Goal: Task Accomplishment & Management: Use online tool/utility

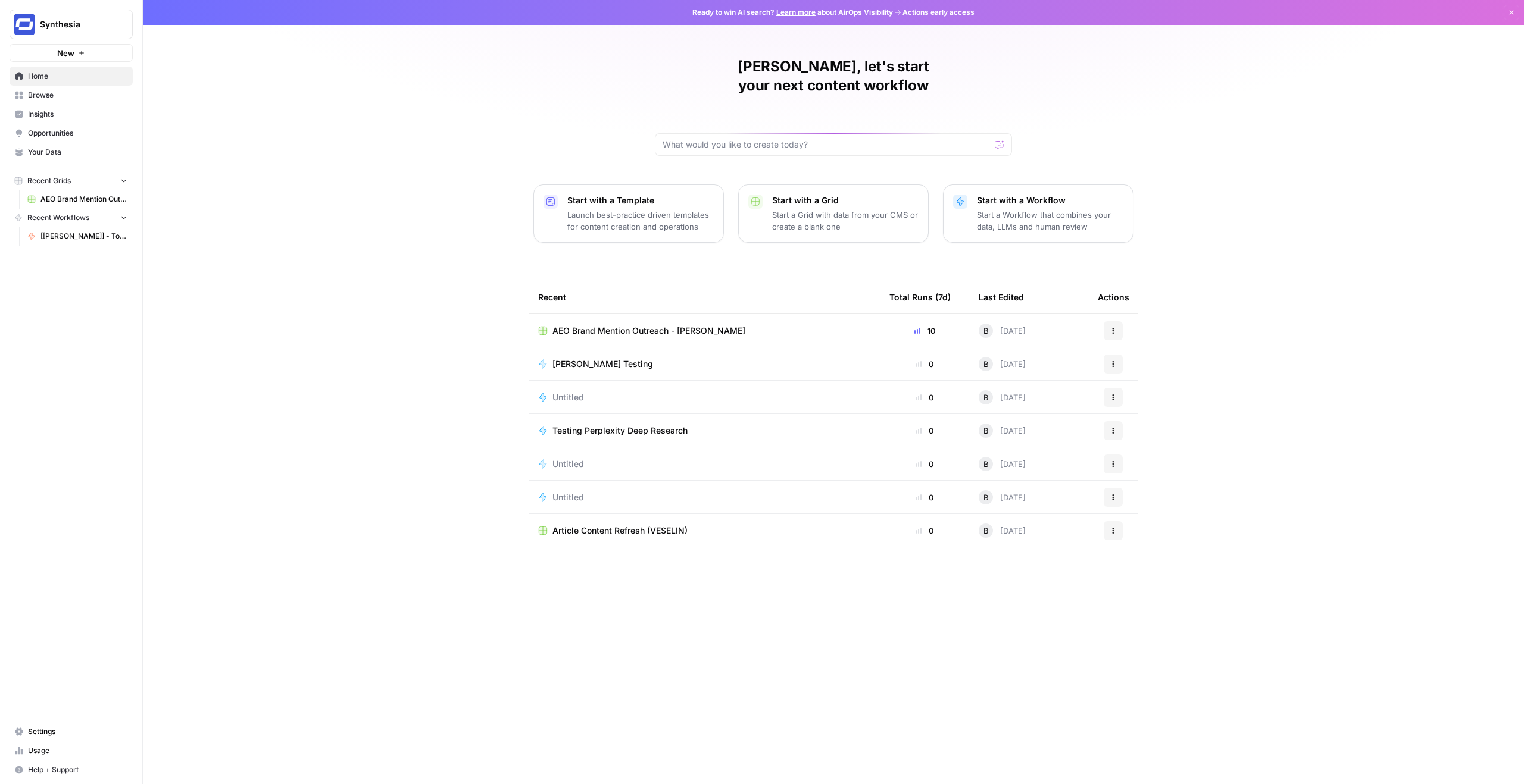
click at [335, 214] on div "[PERSON_NAME], let's start your next content workflow Start with a Template Lau…" at bounding box center [833, 392] width 1381 height 784
click at [56, 96] on span "Browse" at bounding box center [78, 94] width 99 height 10
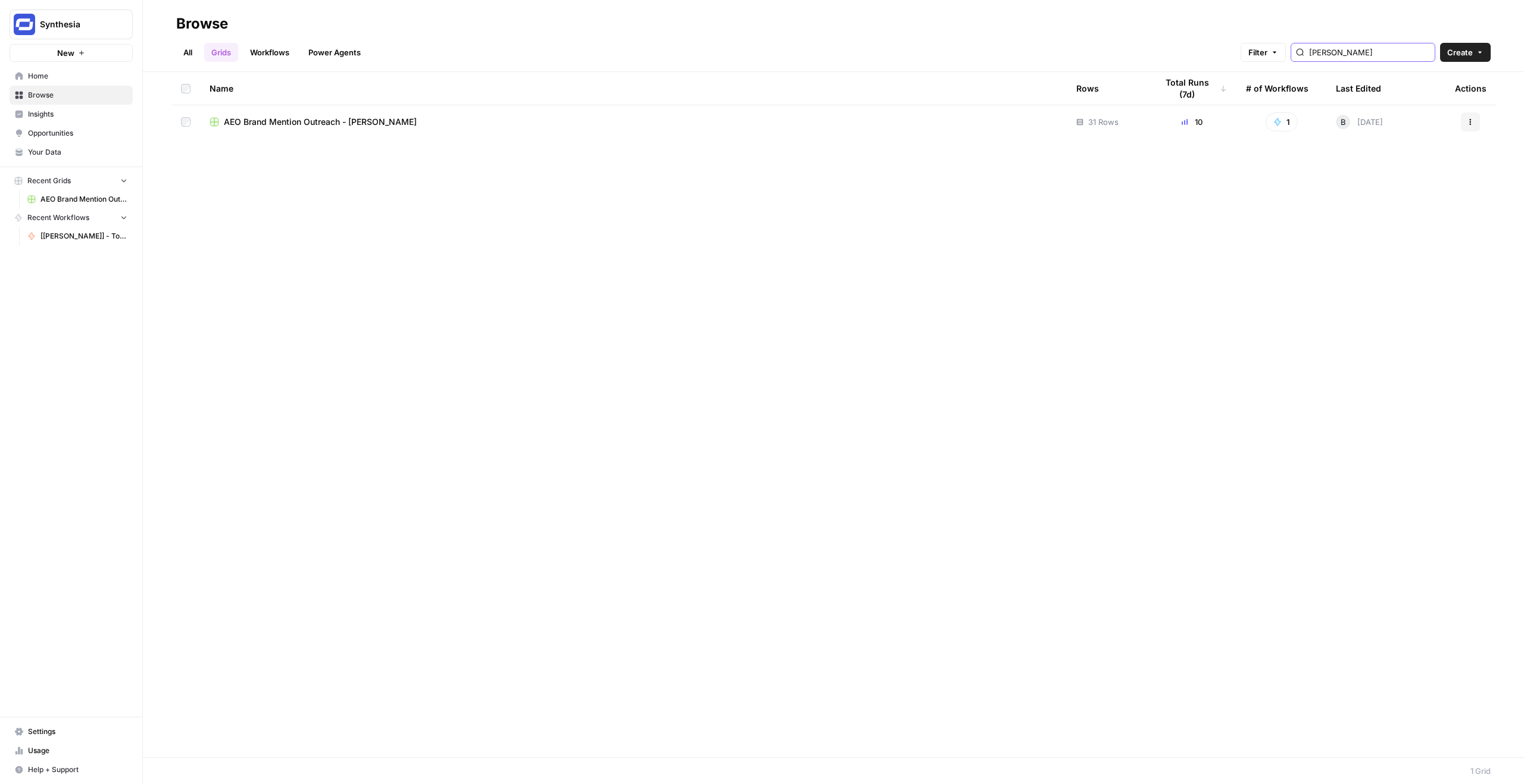
type input "[PERSON_NAME]"
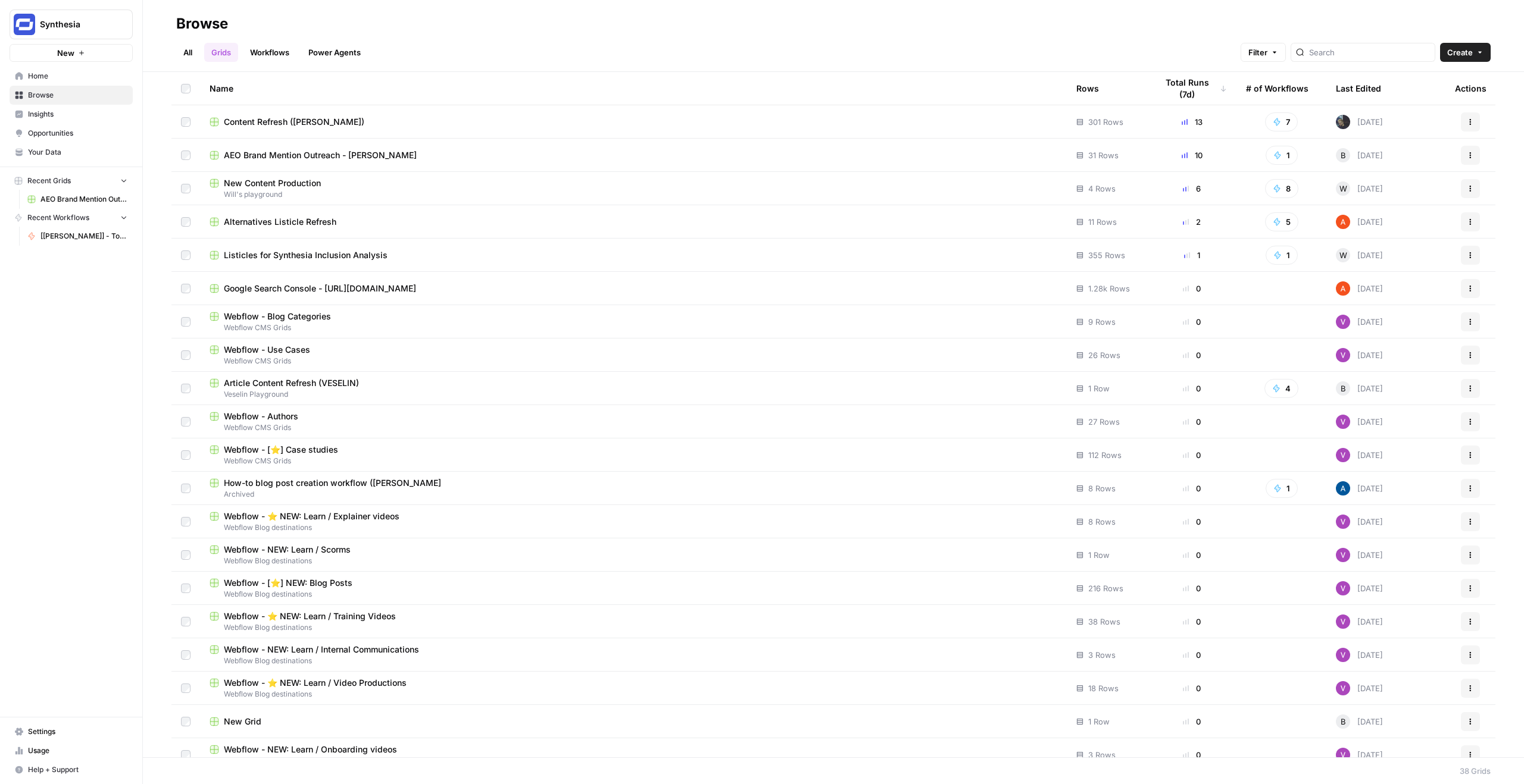
click at [264, 45] on link "Workflows" at bounding box center [270, 52] width 53 height 19
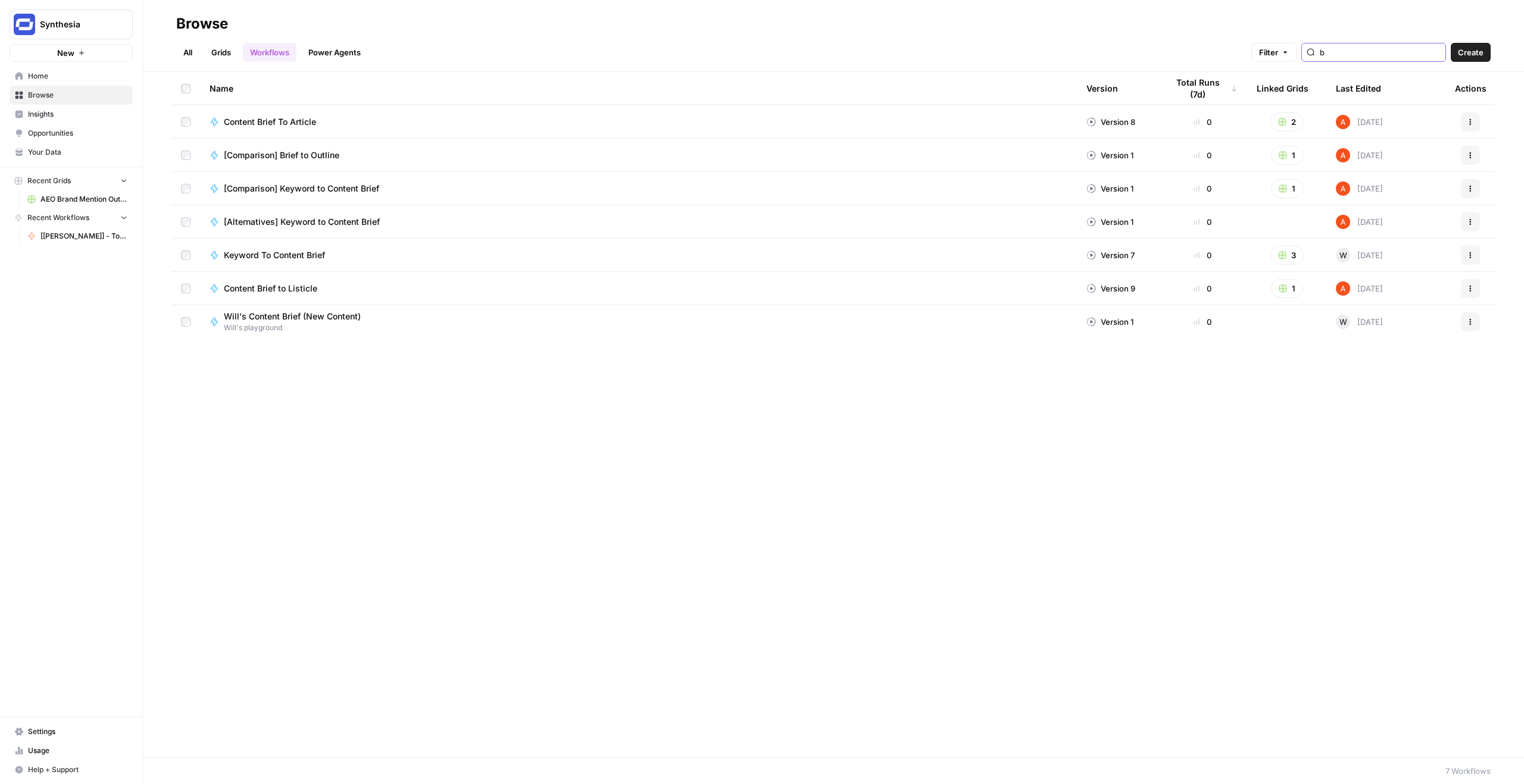
type input "b"
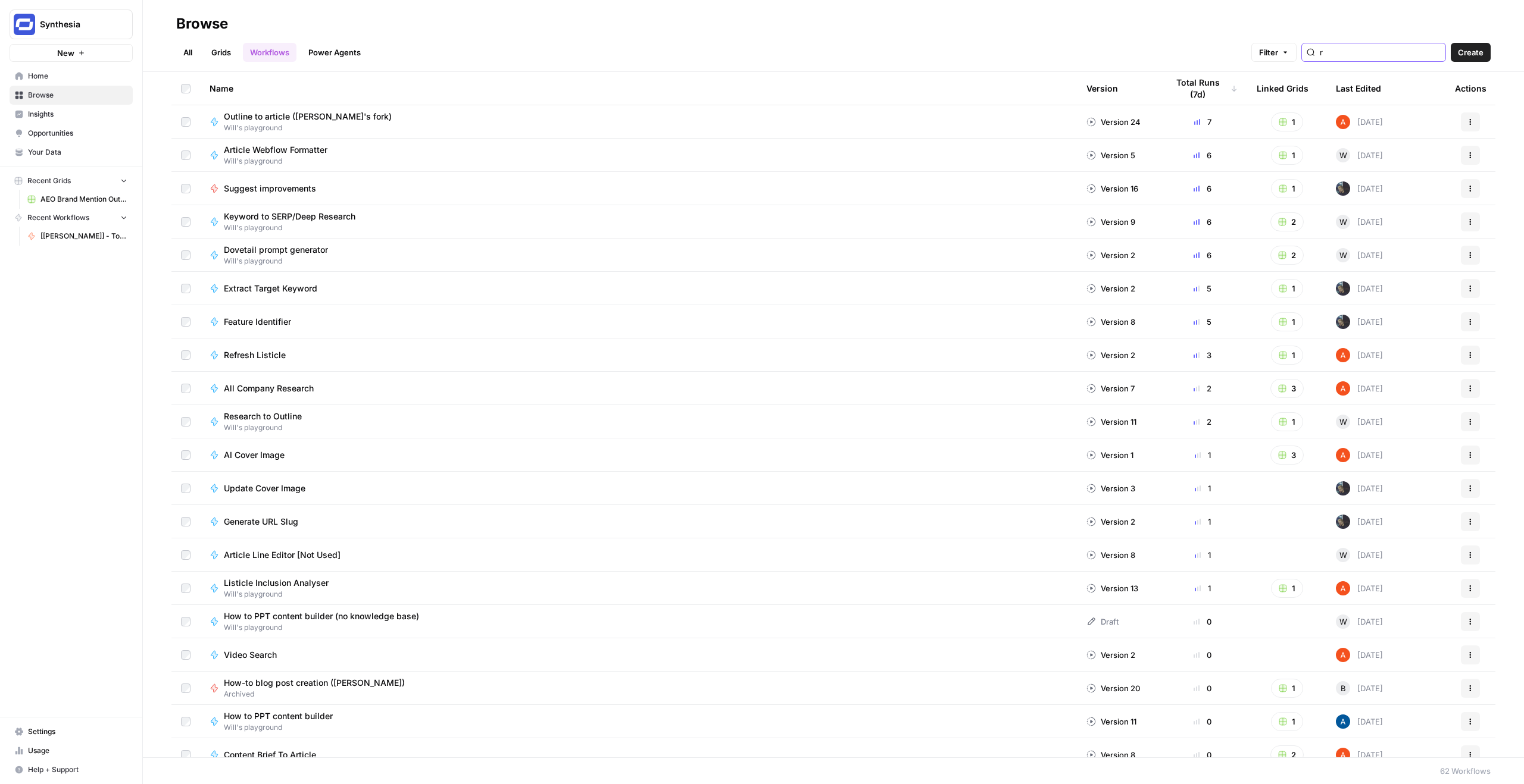
type input "r"
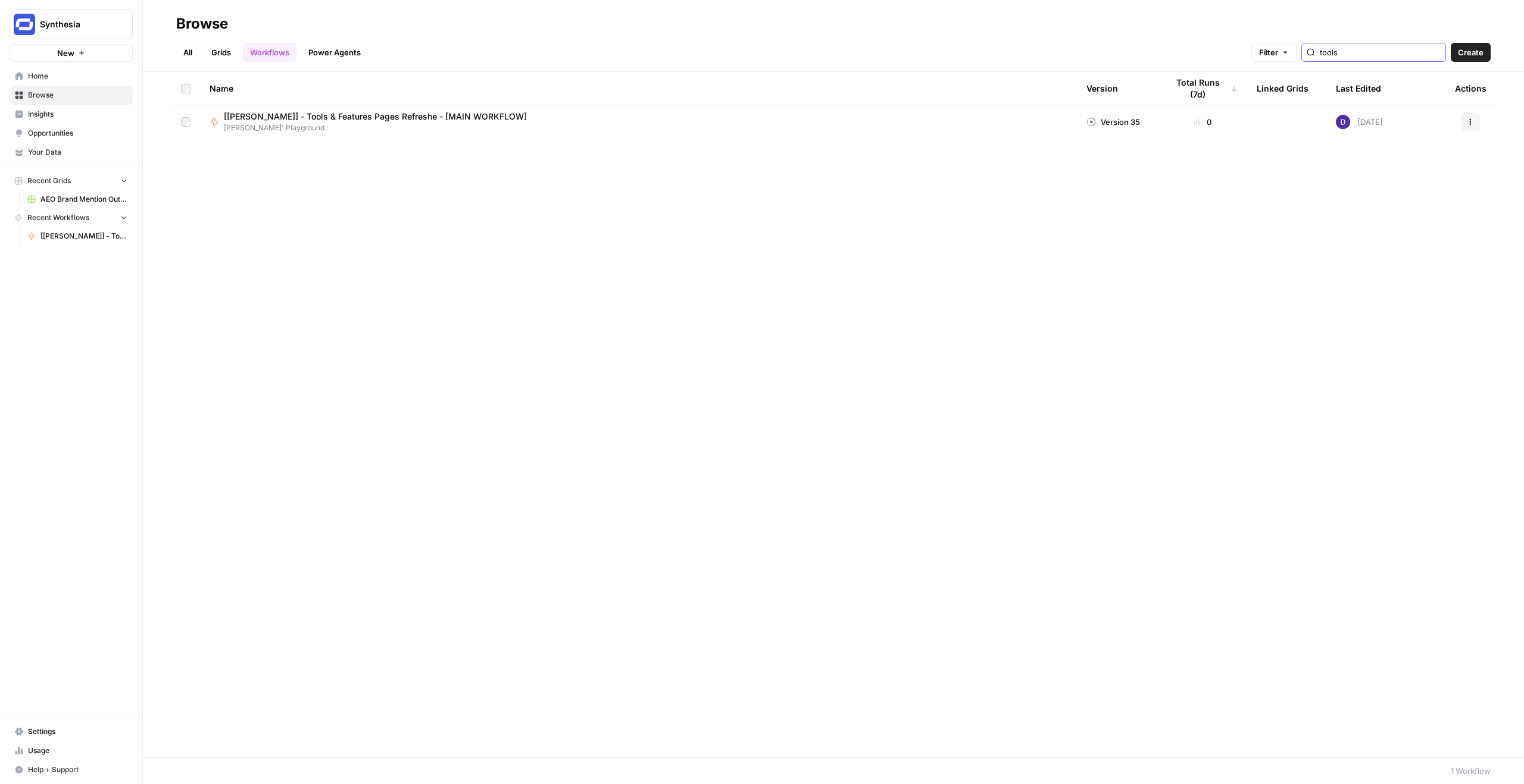
type input "tools"
click at [340, 113] on span "[[PERSON_NAME]] - Tools & Features Pages Refreshe - [MAIN WORKFLOW]" at bounding box center [375, 116] width 303 height 12
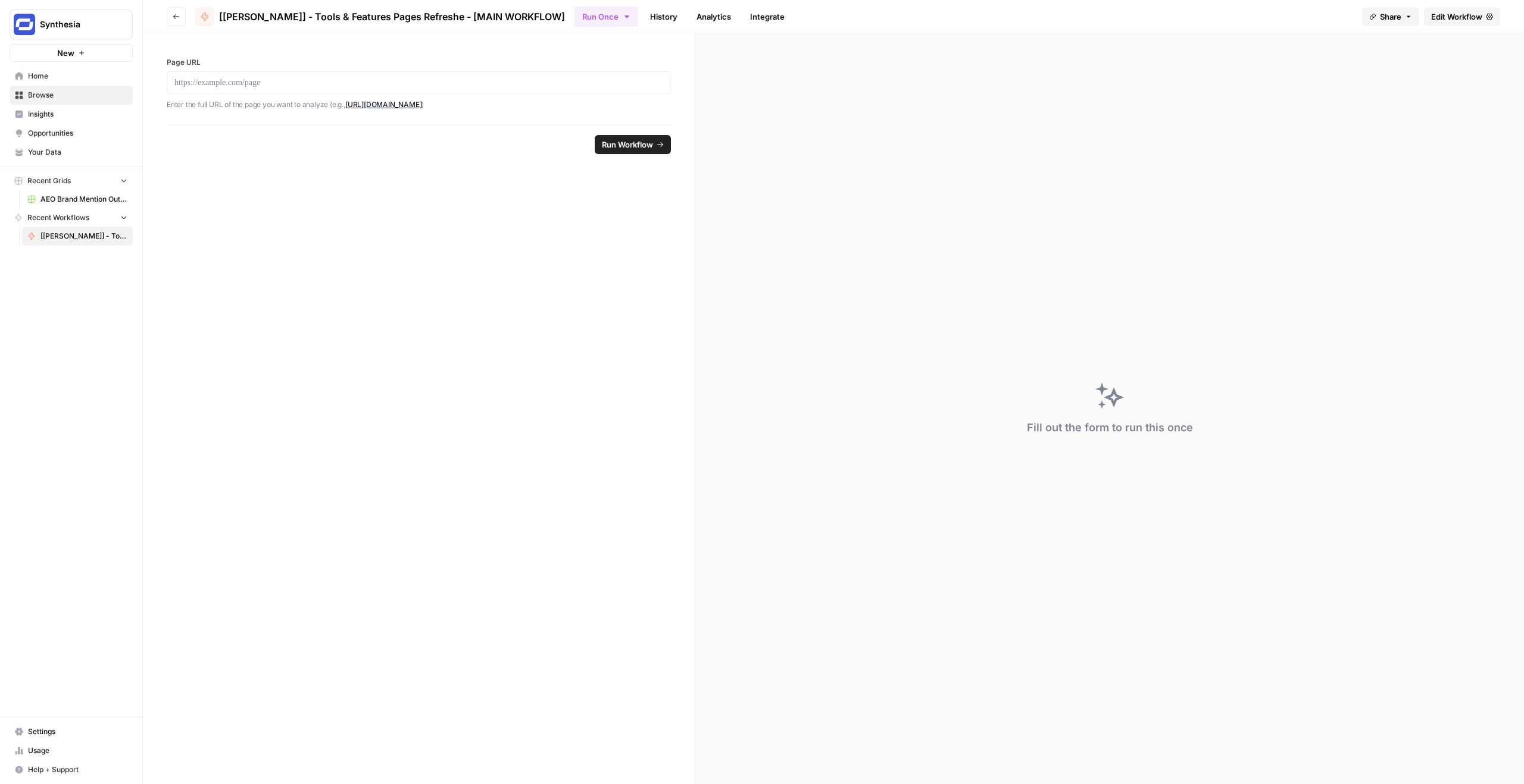
click at [1464, 12] on span "Edit Workflow" at bounding box center [1456, 16] width 51 height 12
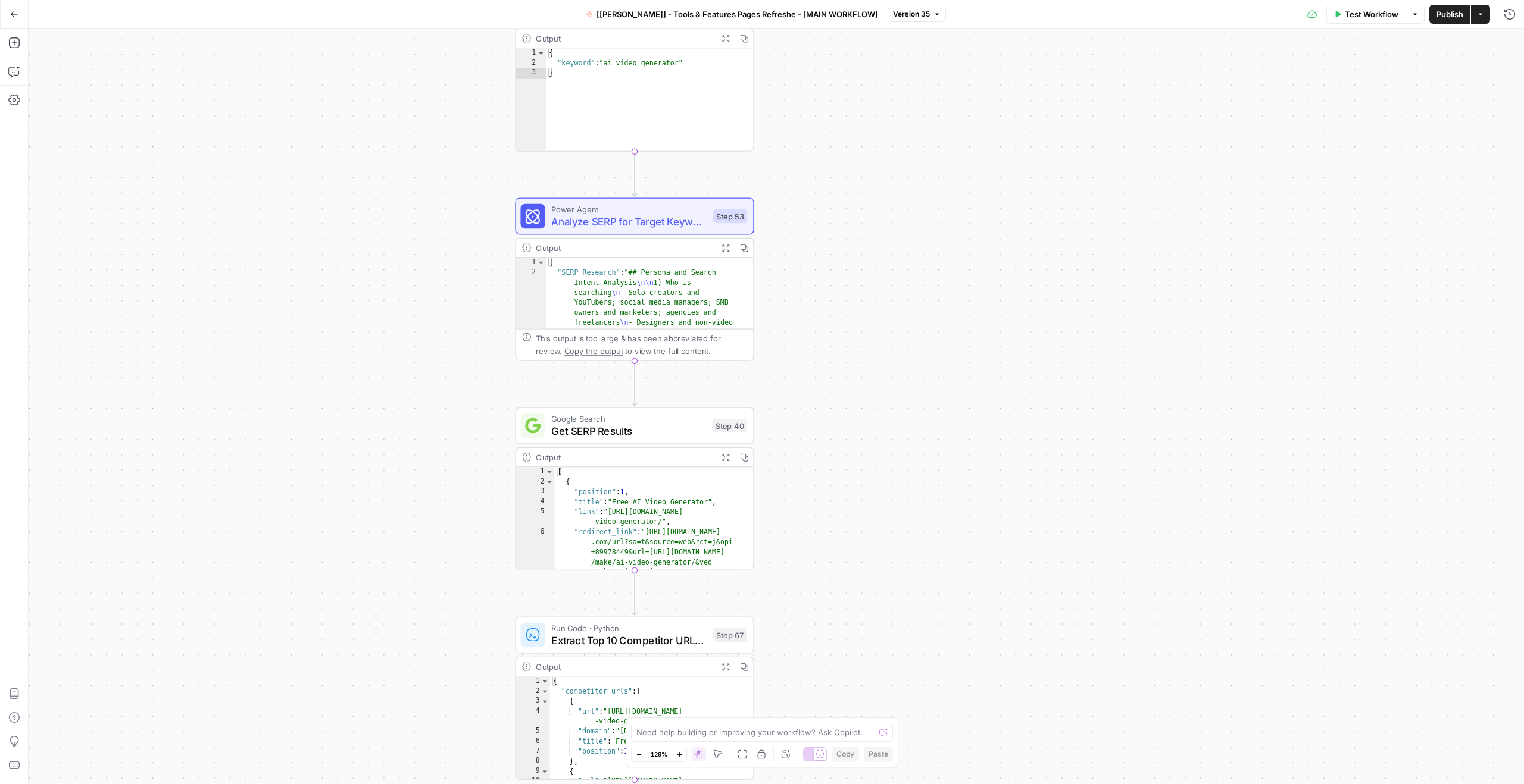
drag, startPoint x: 476, startPoint y: 292, endPoint x: 382, endPoint y: 250, distance: 103.0
click at [382, 250] on div "Workflow Set Inputs Inputs Integration Google Search Console Integration Step 7…" at bounding box center [776, 406] width 1495 height 755
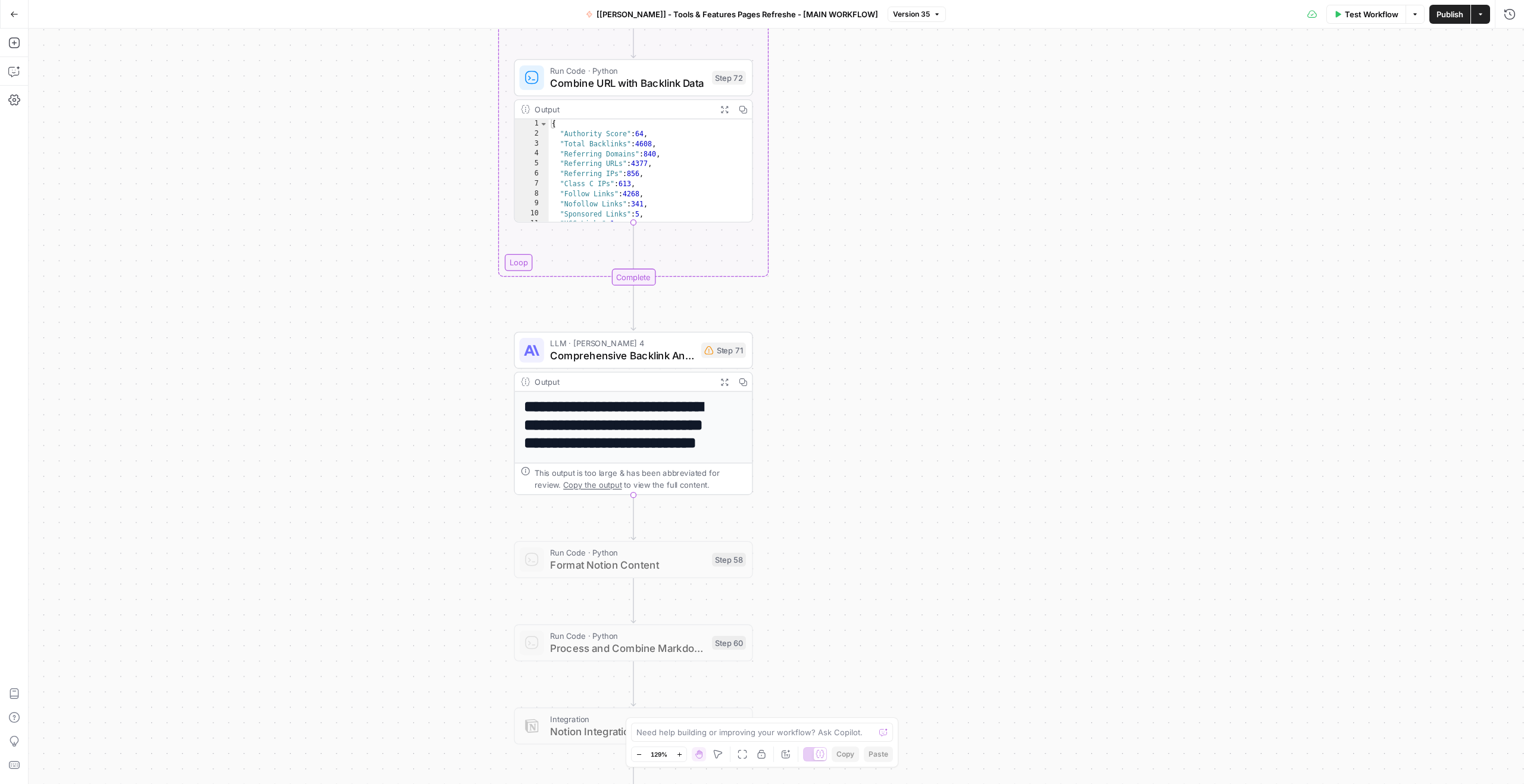
click at [414, 313] on div "Workflow Set Inputs Inputs Integration Google Search Console Integration Step 7…" at bounding box center [776, 406] width 1495 height 755
click at [22, 69] on button "Copilot" at bounding box center [14, 71] width 19 height 19
click at [13, 46] on icon "button" at bounding box center [14, 43] width 12 height 12
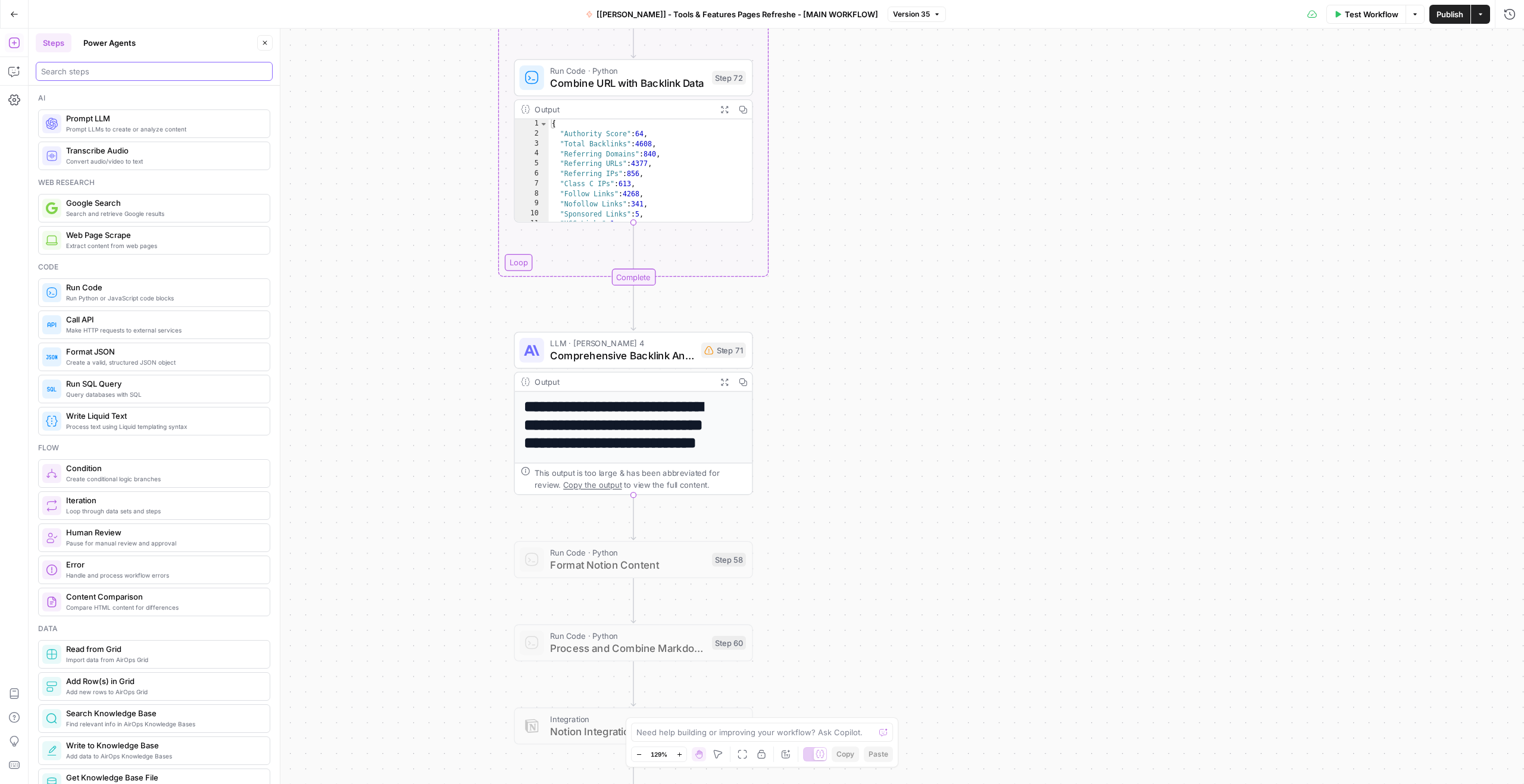
click at [104, 77] on input "search" at bounding box center [154, 71] width 226 height 12
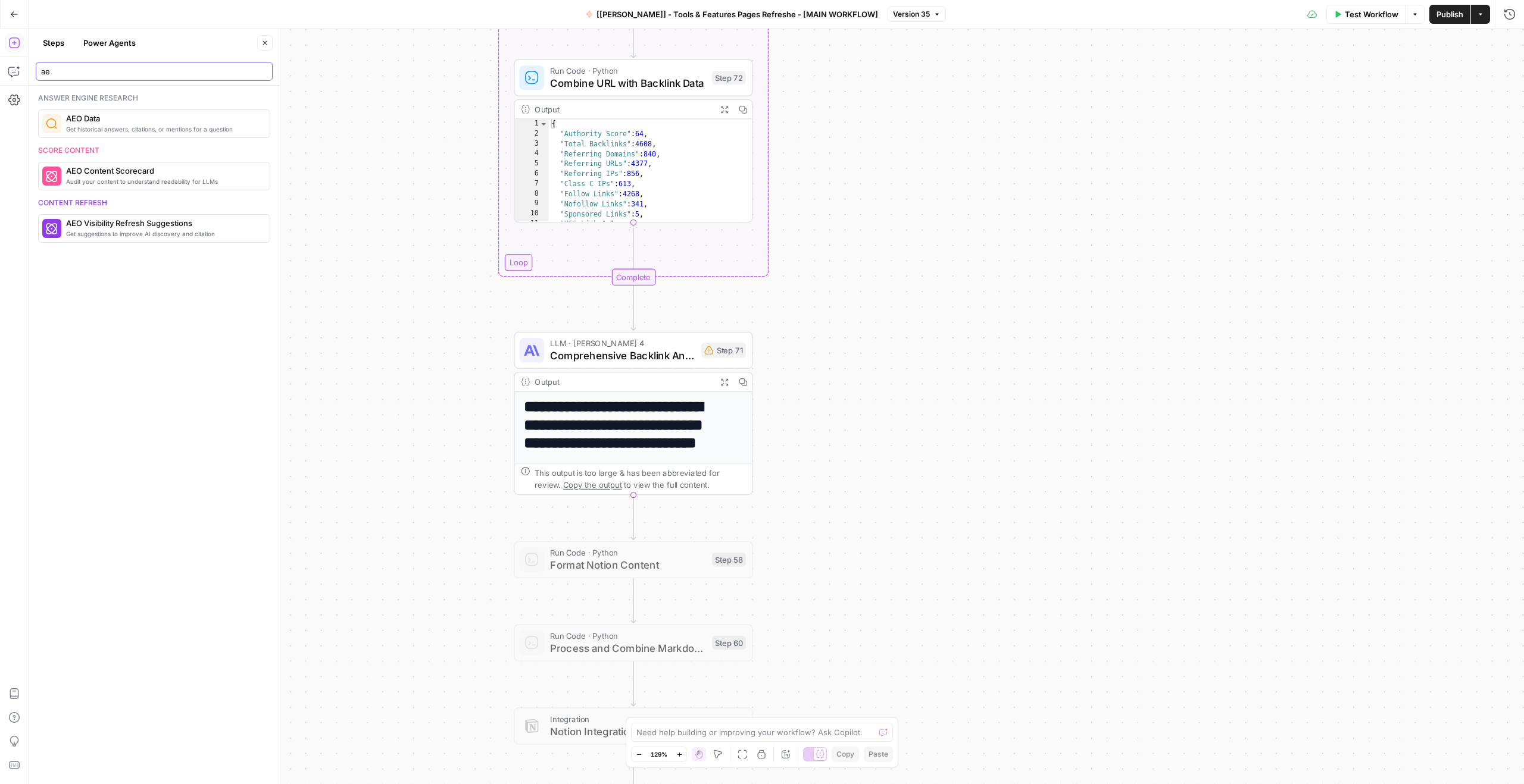
type input "ae"
click at [112, 109] on div "Get historical answers, citations, or mentions for a question AEO Data" at bounding box center [153, 123] width 232 height 29
click at [121, 127] on span "Get historical answers, citations, or mentions for a question" at bounding box center [162, 130] width 194 height 10
click at [1284, 87] on input "Report Type" at bounding box center [1349, 91] width 291 height 12
click at [1238, 129] on button "Citations" at bounding box center [1356, 137] width 311 height 17
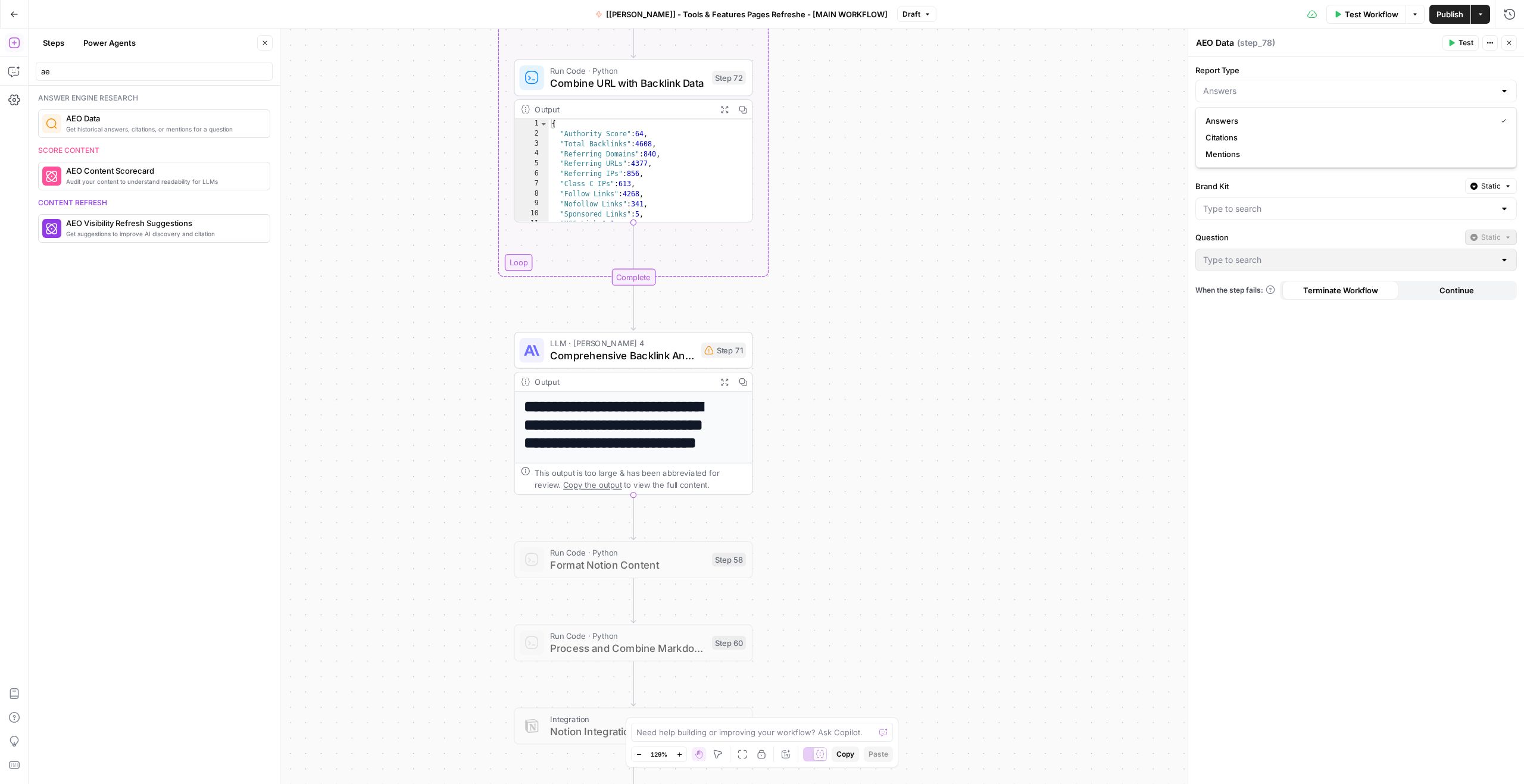
type input "Citations"
click at [1310, 185] on label "Brand Kit" at bounding box center [1328, 186] width 265 height 12
click at [1310, 203] on input "Brand Kit" at bounding box center [1349, 209] width 291 height 12
click at [1288, 204] on input "Brand Kit" at bounding box center [1349, 209] width 291 height 12
click at [1266, 237] on span "Synthesia" at bounding box center [1353, 238] width 296 height 12
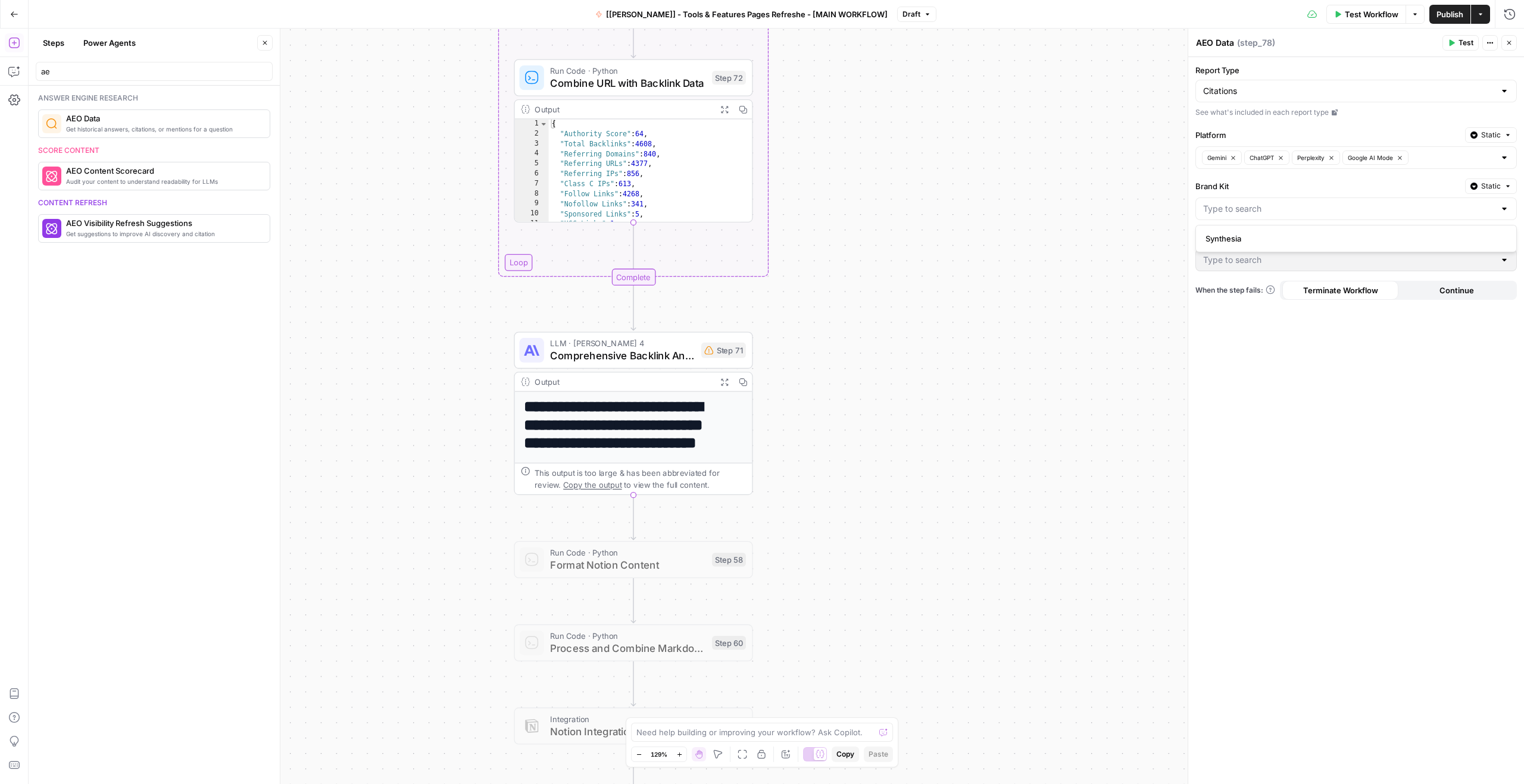
type input "Synthesia"
click at [1252, 259] on input "Question" at bounding box center [1349, 260] width 291 height 12
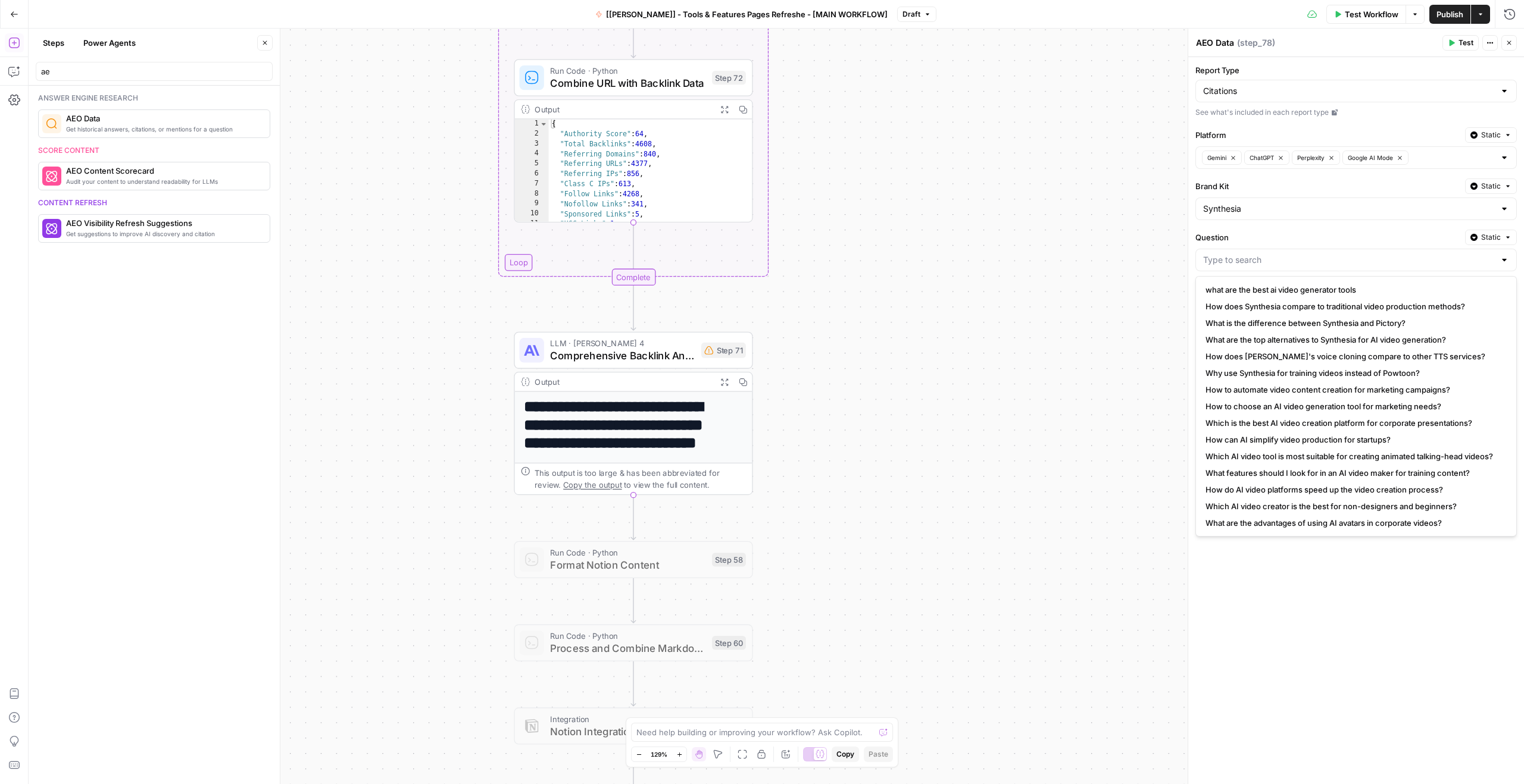
click at [1256, 223] on div "Report Type Citations See what's included in each report type Platform Static G…" at bounding box center [1355, 421] width 335 height 727
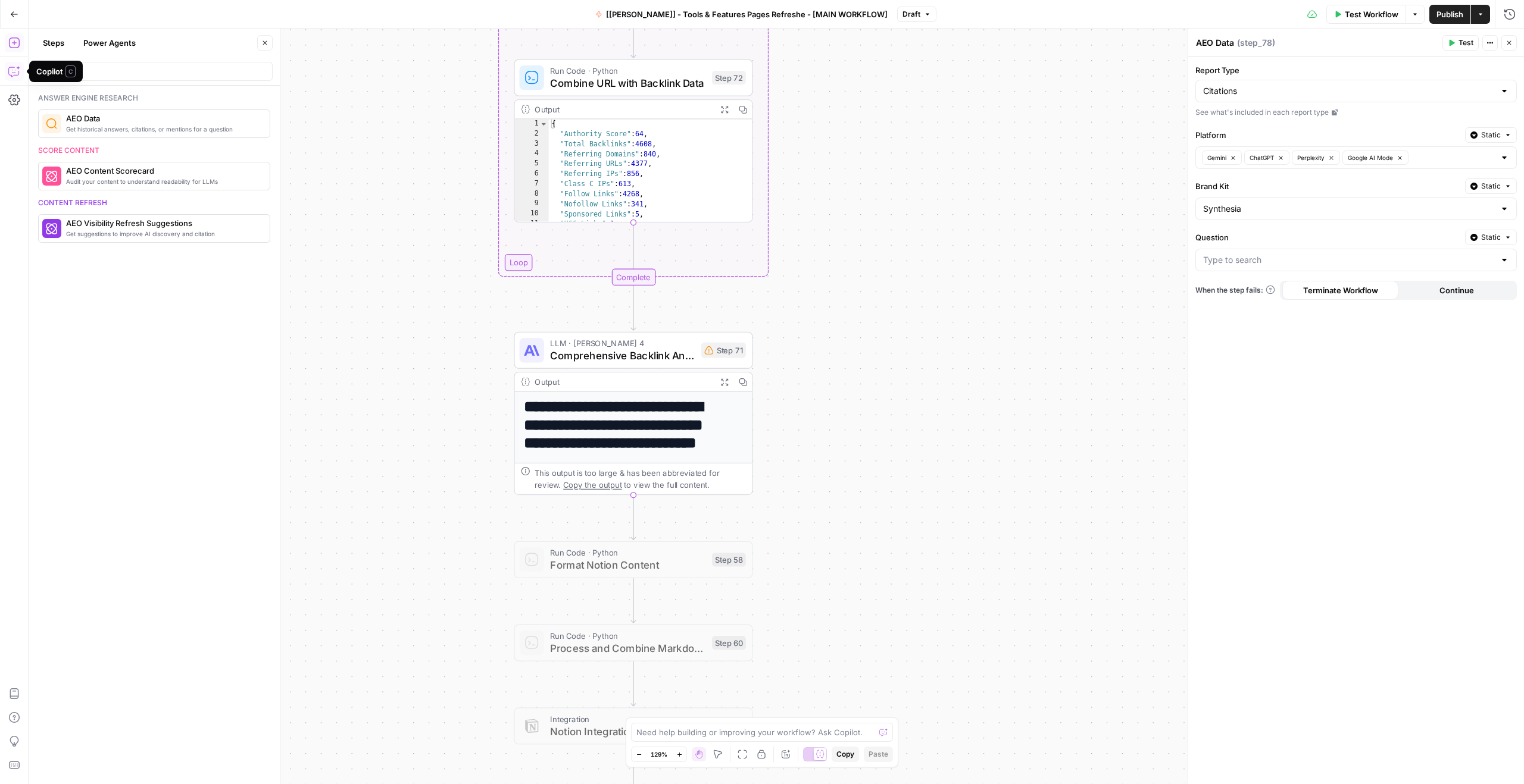
click at [15, 72] on icon "button" at bounding box center [14, 71] width 12 height 12
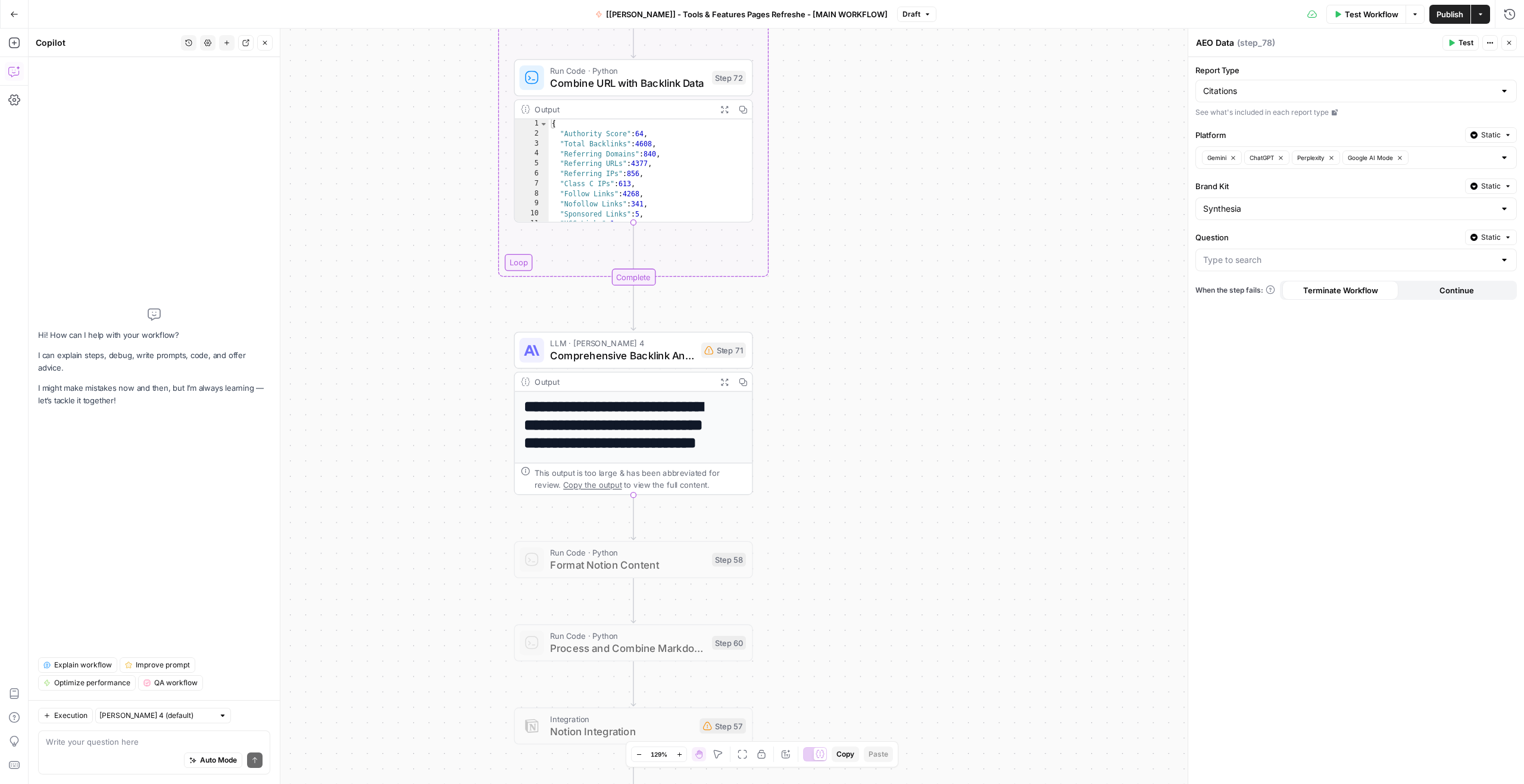
click at [147, 777] on div "Execution Claude Sonnet 4 (default) Write your question here Auto Mode Send" at bounding box center [154, 742] width 251 height 84
click at [146, 764] on div "Auto Mode Send" at bounding box center [153, 760] width 216 height 26
type textarea "Can you"
click at [1226, 262] on input "Question" at bounding box center [1349, 260] width 291 height 12
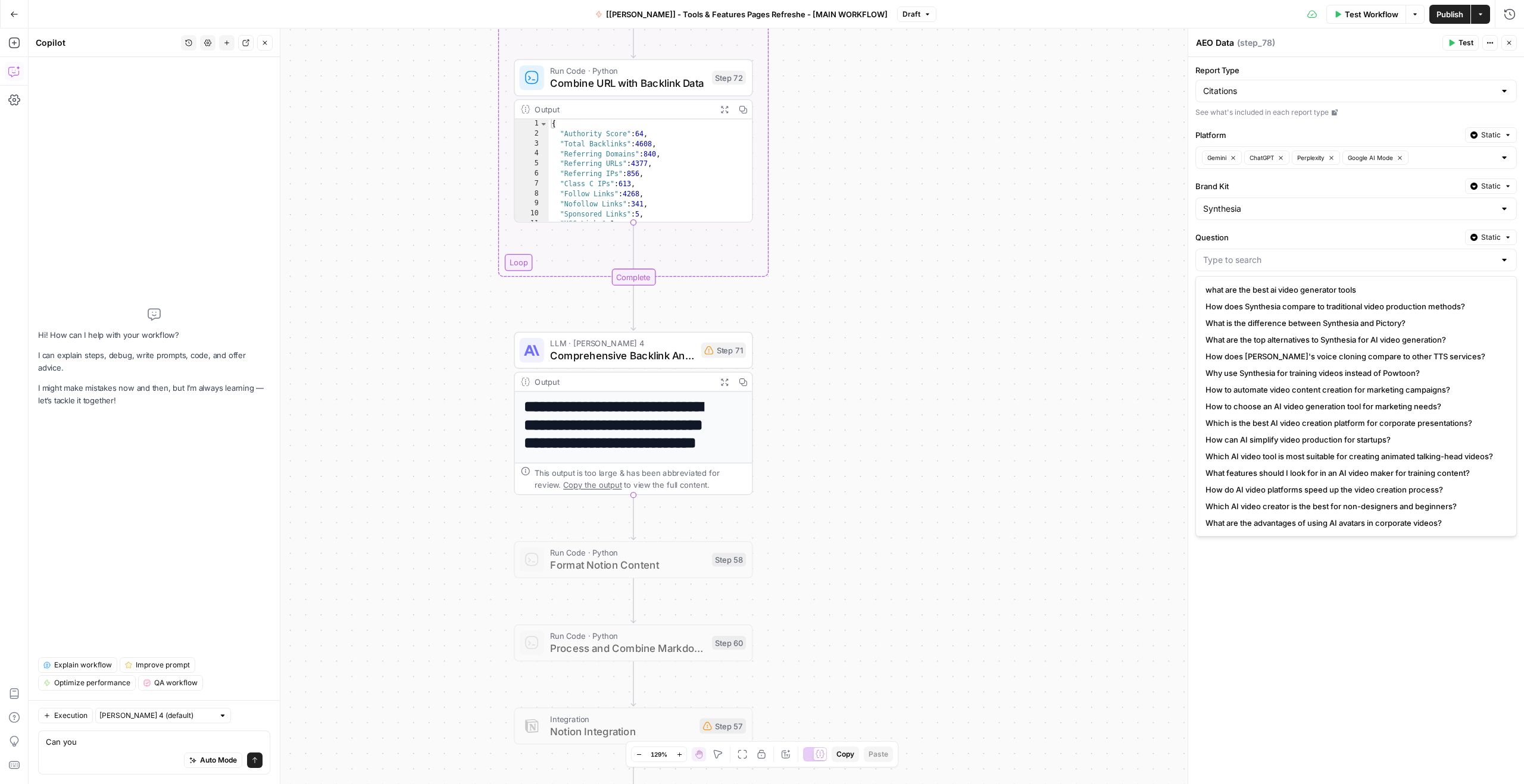
click at [1298, 237] on label "Question" at bounding box center [1328, 237] width 265 height 12
click at [1298, 254] on input "Question" at bounding box center [1349, 260] width 291 height 12
click at [1251, 259] on input "Question" at bounding box center [1349, 260] width 291 height 12
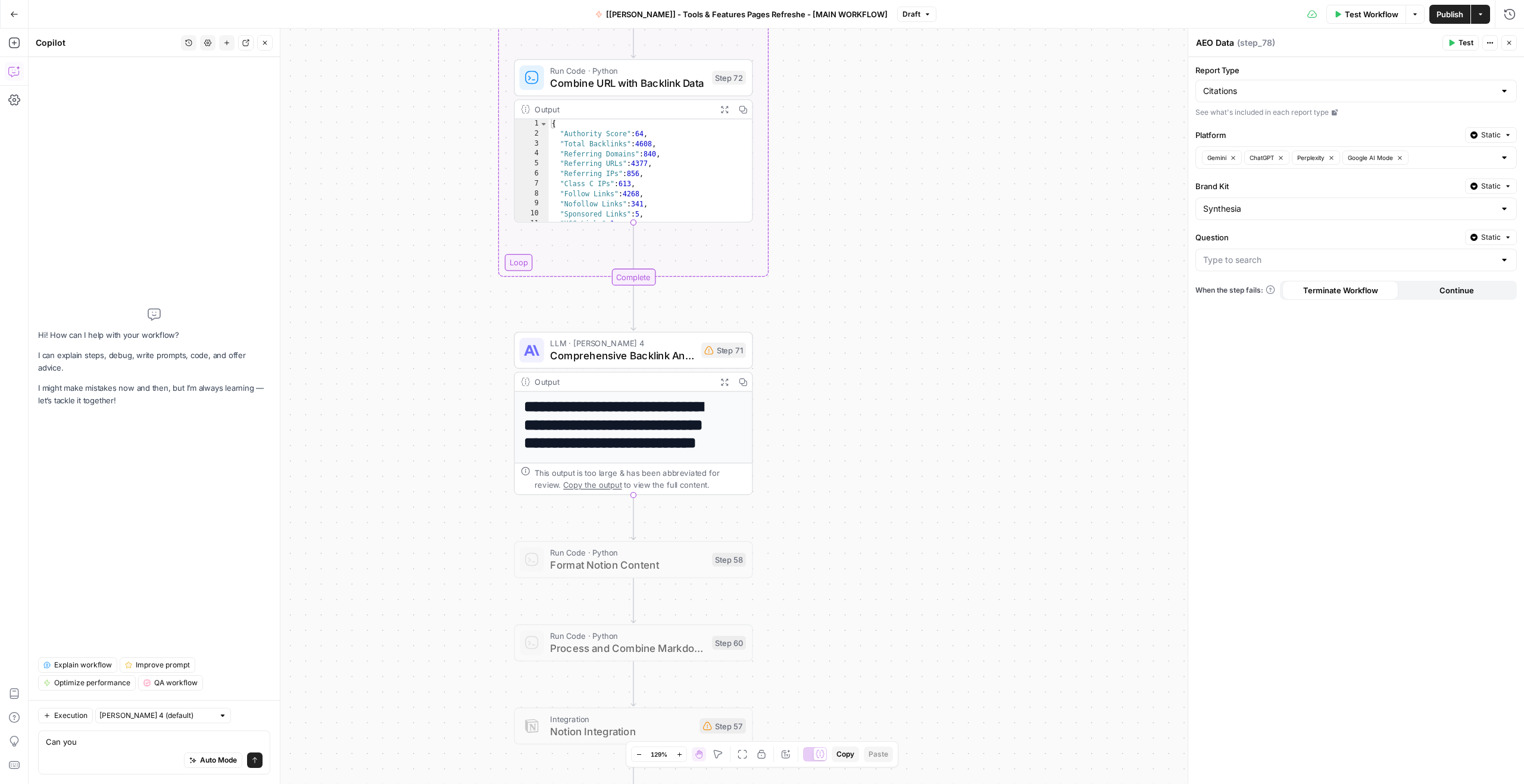
click at [1252, 234] on label "Question" at bounding box center [1328, 237] width 265 height 12
click at [1252, 254] on input "Question" at bounding box center [1349, 260] width 291 height 12
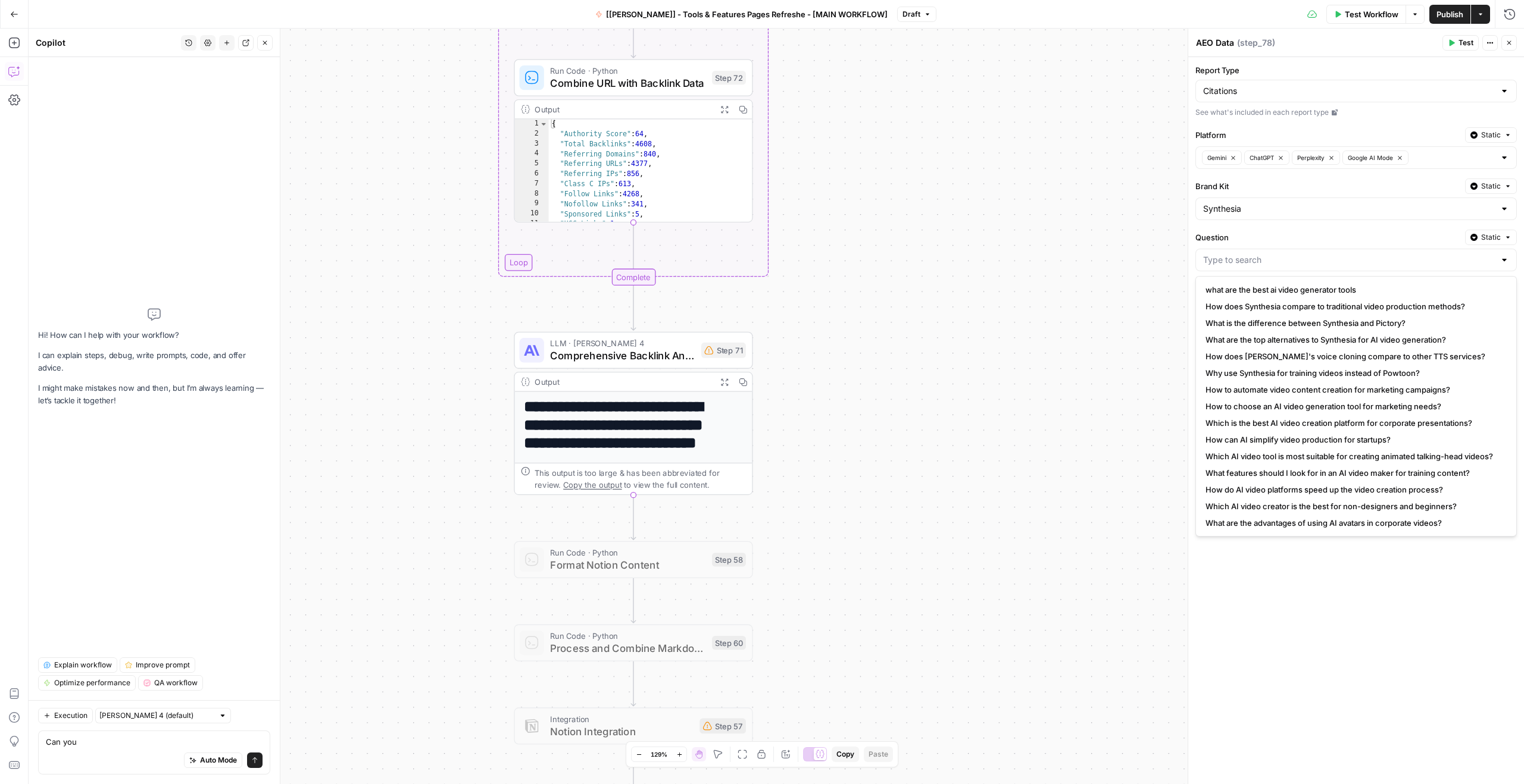
click at [1237, 230] on div "Question Static" at bounding box center [1356, 237] width 321 height 15
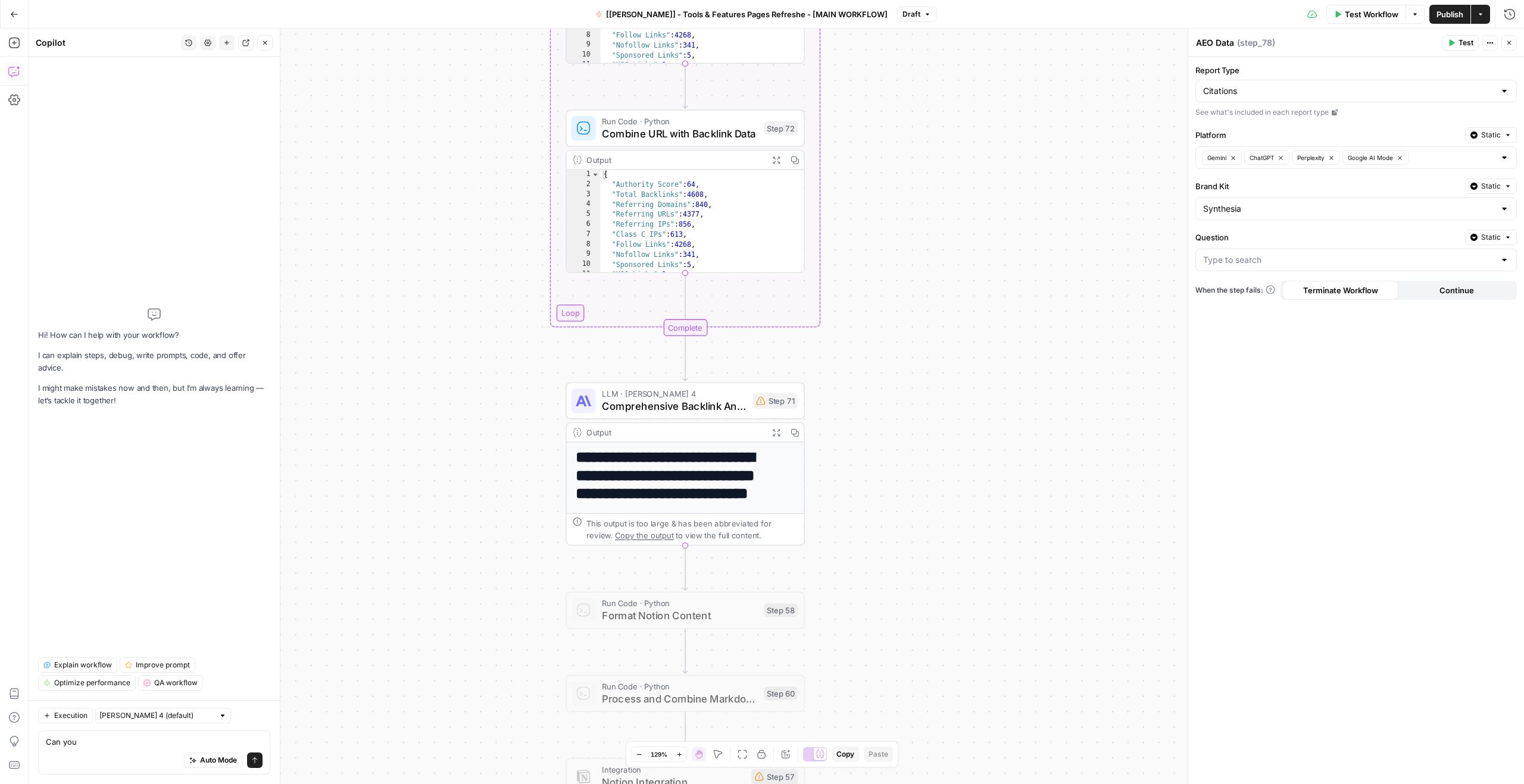
drag, startPoint x: 434, startPoint y: 287, endPoint x: 485, endPoint y: 337, distance: 71.4
click at [485, 337] on div "Workflow Set Inputs Inputs Integration Google Search Console Integration Step 7…" at bounding box center [776, 406] width 1495 height 755
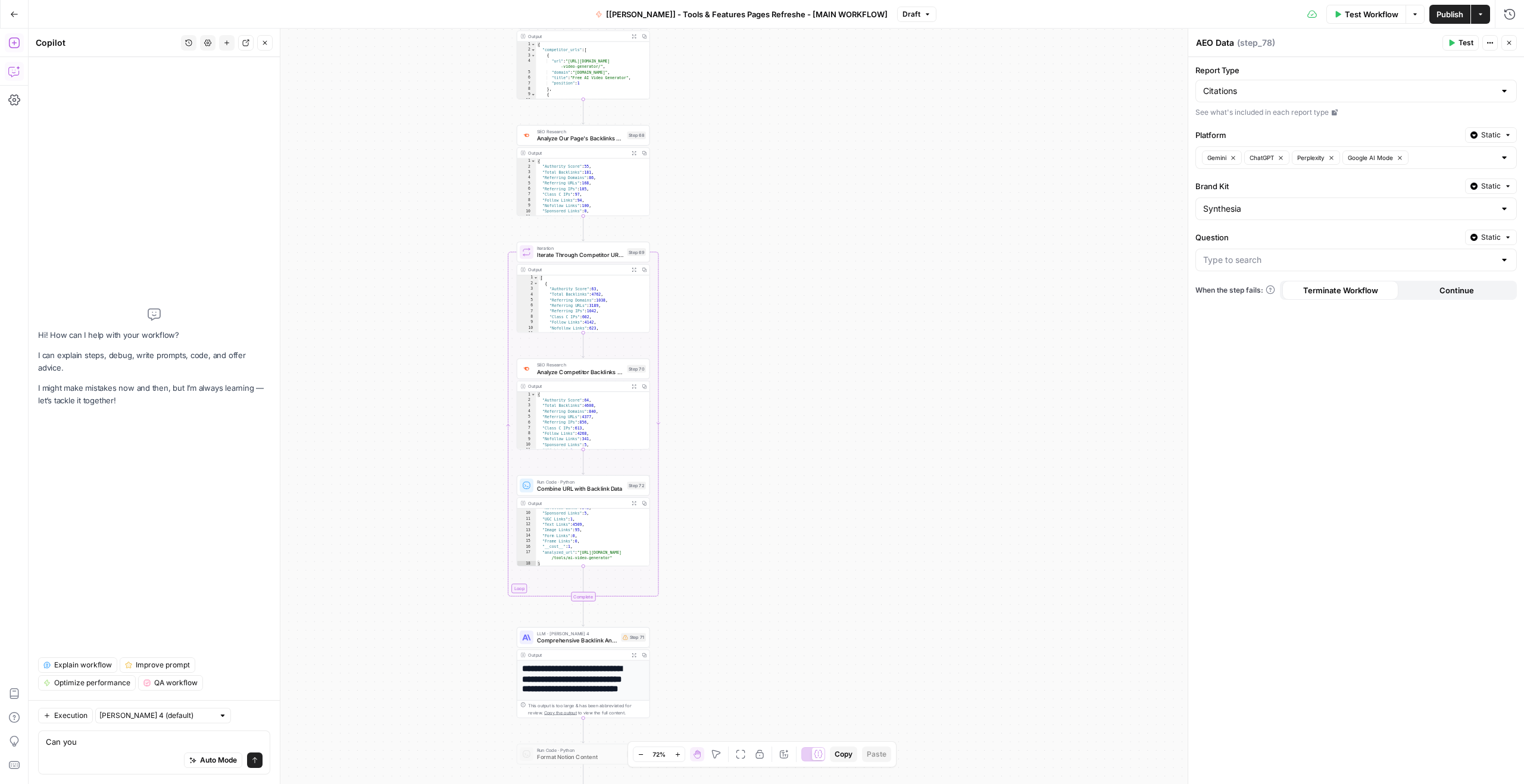
click at [17, 46] on icon "button" at bounding box center [14, 43] width 12 height 12
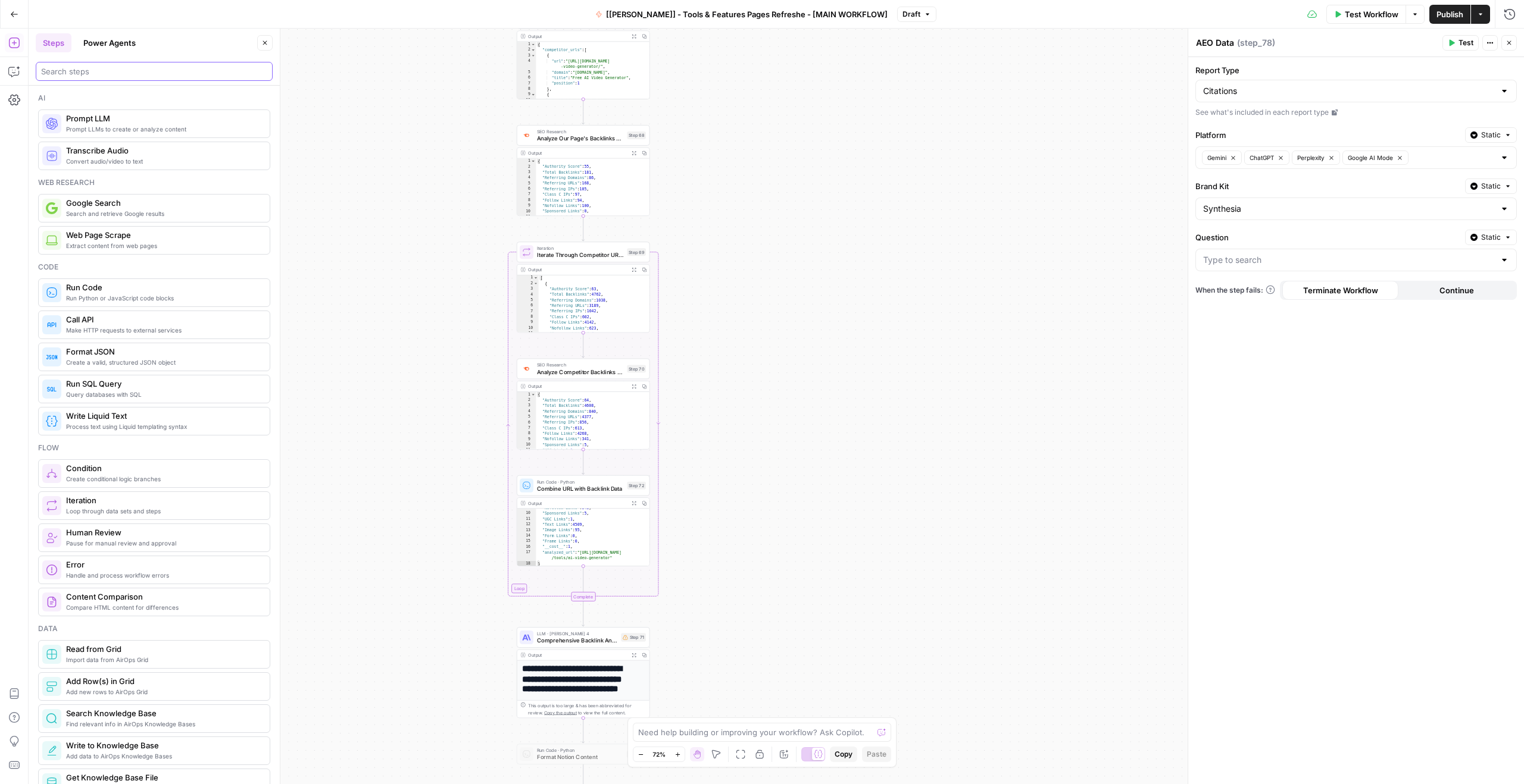
click at [117, 69] on input "search" at bounding box center [154, 71] width 226 height 12
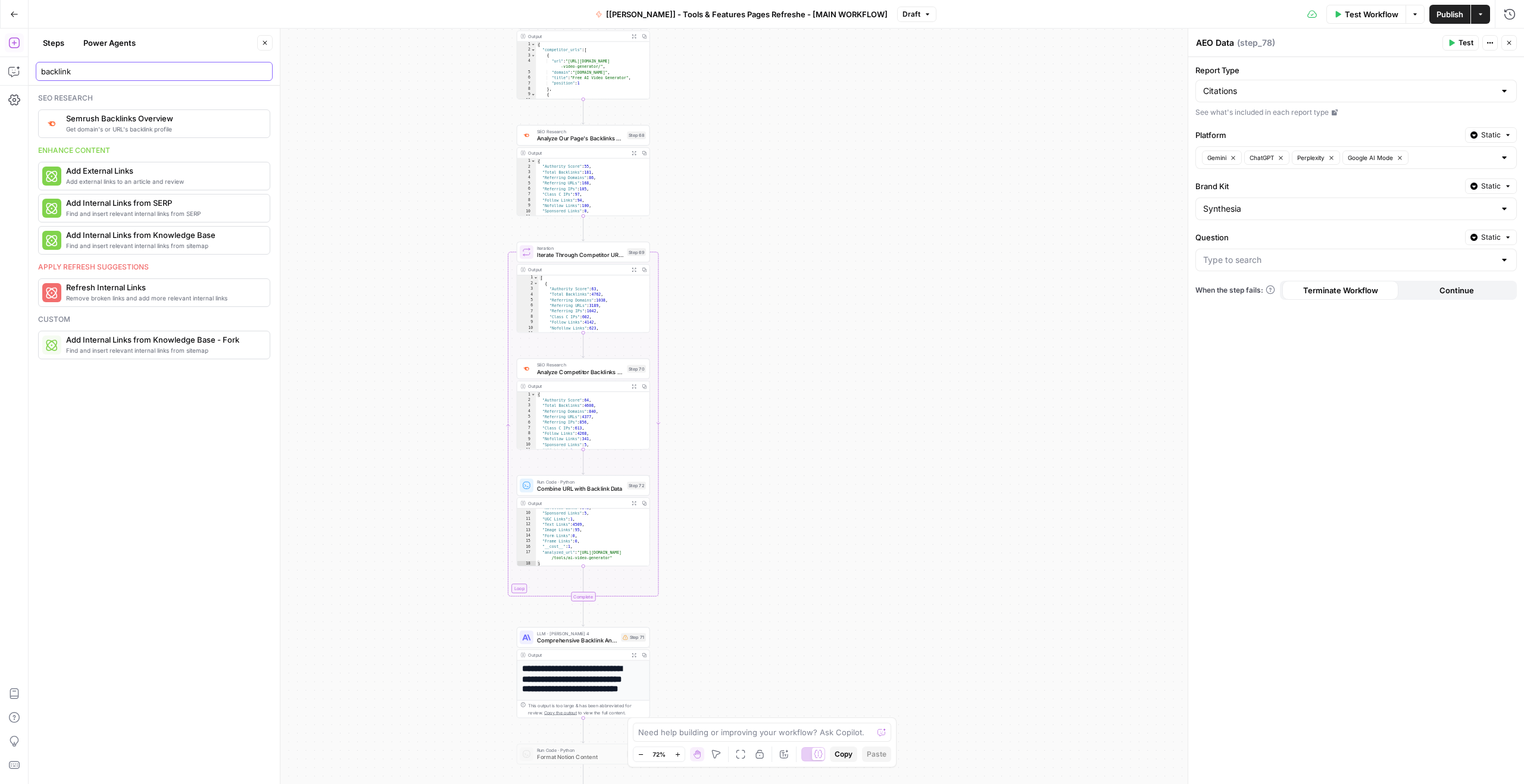
type input "backlink"
click at [148, 123] on span "Semrush Backlinks Overview" at bounding box center [162, 118] width 194 height 12
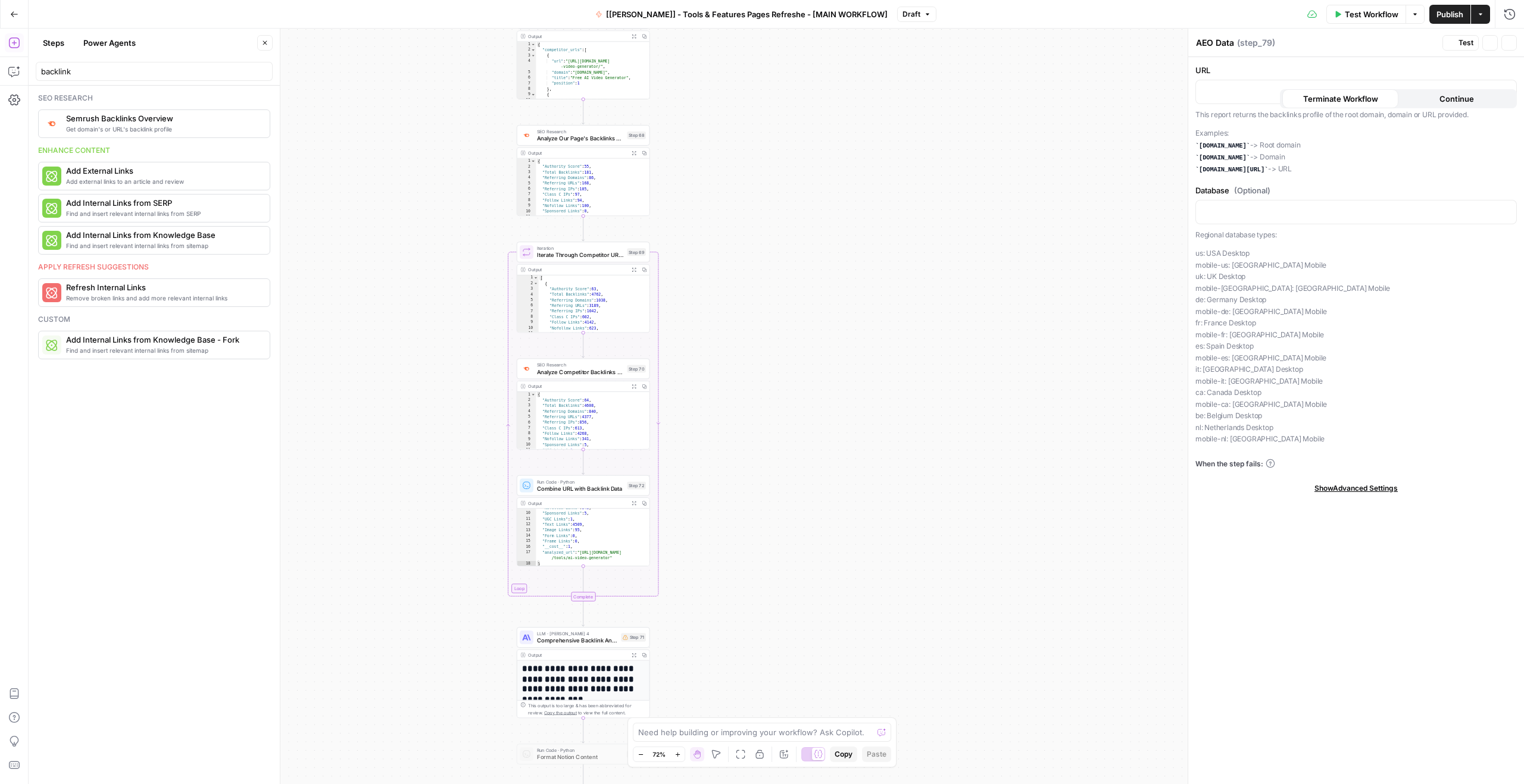
type textarea "Semrush Backlinks Overview"
click at [1345, 85] on p at bounding box center [1356, 91] width 306 height 12
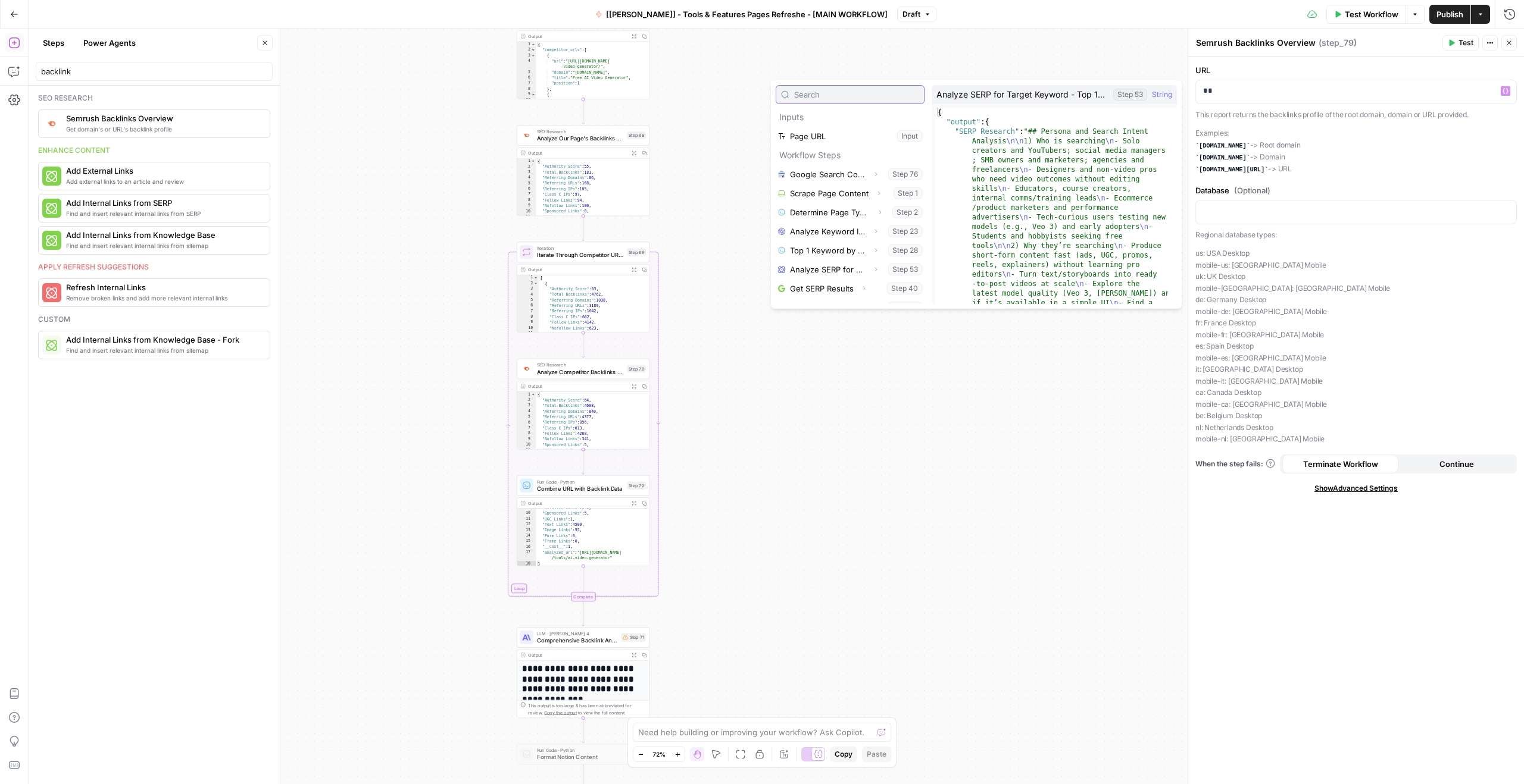
scroll to position [20, 0]
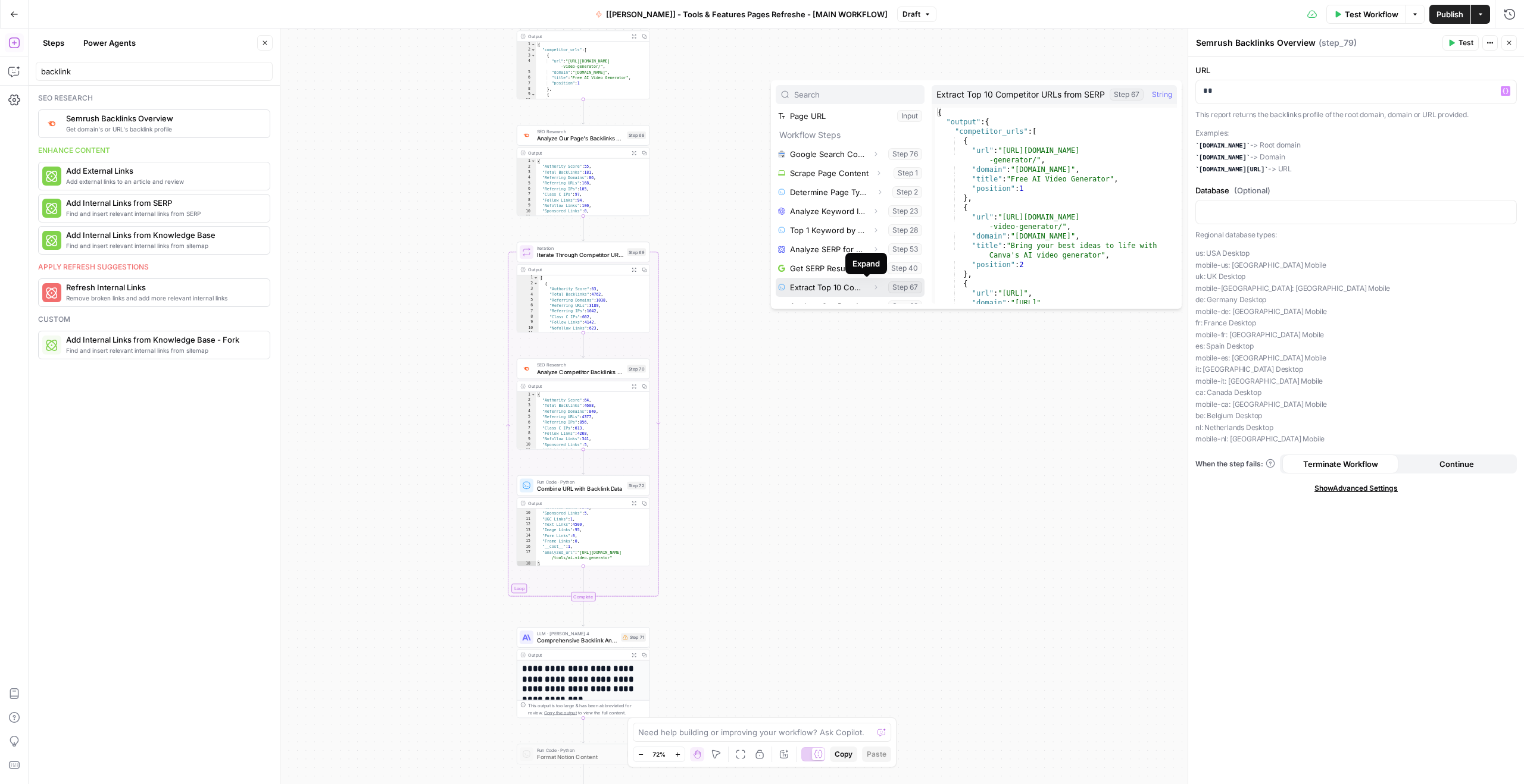
click at [872, 287] on icon "button" at bounding box center [875, 287] width 7 height 7
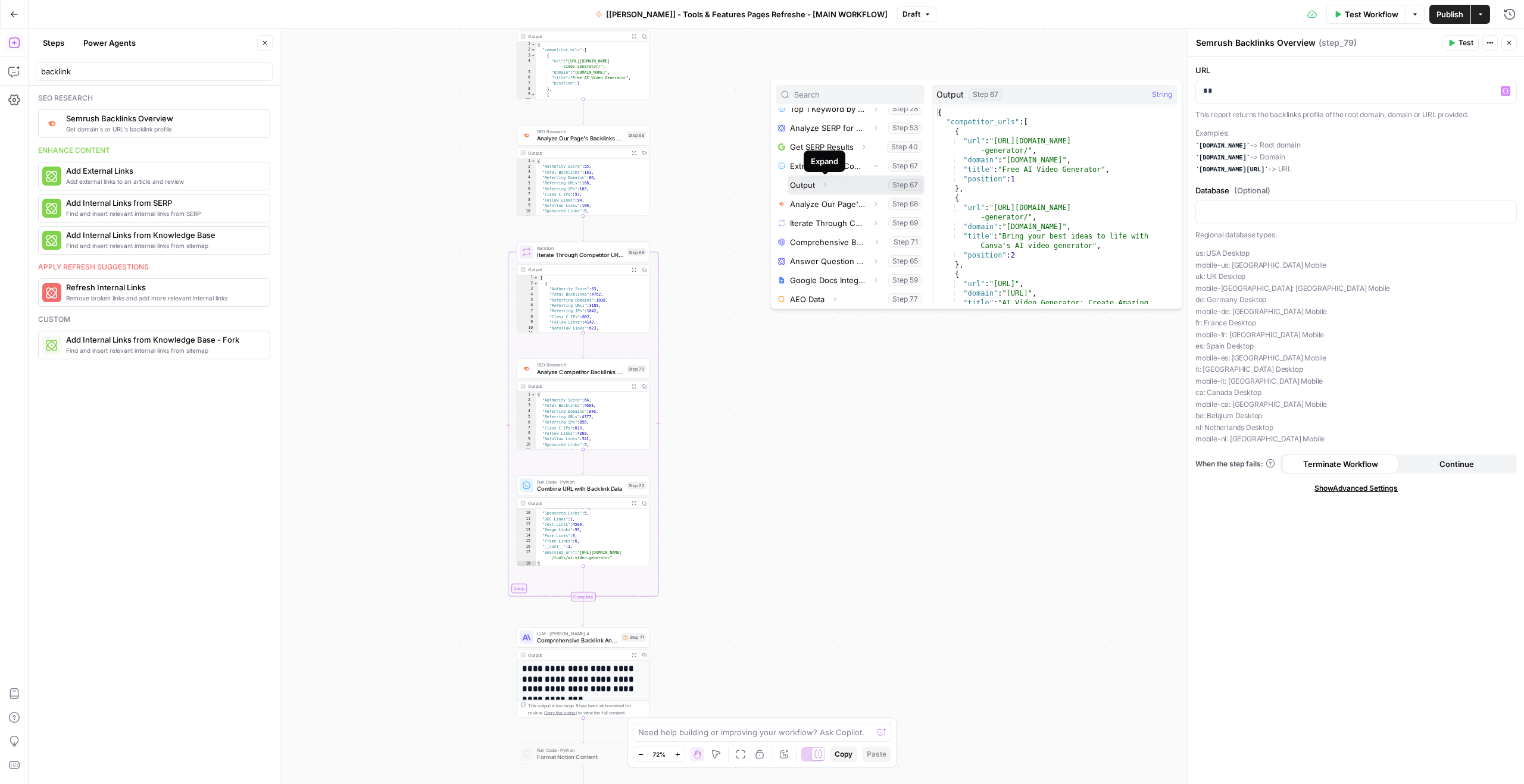
click at [829, 188] on button "Expand" at bounding box center [825, 185] width 15 height 15
click at [870, 202] on icon "button" at bounding box center [871, 204] width 2 height 4
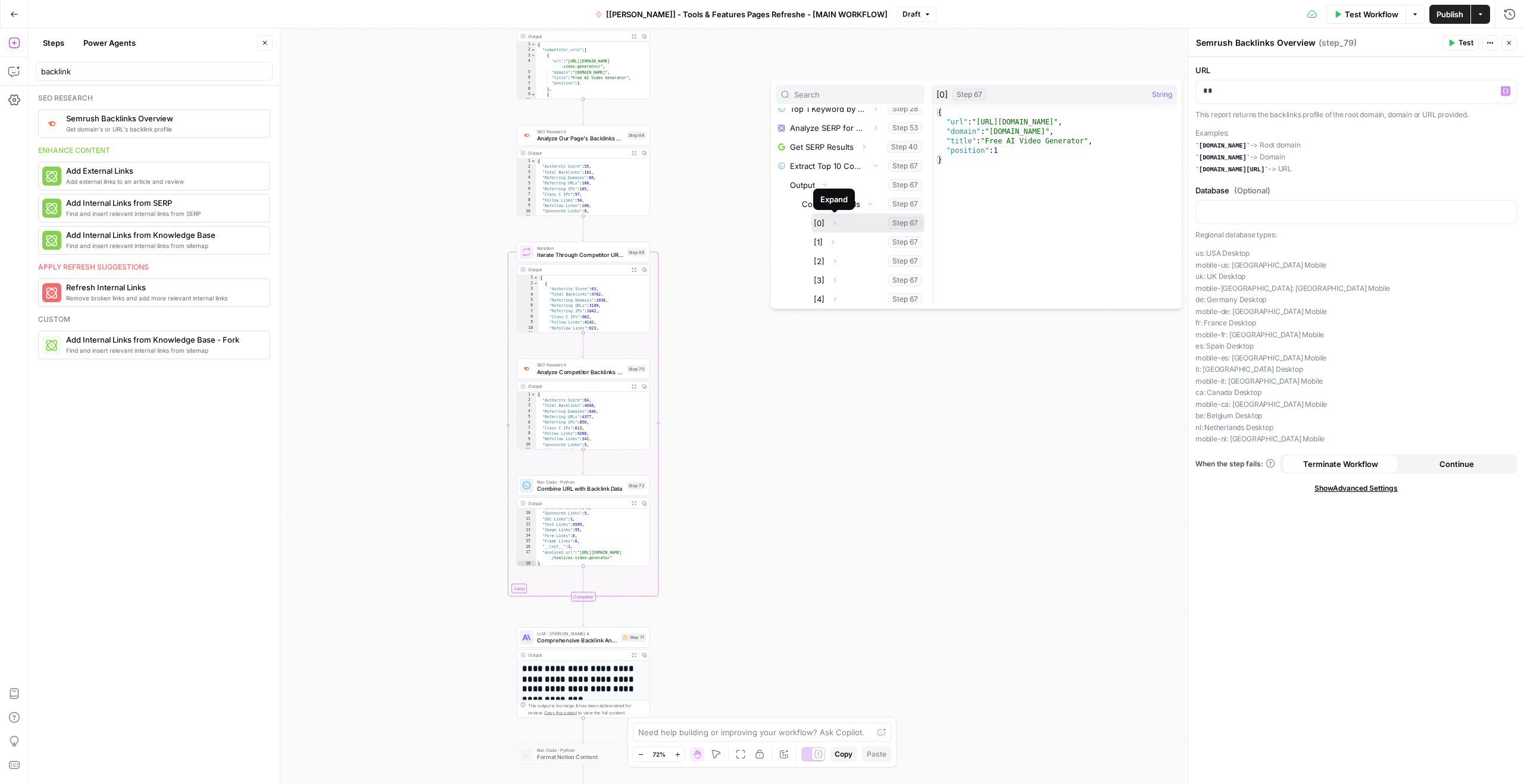
click at [834, 221] on icon "button" at bounding box center [834, 223] width 7 height 7
click at [854, 237] on button "Select variable Url" at bounding box center [873, 241] width 101 height 19
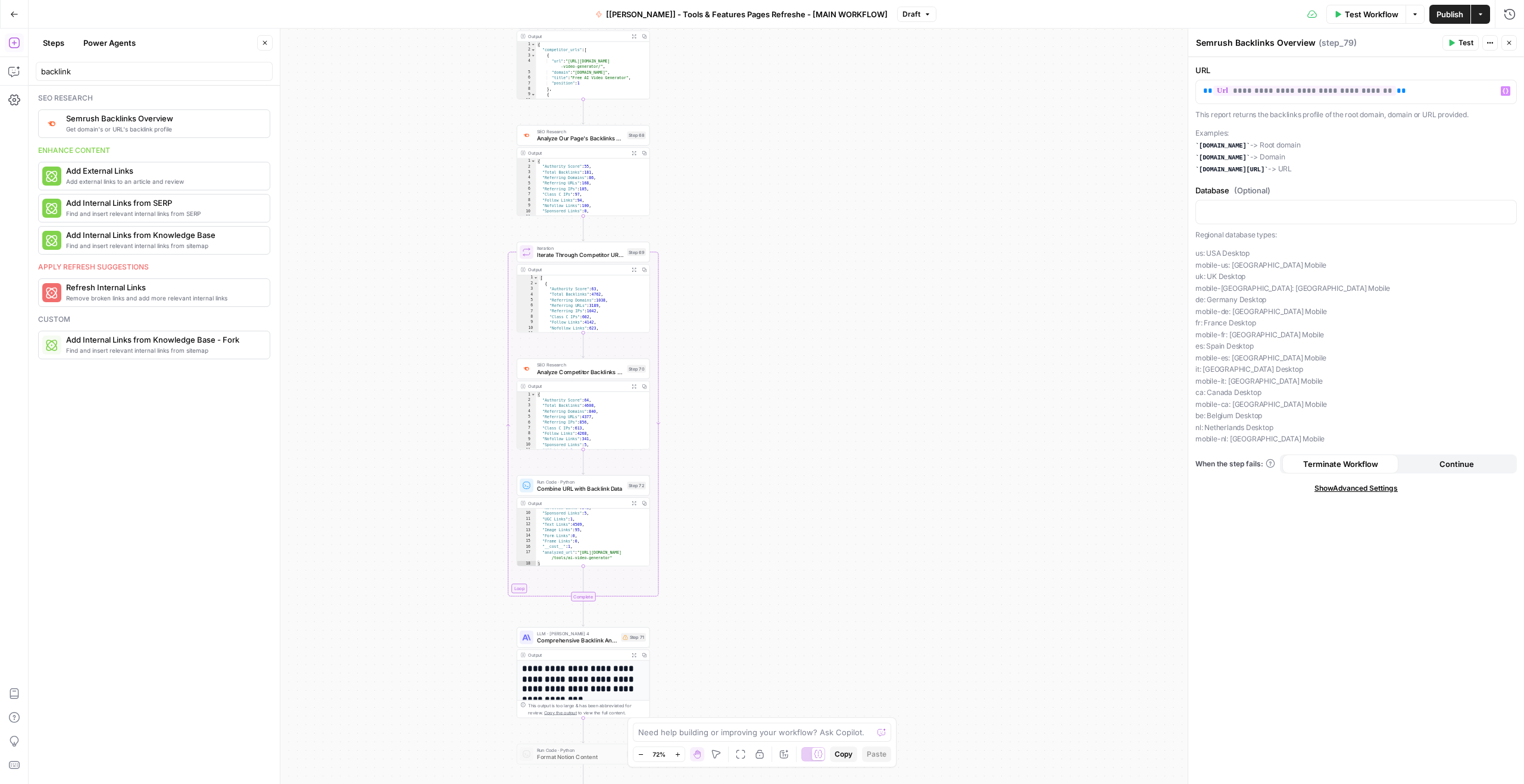
click at [1462, 41] on span "Test" at bounding box center [1465, 43] width 15 height 10
click at [665, 166] on span "No" at bounding box center [660, 166] width 12 height 12
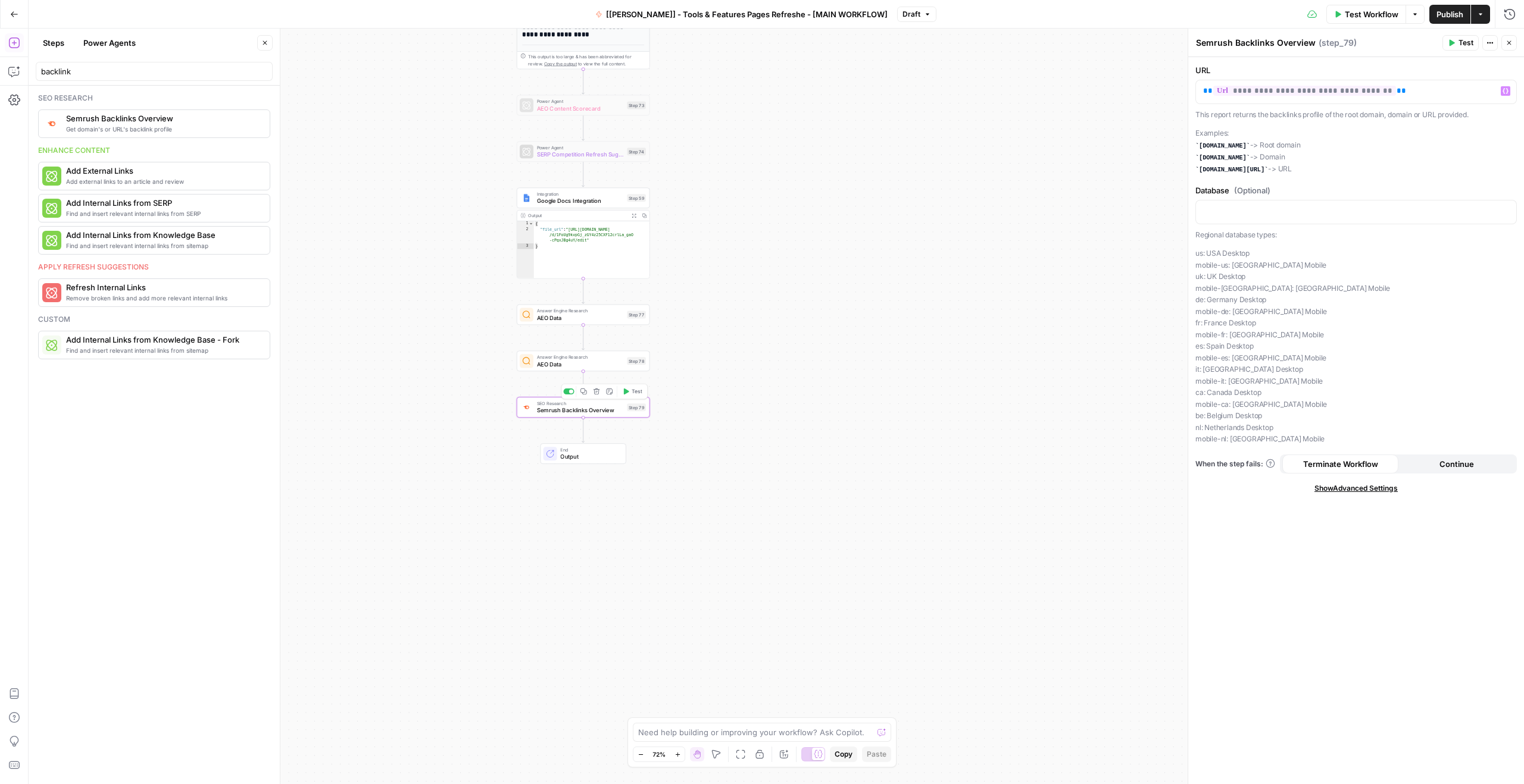
click at [574, 414] on span "Semrush Backlinks Overview" at bounding box center [581, 410] width 87 height 8
click at [632, 391] on span "Test" at bounding box center [637, 391] width 10 height 8
click at [652, 167] on button "No" at bounding box center [660, 166] width 26 height 22
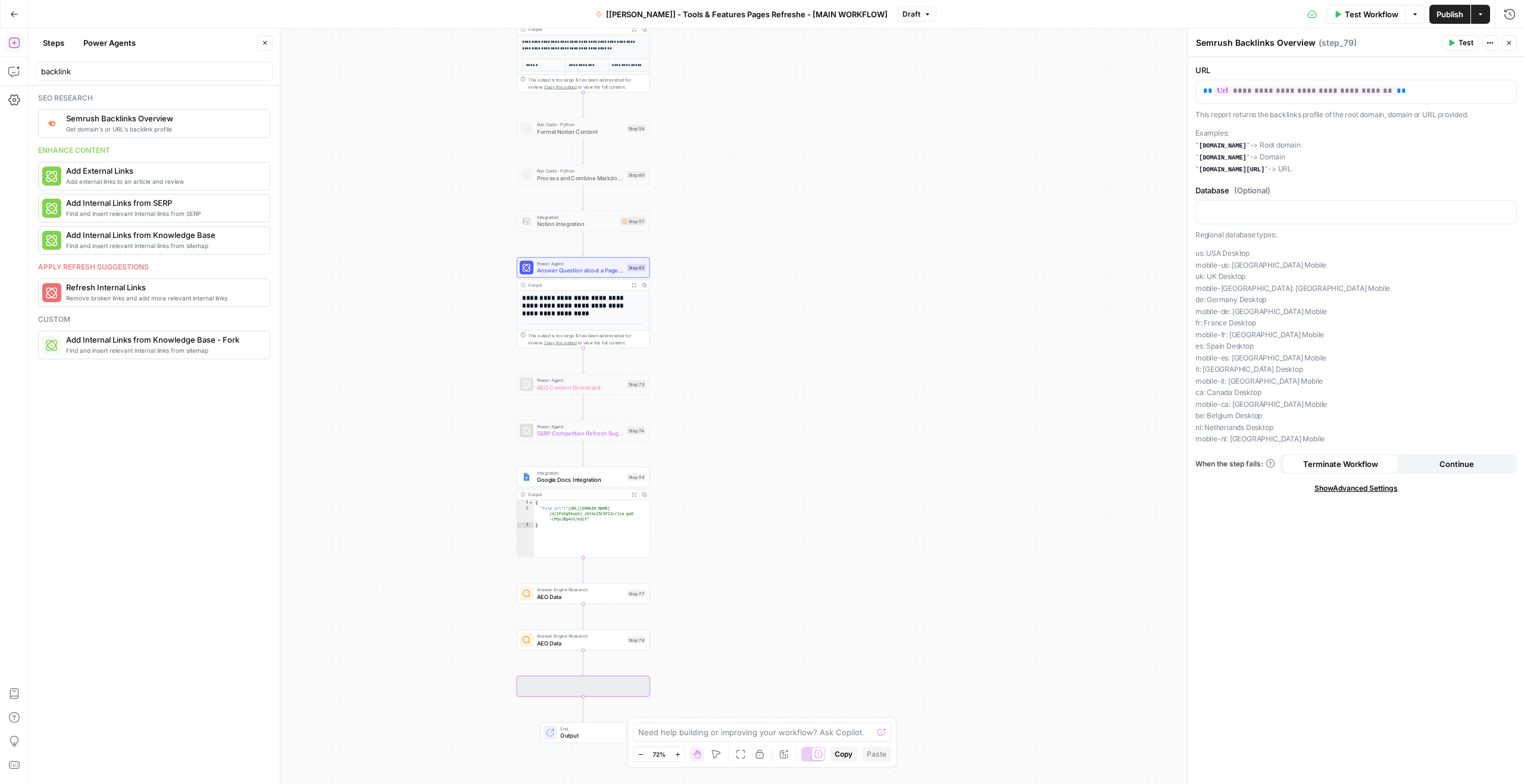
scroll to position [97, 0]
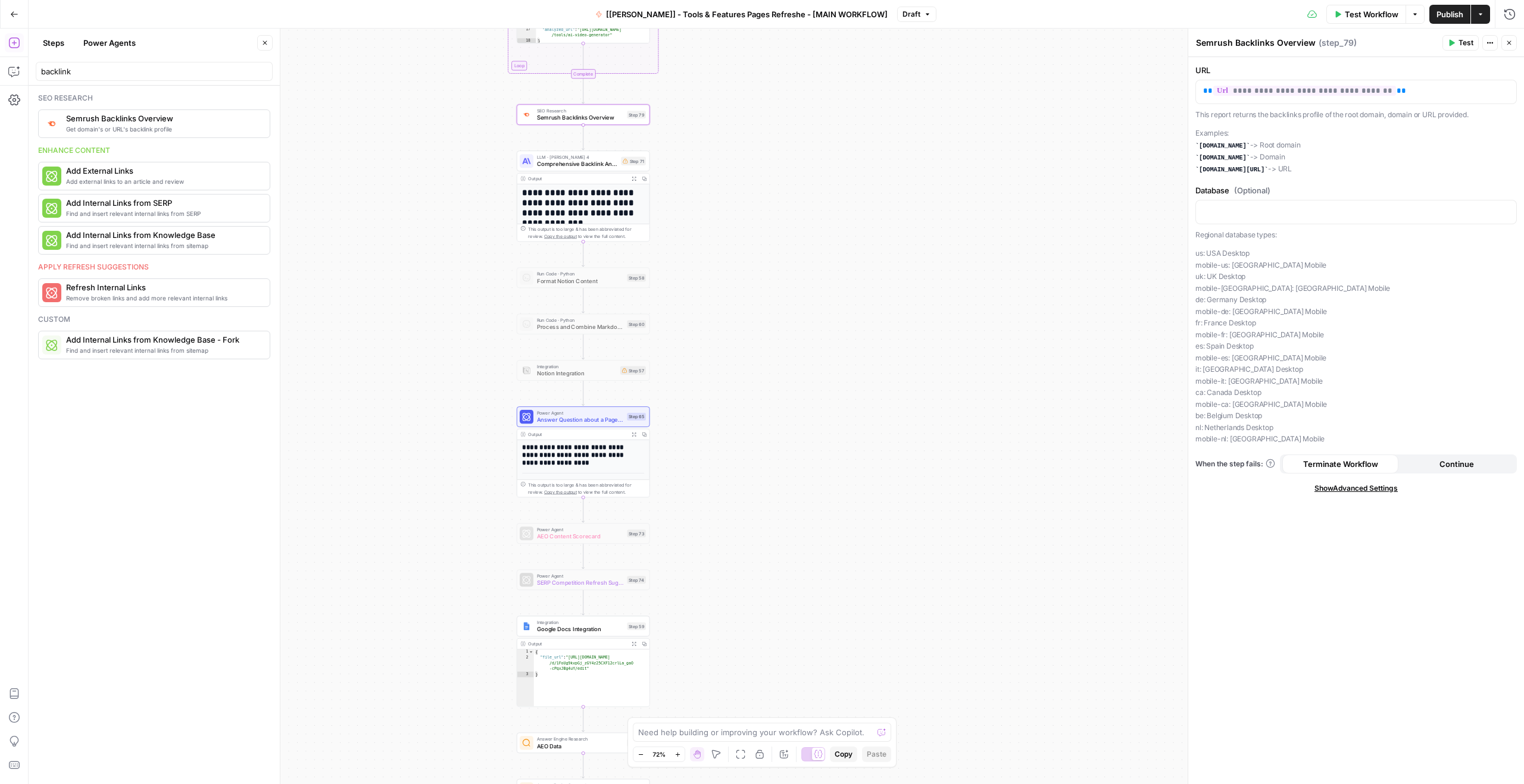
click at [584, 113] on span "Semrush Backlinks Overview" at bounding box center [581, 118] width 87 height 8
click at [630, 102] on button "Test" at bounding box center [632, 99] width 27 height 11
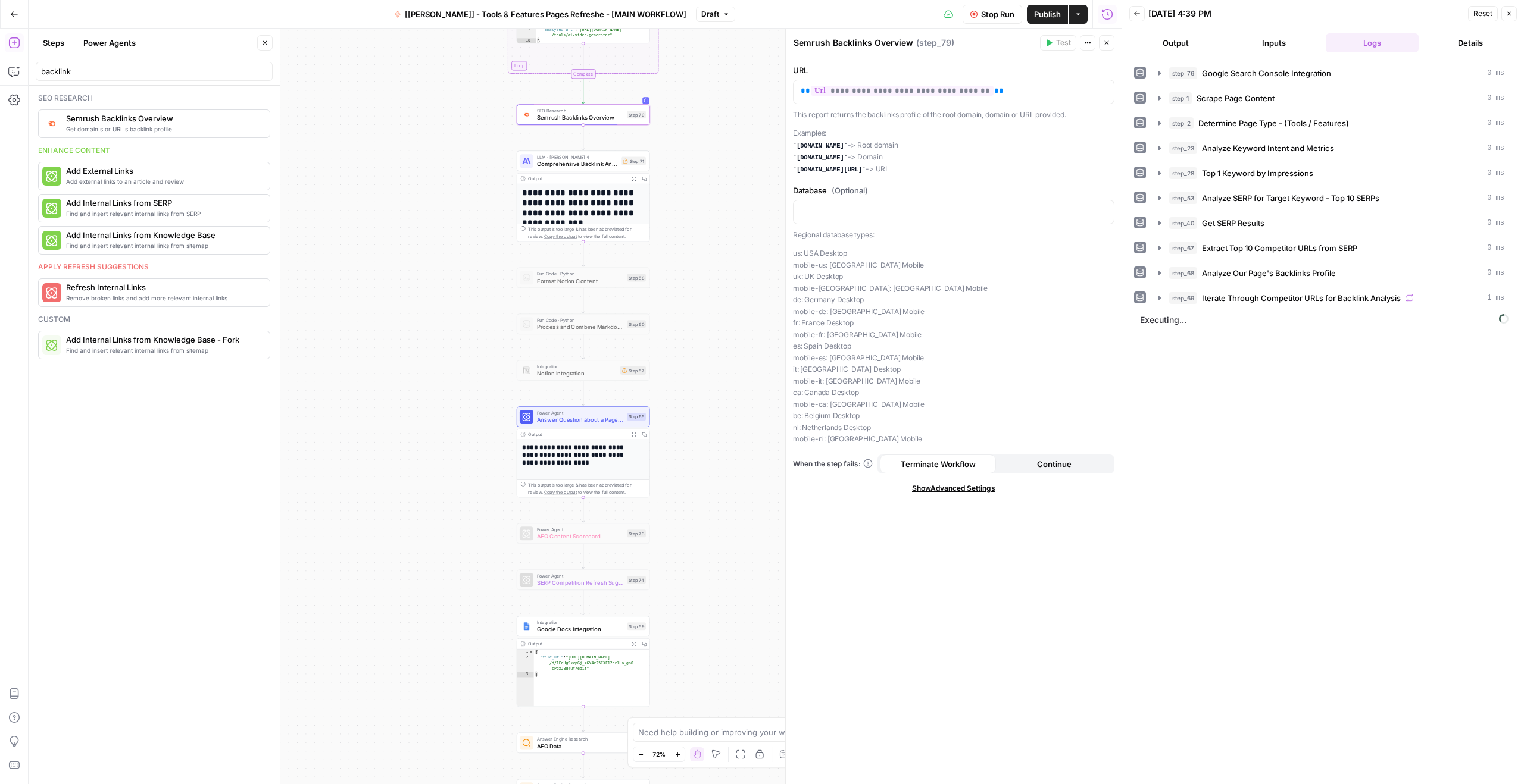
click at [1171, 38] on button "Output" at bounding box center [1175, 43] width 93 height 19
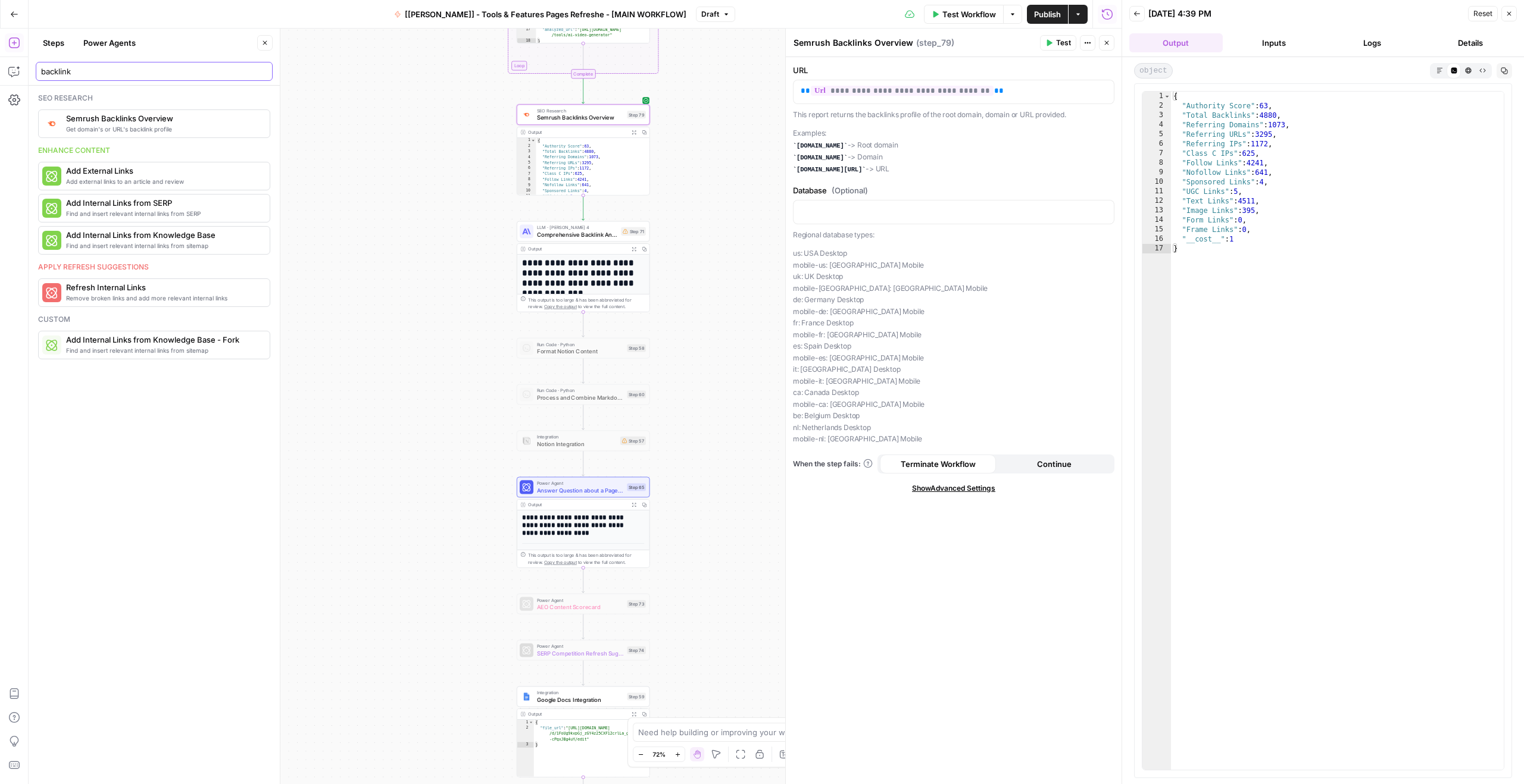
click at [145, 76] on input "backlink" at bounding box center [154, 71] width 226 height 12
click at [151, 72] on input "backlink" at bounding box center [154, 71] width 226 height 12
type input "backlink"
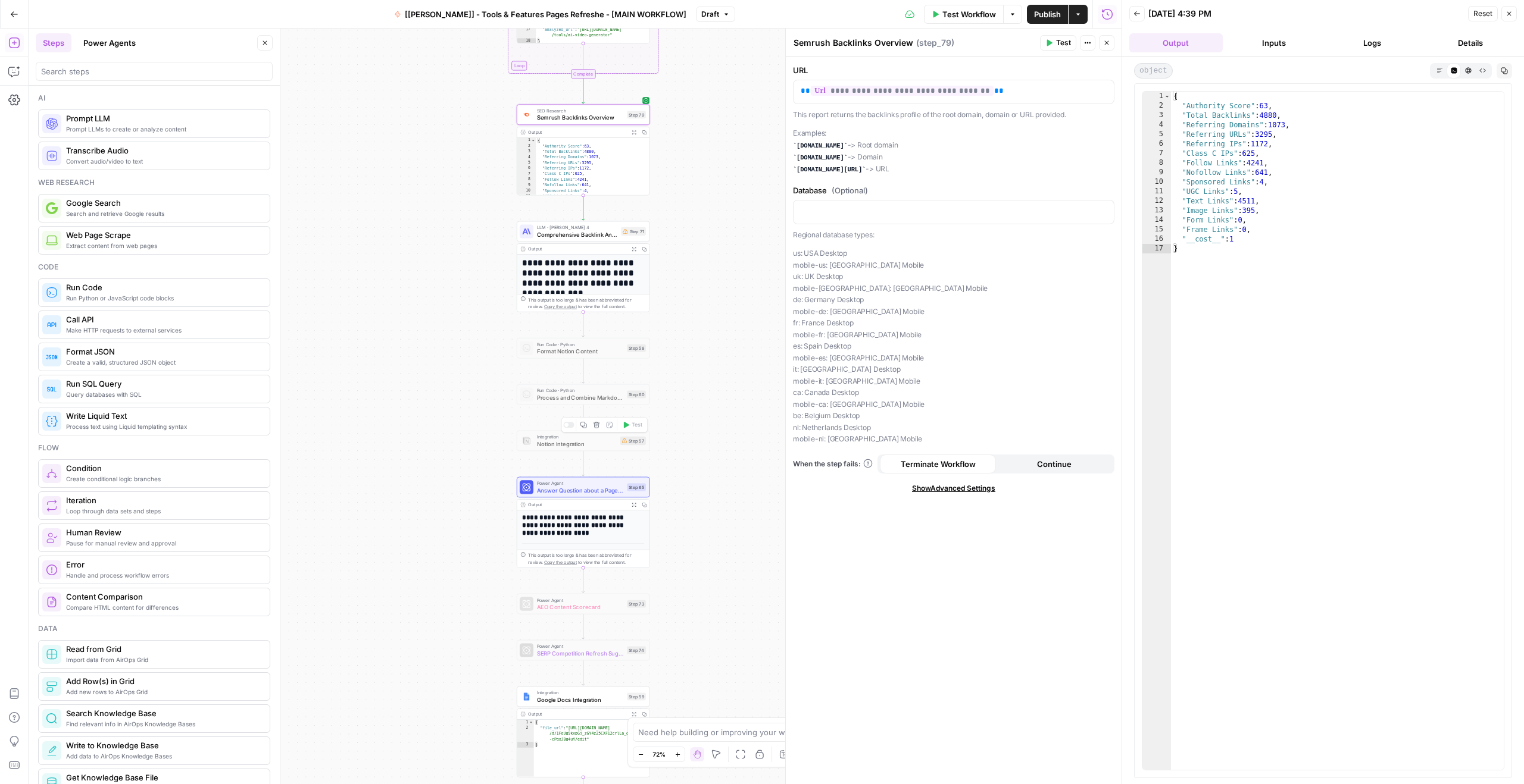
click at [571, 394] on span "Process and Combine Markdown Paragraphs" at bounding box center [581, 398] width 87 height 8
click at [576, 350] on span "Format Notion Content" at bounding box center [581, 351] width 87 height 8
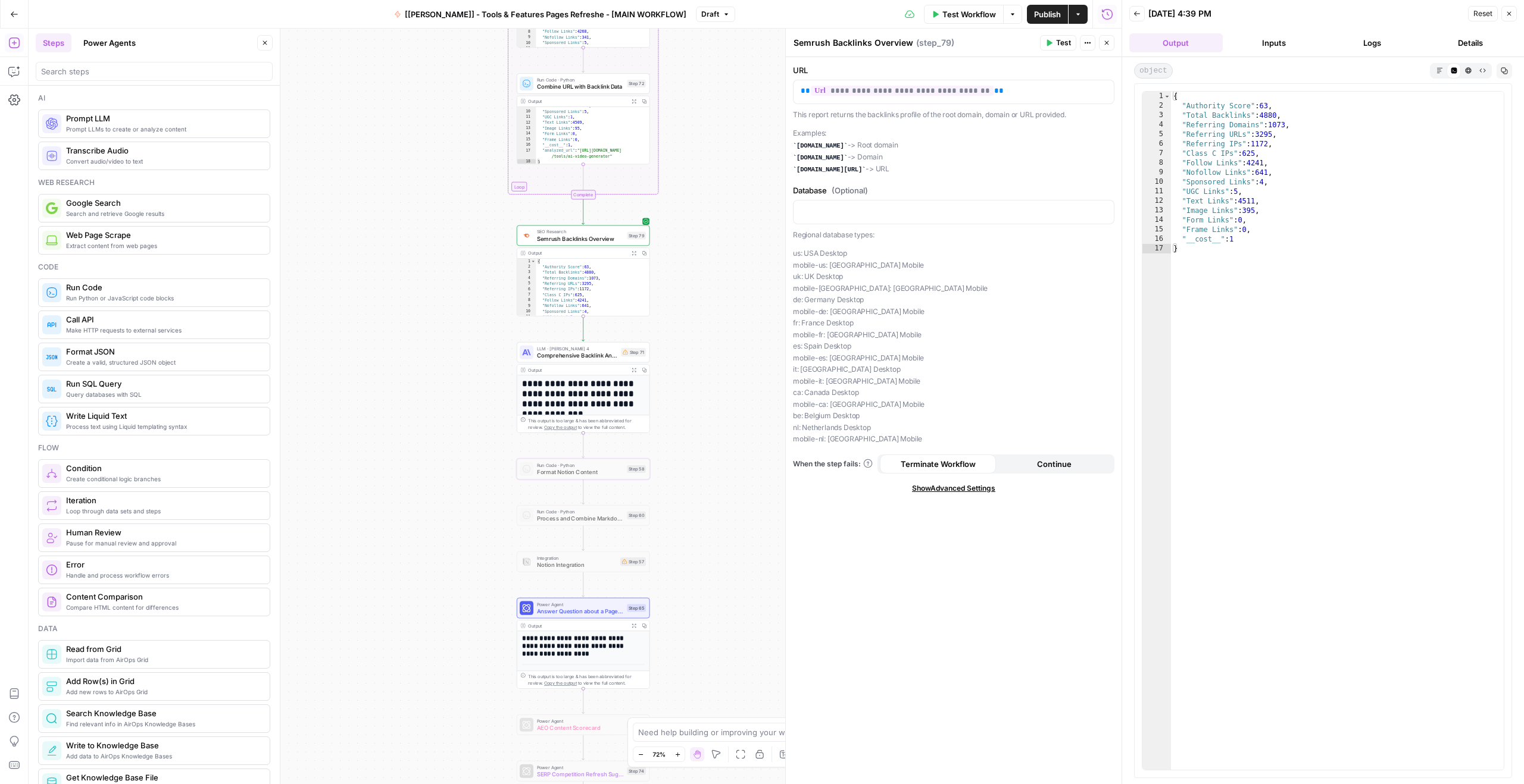
click at [370, 95] on div "Workflow Set Inputs Inputs Integration Google Search Console Integration Step 7…" at bounding box center [575, 406] width 1093 height 755
click at [18, 69] on icon "button" at bounding box center [14, 71] width 12 height 12
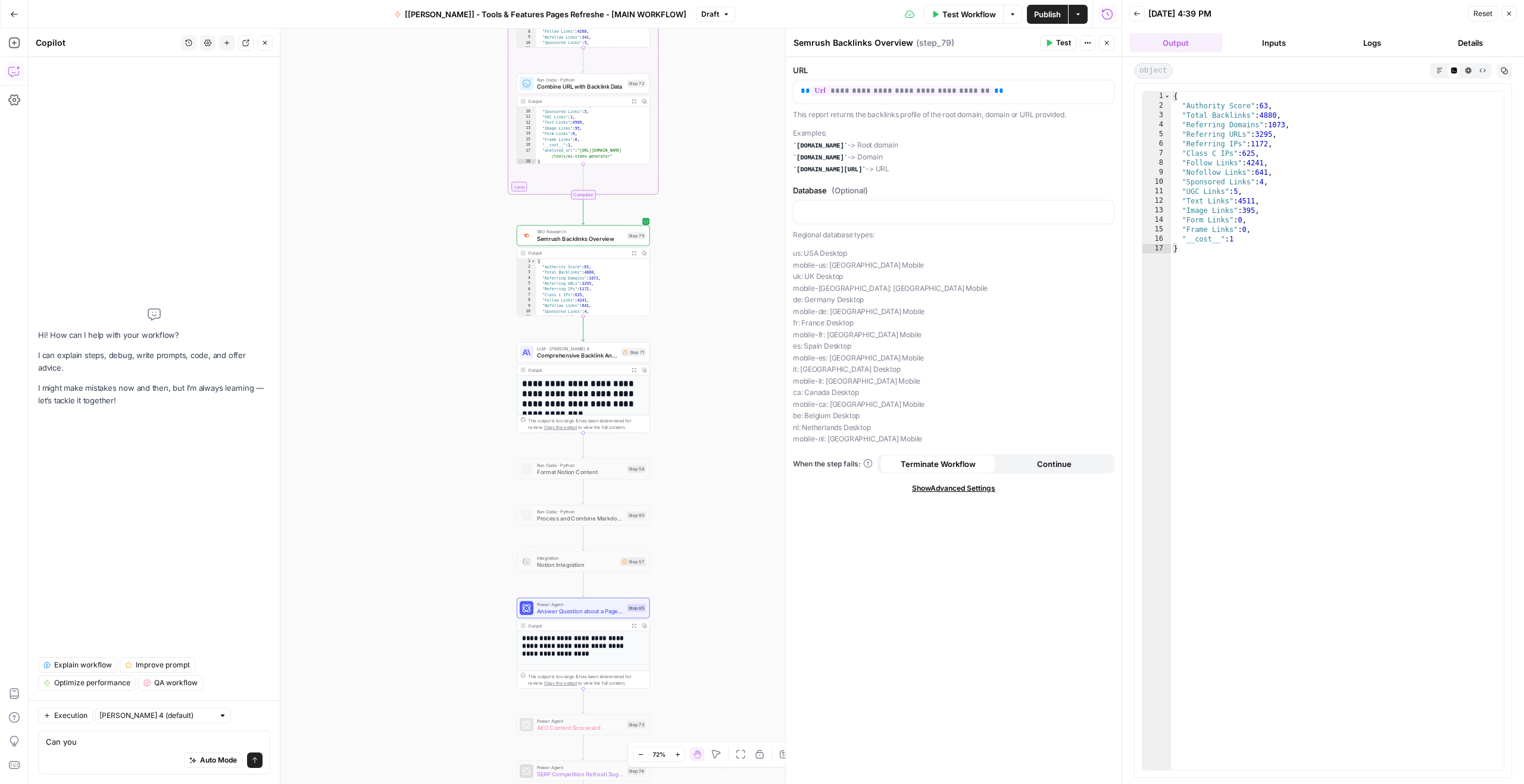
click at [118, 755] on div "Auto Mode Send" at bounding box center [153, 760] width 216 height 26
click at [117, 752] on div "Auto Mode Send" at bounding box center [153, 760] width 216 height 26
click at [109, 748] on div "Auto Mode Send" at bounding box center [153, 760] width 216 height 26
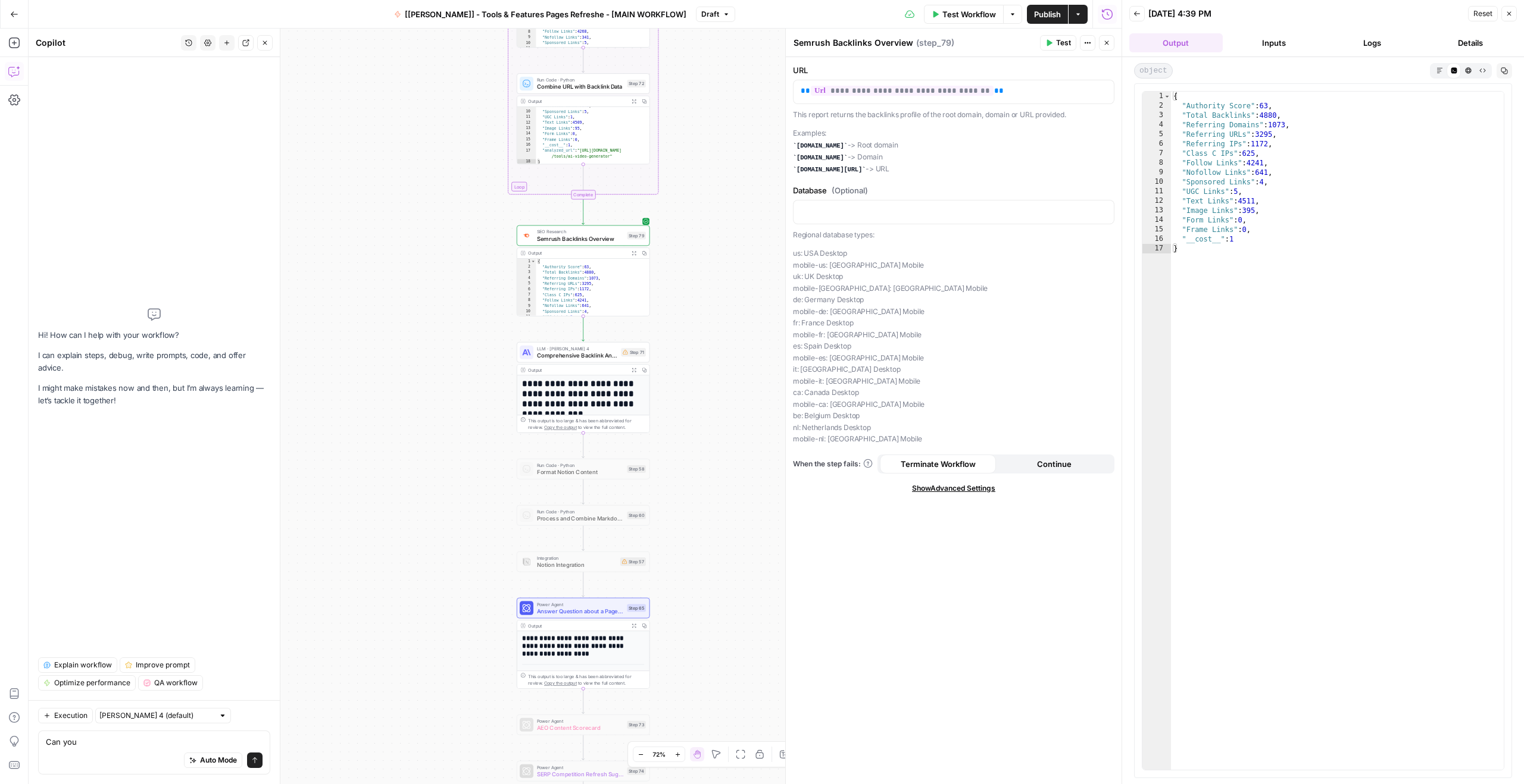
click at [108, 748] on div "Auto Mode Send" at bounding box center [153, 760] width 216 height 26
click at [73, 742] on textarea "Can you" at bounding box center [153, 741] width 216 height 12
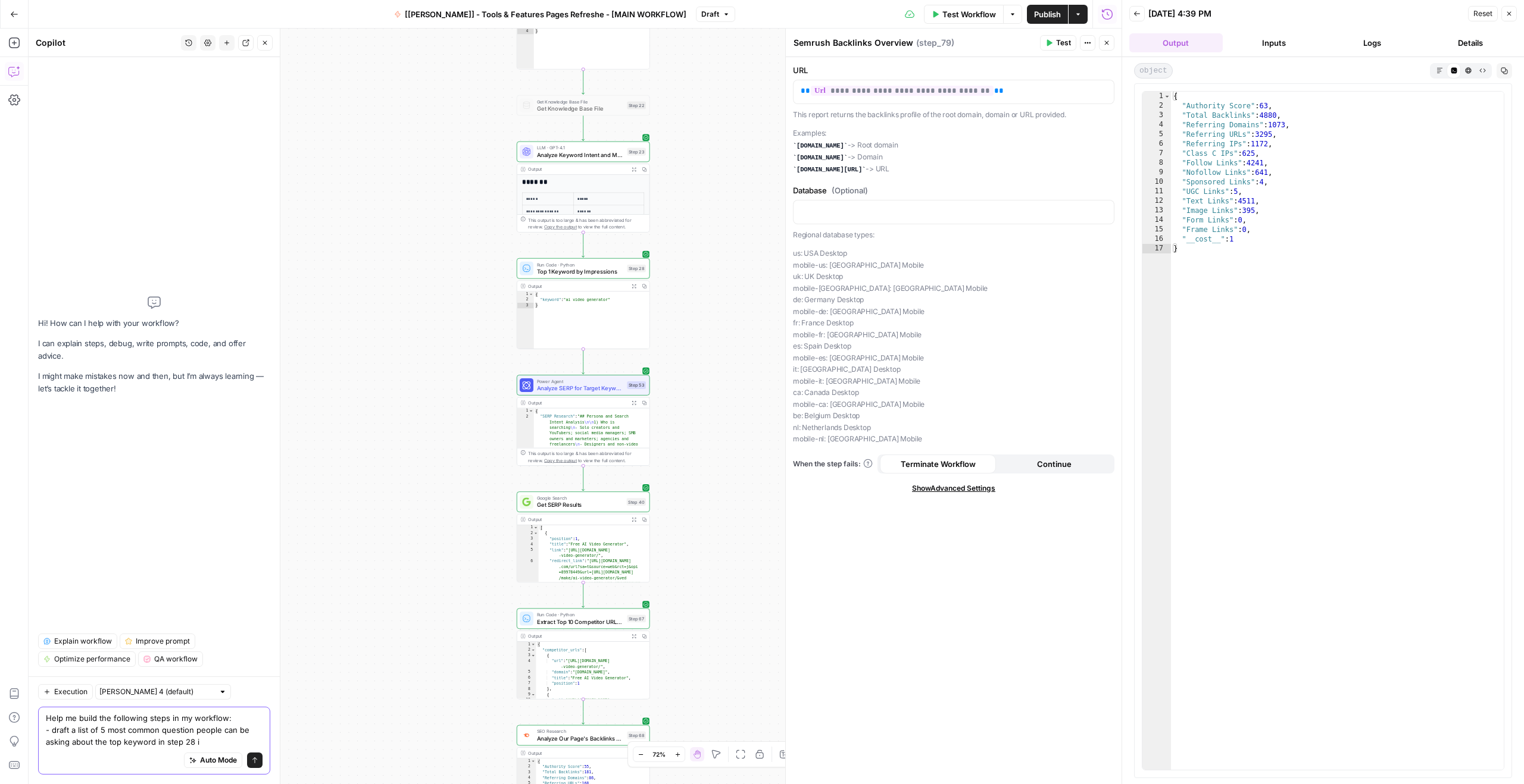
click at [77, 737] on textarea "Help me build the following steps in my workflow: - draft a list of 5 most comm…" at bounding box center [153, 729] width 216 height 36
click at [69, 741] on textarea "Help me build the following steps in my workflow: - draft a list of 5 most comm…" at bounding box center [153, 729] width 216 height 36
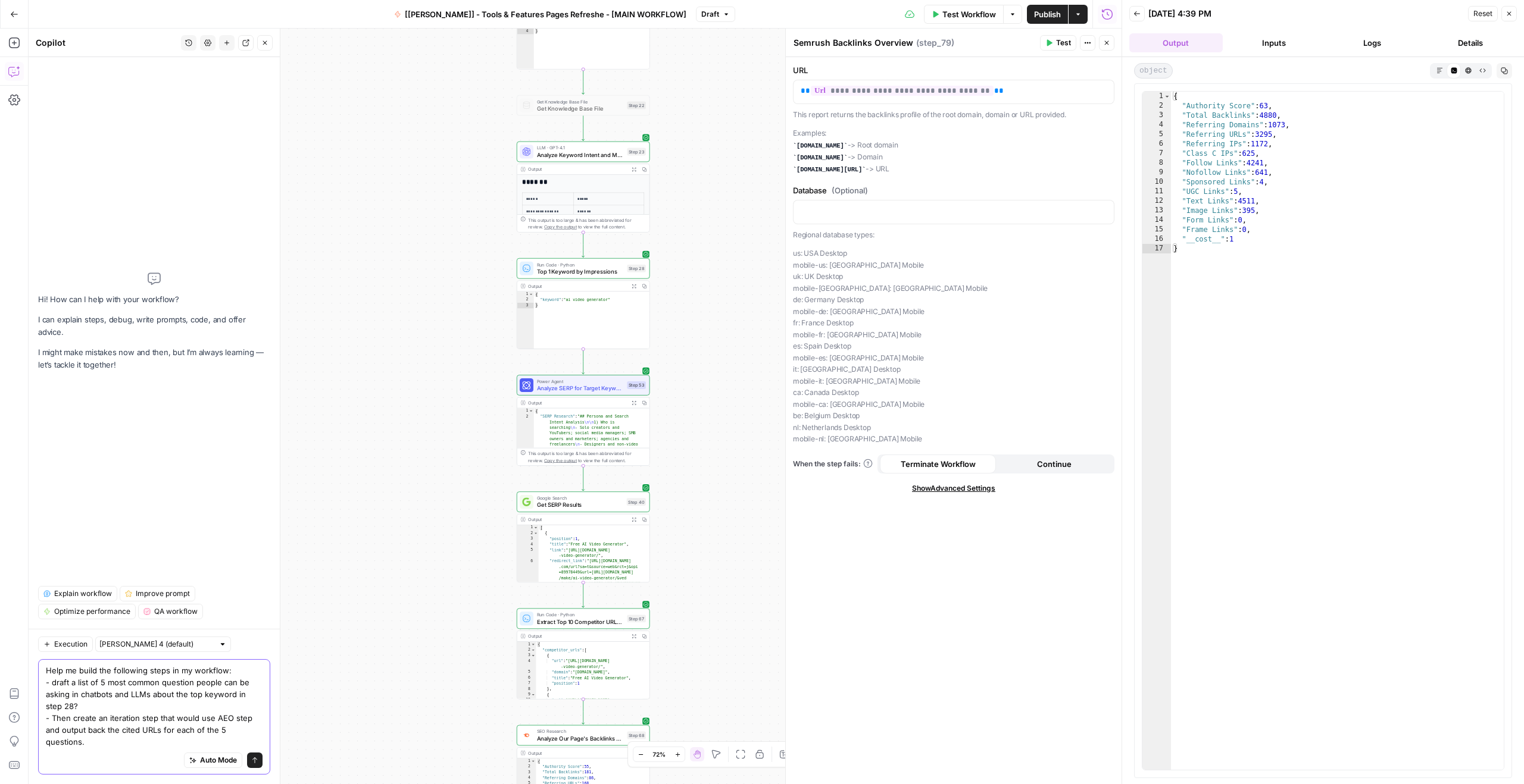
type textarea "Help me build the following steps in my workflow: - draft a list of 5 most comm…"
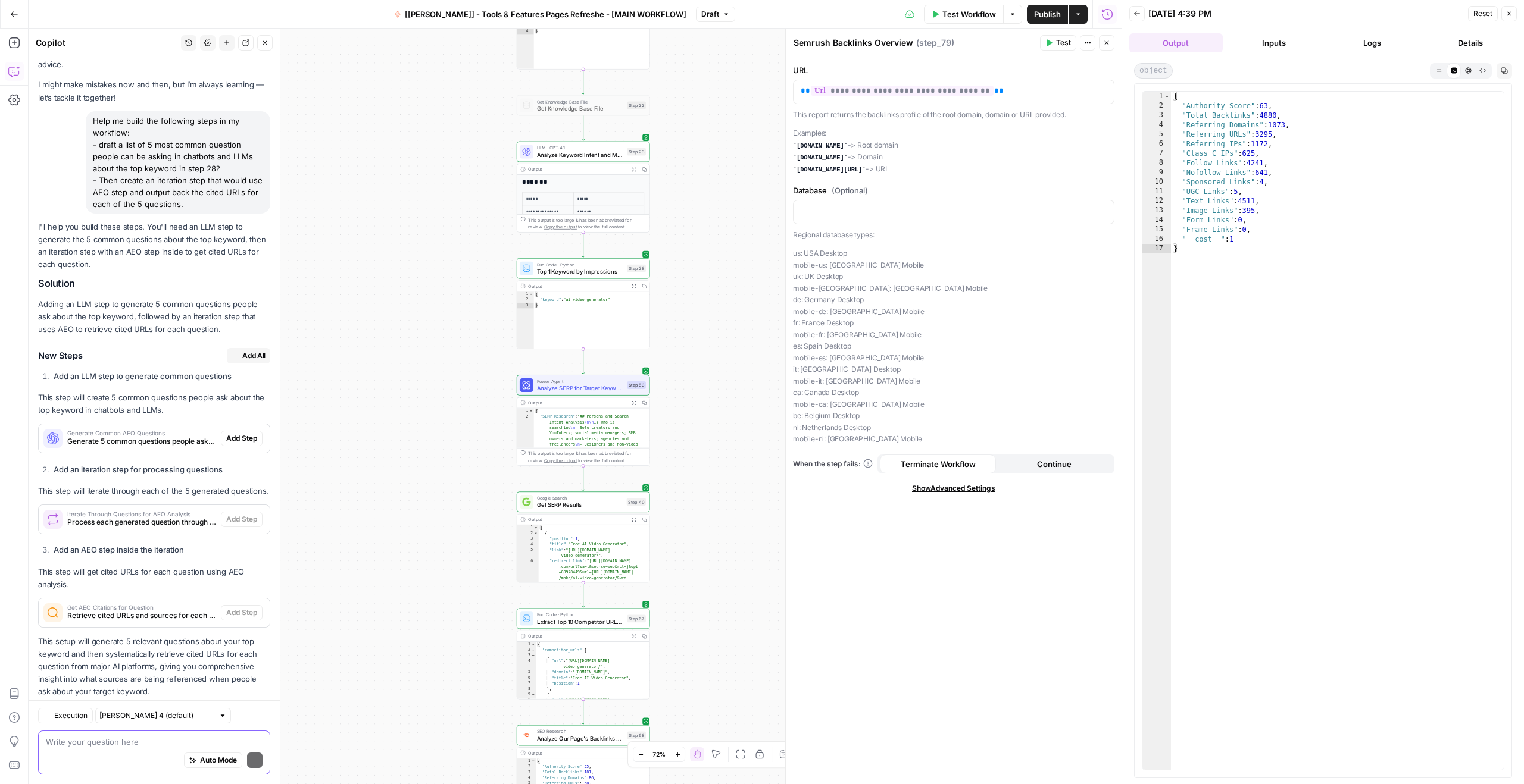
scroll to position [80, 0]
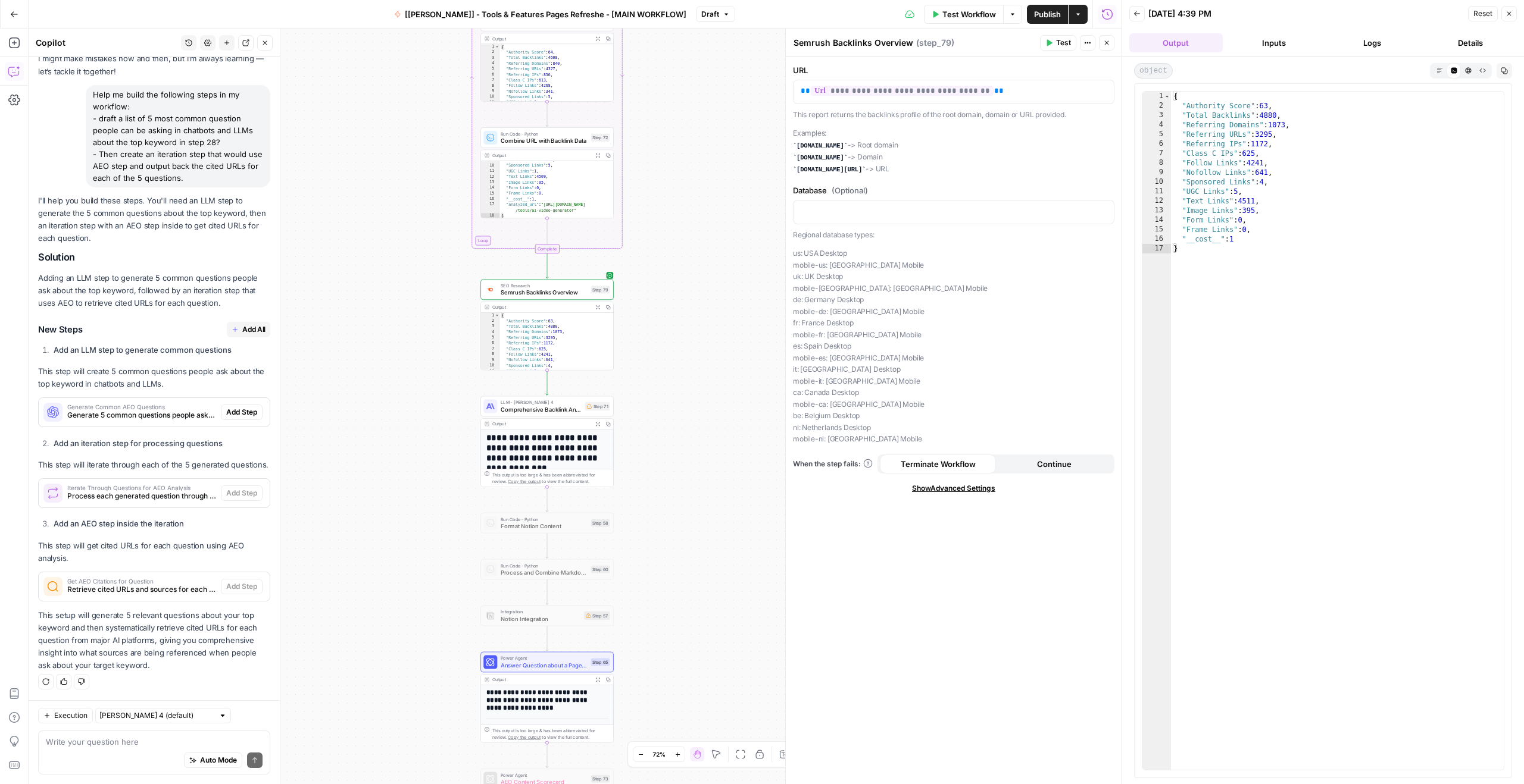
click at [242, 324] on span "Add All" at bounding box center [254, 329] width 23 height 10
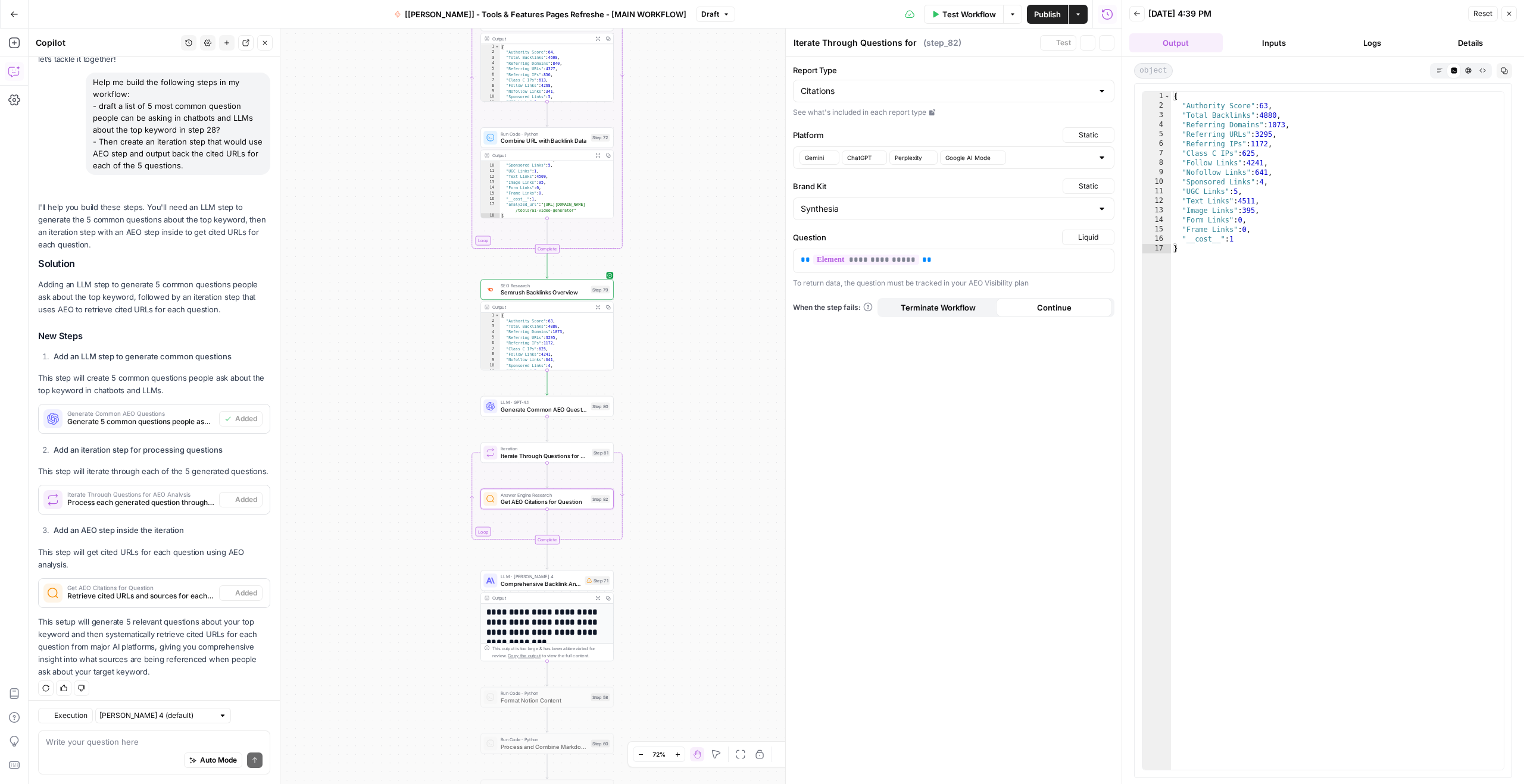
type textarea "Get AEO Citations for Question"
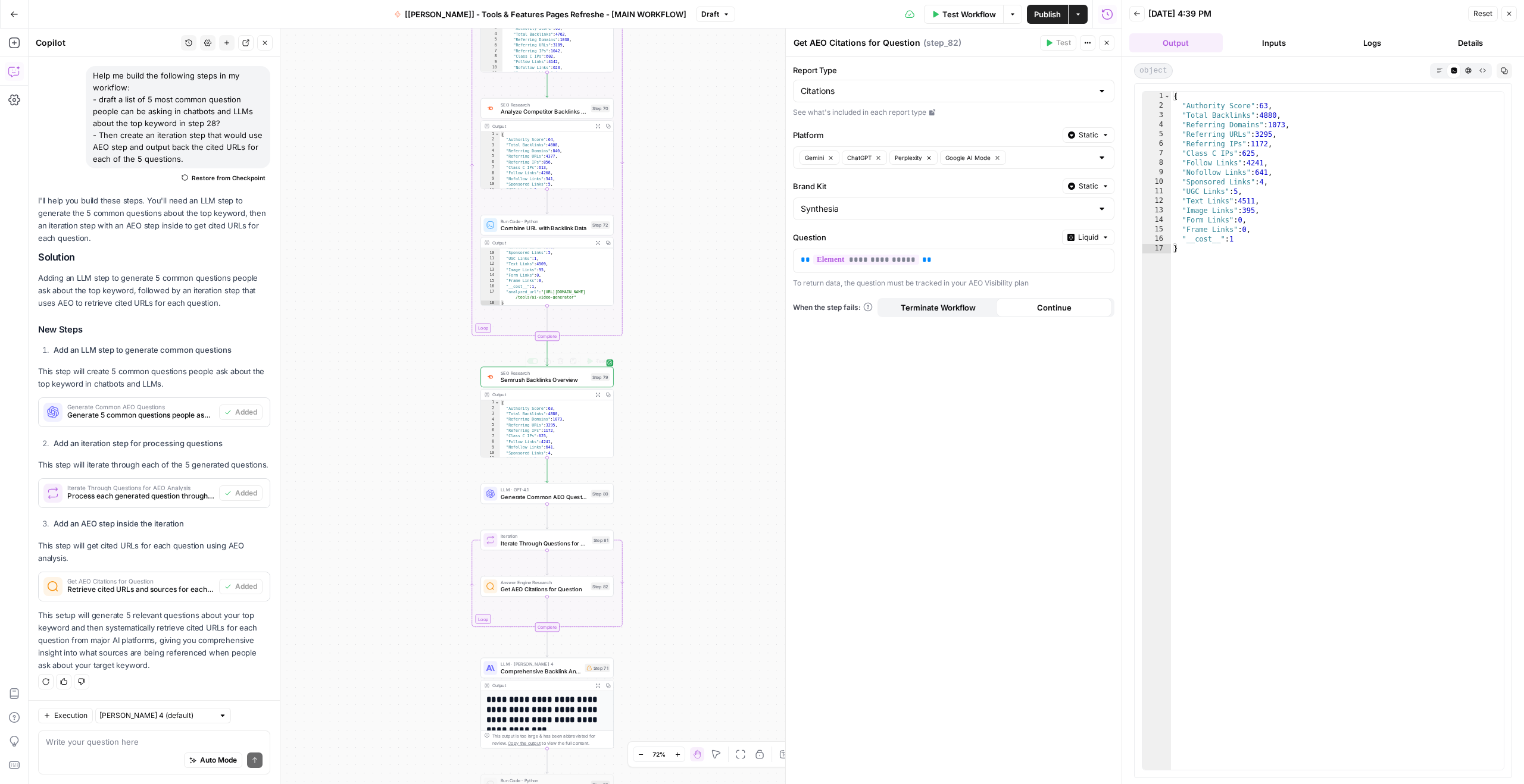
click at [546, 385] on div "SEO Research Semrush Backlinks Overview Step 79 Copy step Delete step Add Note …" at bounding box center [547, 377] width 133 height 21
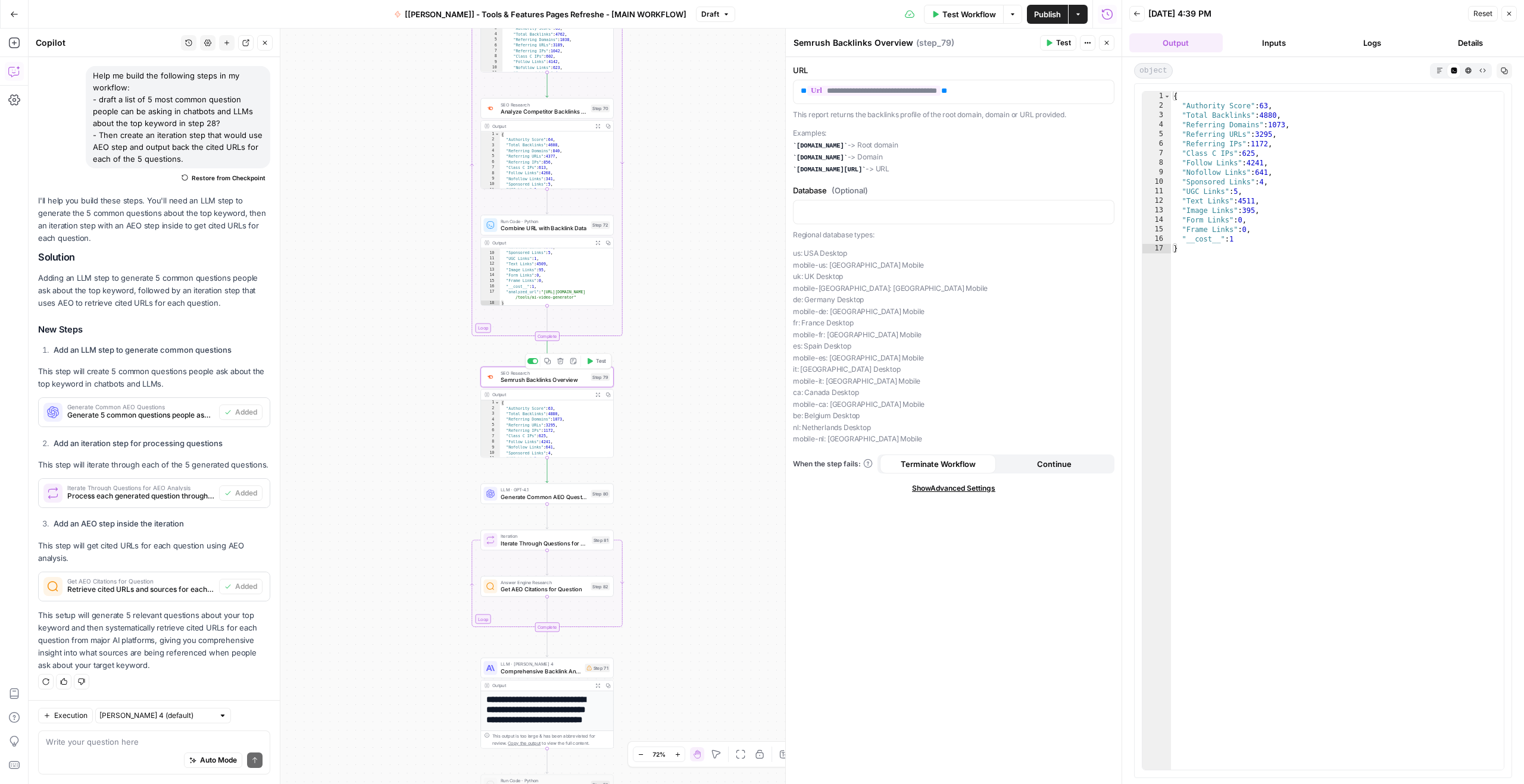
click at [562, 358] on icon "button" at bounding box center [561, 361] width 7 height 7
click at [739, 147] on span "Delete Step" at bounding box center [730, 151] width 46 height 12
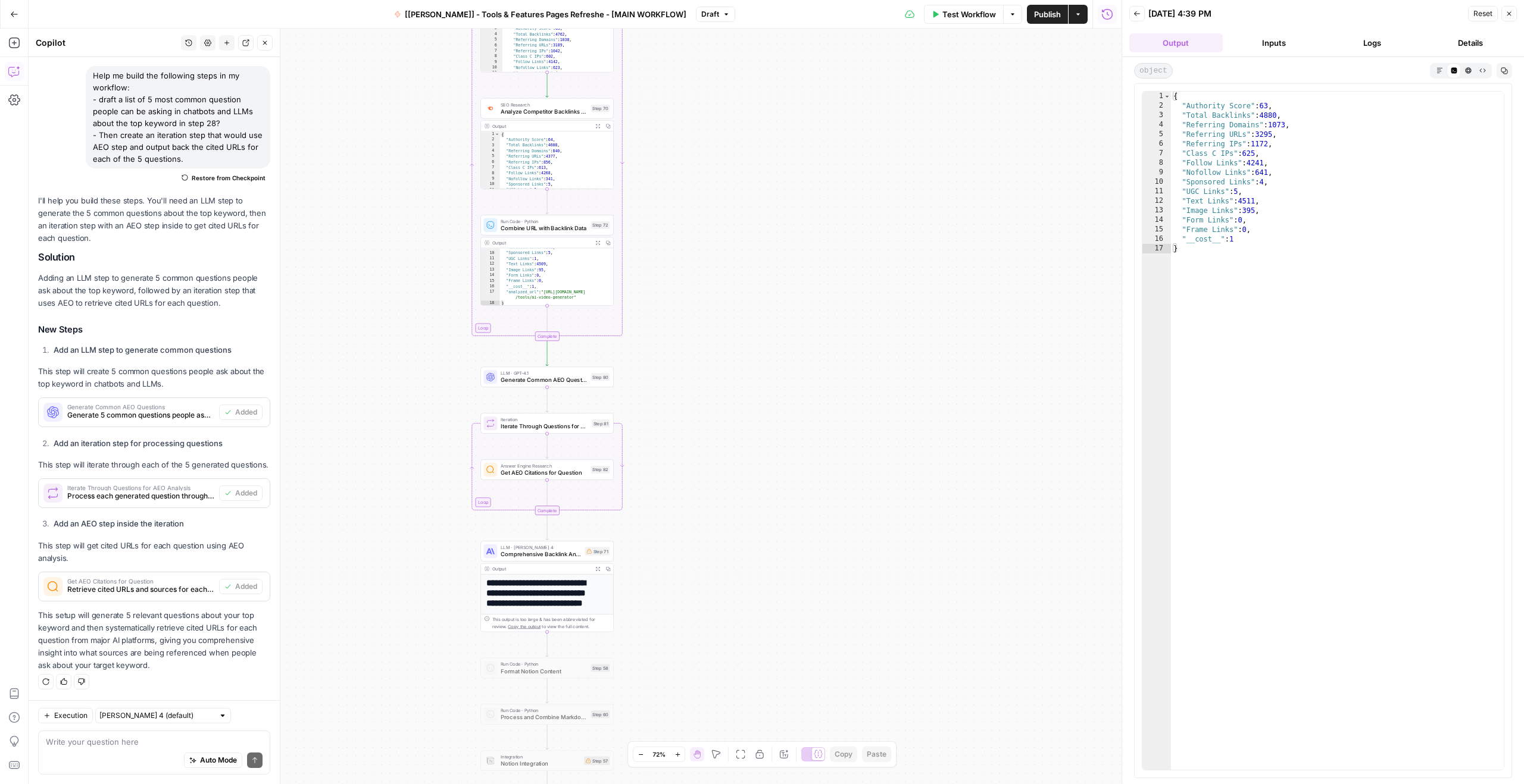
click at [543, 383] on span "Generate Common AEO Questions" at bounding box center [544, 380] width 87 height 8
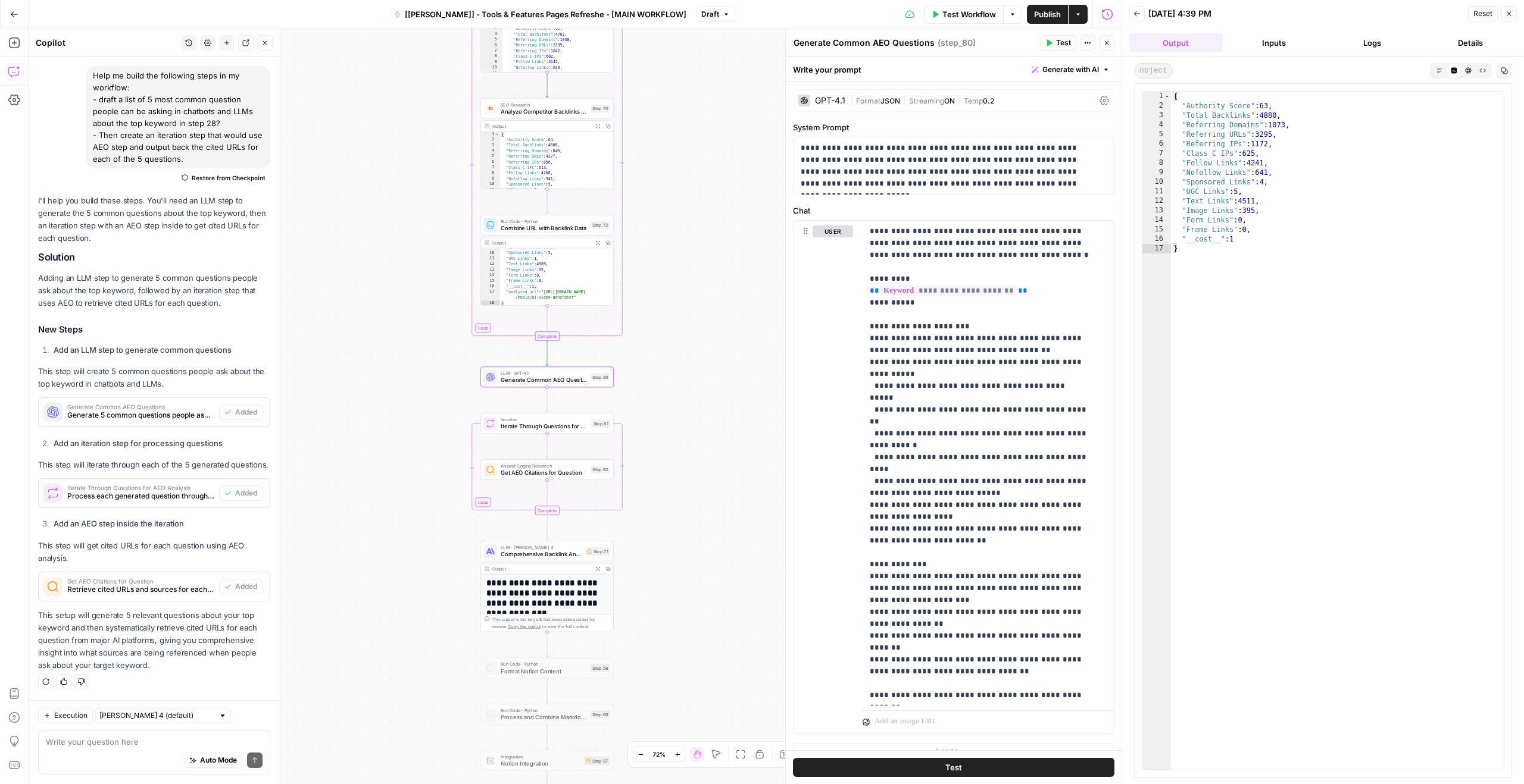
click at [546, 377] on span "Generate Common AEO Questions" at bounding box center [544, 380] width 87 height 8
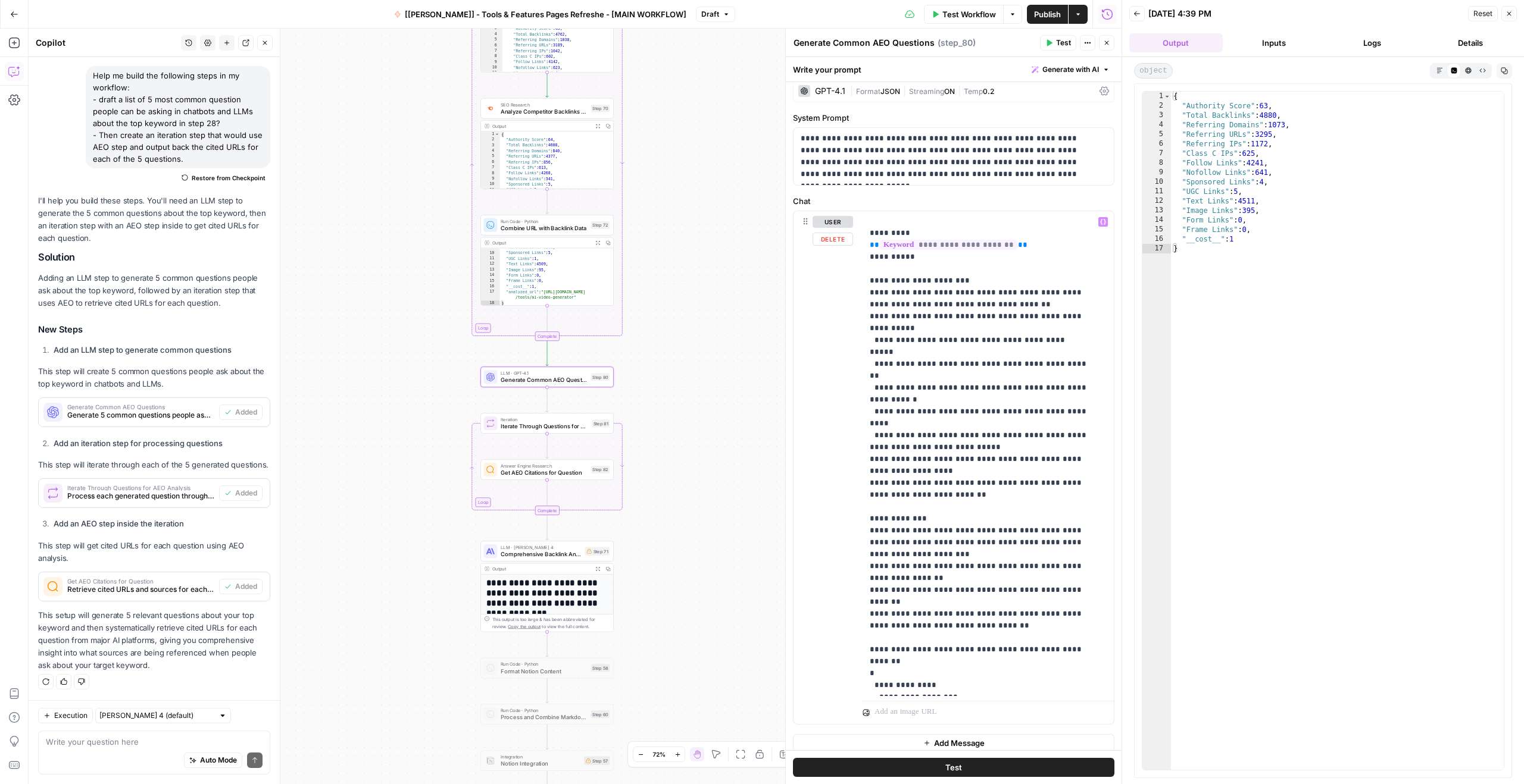
scroll to position [18, 0]
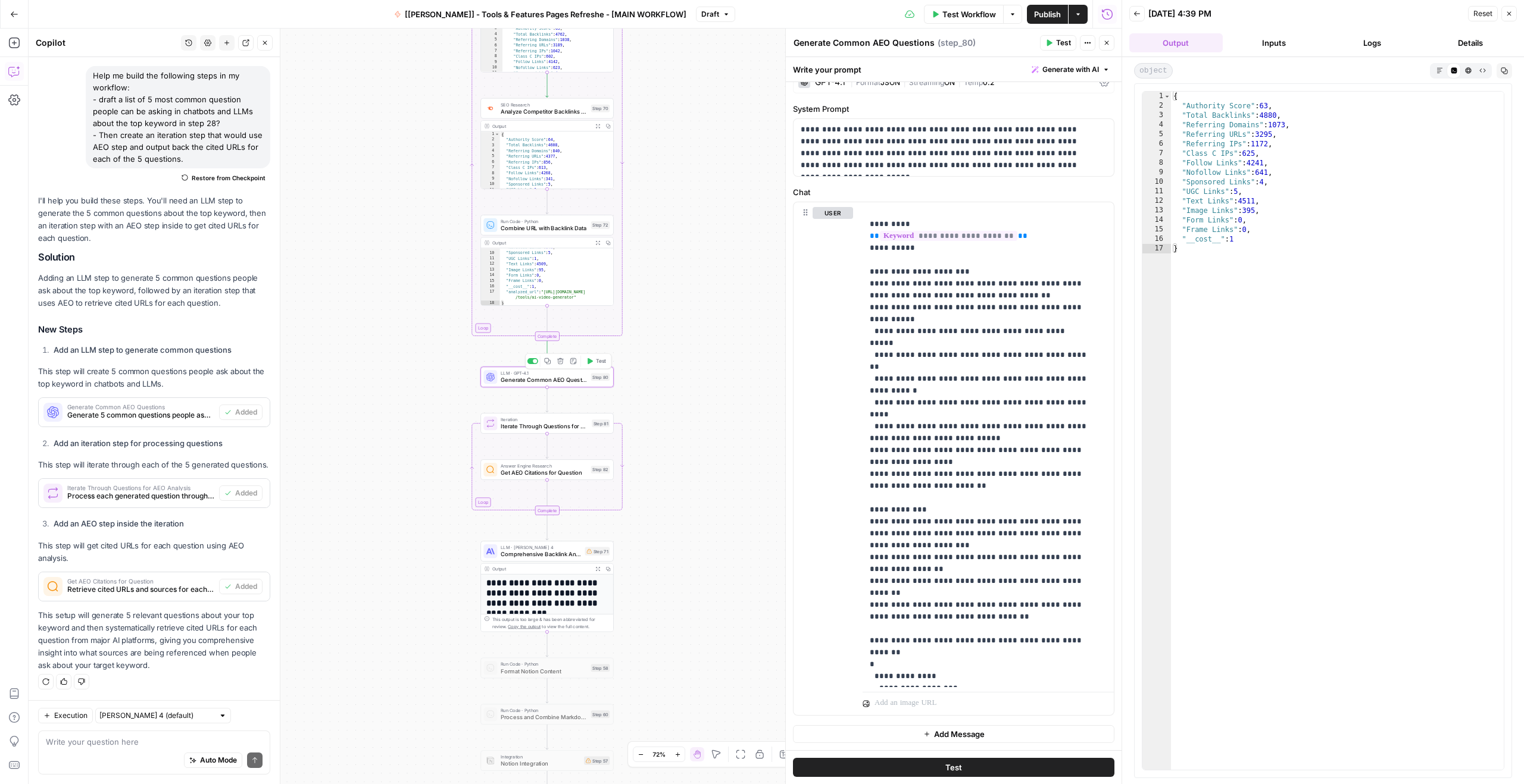
click at [530, 379] on span "Generate Common AEO Questions" at bounding box center [544, 380] width 87 height 8
click at [1050, 43] on icon "button" at bounding box center [1050, 43] width 6 height 6
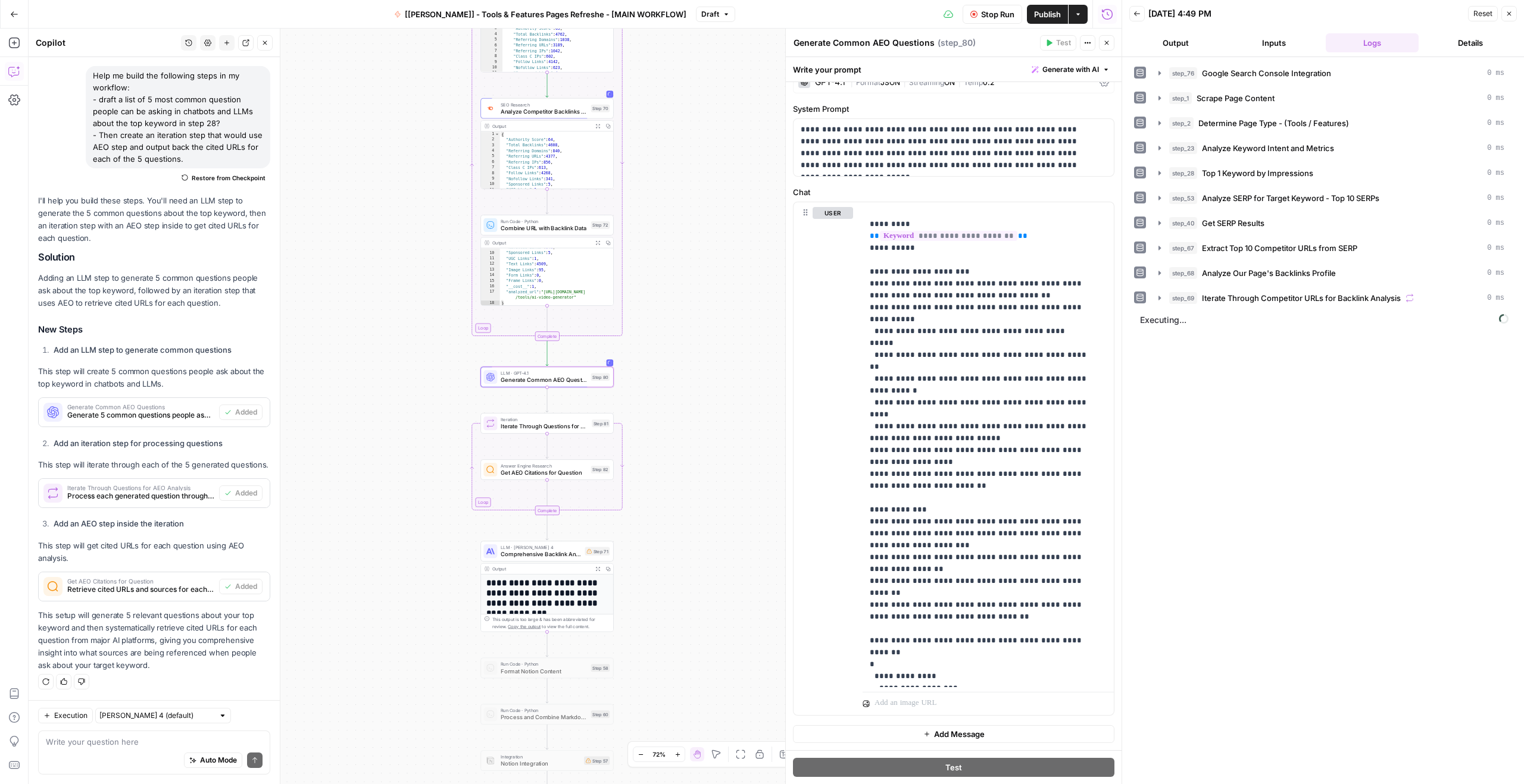
click at [1179, 40] on button "Output" at bounding box center [1175, 43] width 93 height 19
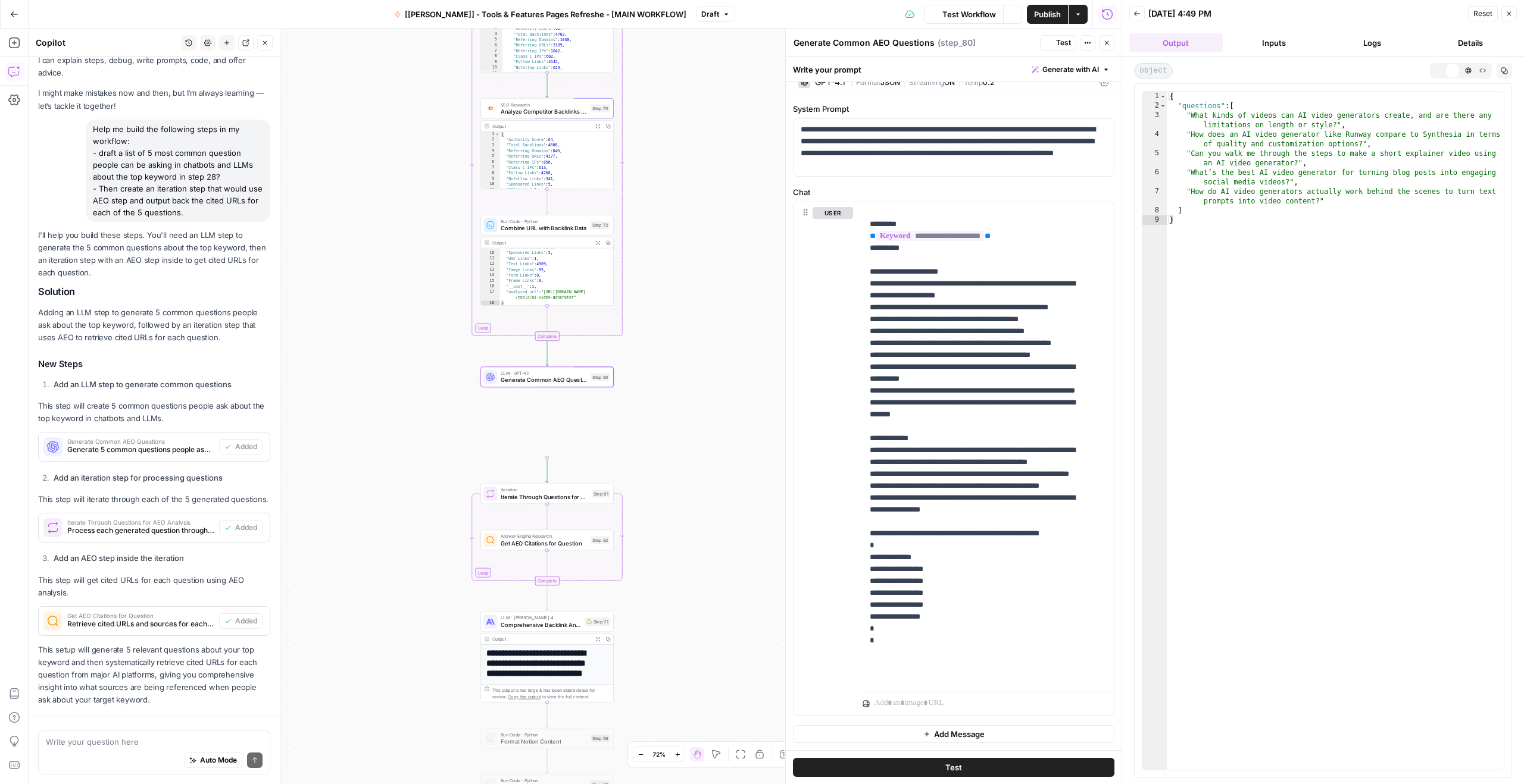
scroll to position [99, 0]
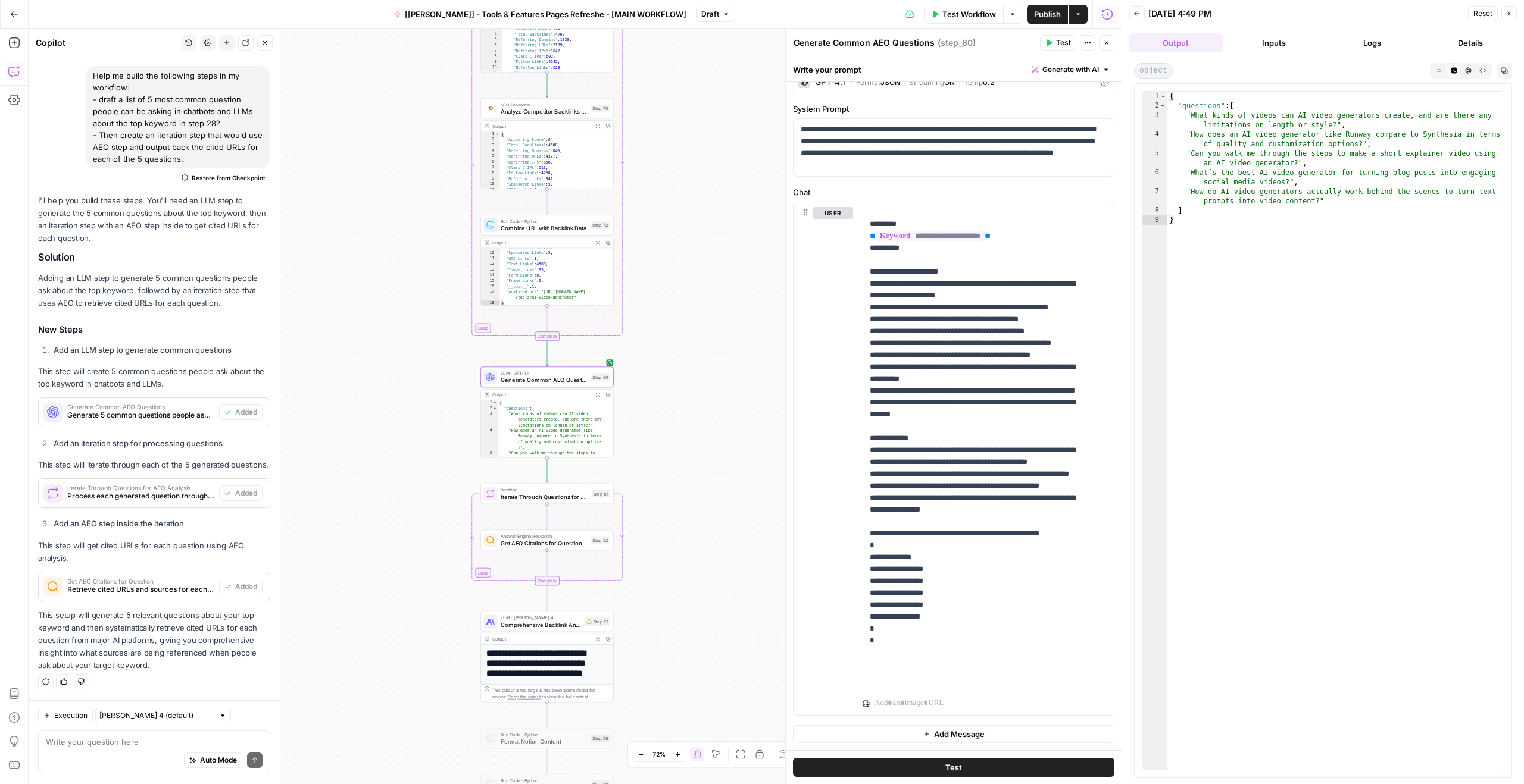
click at [1254, 140] on div "{ "questions" : [ "What kinds of videos can AI video generators create, and are…" at bounding box center [1335, 440] width 337 height 697
click at [1261, 141] on div "{ "questions" : [ "What kinds of videos can AI video generators create, and are…" at bounding box center [1335, 440] width 337 height 697
click at [1255, 145] on div "{ "questions" : [ "What kinds of videos can AI video generators create, and are…" at bounding box center [1335, 440] width 337 height 697
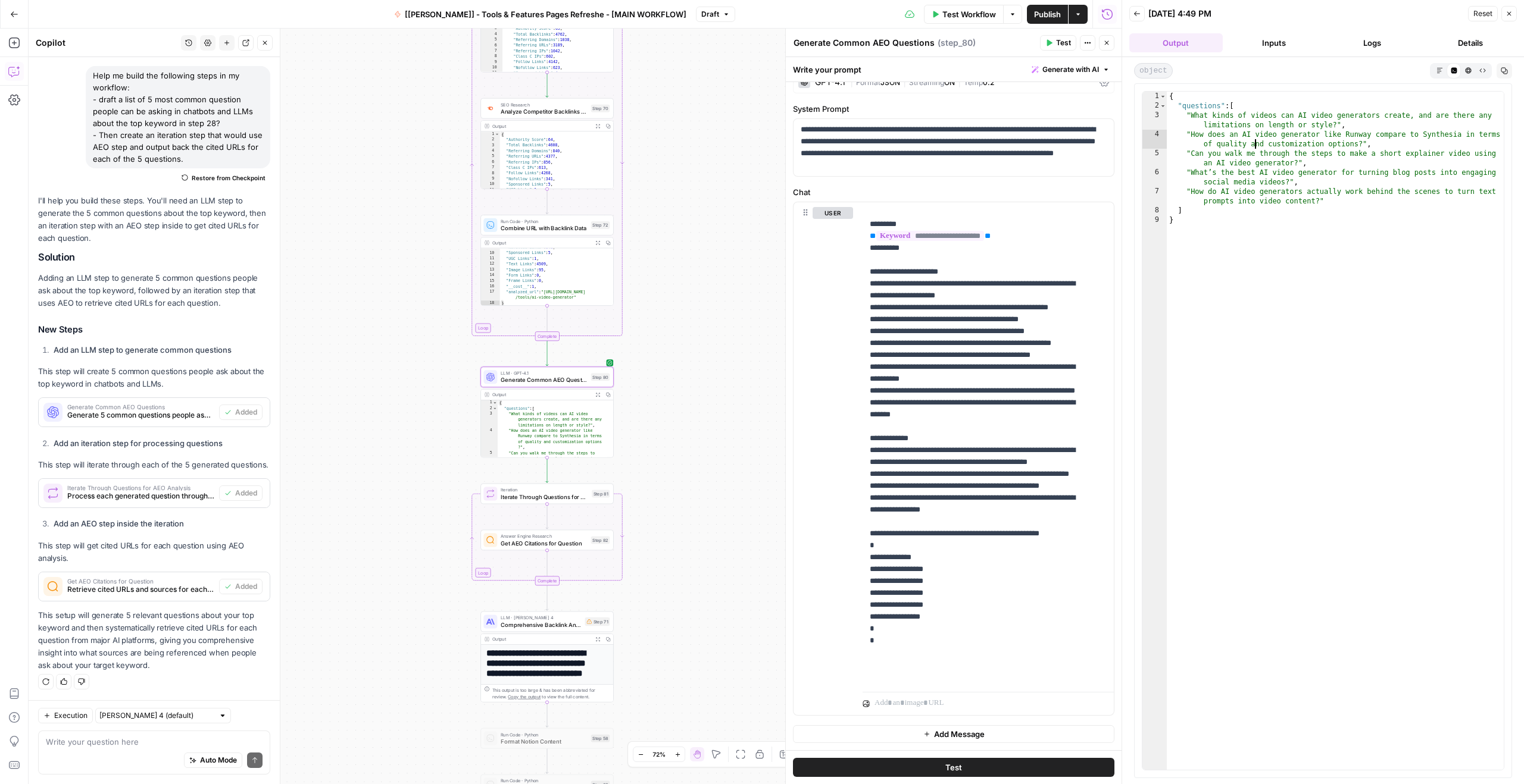
click at [1258, 162] on div "{ "questions" : [ "What kinds of videos can AI video generators create, and are…" at bounding box center [1335, 440] width 337 height 697
click at [1263, 164] on div "{ "questions" : [ "What kinds of videos can AI video generators create, and are…" at bounding box center [1335, 440] width 337 height 697
click at [1256, 180] on div "{ "questions" : [ "What kinds of videos can AI video generators create, and are…" at bounding box center [1335, 440] width 337 height 697
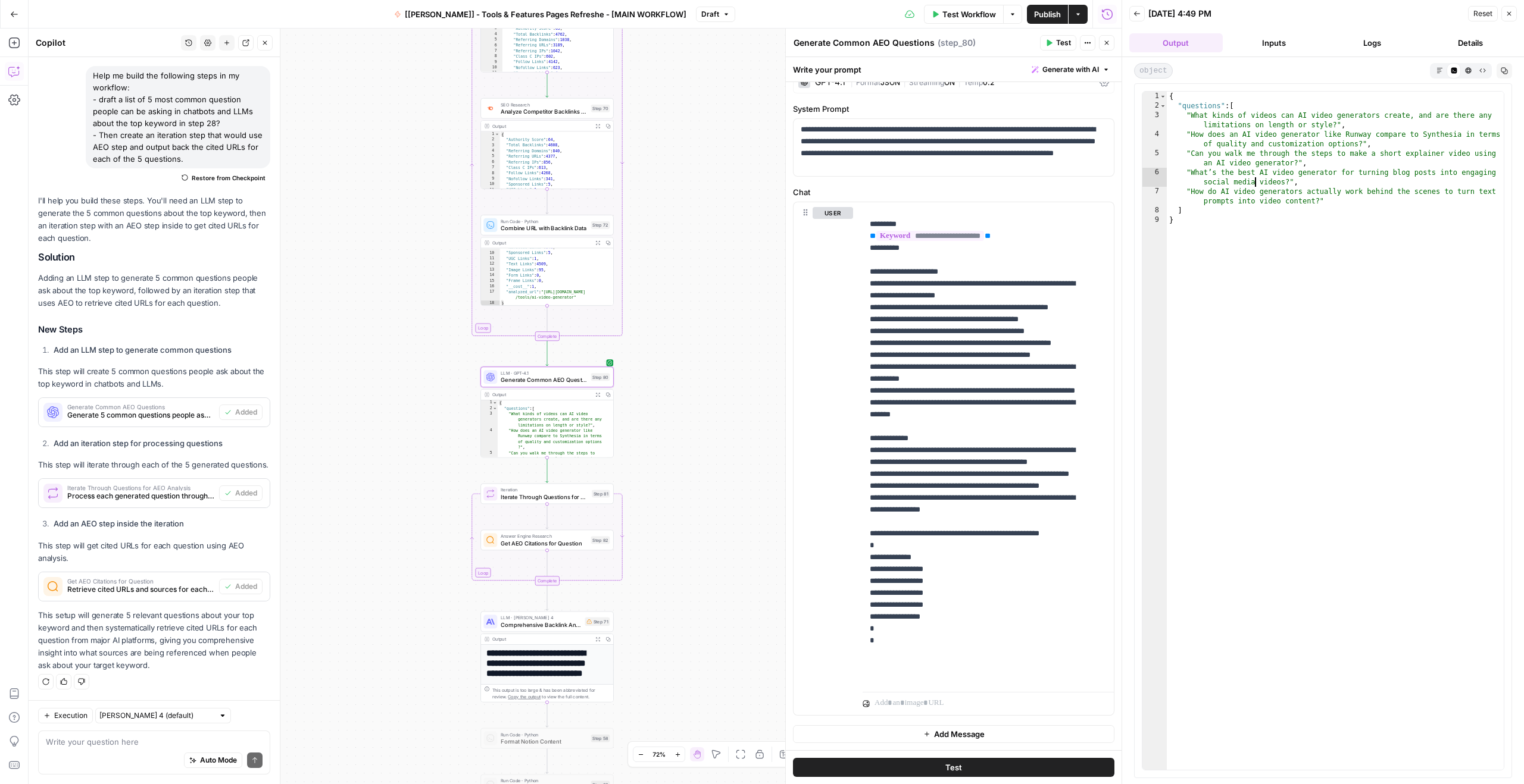
click at [1256, 180] on div "{ "questions" : [ "What kinds of videos can AI video generators create, and are…" at bounding box center [1335, 440] width 337 height 697
click at [1259, 194] on div "{ "questions" : [ "What kinds of videos can AI video generators create, and are…" at bounding box center [1335, 440] width 337 height 697
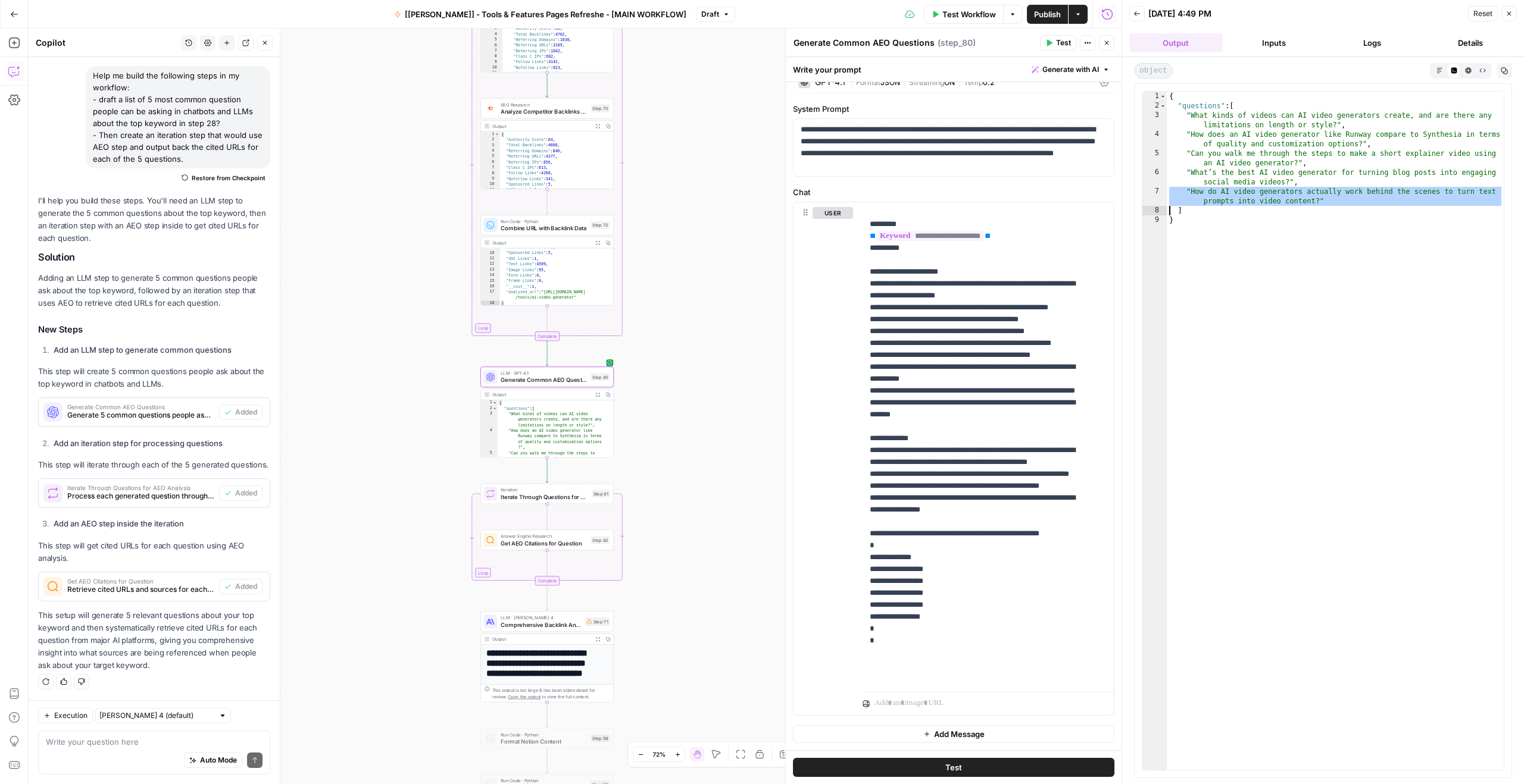
click at [1271, 195] on div "{ "questions" : [ "What kinds of videos can AI video generators create, and are…" at bounding box center [1335, 440] width 337 height 697
type textarea "**********"
click at [553, 379] on span "Generate Common AEO Questions" at bounding box center [544, 380] width 87 height 8
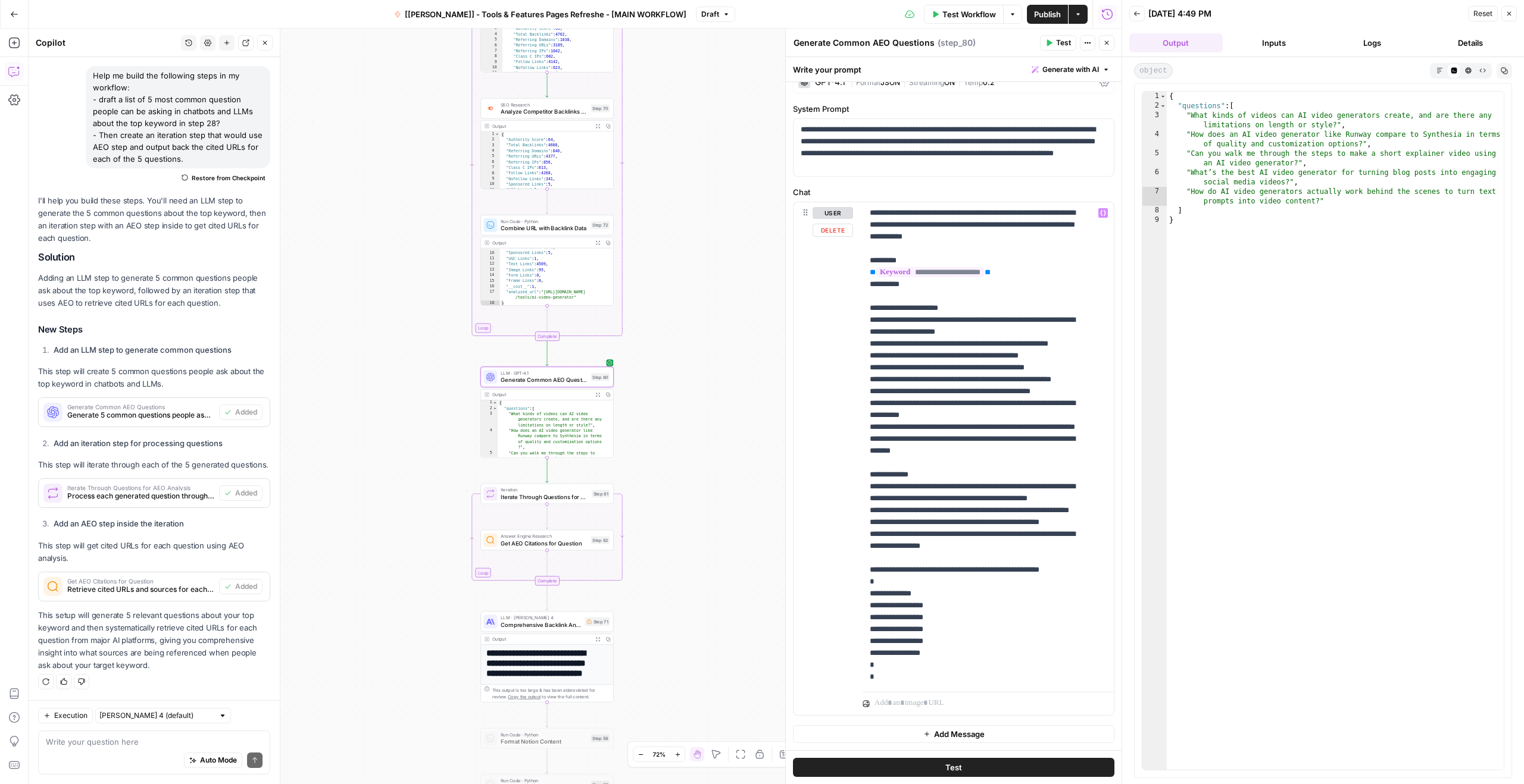
scroll to position [36, 0]
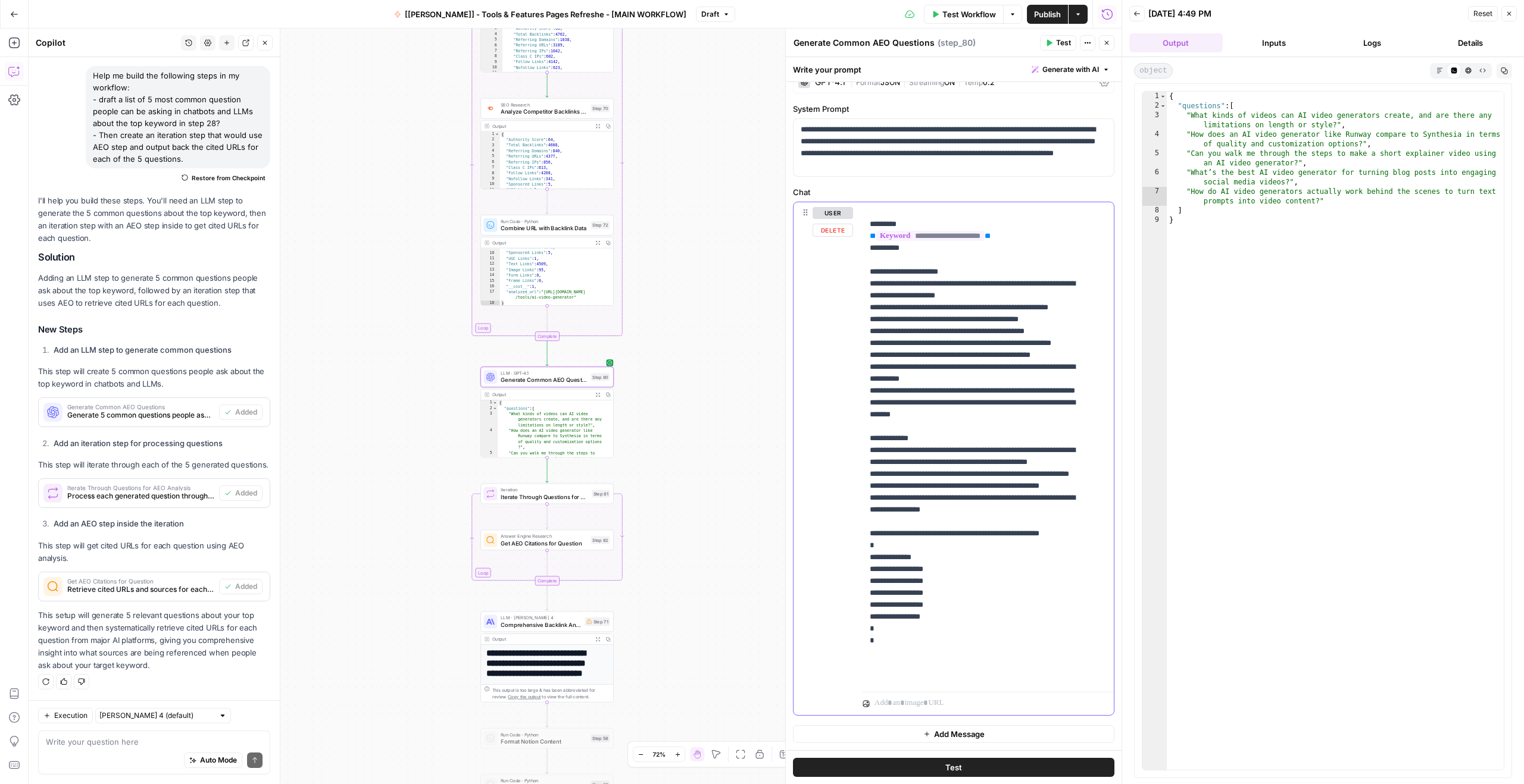
click at [913, 316] on p "**********" at bounding box center [979, 426] width 219 height 512
click at [945, 307] on p "**********" at bounding box center [979, 426] width 219 height 512
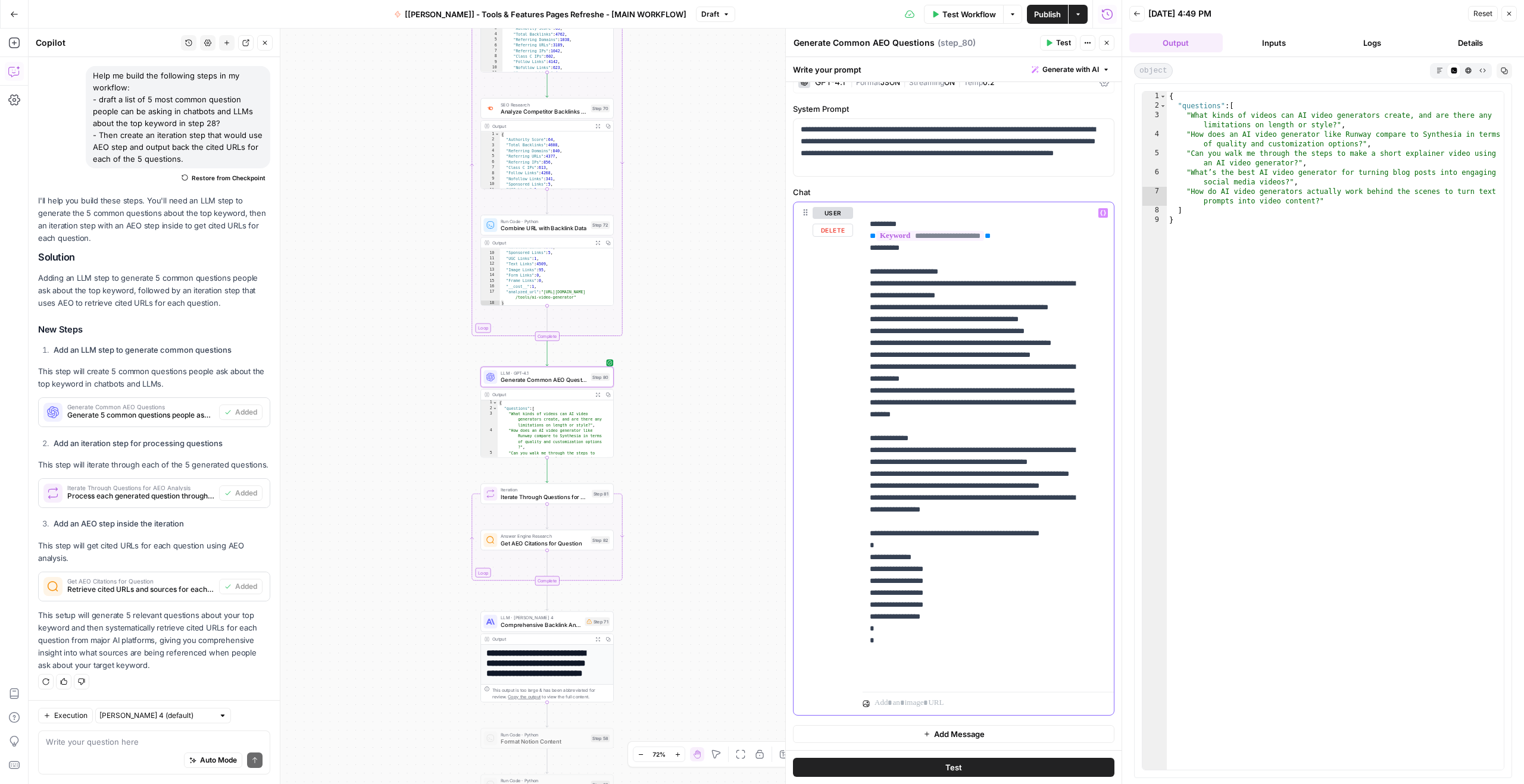
click at [945, 307] on p "**********" at bounding box center [979, 426] width 219 height 512
click at [957, 330] on p "**********" at bounding box center [979, 426] width 219 height 512
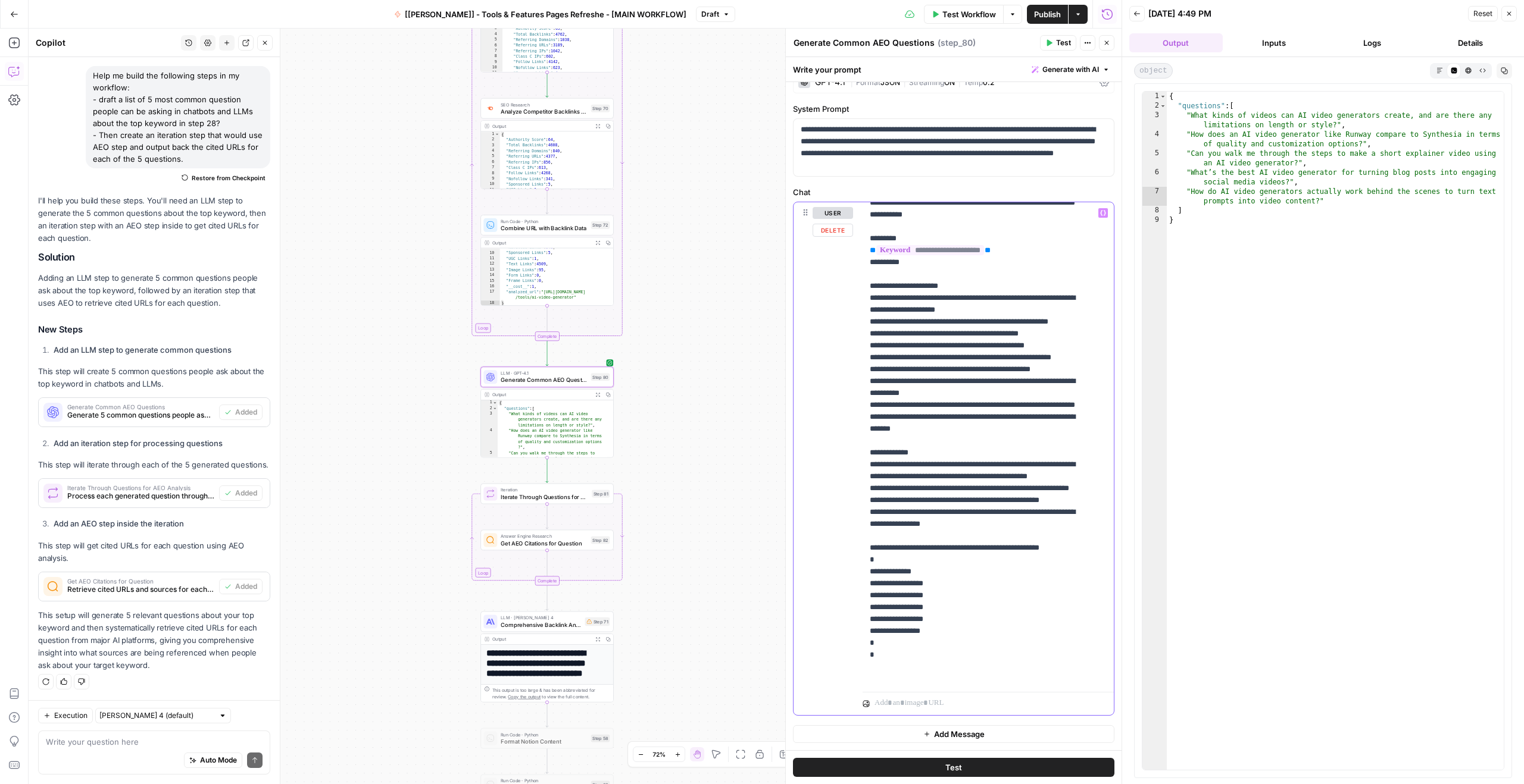
scroll to position [0, 0]
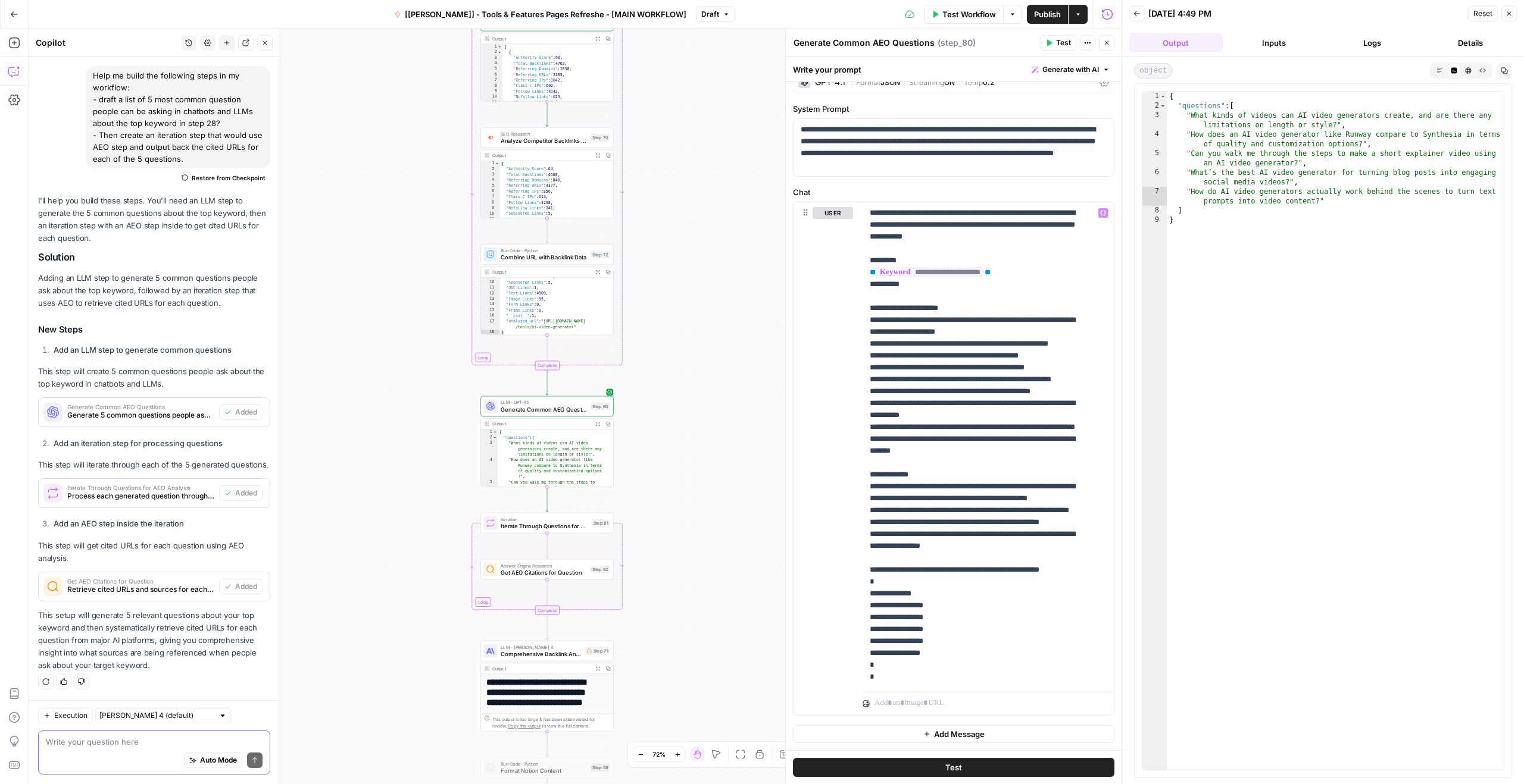
click at [117, 743] on textarea at bounding box center [153, 741] width 216 height 12
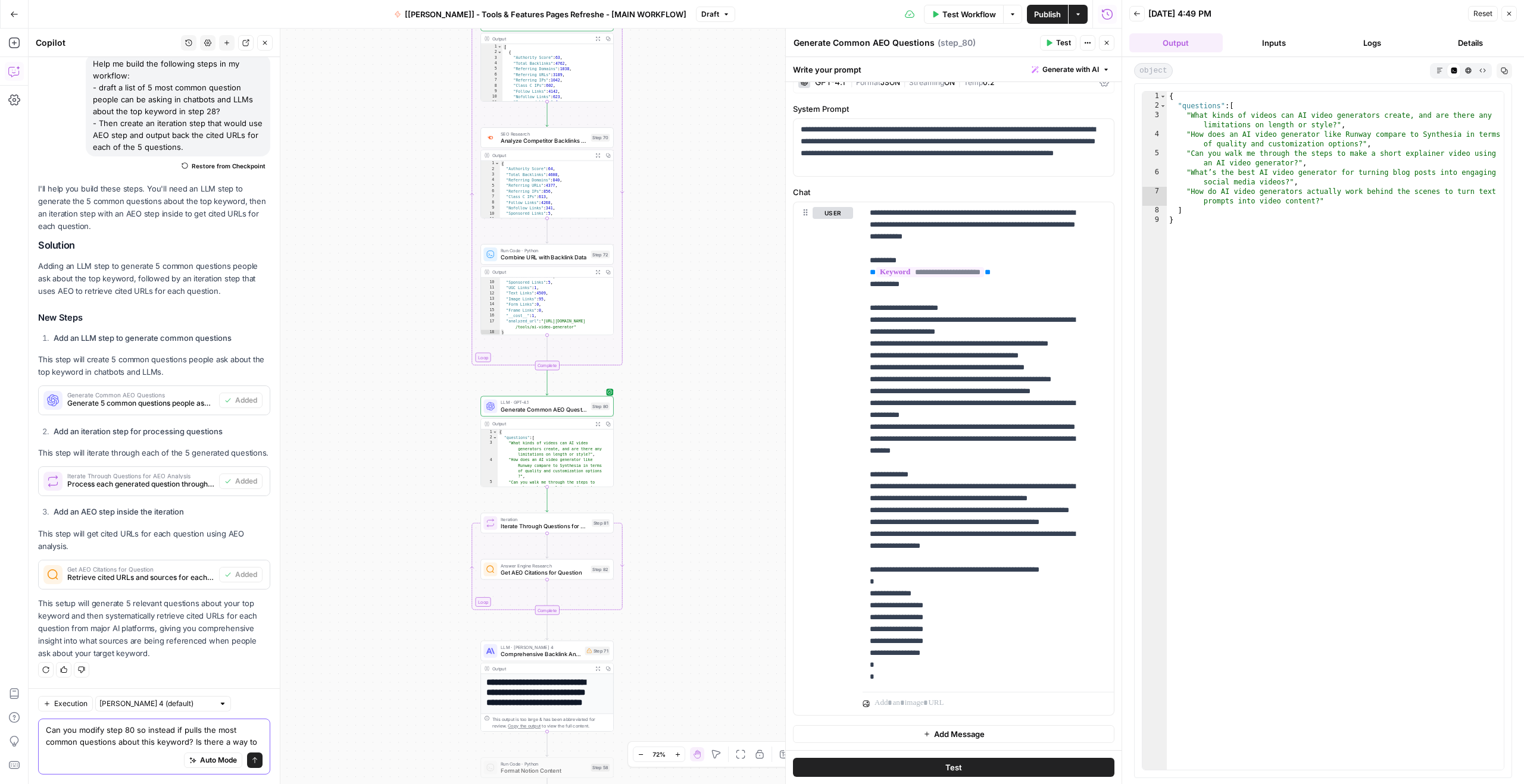
scroll to position [122, 0]
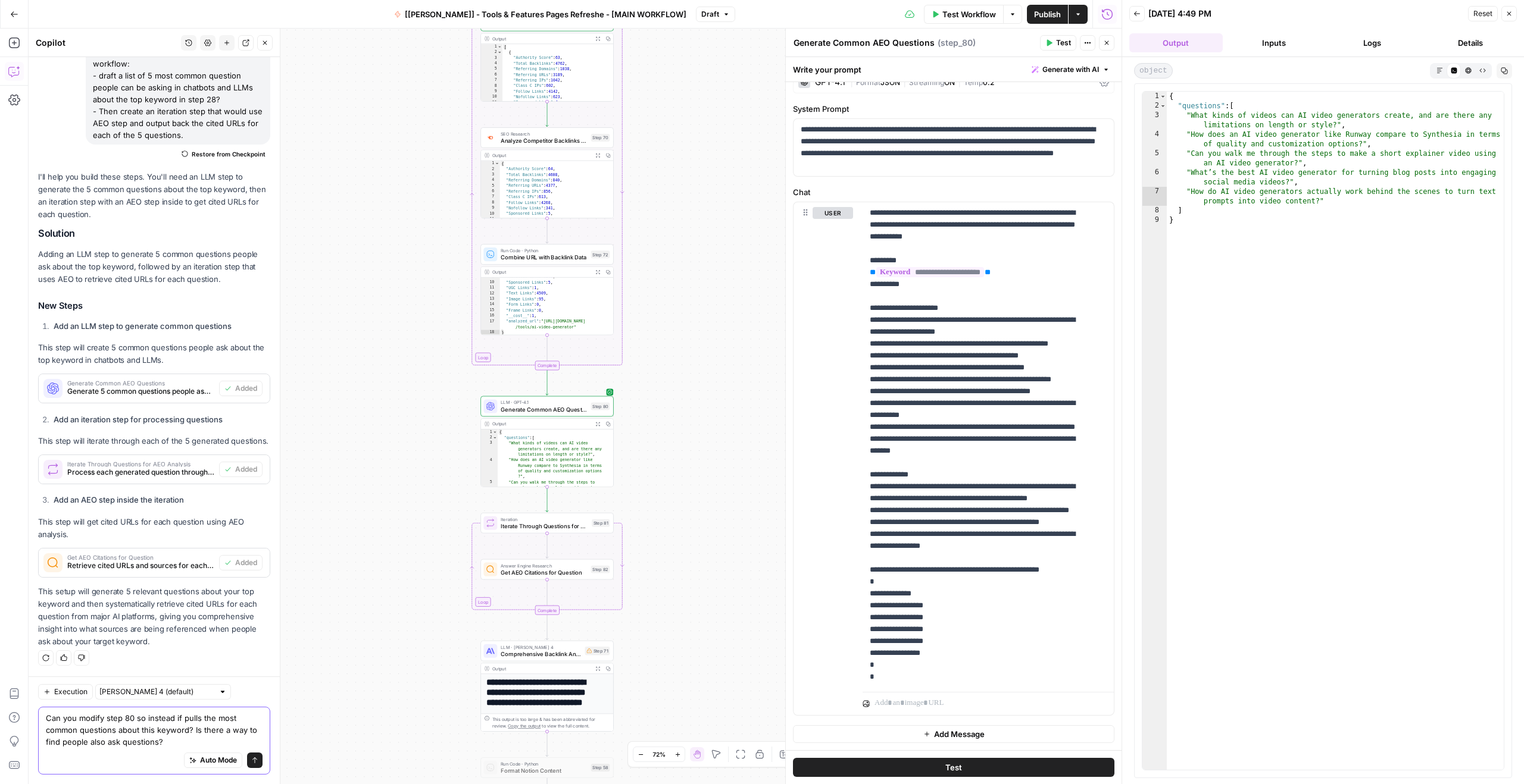
type textarea "Can you modify step 80 so instead if pulls the most common questions about this…"
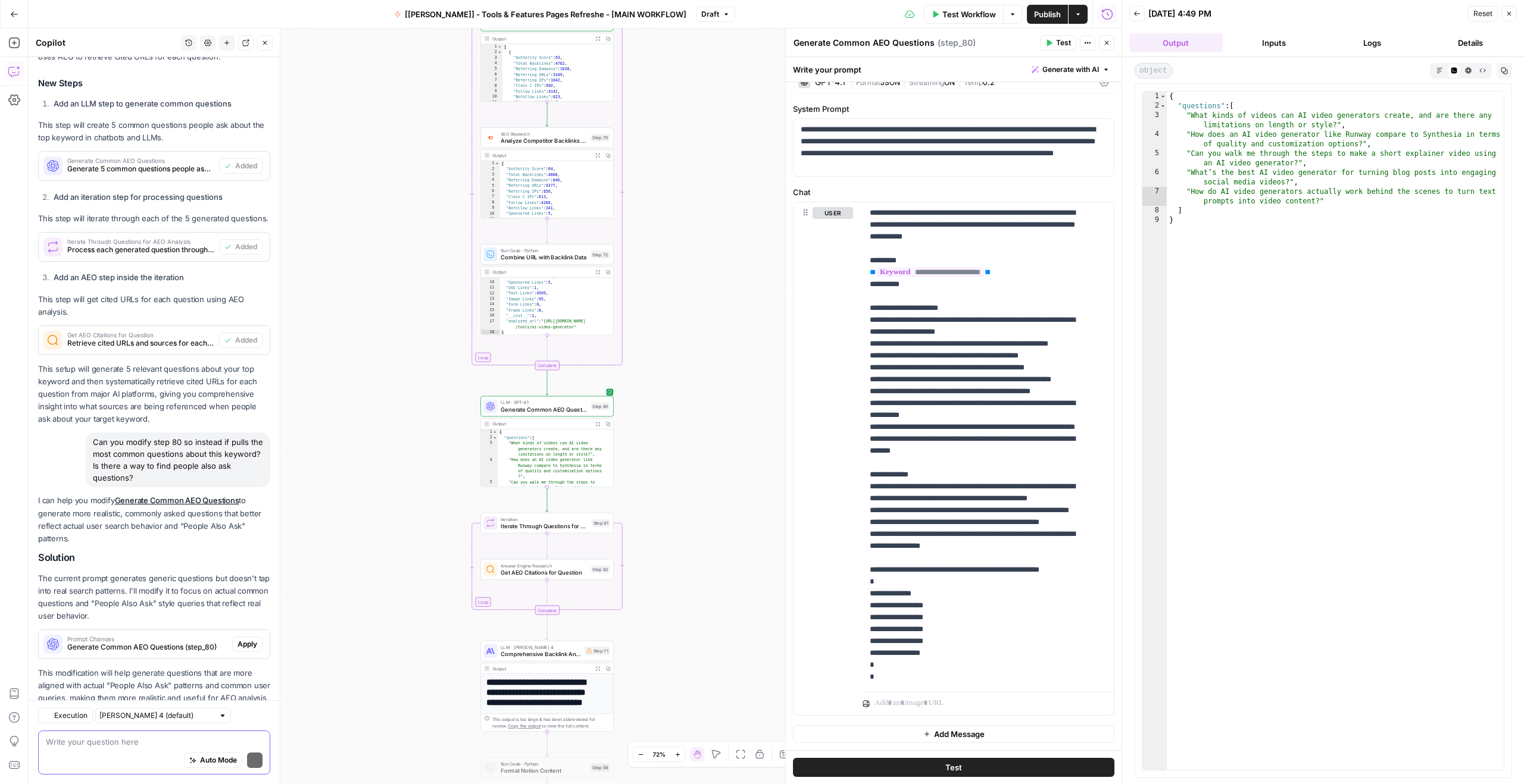
scroll to position [391, 0]
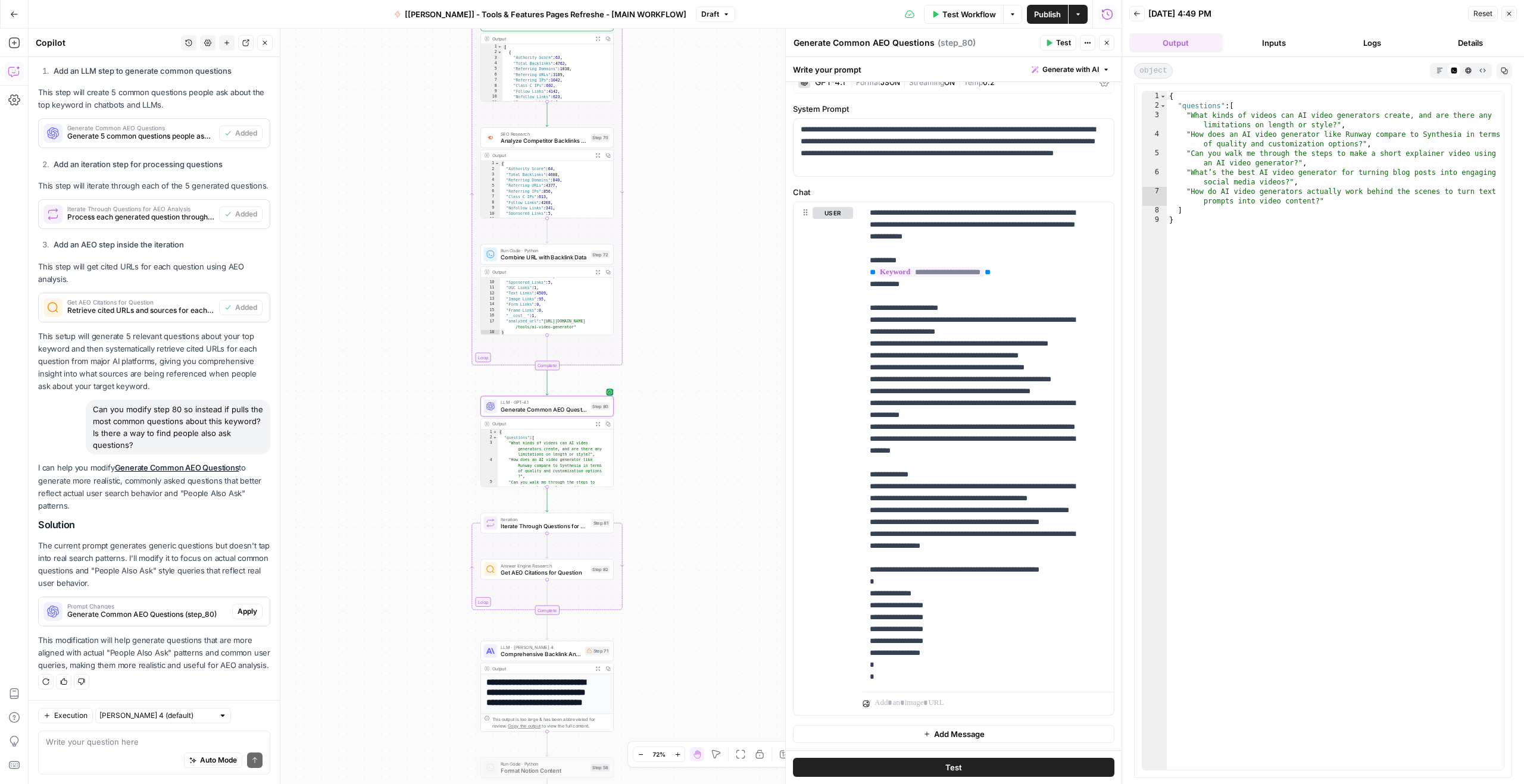
click at [154, 609] on span "Generate Common AEO Questions (step_80)" at bounding box center [147, 614] width 160 height 10
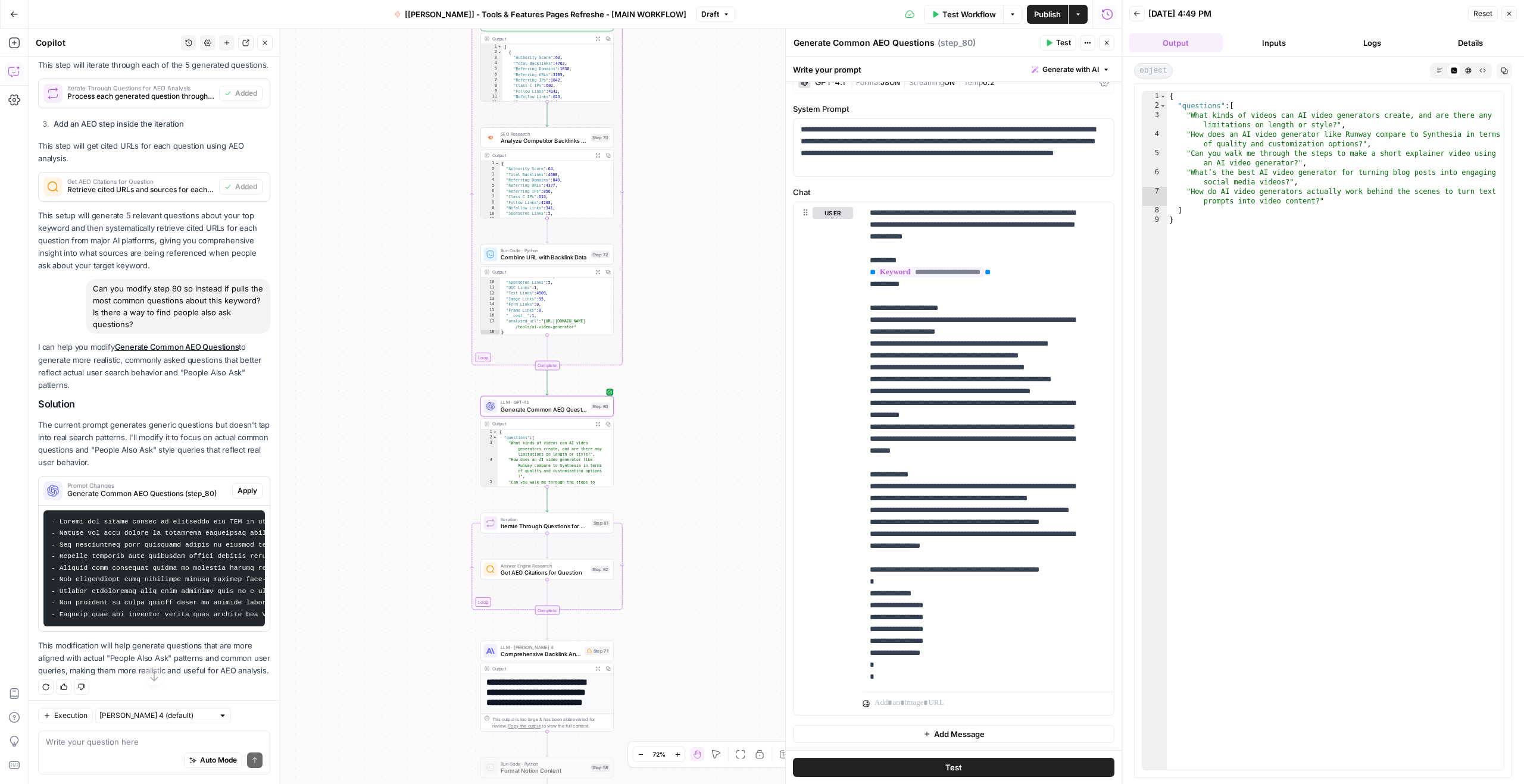
scroll to position [525, 0]
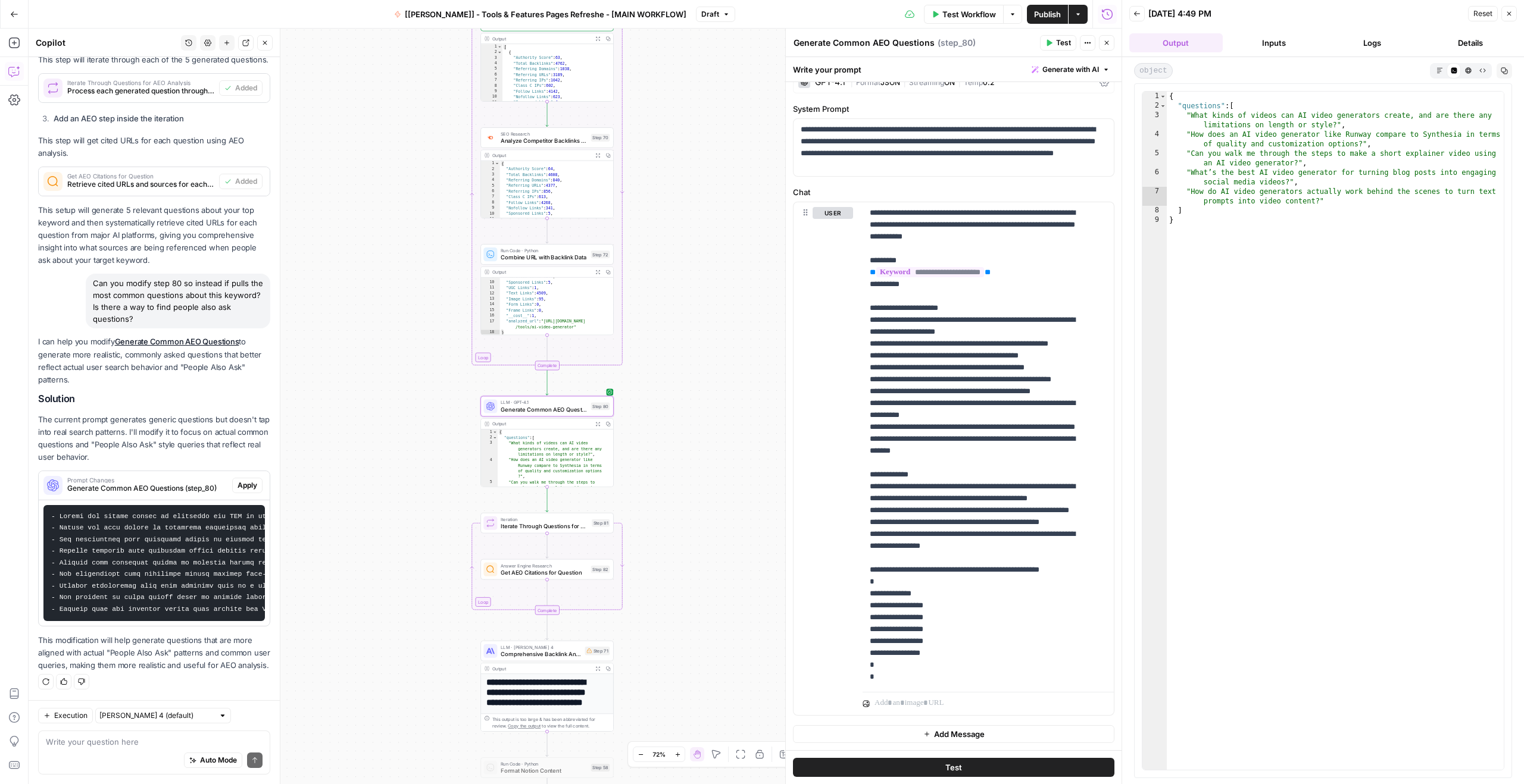
click at [244, 480] on span "Apply" at bounding box center [247, 485] width 20 height 10
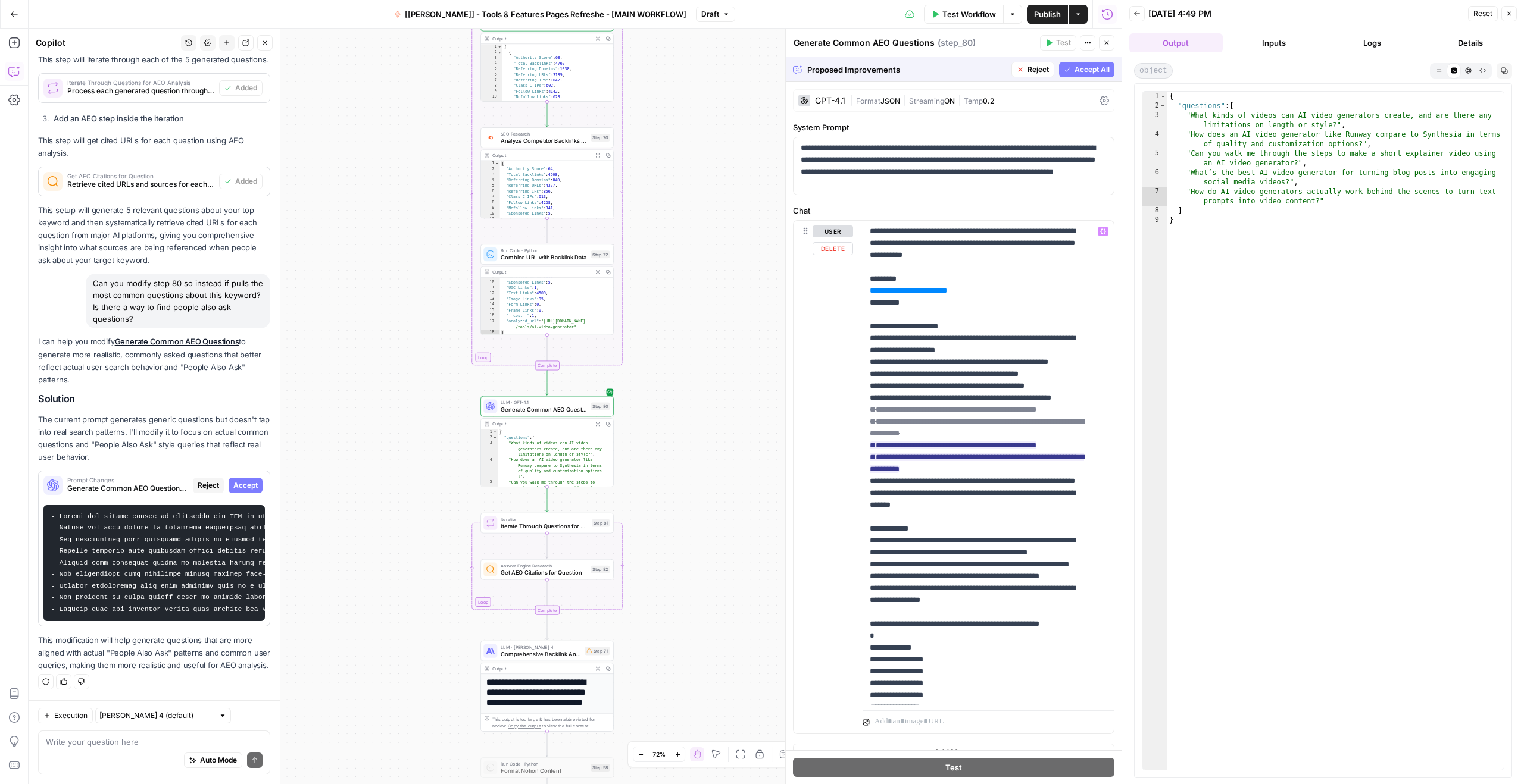
scroll to position [72, 0]
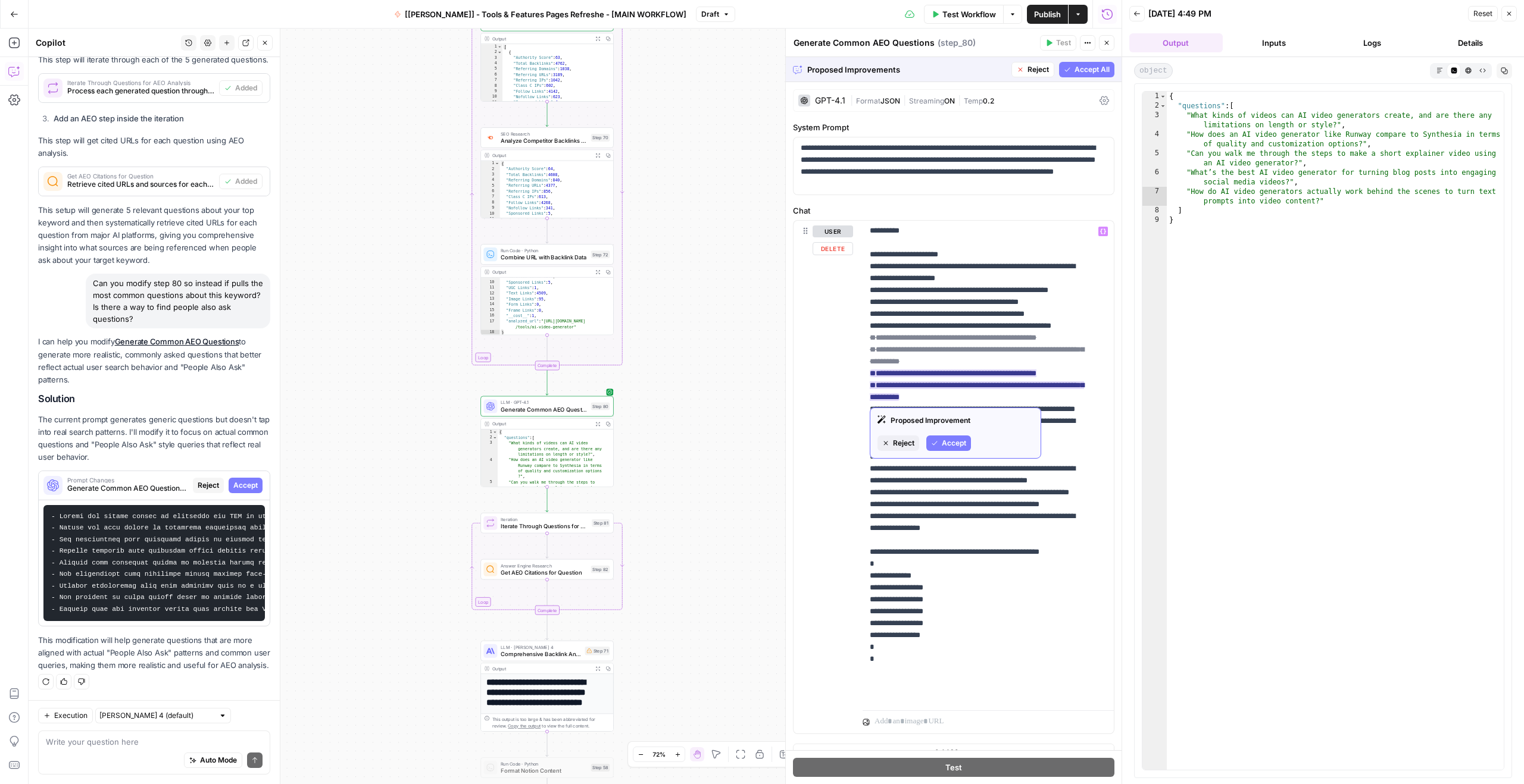
click at [954, 445] on span "Accept" at bounding box center [954, 443] width 25 height 10
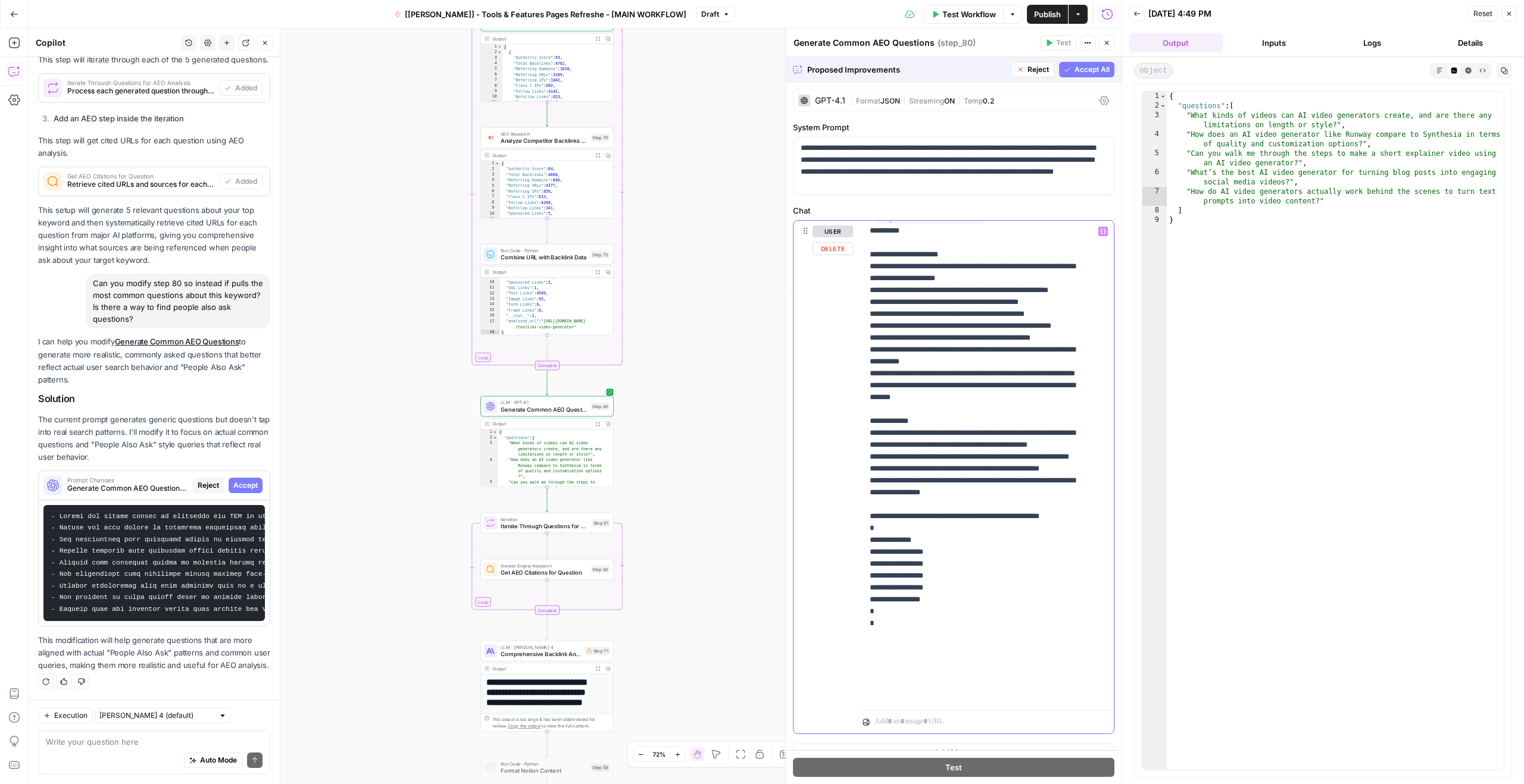
scroll to position [36, 0]
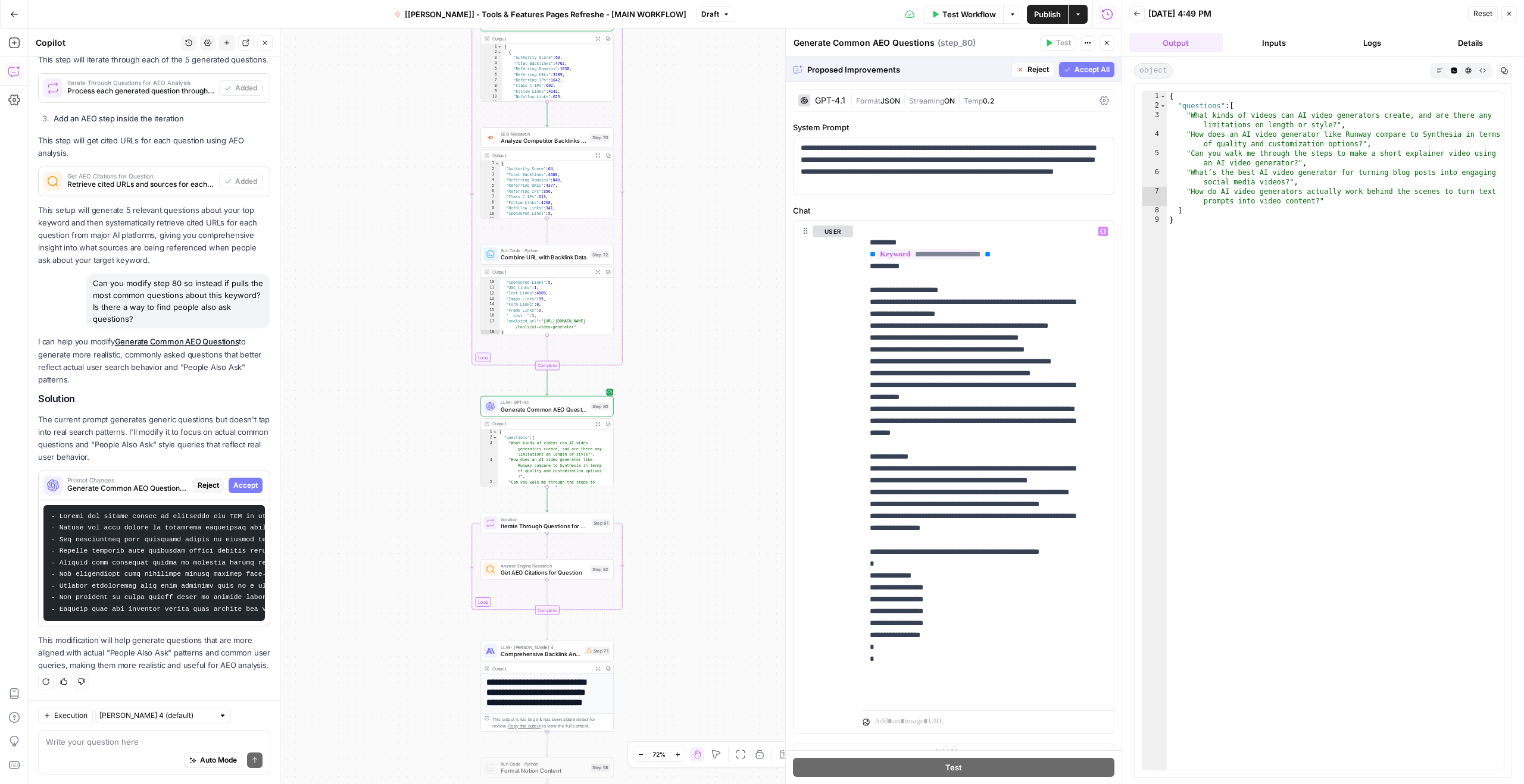
click at [1083, 67] on span "Accept All" at bounding box center [1092, 69] width 35 height 10
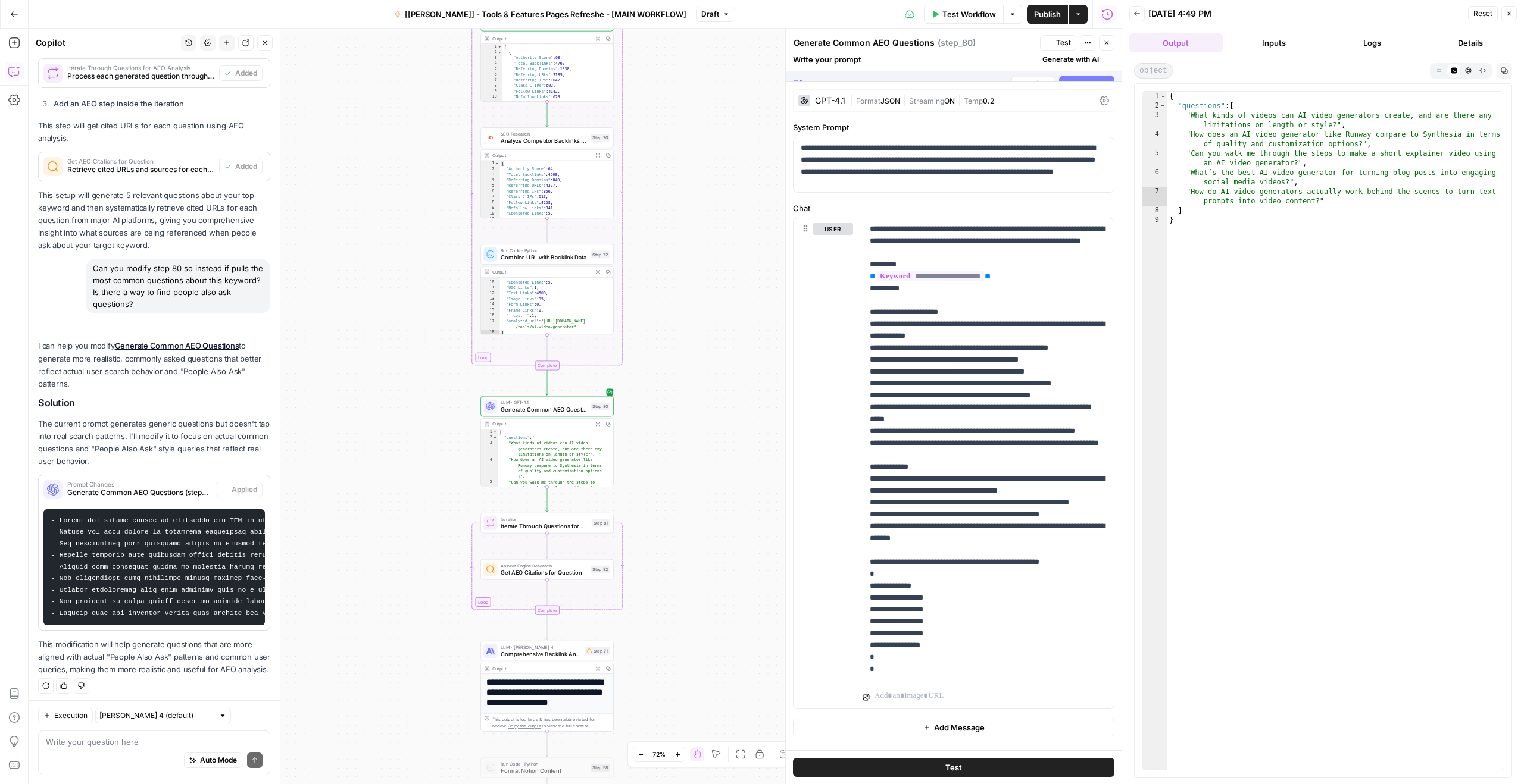
scroll to position [545, 0]
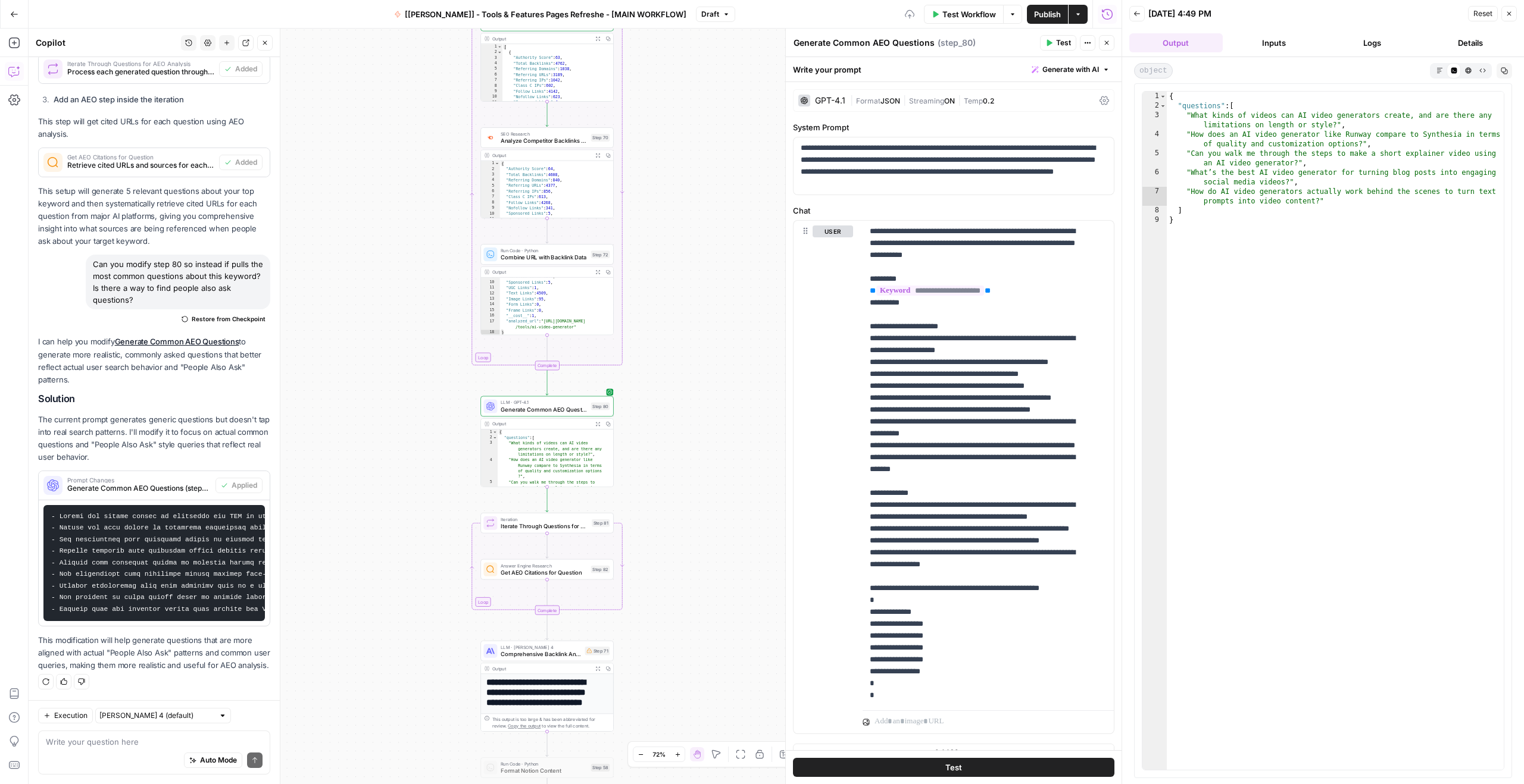
click at [1058, 43] on span "Test" at bounding box center [1063, 43] width 15 height 10
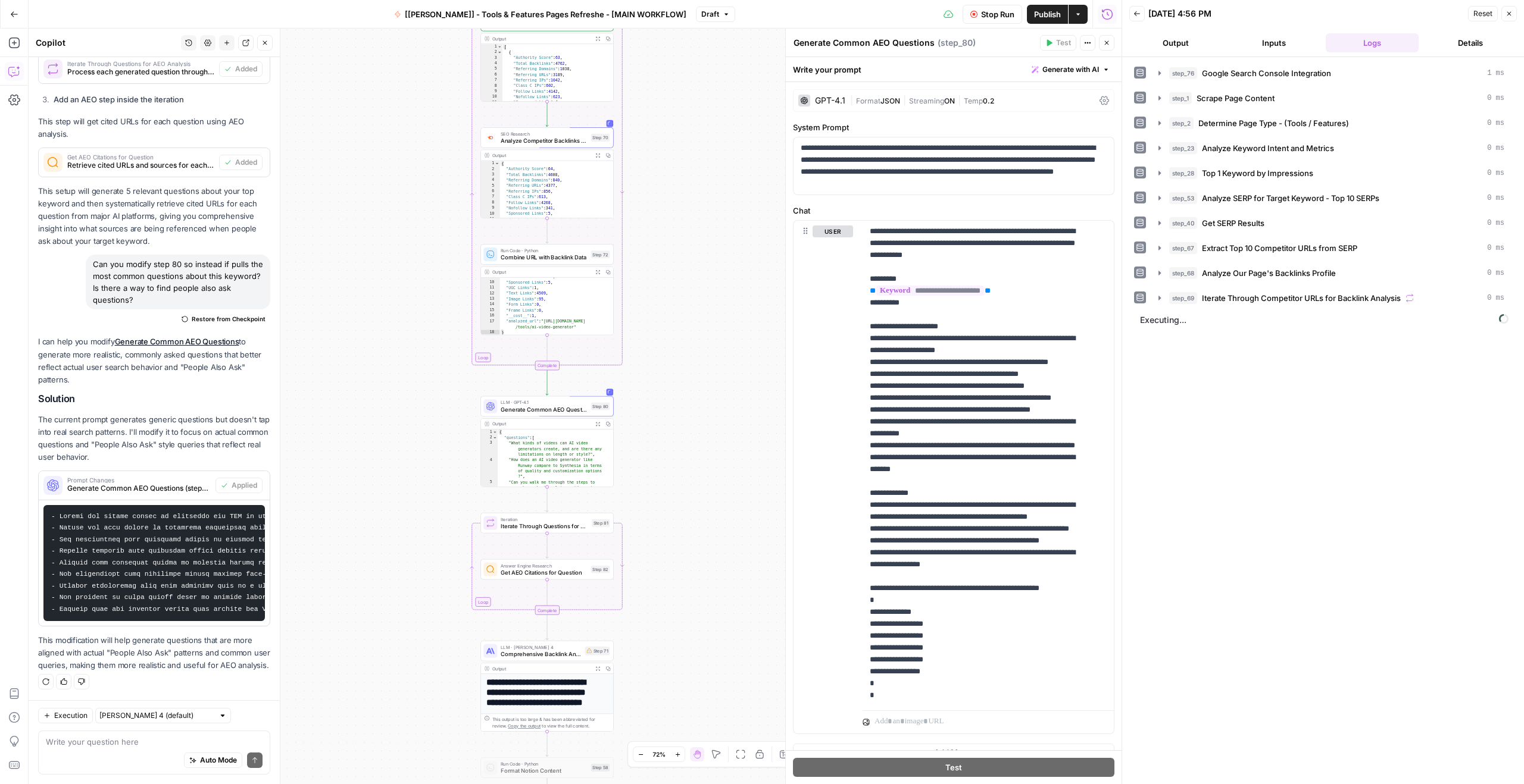
click at [1181, 47] on button "Output" at bounding box center [1175, 43] width 93 height 19
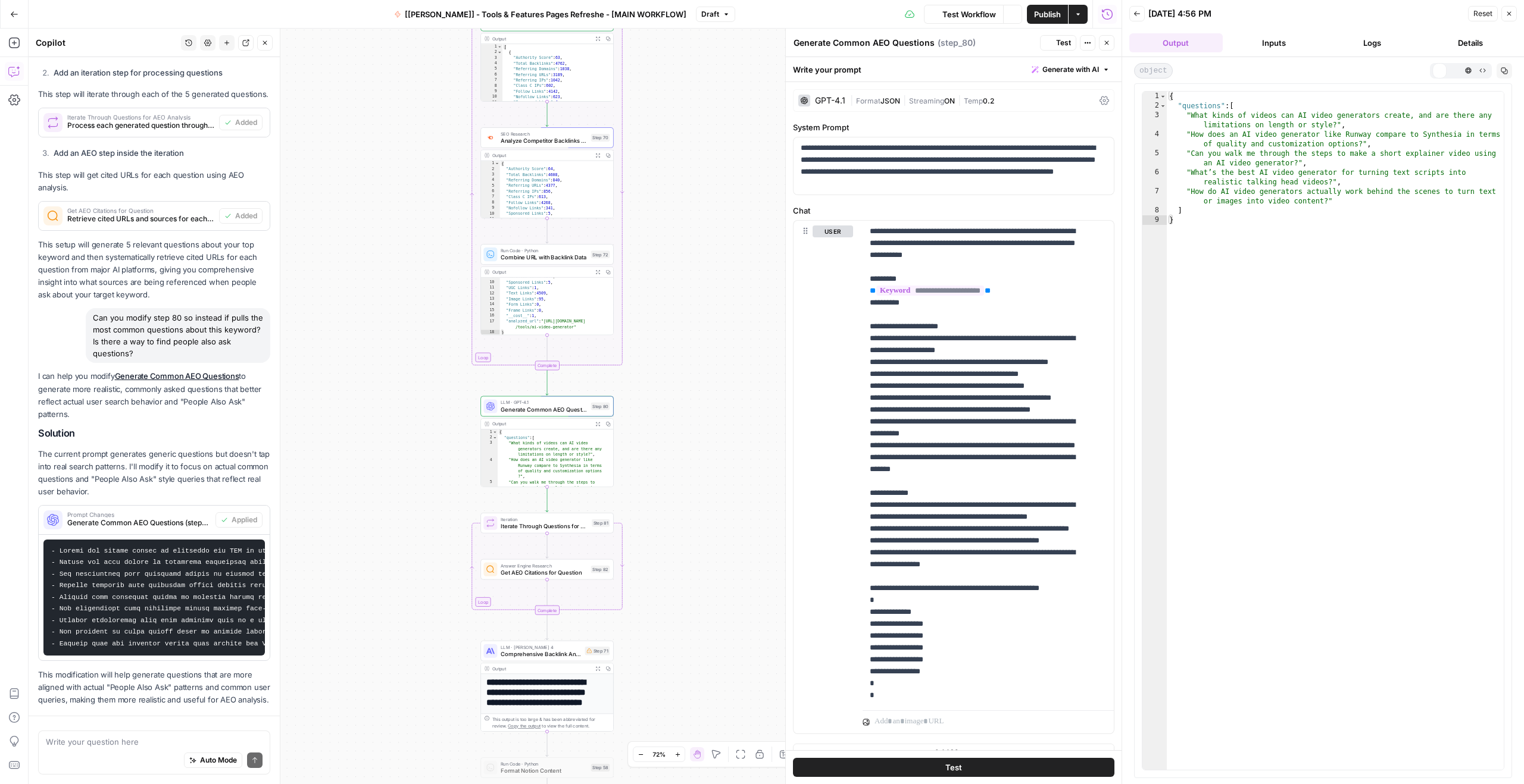
scroll to position [410, 0]
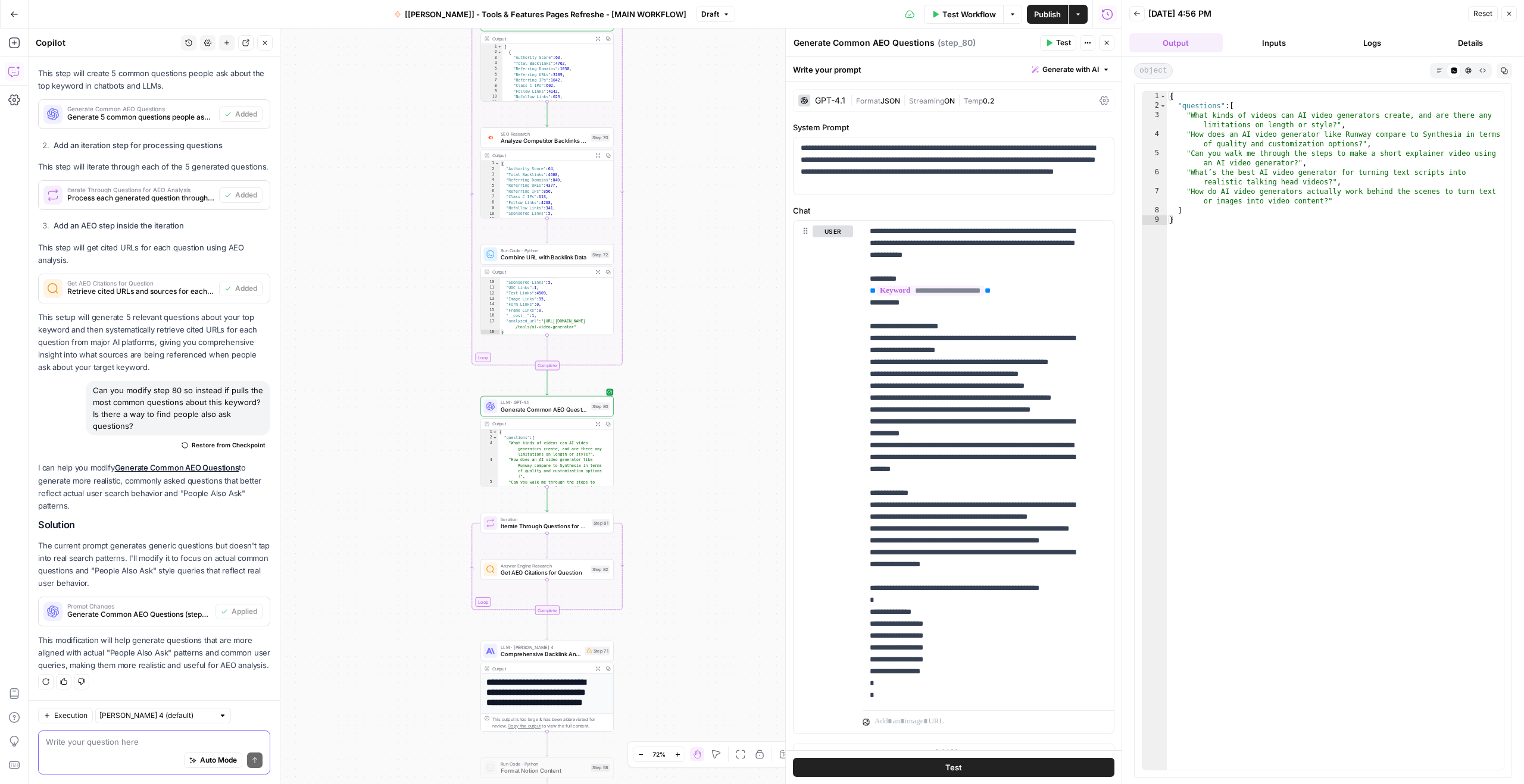
click at [109, 744] on textarea at bounding box center [153, 741] width 216 height 12
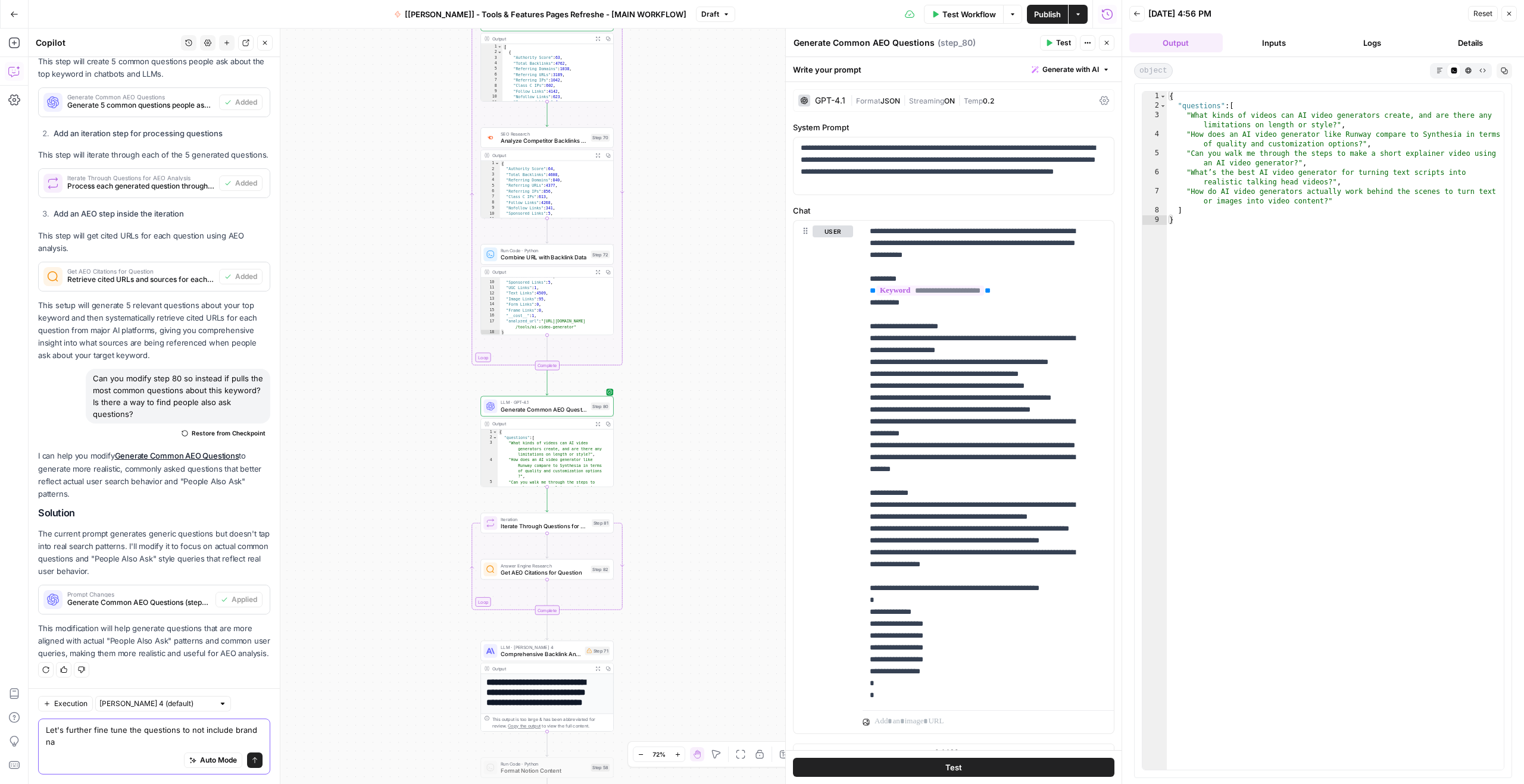
scroll to position [421, 0]
type textarea "Let's further fine tune the questions to not include brand names of any company."
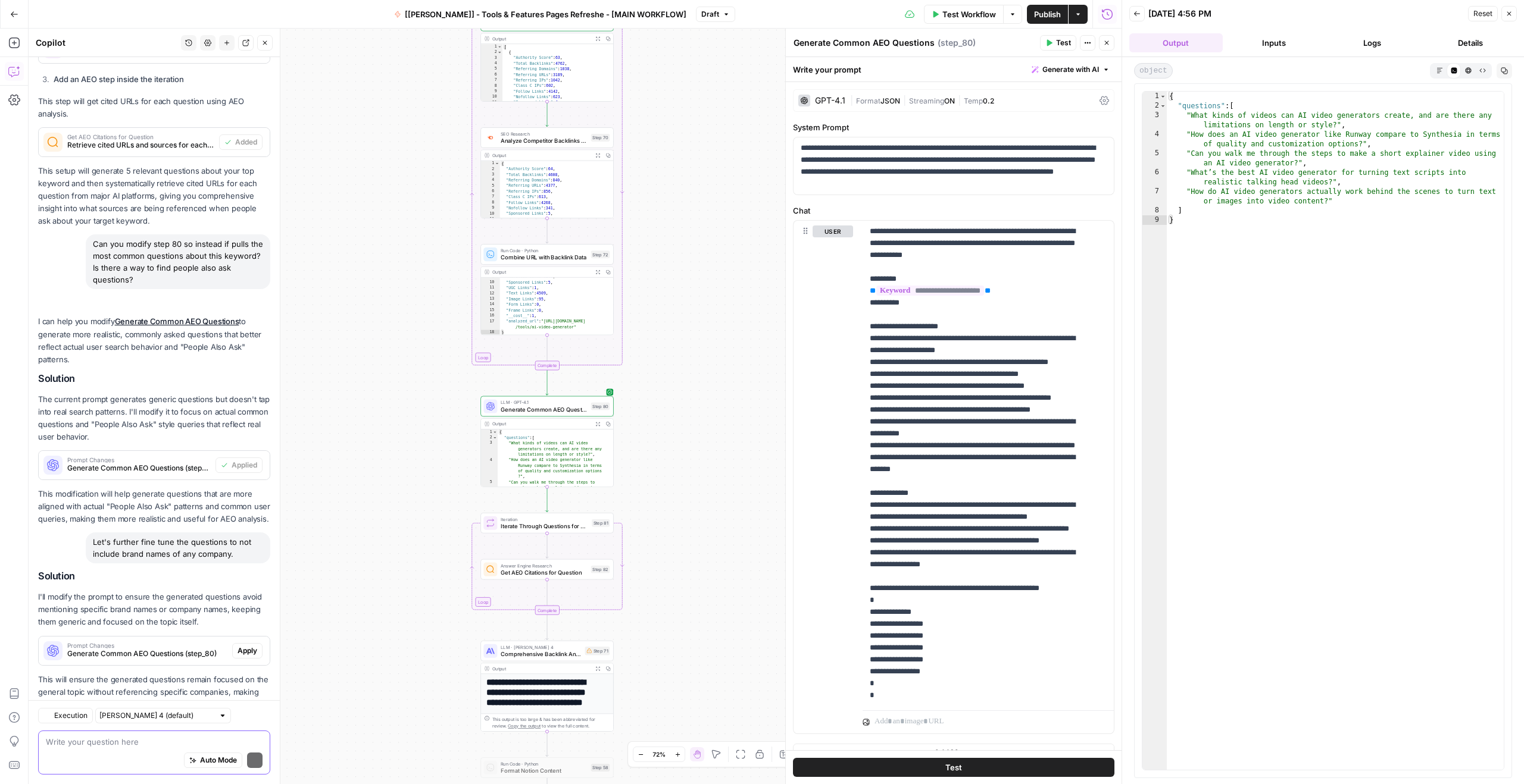
scroll to position [608, 0]
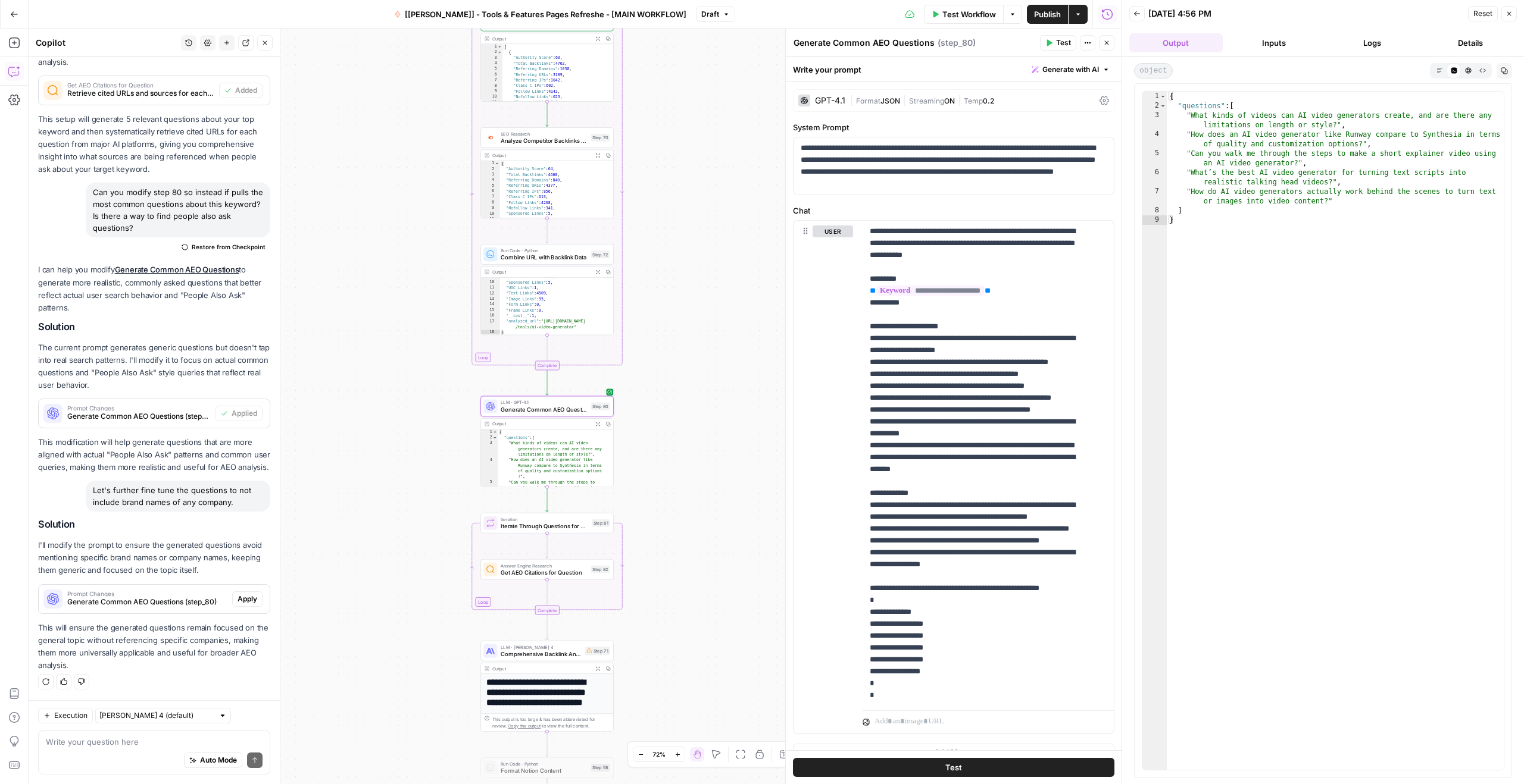
click at [169, 600] on span "Generate Common AEO Questions (step_80)" at bounding box center [147, 601] width 160 height 10
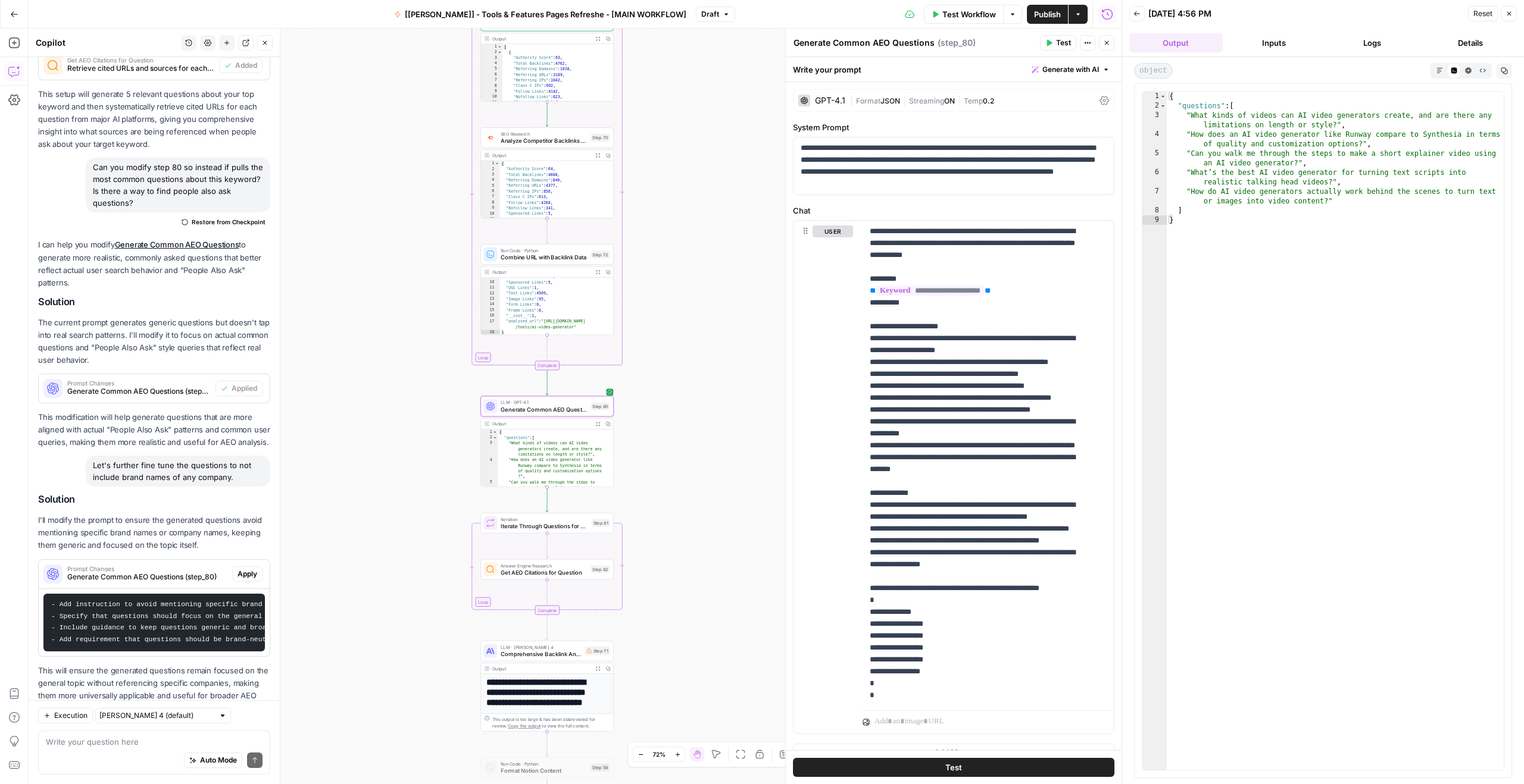
scroll to position [685, 0]
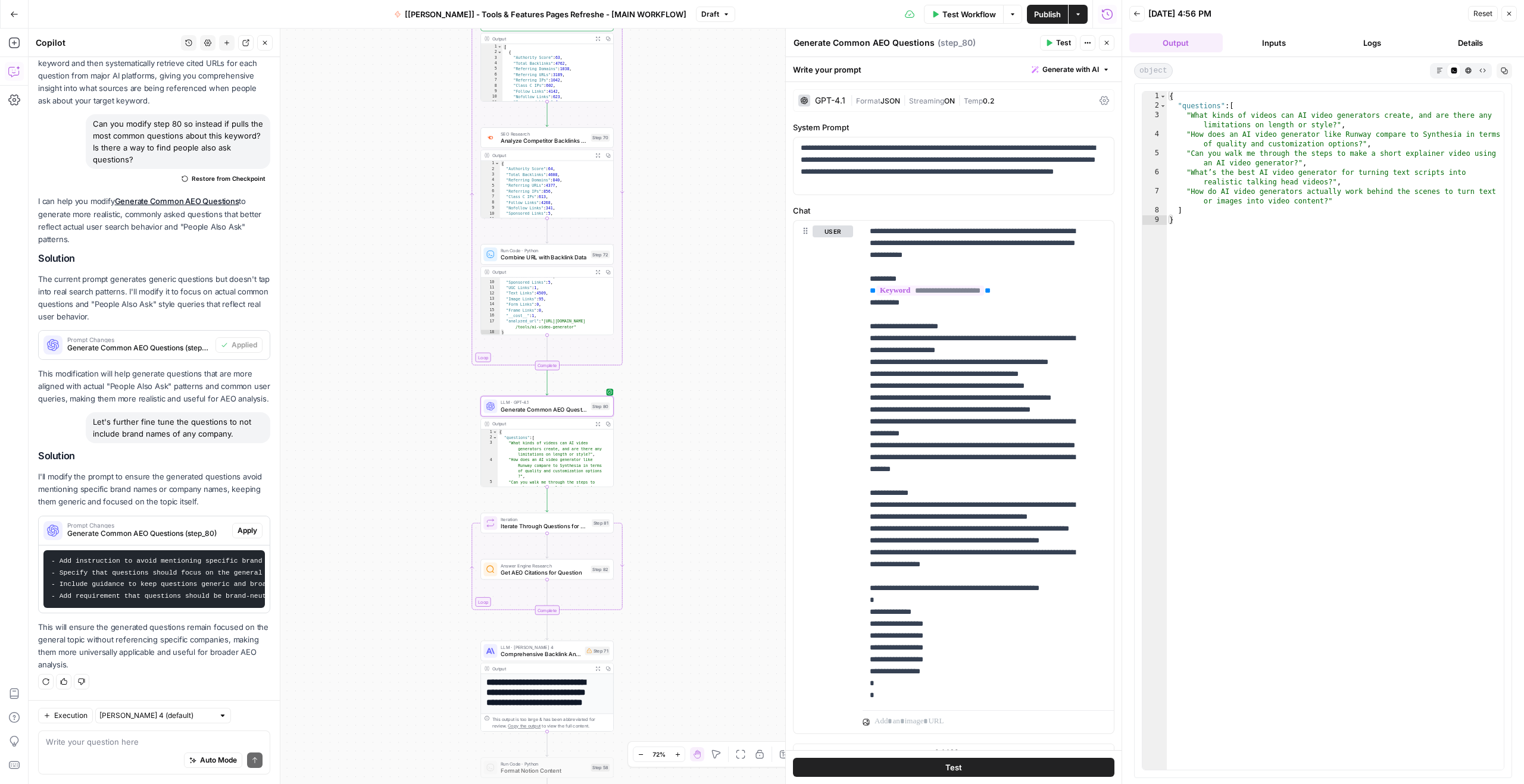
click at [224, 598] on pre "- Add instruction to avoid mentioning specific brand names, company names, or p…" at bounding box center [154, 579] width 221 height 58
click at [249, 523] on button "Apply" at bounding box center [247, 531] width 30 height 15
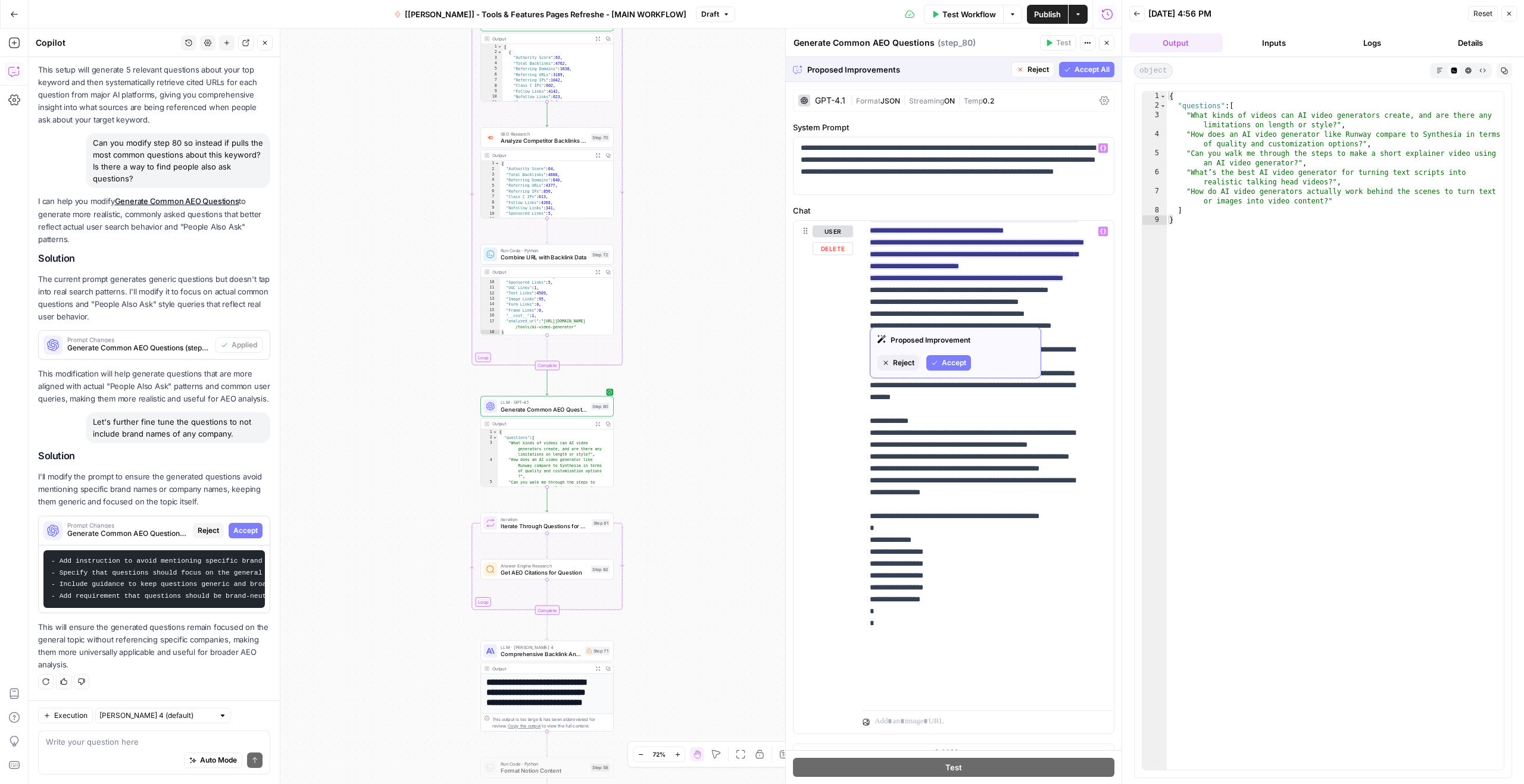
scroll to position [0, 0]
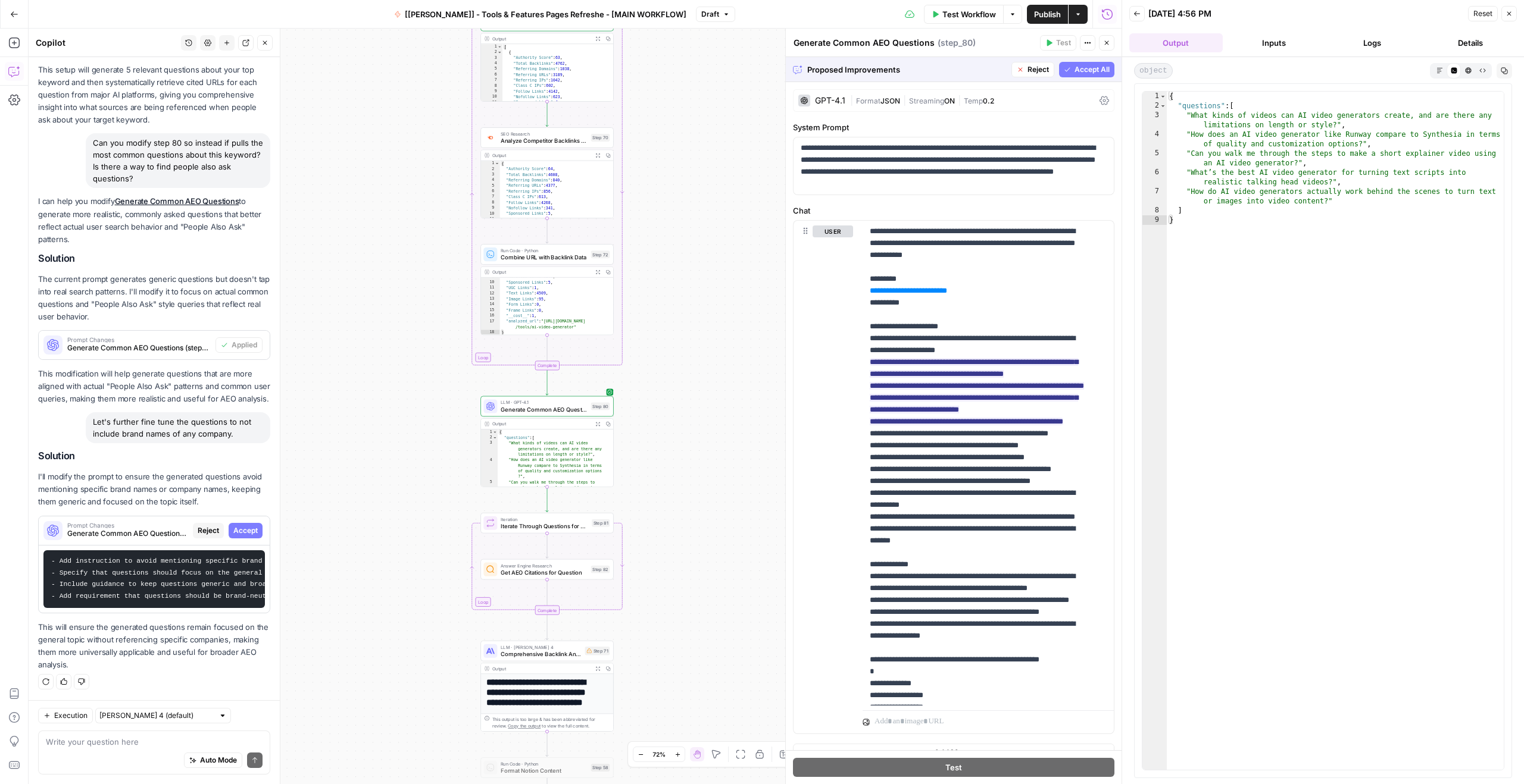
click at [1085, 71] on span "Accept All" at bounding box center [1092, 69] width 35 height 10
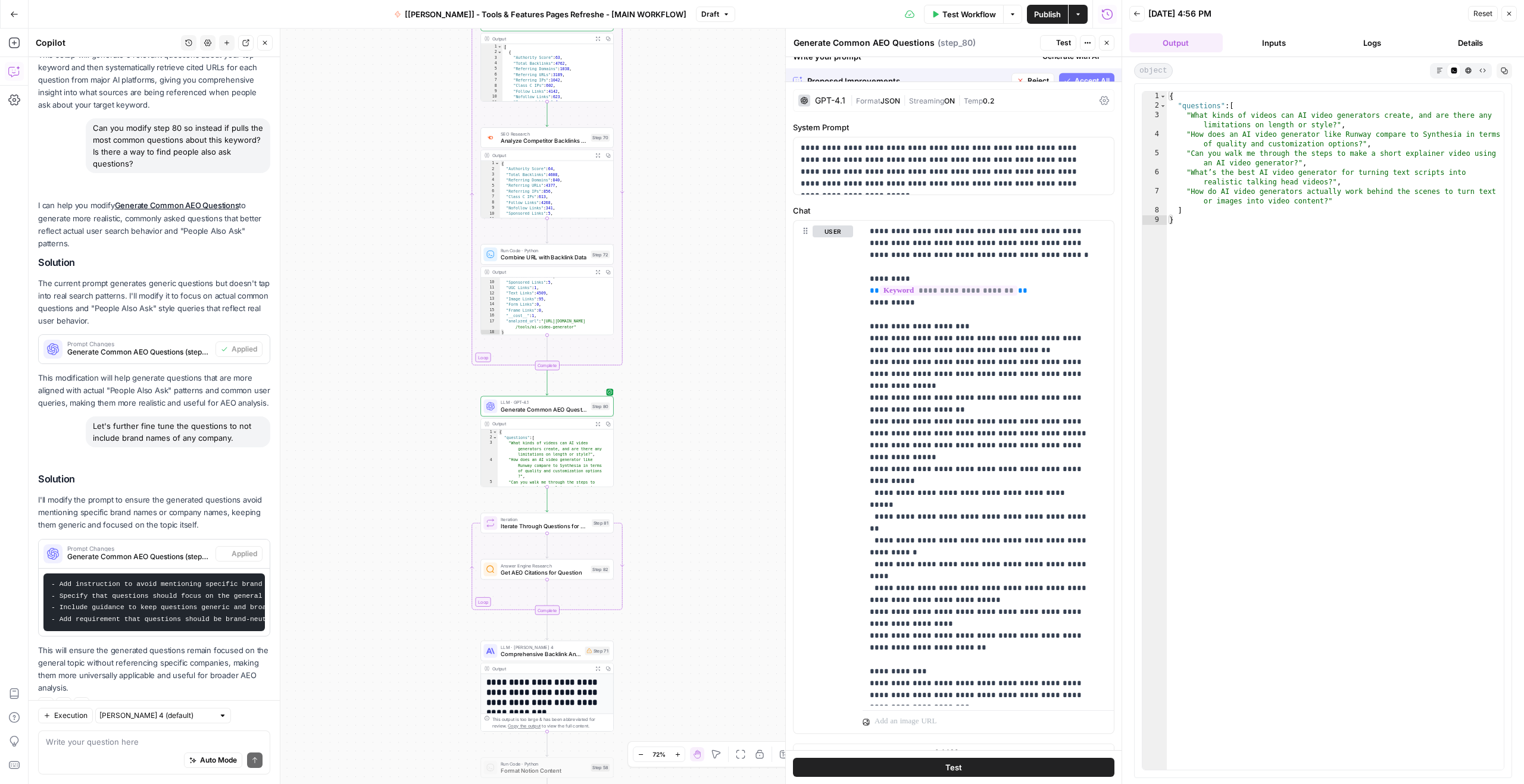
scroll to position [704, 0]
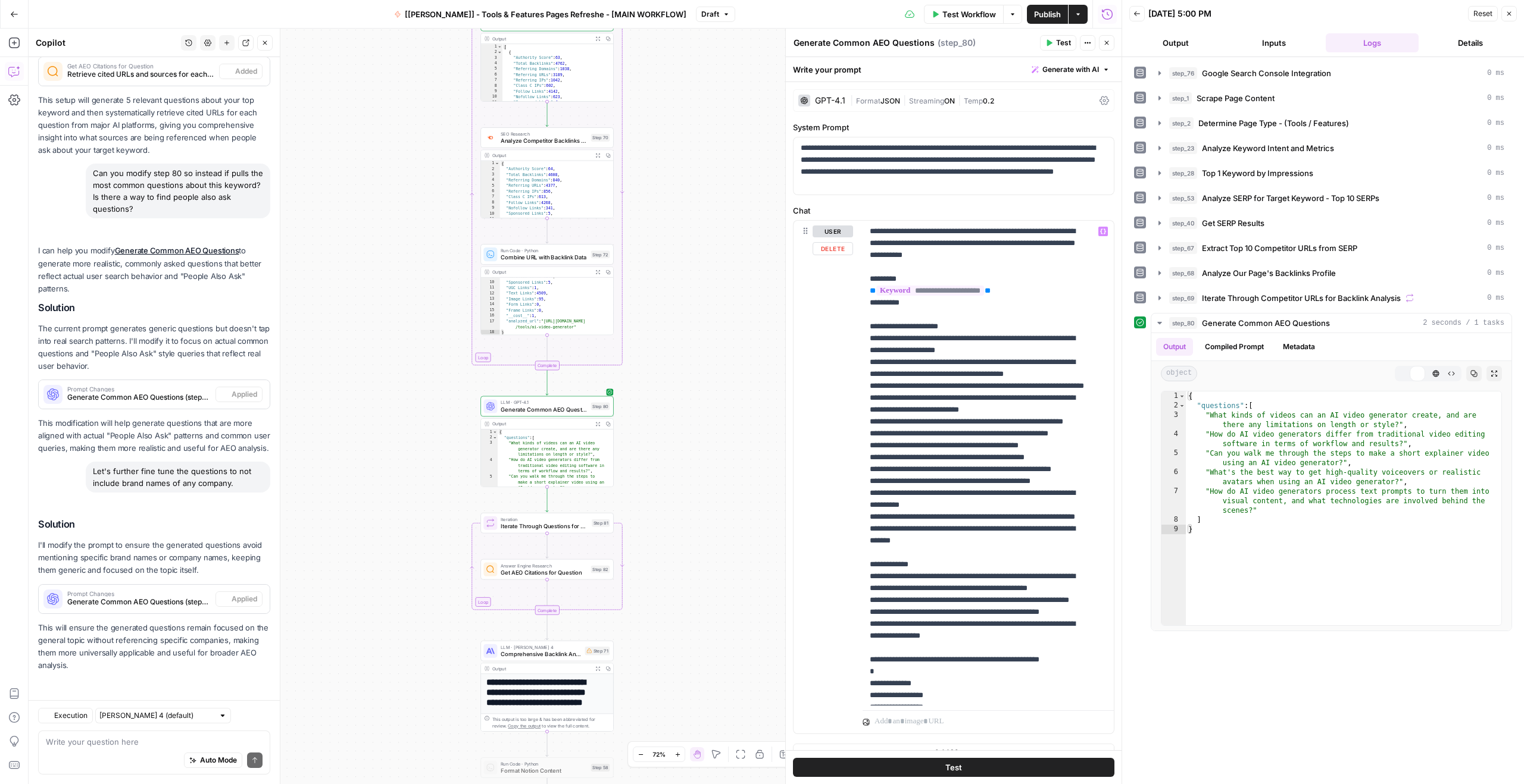
scroll to position [626, 0]
click at [111, 739] on textarea at bounding box center [153, 741] width 216 height 12
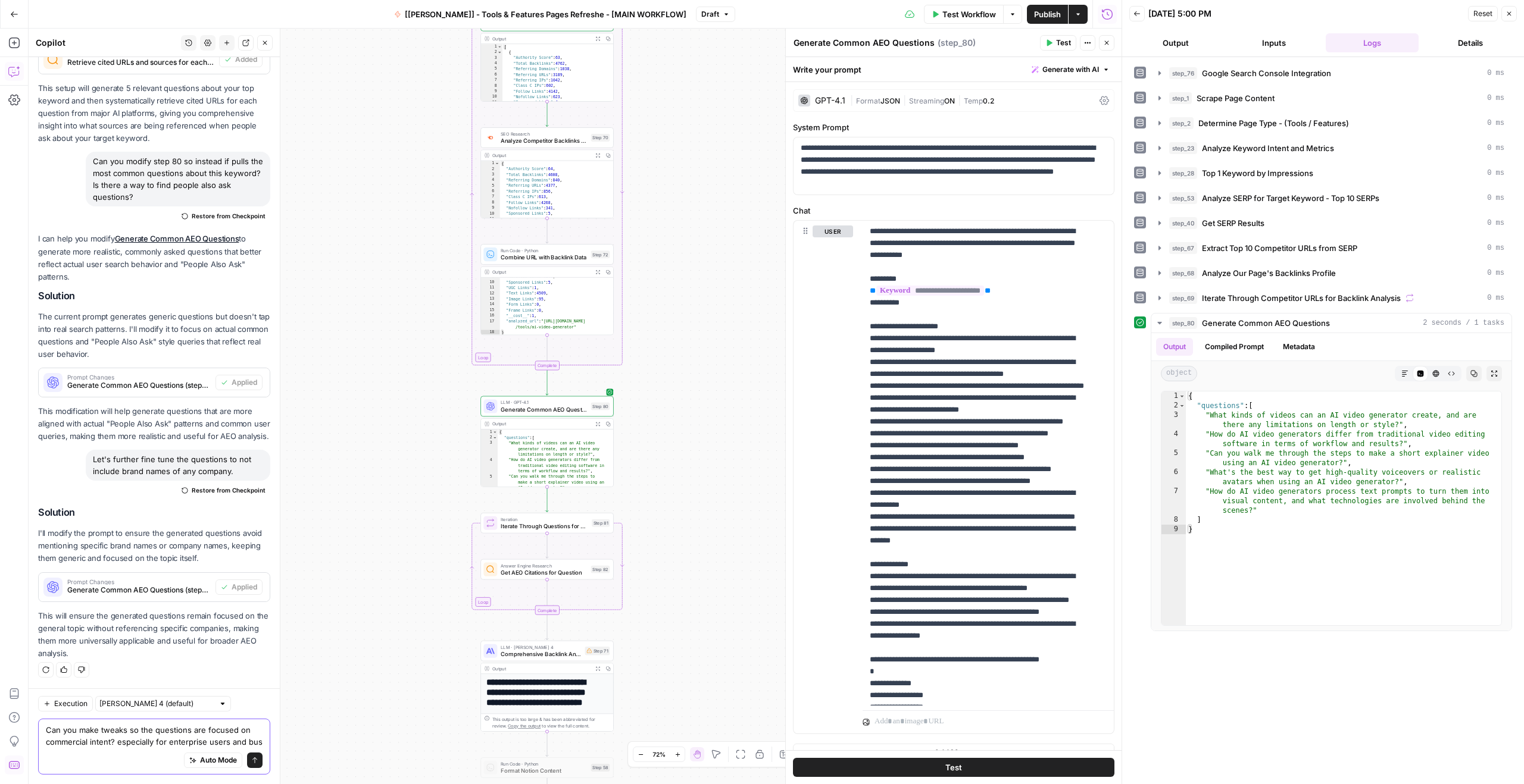
scroll to position [650, 0]
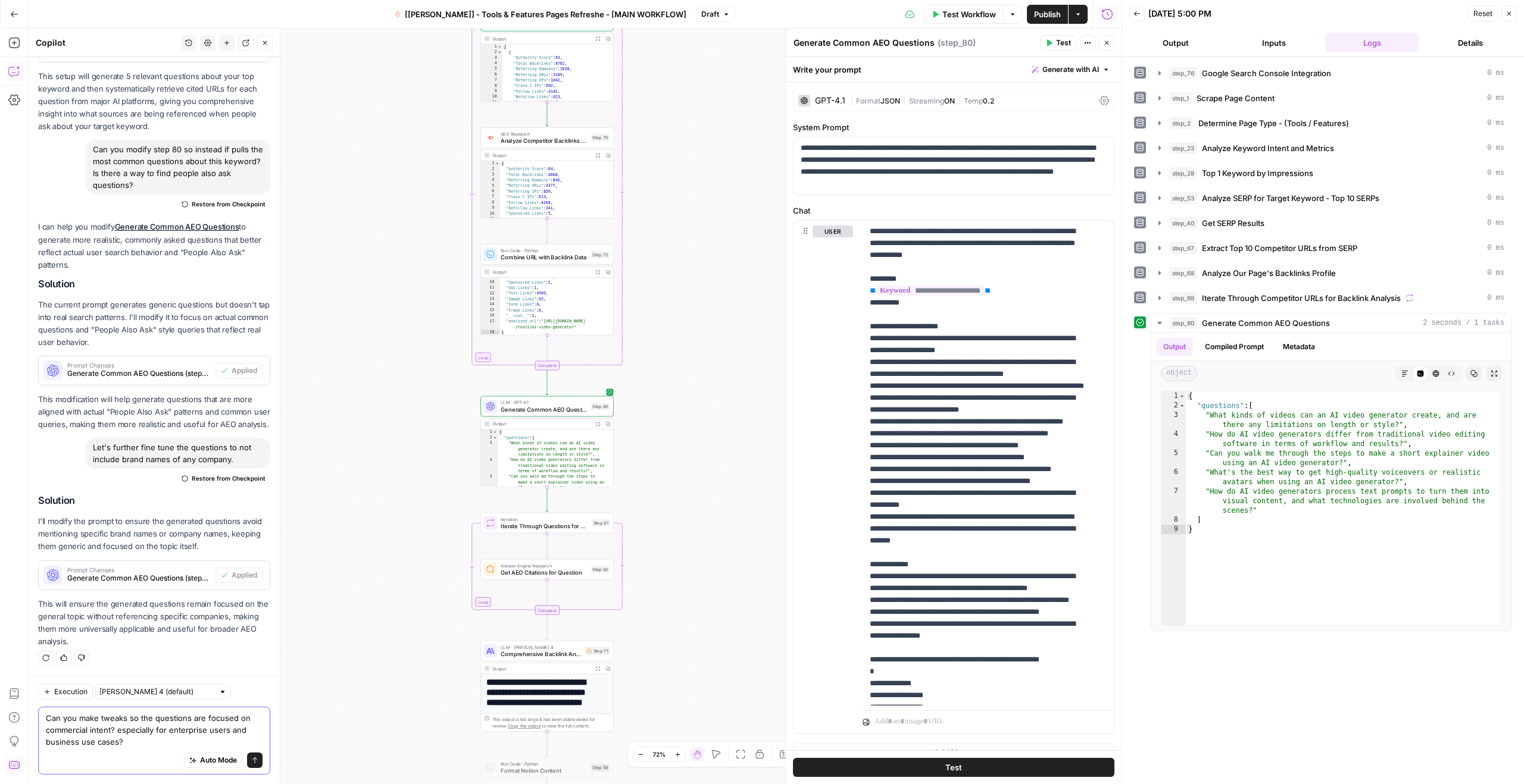
type textarea "Can you make tweaks so the questions are focused on commercial intent? especial…"
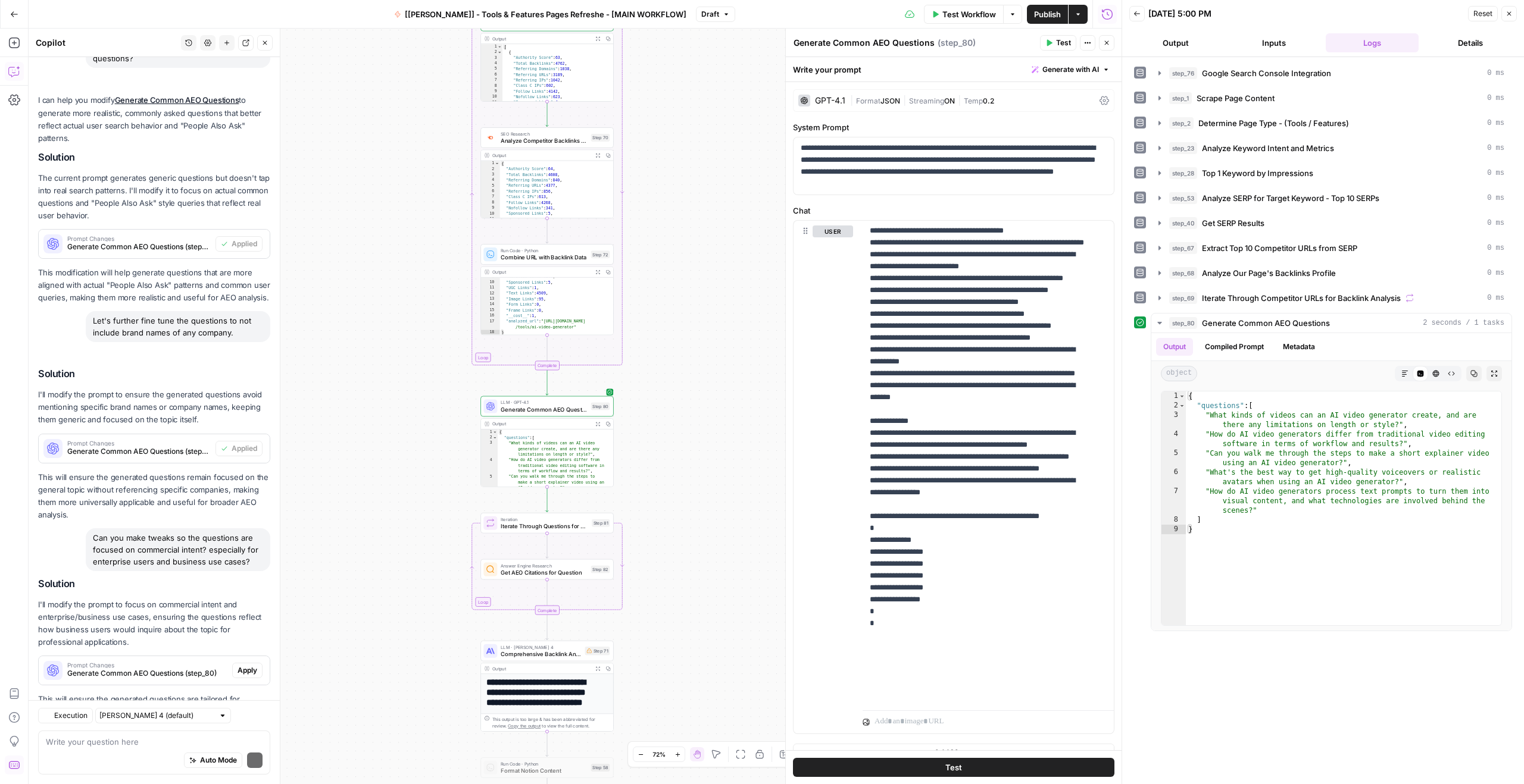
scroll to position [848, 0]
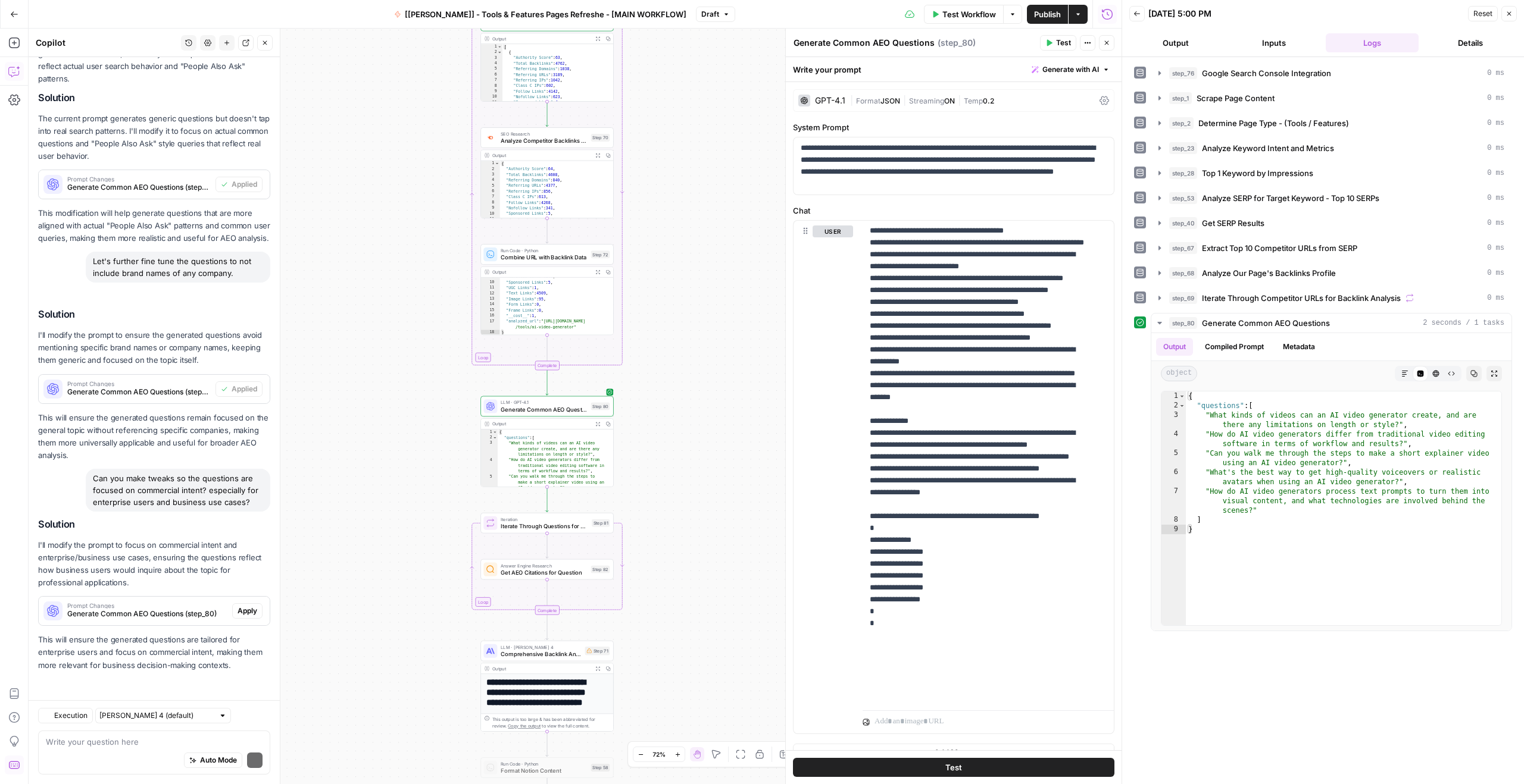
click at [226, 643] on p "This will ensure the generated questions are tailored for enterprise users and …" at bounding box center [153, 652] width 232 height 38
click at [233, 624] on div "Prompt Changes Generate Common AEO Questions (step_80) Apply" at bounding box center [154, 610] width 231 height 29
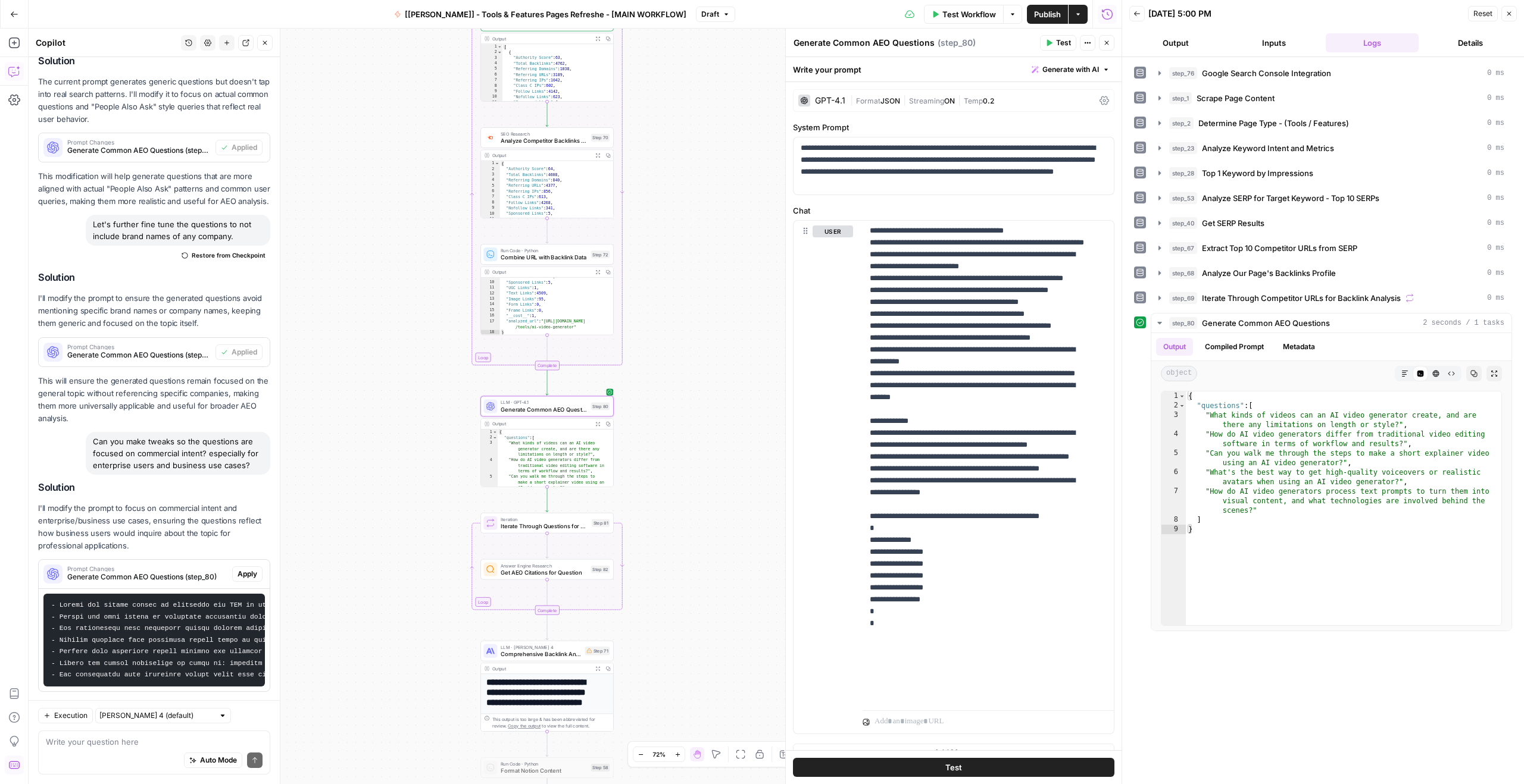
click at [240, 580] on span "Apply" at bounding box center [247, 573] width 20 height 10
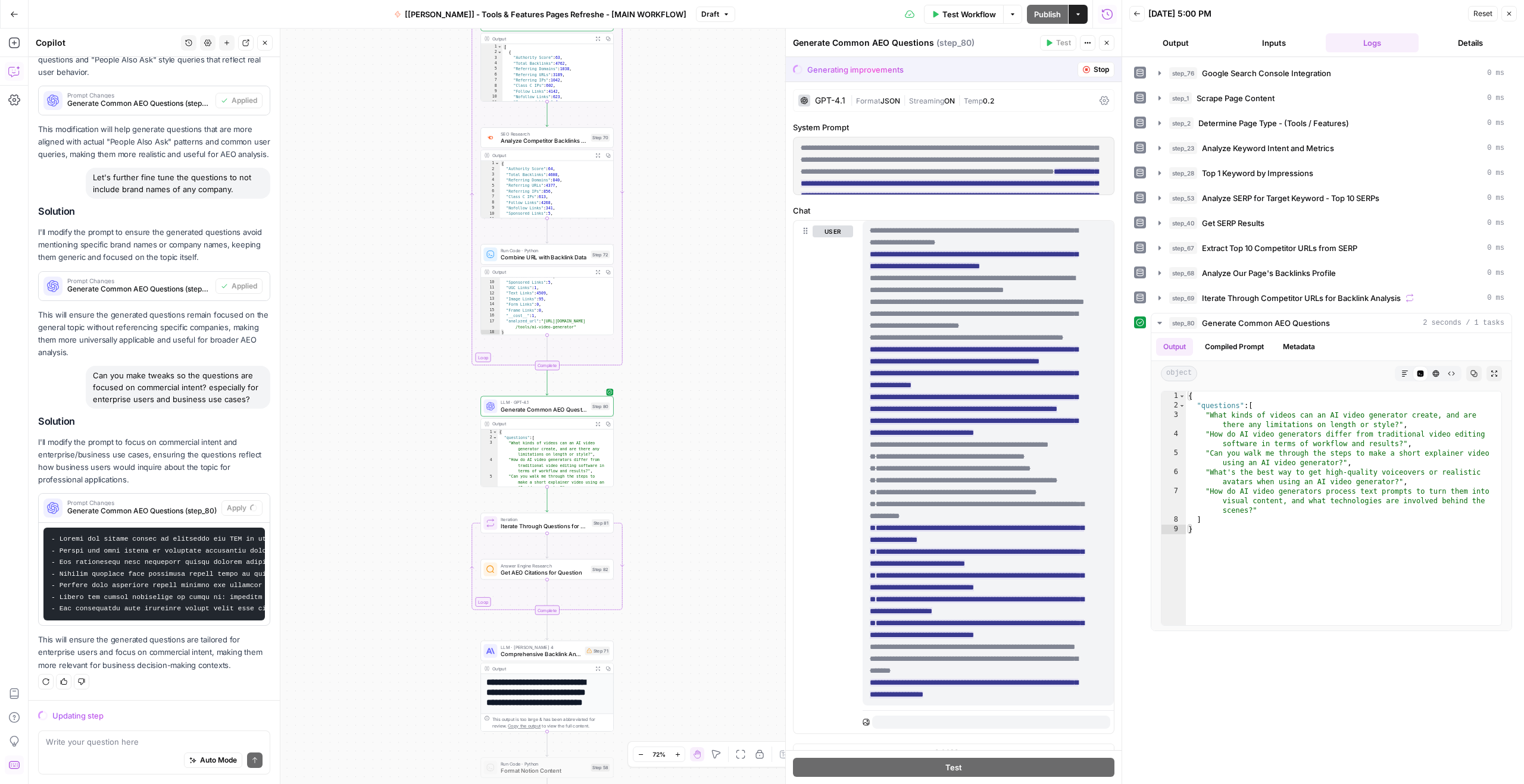
scroll to position [0, 0]
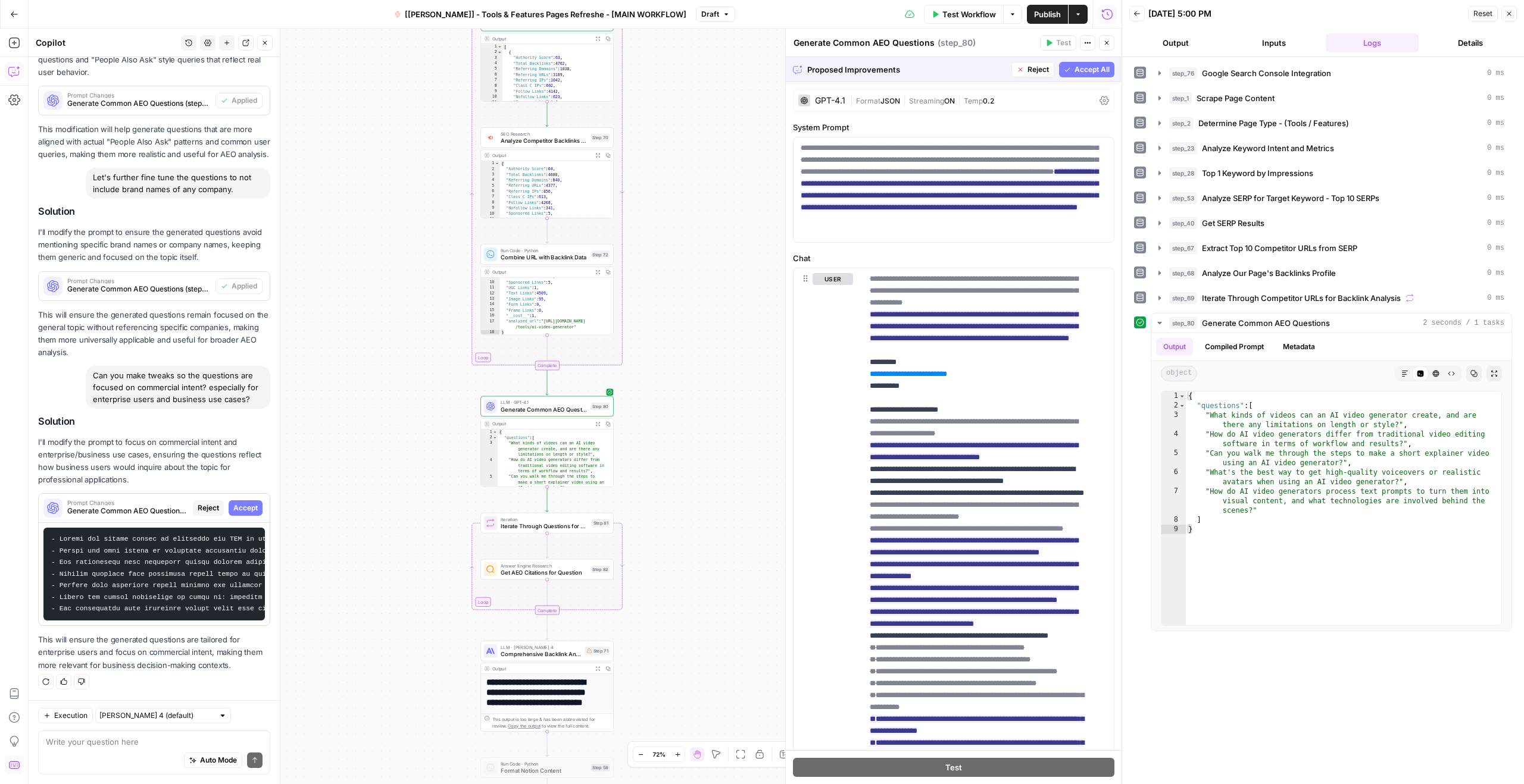
click at [1074, 66] on span "Accept All" at bounding box center [1092, 69] width 35 height 10
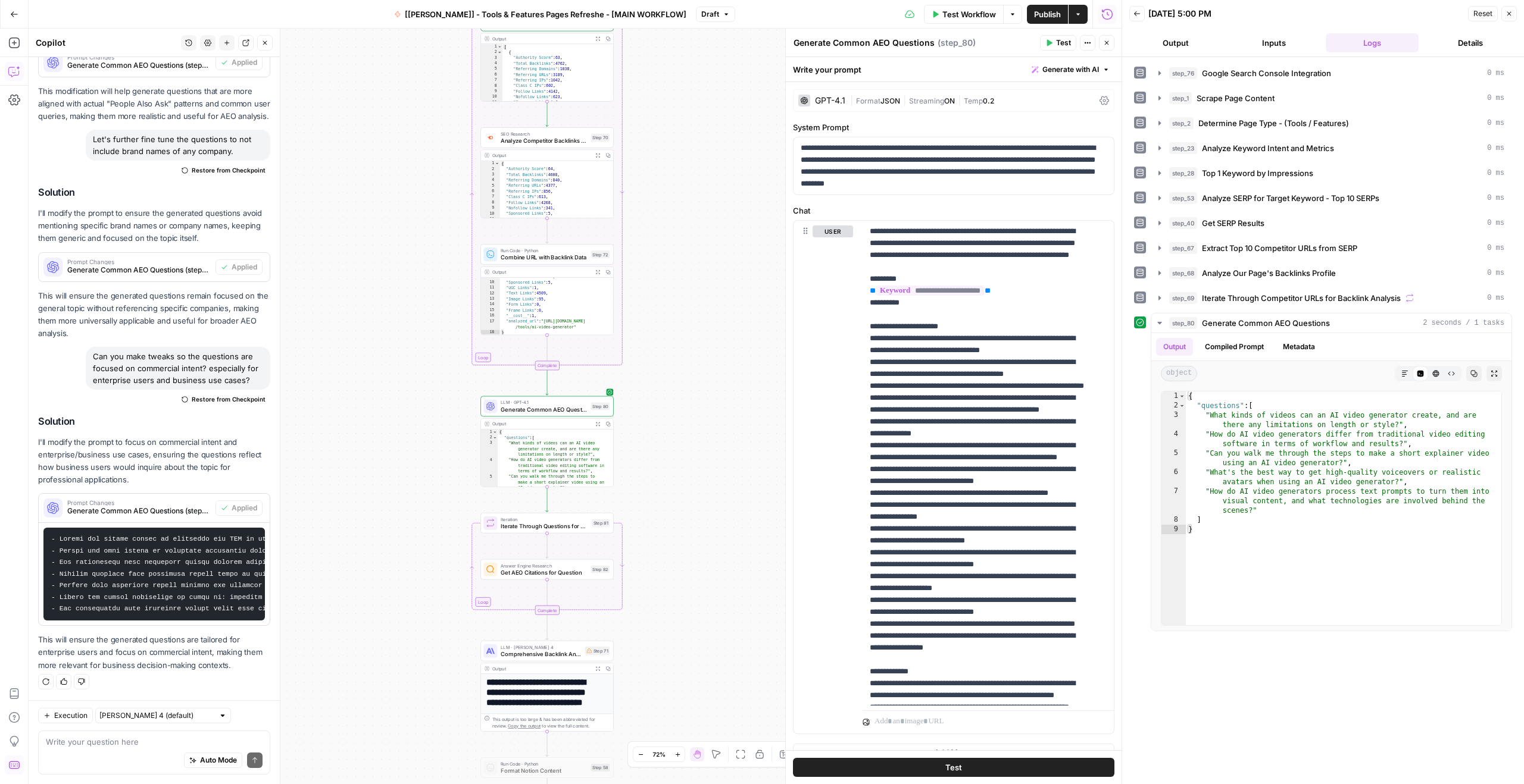
click at [1053, 45] on button "Test" at bounding box center [1058, 43] width 36 height 15
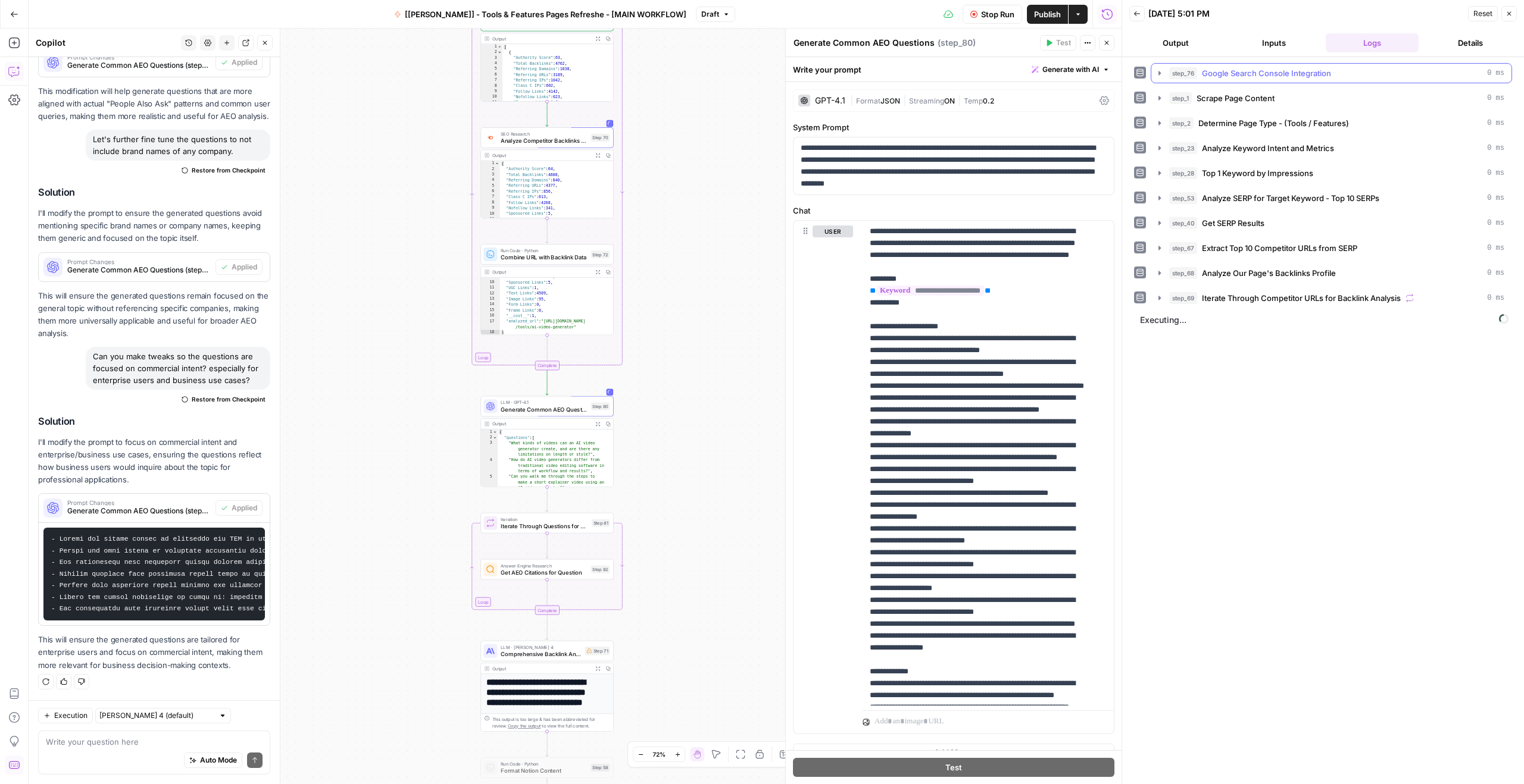
click at [1183, 52] on button "Output" at bounding box center [1175, 43] width 93 height 19
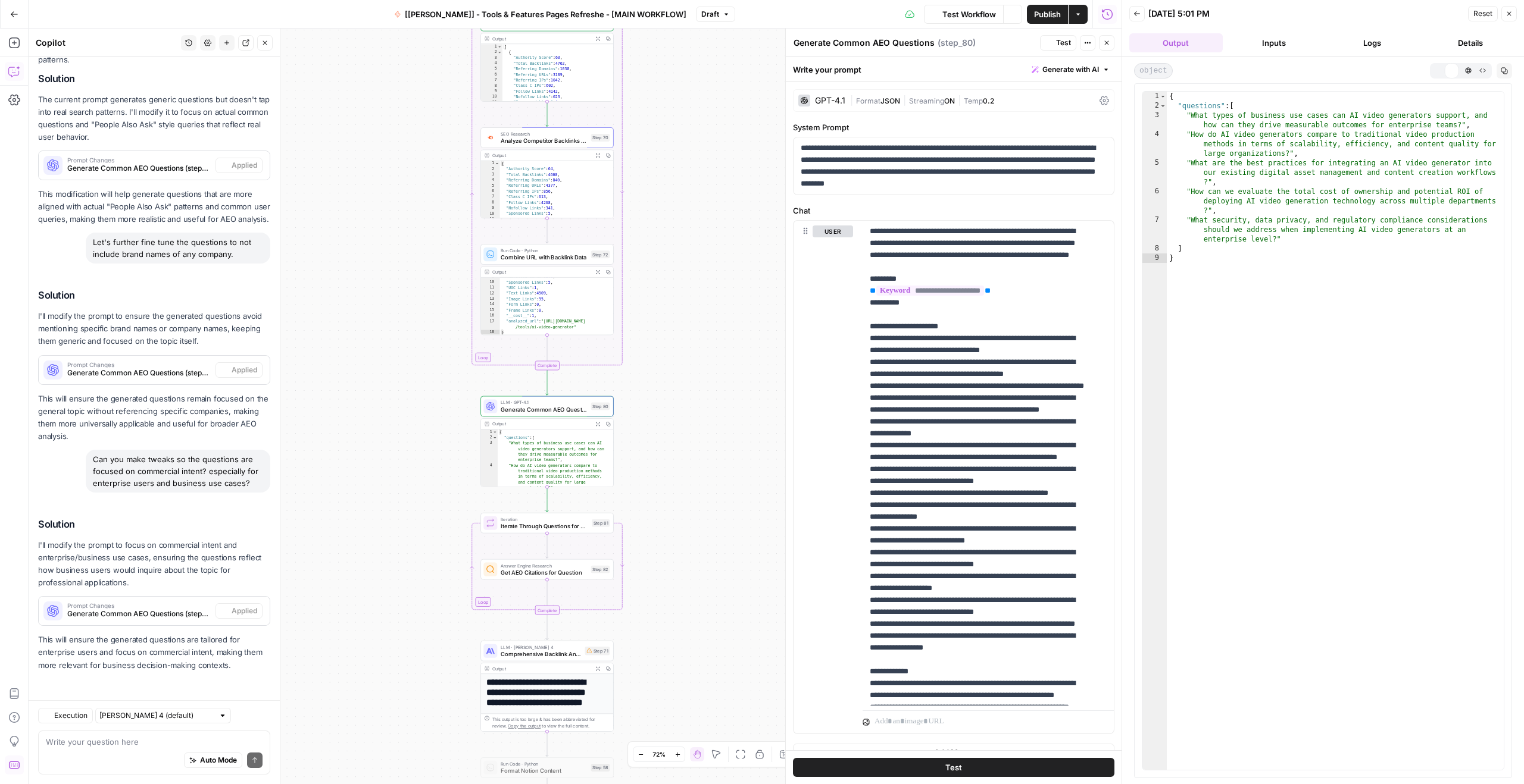
scroll to position [867, 0]
click at [1243, 139] on div "{ "questions" : [ "What types of business use cases can AI video generators sup…" at bounding box center [1335, 440] width 337 height 697
click at [1266, 125] on div "{ "questions" : [ "What types of business use cases can AI video generators sup…" at bounding box center [1335, 440] width 337 height 697
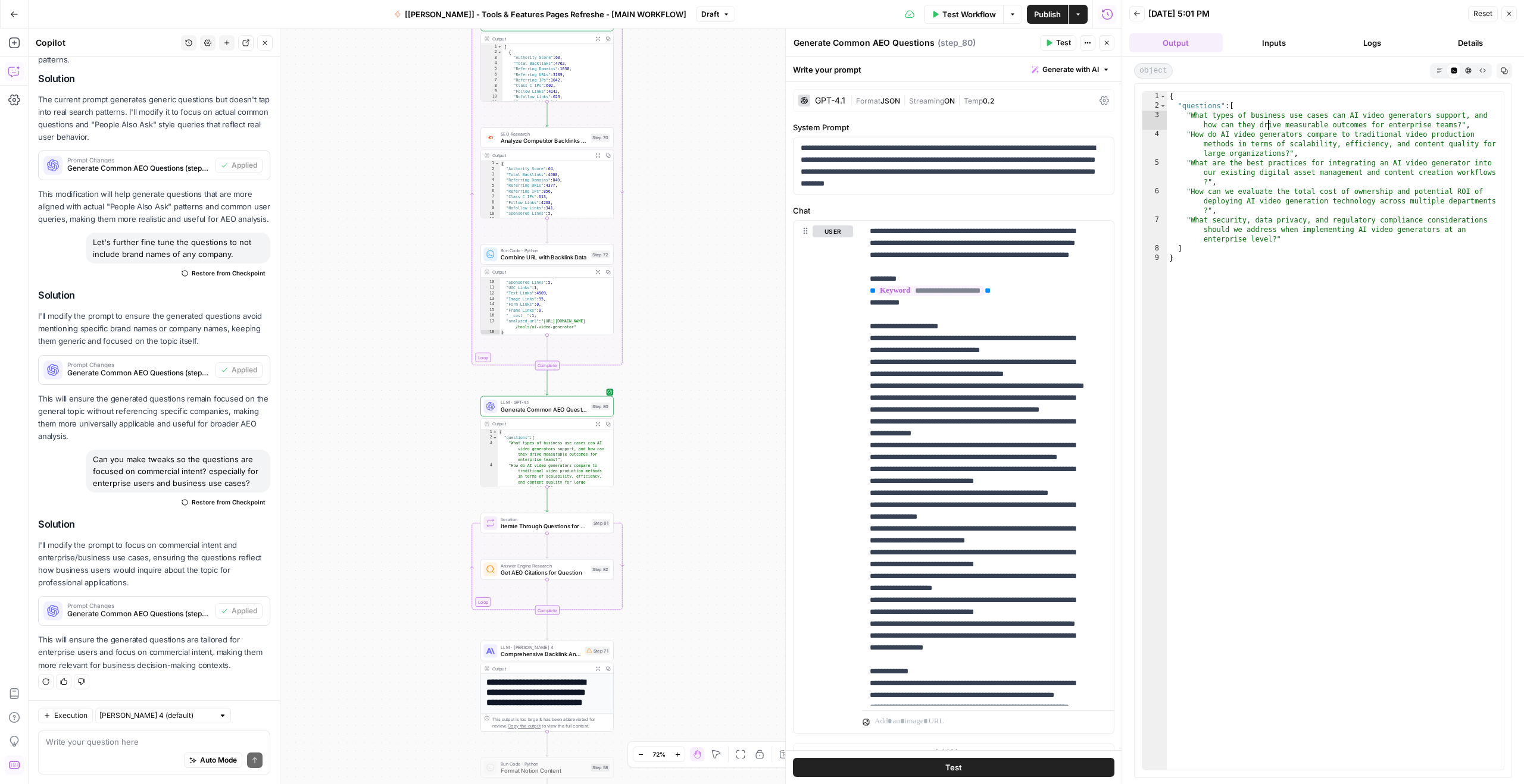
click at [1266, 125] on div "{ "questions" : [ "What types of business use cases can AI video generators sup…" at bounding box center [1335, 440] width 337 height 697
click at [1266, 146] on div "{ "questions" : [ "What types of business use cases can AI video generators sup…" at bounding box center [1335, 440] width 337 height 697
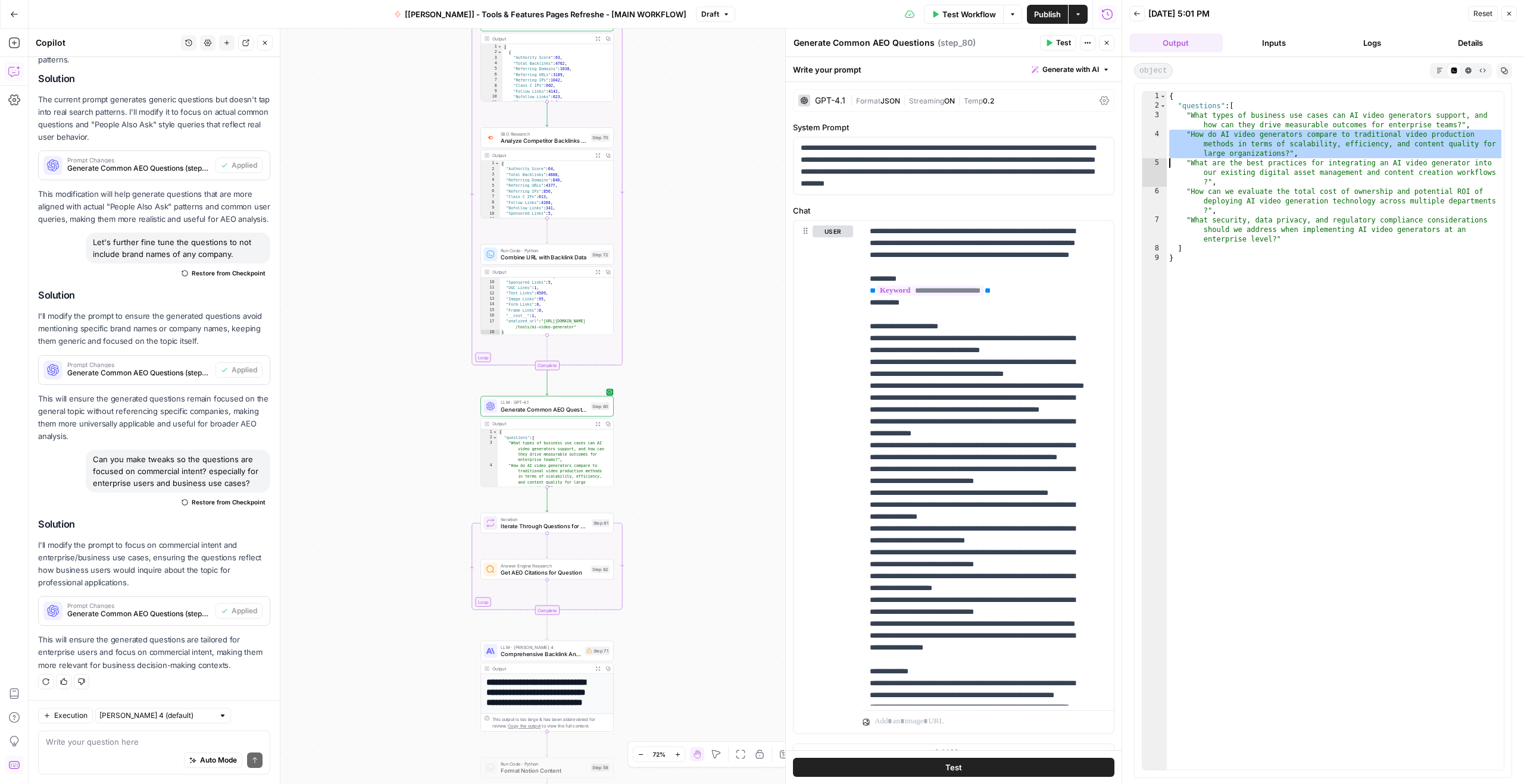
click at [1281, 141] on div "{ "questions" : [ "What types of business use cases can AI video generators sup…" at bounding box center [1335, 440] width 337 height 697
type textarea "**********"
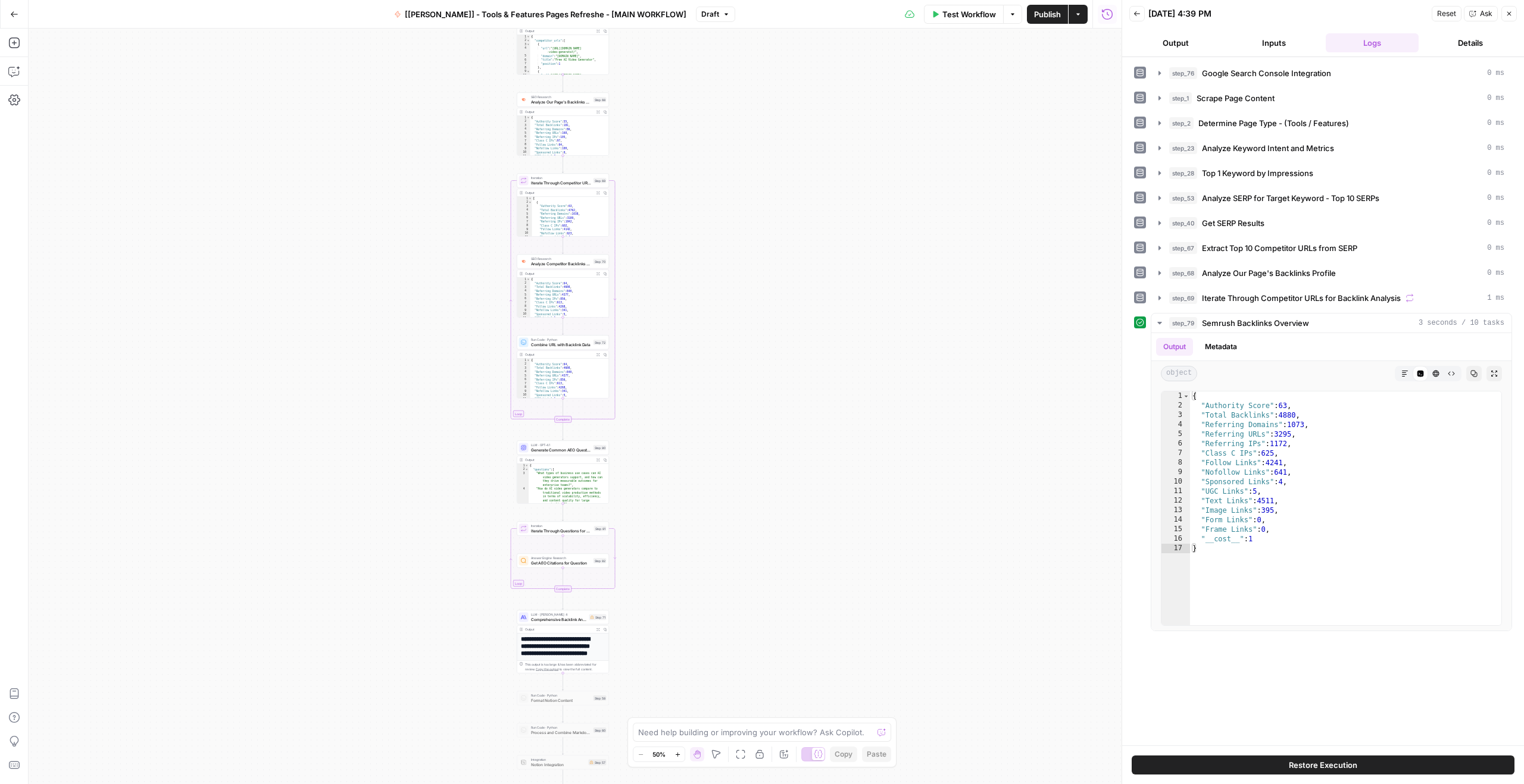
drag, startPoint x: 379, startPoint y: 278, endPoint x: 808, endPoint y: 267, distance: 429.1
click at [488, 267] on div "Workflow Set Inputs Inputs Integration Google Search Console Integration Step 7…" at bounding box center [575, 406] width 1093 height 755
click at [488, 474] on button "Zoom In" at bounding box center [677, 754] width 14 height 14
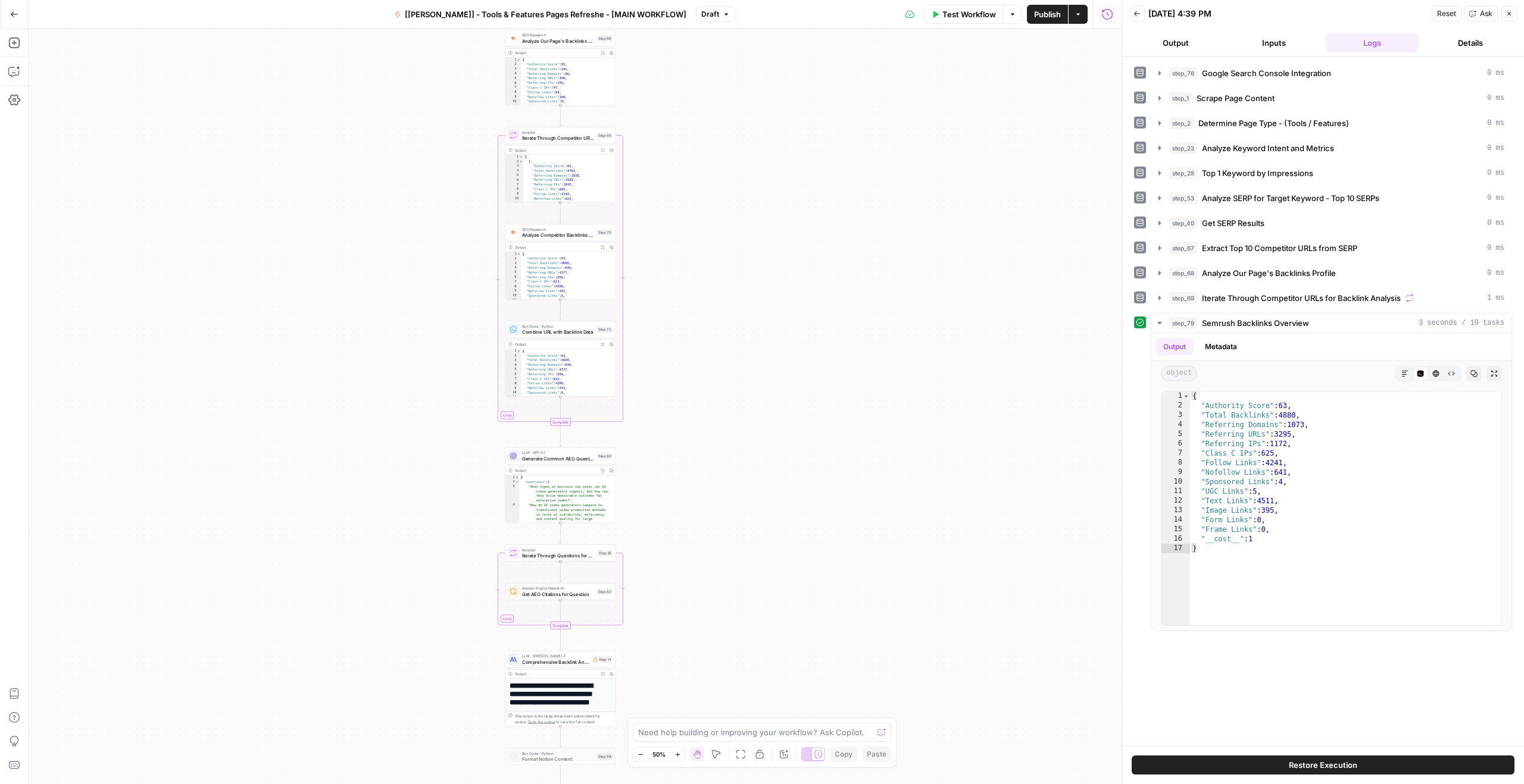
click at [488, 474] on icon "button" at bounding box center [677, 754] width 6 height 6
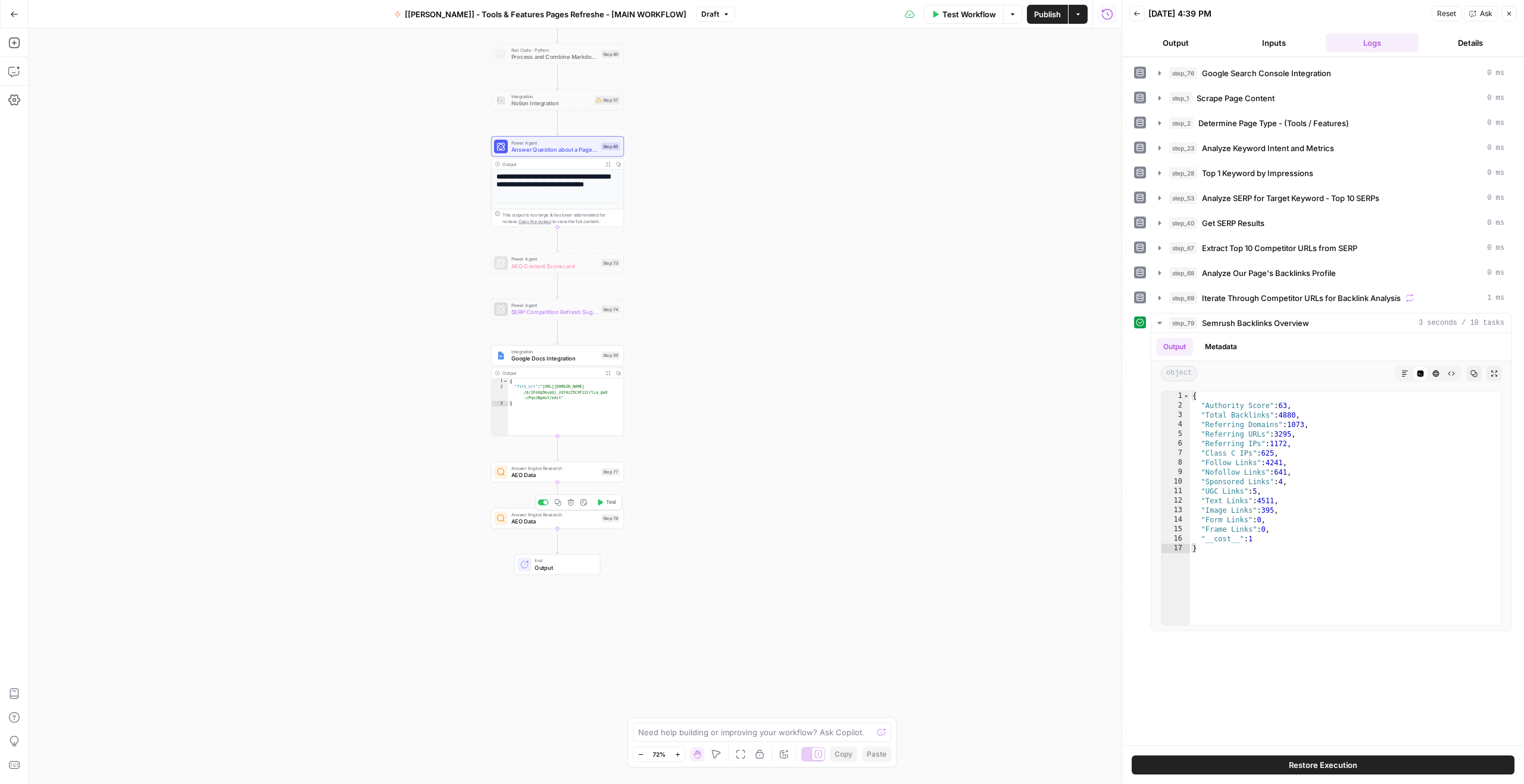
click at [488, 474] on span "AEO Data" at bounding box center [554, 522] width 86 height 8
type input "Synthesia"
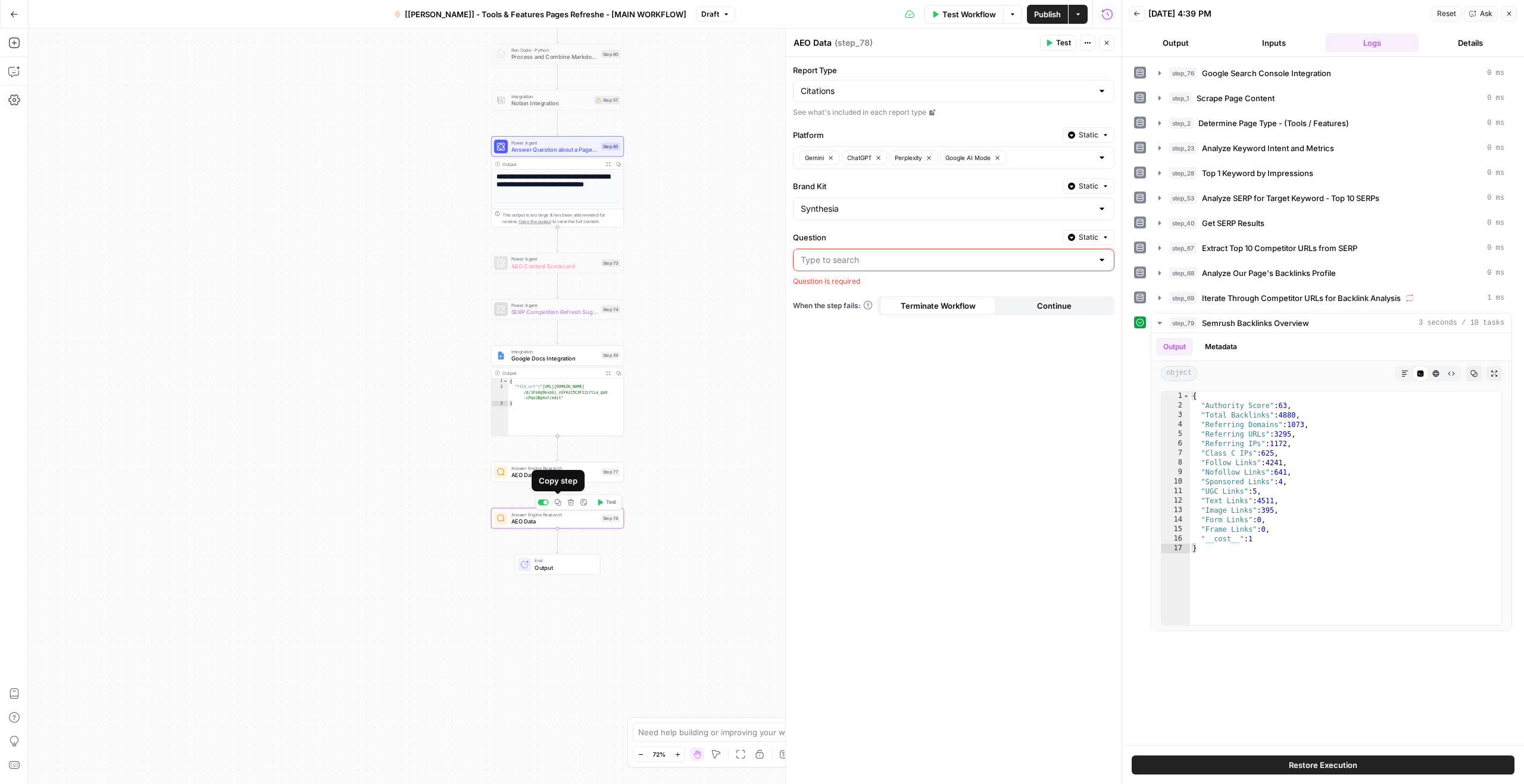
click at [488, 474] on icon "button" at bounding box center [571, 502] width 6 height 6
click at [488, 157] on span "Delete Step" at bounding box center [730, 151] width 46 height 12
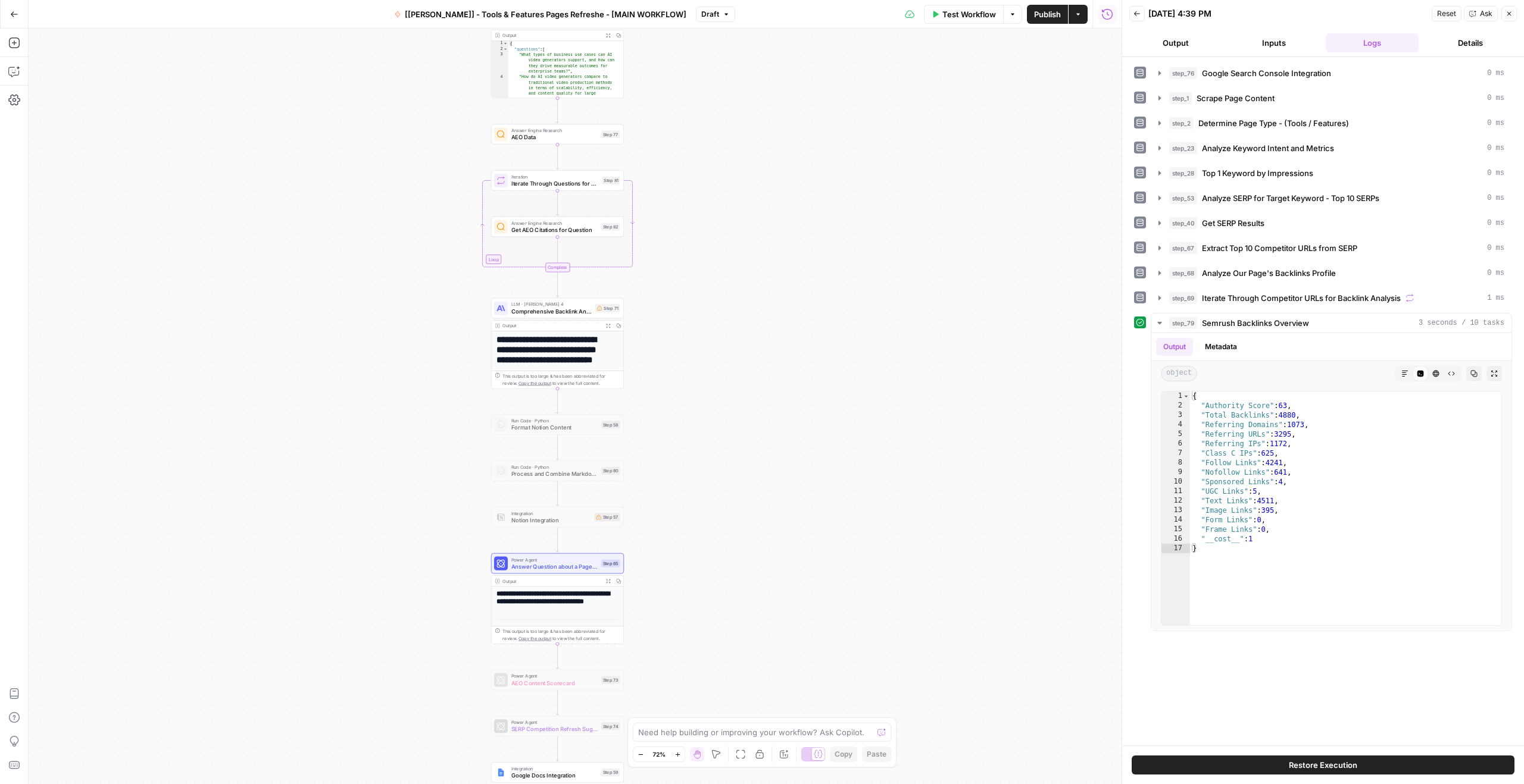
click at [488, 136] on span "AEO Data" at bounding box center [554, 137] width 86 height 8
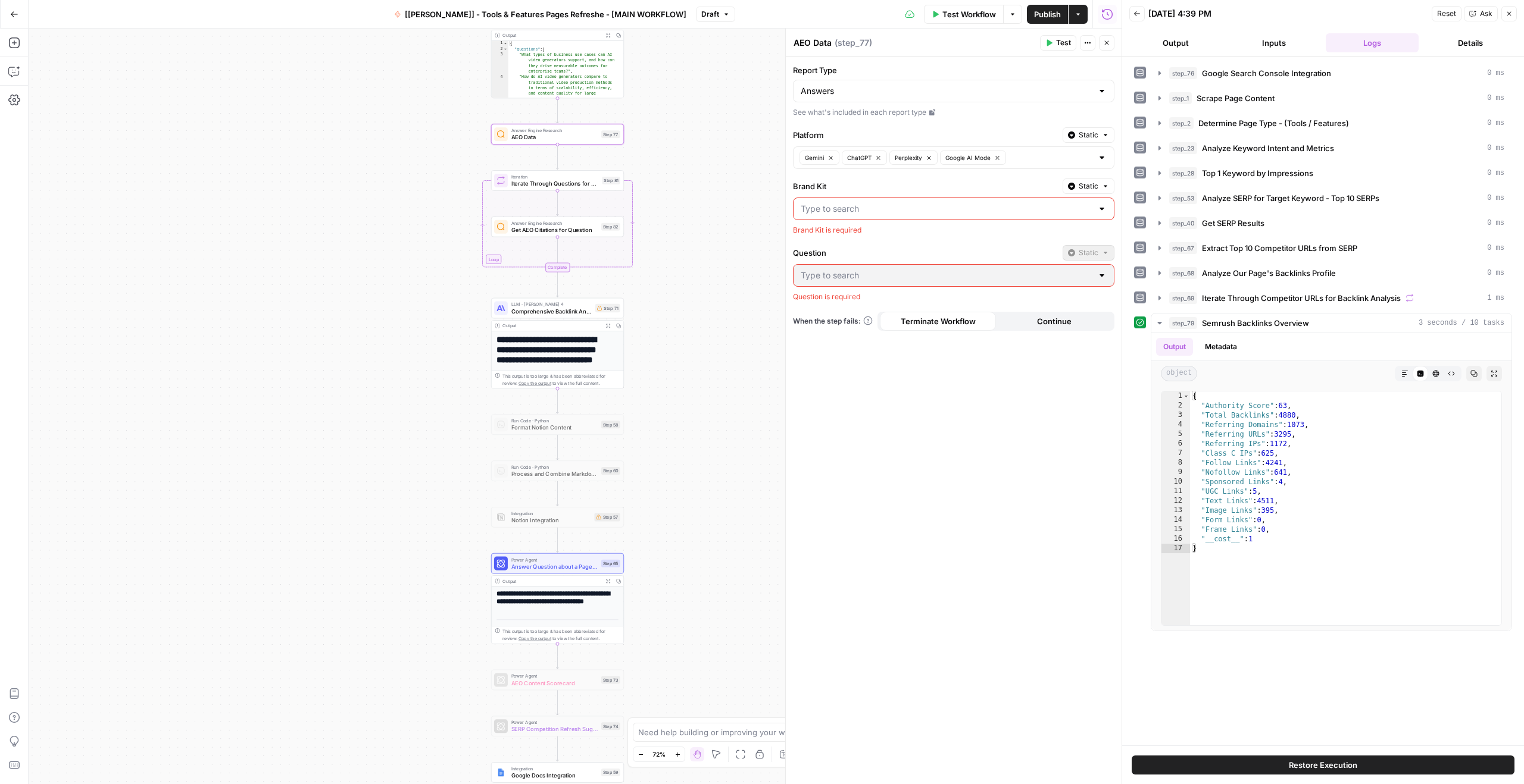
click at [488, 251] on label "Question" at bounding box center [925, 253] width 265 height 12
click at [488, 282] on div at bounding box center [953, 275] width 321 height 22
click at [488, 284] on div at bounding box center [953, 275] width 321 height 22
click at [488, 379] on div "Report Type Answers See what's included in each report type Platform Static Gem…" at bounding box center [953, 421] width 335 height 727
click at [488, 276] on div "Report Type Answers See what's included in each report type Platform Static Gem…" at bounding box center [953, 421] width 335 height 727
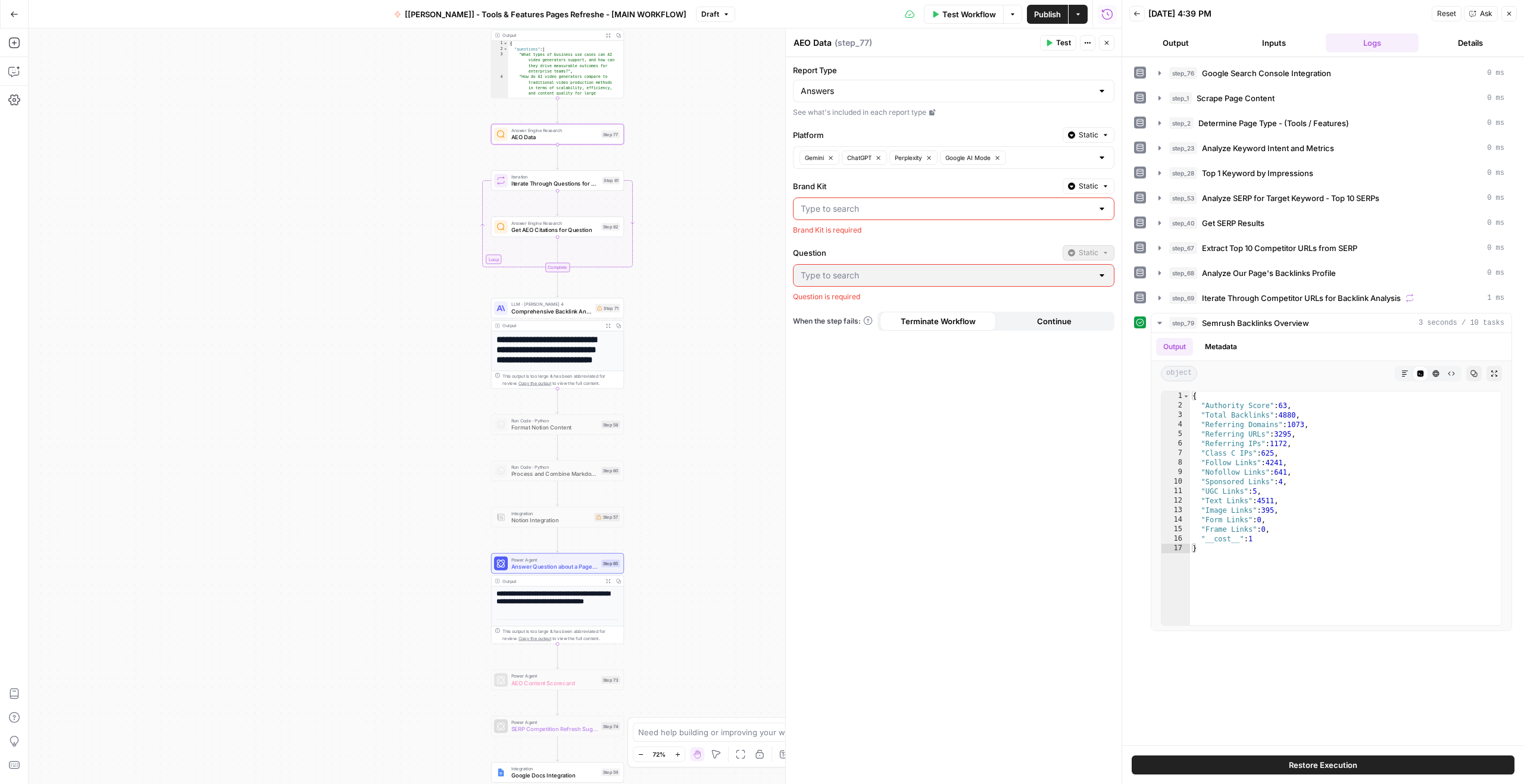
click at [488, 276] on div at bounding box center [1102, 275] width 10 height 12
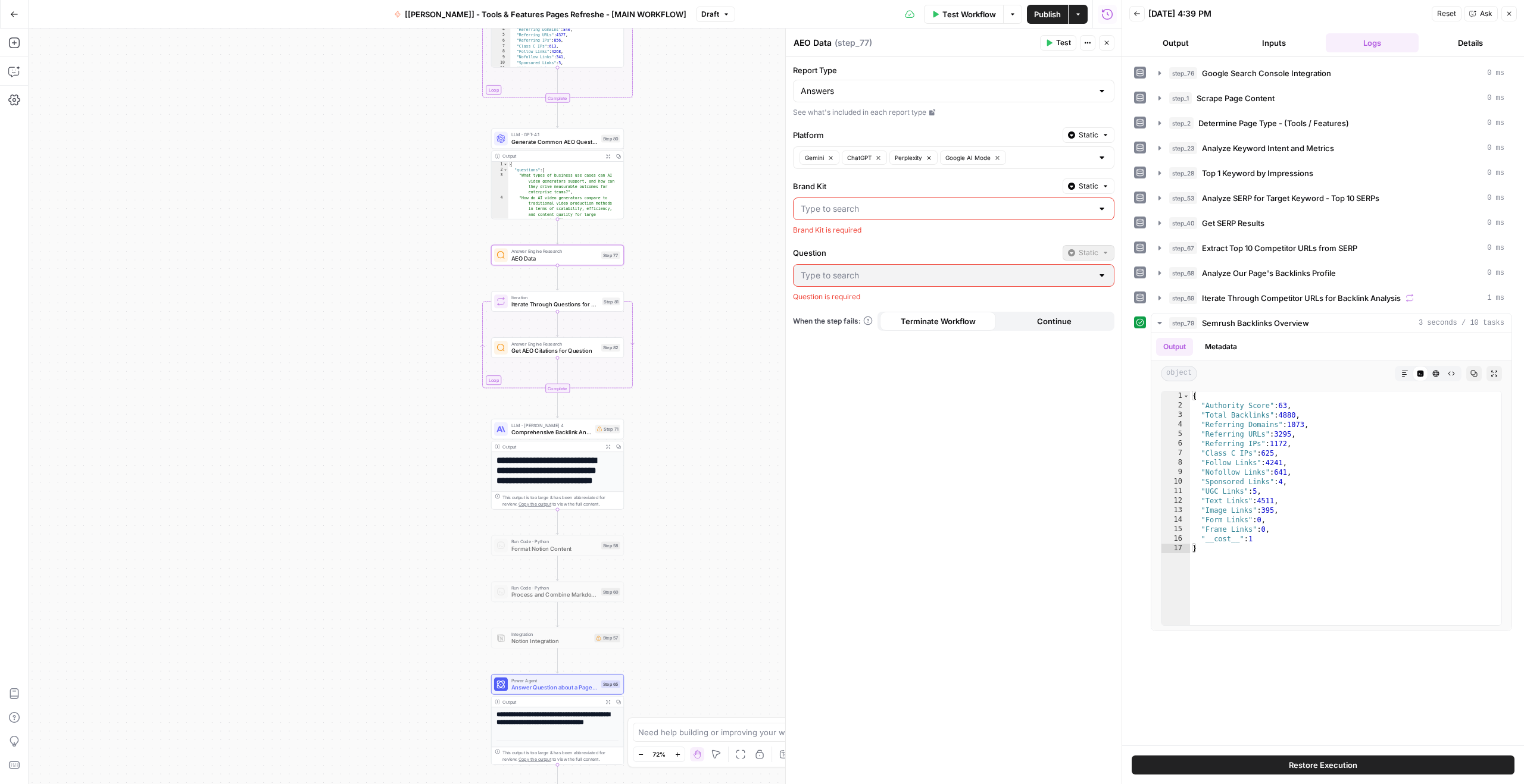
click at [488, 256] on span "AEO Data" at bounding box center [554, 258] width 86 height 8
click at [488, 254] on div "Workflow Set Inputs Inputs Integration Google Search Console Integration Step 7…" at bounding box center [575, 406] width 1093 height 755
click at [488, 260] on span "AEO Data" at bounding box center [554, 258] width 86 height 8
click at [488, 244] on div "Copy step Delete step Add Note Test" at bounding box center [579, 239] width 86 height 15
click at [488, 204] on input "Brand Kit" at bounding box center [946, 209] width 291 height 12
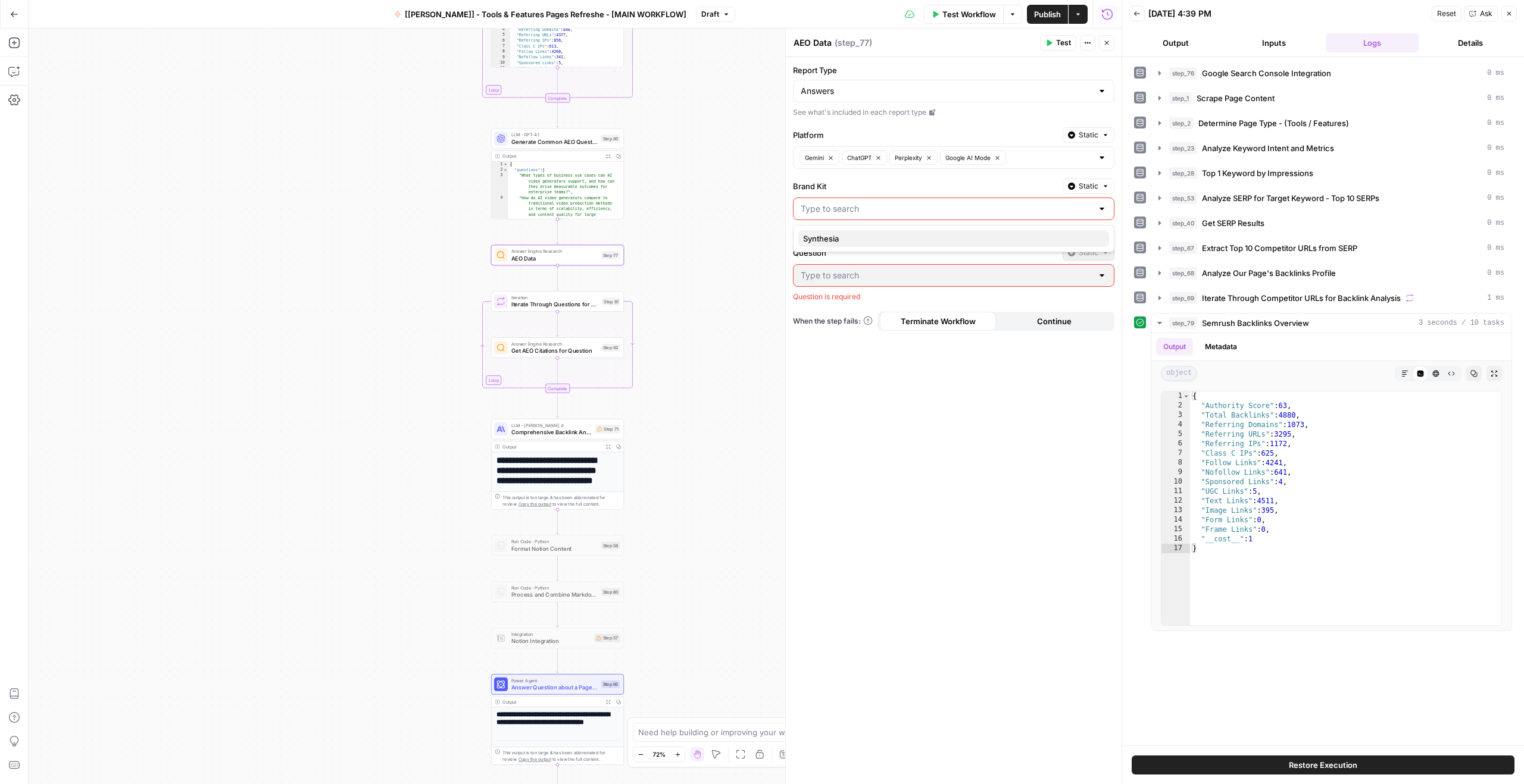
click at [488, 232] on span "Synthesia" at bounding box center [951, 238] width 296 height 12
type input "Synthesia"
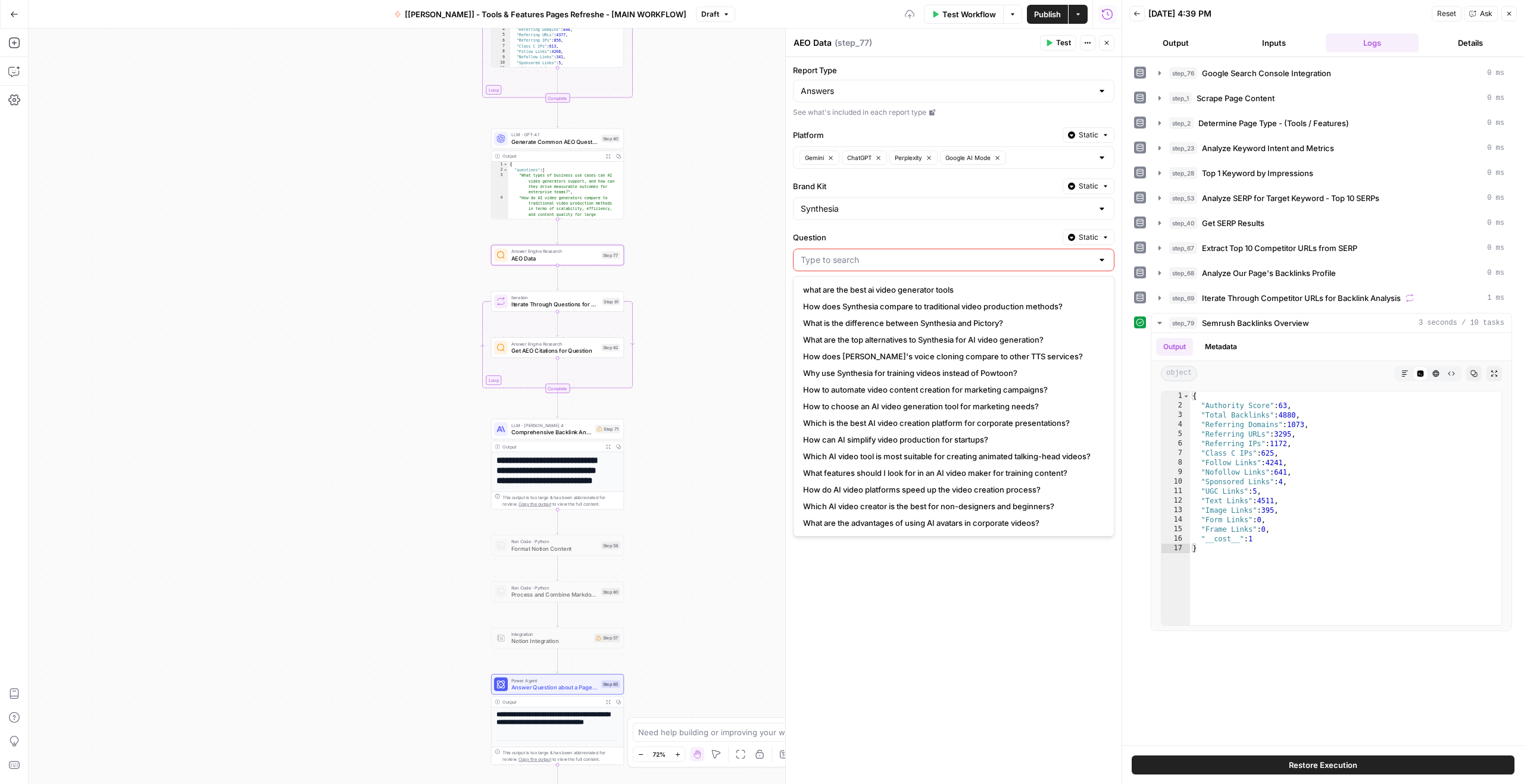
click at [488, 238] on label "Question" at bounding box center [925, 237] width 265 height 12
click at [488, 254] on input "Question" at bounding box center [946, 260] width 291 height 12
click at [488, 244] on div "Question Static" at bounding box center [953, 237] width 321 height 15
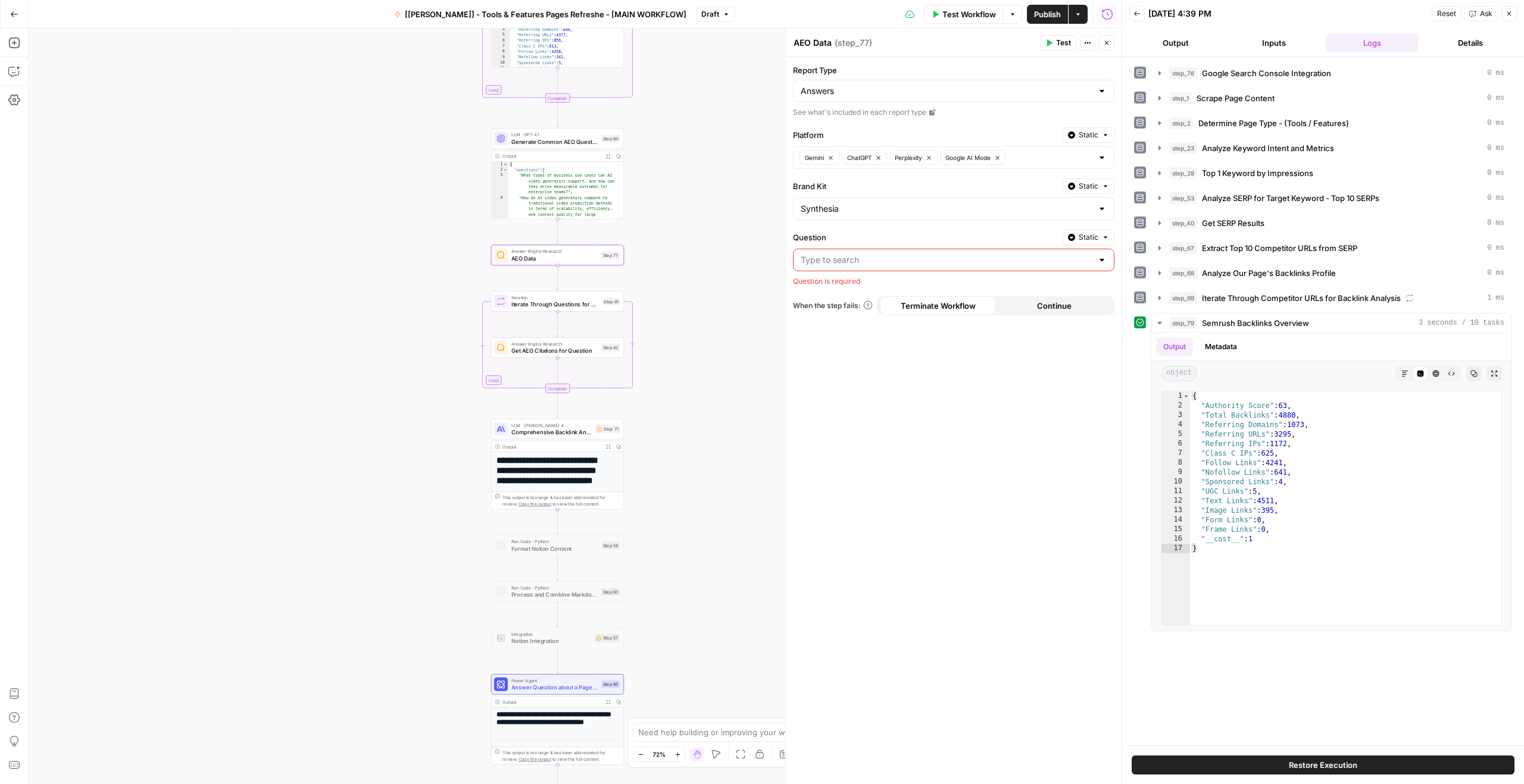
click at [488, 264] on div at bounding box center [1102, 260] width 10 height 12
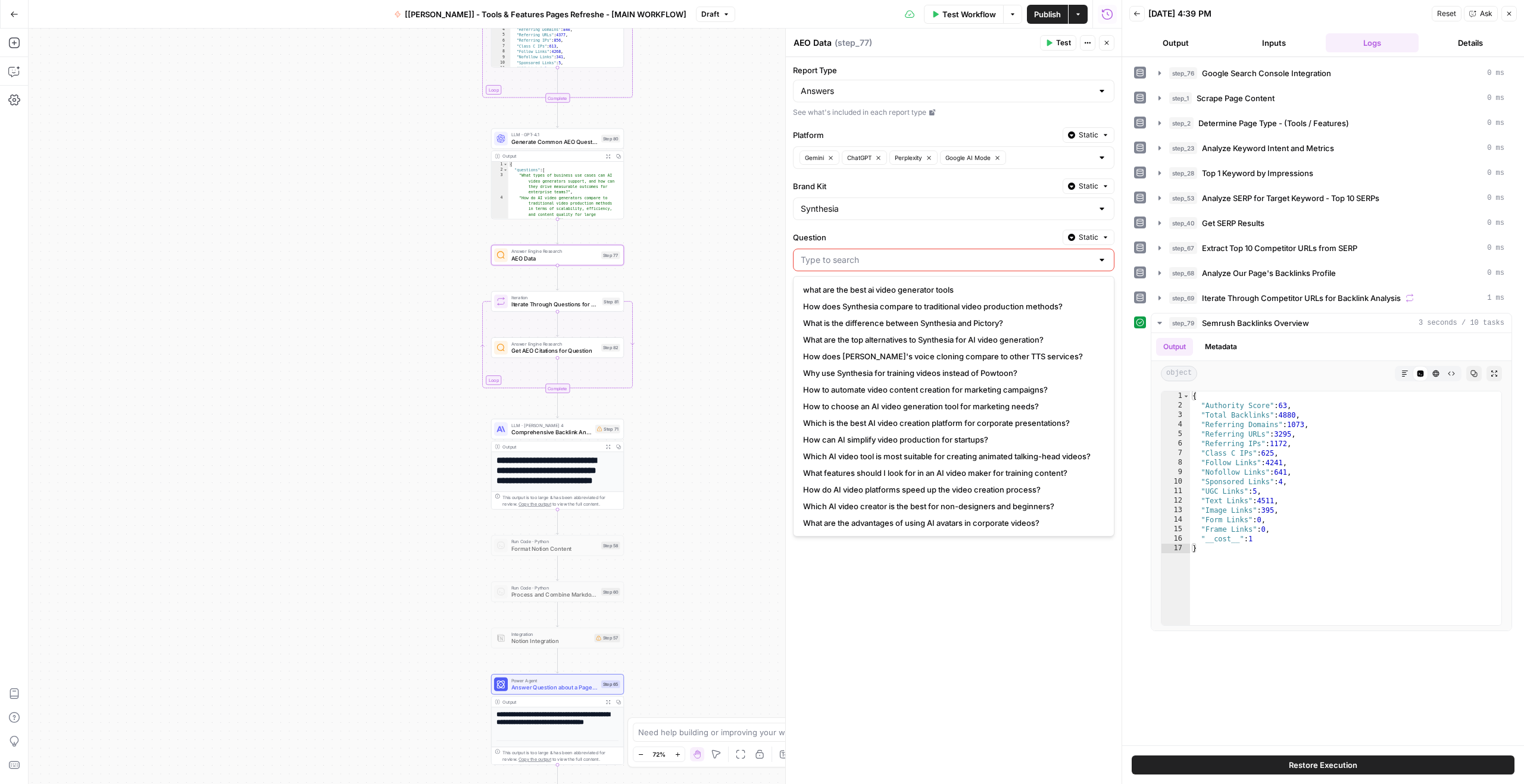
click at [488, 256] on input "Question" at bounding box center [946, 260] width 291 height 12
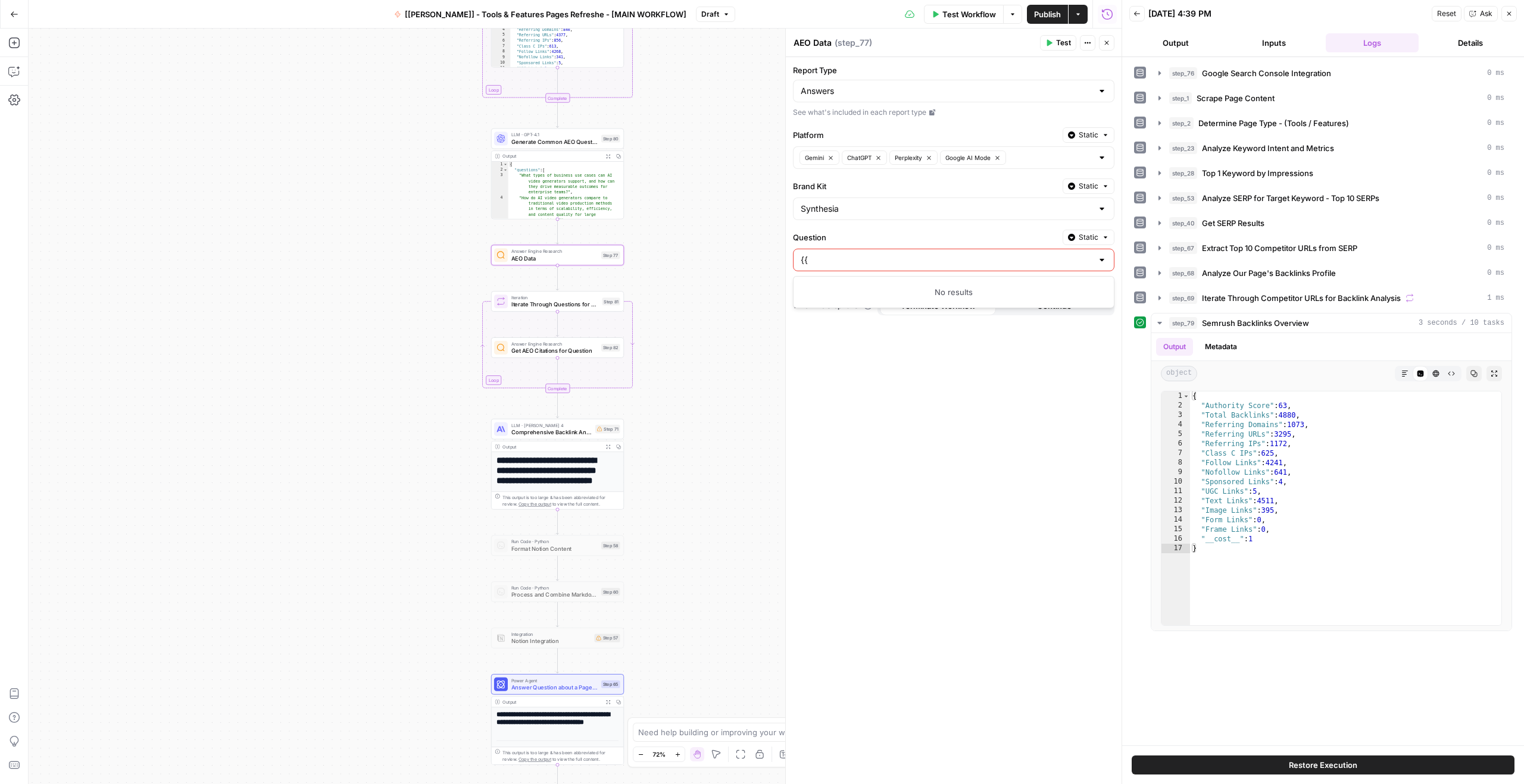
type input "{"
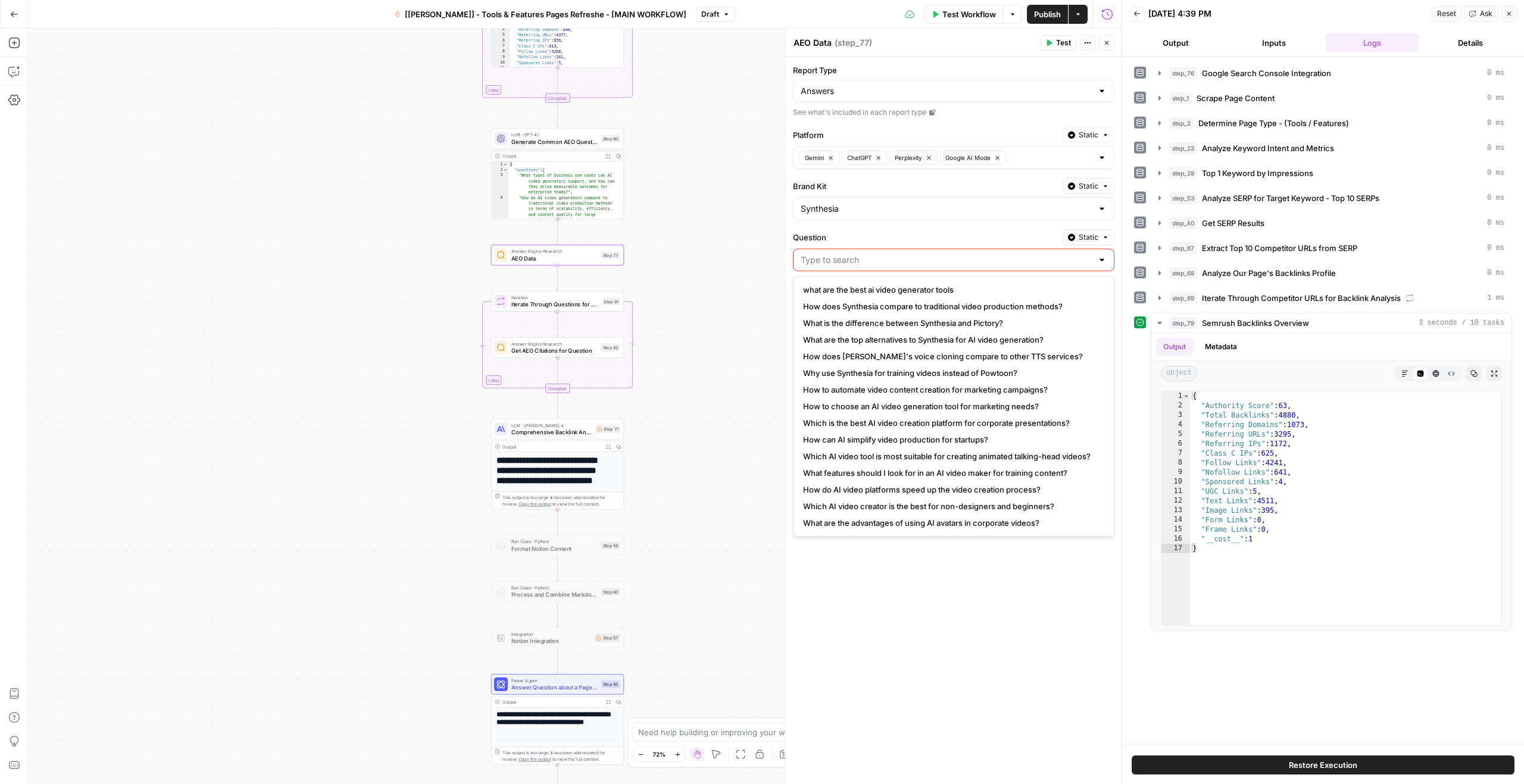
click at [488, 240] on span "Static" at bounding box center [1088, 237] width 20 height 10
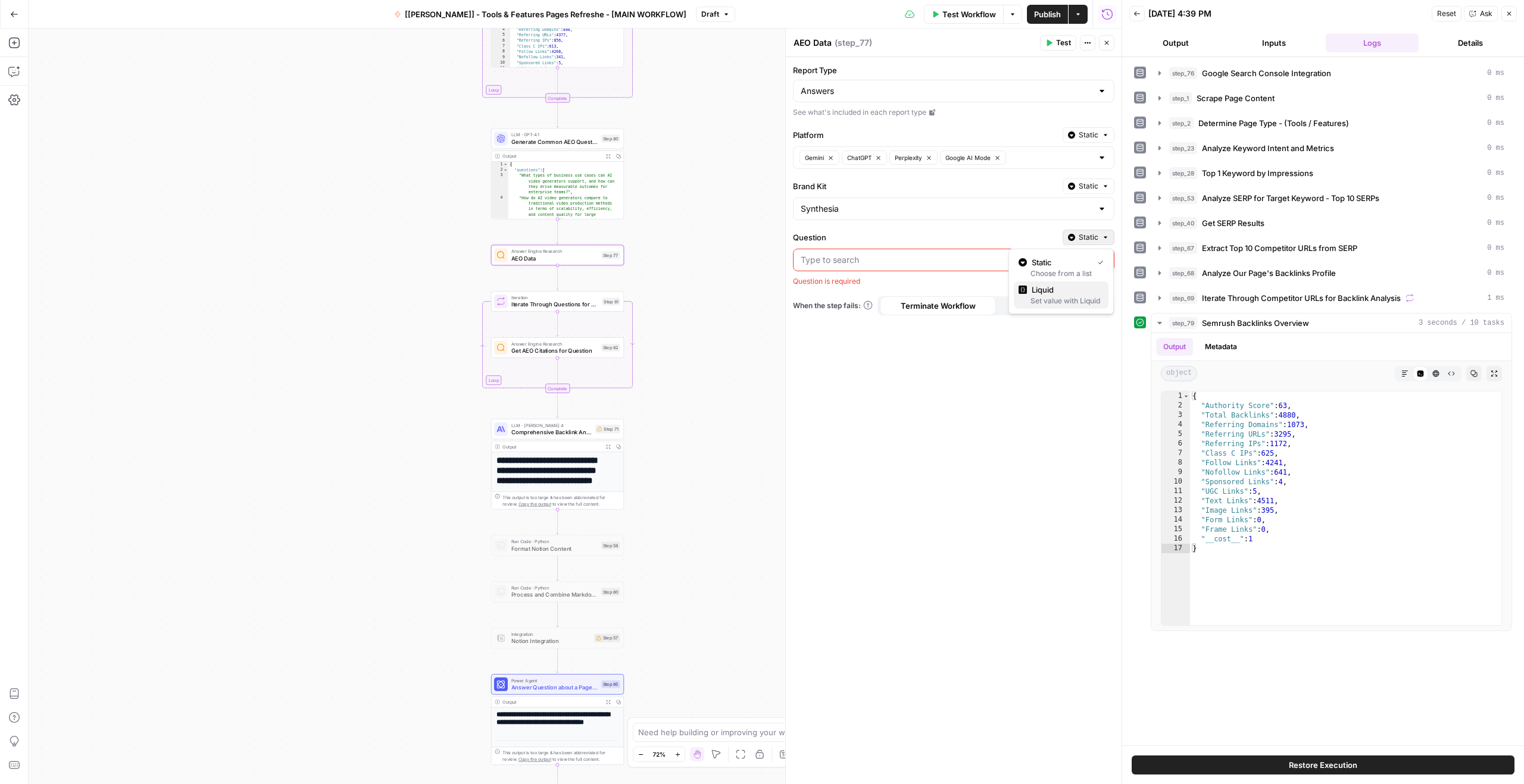
click at [488, 300] on div "Set value with Liquid" at bounding box center [1061, 300] width 85 height 10
click at [488, 251] on div at bounding box center [944, 260] width 301 height 23
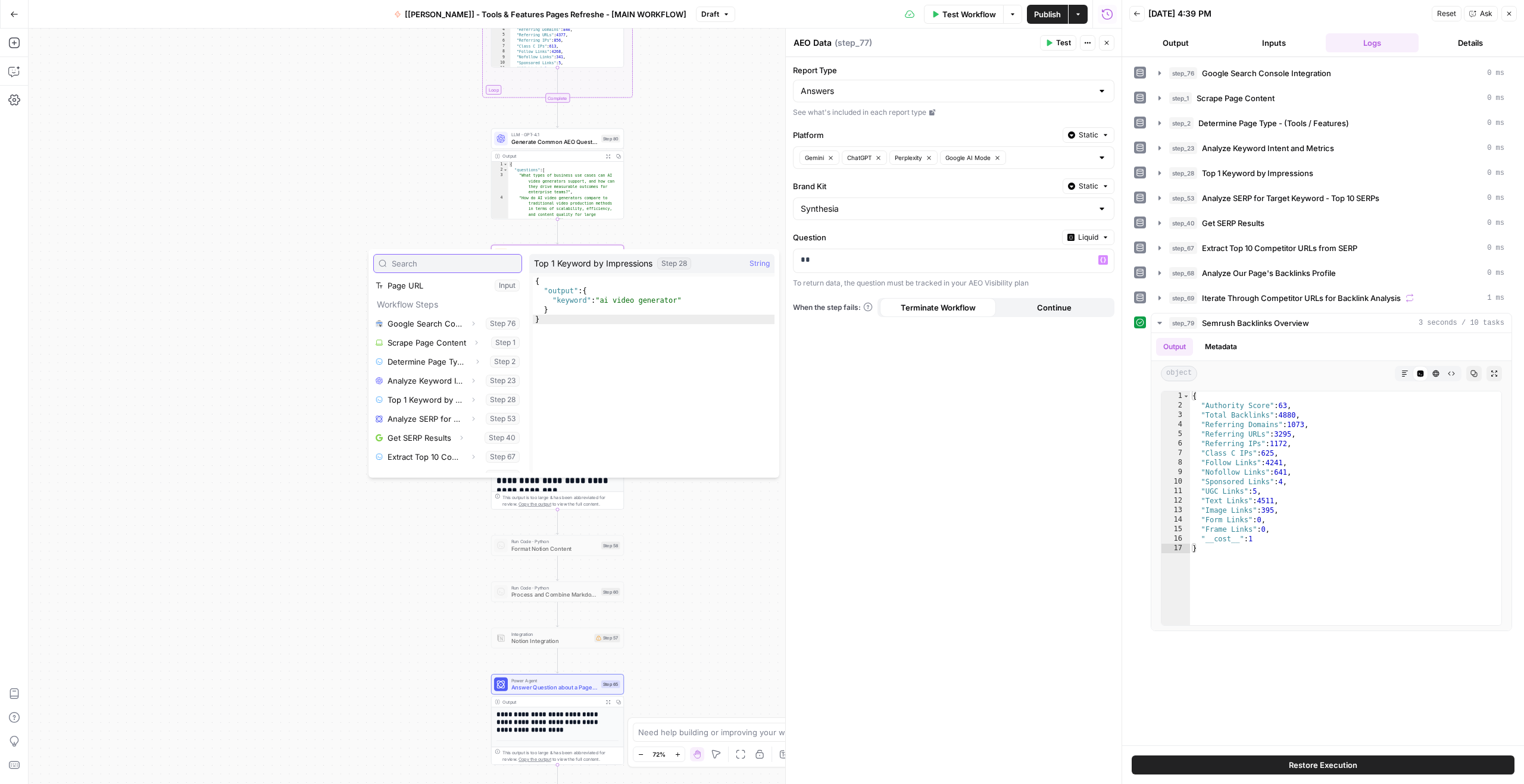
scroll to position [22, 0]
click at [472, 393] on button "Select variable Top 1 Keyword by Impressions" at bounding box center [448, 397] width 148 height 19
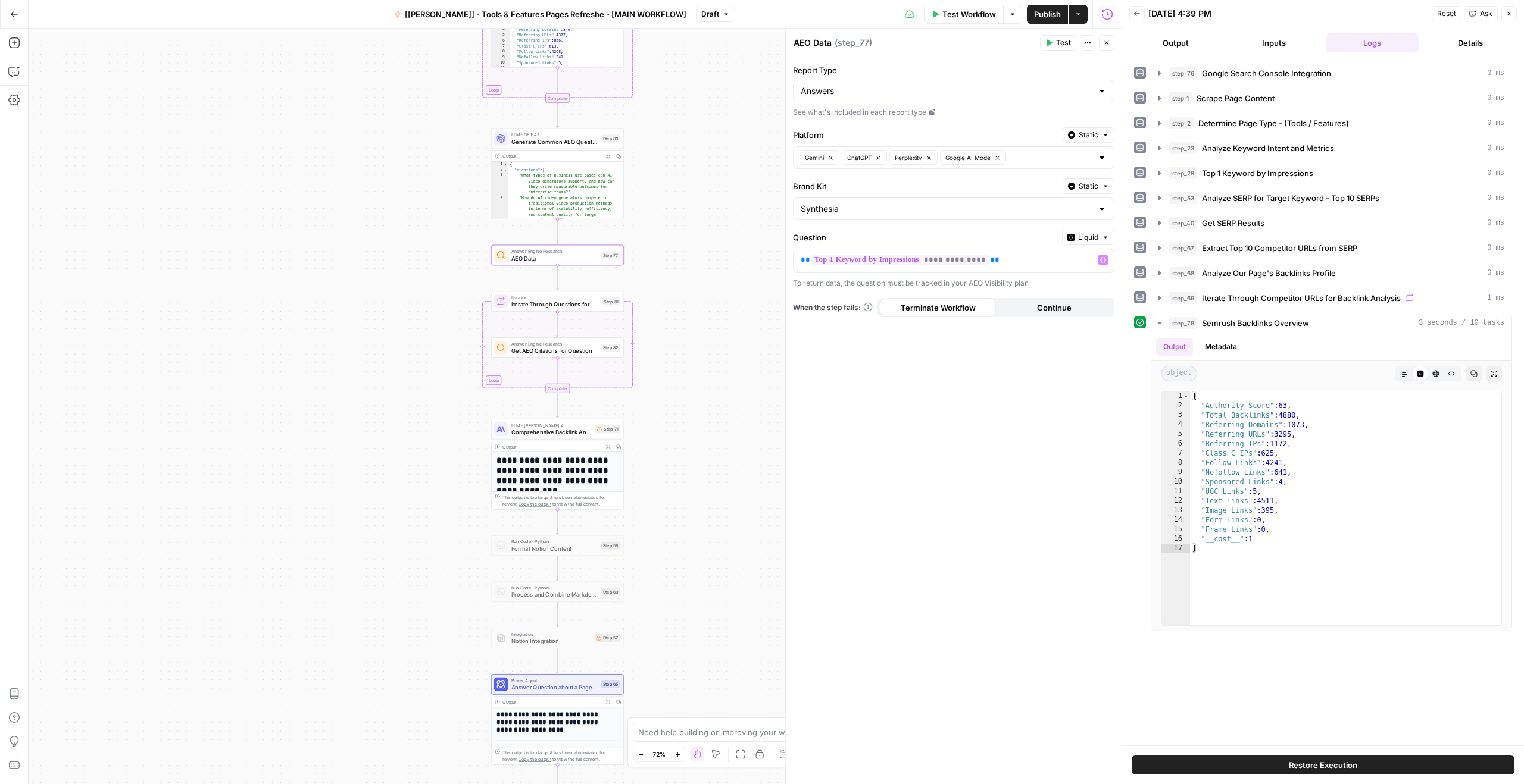
click at [488, 38] on span "Test" at bounding box center [1063, 43] width 15 height 10
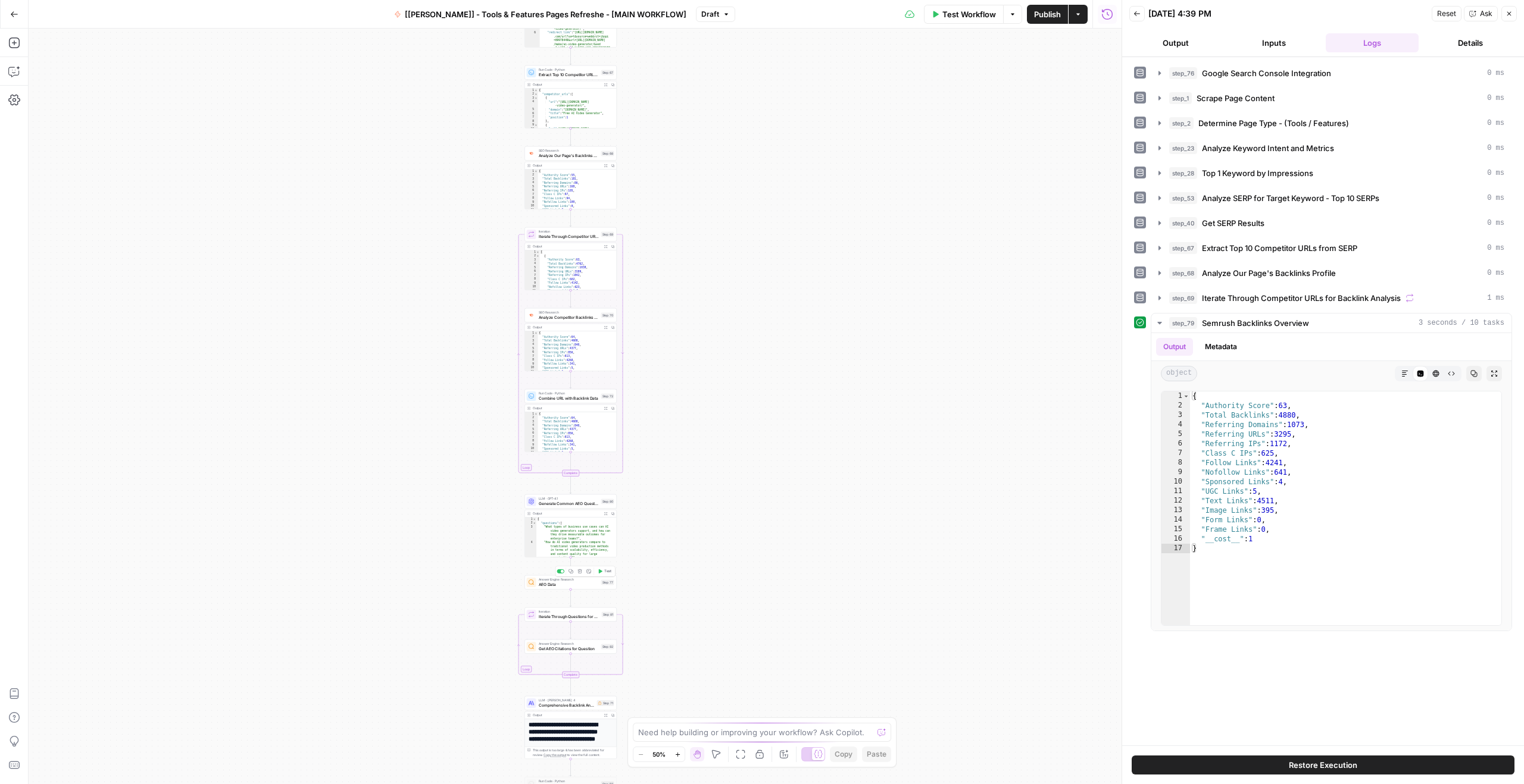
click at [559, 584] on span "AEO Data" at bounding box center [569, 584] width 60 height 6
type input "Synthesia"
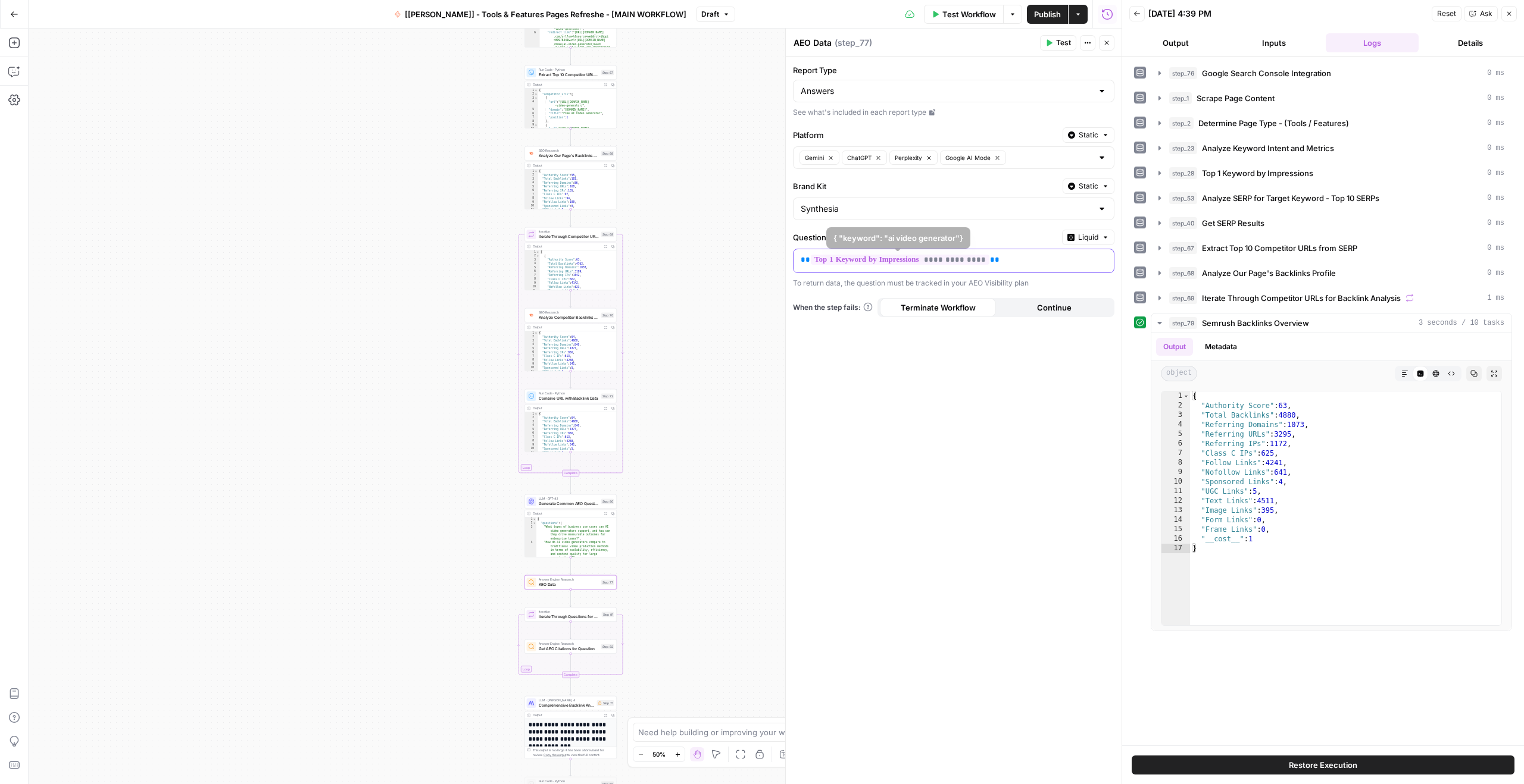
click at [1024, 267] on div "**********" at bounding box center [944, 260] width 301 height 23
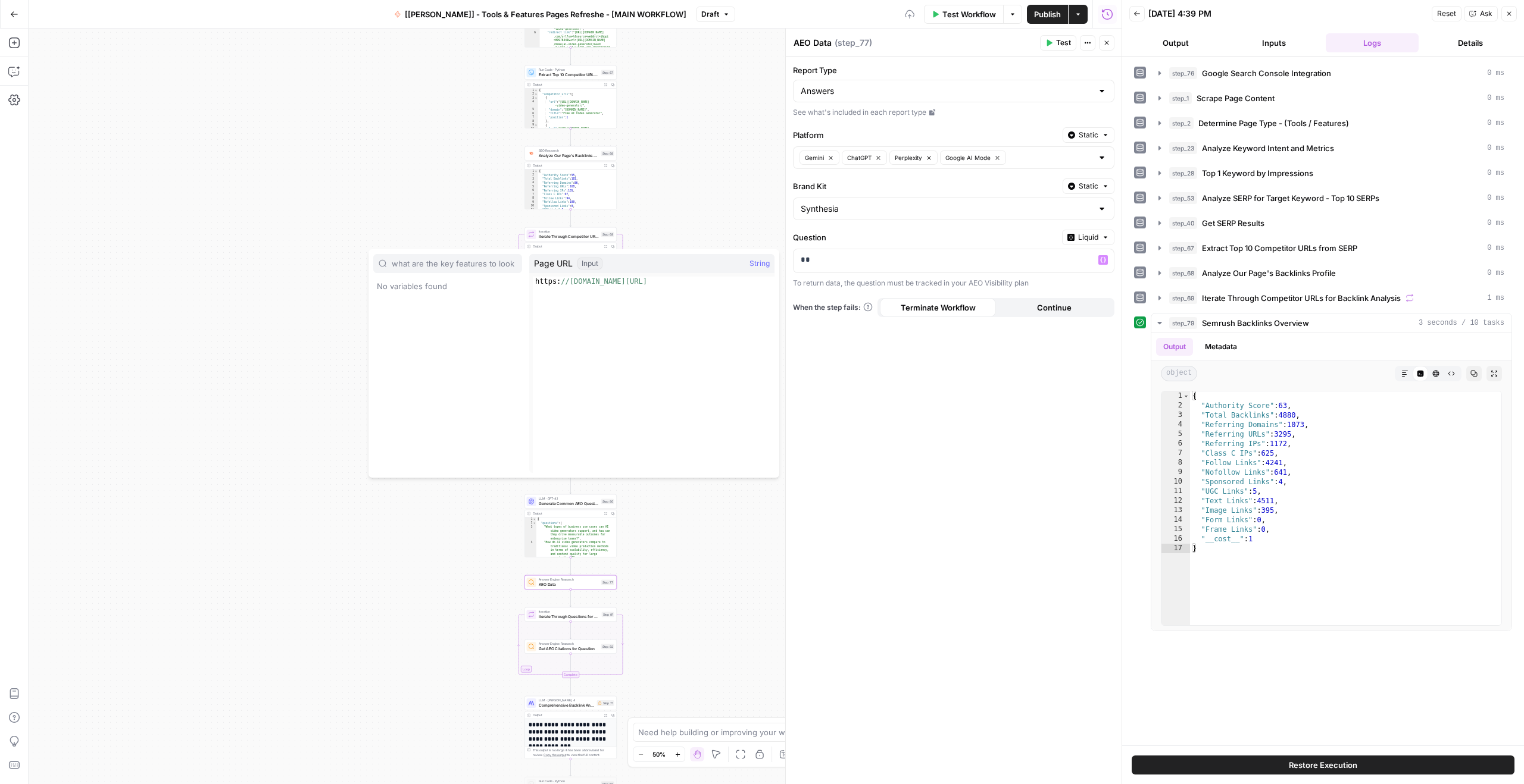
scroll to position [0, 95]
type input "what are the key features to look for in an ai video generator"
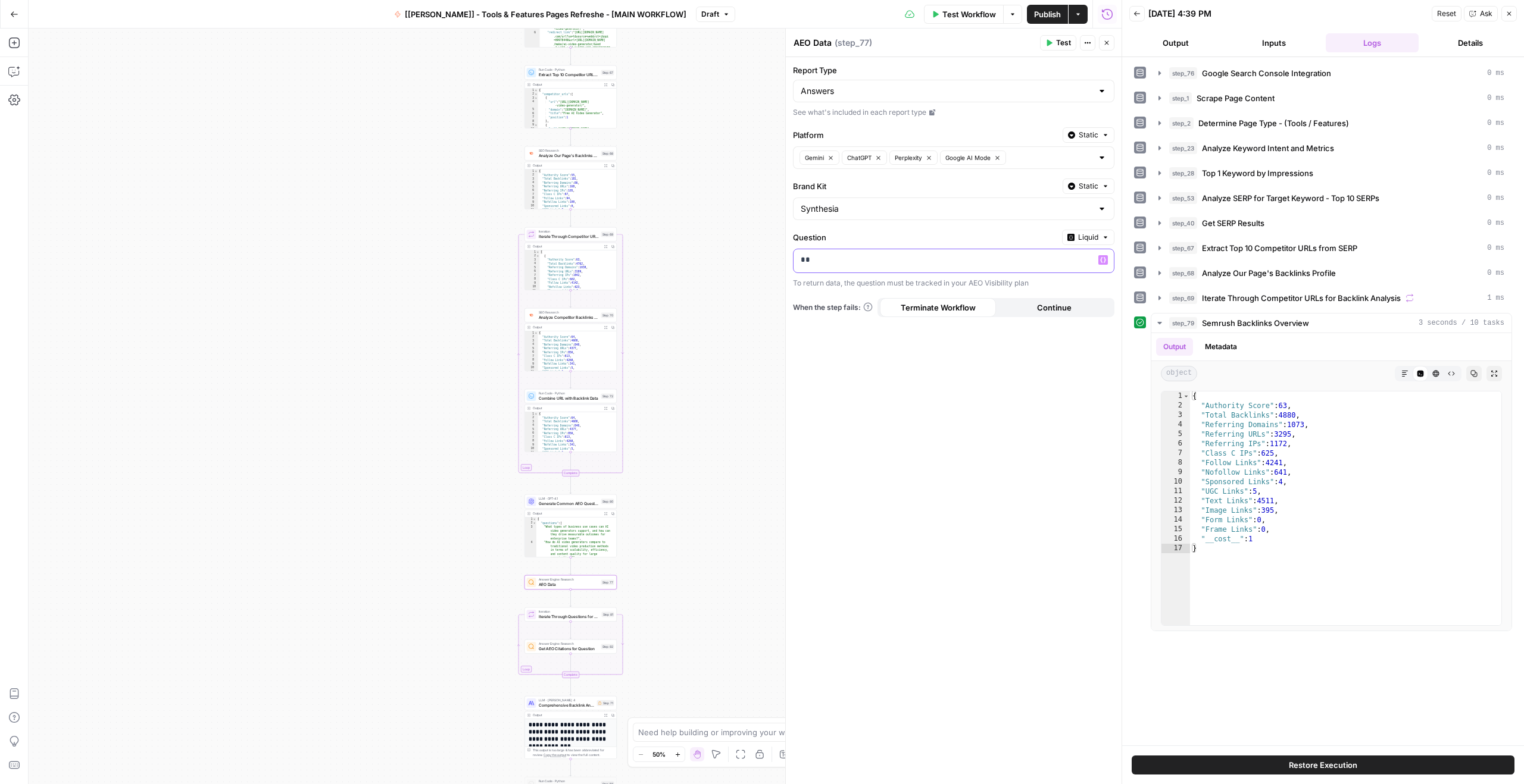
click at [959, 255] on p "**" at bounding box center [944, 260] width 287 height 12
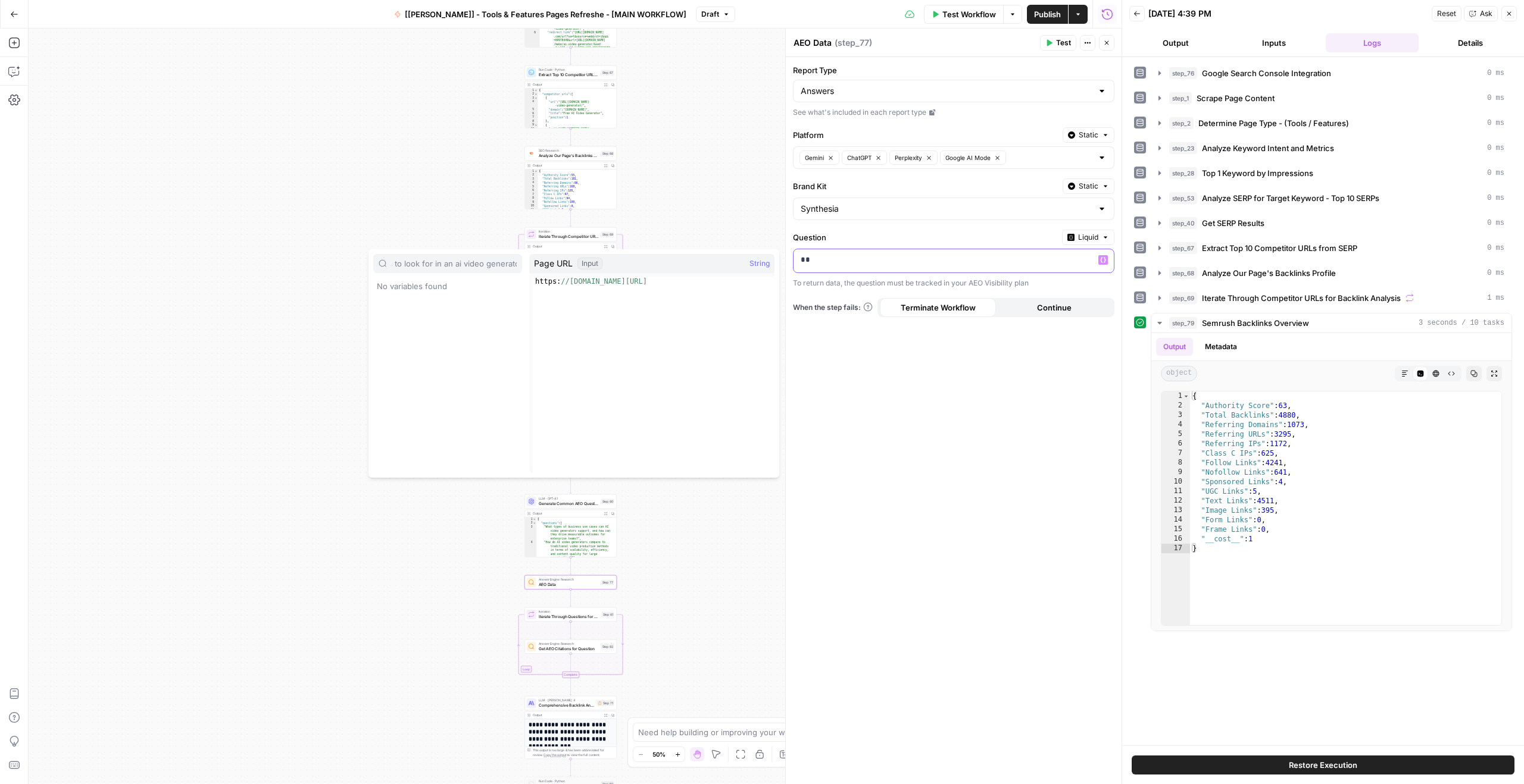
scroll to position [0, 0]
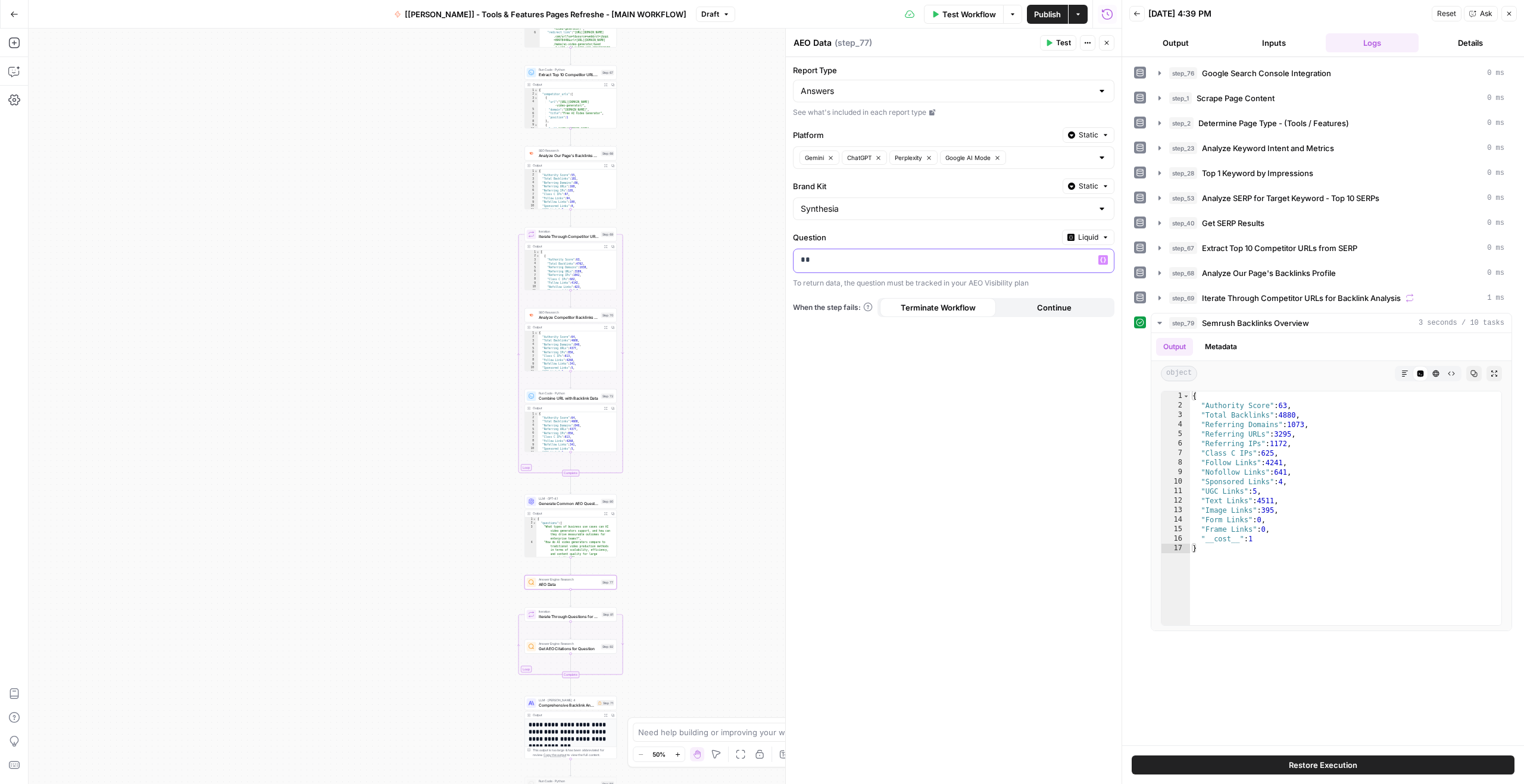
click at [936, 272] on div "**" at bounding box center [944, 260] width 301 height 23
click at [1102, 236] on icon "button" at bounding box center [1105, 237] width 7 height 7
click at [1061, 267] on span "Static" at bounding box center [1061, 262] width 76 height 12
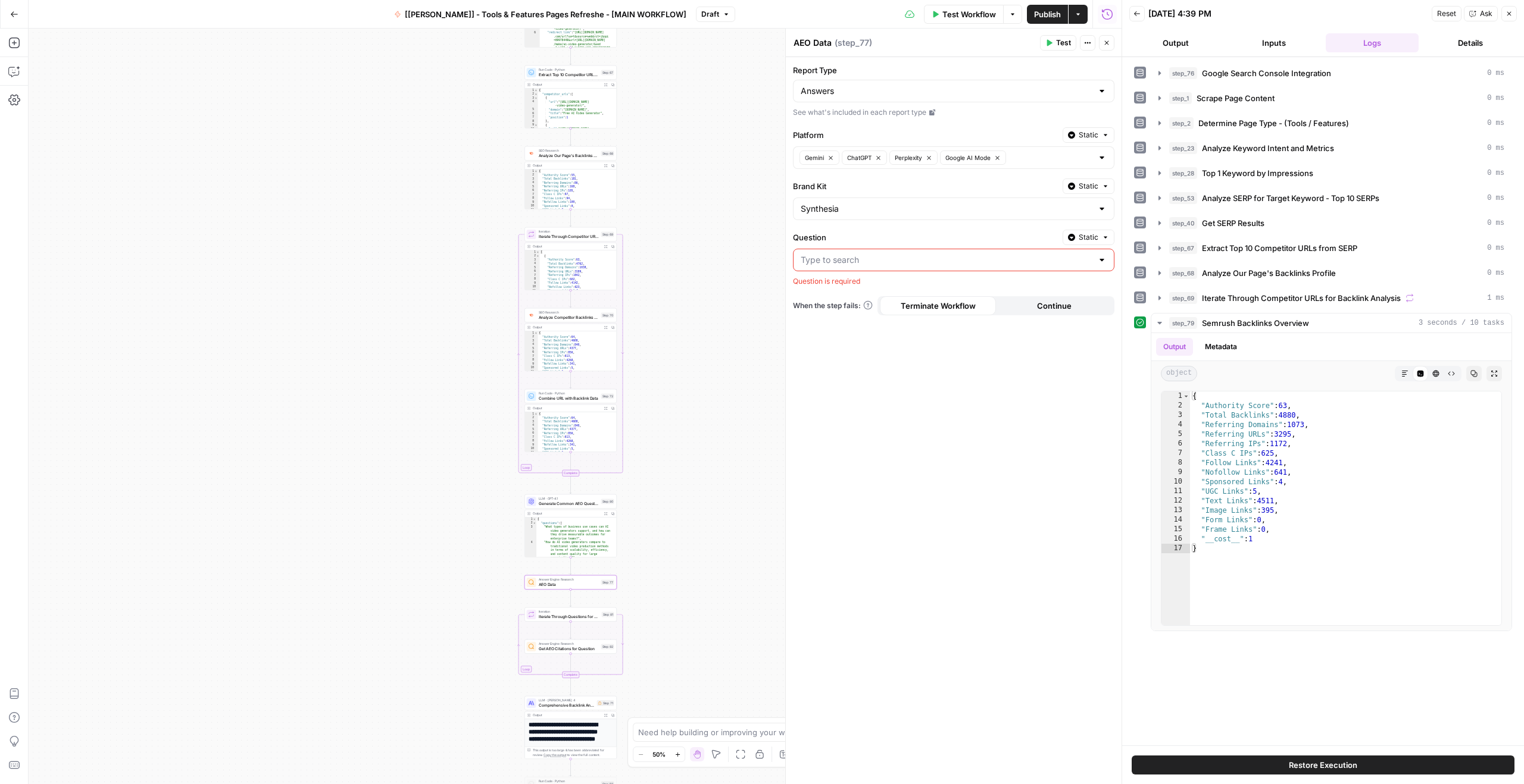
click at [954, 258] on input "Question" at bounding box center [946, 260] width 291 height 12
paste input "what are the key features to look for in an ai video generator"
type input "what are the key features to look for in an ai video generator"
click at [953, 242] on label "Question" at bounding box center [925, 237] width 265 height 12
click at [953, 254] on input "Question" at bounding box center [946, 260] width 291 height 12
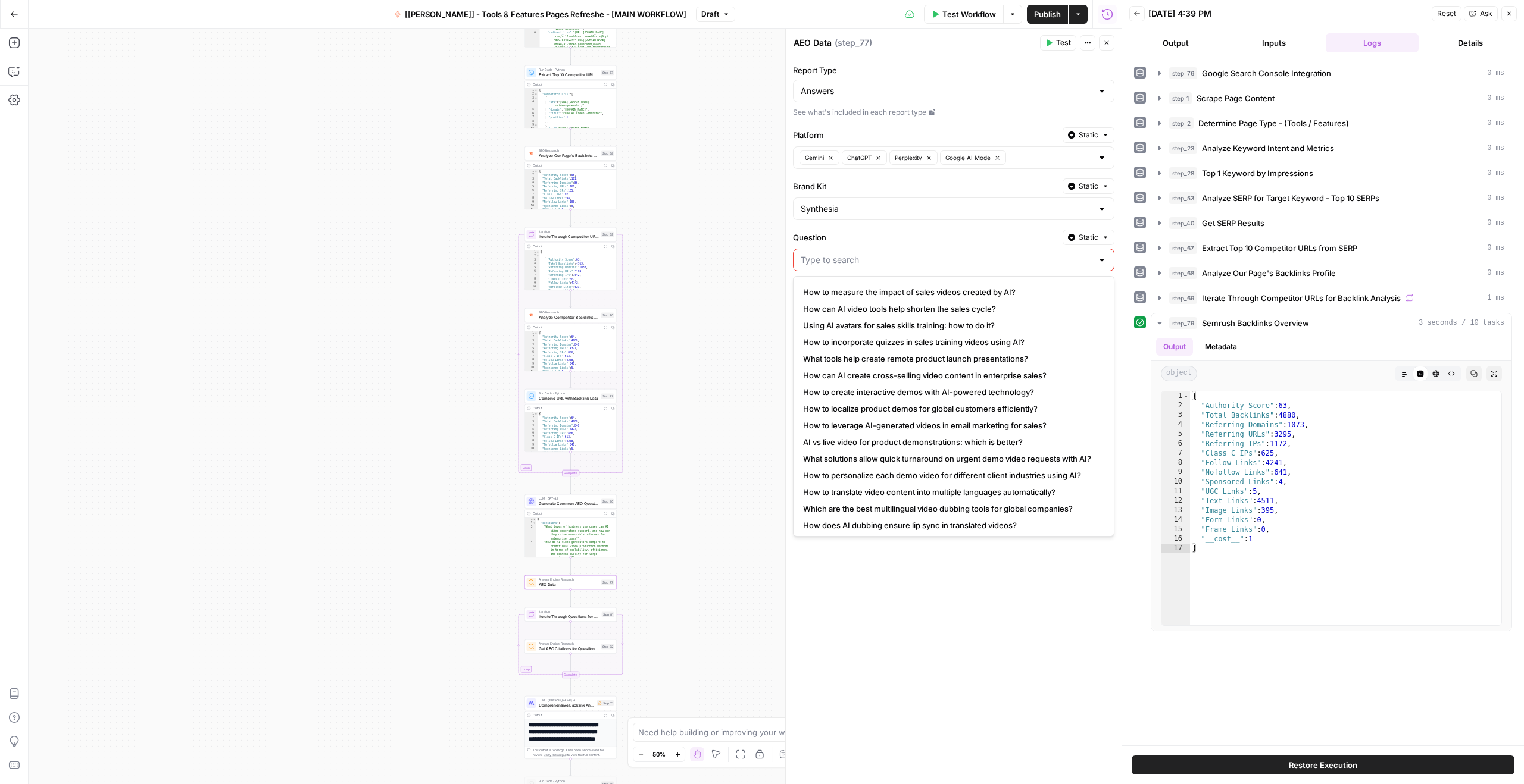
scroll to position [2537, 0]
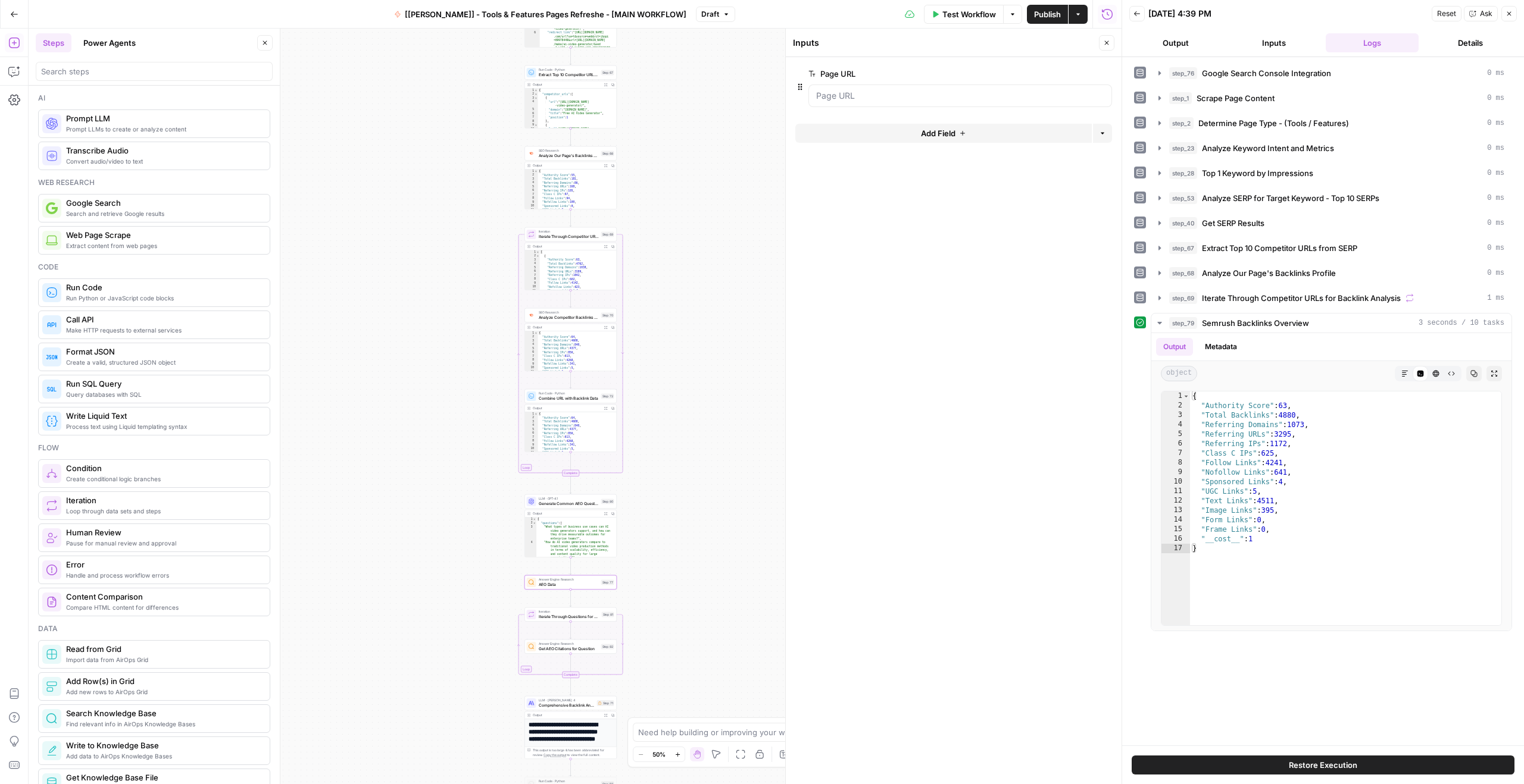
click at [551, 582] on span "AEO Data" at bounding box center [569, 584] width 60 height 6
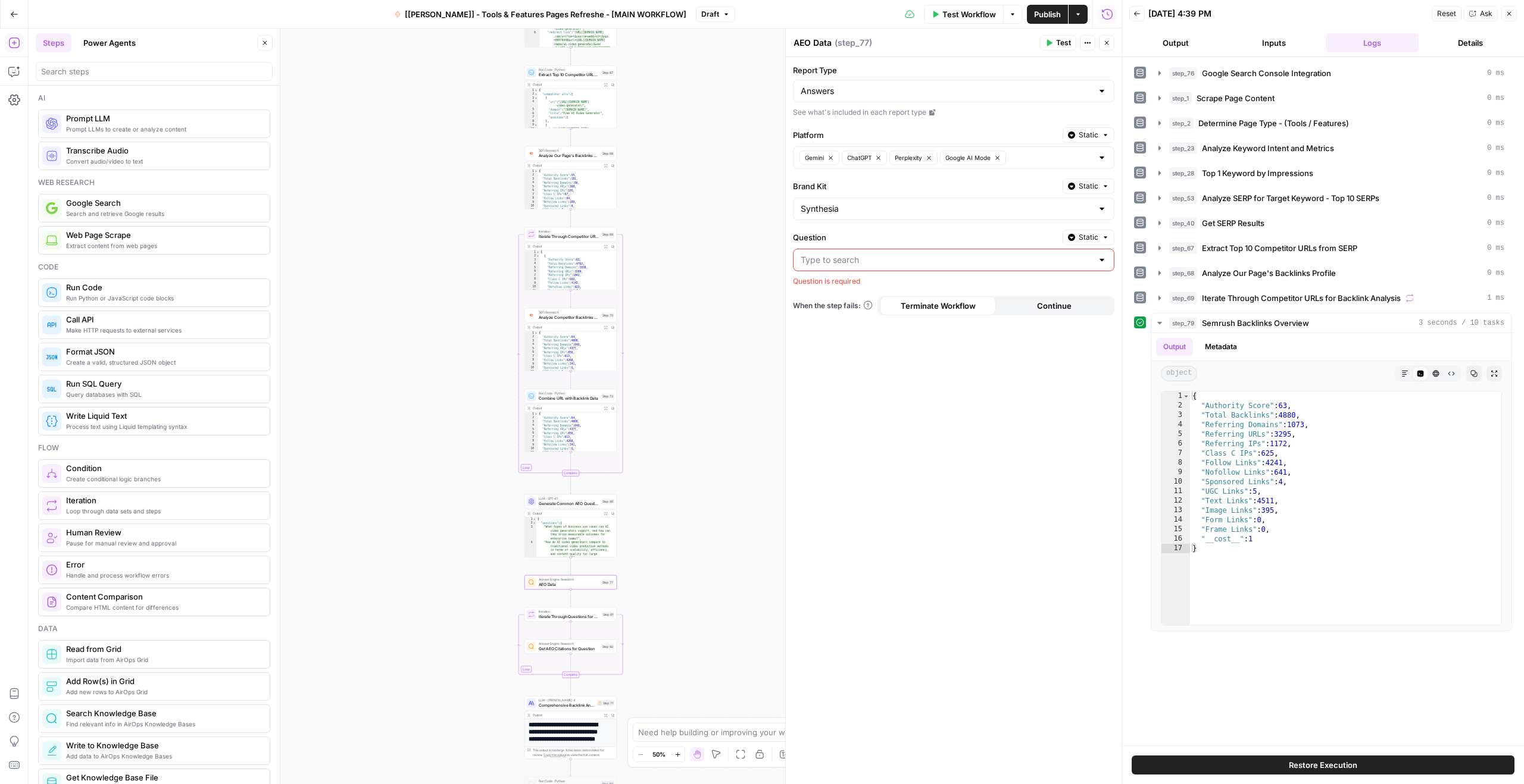
click at [1104, 258] on div at bounding box center [1102, 260] width 10 height 12
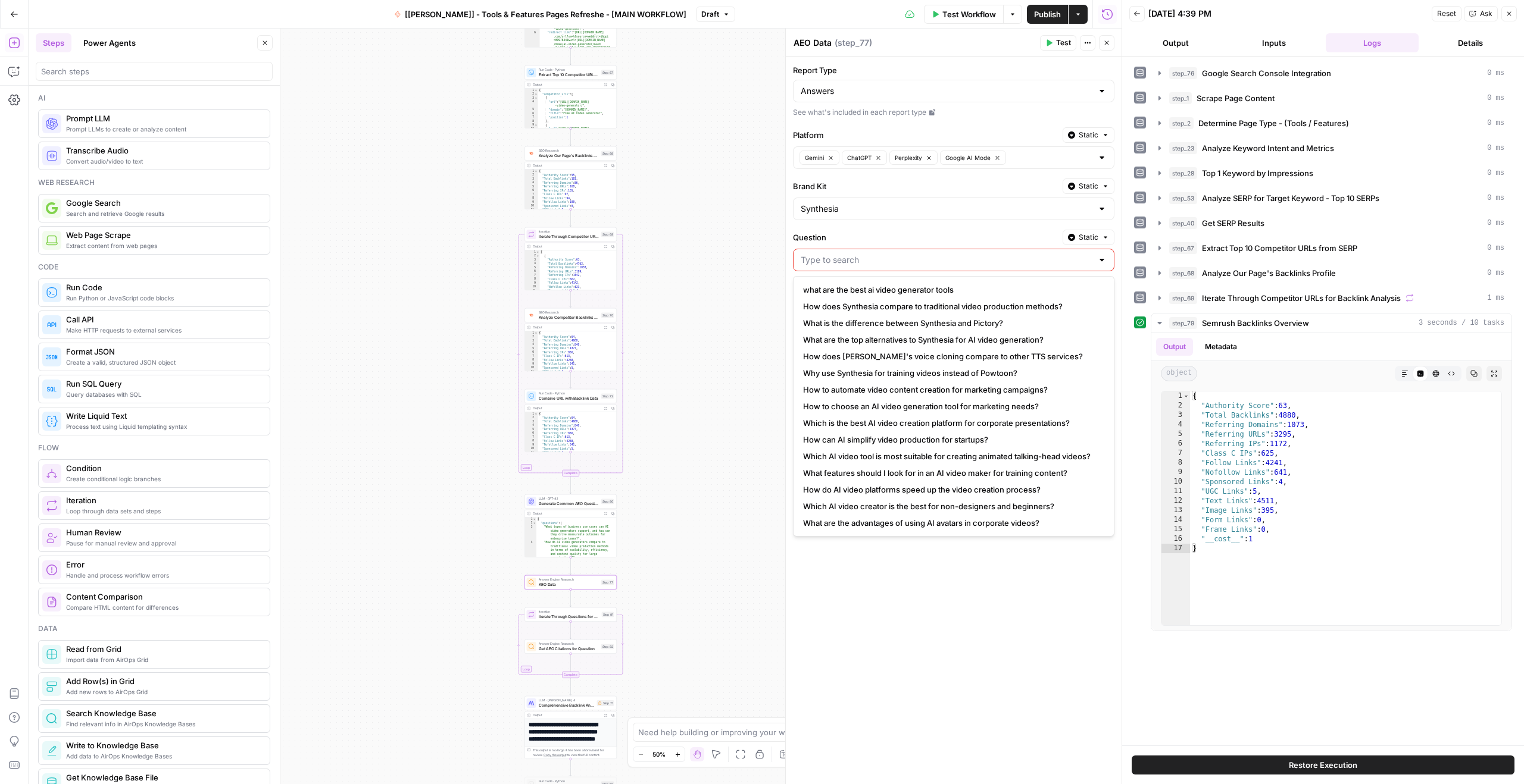
click at [1090, 244] on button "Static" at bounding box center [1088, 237] width 52 height 15
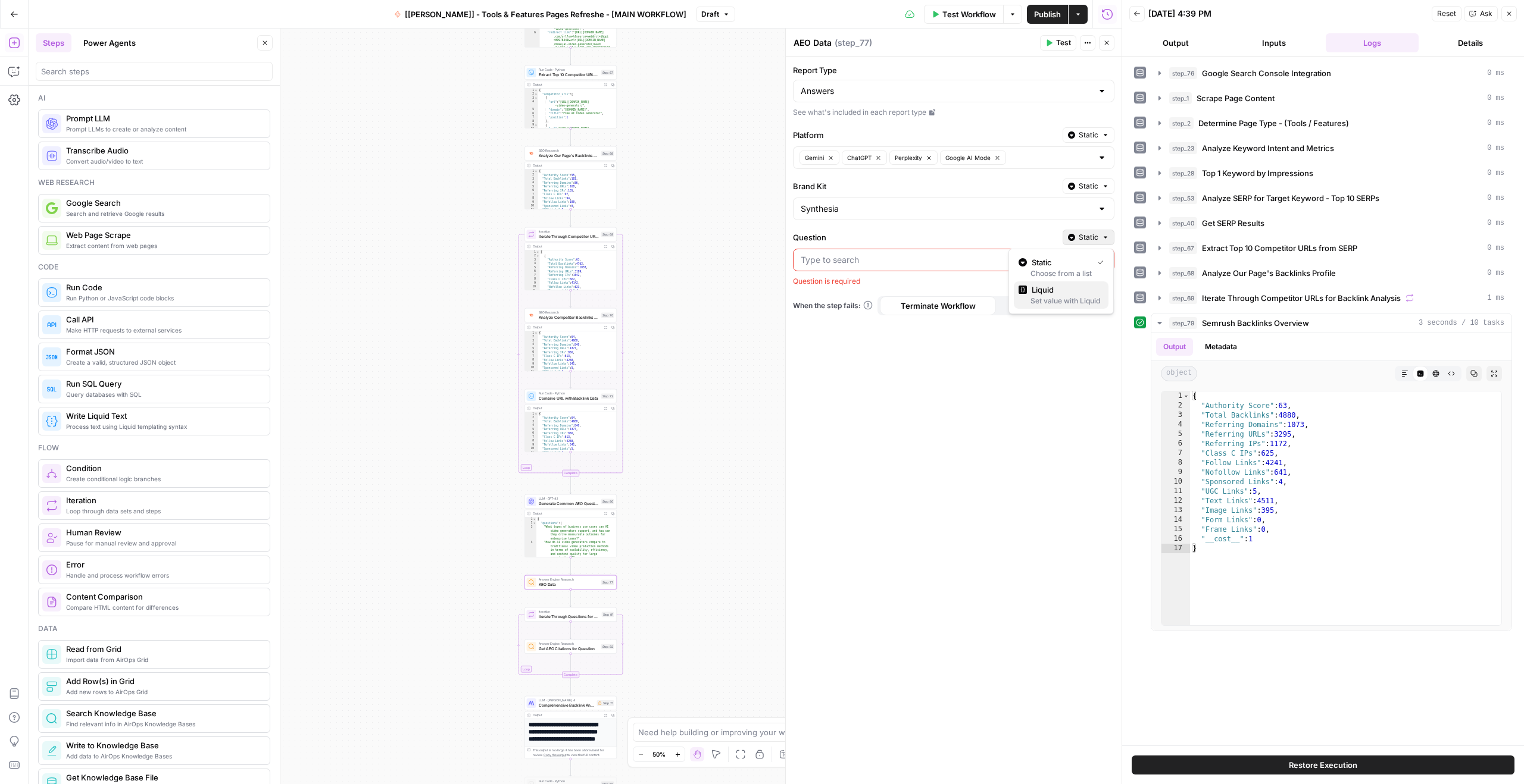
click at [1053, 290] on span "Liquid" at bounding box center [1065, 289] width 67 height 12
click at [923, 256] on p at bounding box center [944, 260] width 287 height 12
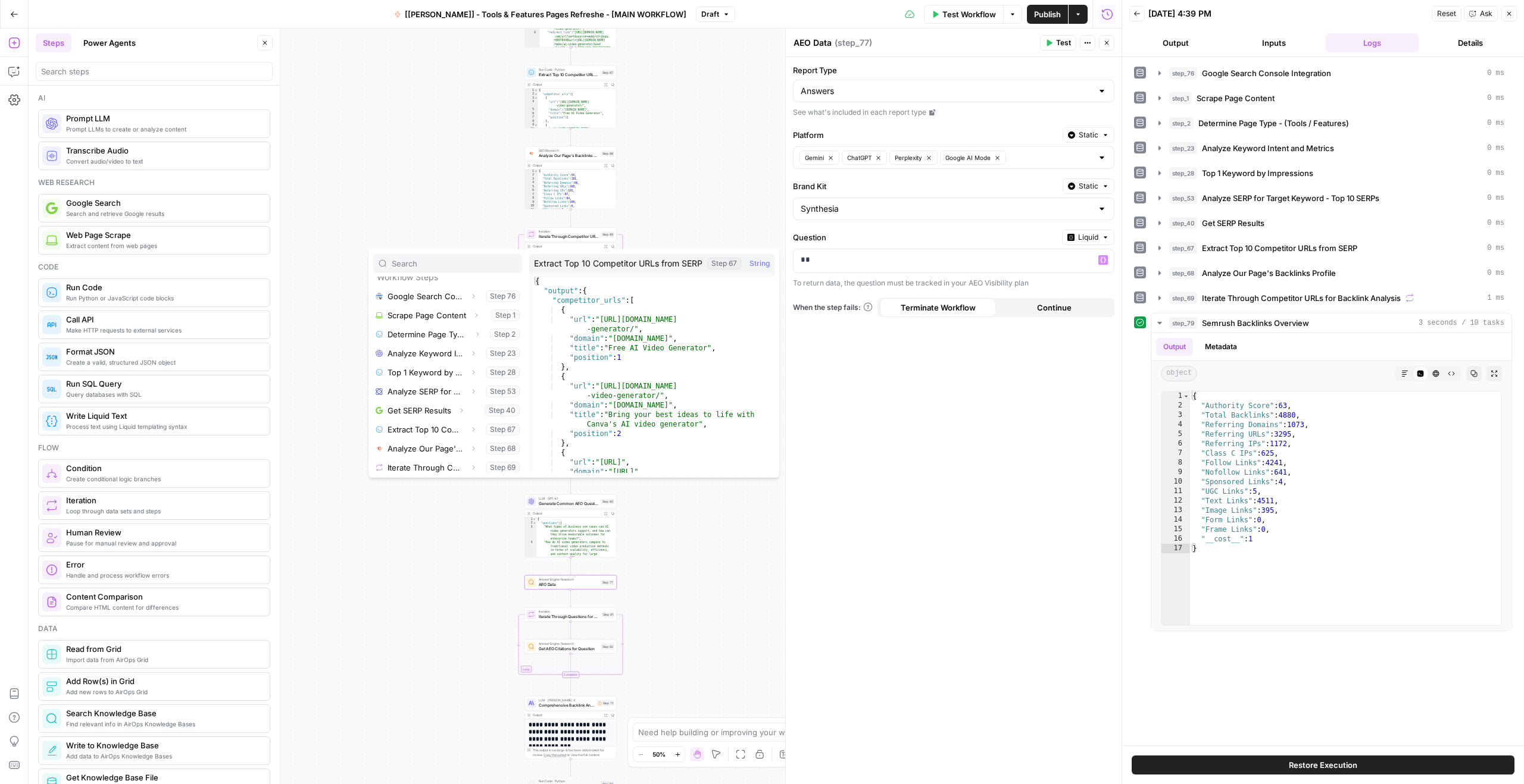
scroll to position [134, 0]
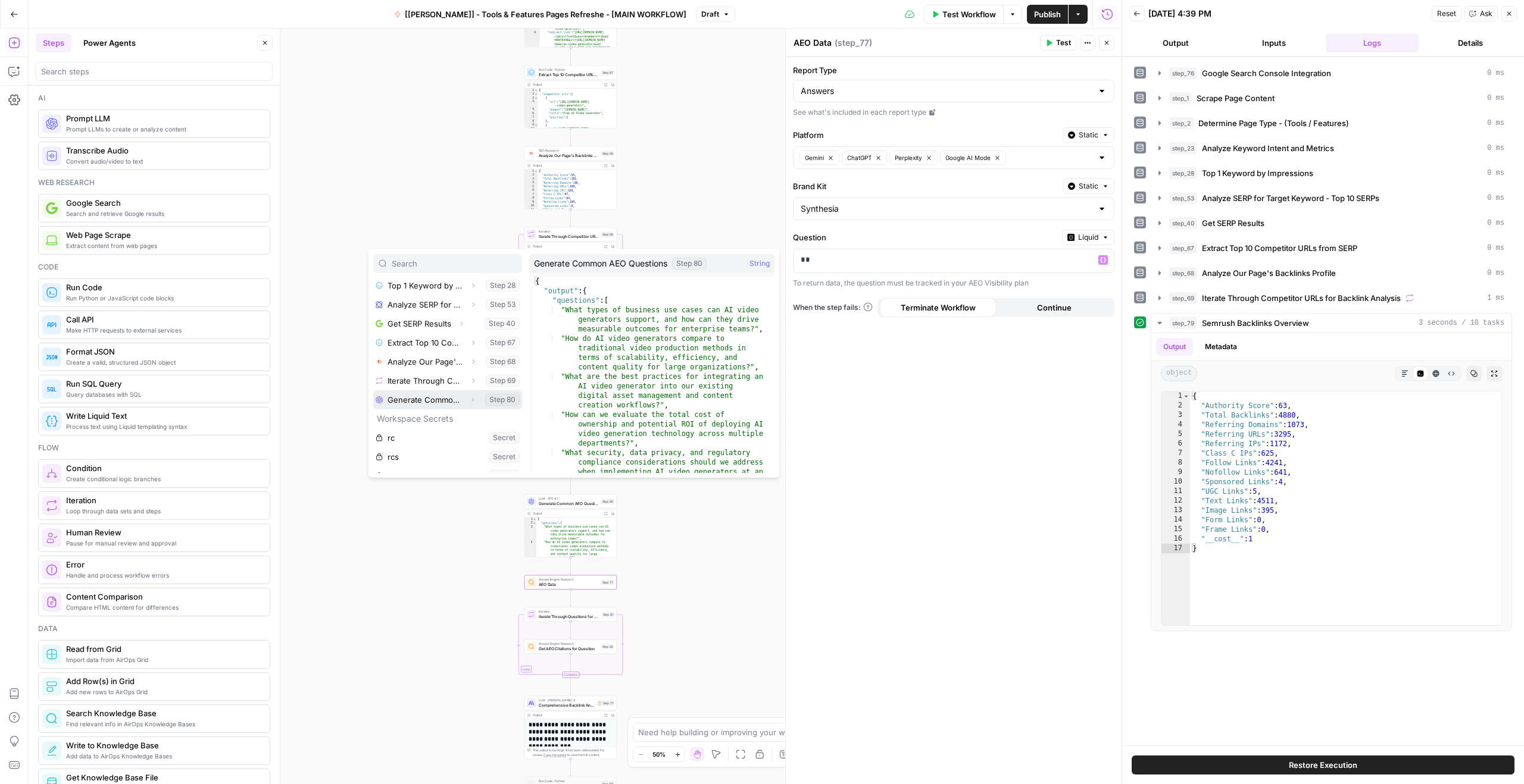
click at [469, 399] on icon "button" at bounding box center [473, 400] width 7 height 7
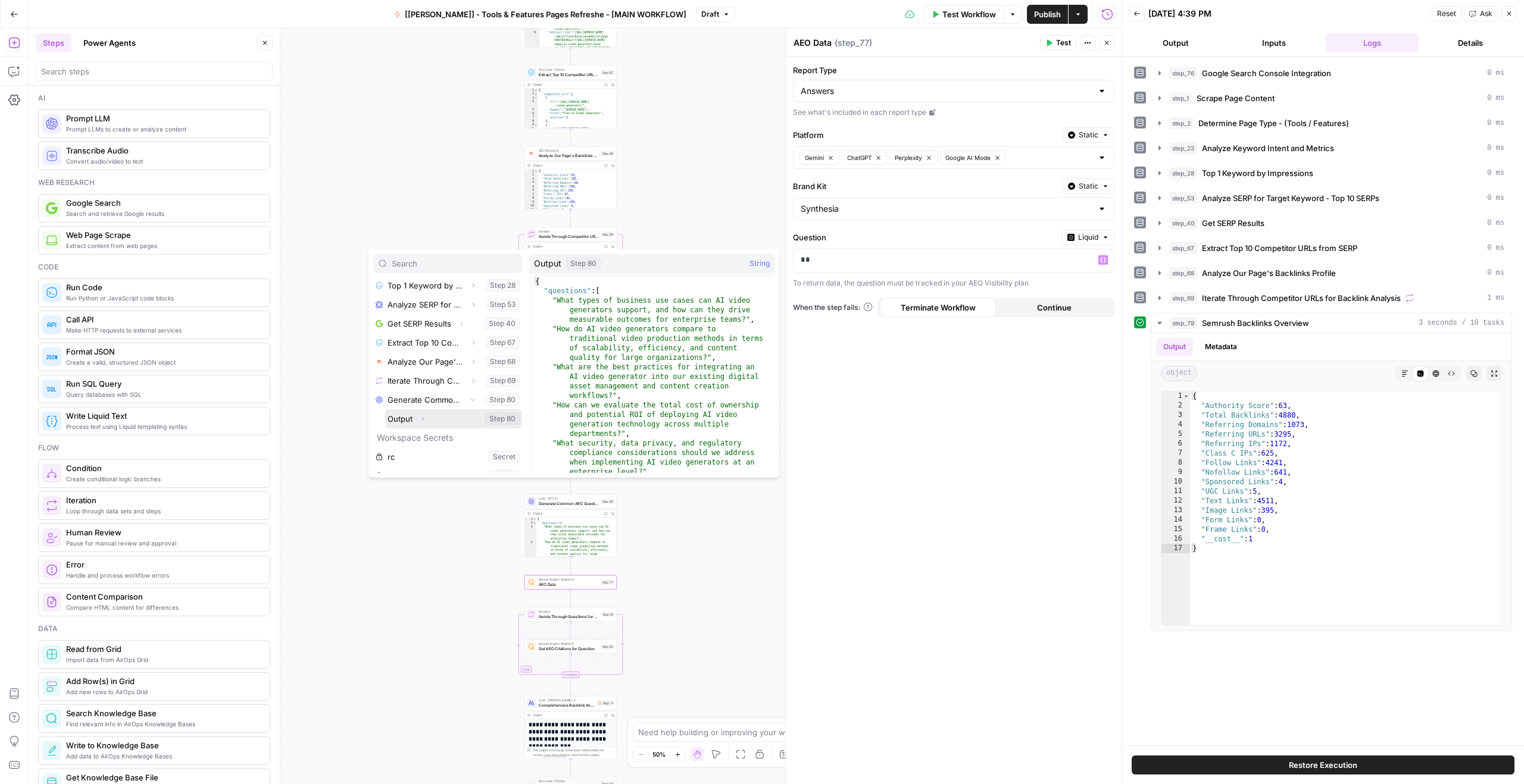
click at [421, 419] on icon "button" at bounding box center [422, 419] width 7 height 7
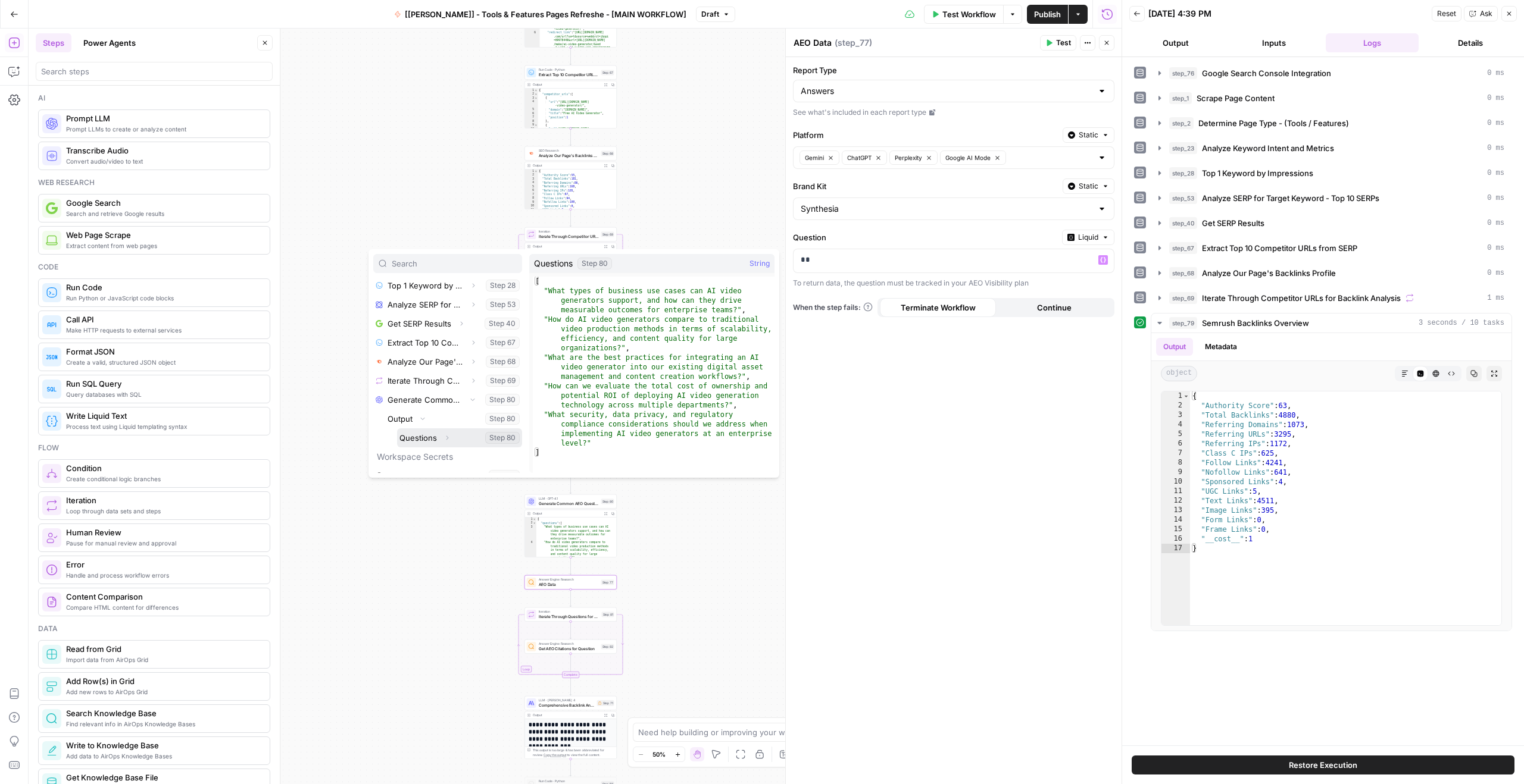
click at [445, 434] on icon "button" at bounding box center [447, 438] width 7 height 7
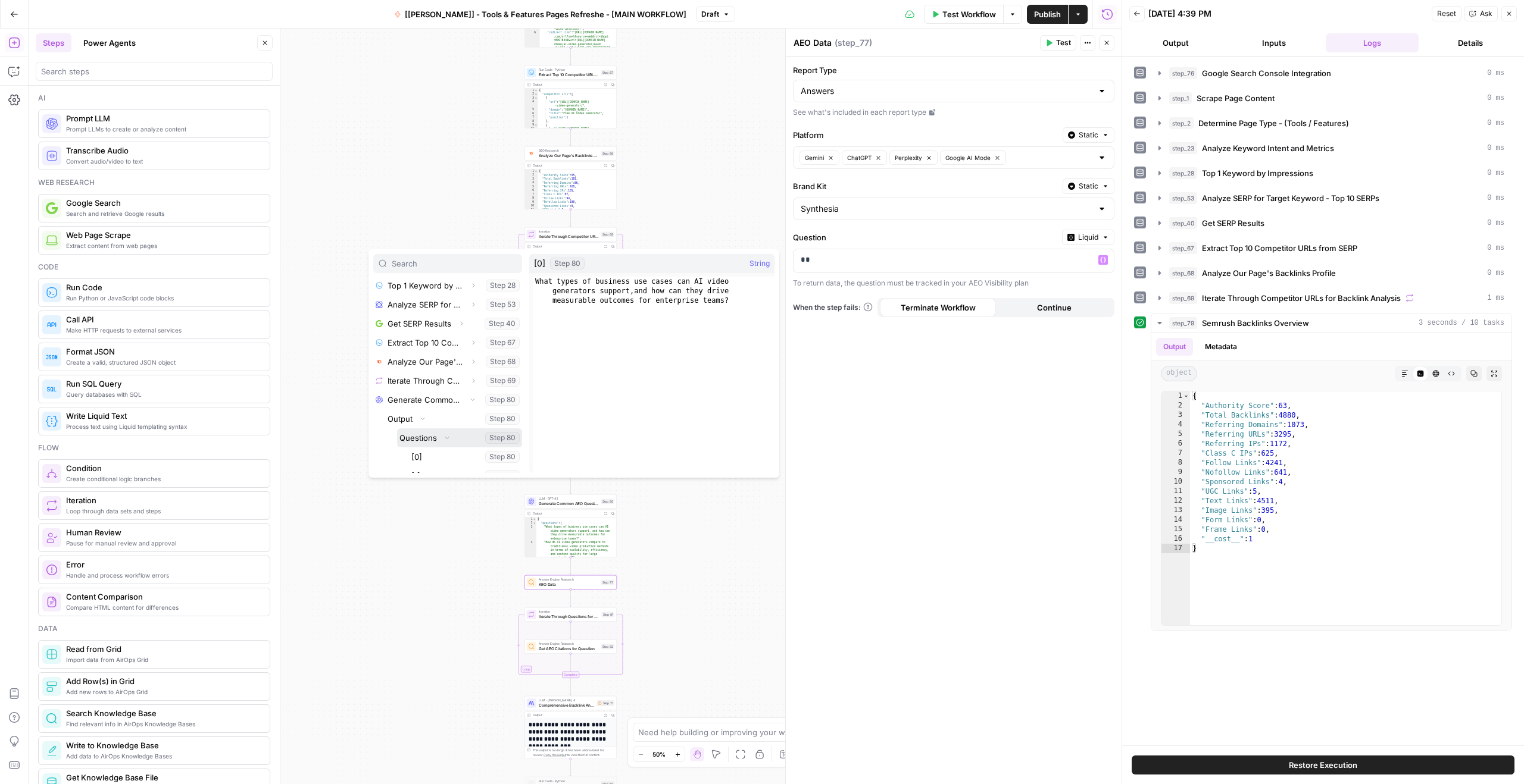
scroll to position [154, 0]
click at [441, 438] on button "Select variable [0]" at bounding box center [465, 436] width 113 height 19
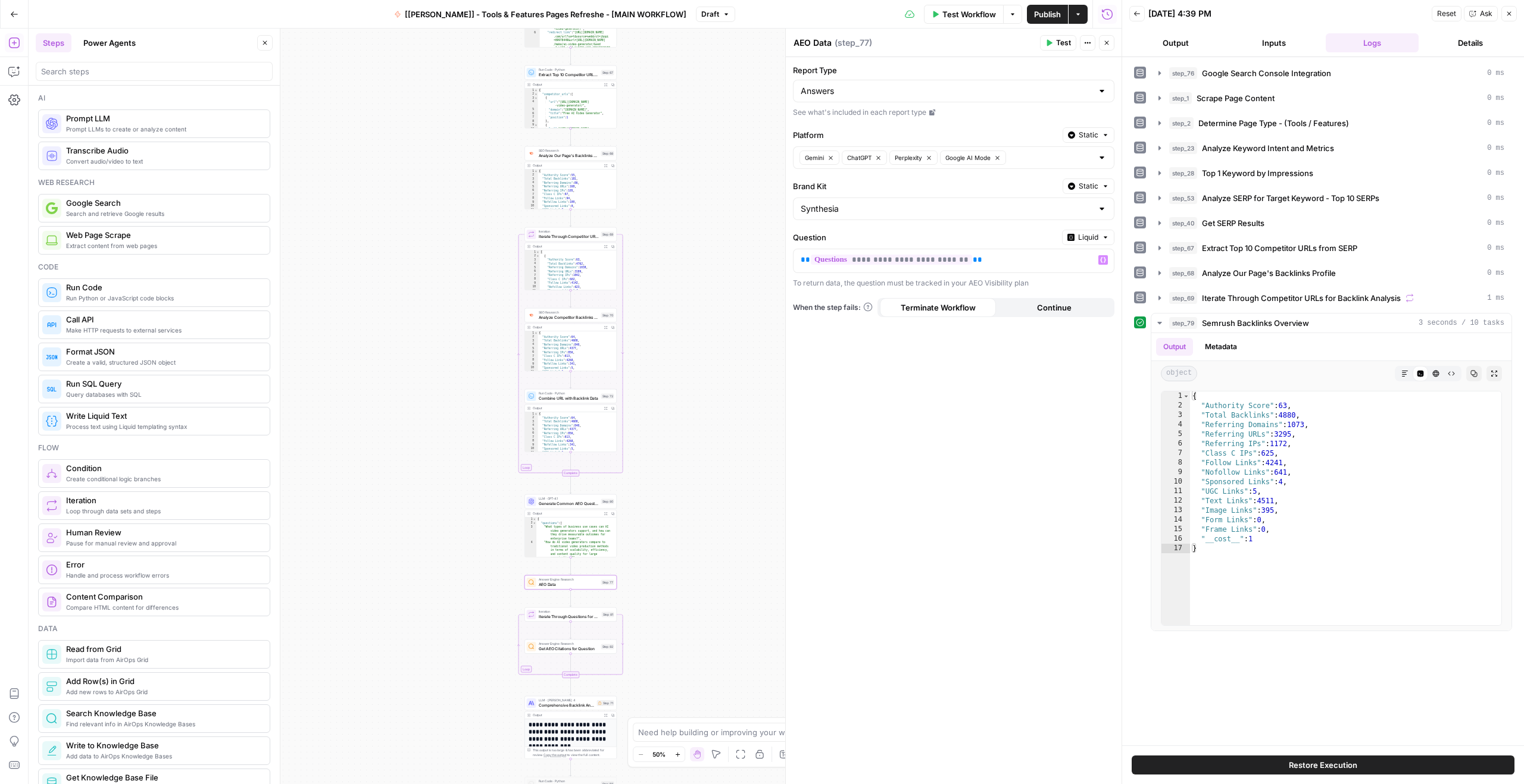
click at [1044, 41] on button "Test" at bounding box center [1058, 43] width 36 height 15
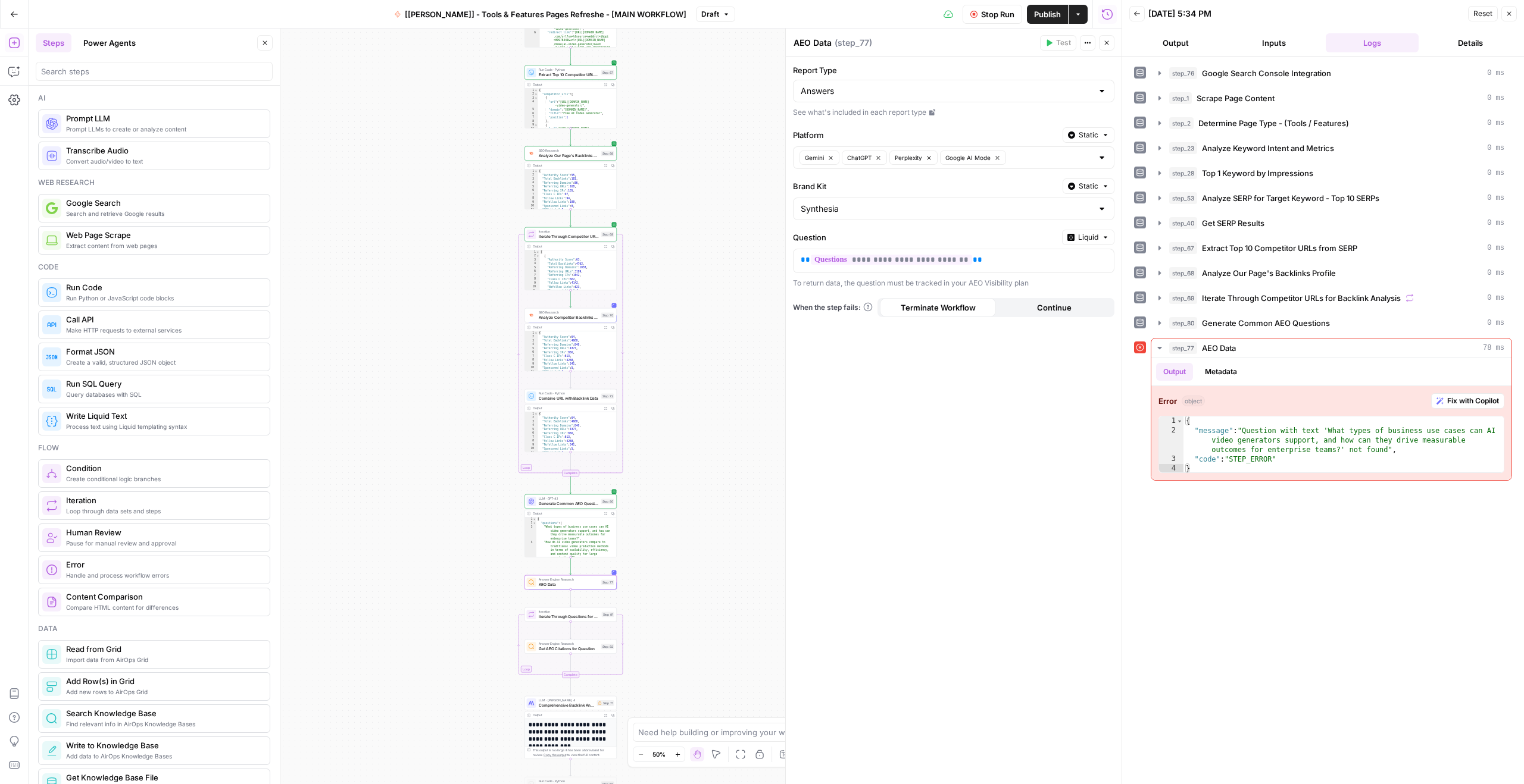
click at [1179, 46] on button "Output" at bounding box center [1175, 43] width 93 height 19
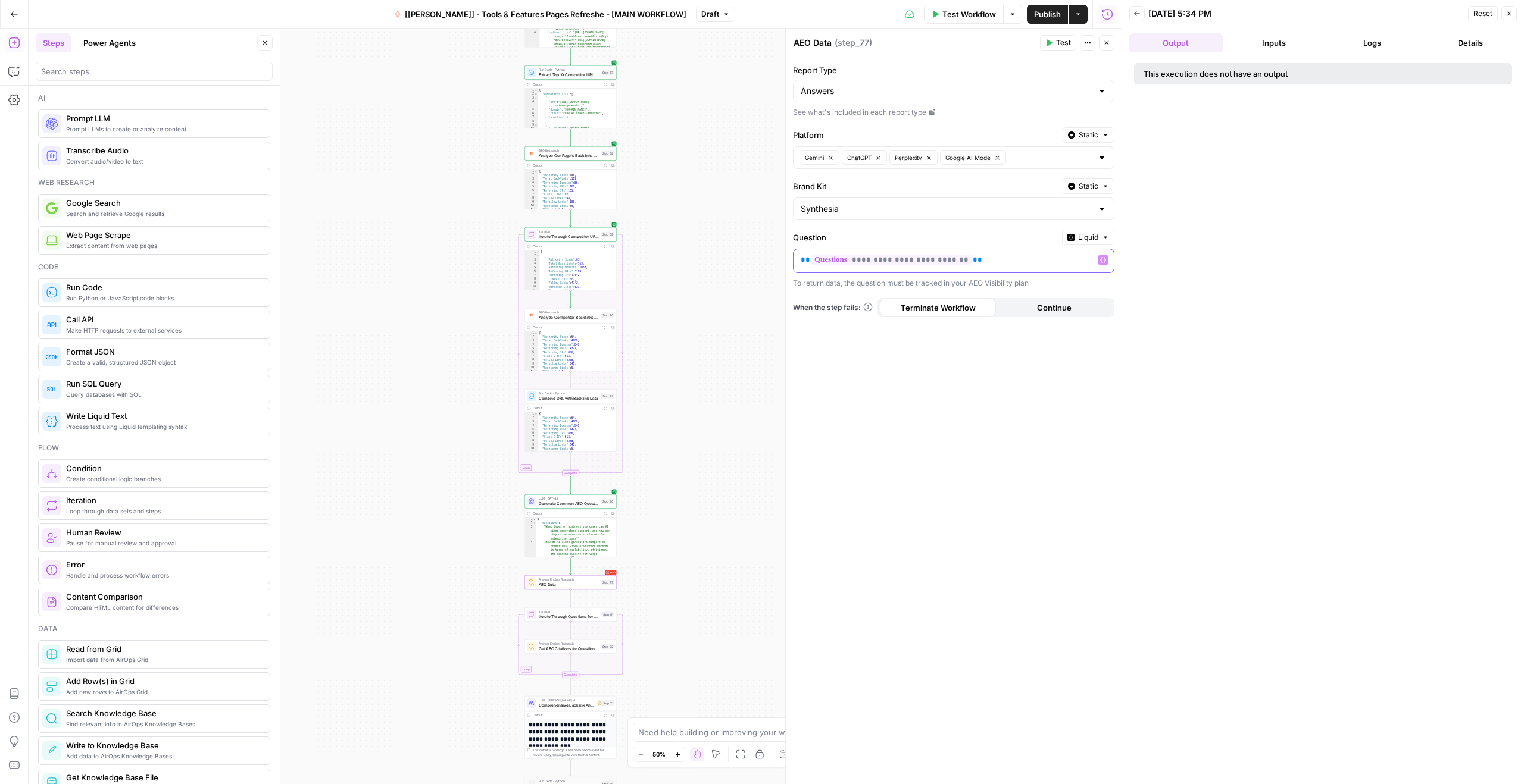
click at [1004, 260] on p "**********" at bounding box center [944, 260] width 287 height 12
click at [1097, 236] on span "Liquid" at bounding box center [1088, 237] width 20 height 10
click at [1062, 259] on span "Static" at bounding box center [1061, 262] width 76 height 12
click at [1004, 259] on input "Question" at bounding box center [946, 260] width 291 height 12
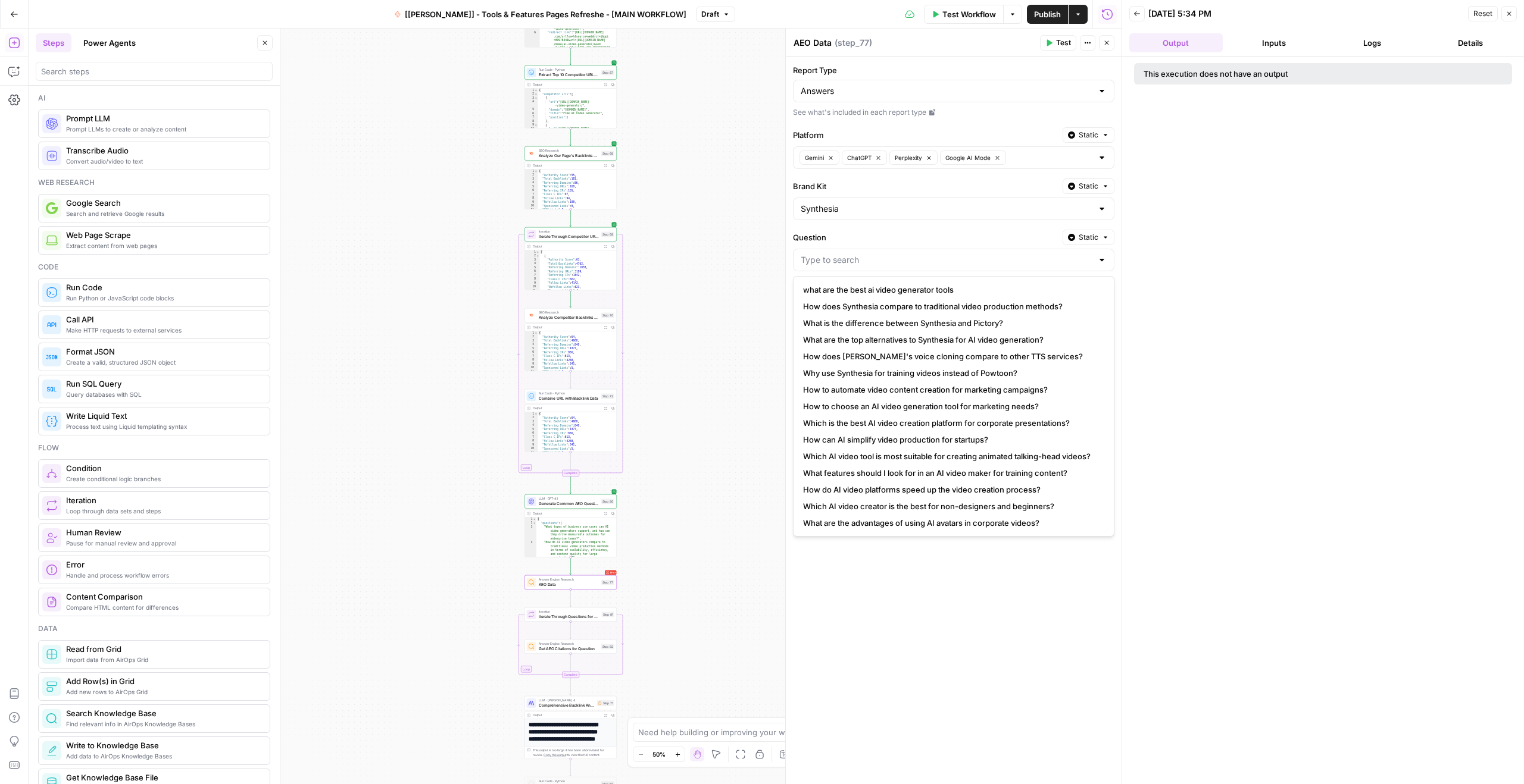
click at [1060, 248] on div "Question Static" at bounding box center [953, 250] width 321 height 41
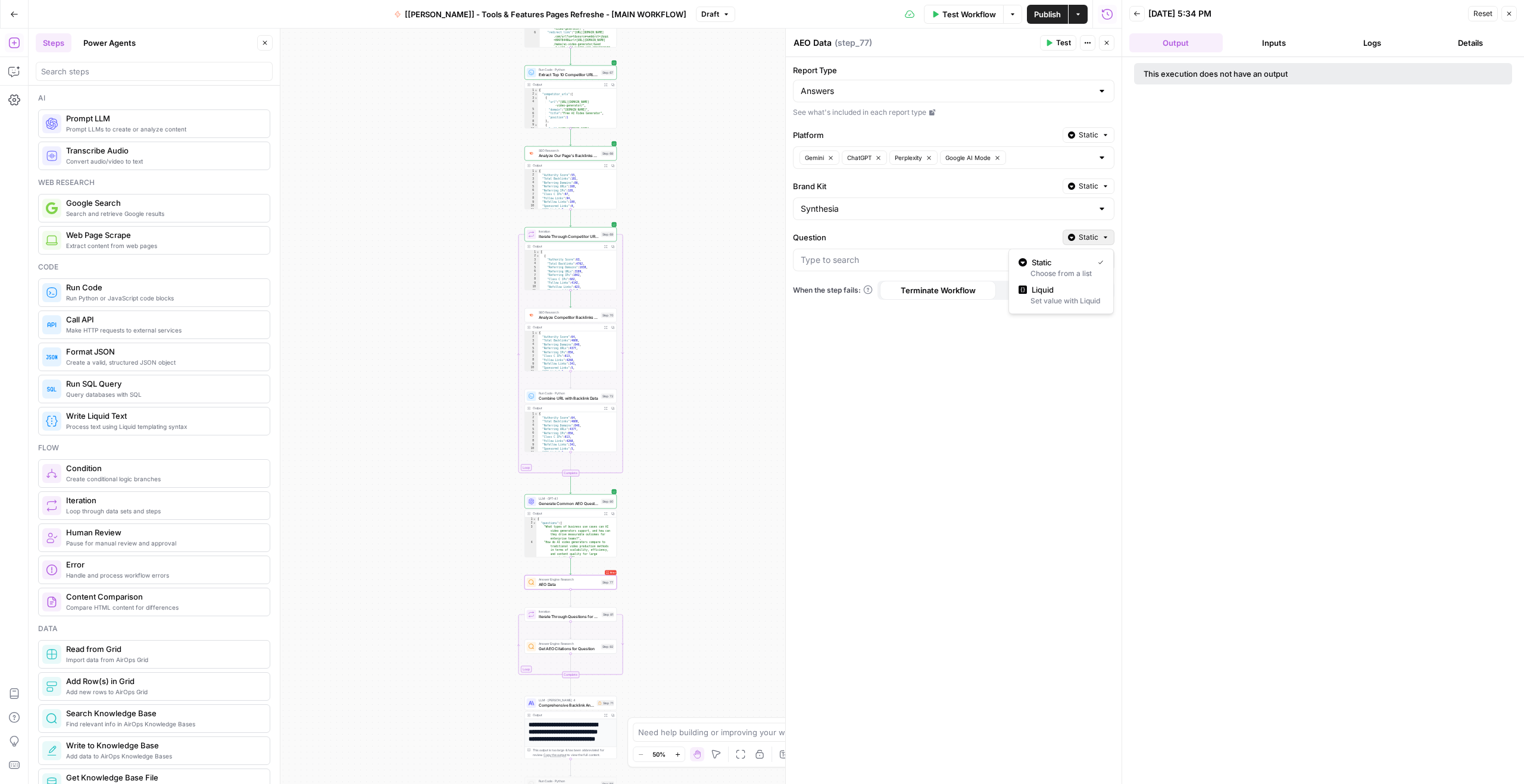
click at [1074, 243] on button "Static" at bounding box center [1088, 237] width 52 height 15
click at [1069, 294] on span "Liquid" at bounding box center [1065, 289] width 67 height 12
click at [1029, 260] on p "**********" at bounding box center [944, 260] width 287 height 12
click at [1088, 244] on button "Liquid" at bounding box center [1088, 237] width 53 height 15
click at [1049, 262] on span "Static" at bounding box center [1061, 262] width 76 height 12
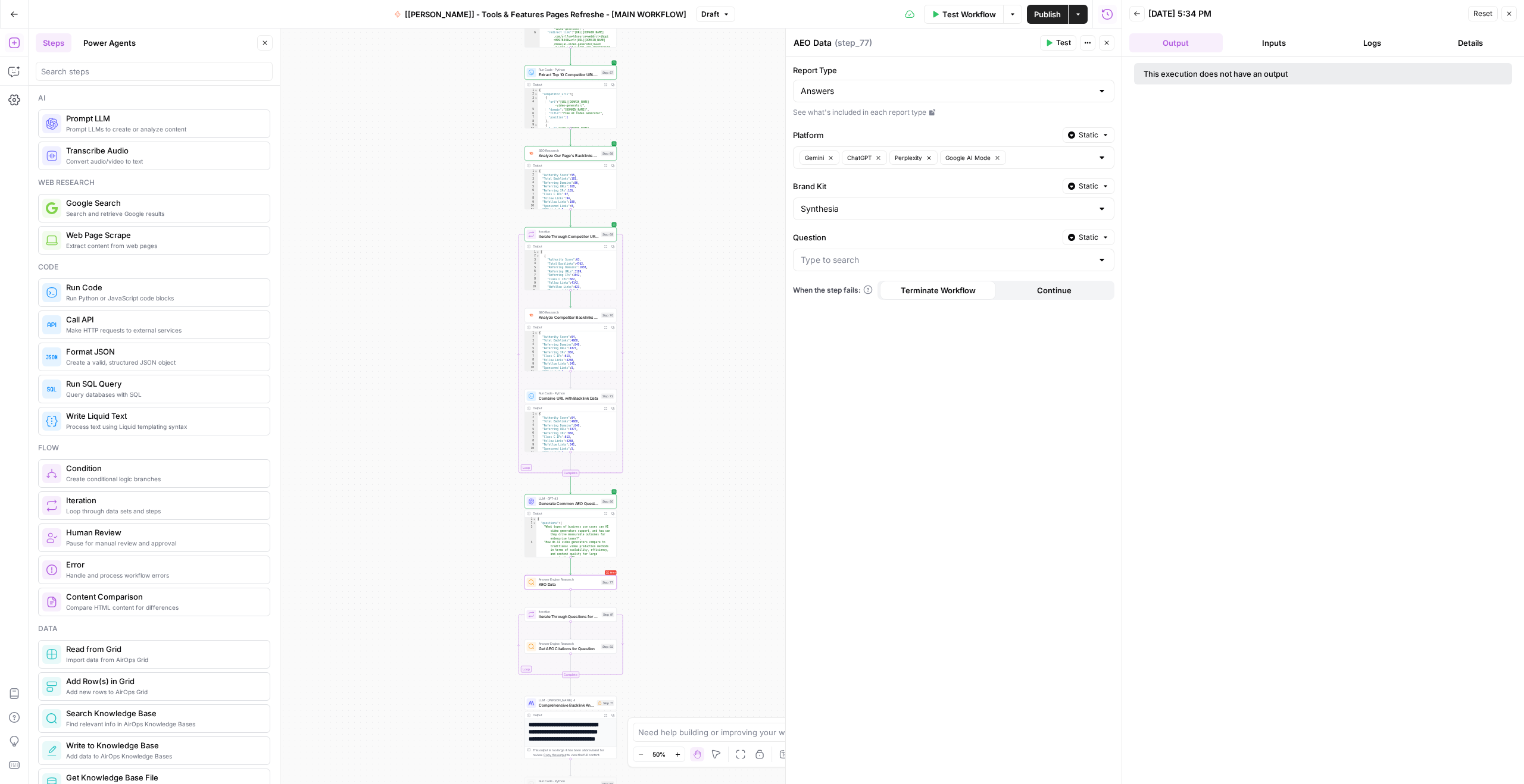
click at [950, 236] on label "Question" at bounding box center [925, 237] width 265 height 12
click at [950, 254] on input "Question" at bounding box center [946, 260] width 291 height 12
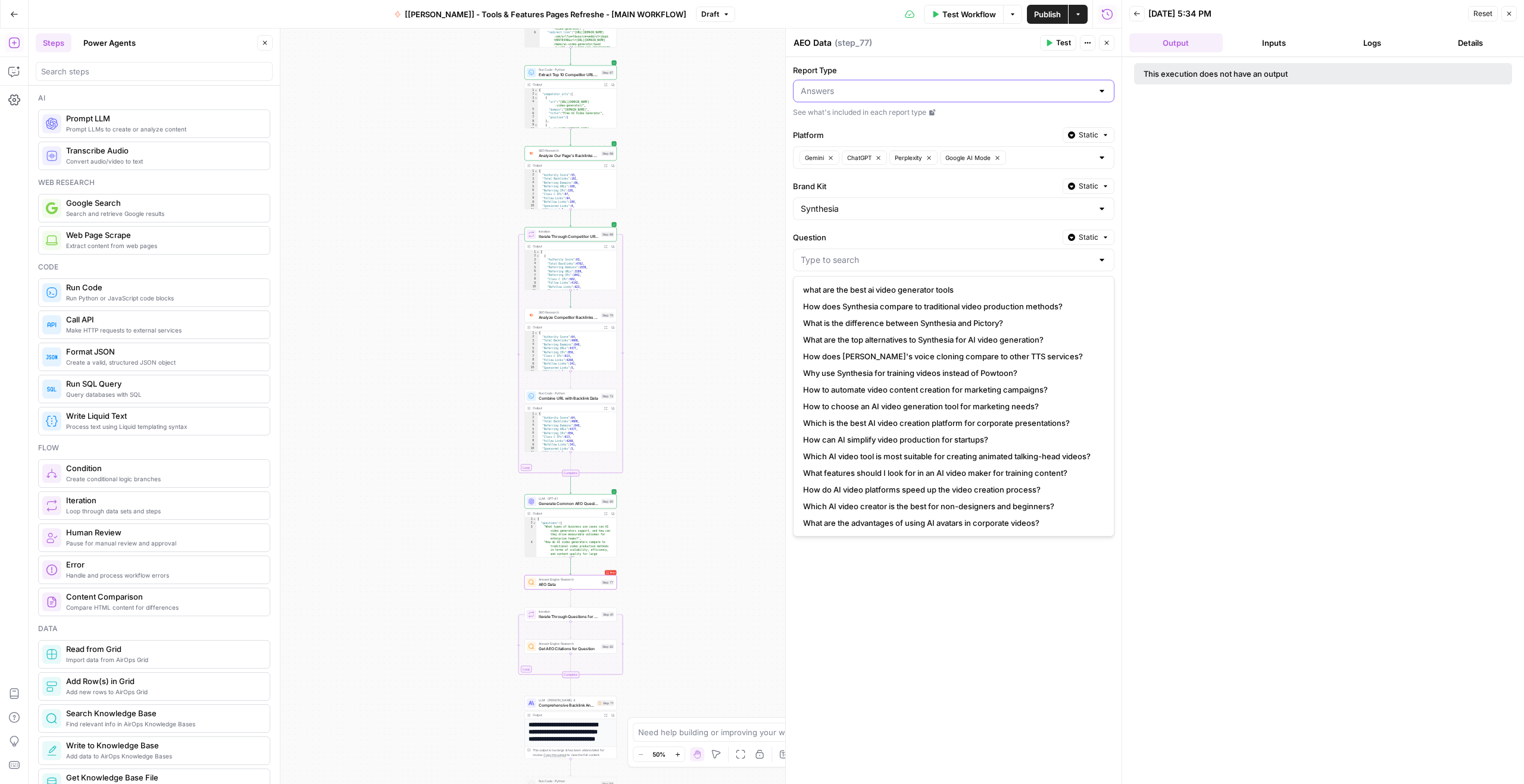
click at [943, 88] on input "Report Type" at bounding box center [946, 91] width 291 height 12
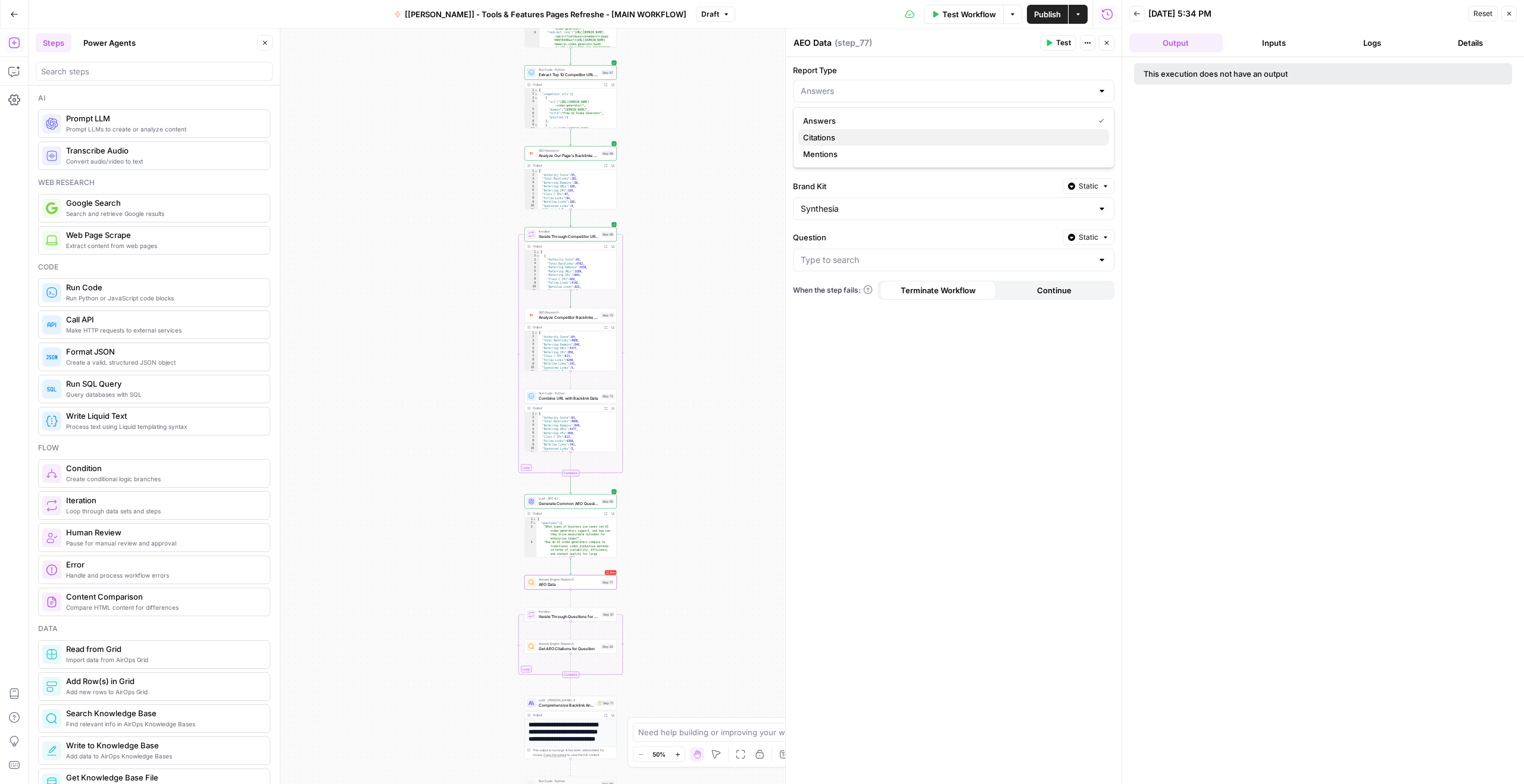
click at [846, 134] on span "Citations" at bounding box center [951, 137] width 296 height 12
type input "Citations"
click at [873, 255] on input "Question" at bounding box center [946, 260] width 291 height 12
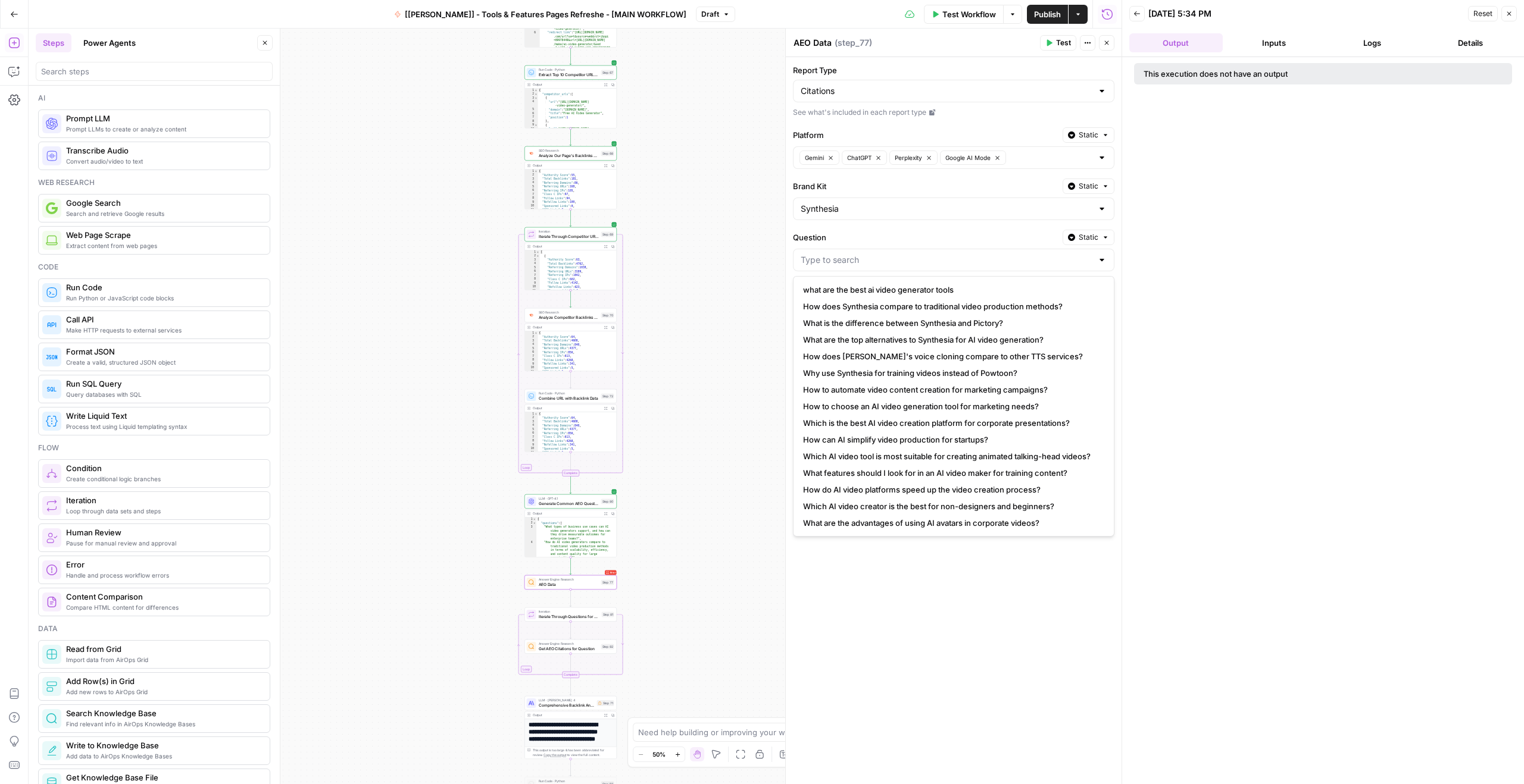
click at [1104, 246] on div "Question Static" at bounding box center [953, 250] width 321 height 41
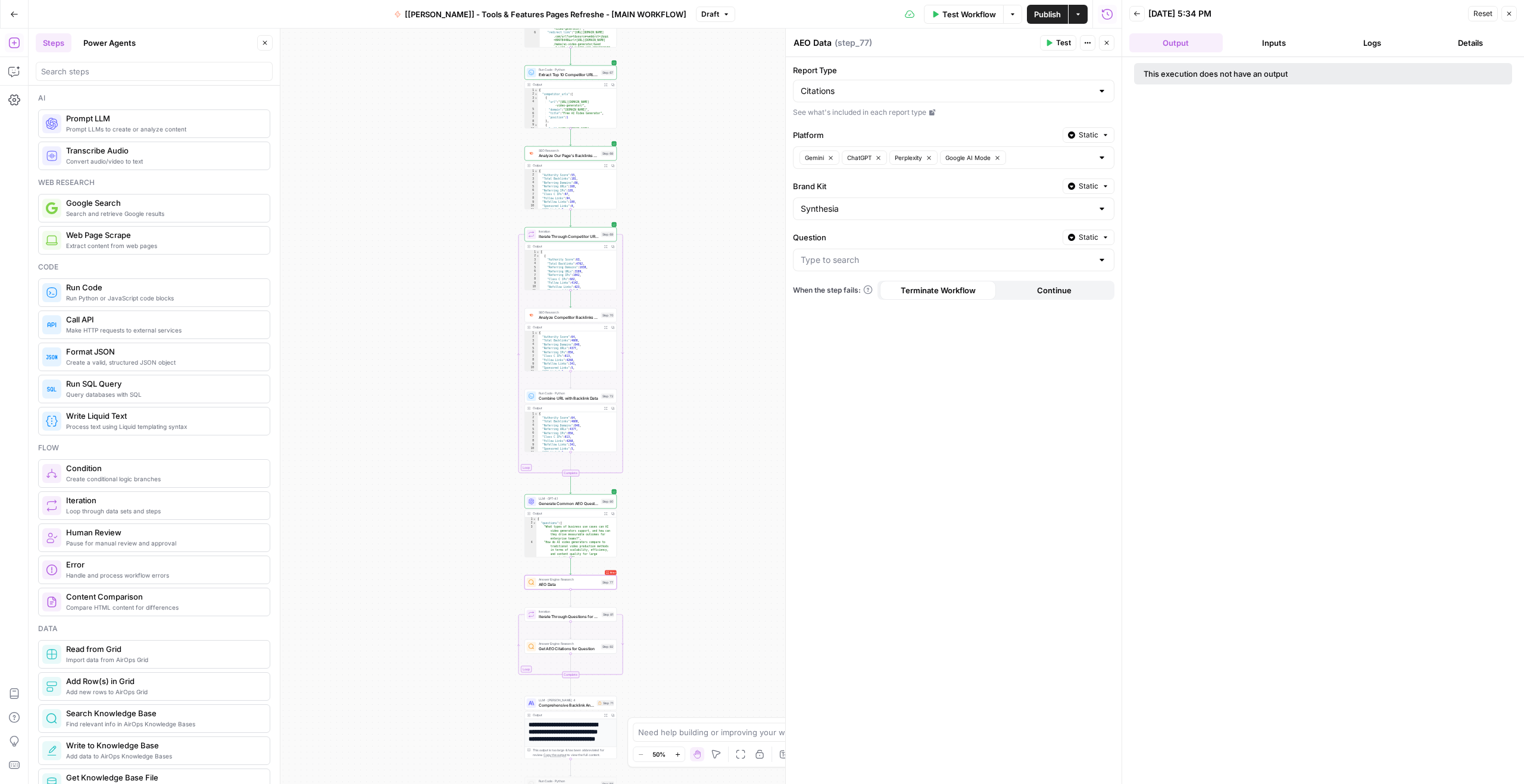
click at [1097, 244] on button "Static" at bounding box center [1088, 237] width 52 height 15
click at [951, 267] on div at bounding box center [953, 260] width 321 height 22
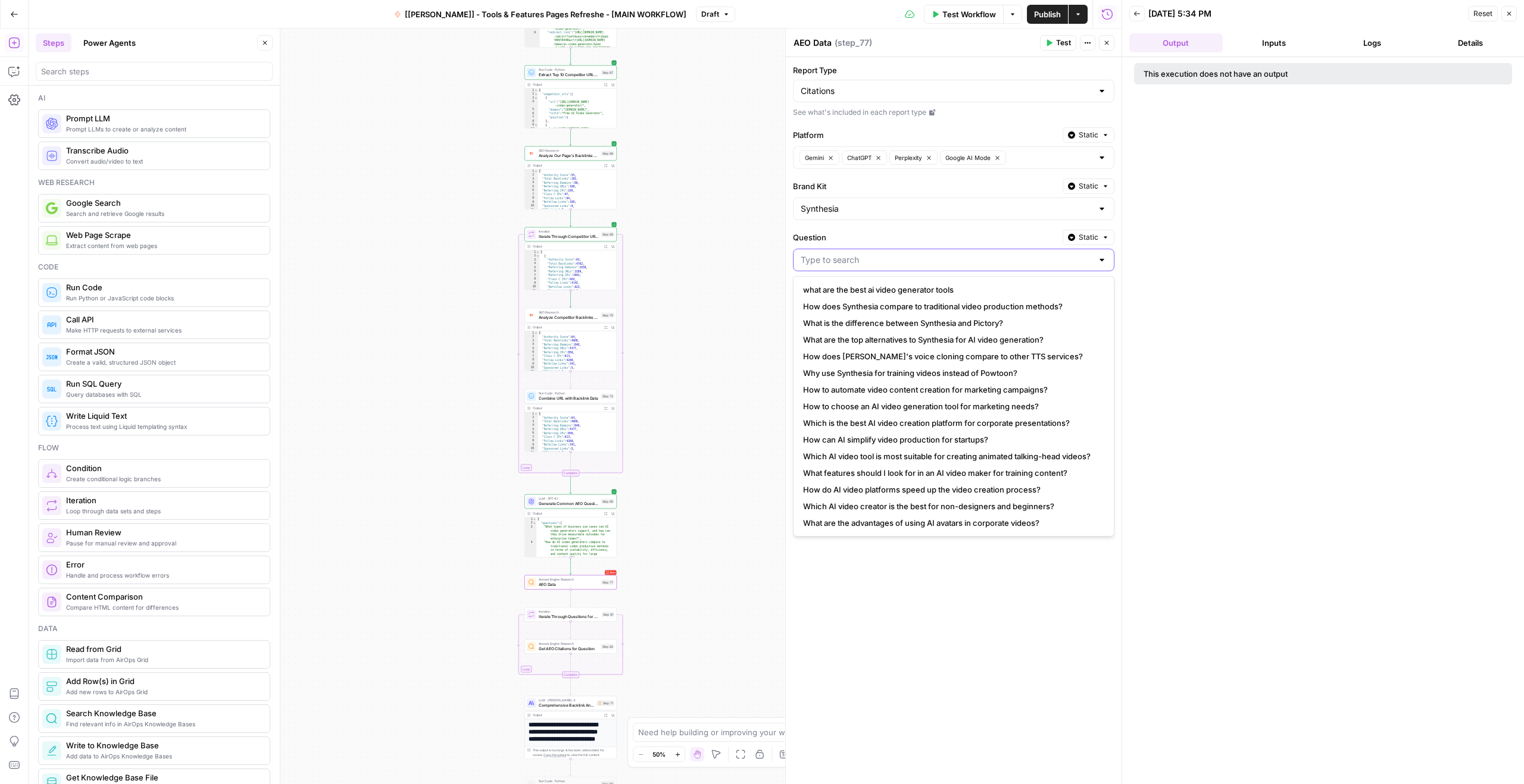
click at [948, 264] on input "Question" at bounding box center [946, 260] width 291 height 12
paste input "what are the key features to look for in an ai video generator"
type input "what are the key features to look for in an ai video generator"
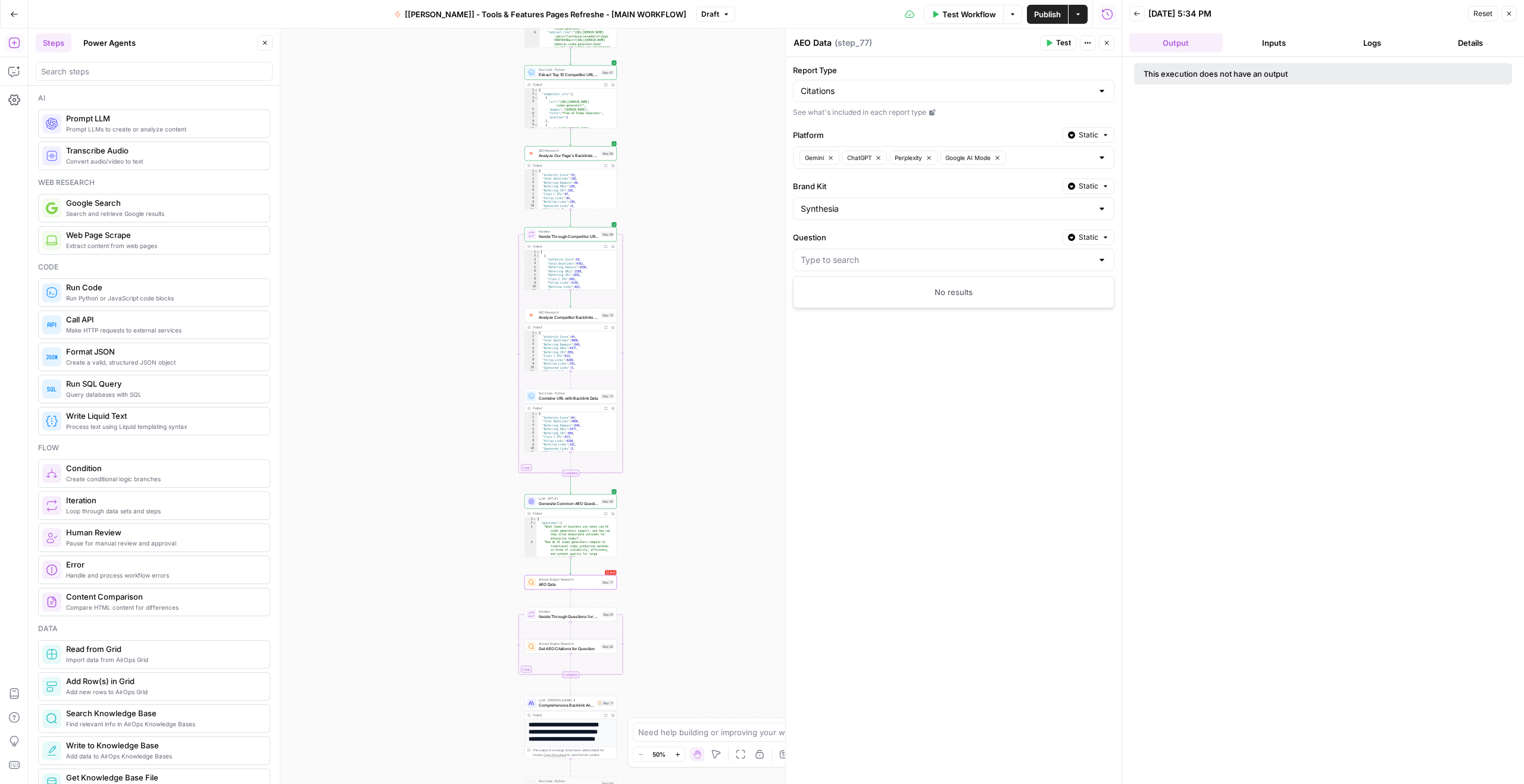
click at [919, 225] on div "Report Type Citations See what's included in each report type Platform Static G…" at bounding box center [953, 421] width 335 height 727
click at [934, 252] on div at bounding box center [953, 260] width 321 height 22
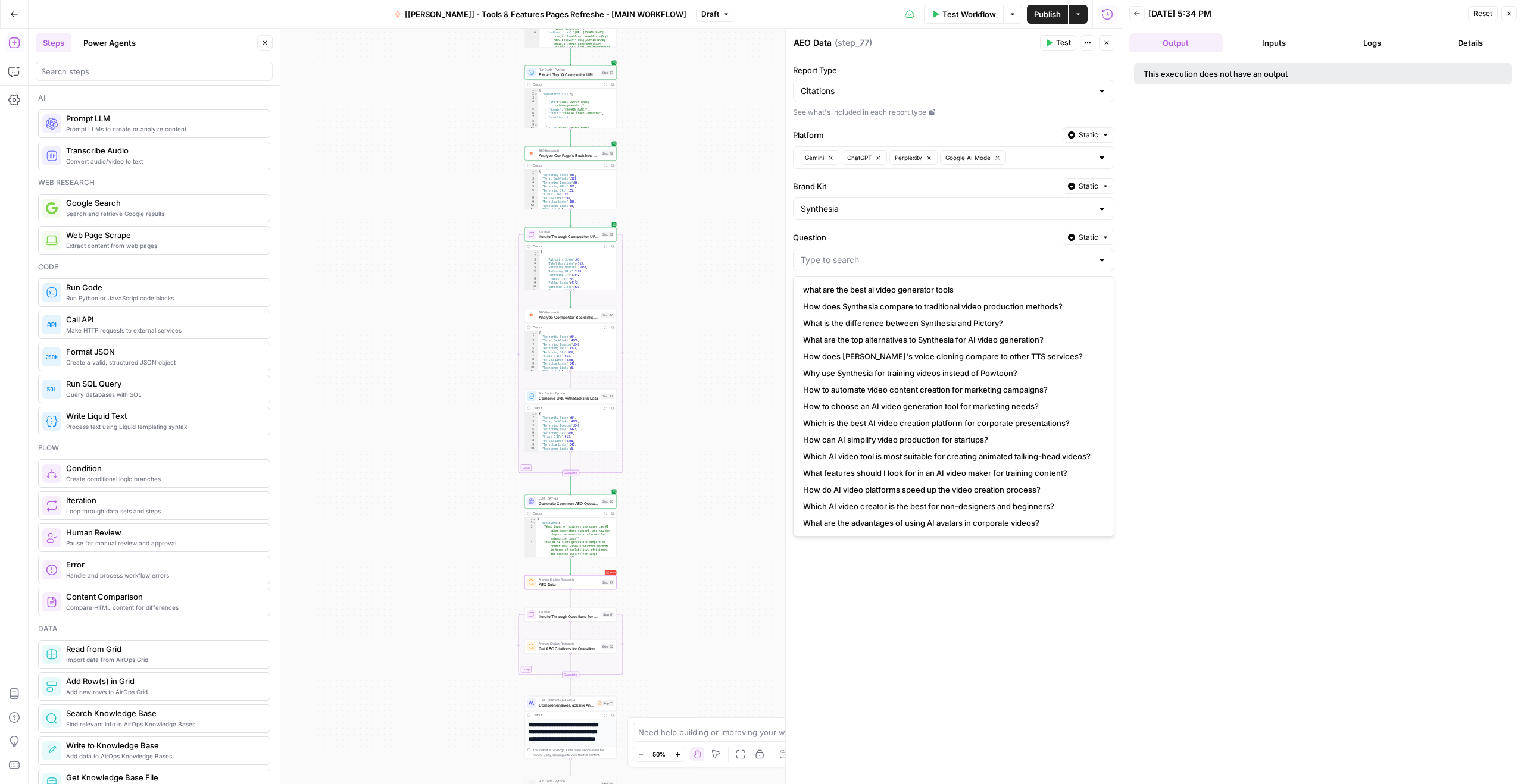
click at [1076, 243] on button "Static" at bounding box center [1088, 237] width 52 height 15
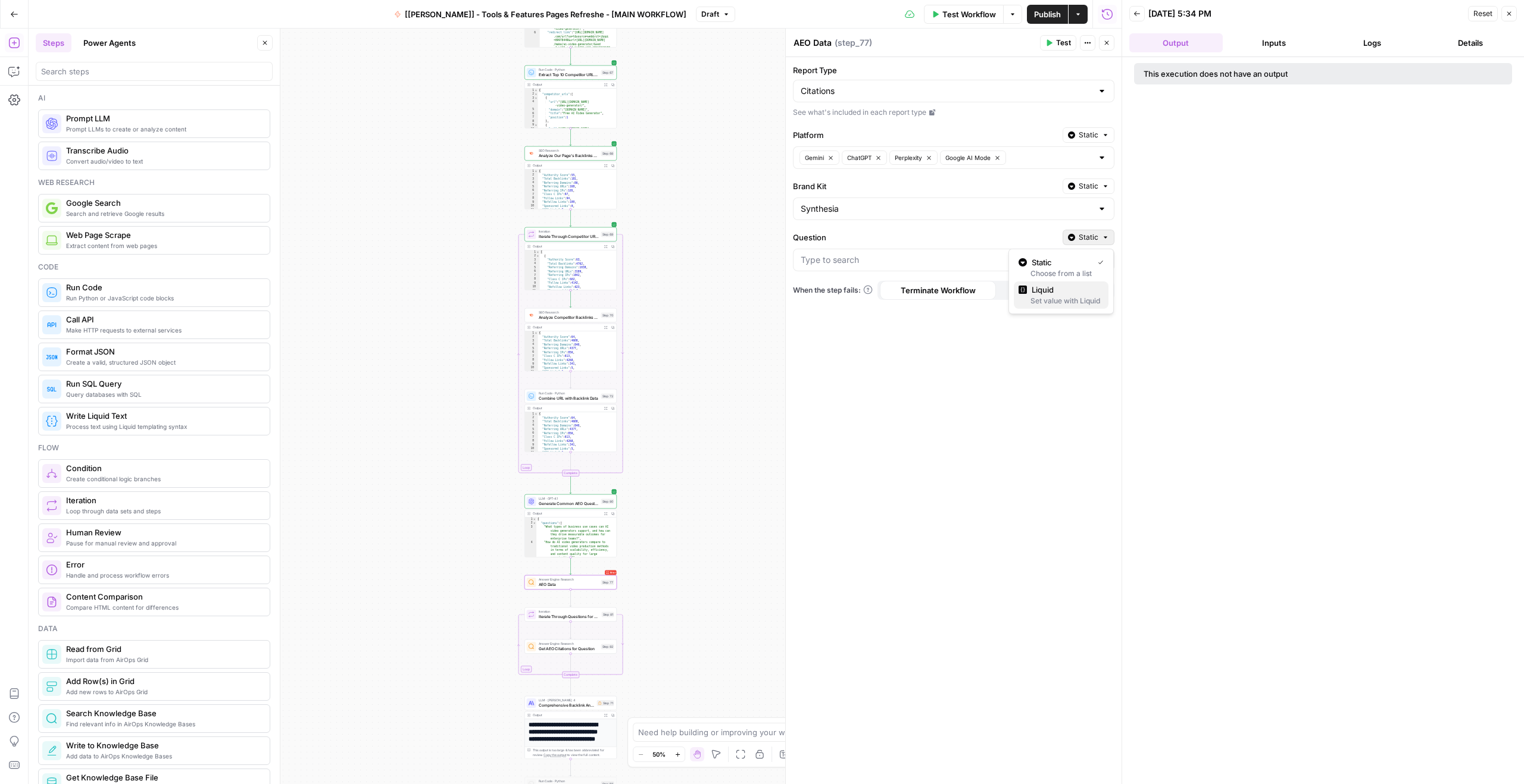
click at [1060, 298] on div "Set value with Liquid" at bounding box center [1061, 300] width 85 height 10
click at [990, 261] on p "**********" at bounding box center [944, 260] width 287 height 12
click at [1058, 40] on span "Test" at bounding box center [1063, 43] width 15 height 10
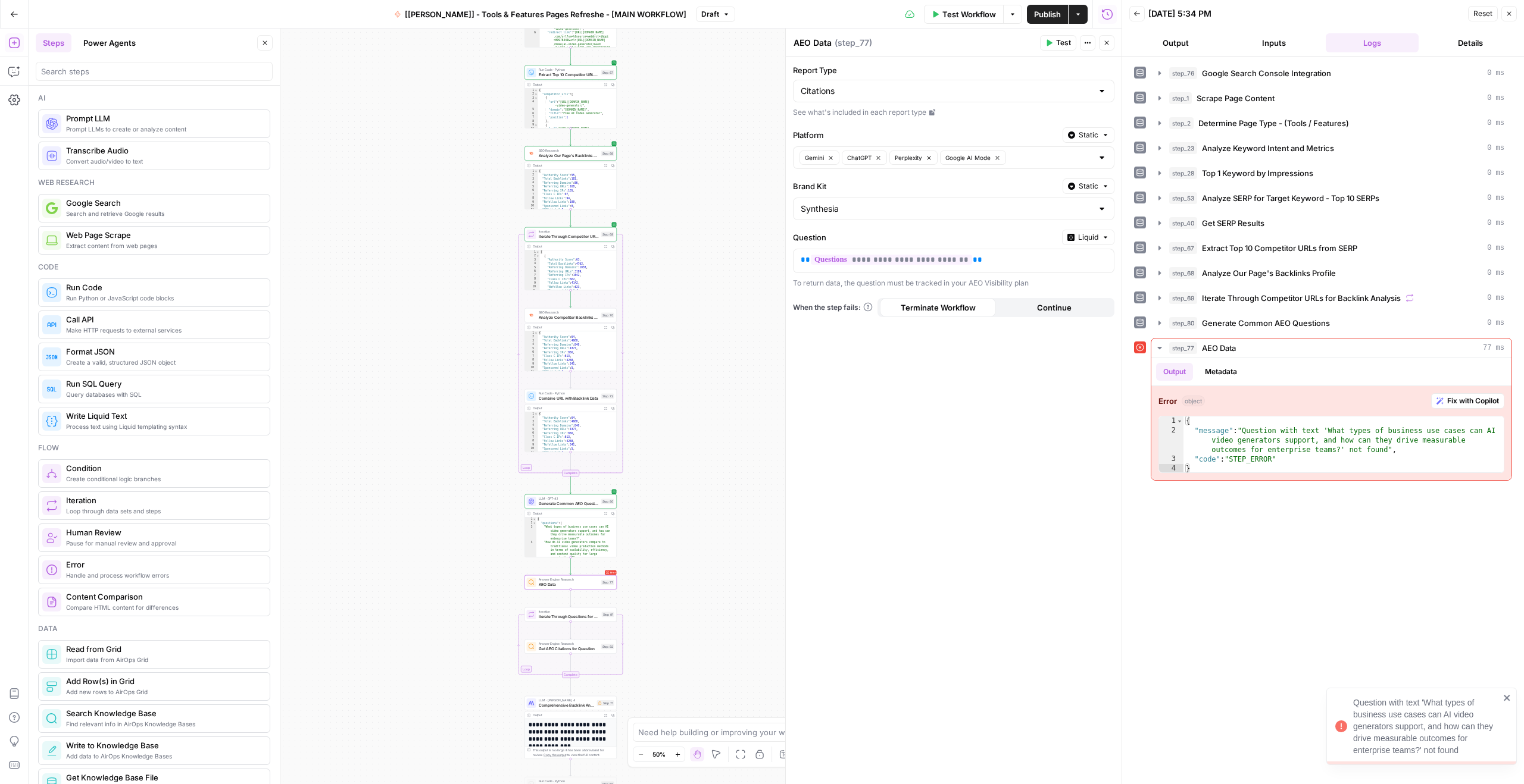
click at [1182, 46] on button "Output" at bounding box center [1175, 43] width 93 height 19
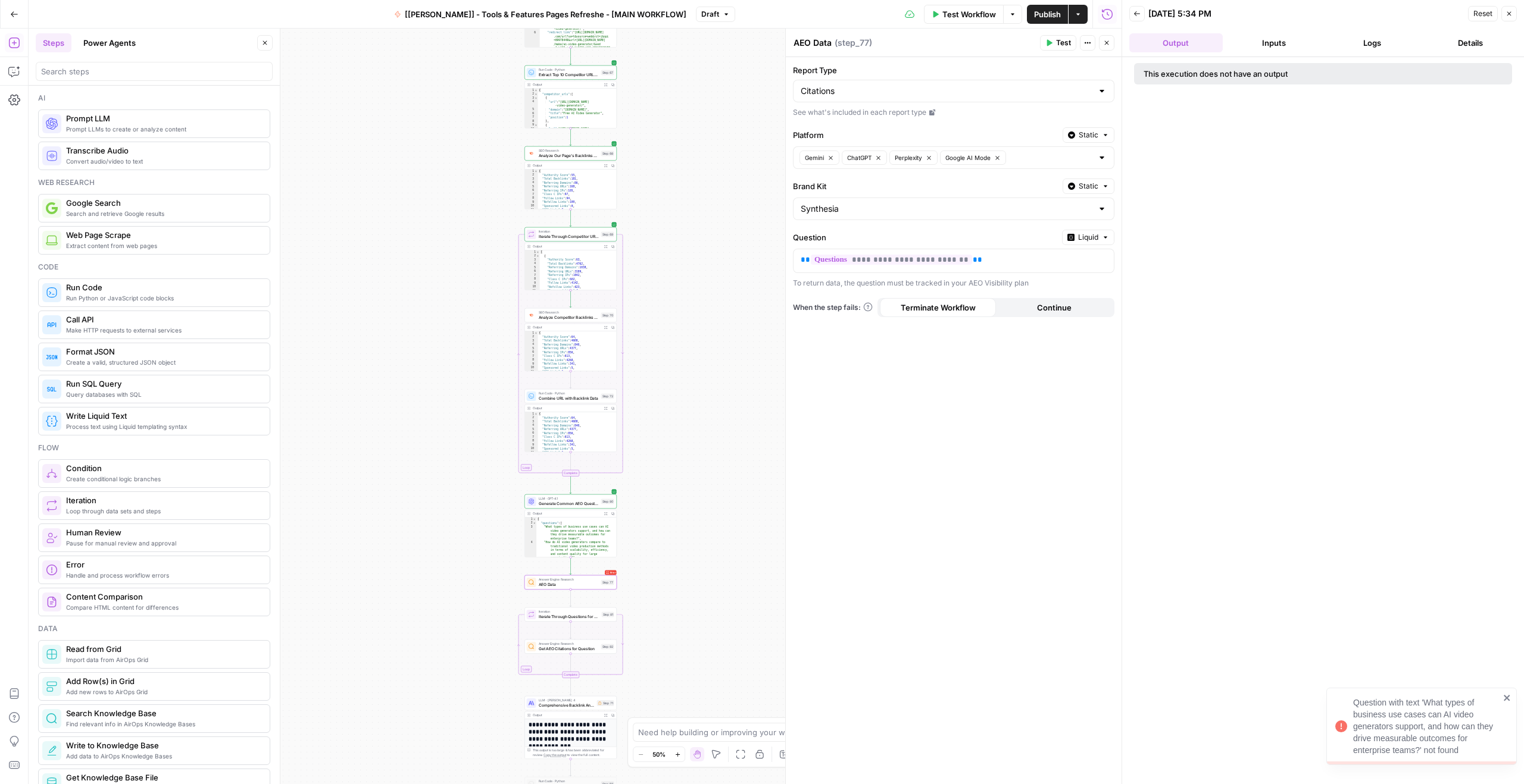
click at [1256, 43] on button "Inputs" at bounding box center [1273, 43] width 93 height 19
click at [1191, 38] on button "Output" at bounding box center [1175, 43] width 93 height 19
click at [978, 237] on label "Question" at bounding box center [924, 237] width 264 height 12
click at [864, 240] on label "Question" at bounding box center [924, 237] width 264 height 12
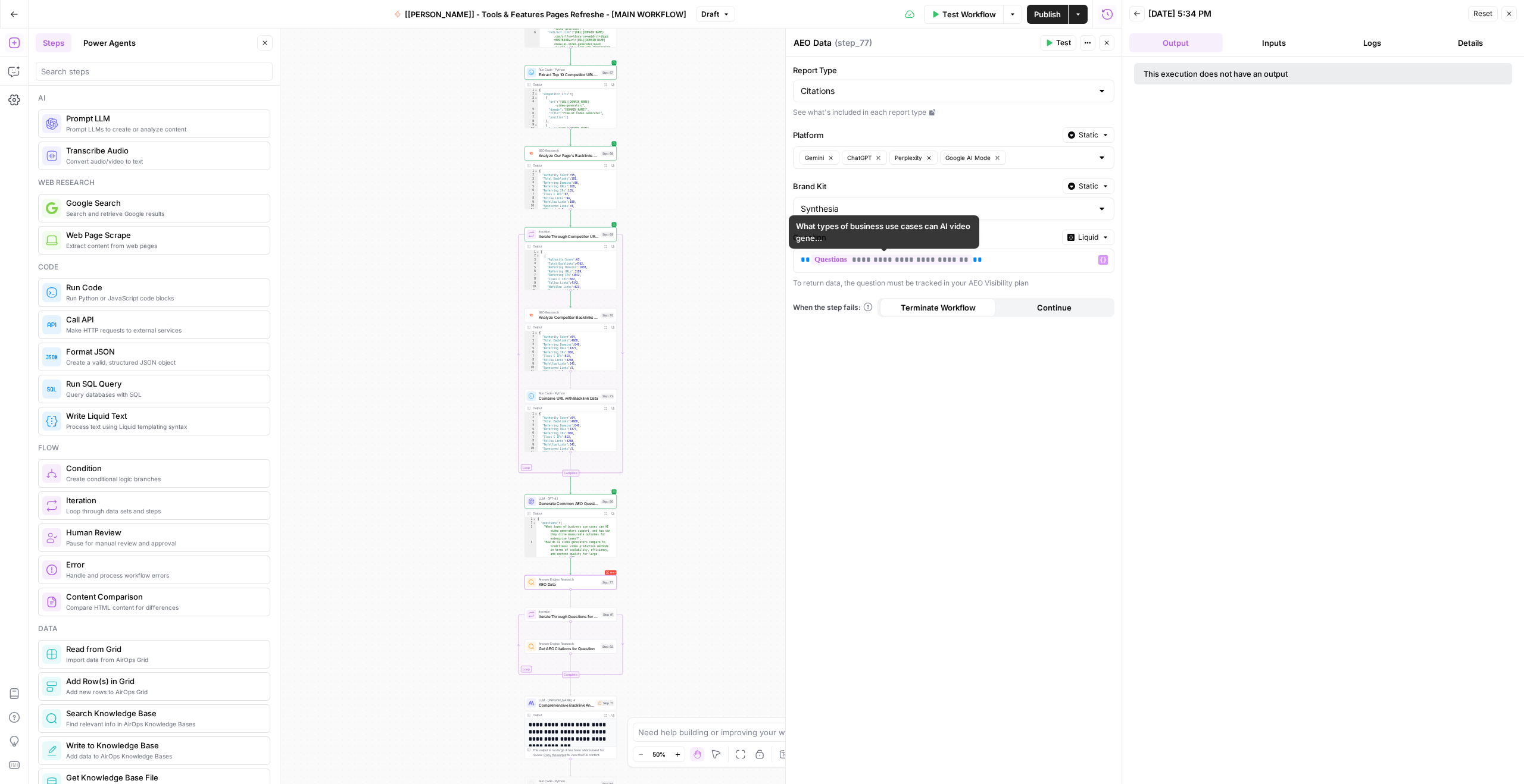
click at [988, 248] on div "**********" at bounding box center [953, 260] width 321 height 24
click at [990, 255] on p "**********" at bounding box center [944, 260] width 287 height 12
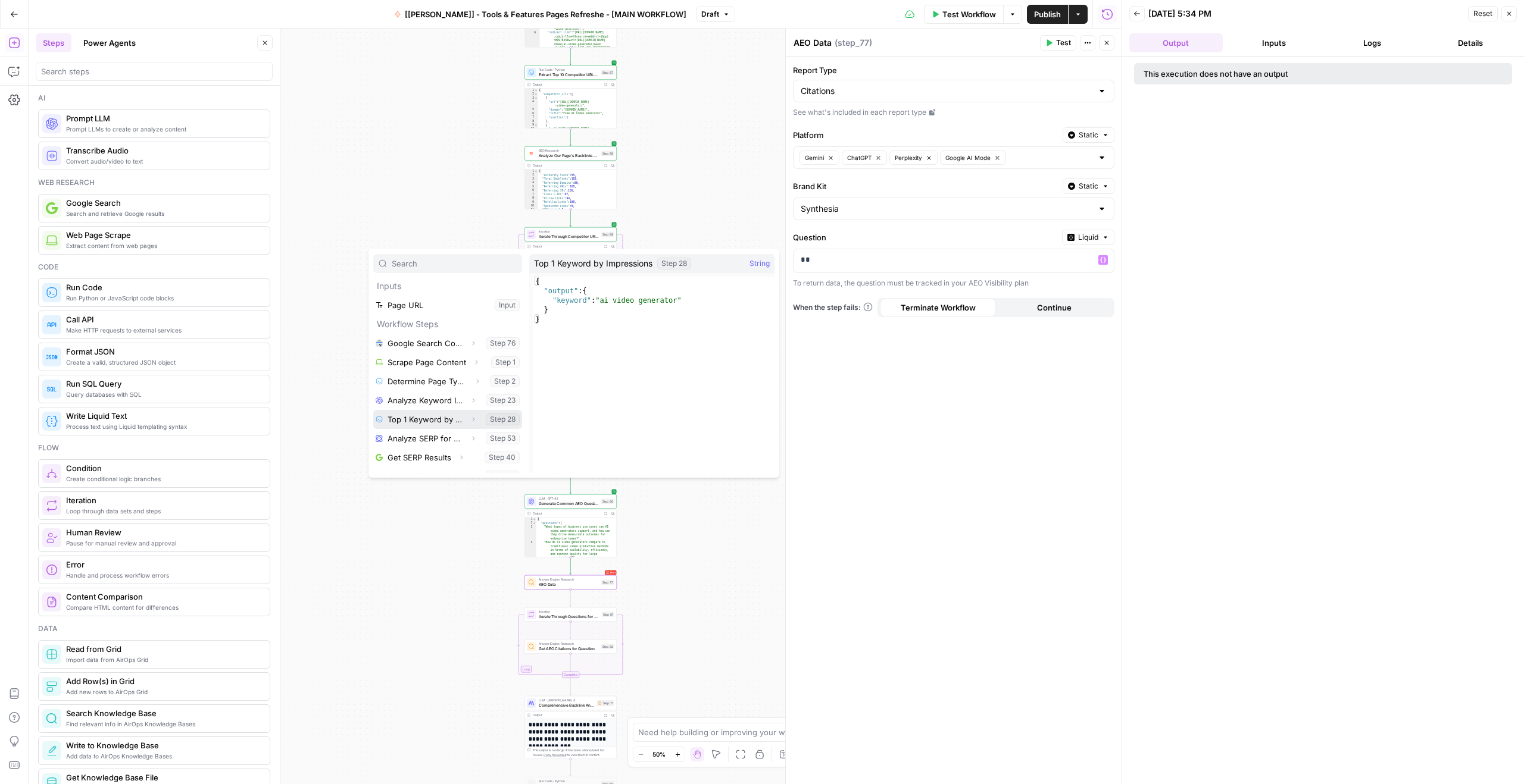
click at [473, 420] on icon "button" at bounding box center [473, 420] width 2 height 4
click at [422, 441] on icon "button" at bounding box center [422, 438] width 7 height 7
click at [431, 452] on button "Select variable Keyword" at bounding box center [459, 457] width 125 height 19
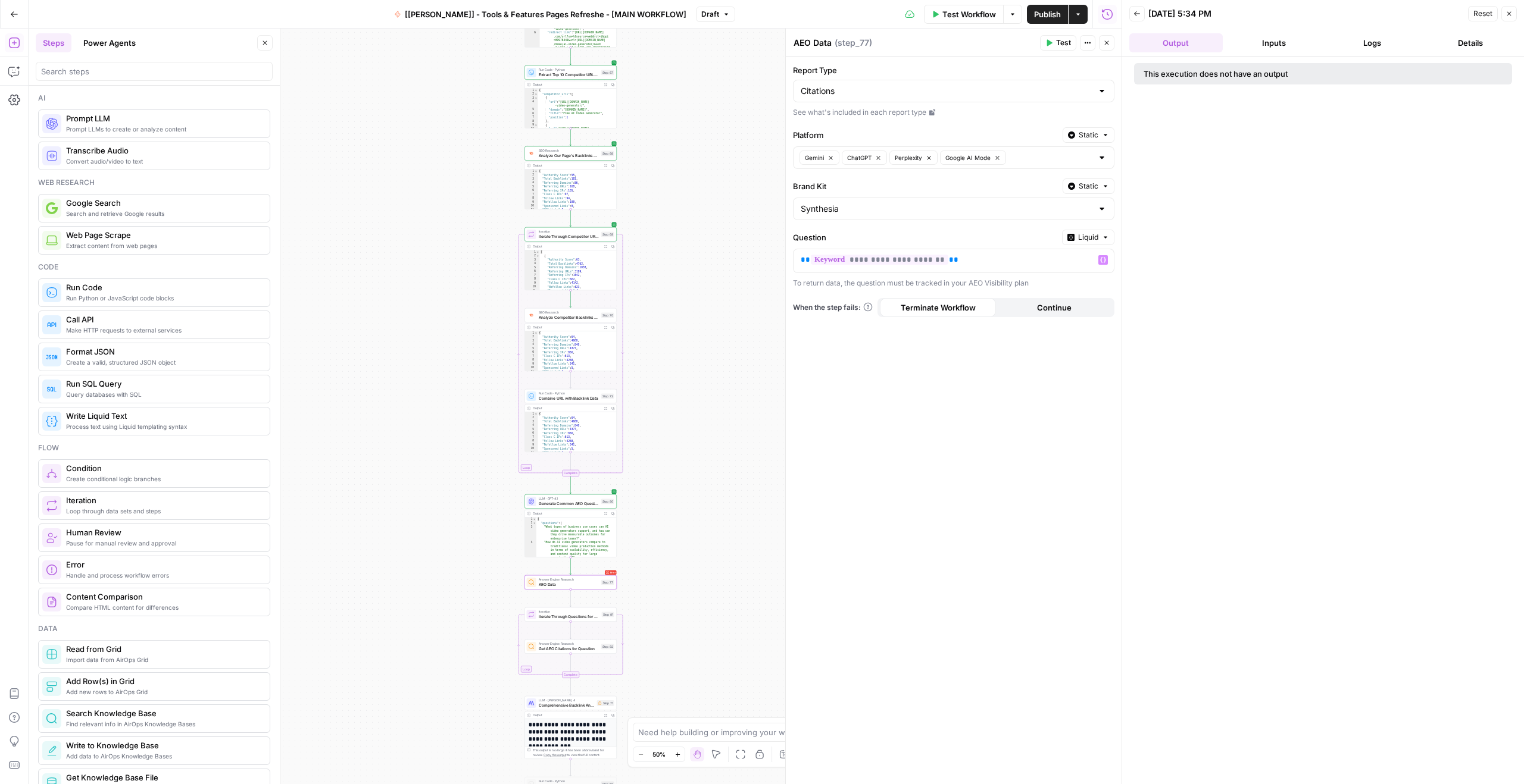
click at [1051, 43] on icon "button" at bounding box center [1050, 43] width 6 height 6
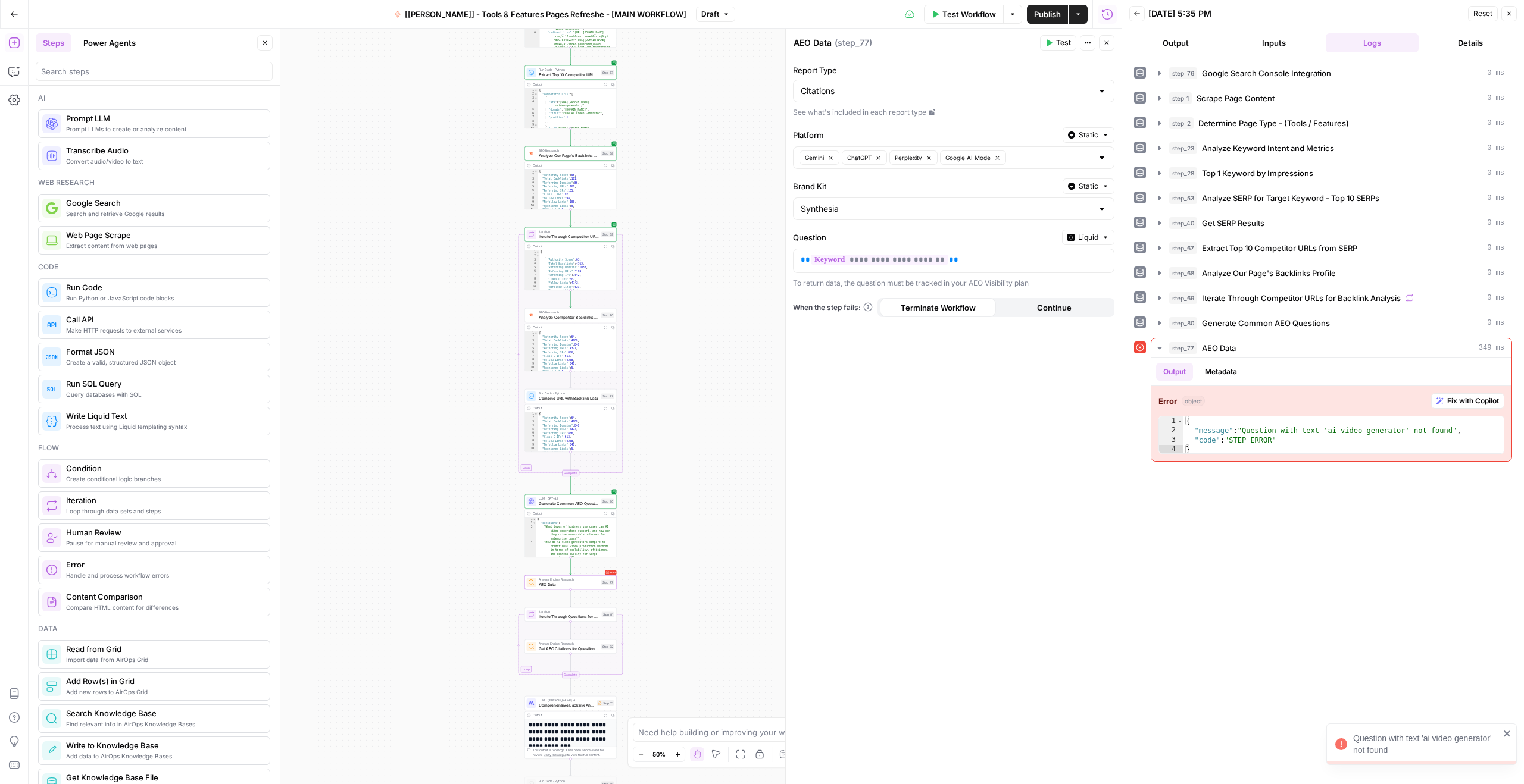
click at [1162, 44] on button "Output" at bounding box center [1175, 43] width 93 height 19
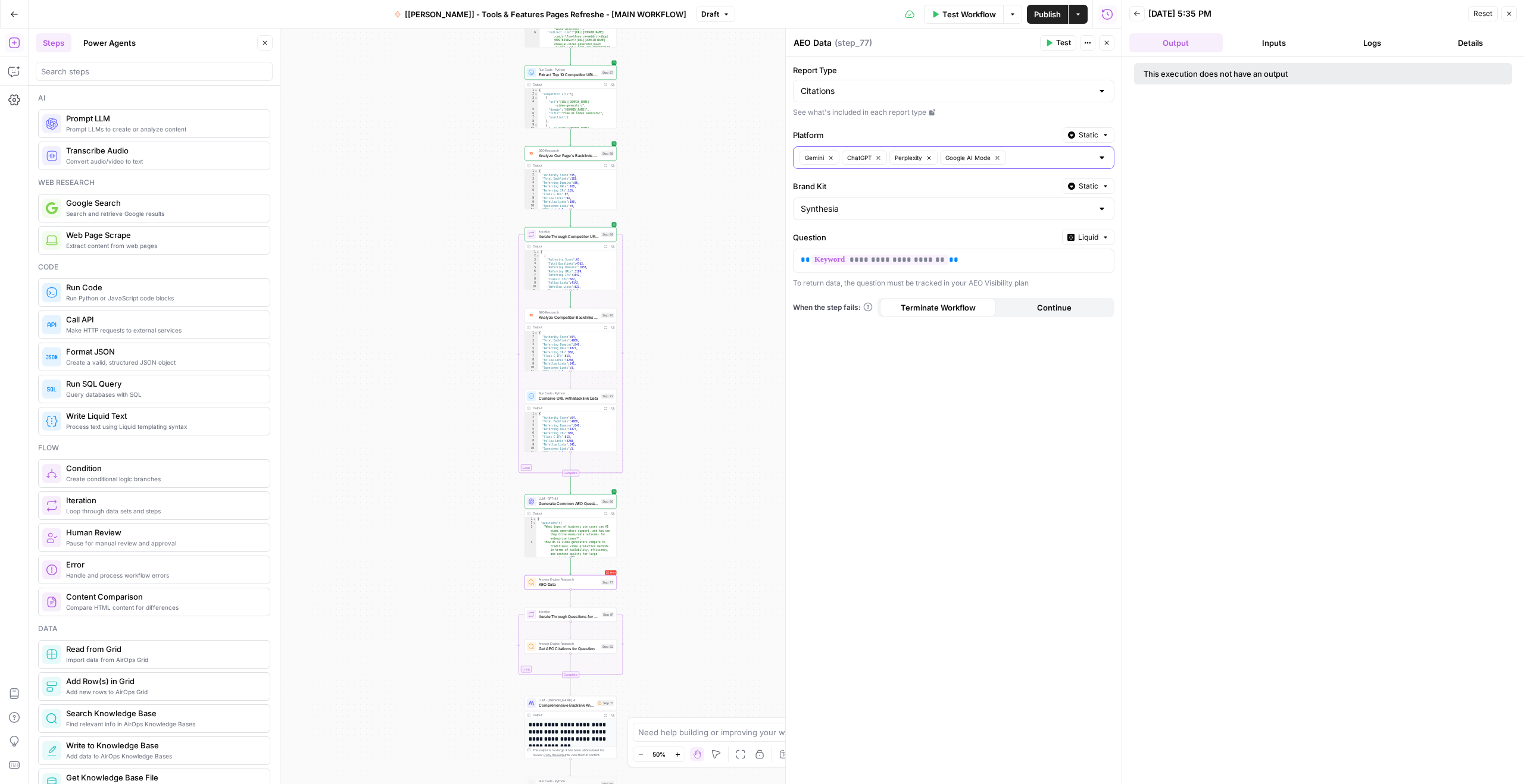
click at [997, 157] on icon "button" at bounding box center [997, 158] width 6 height 6
click at [993, 134] on label "Platform" at bounding box center [925, 134] width 265 height 12
click at [0, 0] on input "Platform" at bounding box center [0, 0] width 0 height 0
click at [1005, 127] on div "Platform Static" at bounding box center [953, 135] width 321 height 15
click at [1055, 48] on button "Test" at bounding box center [1058, 43] width 36 height 15
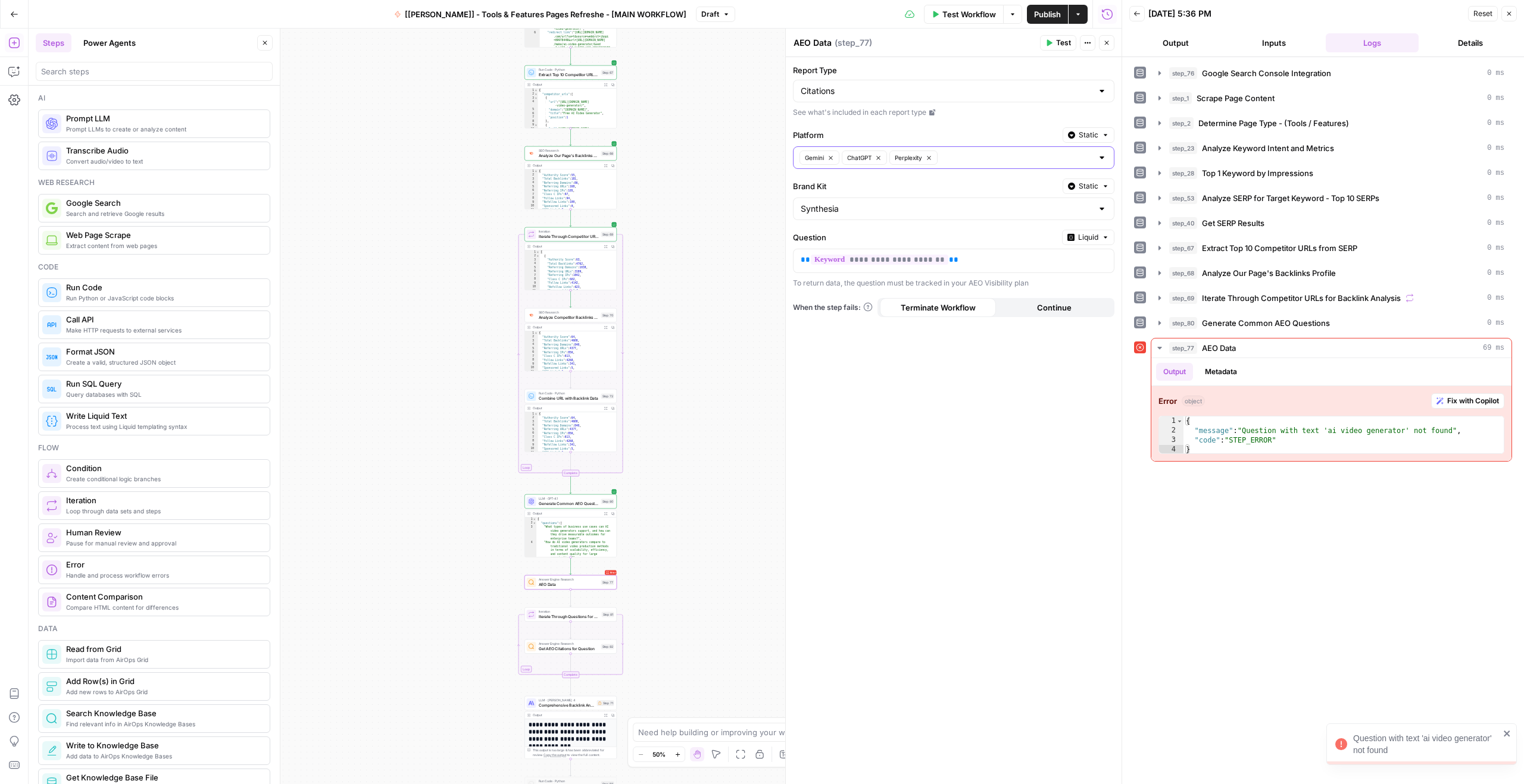
click at [1175, 41] on button "Output" at bounding box center [1175, 43] width 93 height 19
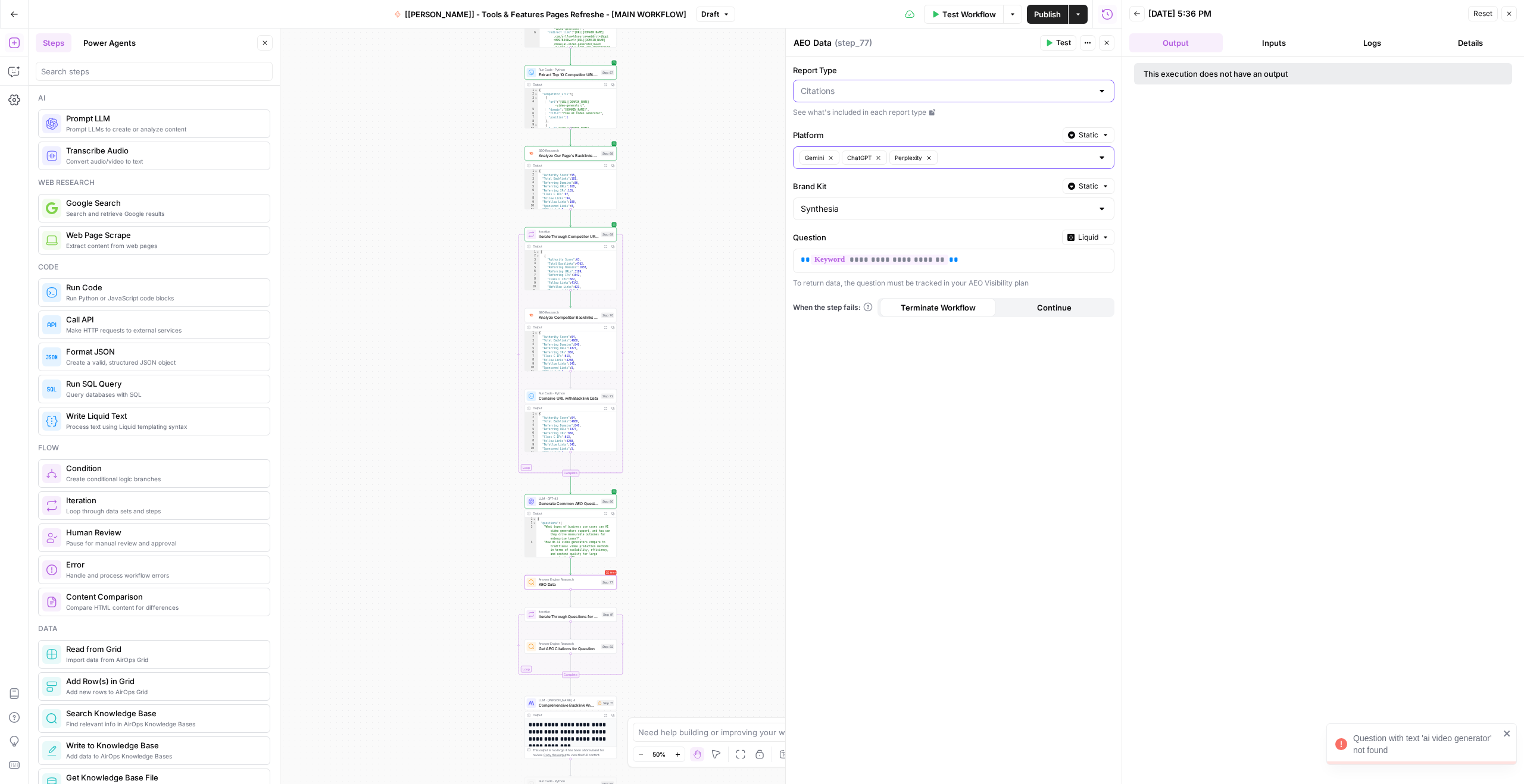
click at [831, 91] on input "Report Type" at bounding box center [946, 91] width 291 height 12
click at [838, 126] on span "Answers" at bounding box center [951, 120] width 296 height 12
type input "Answers"
click at [1043, 46] on button "Test" at bounding box center [1058, 43] width 36 height 15
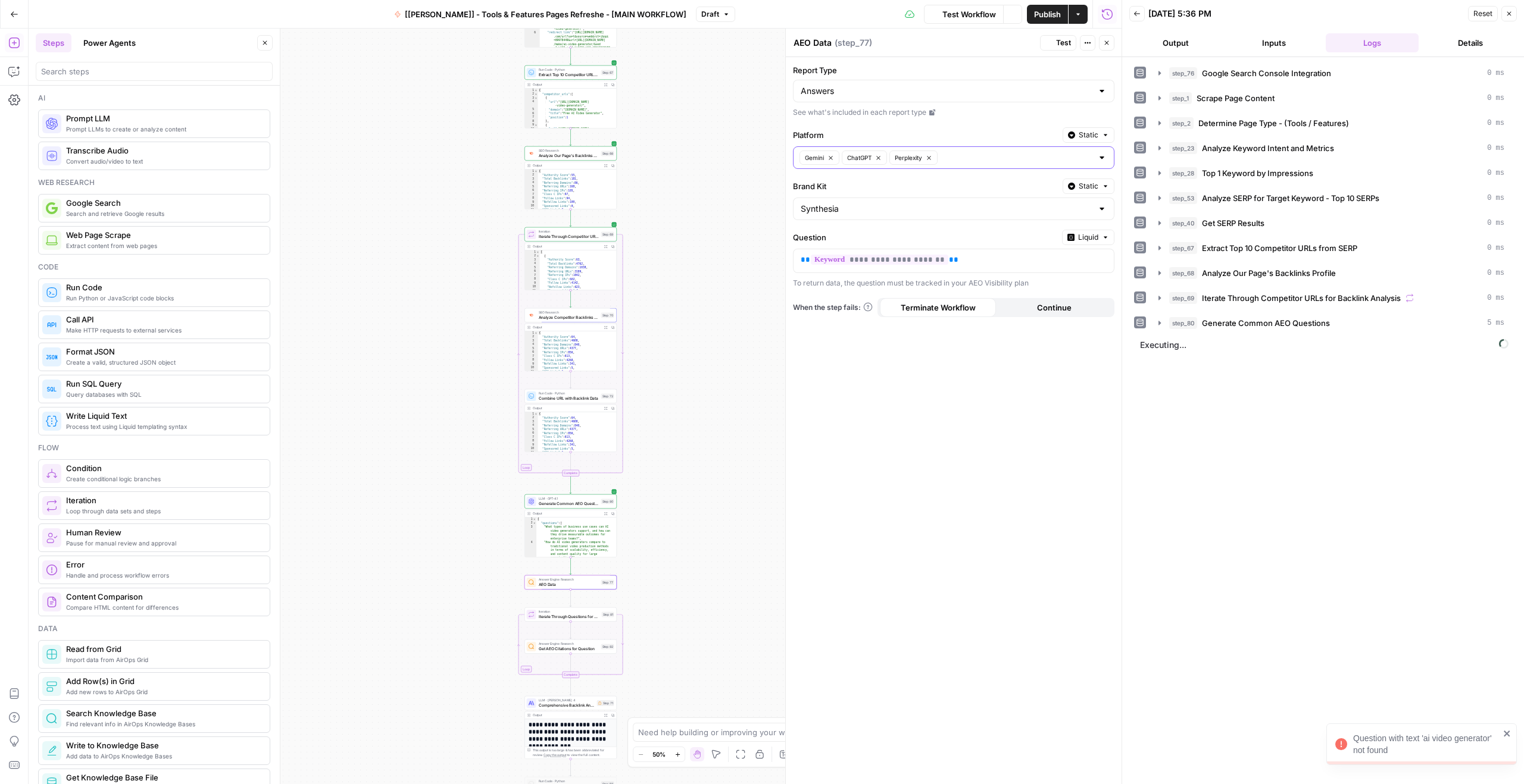
click at [1163, 42] on button "Output" at bounding box center [1175, 43] width 93 height 19
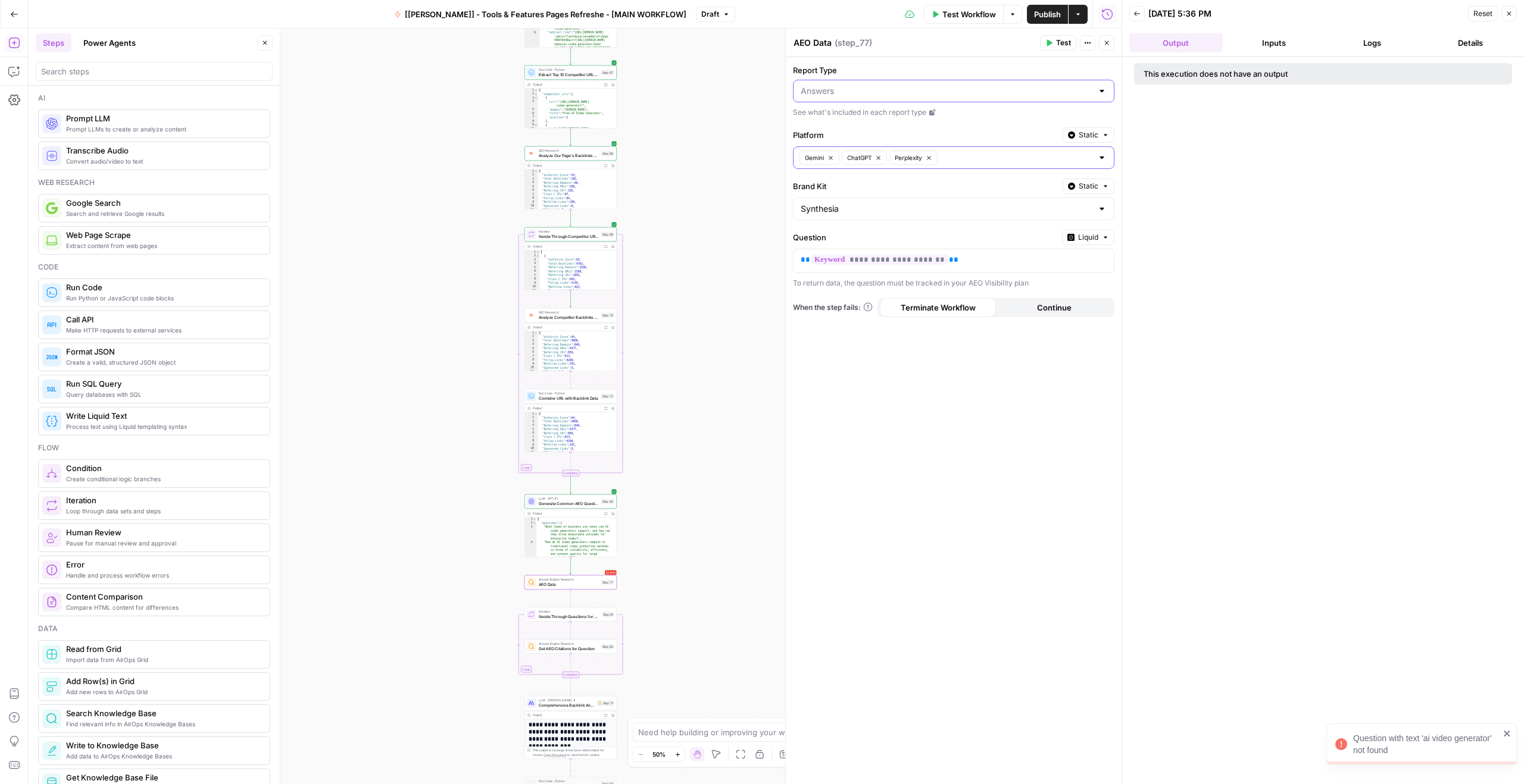
click at [864, 94] on input "Report Type" at bounding box center [946, 91] width 291 height 12
click at [843, 133] on span "Citations" at bounding box center [951, 137] width 296 height 12
type input "Citations"
click at [896, 81] on div "Citations" at bounding box center [953, 91] width 321 height 22
type input "Citations"
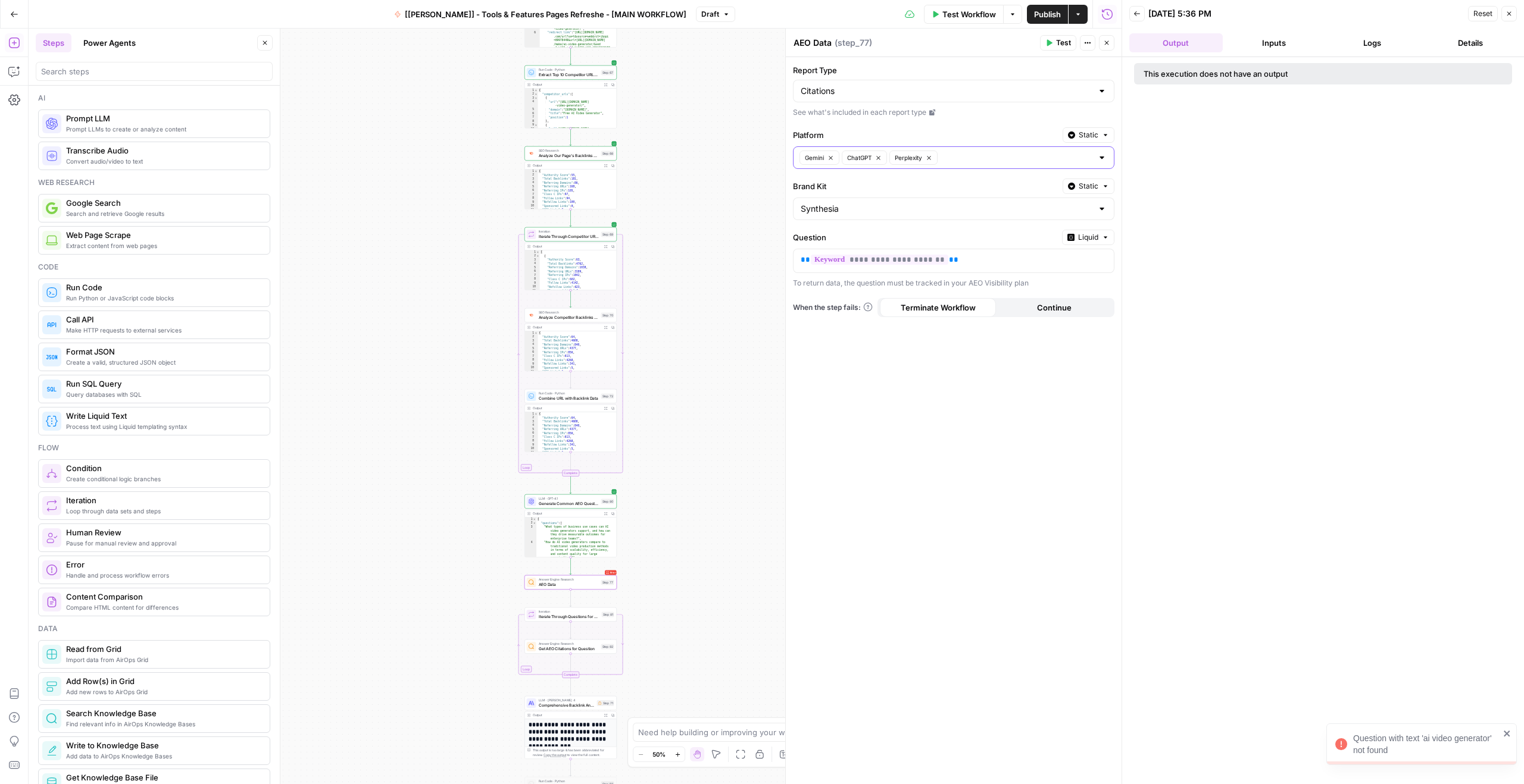
click at [992, 70] on label "Report Type" at bounding box center [953, 70] width 321 height 12
click at [992, 85] on input "Citations" at bounding box center [946, 91] width 291 height 12
type input "Citations"
click at [1191, 137] on div "This execution does not have an output" at bounding box center [1323, 421] width 402 height 727
click at [1064, 35] on button "Test" at bounding box center [1058, 43] width 36 height 15
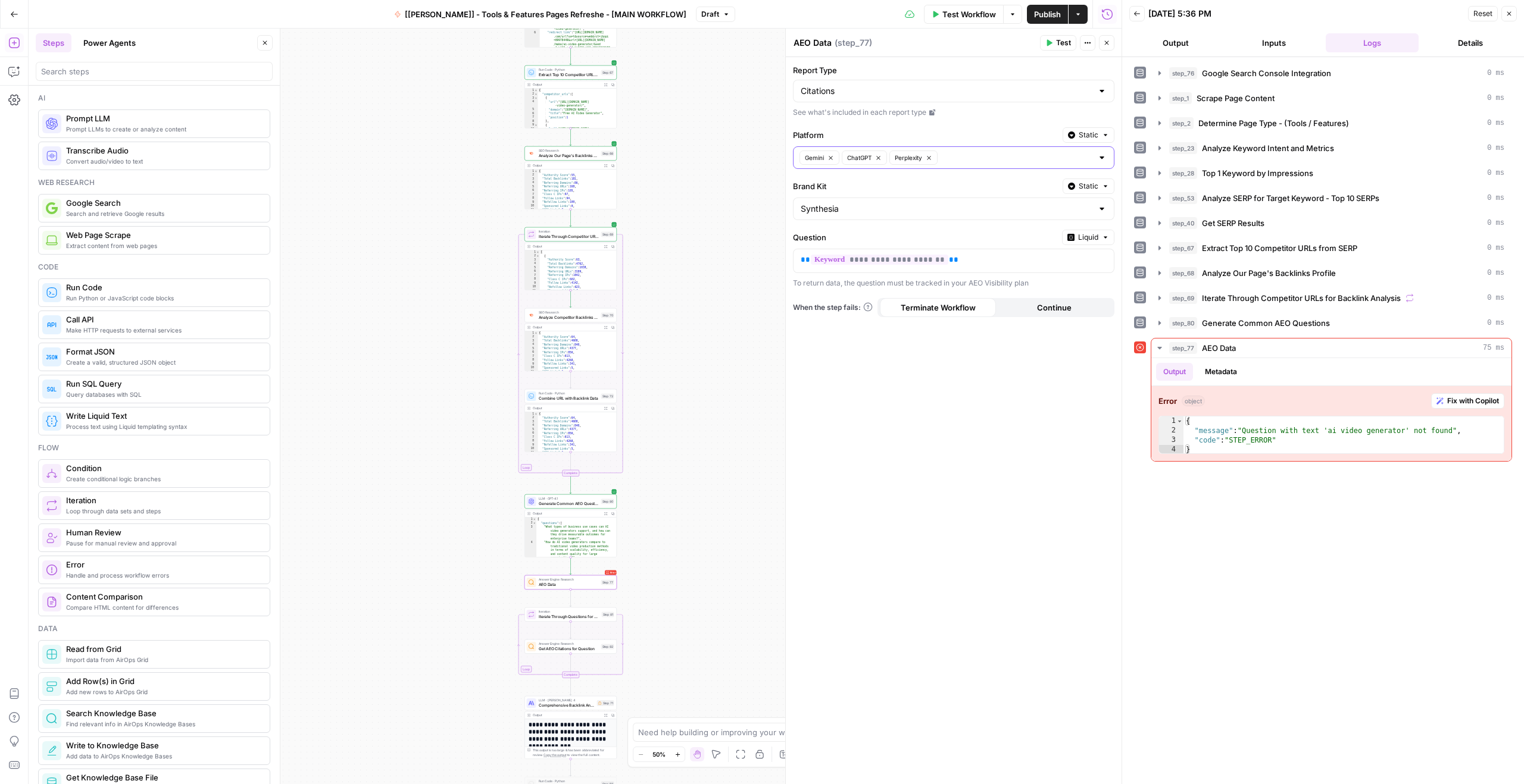
click at [992, 413] on div "**********" at bounding box center [953, 421] width 335 height 727
click at [982, 243] on label "Question" at bounding box center [924, 237] width 264 height 12
click at [977, 261] on p "**********" at bounding box center [953, 260] width 306 height 12
click at [1088, 244] on button "Liquid" at bounding box center [1088, 237] width 53 height 15
click at [1076, 265] on span "Static" at bounding box center [1061, 262] width 76 height 12
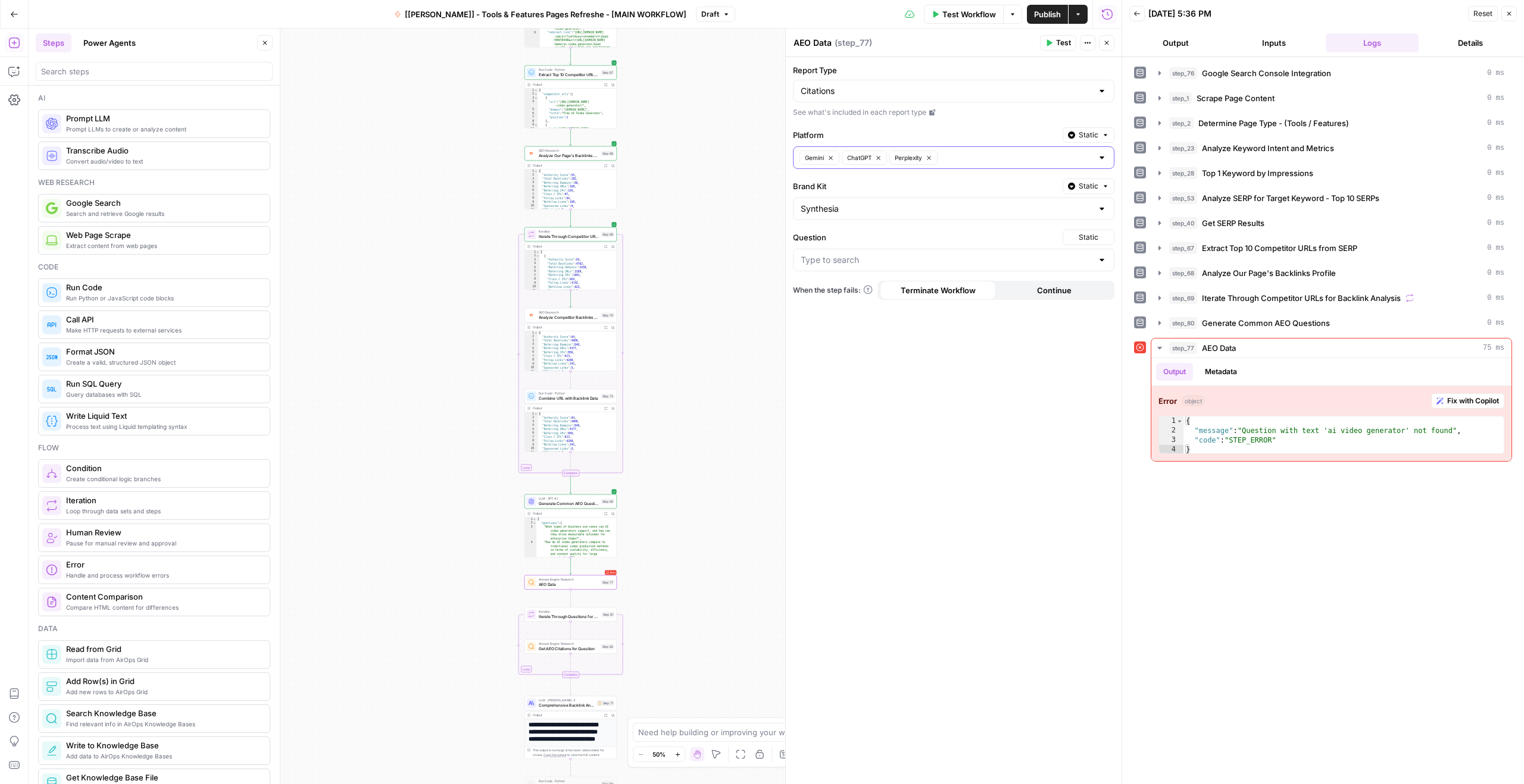
click at [1018, 269] on div at bounding box center [953, 260] width 321 height 22
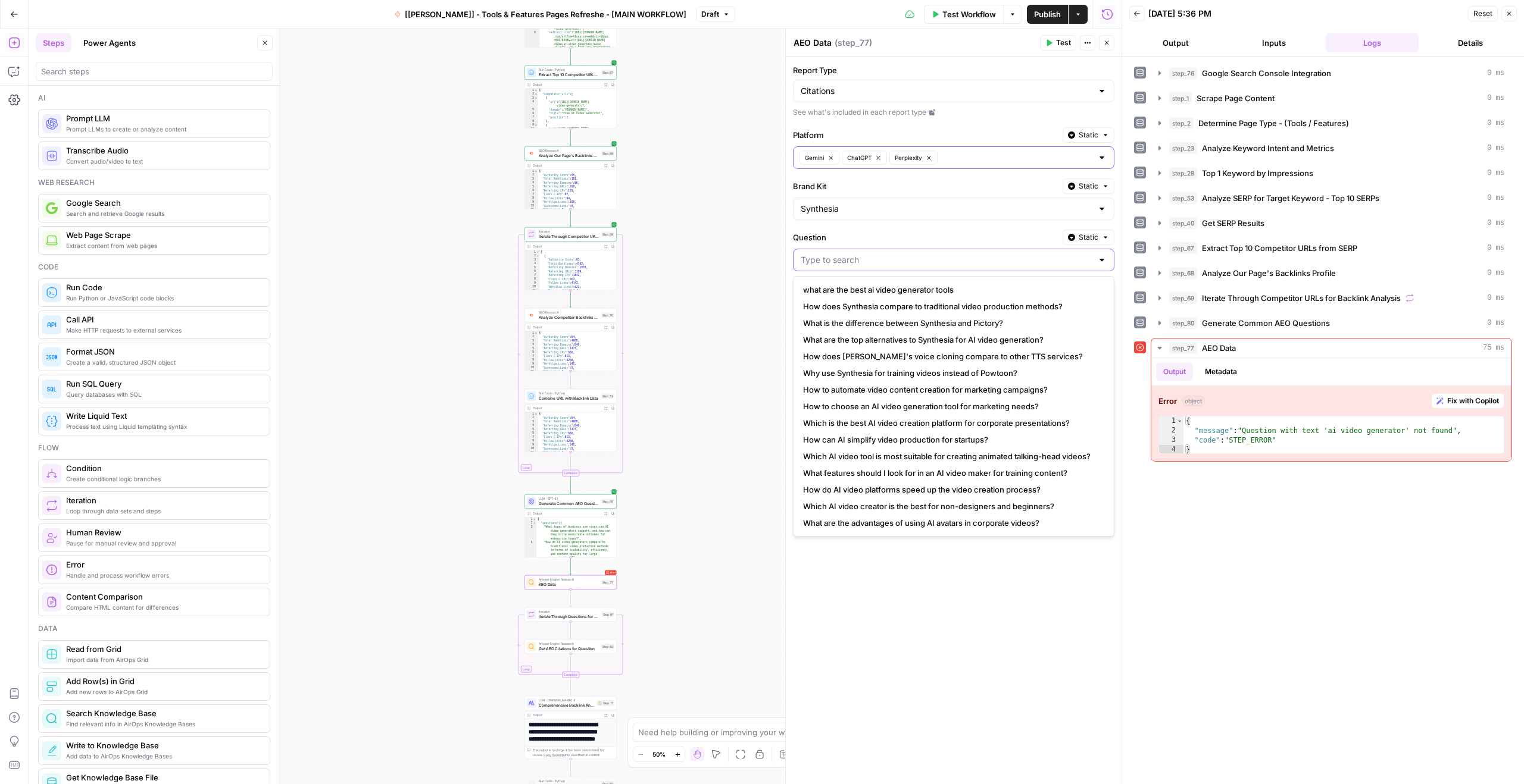
click at [1017, 265] on input "Question" at bounding box center [946, 260] width 291 height 12
type input "video"
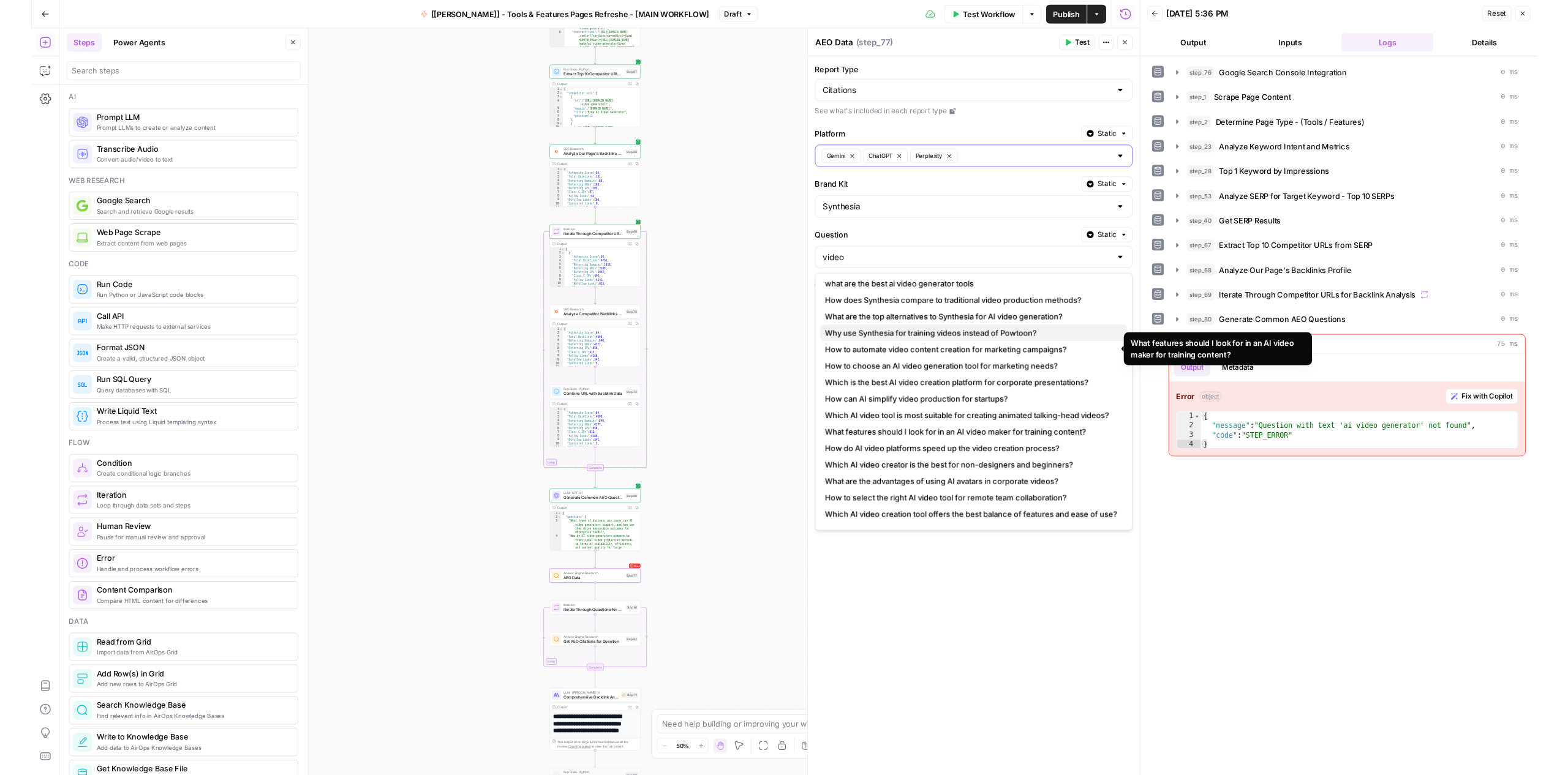
scroll to position [0, 0]
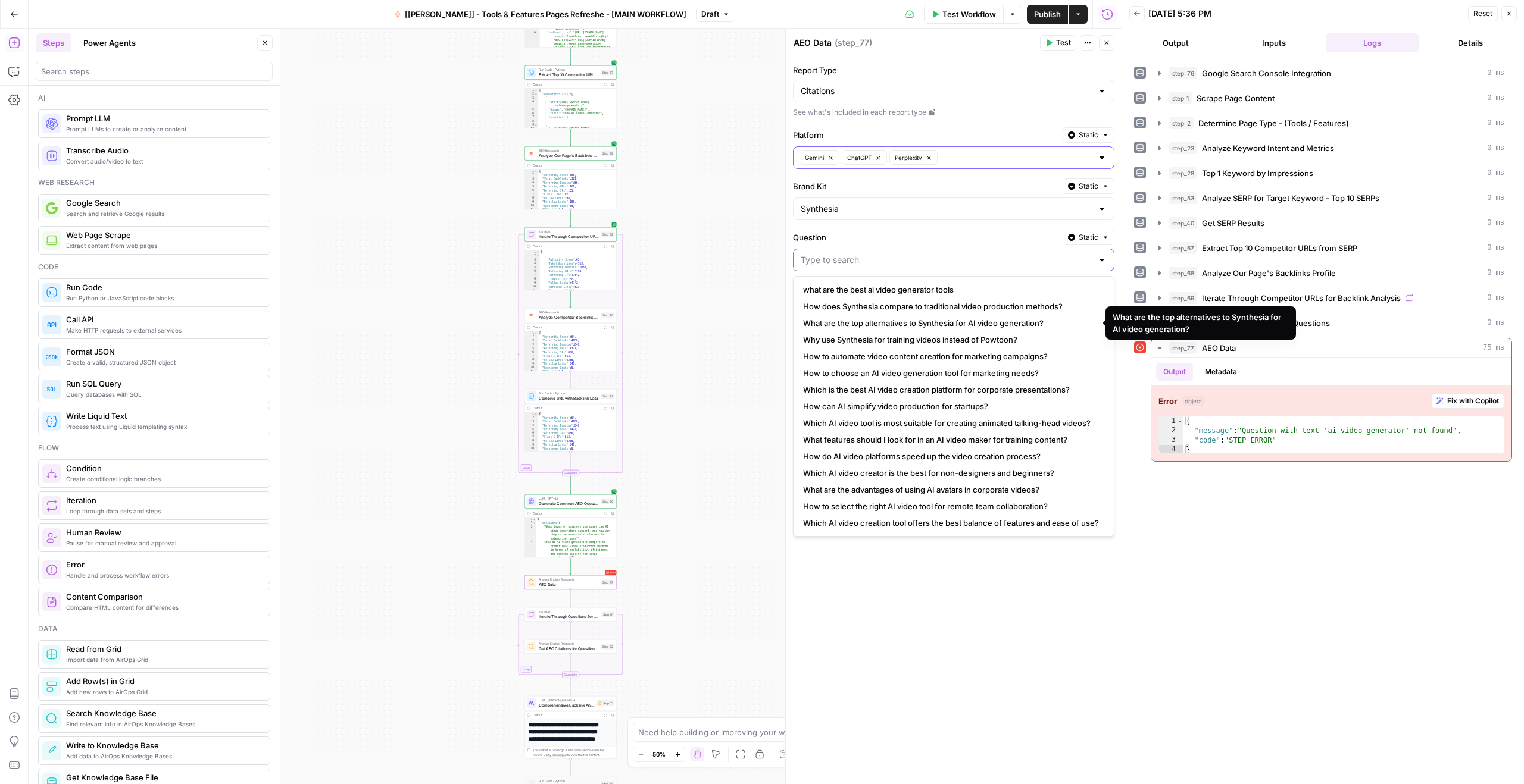
click at [898, 265] on input "Question" at bounding box center [946, 260] width 291 height 12
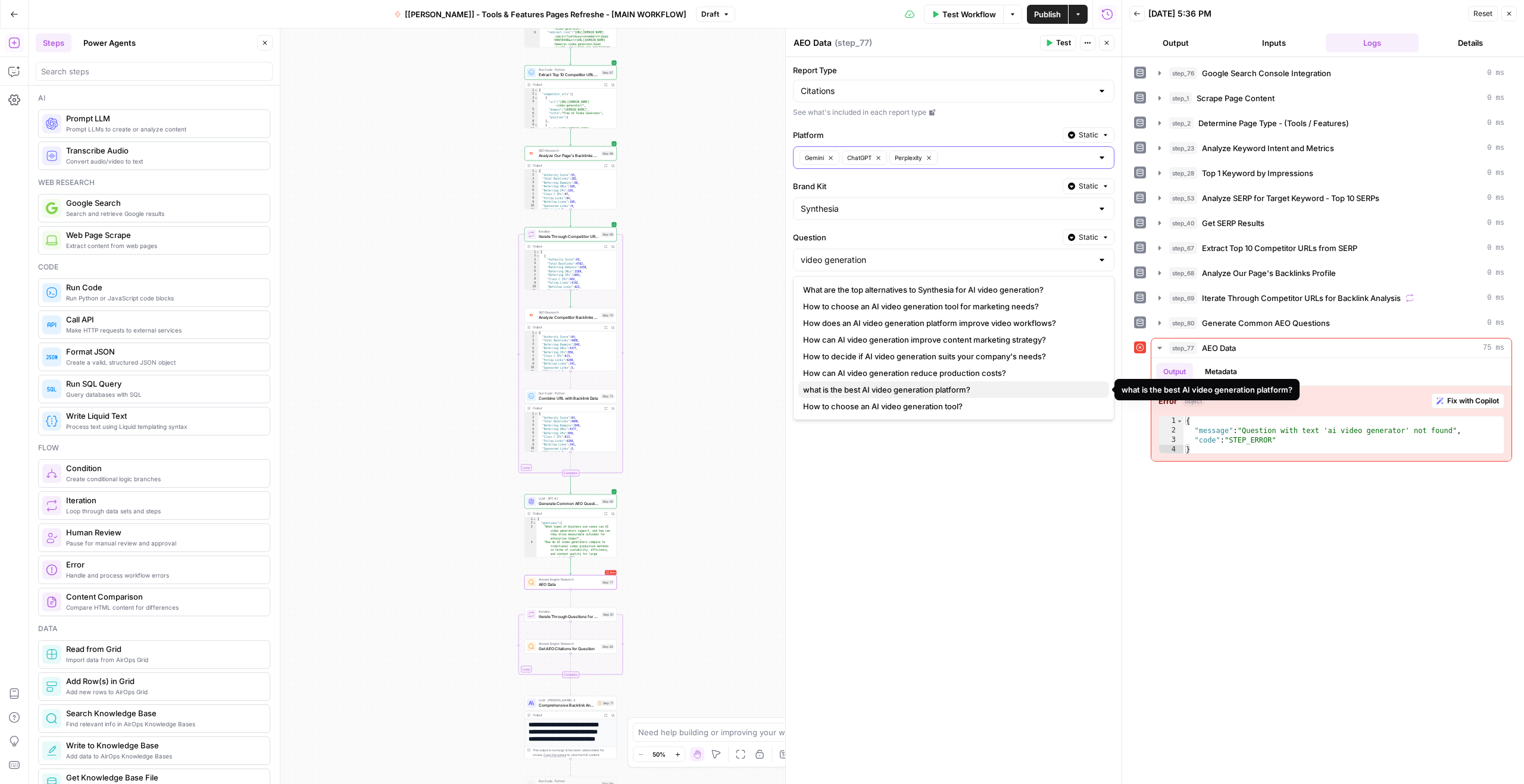
click at [891, 390] on span "what is the best AI video generation platform?" at bounding box center [951, 389] width 296 height 12
type input "what is the best AI video generation platform?"
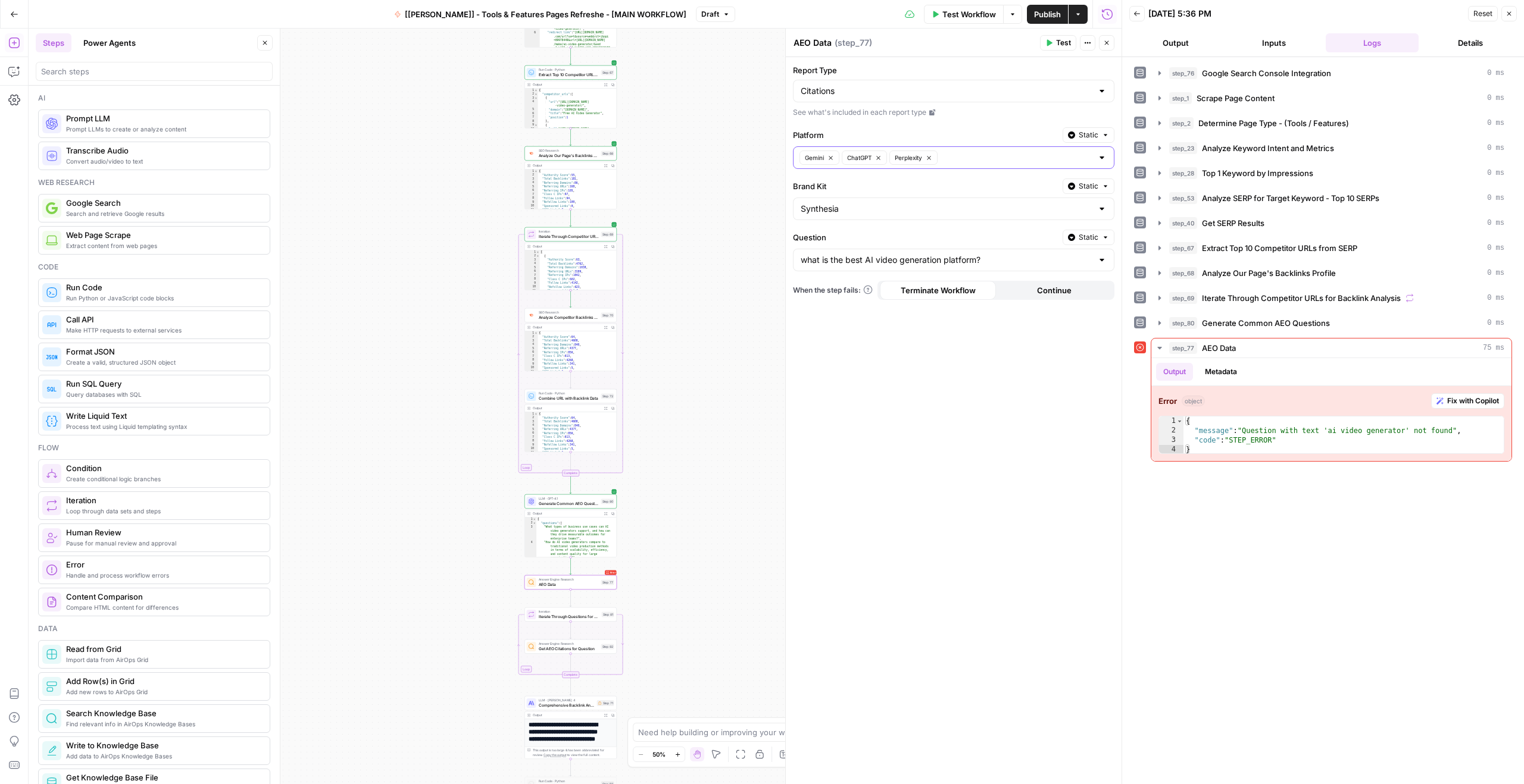
click at [1057, 41] on span "Test" at bounding box center [1063, 43] width 15 height 10
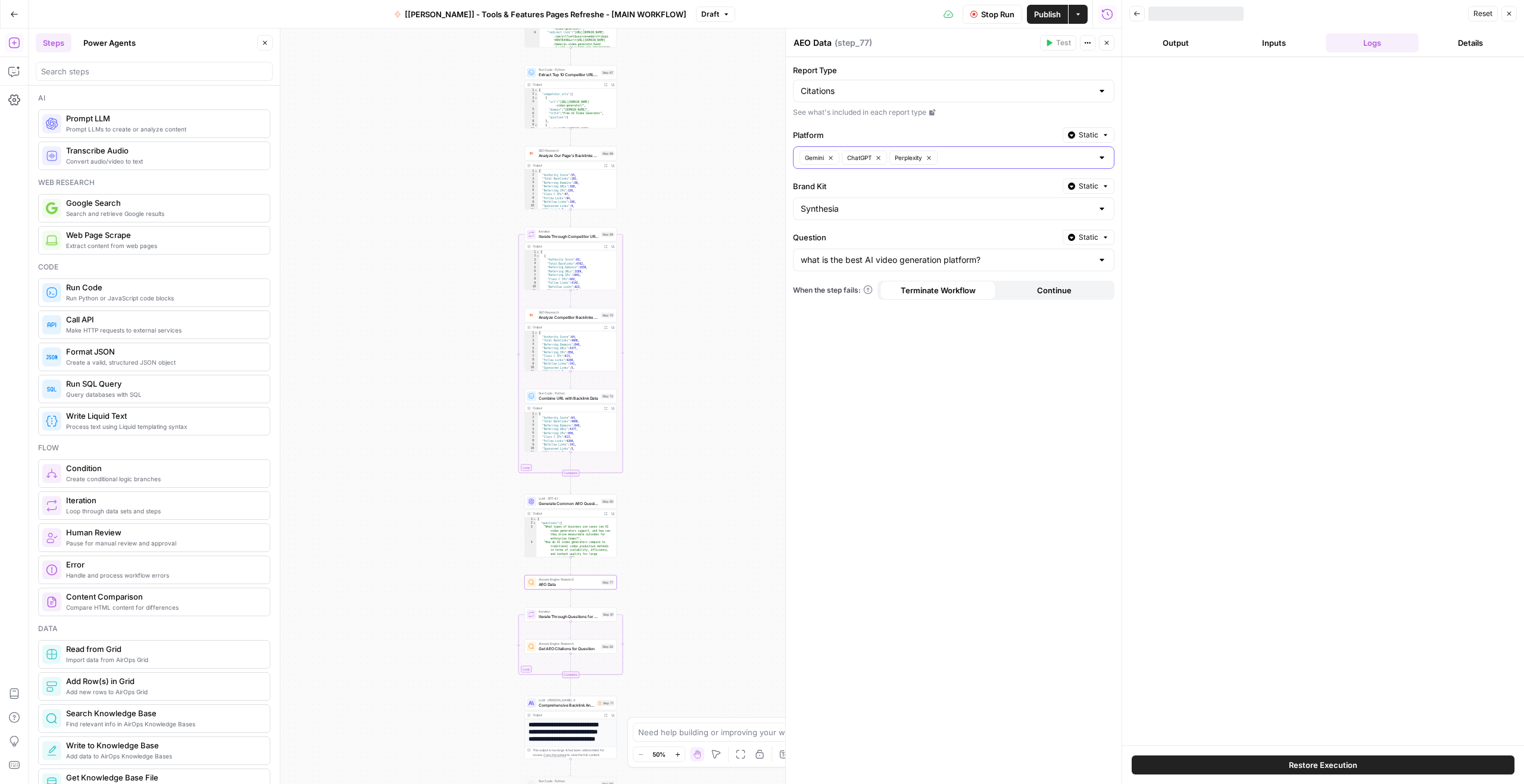
click at [1156, 33] on header "Back Reset Close Output Inputs Logs Details" at bounding box center [1323, 29] width 402 height 57
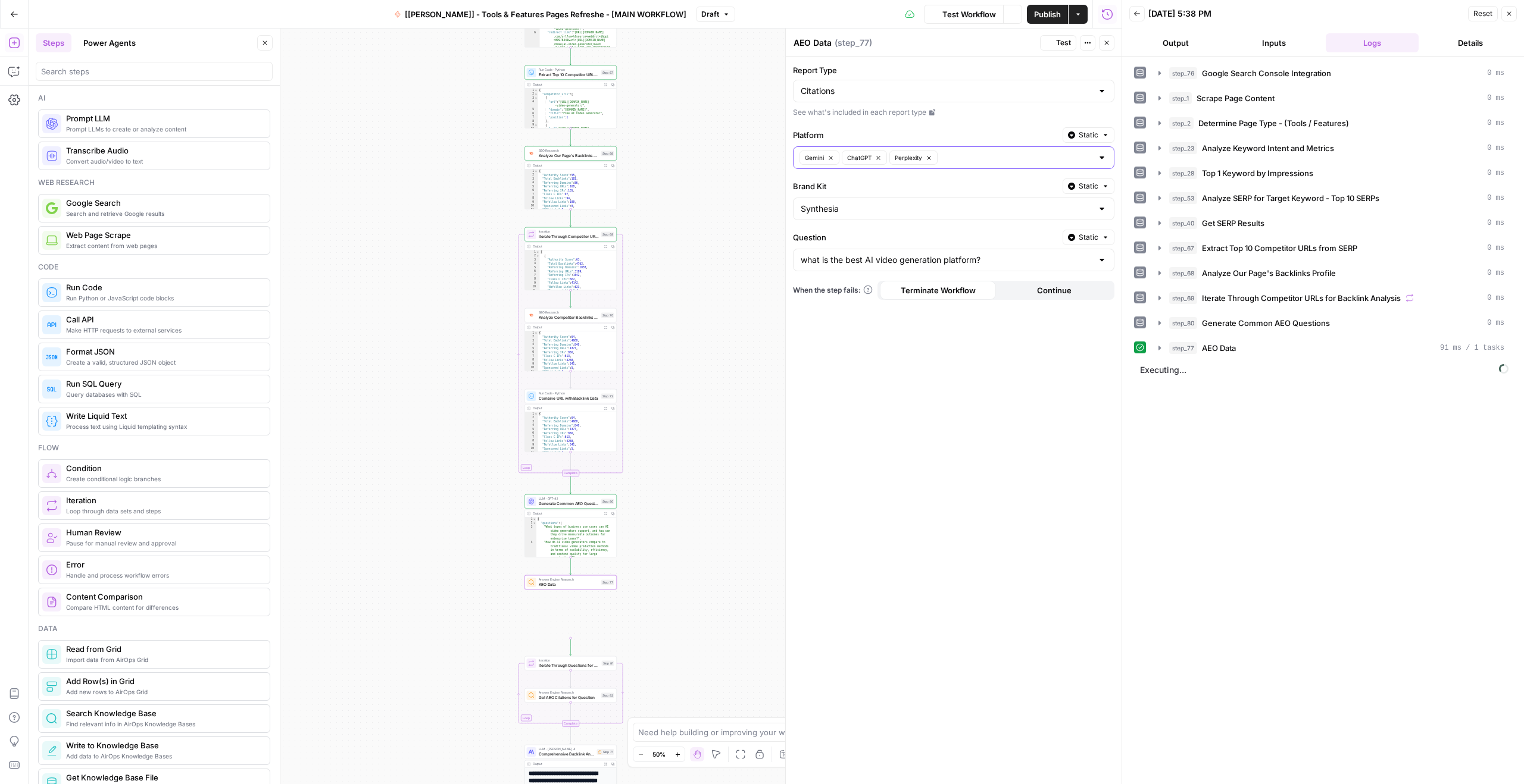
click at [1168, 46] on button "Output" at bounding box center [1175, 43] width 93 height 19
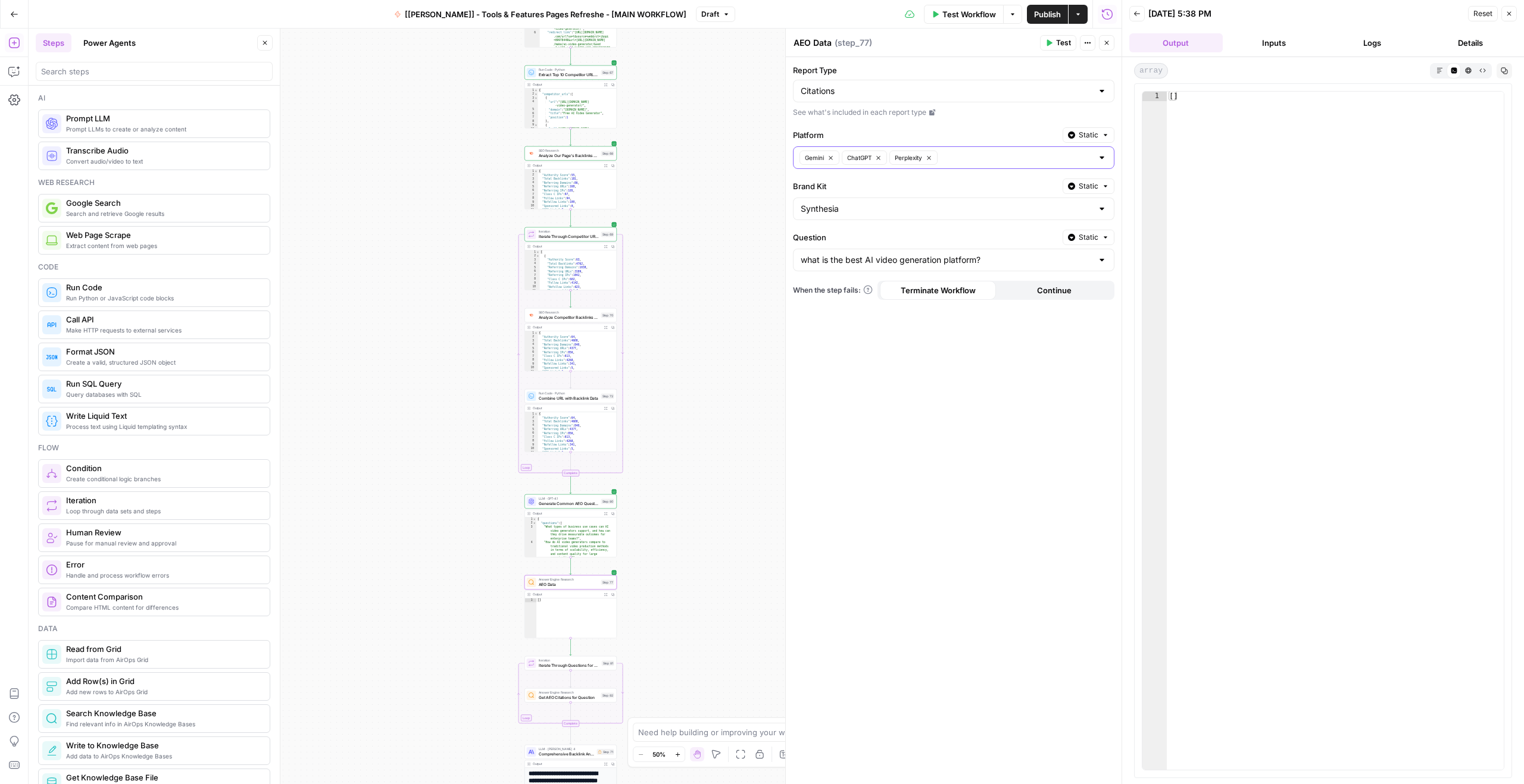
click at [948, 187] on label "Brand Kit" at bounding box center [925, 186] width 265 height 12
click at [948, 203] on input "Synthesia" at bounding box center [946, 209] width 291 height 12
type input "Synthesia"
click at [1051, 46] on button "Test" at bounding box center [1058, 43] width 36 height 15
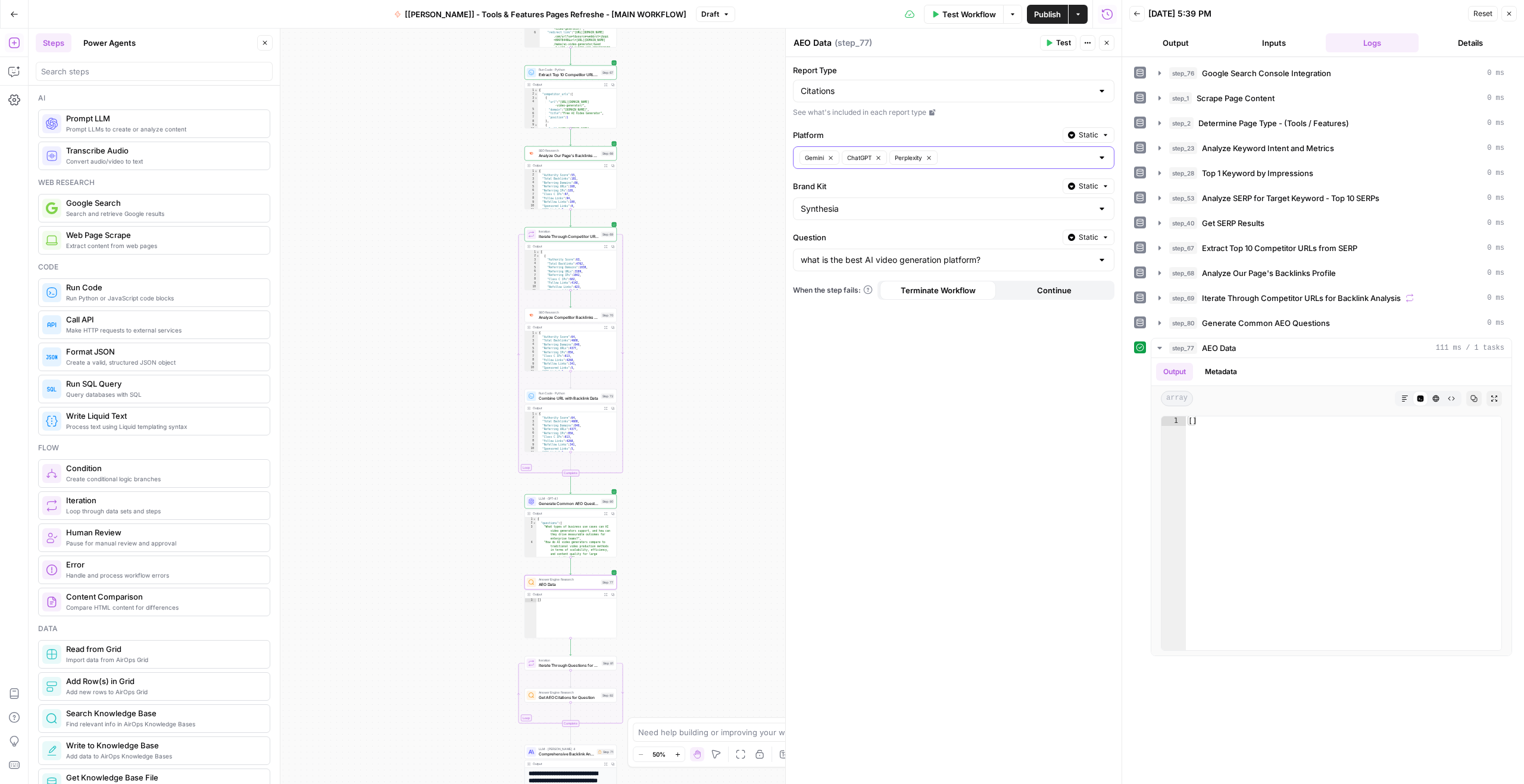
click at [920, 184] on label "Brand Kit" at bounding box center [925, 186] width 265 height 12
click at [920, 203] on input "Synthesia" at bounding box center [946, 209] width 291 height 12
type input "Synthesia"
click at [930, 89] on input "Report Type" at bounding box center [946, 91] width 291 height 12
click at [843, 136] on span "Citations" at bounding box center [946, 137] width 286 height 12
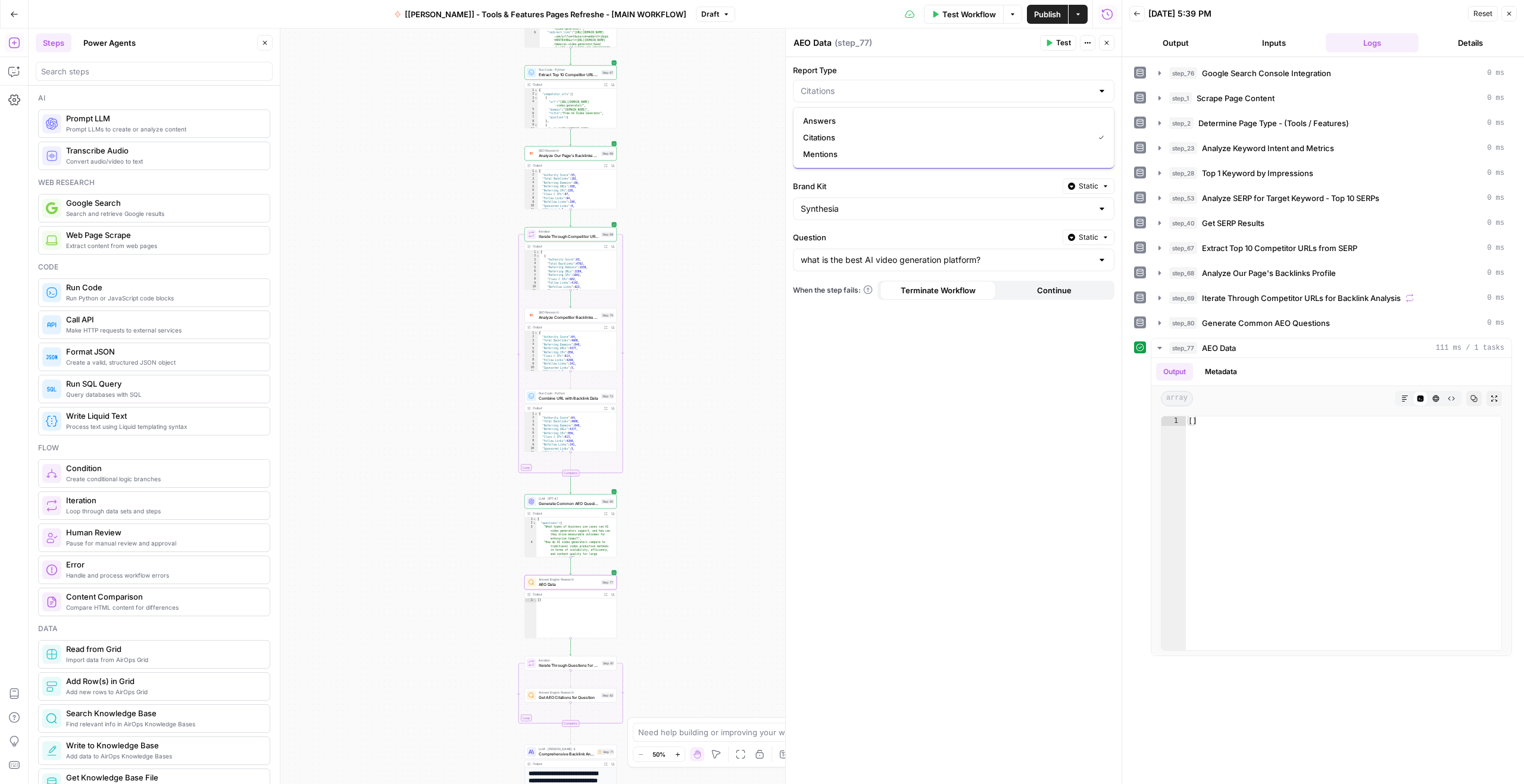
type input "Citations"
click at [1055, 44] on button "Test" at bounding box center [1058, 43] width 36 height 15
click at [1189, 41] on button "Output" at bounding box center [1175, 43] width 93 height 19
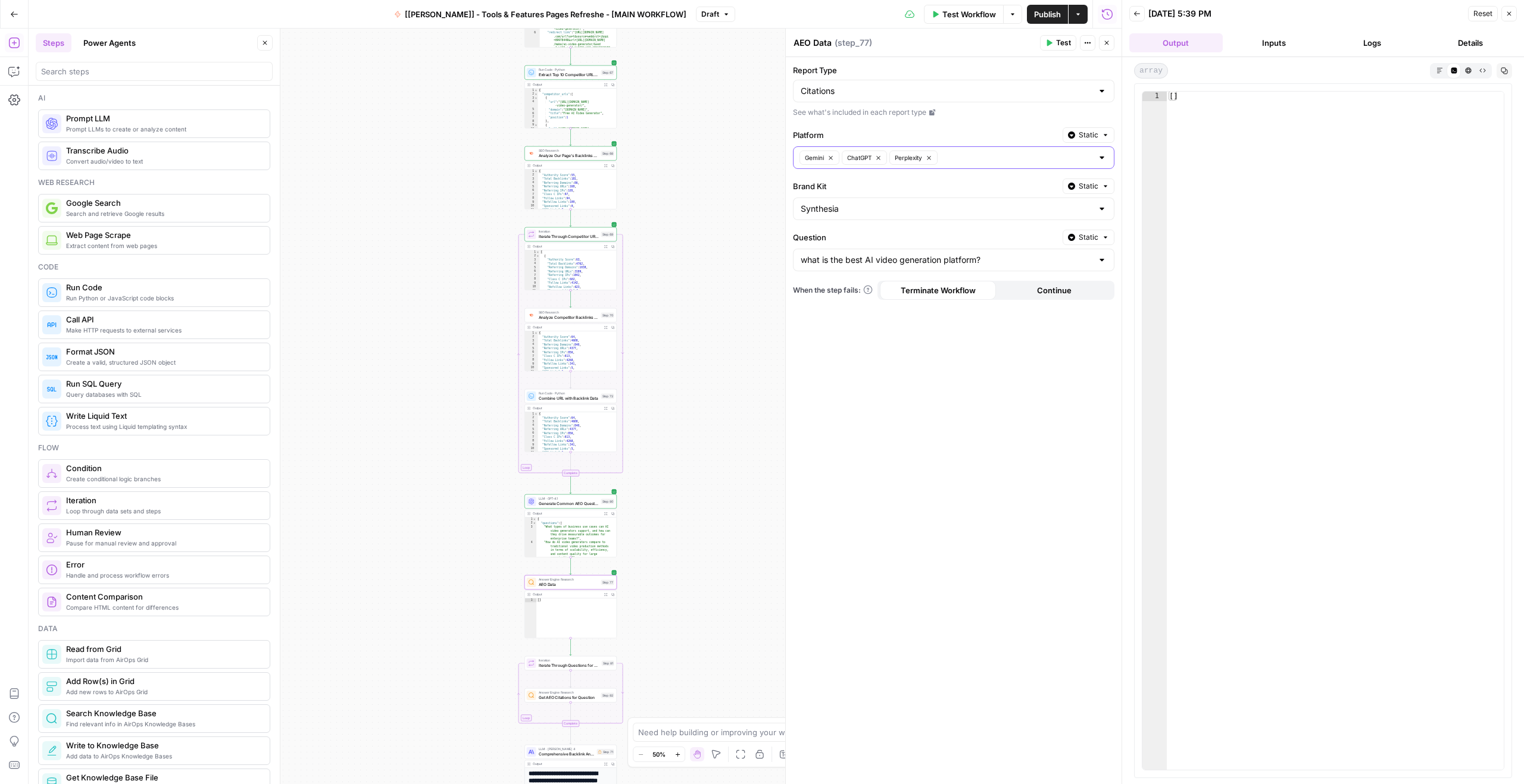
type textarea "**"
click at [1174, 97] on div "[ ]" at bounding box center [1335, 440] width 337 height 697
click at [1170, 96] on div "[ ]" at bounding box center [1335, 440] width 337 height 697
click at [1441, 69] on icon "button" at bounding box center [1439, 70] width 6 height 6
click at [1448, 71] on button "Code Editor" at bounding box center [1453, 70] width 14 height 14
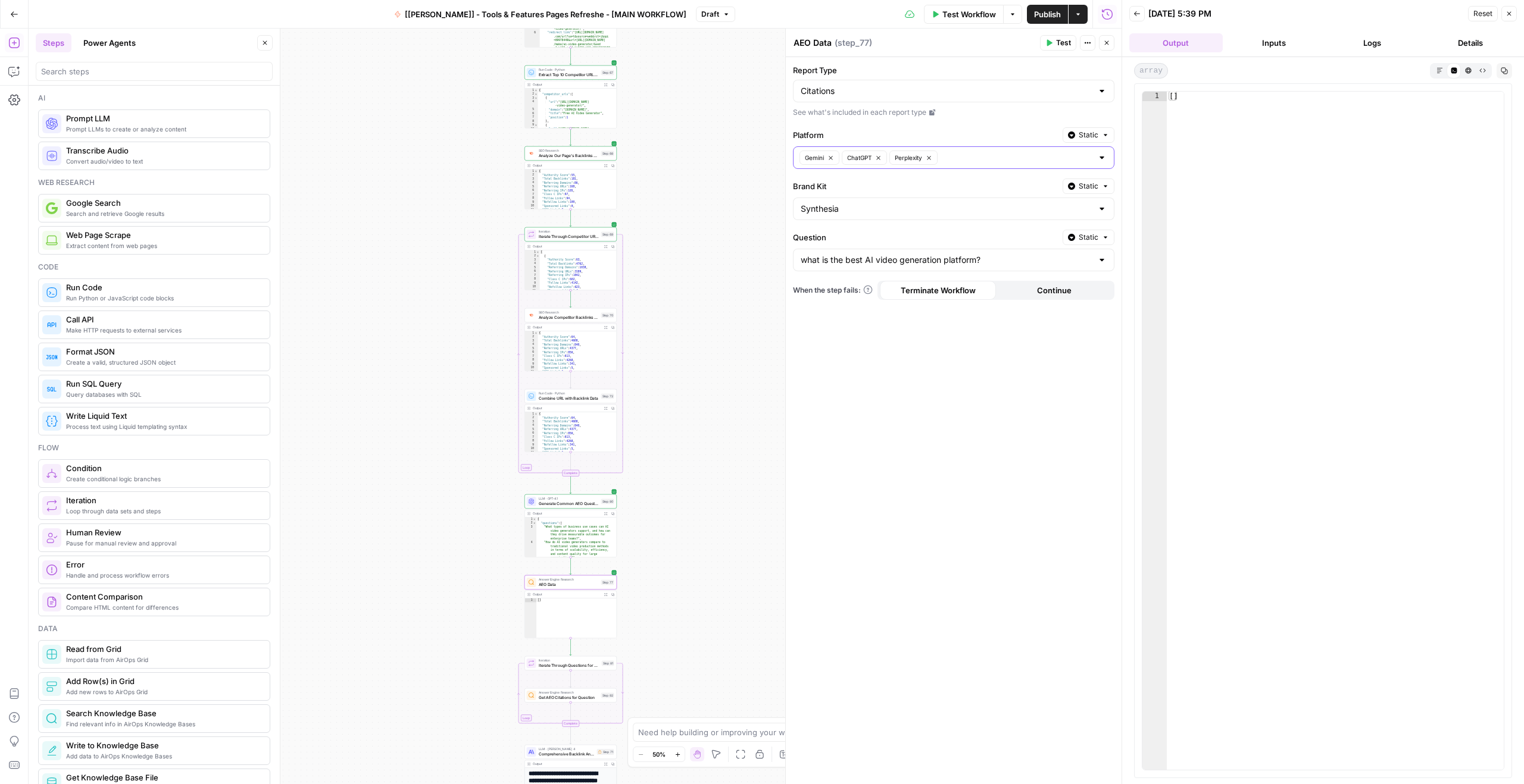
click at [894, 176] on div "Report Type Citations See what's included in each report type Platform Static G…" at bounding box center [953, 421] width 335 height 727
click at [1088, 130] on span "Static" at bounding box center [1088, 134] width 20 height 10
click at [1088, 131] on span "Static" at bounding box center [1088, 134] width 20 height 10
click at [943, 181] on label "Brand Kit" at bounding box center [925, 186] width 265 height 12
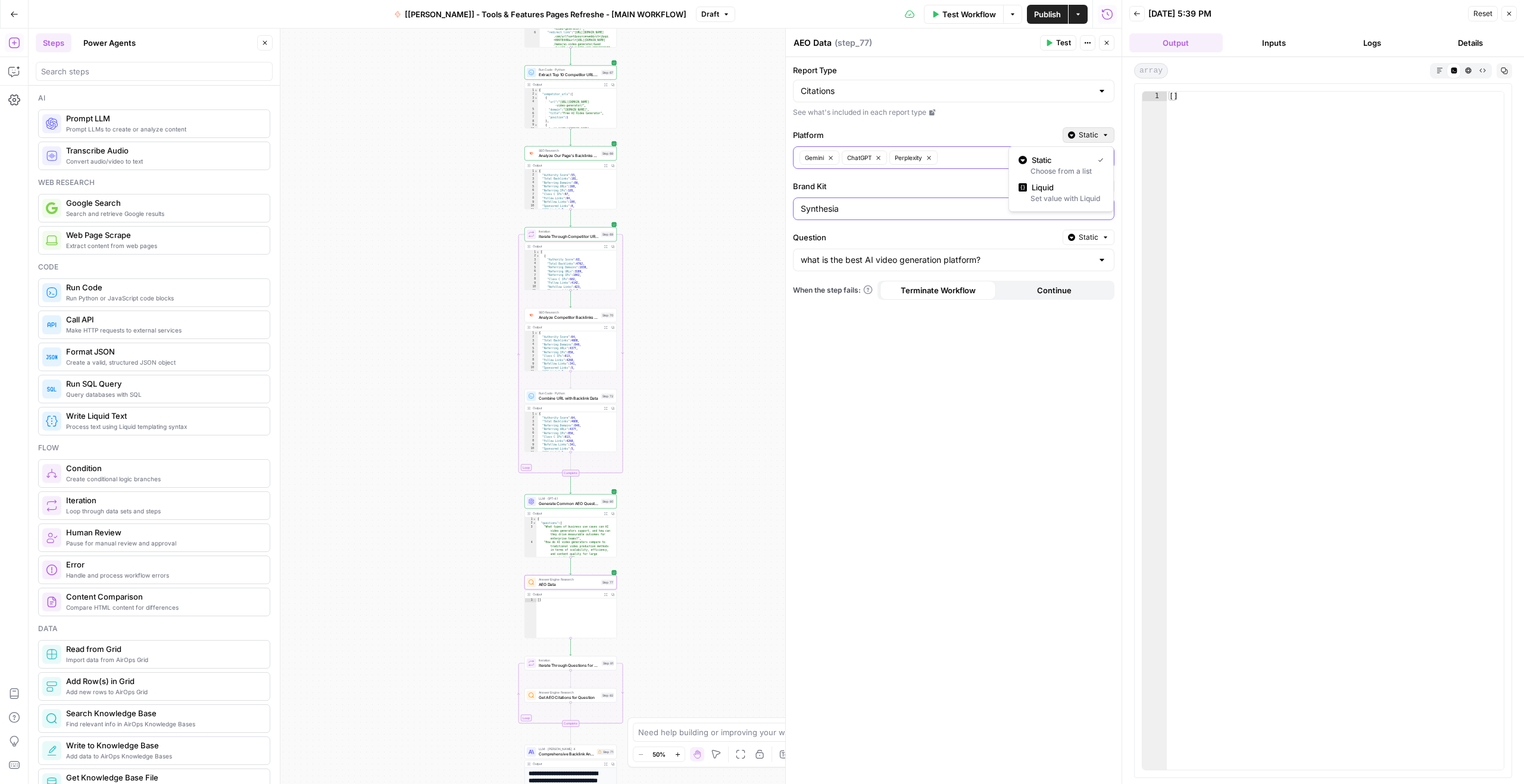
click at [943, 203] on input "Synthesia" at bounding box center [946, 209] width 291 height 12
type input "Synthesia"
click at [994, 169] on div "Report Type Citations See what's included in each report type Platform Static G…" at bounding box center [953, 421] width 335 height 727
click at [934, 211] on input "Brand Kit" at bounding box center [946, 209] width 291 height 12
click at [826, 246] on button "Synthesia" at bounding box center [954, 239] width 311 height 17
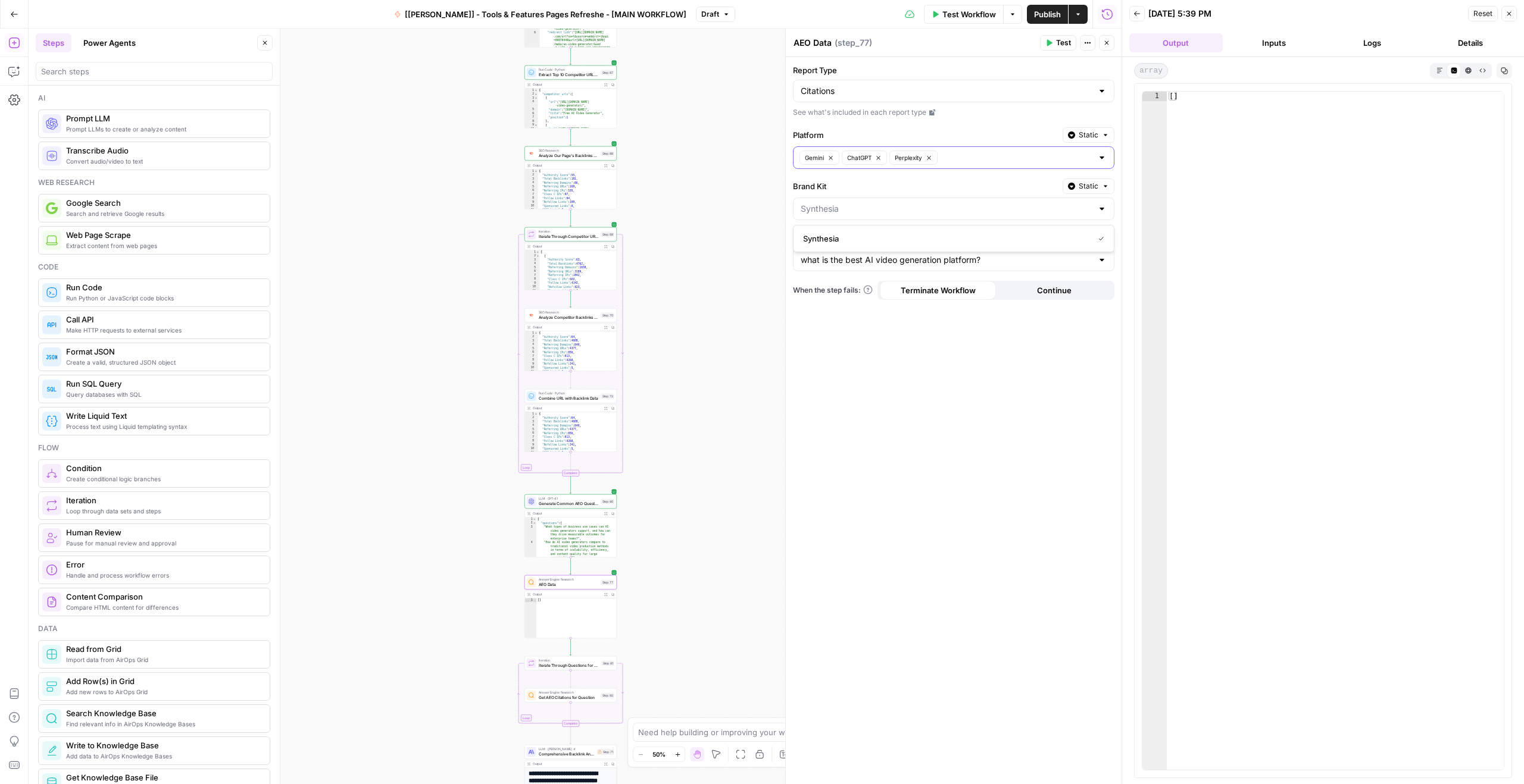
type input "Synthesia"
click at [902, 388] on div "Report Type Citations See what's included in each report type Platform Static G…" at bounding box center [953, 421] width 335 height 727
click at [1047, 41] on icon "button" at bounding box center [1050, 43] width 6 height 6
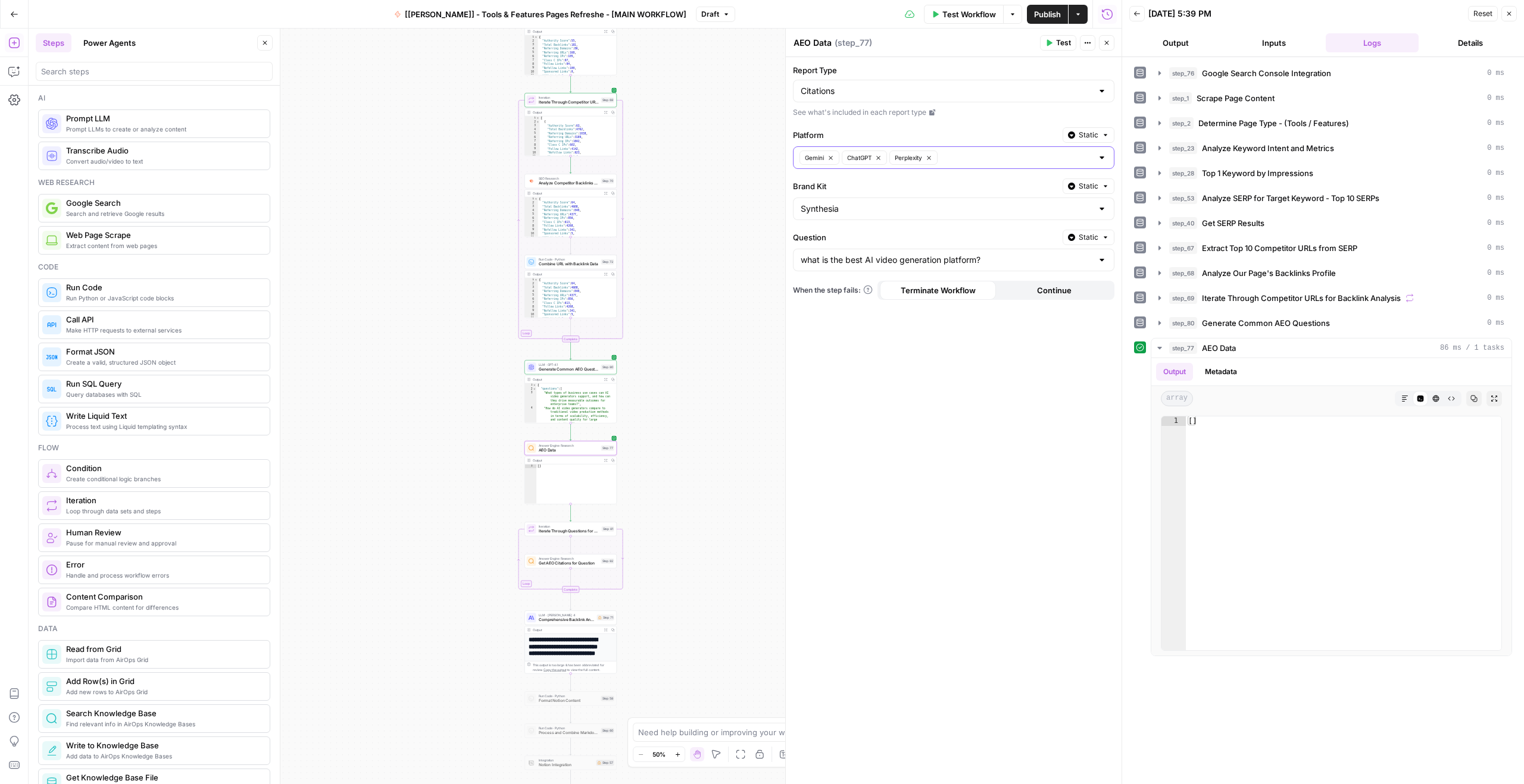
click at [567, 369] on span "Generate Common AEO Questions" at bounding box center [569, 370] width 60 height 6
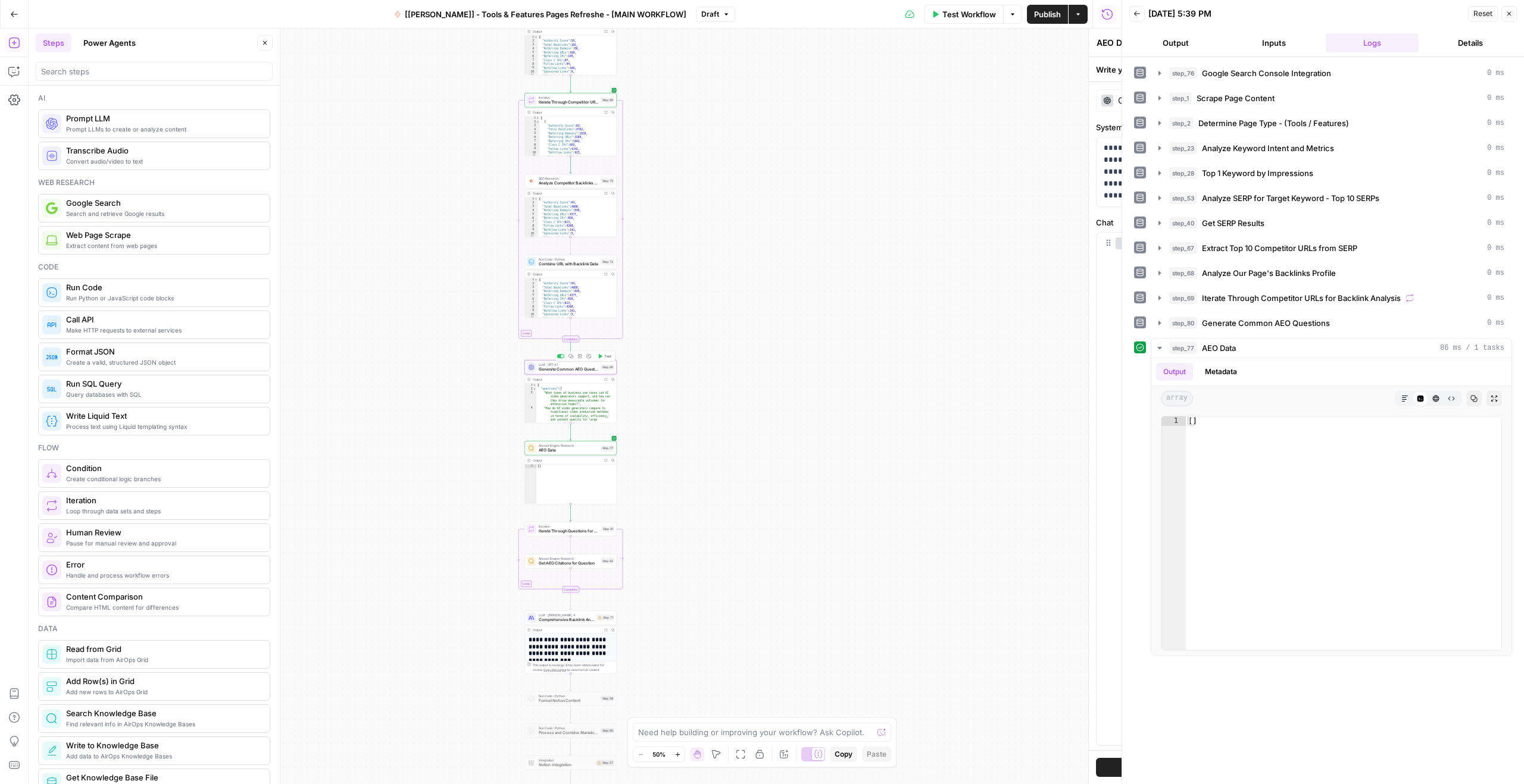
type textarea "Generate Common AEO Questions"
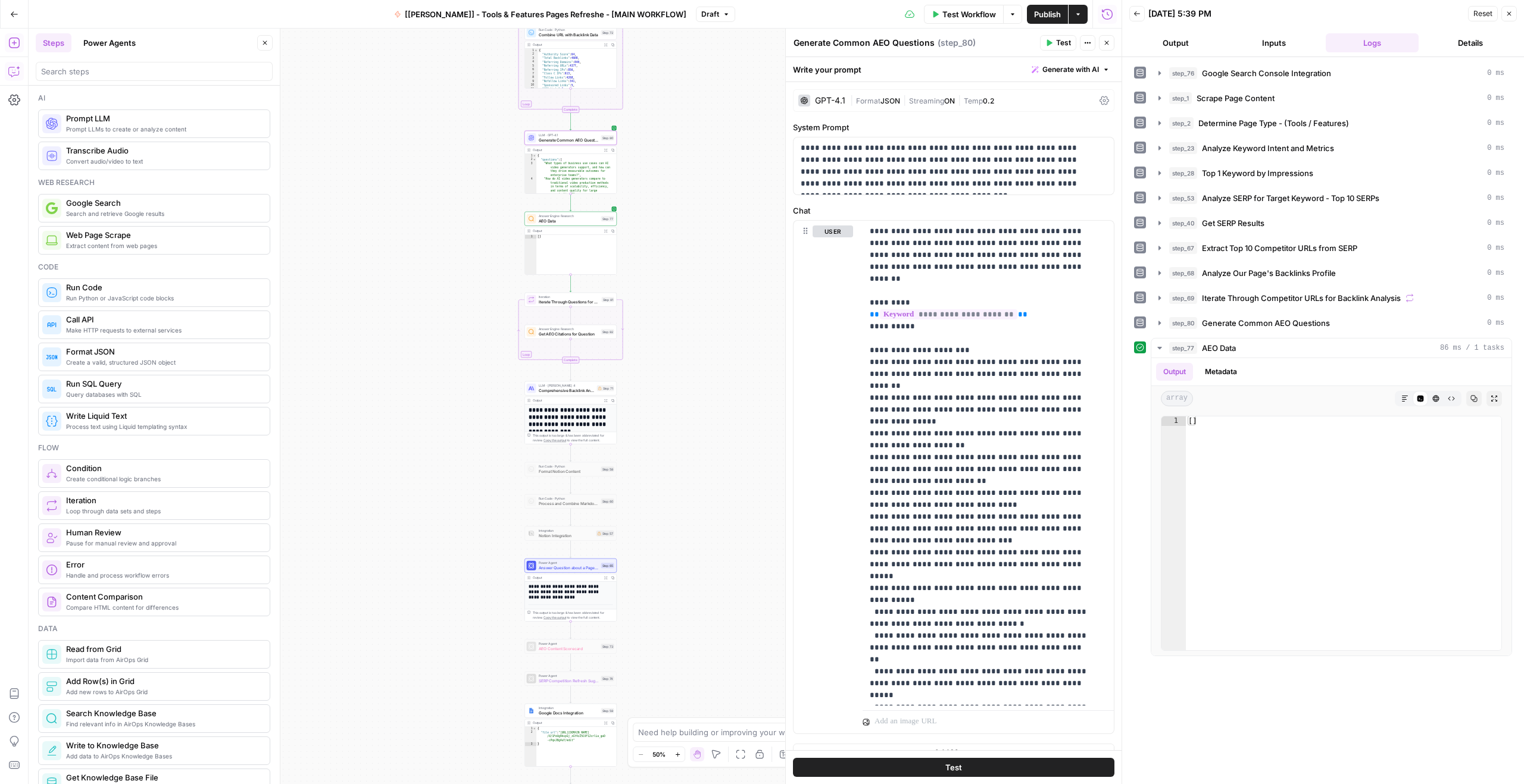
click at [9, 69] on icon "button" at bounding box center [14, 71] width 12 height 12
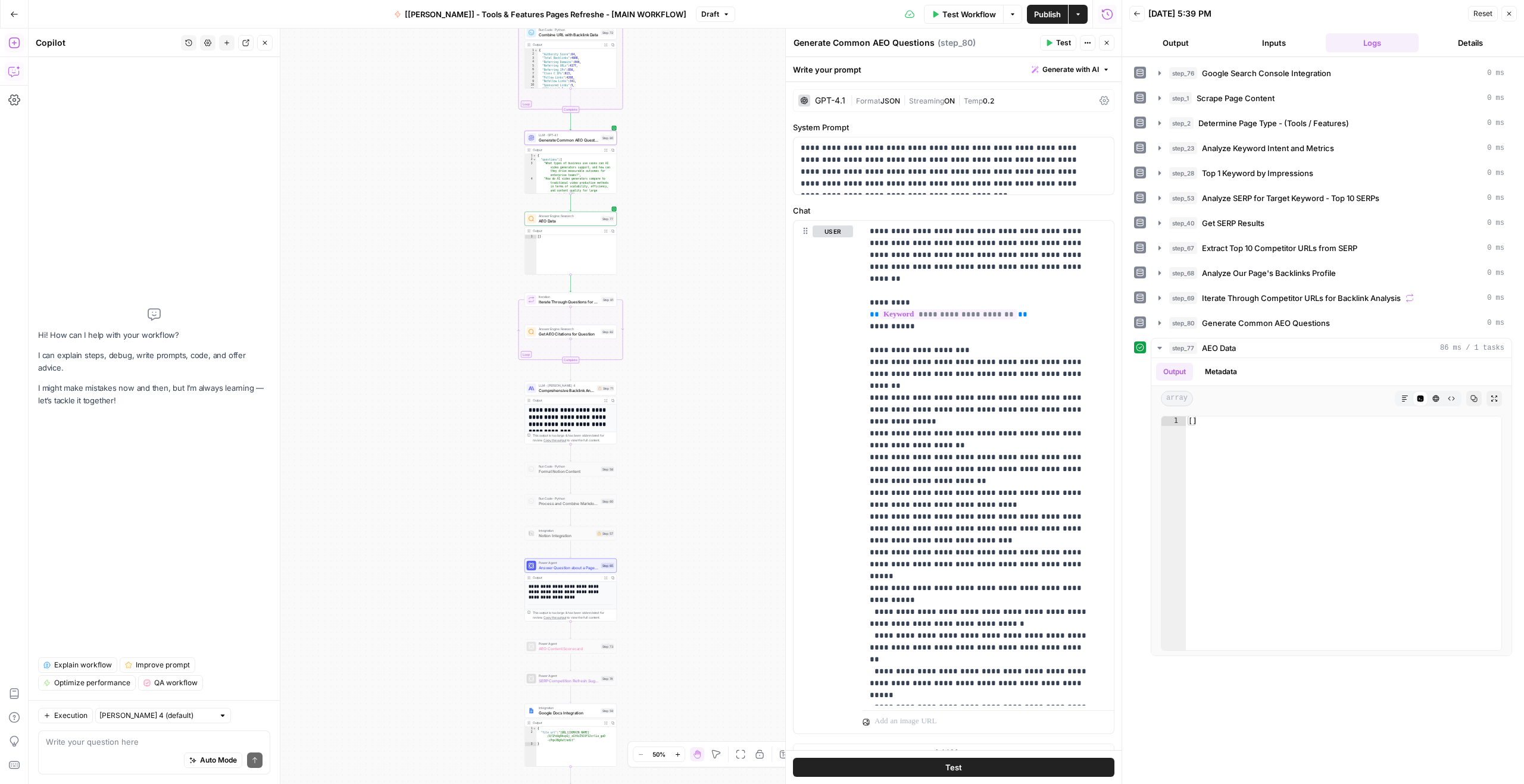
click at [14, 48] on icon "button" at bounding box center [13, 43] width 11 height 10
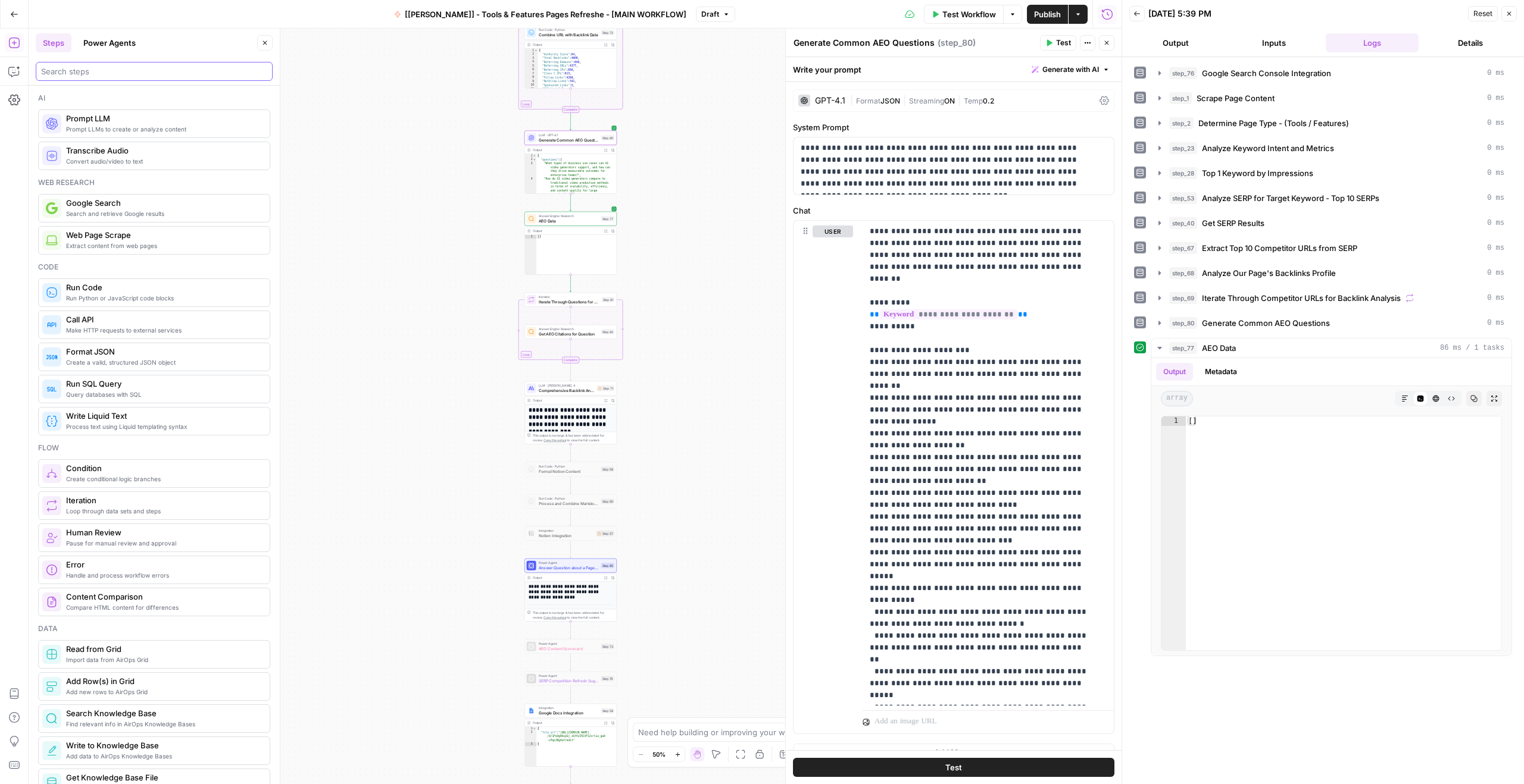
click at [108, 74] on input "search" at bounding box center [154, 71] width 226 height 12
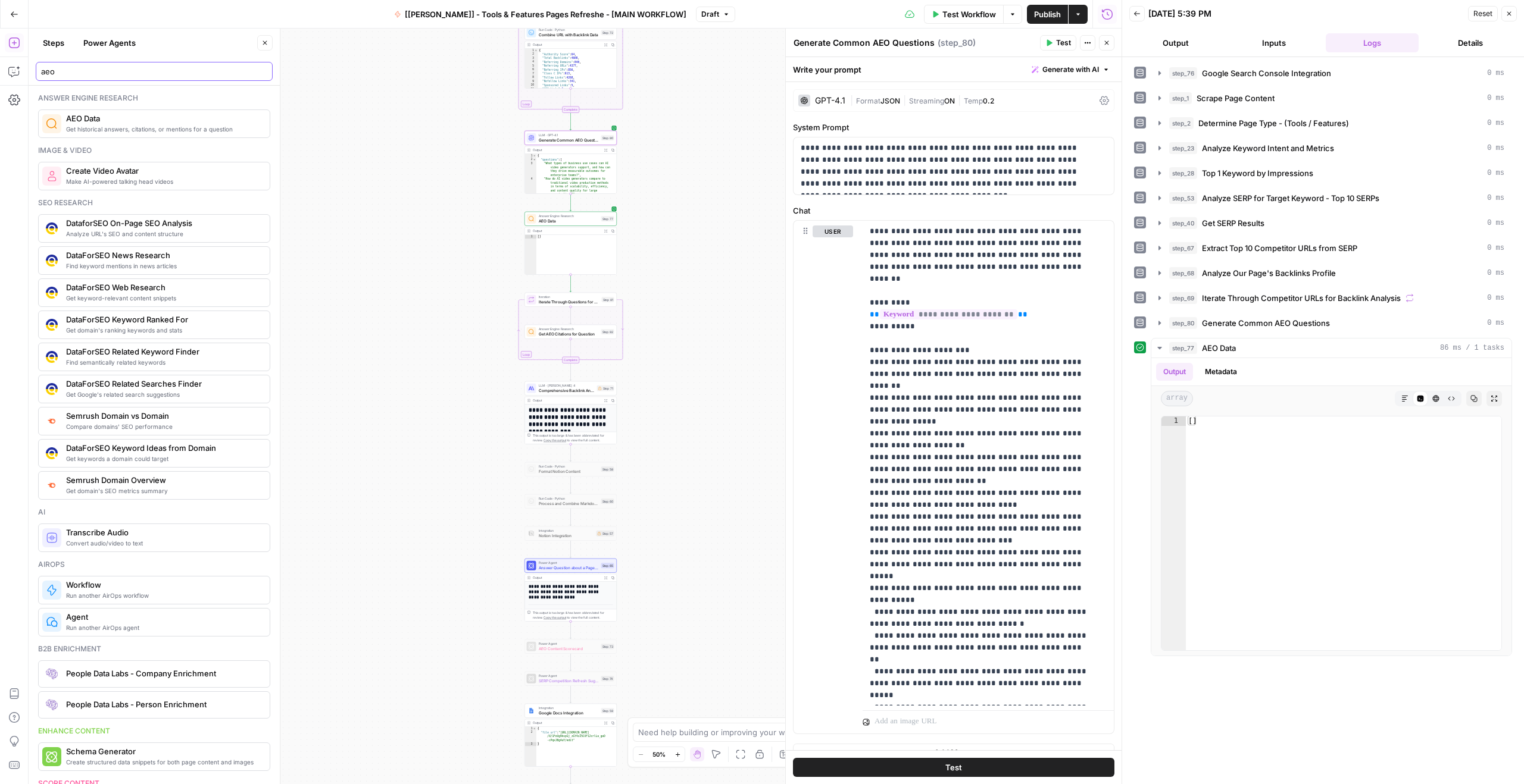
type input "aeo"
click at [109, 104] on div "Answer engine research Get historical answers, citations, or mentions for a que…" at bounding box center [153, 115] width 232 height 46
click at [109, 121] on span "AEO Data" at bounding box center [162, 118] width 194 height 12
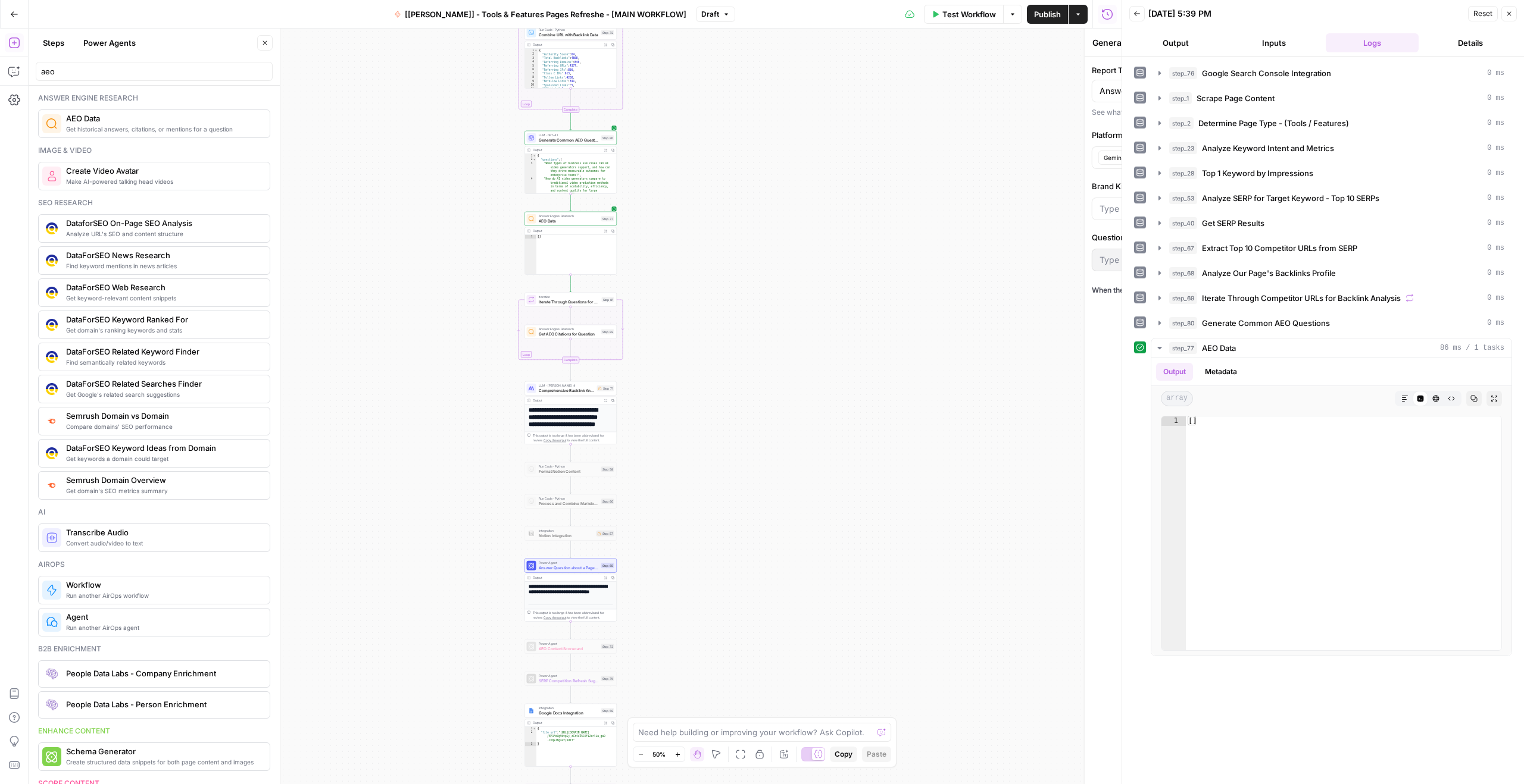
type textarea "AEO Data"
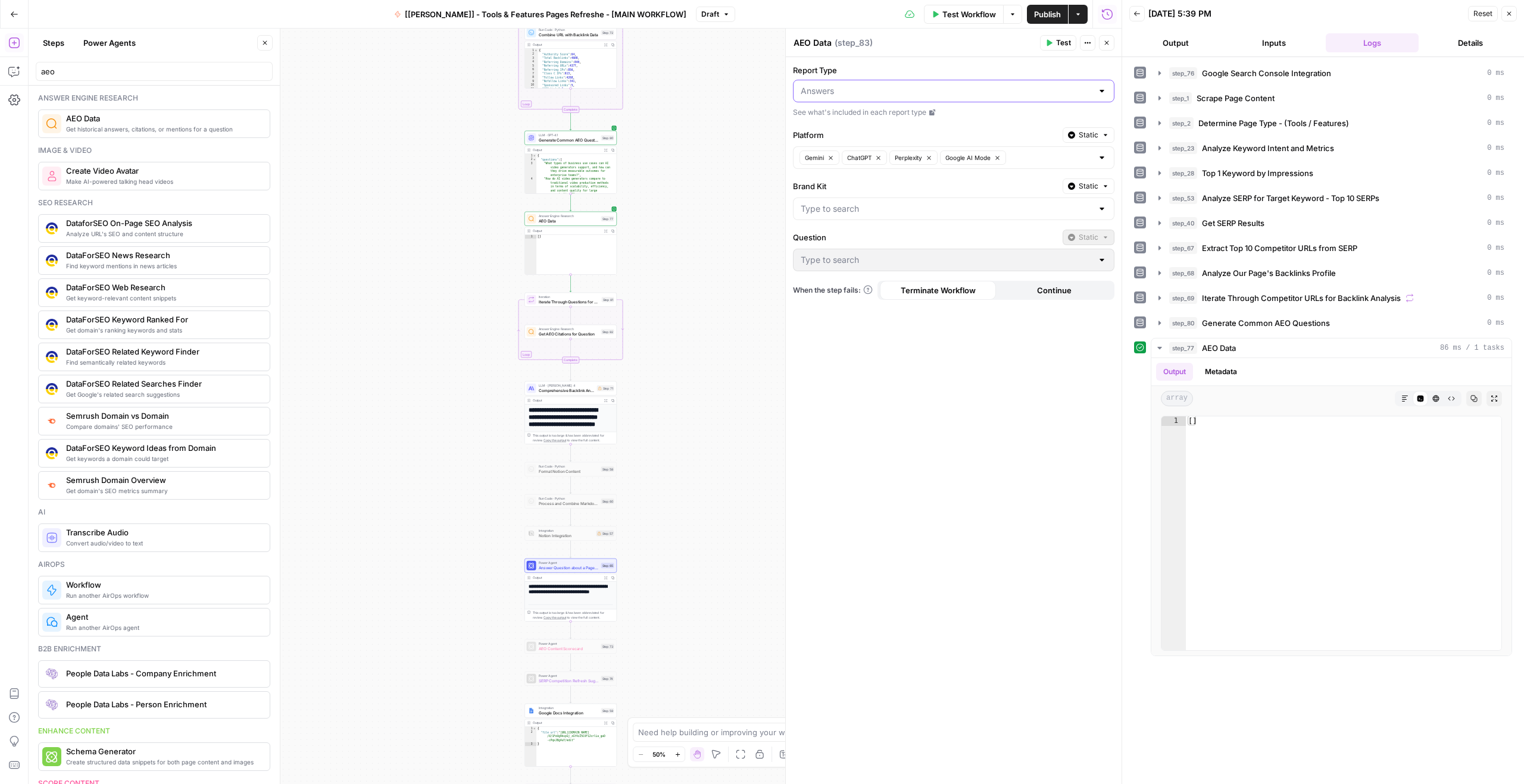
click at [875, 93] on input "Report Type" at bounding box center [946, 91] width 291 height 12
click at [845, 130] on button "Citations" at bounding box center [954, 137] width 311 height 17
type input "Citations"
click at [850, 208] on input "Brand Kit" at bounding box center [946, 209] width 291 height 12
click at [845, 237] on span "Synthesia" at bounding box center [951, 238] width 296 height 12
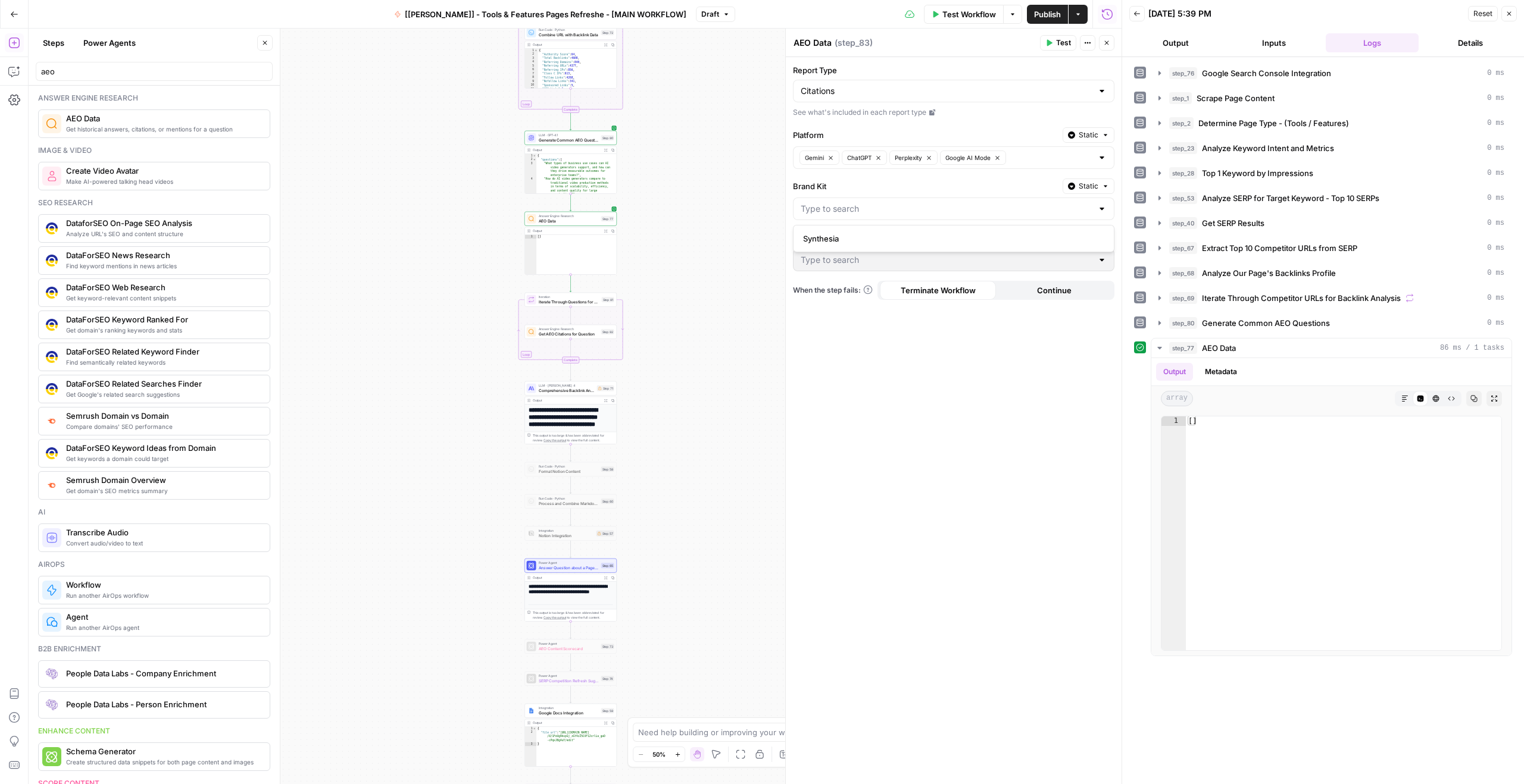
type input "Synthesia"
click at [845, 266] on div at bounding box center [953, 260] width 321 height 22
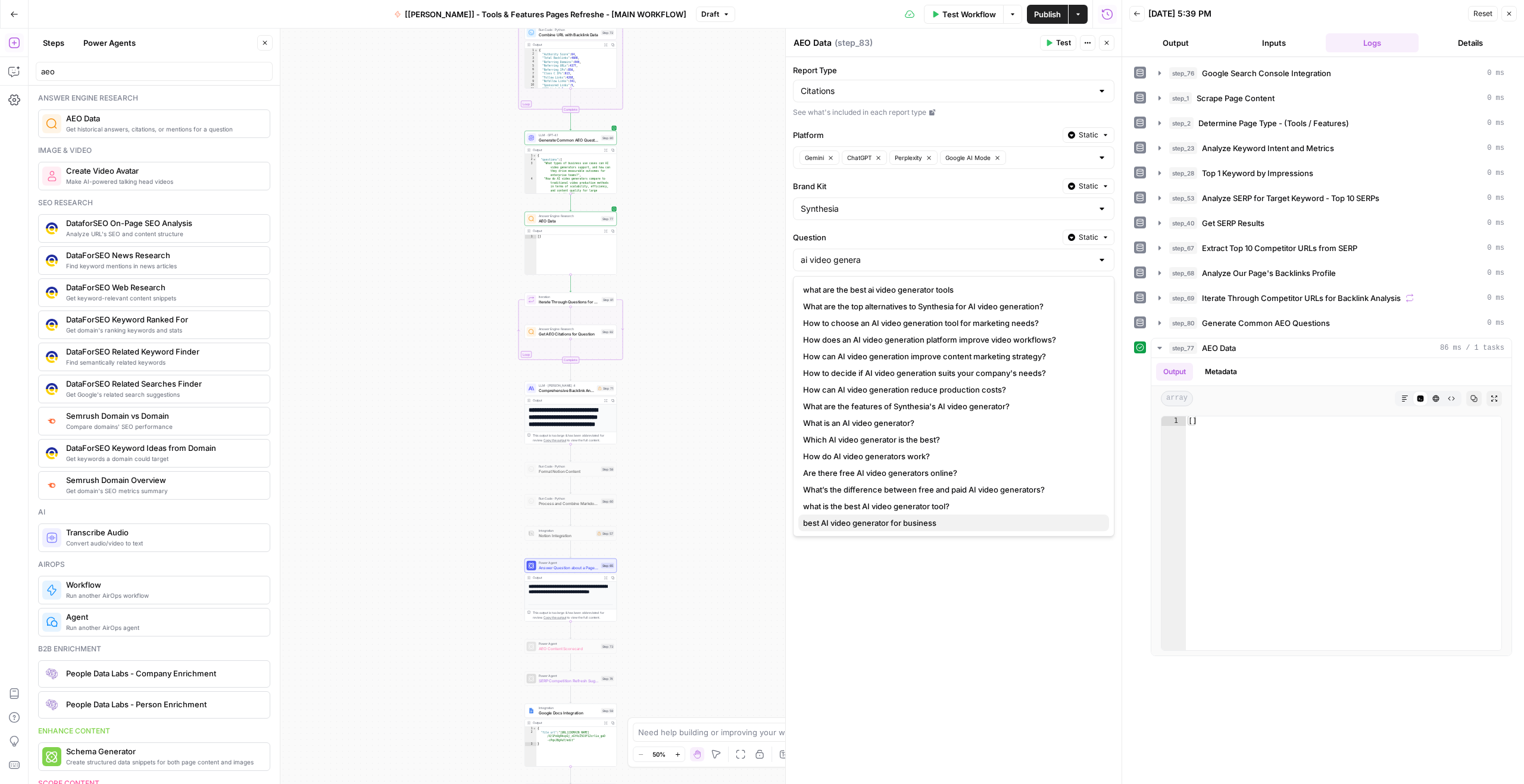
click at [881, 526] on span "best AI video generator for business" at bounding box center [951, 523] width 296 height 12
type input "best AI video generator for business"
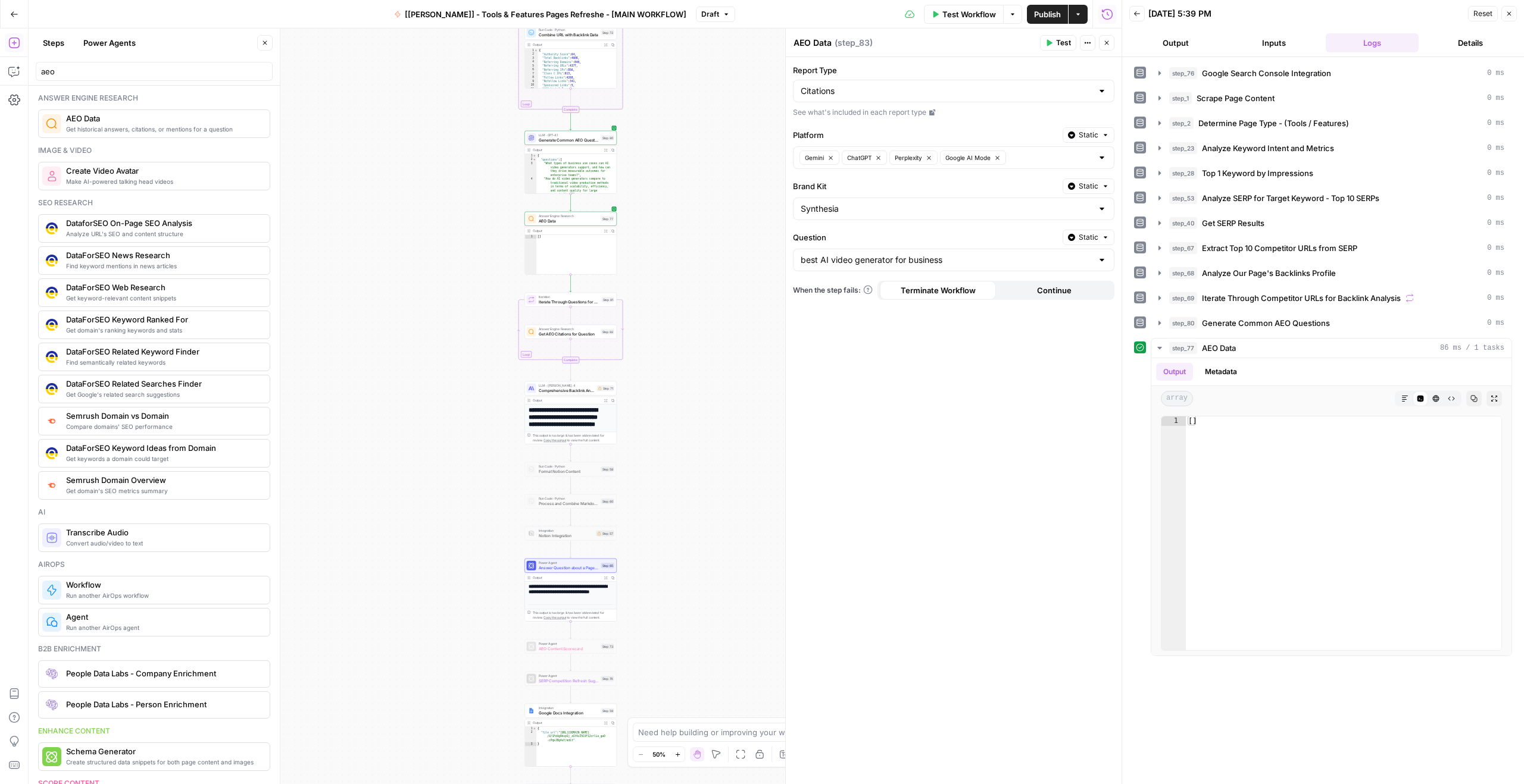
click at [1063, 46] on span "Test" at bounding box center [1063, 43] width 15 height 10
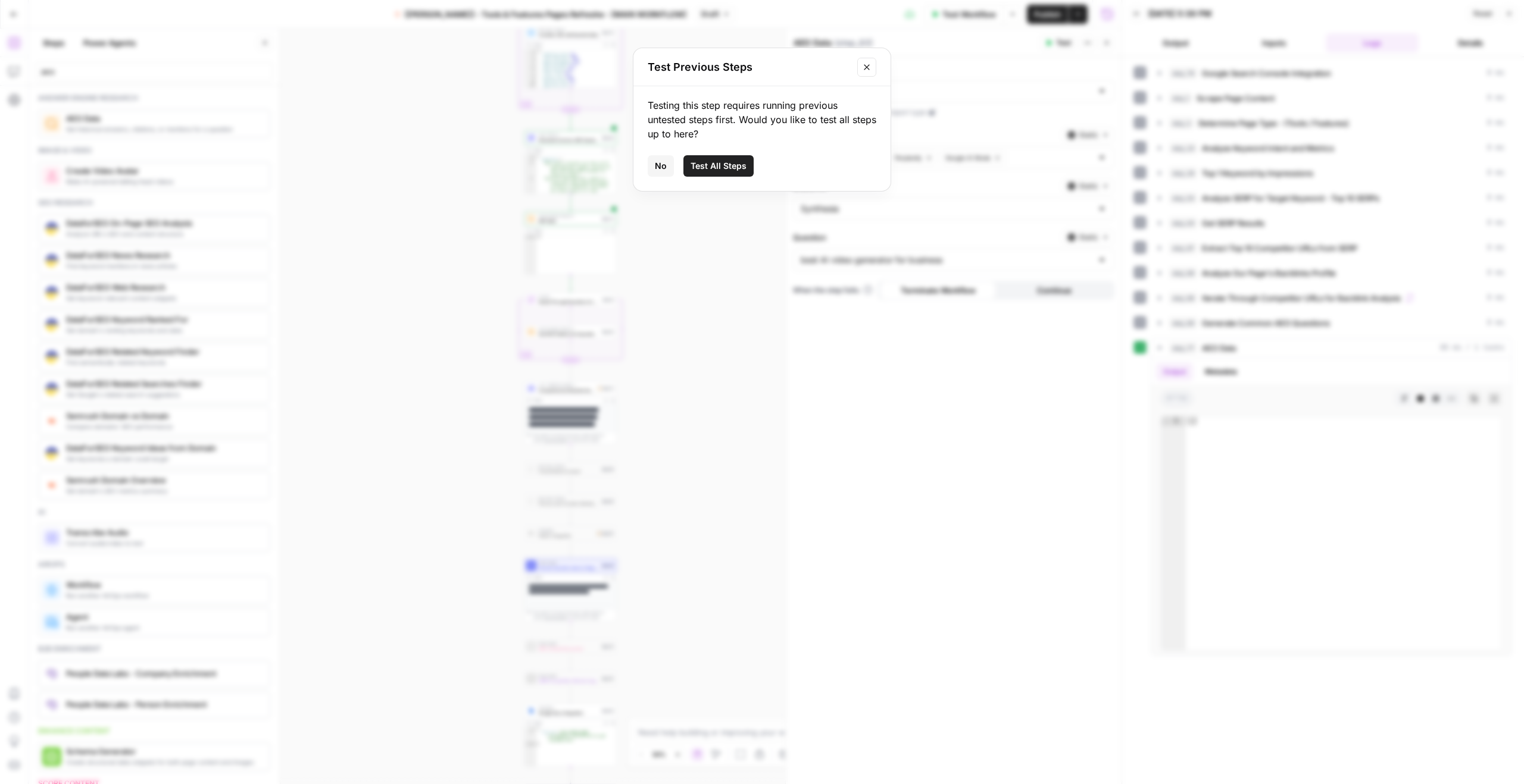
click at [660, 169] on span "No" at bounding box center [660, 166] width 12 height 12
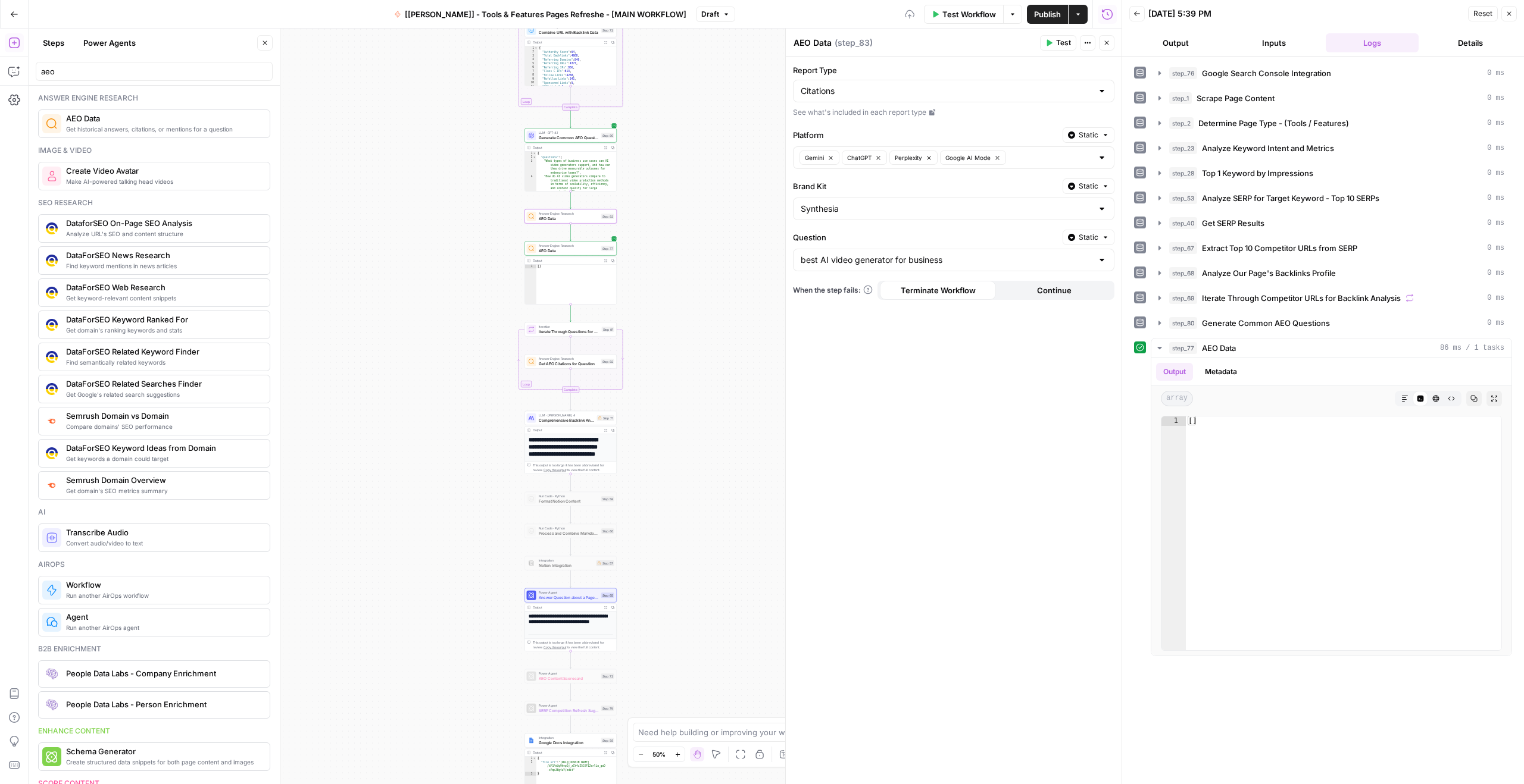
click at [579, 221] on span "AEO Data" at bounding box center [569, 218] width 60 height 6
click at [1059, 41] on span "Test" at bounding box center [1063, 43] width 15 height 10
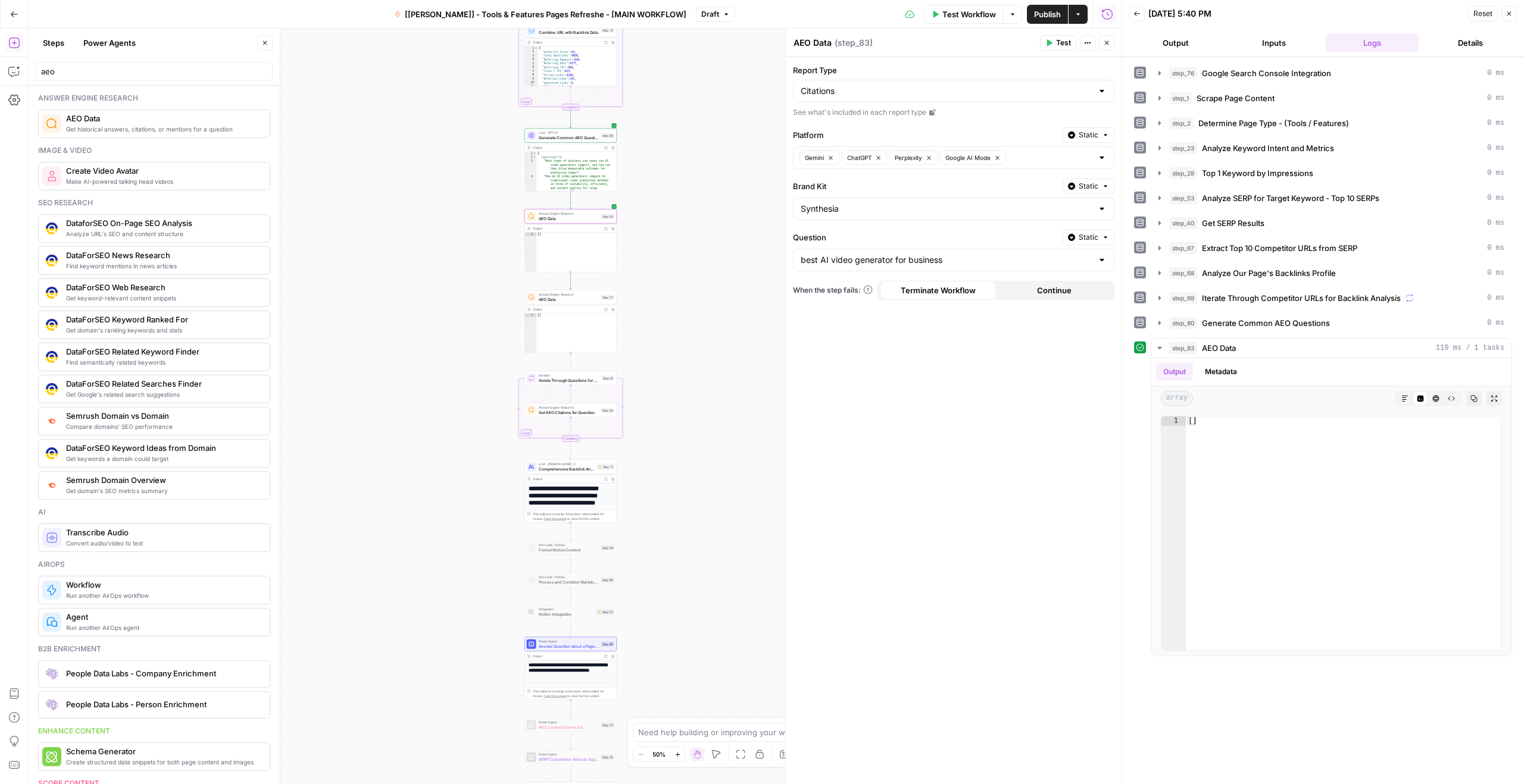
click at [1183, 41] on button "Output" at bounding box center [1175, 43] width 93 height 19
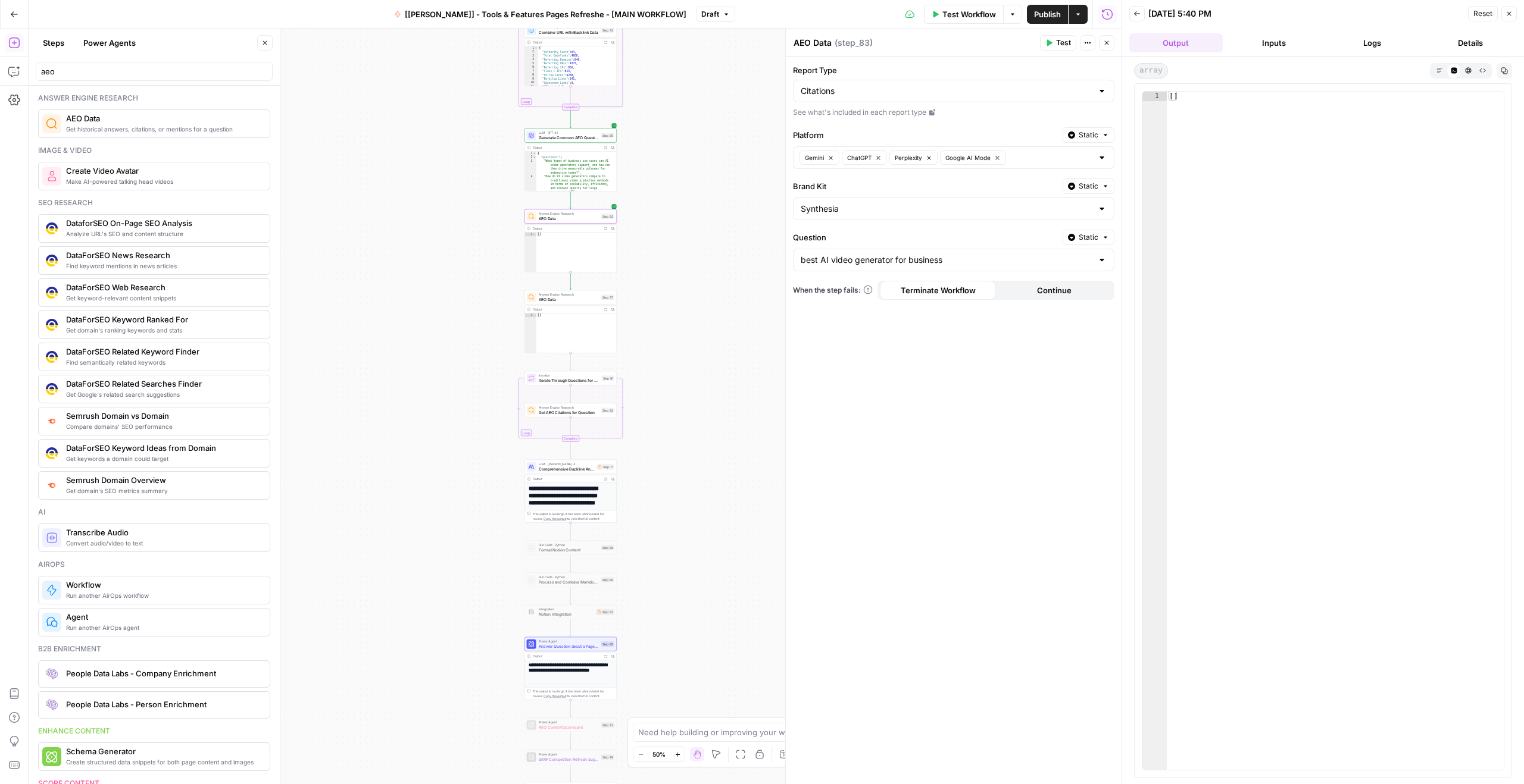
click at [537, 300] on div "Answer Engine Research AEO Data Step 77" at bounding box center [570, 297] width 88 height 10
click at [581, 286] on icon "button" at bounding box center [579, 286] width 5 height 5
click at [723, 158] on button "Delete Step" at bounding box center [730, 151] width 61 height 22
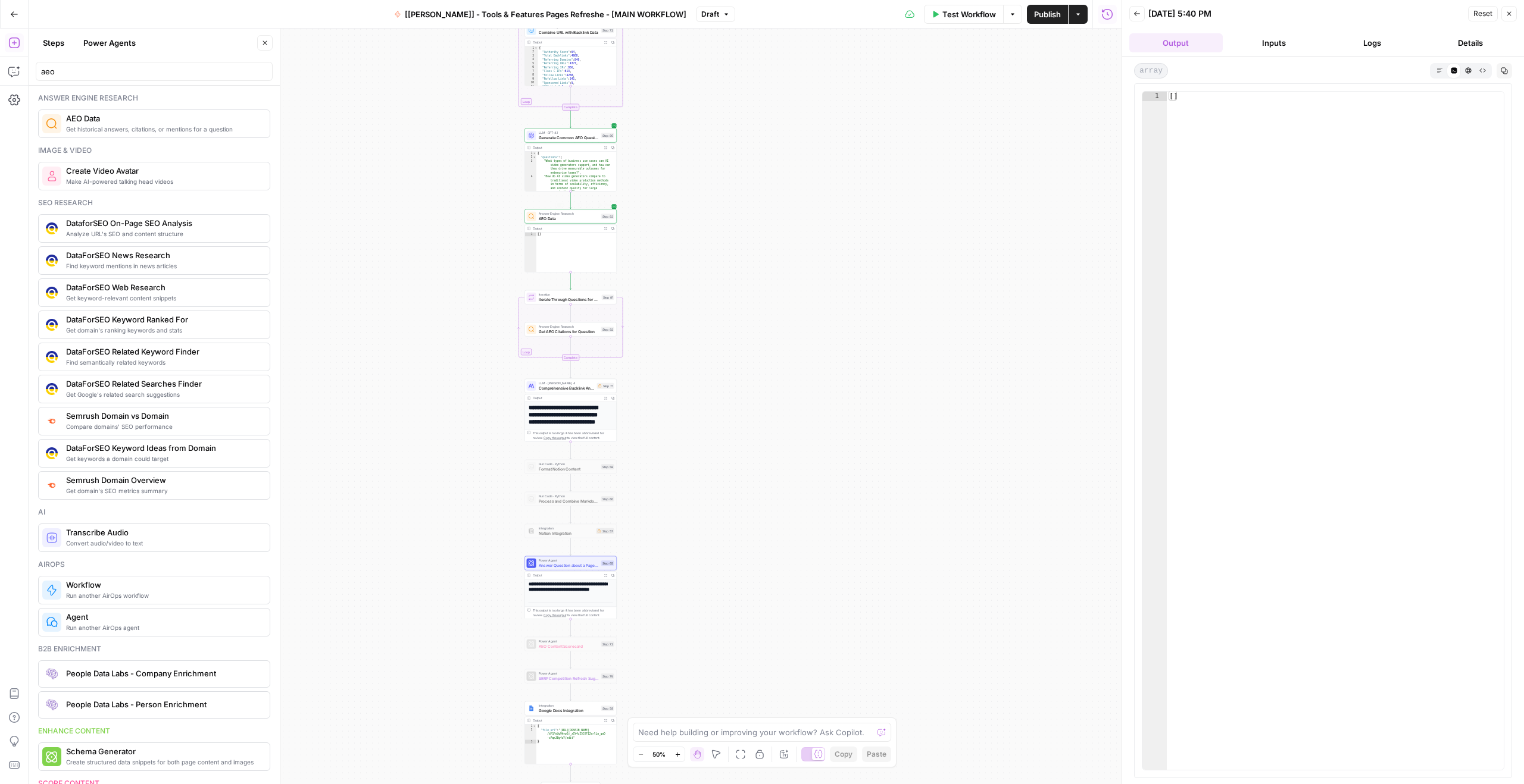
click at [548, 215] on span "Answer Engine Research" at bounding box center [569, 214] width 60 height 5
click at [902, 255] on input "Question" at bounding box center [946, 260] width 291 height 12
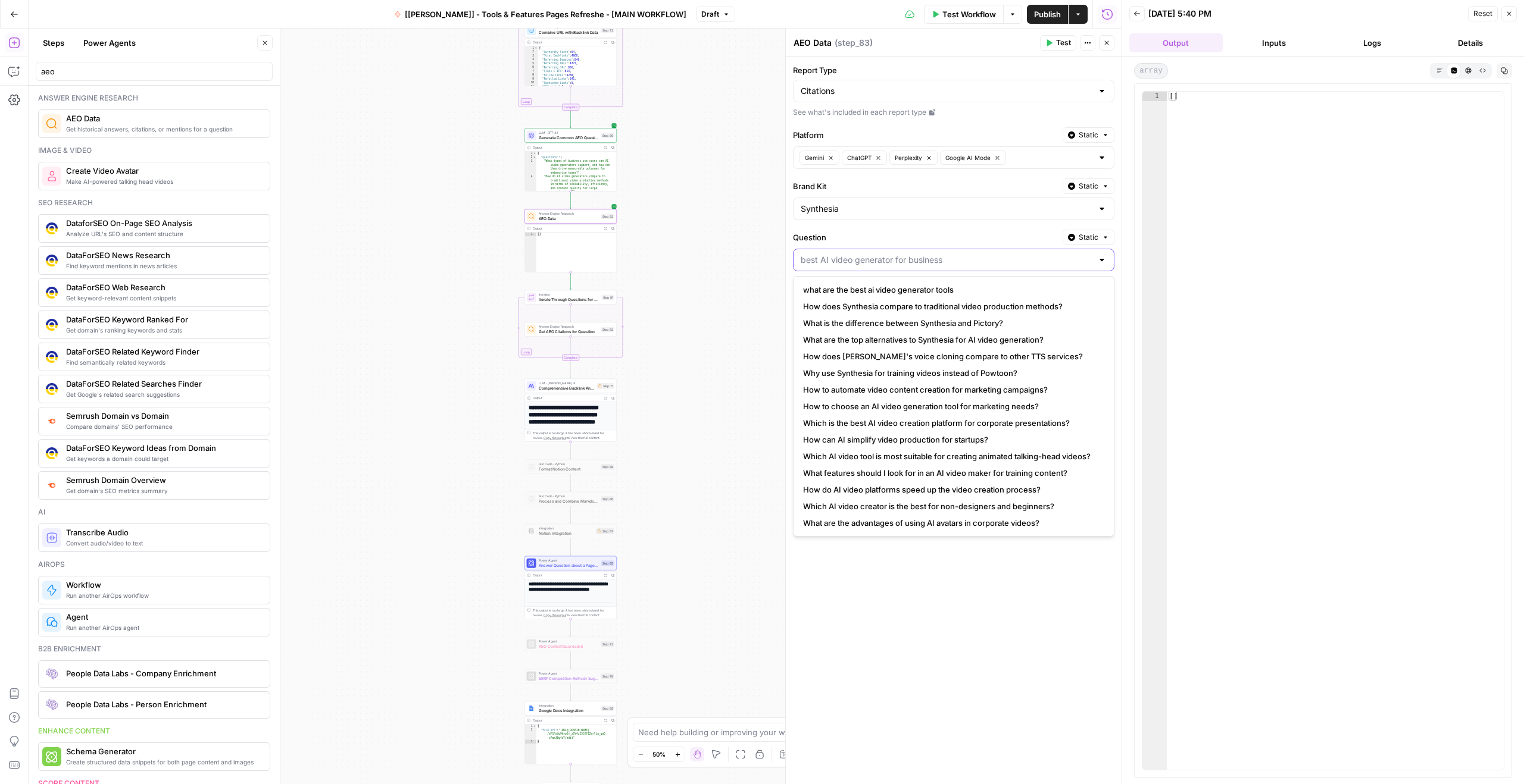
click at [902, 255] on input "Question" at bounding box center [946, 260] width 291 height 12
type input "best AI video generator for business"
click at [25, 77] on div "Add Steps Copilot Settings AirOps Academy Help Give Feedback Shortcuts" at bounding box center [14, 406] width 29 height 755
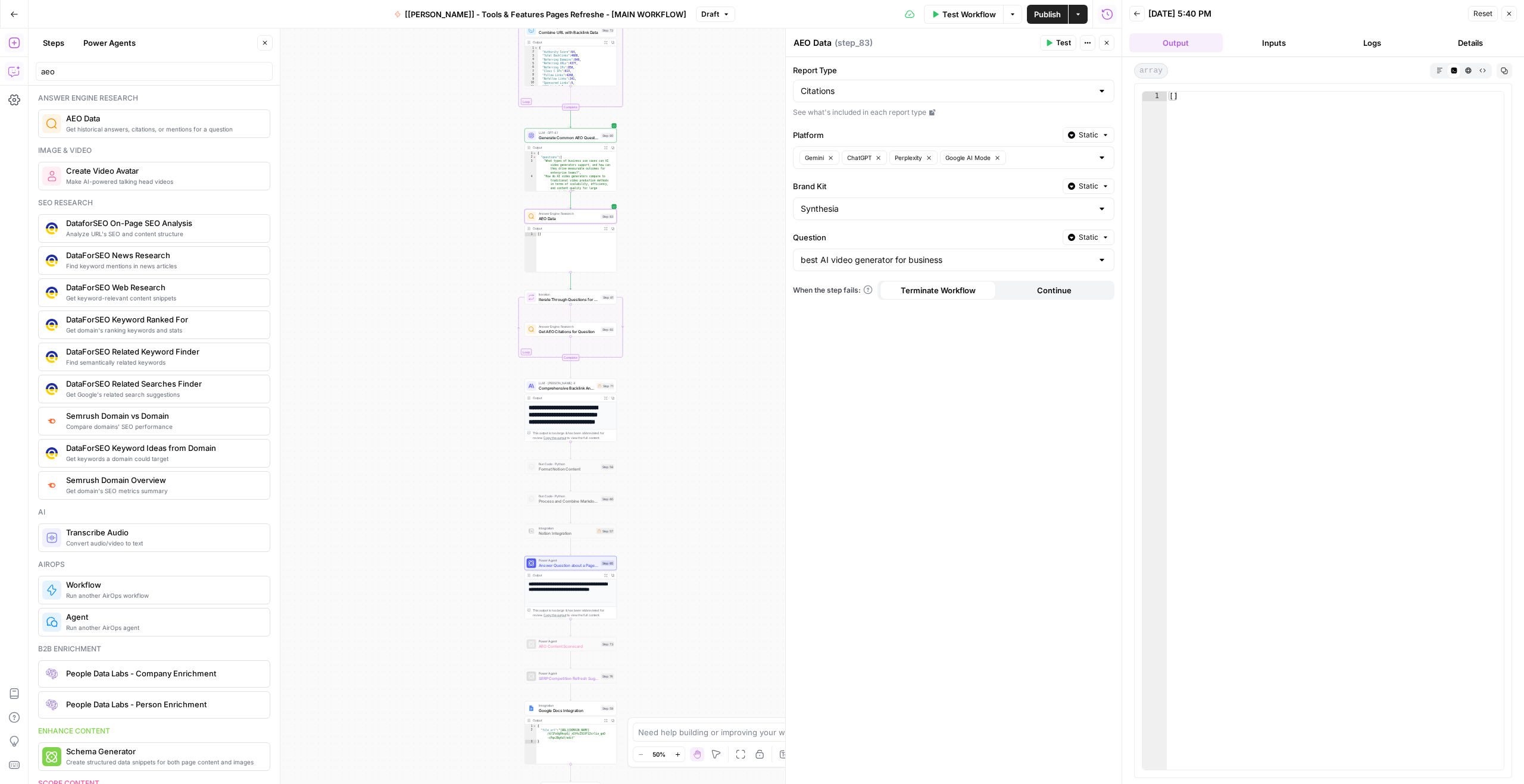
click at [15, 74] on icon "button" at bounding box center [14, 71] width 12 height 12
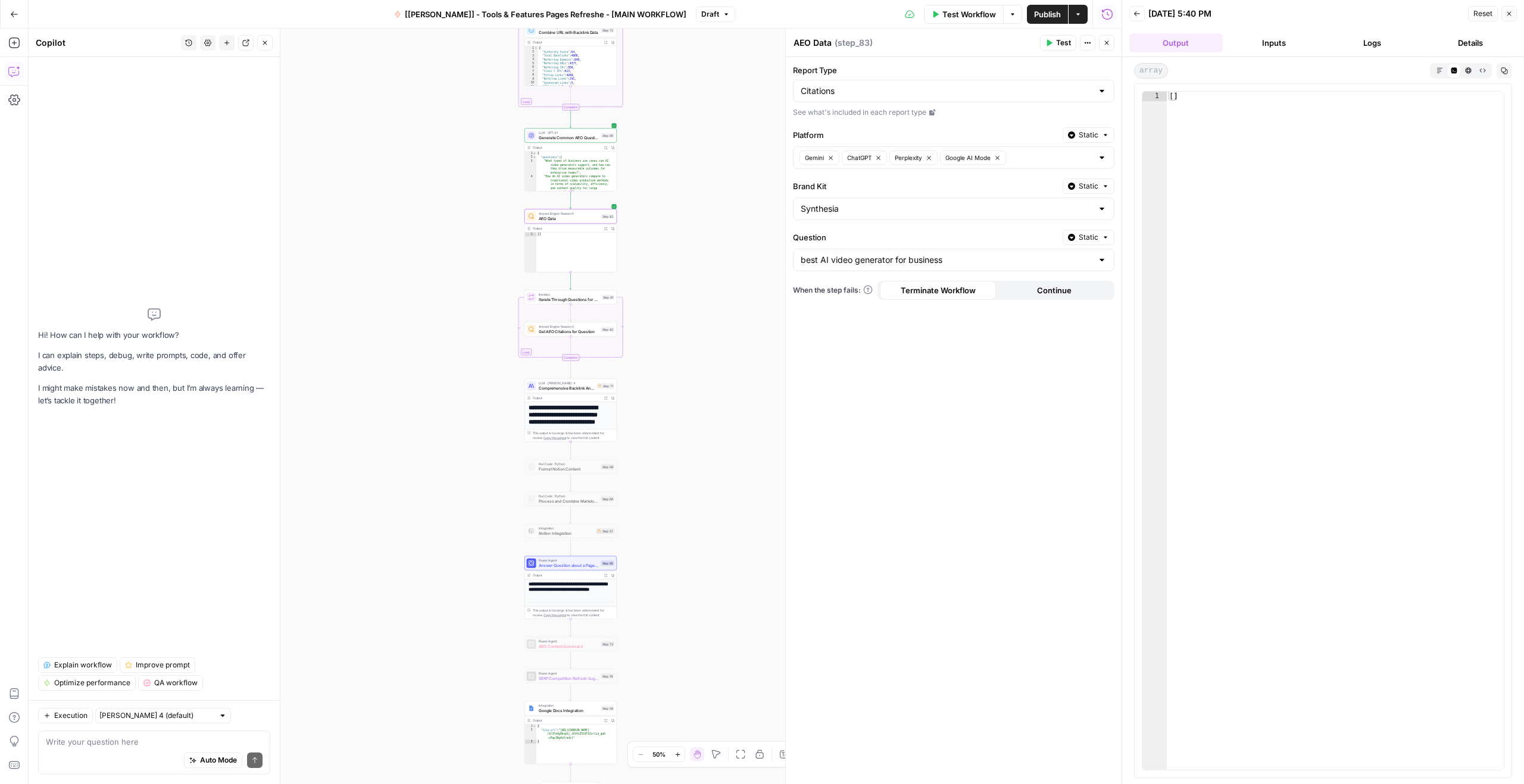
click at [108, 754] on div "Auto Mode Send" at bounding box center [153, 760] width 216 height 26
type textarea "Build me an AEO step that would ask what the best ai video generator for busine…"
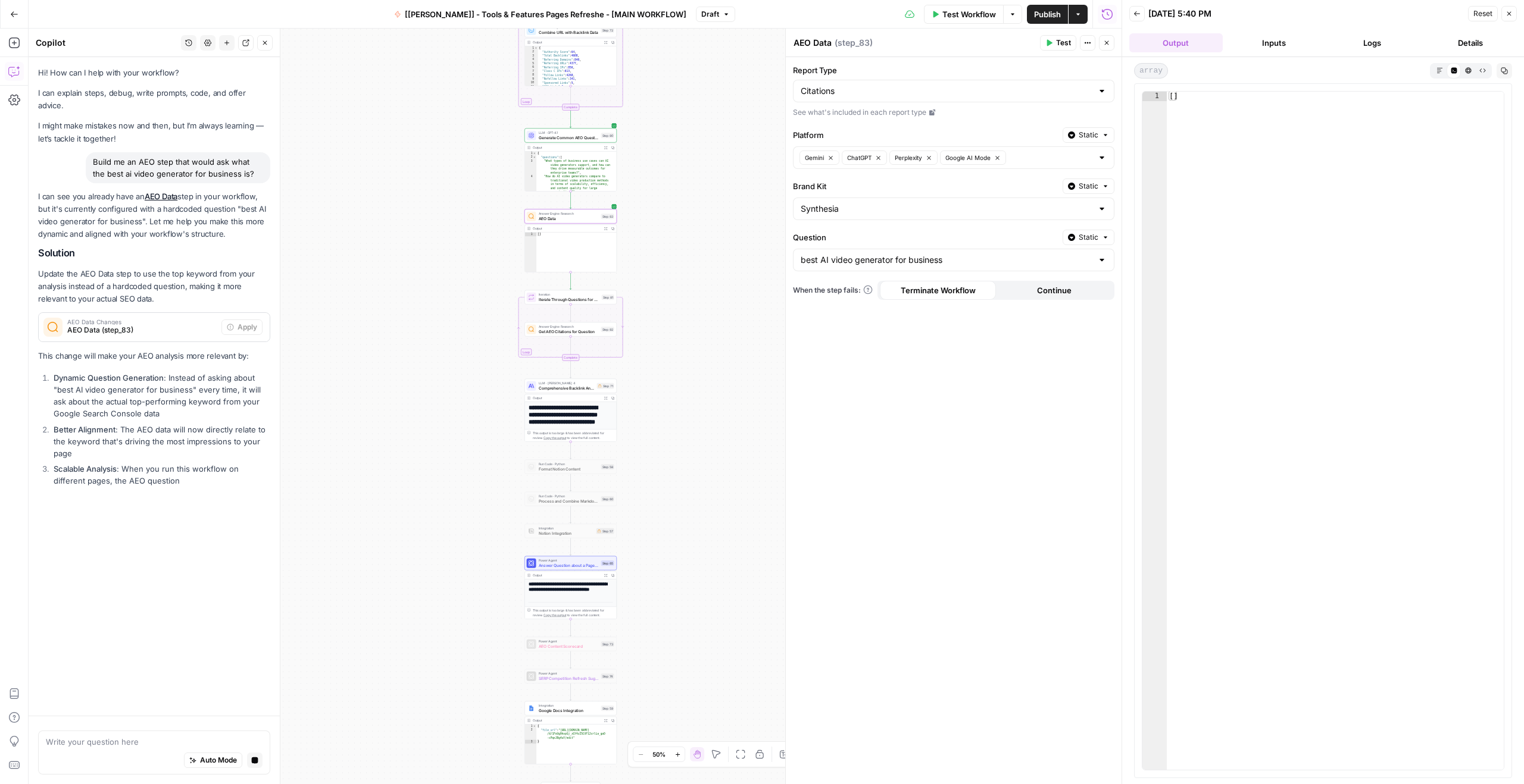
click at [186, 424] on li "Better Alignment : The AEO data will now directly relate to the keyword that's …" at bounding box center [160, 441] width 220 height 36
click at [164, 463] on li "Scalable Analysis : When you run this workflow on different pages, the AEO ques…" at bounding box center [160, 480] width 220 height 36
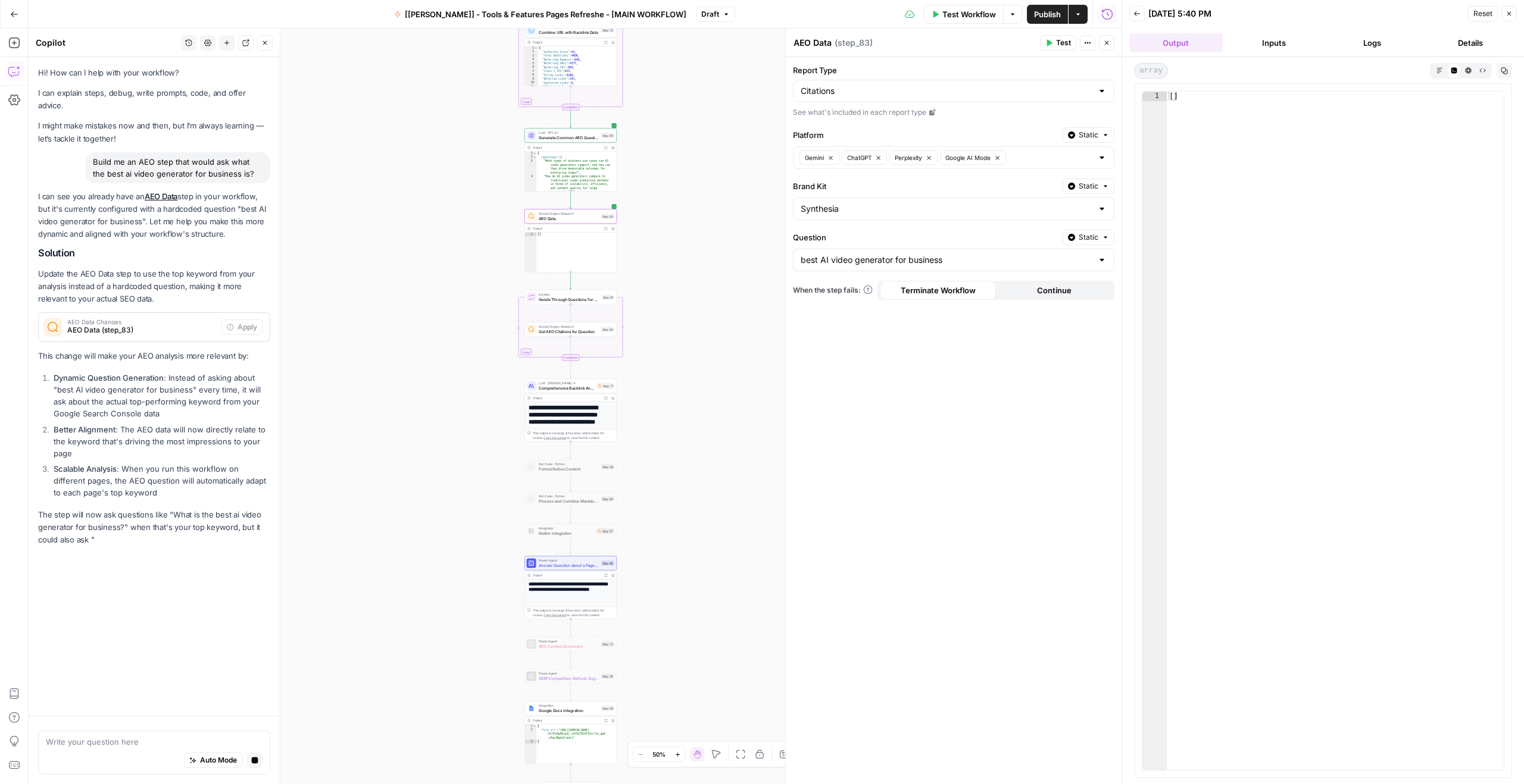
click at [164, 463] on li "Scalable Analysis : When you run this workflow on different pages, the AEO ques…" at bounding box center [160, 480] width 220 height 36
click at [188, 463] on li "Scalable Analysis : When you run this workflow on different pages, the AEO ques…" at bounding box center [160, 480] width 220 height 36
click at [173, 409] on ol "Dynamic Question Generation : Instead of asking about "best AI video generator …" at bounding box center [153, 435] width 232 height 127
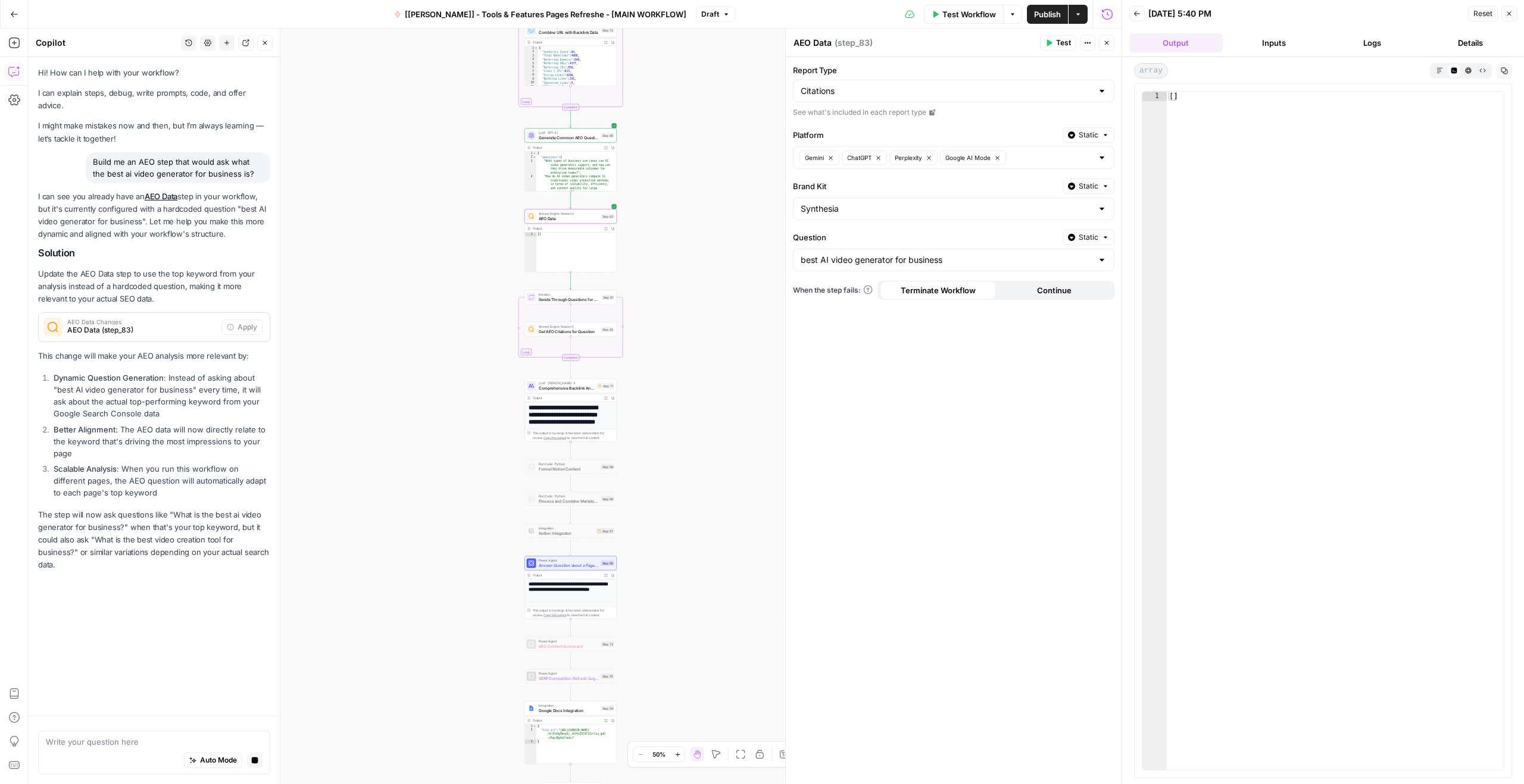
click at [193, 396] on li "Dynamic Question Generation : Instead of asking about "best AI video generator …" at bounding box center [160, 396] width 220 height 48
drag, startPoint x: 169, startPoint y: 354, endPoint x: 165, endPoint y: 346, distance: 8.9
click at [169, 354] on div "I can see you already have an AEO Data step in your workflow, but it's currentl…" at bounding box center [153, 381] width 232 height 382
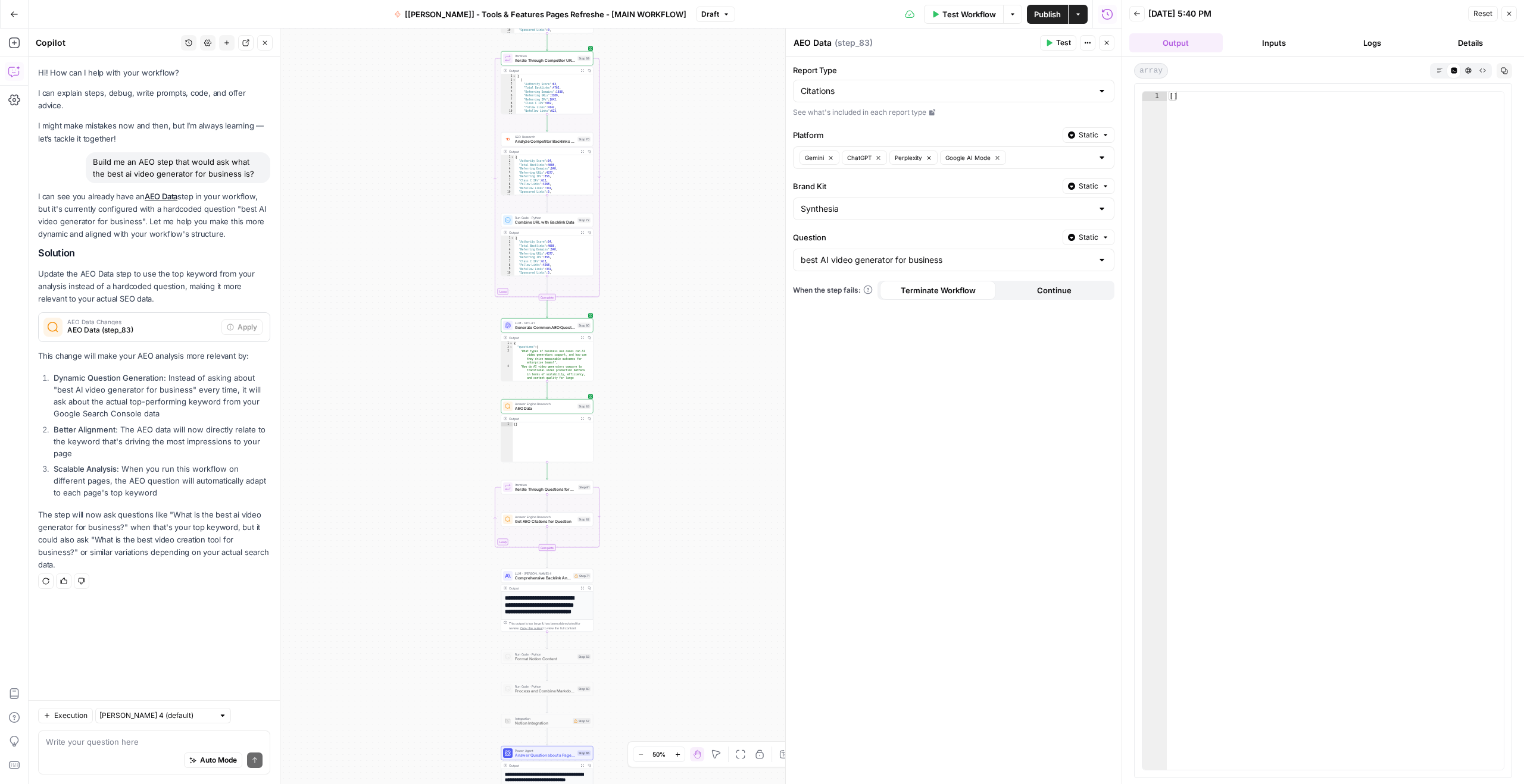
click at [149, 313] on div "AEO Data Changes AEO Data (step_83)" at bounding box center [130, 327] width 183 height 29
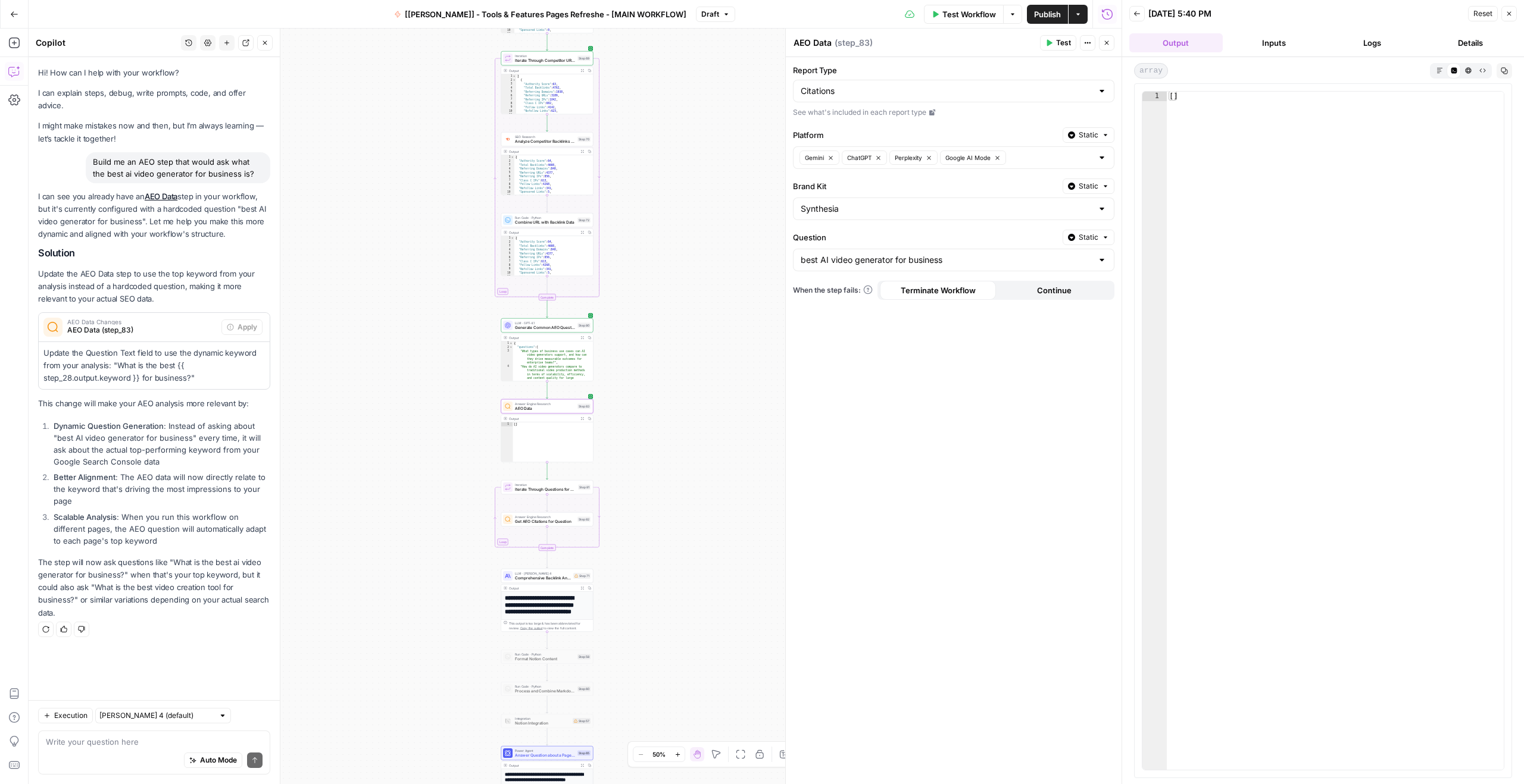
click at [145, 325] on span "AEO Data (step_83)" at bounding box center [141, 330] width 149 height 10
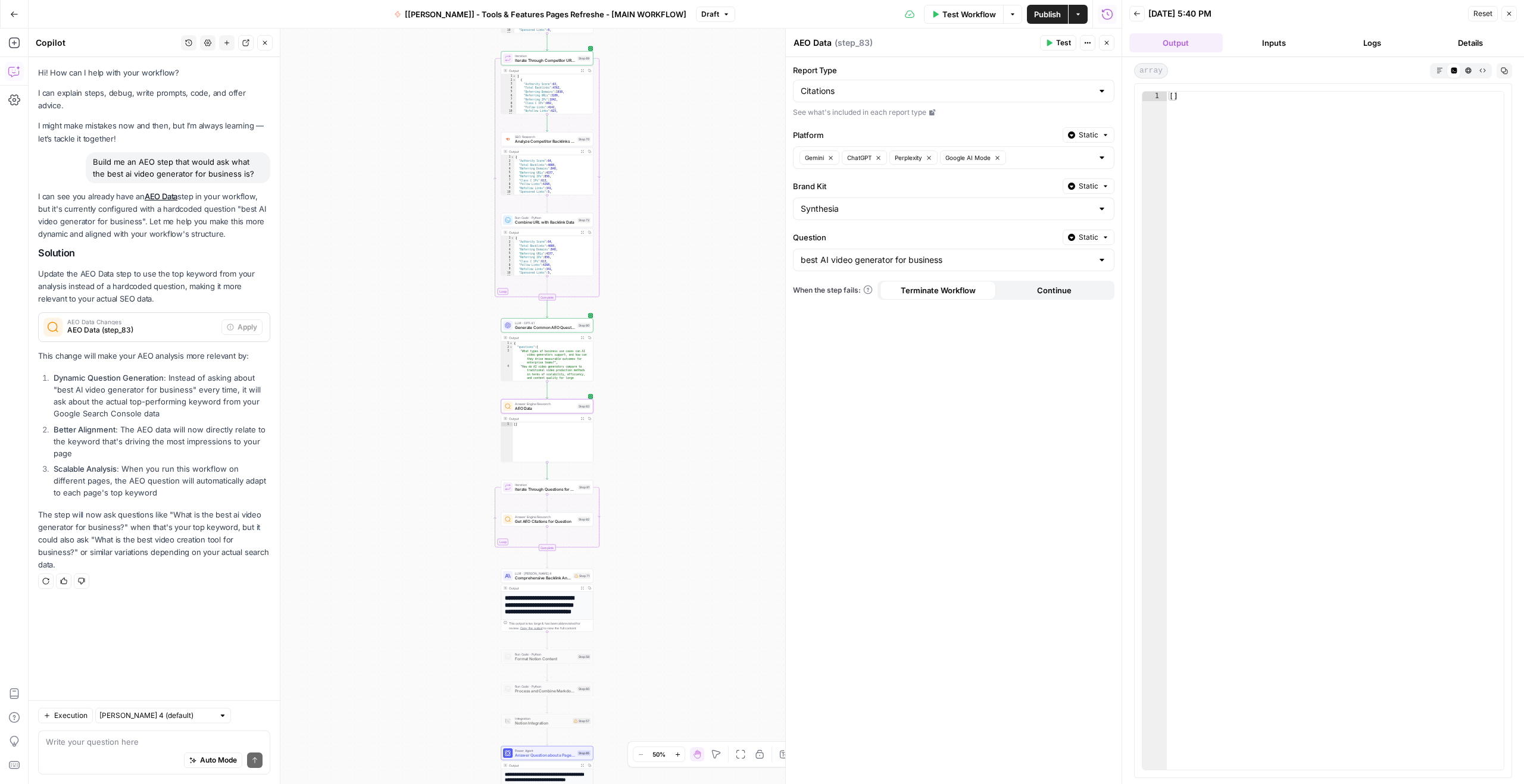
click at [263, 318] on div "AEO Data Changes AEO Data (step_83) Apply" at bounding box center [154, 327] width 231 height 19
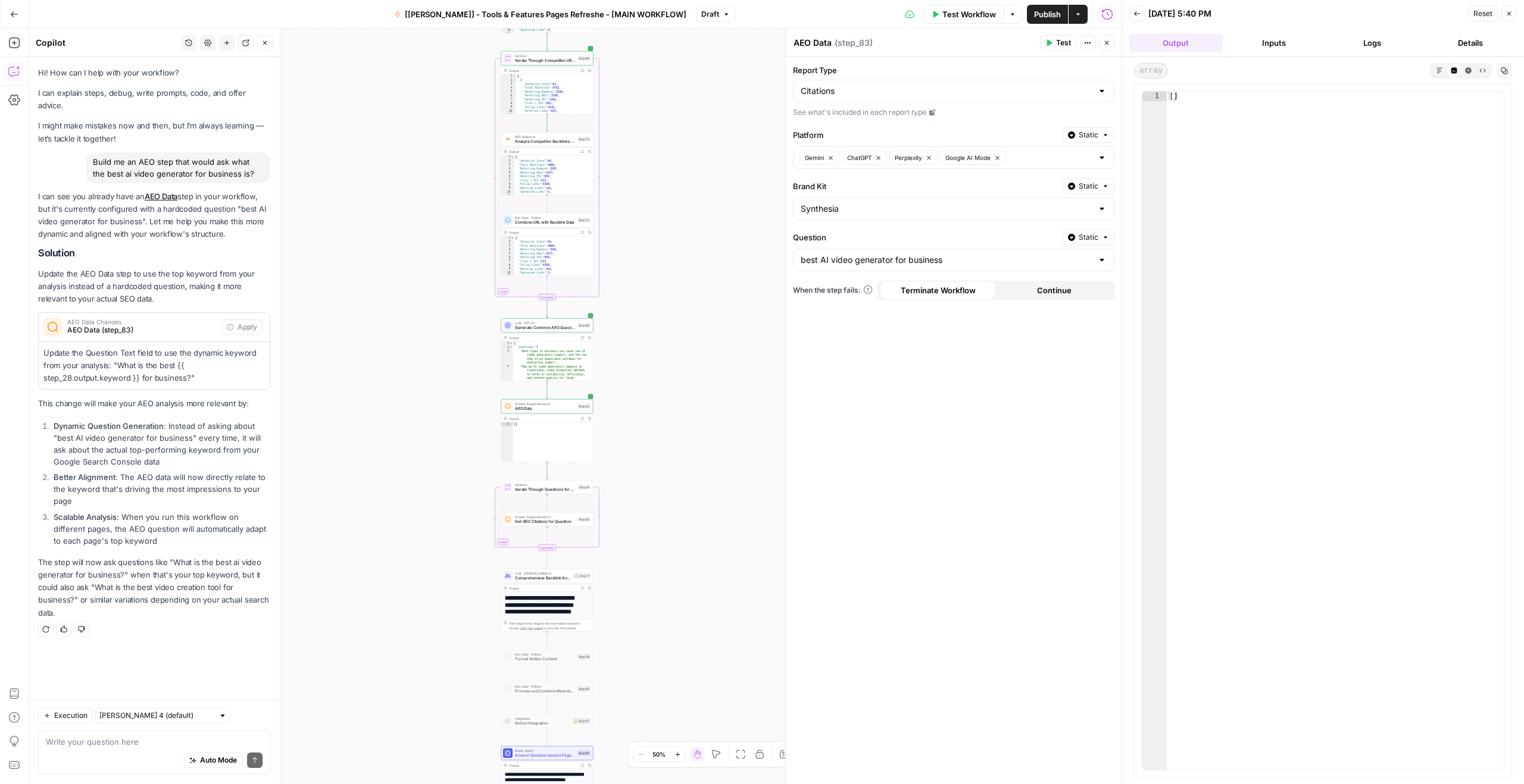
click at [117, 421] on strong "Dynamic Question Generation" at bounding box center [108, 426] width 110 height 10
click at [139, 349] on p "Update the Question Text field to use the dynamic keyword from your analysis: "…" at bounding box center [154, 365] width 221 height 38
click at [157, 267] on p "Update the AEO Data step to use the top keyword from your analysis instead of a…" at bounding box center [153, 286] width 232 height 38
click at [157, 325] on span "AEO Data (step_83)" at bounding box center [141, 330] width 149 height 10
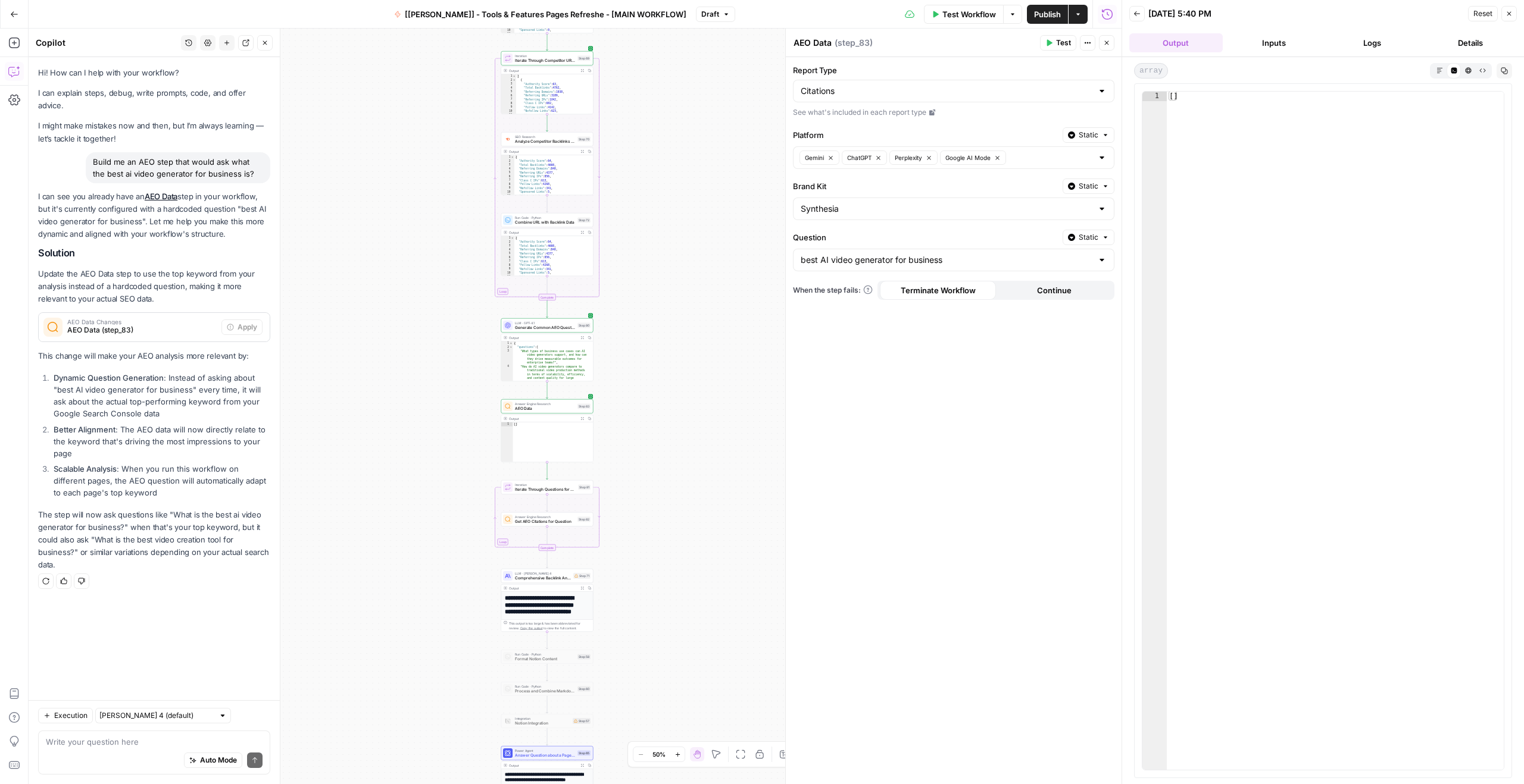
click at [109, 373] on strong "Dynamic Question Generation" at bounding box center [108, 378] width 110 height 10
click at [125, 377] on li "Dynamic Question Generation : Instead of asking about "best AI video generator …" at bounding box center [160, 396] width 220 height 48
click at [145, 388] on li "Dynamic Question Generation : Instead of asking about "best AI video generator …" at bounding box center [160, 396] width 220 height 48
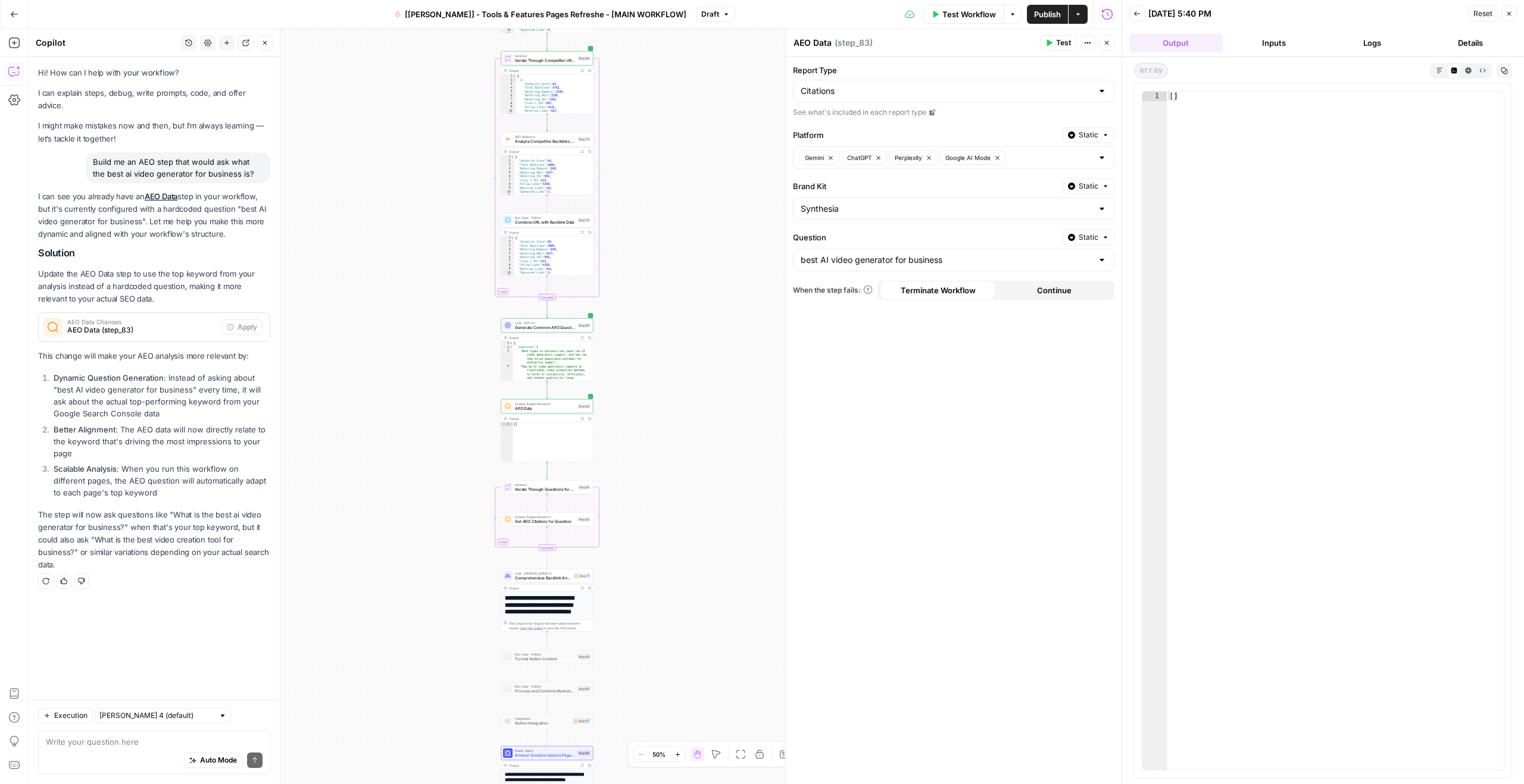
click at [145, 388] on li "Dynamic Question Generation : Instead of asking about "best AI video generator …" at bounding box center [160, 396] width 220 height 48
click at [175, 391] on li "Dynamic Question Generation : Instead of asking about "best AI video generator …" at bounding box center [160, 396] width 220 height 48
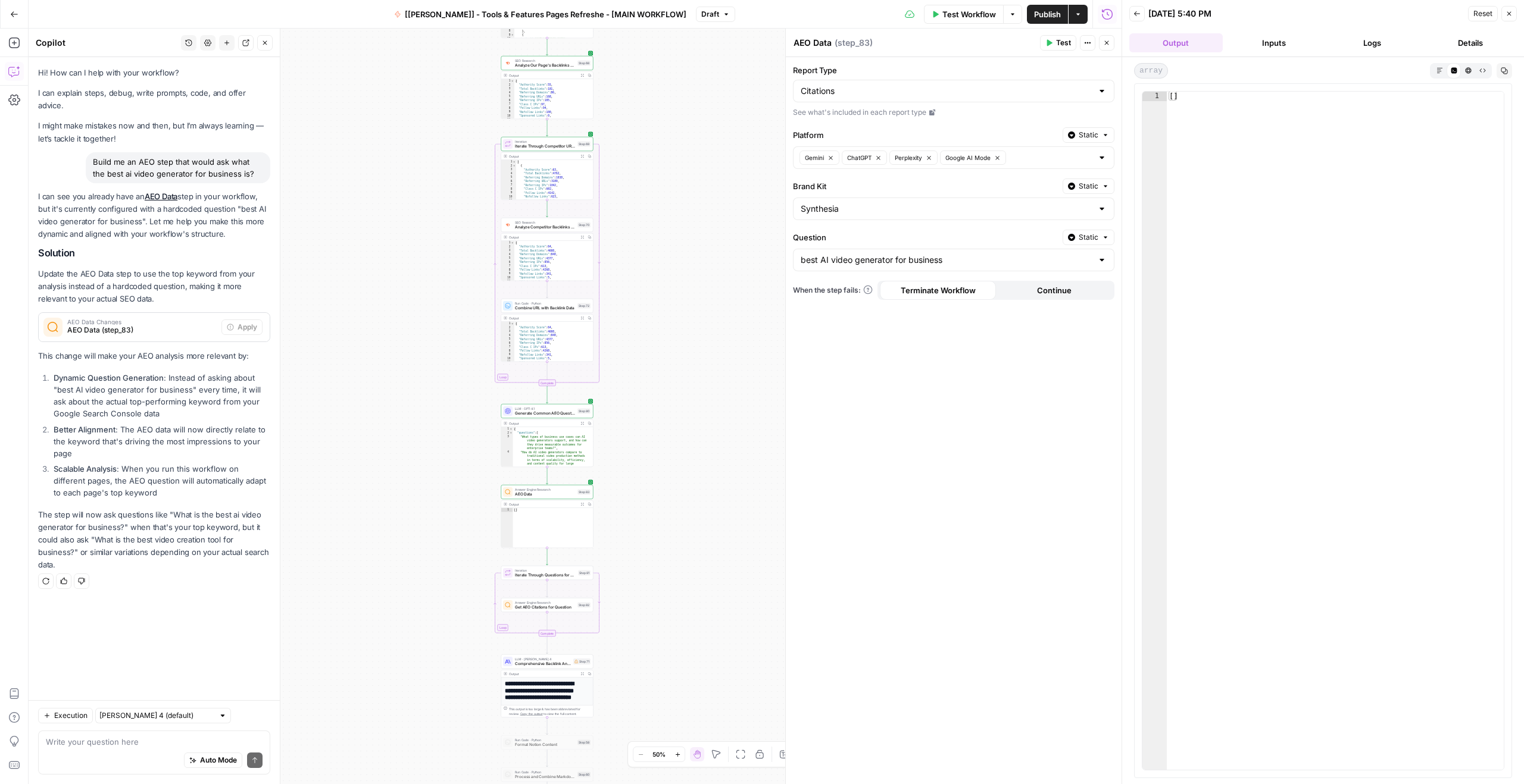
click at [543, 491] on span "AEO Data" at bounding box center [545, 494] width 60 height 6
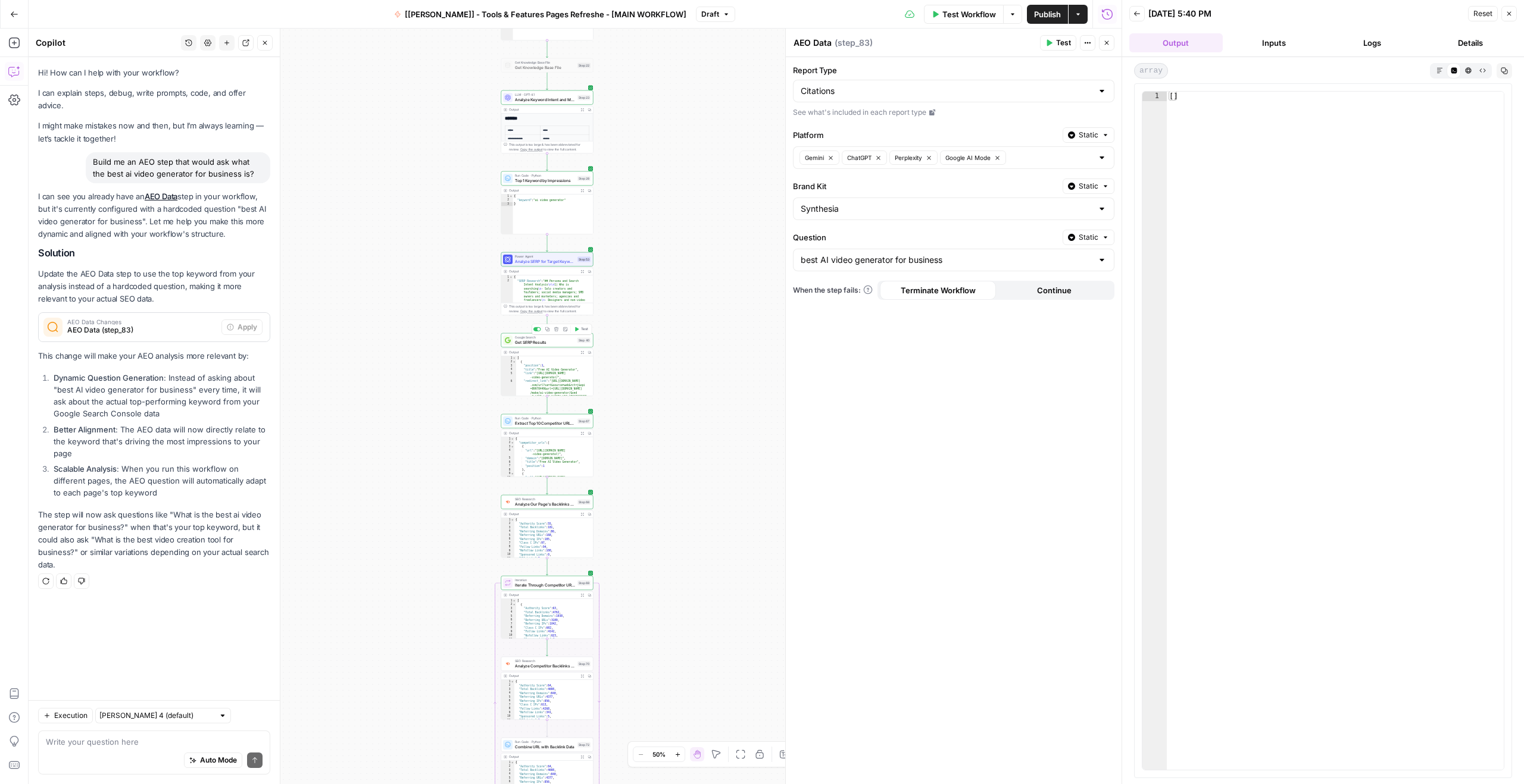
click at [556, 344] on span "Get SERP Results" at bounding box center [545, 342] width 60 height 6
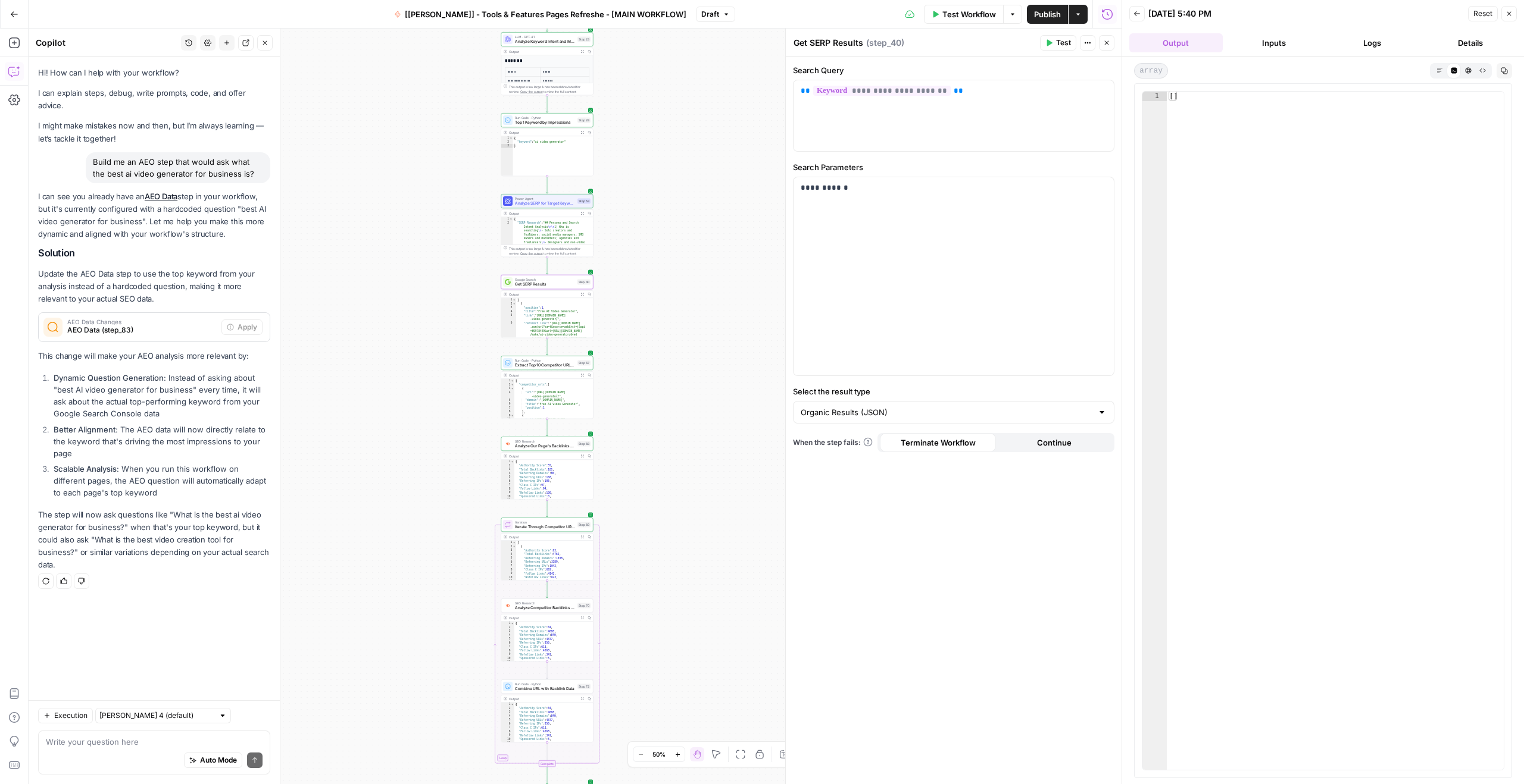
click at [548, 444] on span "Analyze Our Page's Backlinks Profile" at bounding box center [545, 446] width 60 height 6
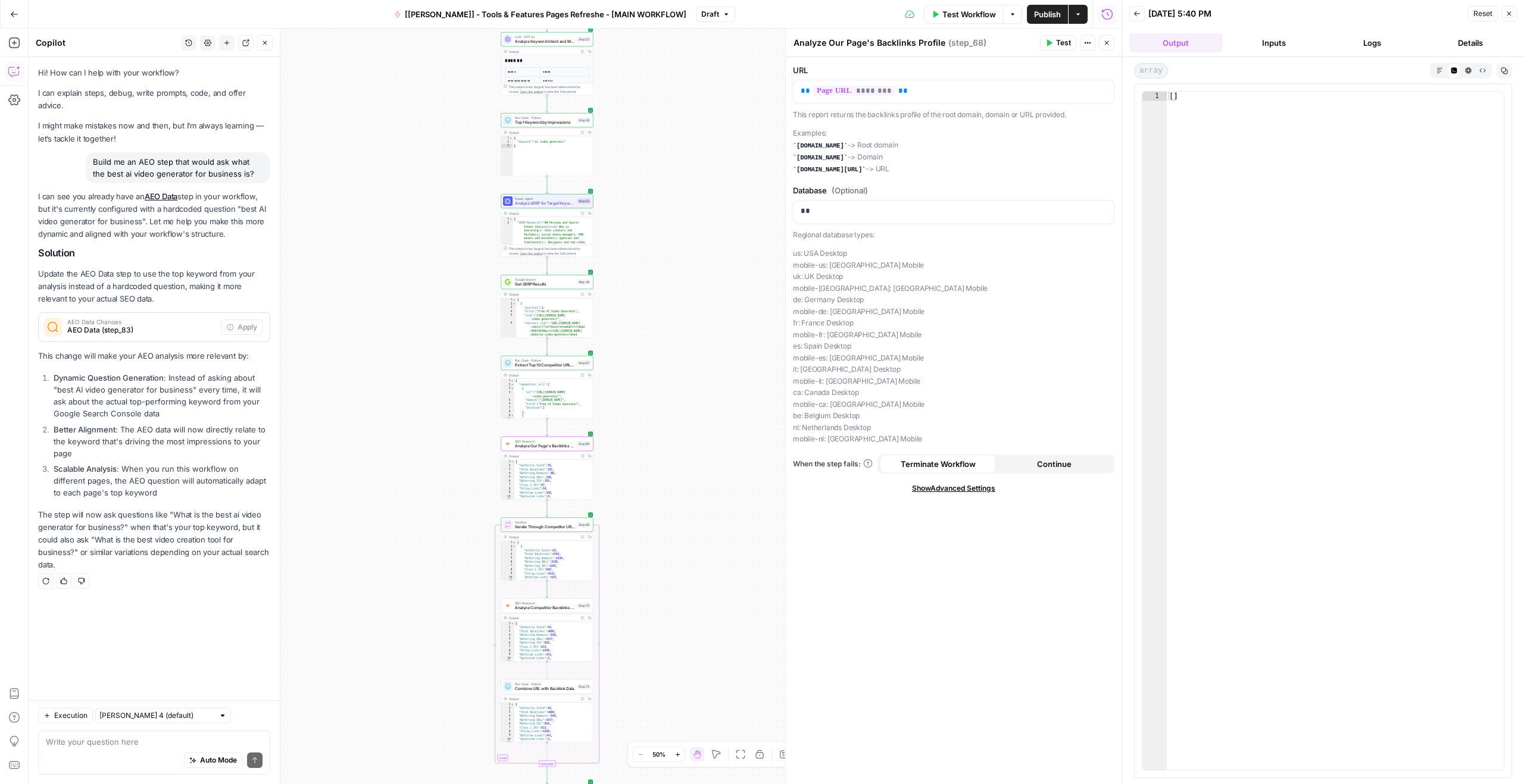
click at [1057, 46] on span "Test" at bounding box center [1063, 43] width 15 height 10
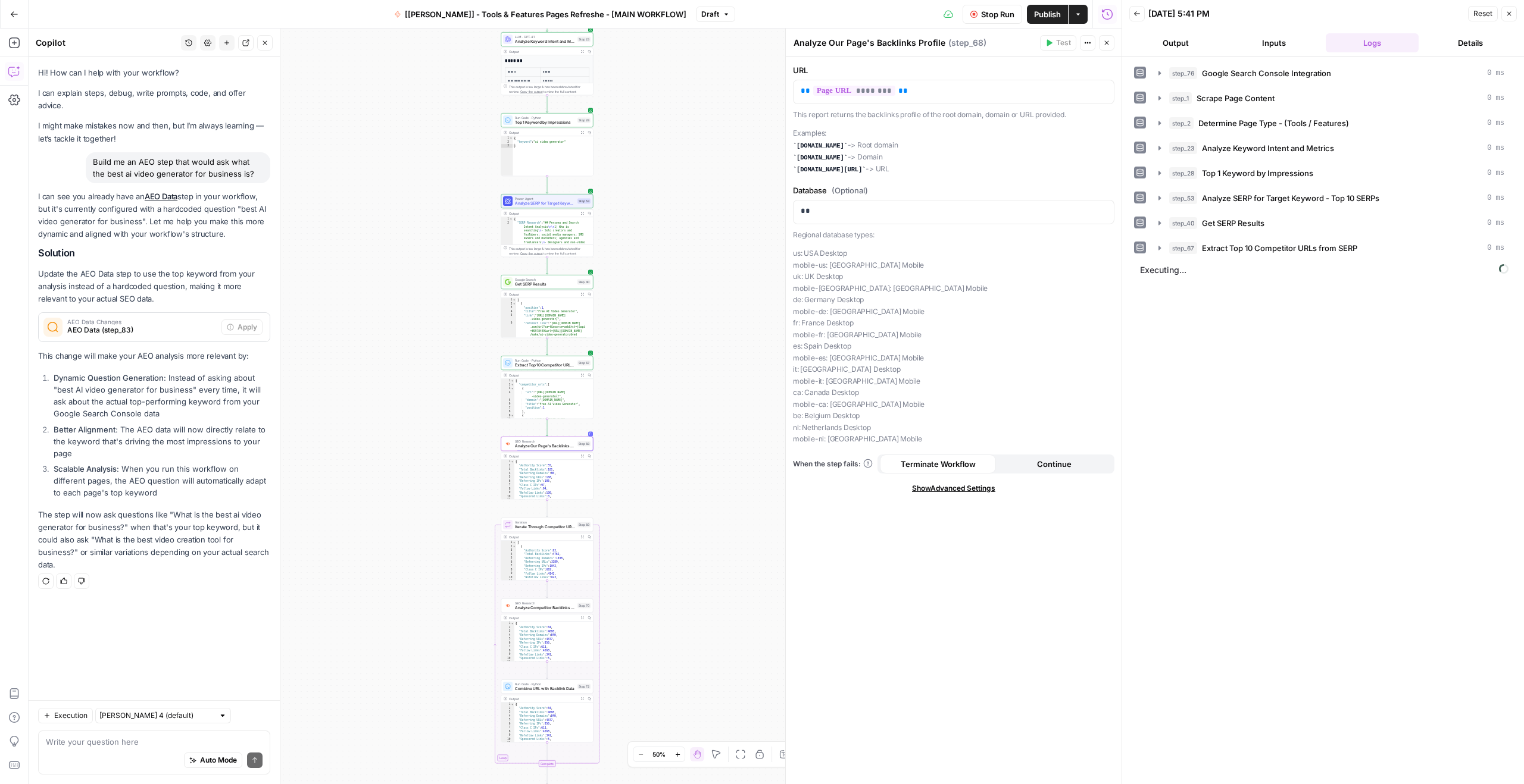
click at [1170, 34] on button "Output" at bounding box center [1175, 43] width 93 height 19
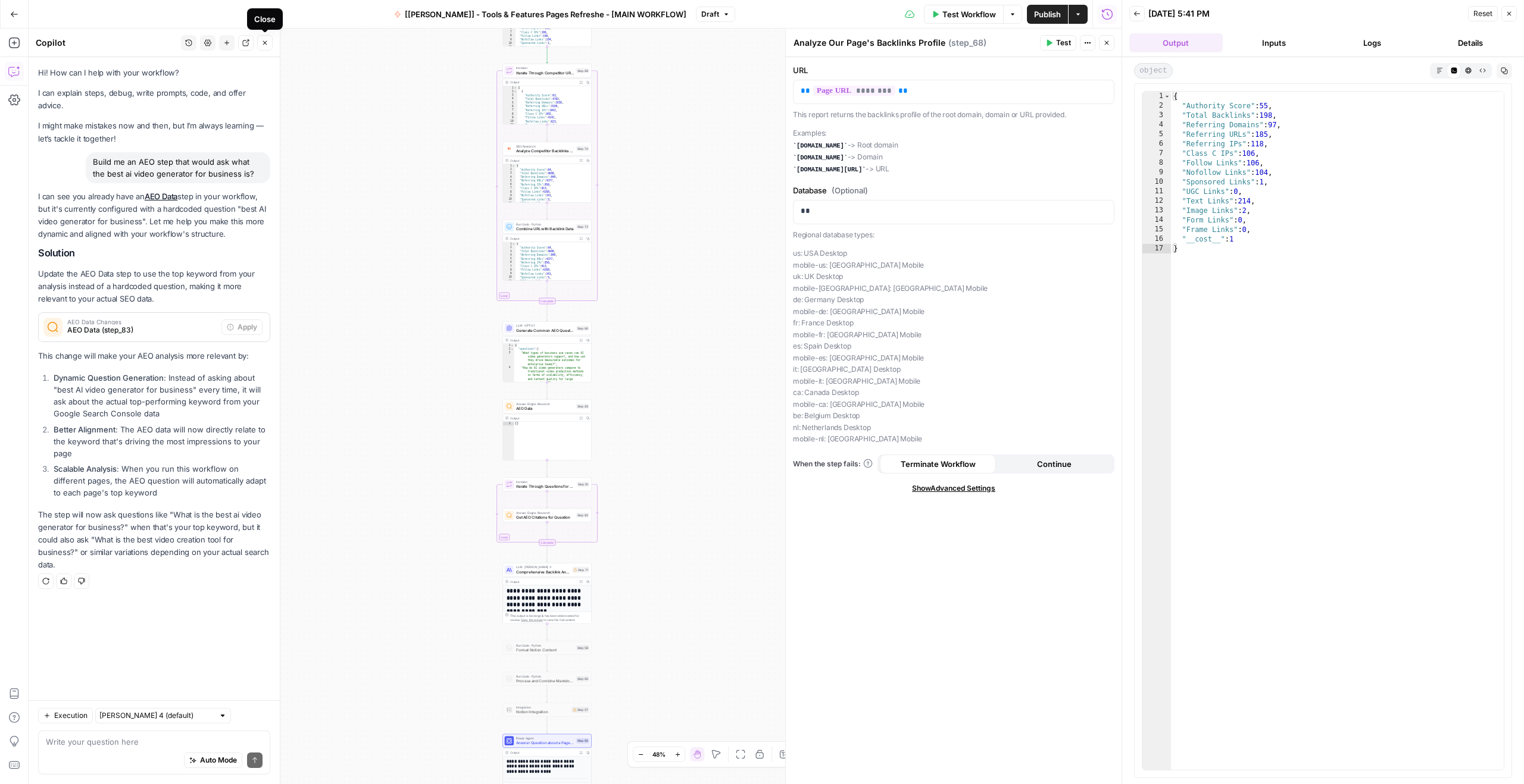
click at [267, 41] on icon "button" at bounding box center [265, 43] width 4 height 4
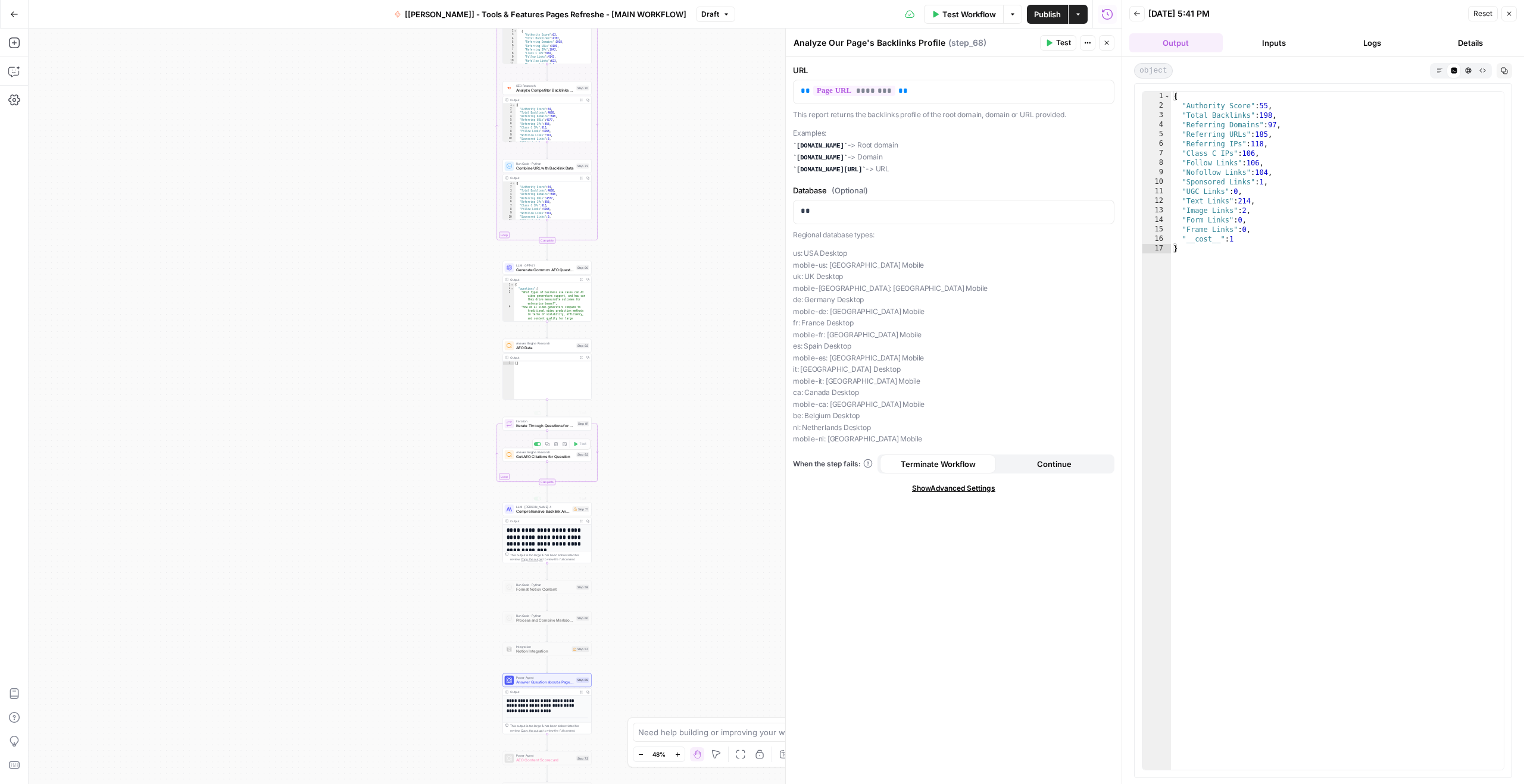
click at [539, 355] on div "Output" at bounding box center [542, 357] width 65 height 5
click at [540, 352] on div "Answer Engine Research AEO Data Step 83 Copy step Delete step Add Note Test" at bounding box center [546, 346] width 89 height 14
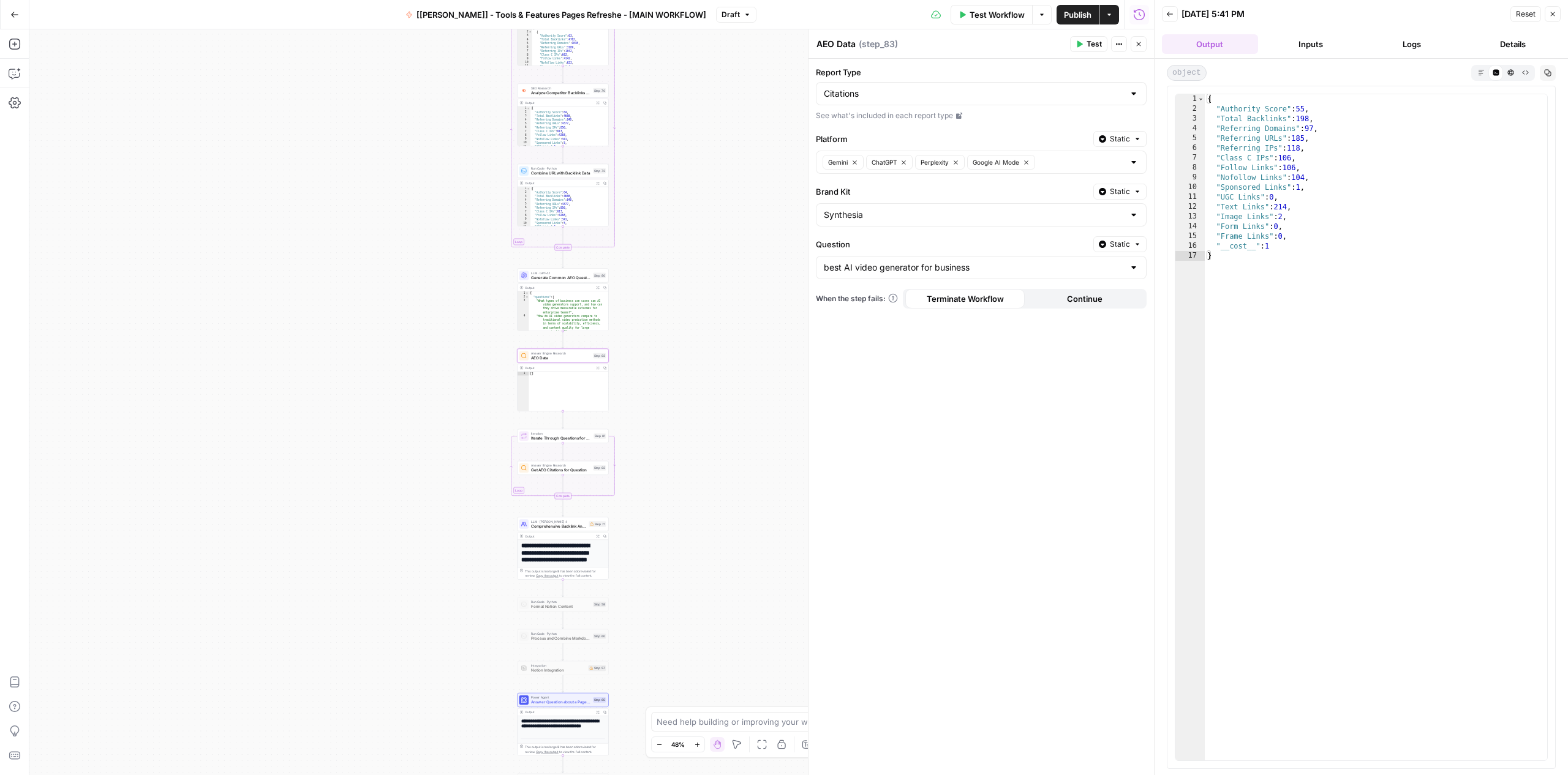
click at [533, 356] on span "AEO Data" at bounding box center [561, 358] width 59 height 6
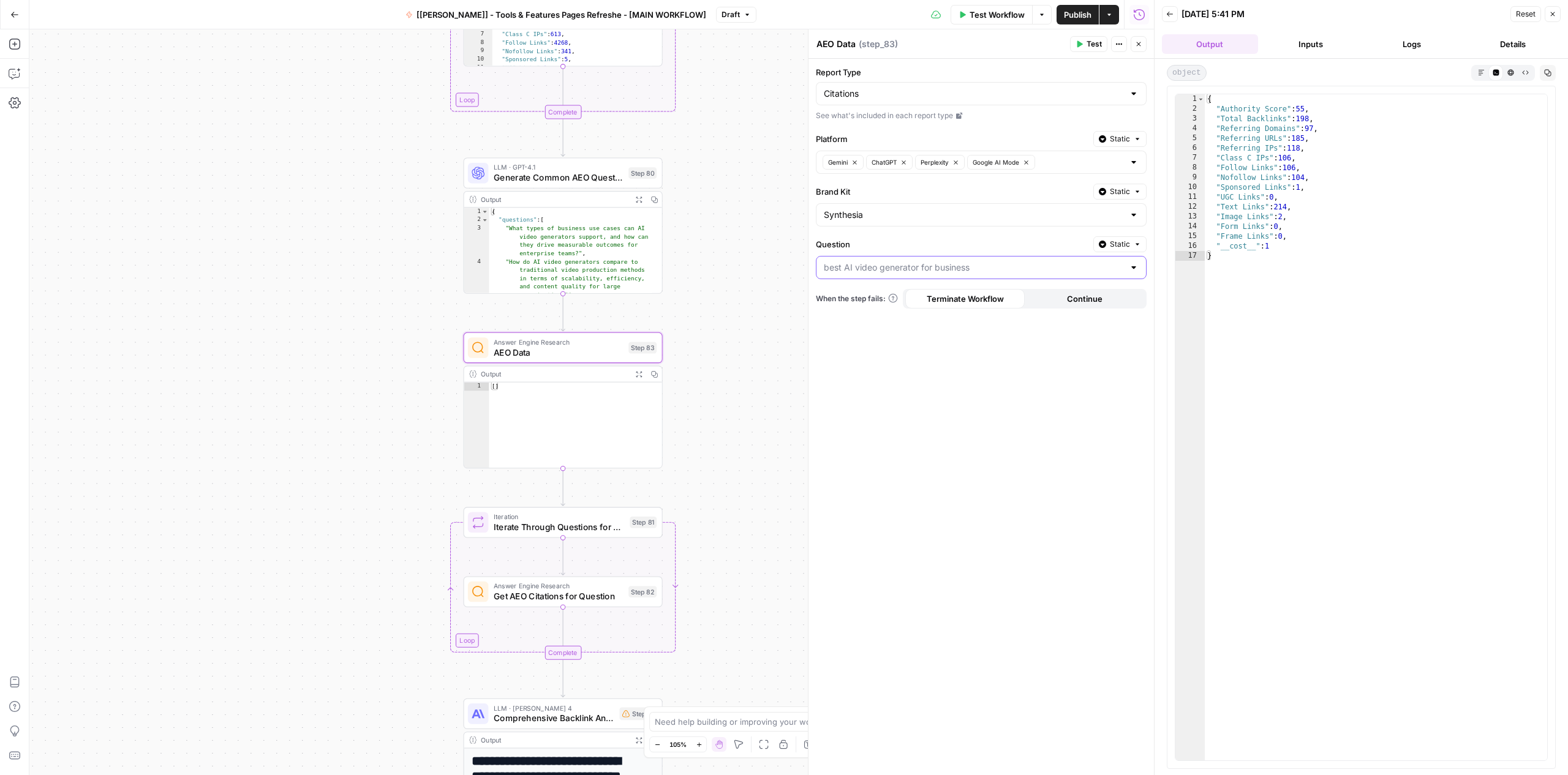
click at [865, 264] on input "Question" at bounding box center [974, 267] width 300 height 12
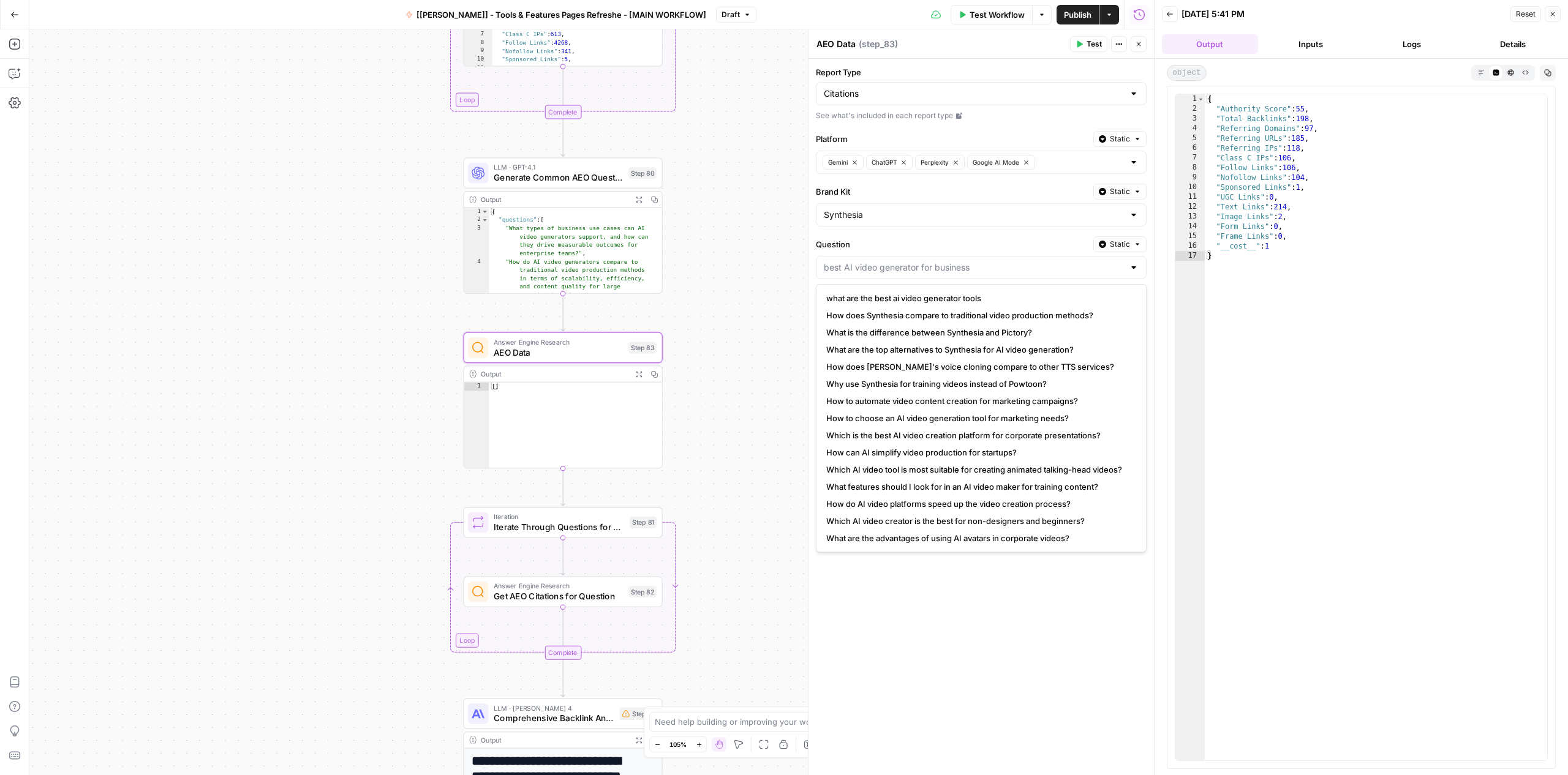
type input "best AI video generator for business"
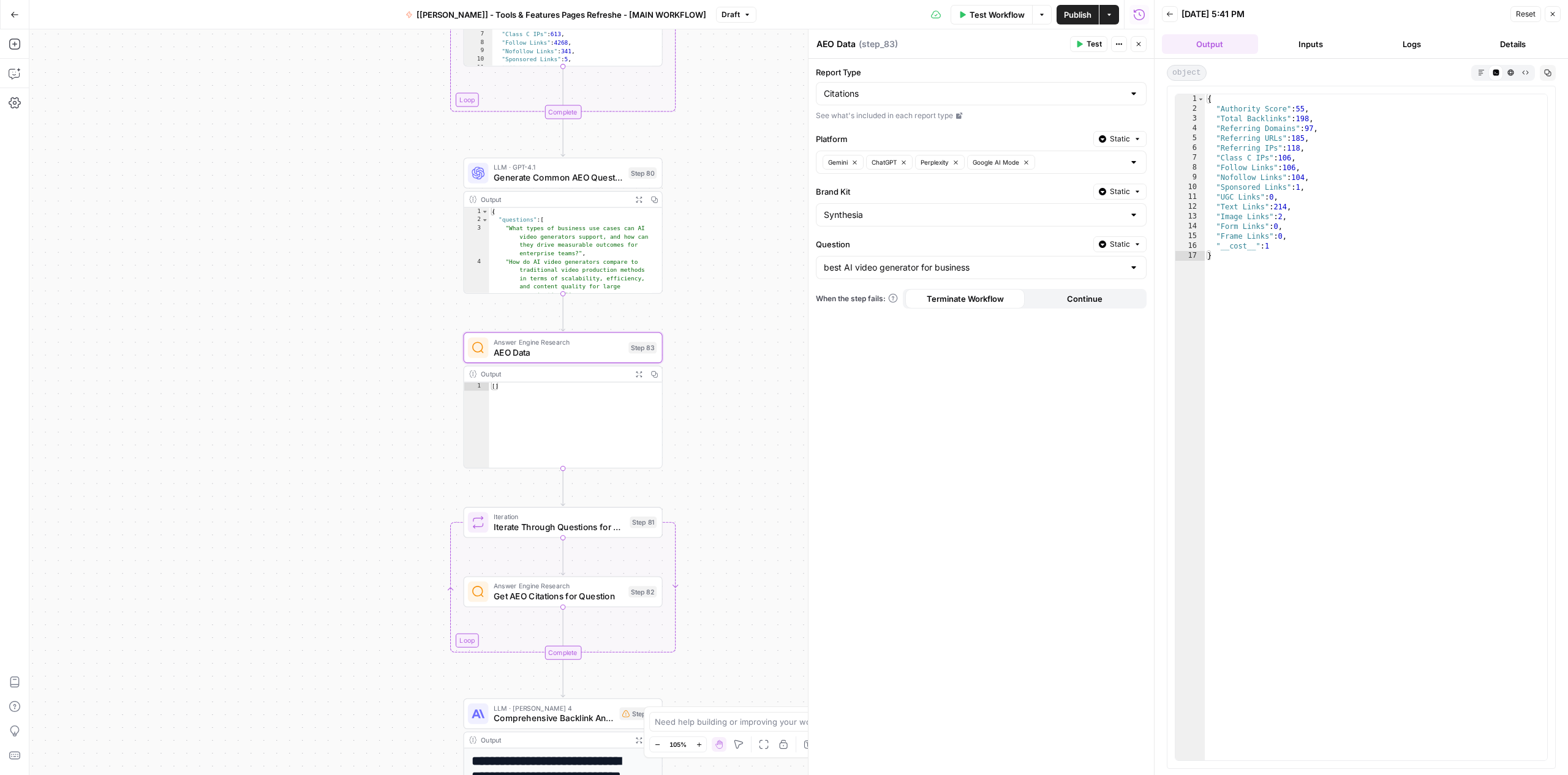
click at [874, 243] on label "Question" at bounding box center [952, 244] width 272 height 12
click at [874, 261] on input "best AI video generator for business" at bounding box center [974, 267] width 300 height 12
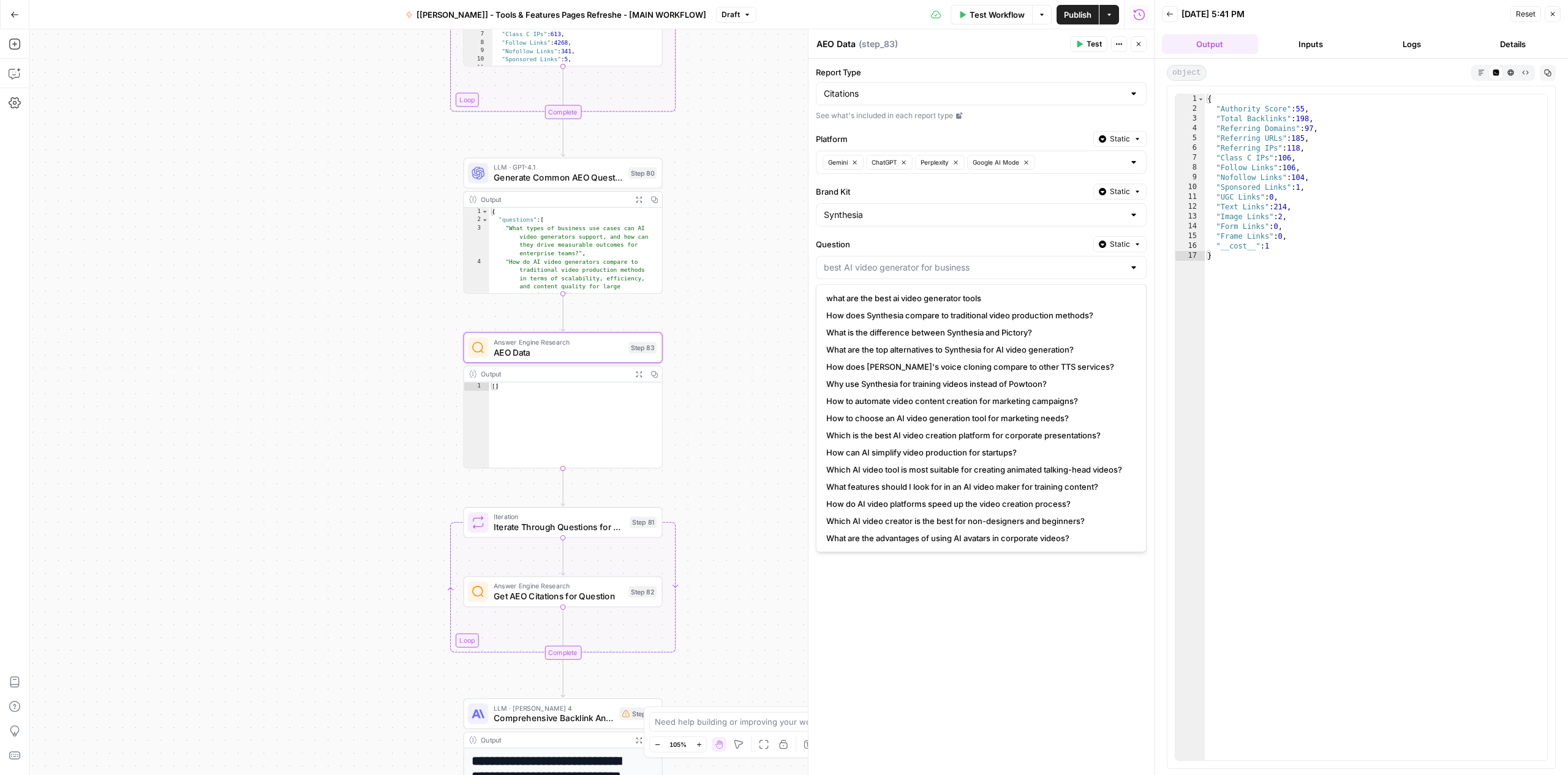
type input "best AI video generator for business"
click at [874, 243] on label "Question" at bounding box center [952, 244] width 272 height 12
click at [874, 261] on input "best AI video generator for business" at bounding box center [974, 267] width 300 height 12
click at [870, 292] on span "what are the best ai video generator tools" at bounding box center [979, 297] width 305 height 12
type input "what are the best ai video generator tools"
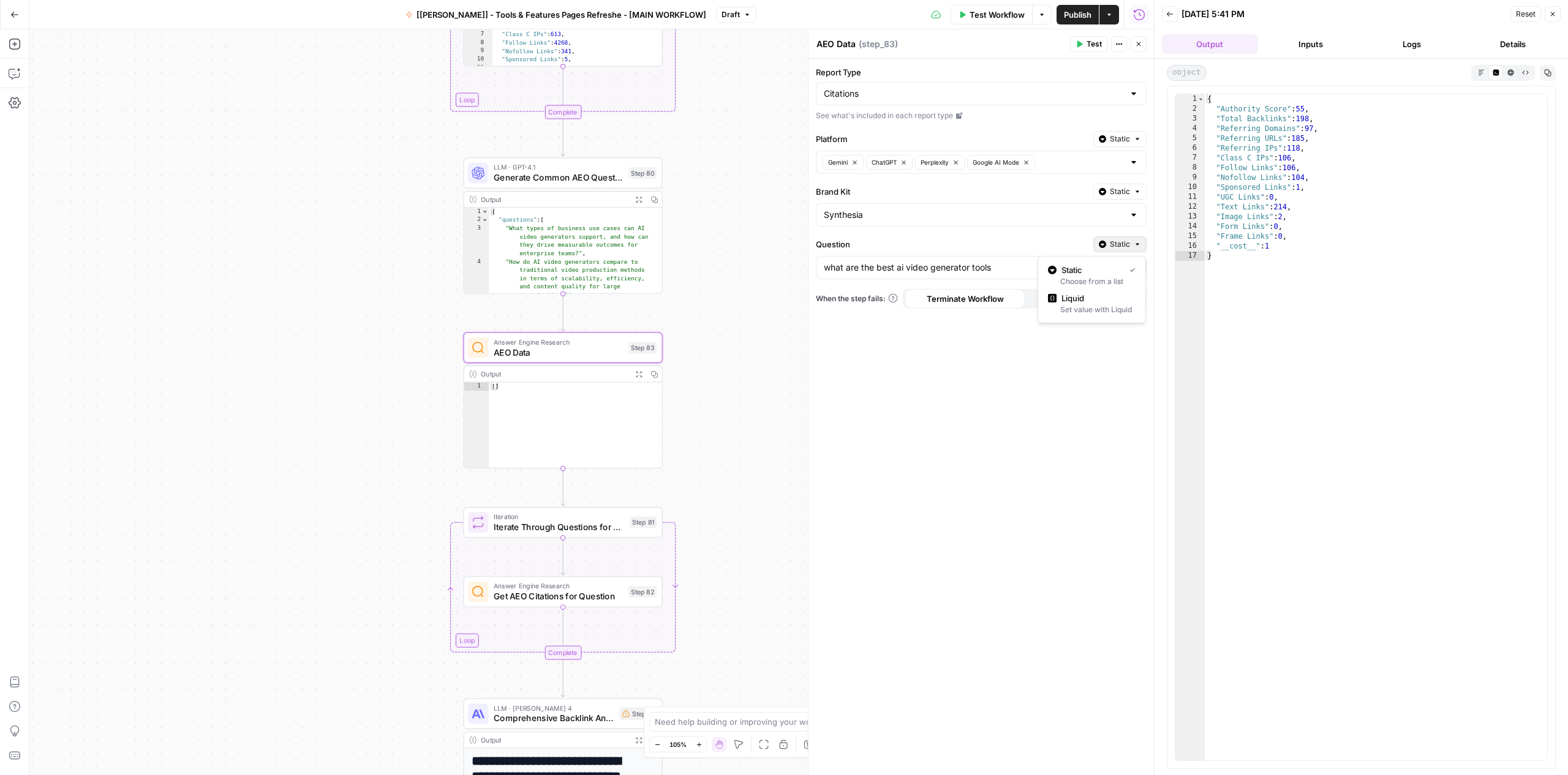
click at [1128, 245] on span "Static" at bounding box center [1120, 243] width 20 height 11
click at [1080, 303] on span "Liquid" at bounding box center [1096, 297] width 69 height 12
click at [1007, 266] on p "**********" at bounding box center [981, 267] width 315 height 12
click at [1007, 266] on p "**********" at bounding box center [971, 267] width 295 height 12
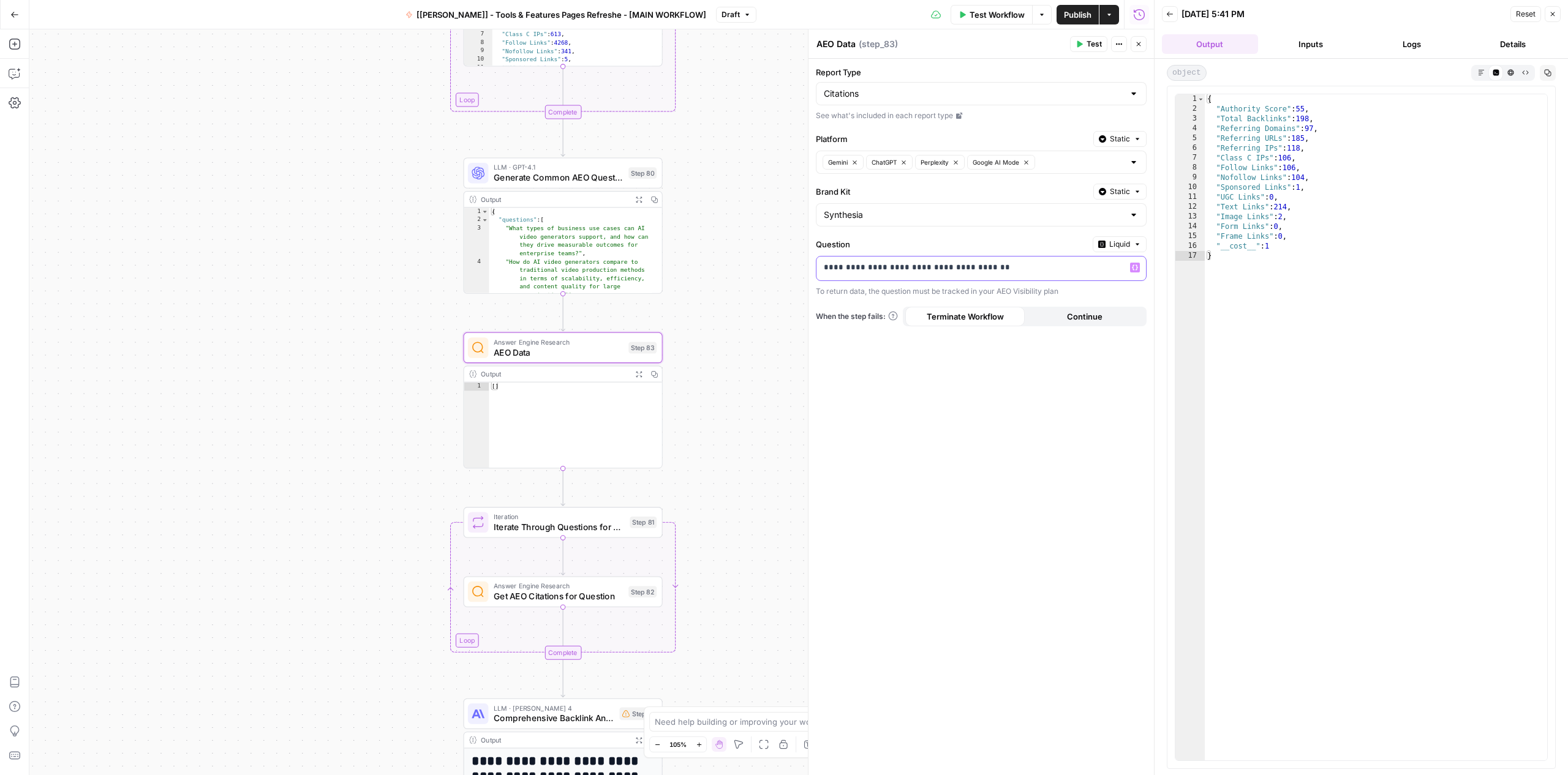
click at [1007, 266] on p "**********" at bounding box center [971, 267] width 295 height 12
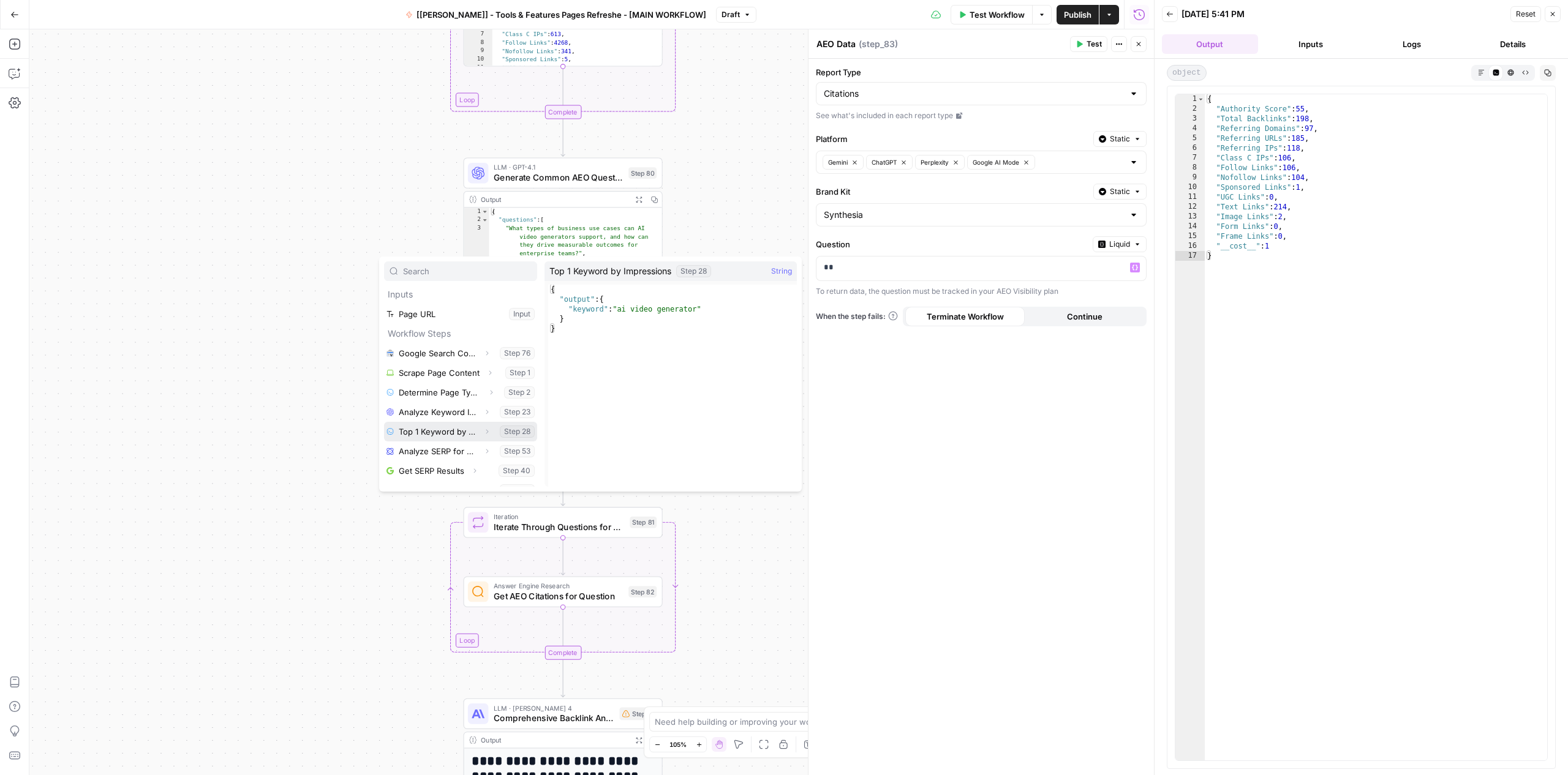
click at [484, 430] on icon "button" at bounding box center [487, 431] width 7 height 7
click at [433, 449] on icon "button" at bounding box center [435, 451] width 7 height 7
click at [447, 471] on button "Select variable Keyword" at bounding box center [473, 470] width 128 height 19
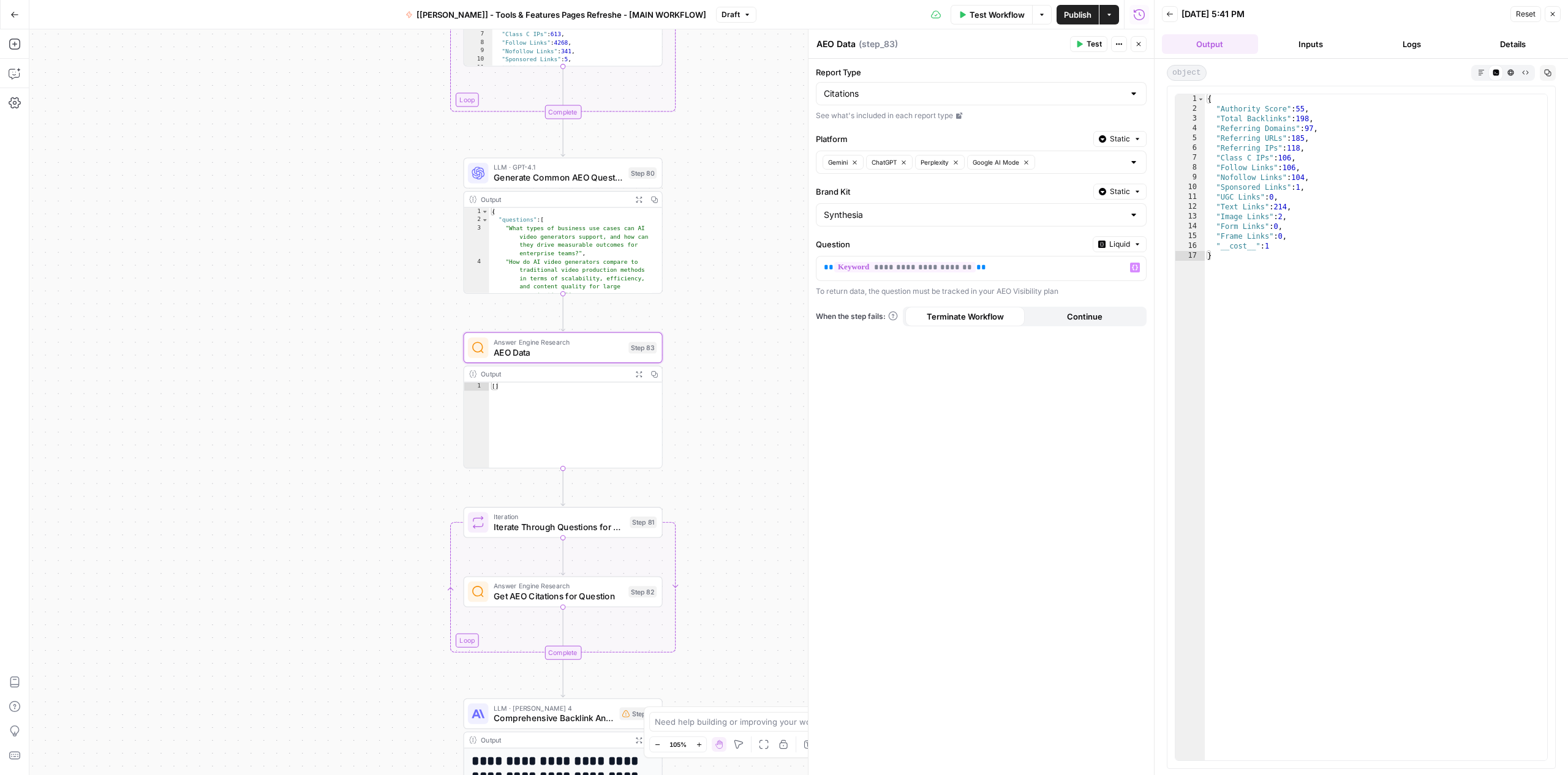
click at [1077, 48] on button "Test" at bounding box center [1089, 44] width 37 height 16
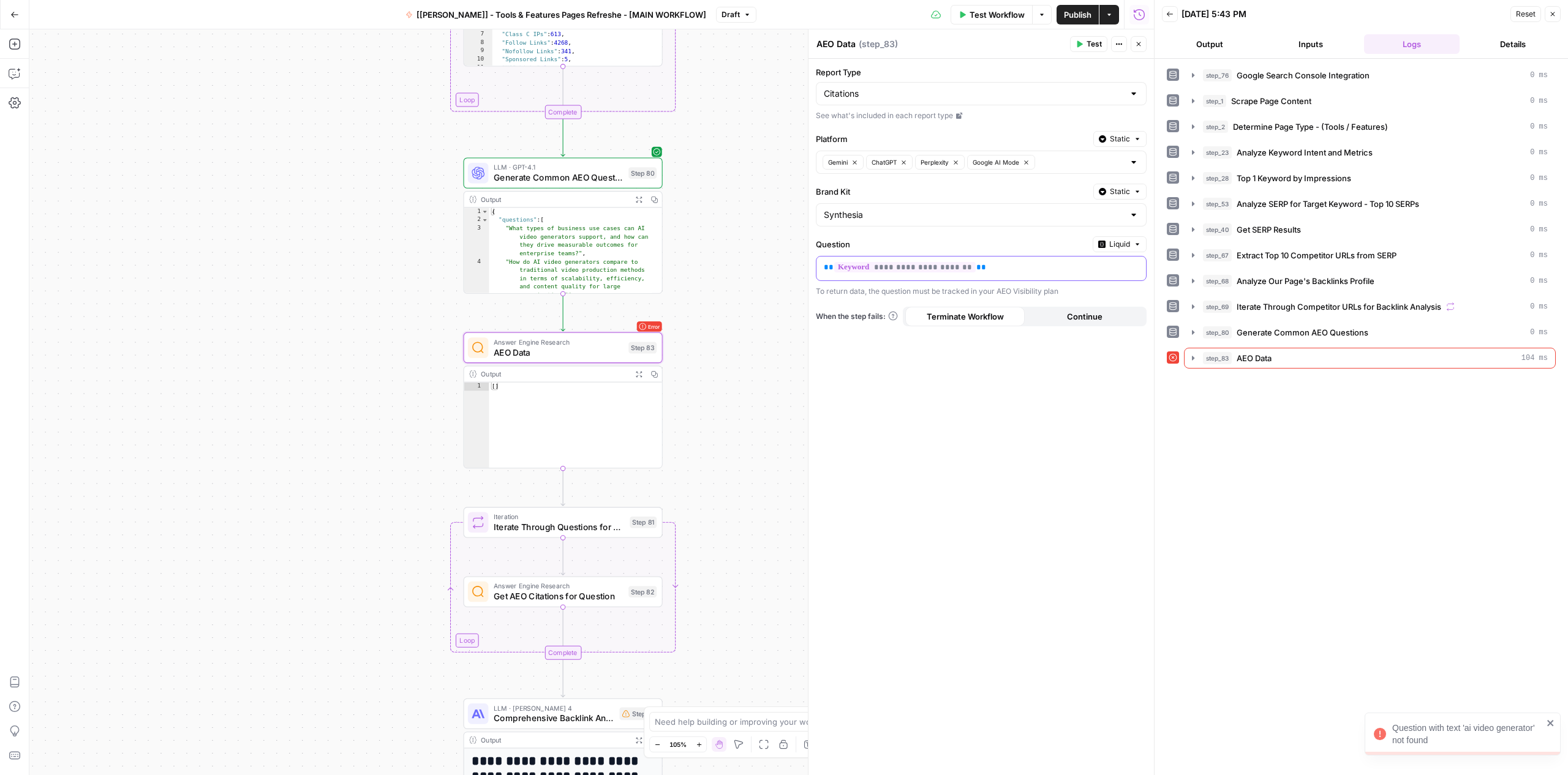
click at [996, 267] on p "**********" at bounding box center [981, 267] width 315 height 12
click at [1102, 232] on div "Report Type Citations See what's included in each report type Platform Static G…" at bounding box center [981, 417] width 345 height 716
click at [1110, 247] on span "Liquid" at bounding box center [1119, 243] width 21 height 11
click at [1100, 270] on span "Static" at bounding box center [1092, 269] width 78 height 12
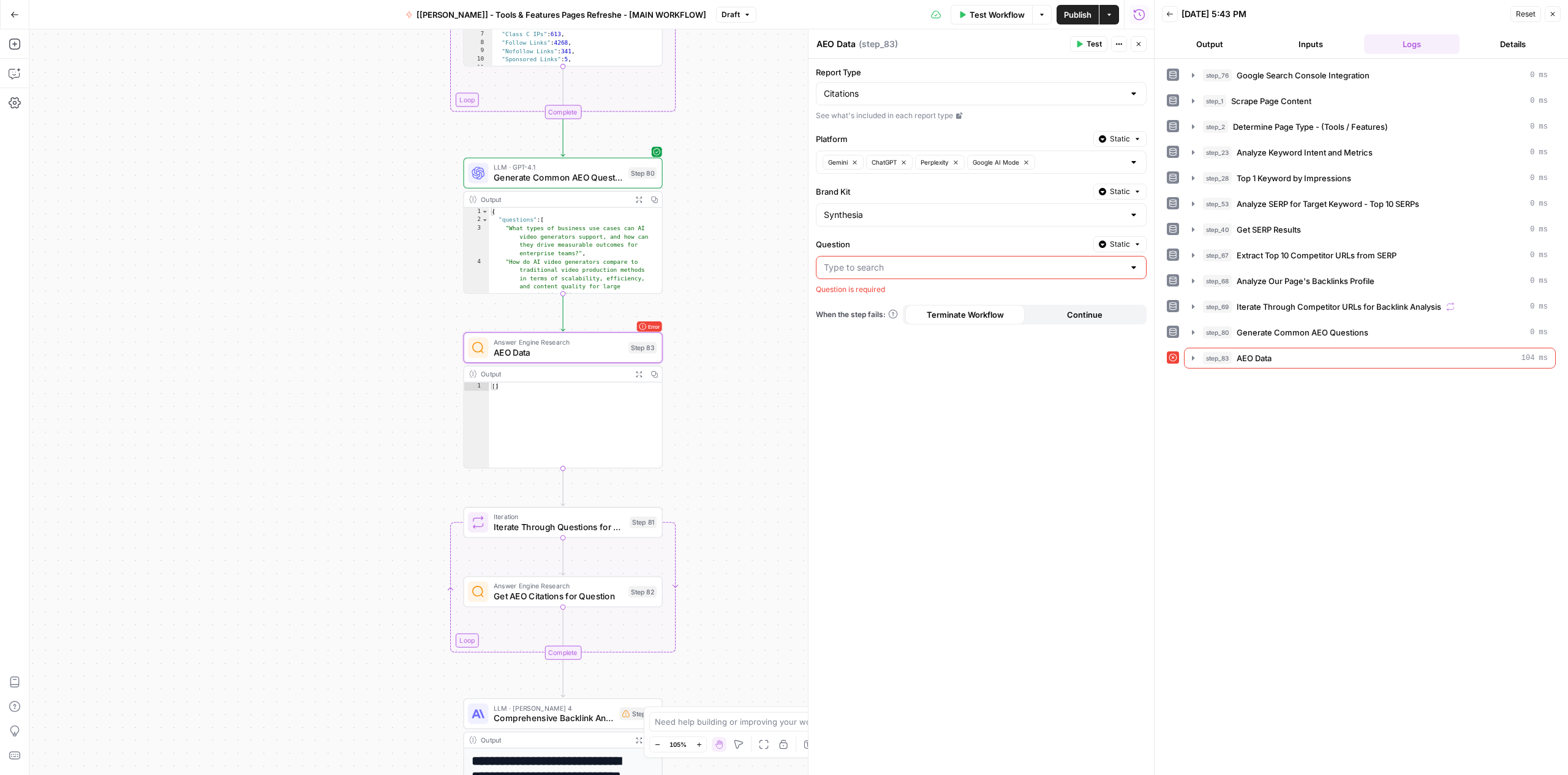
click at [1006, 274] on div at bounding box center [981, 267] width 331 height 23
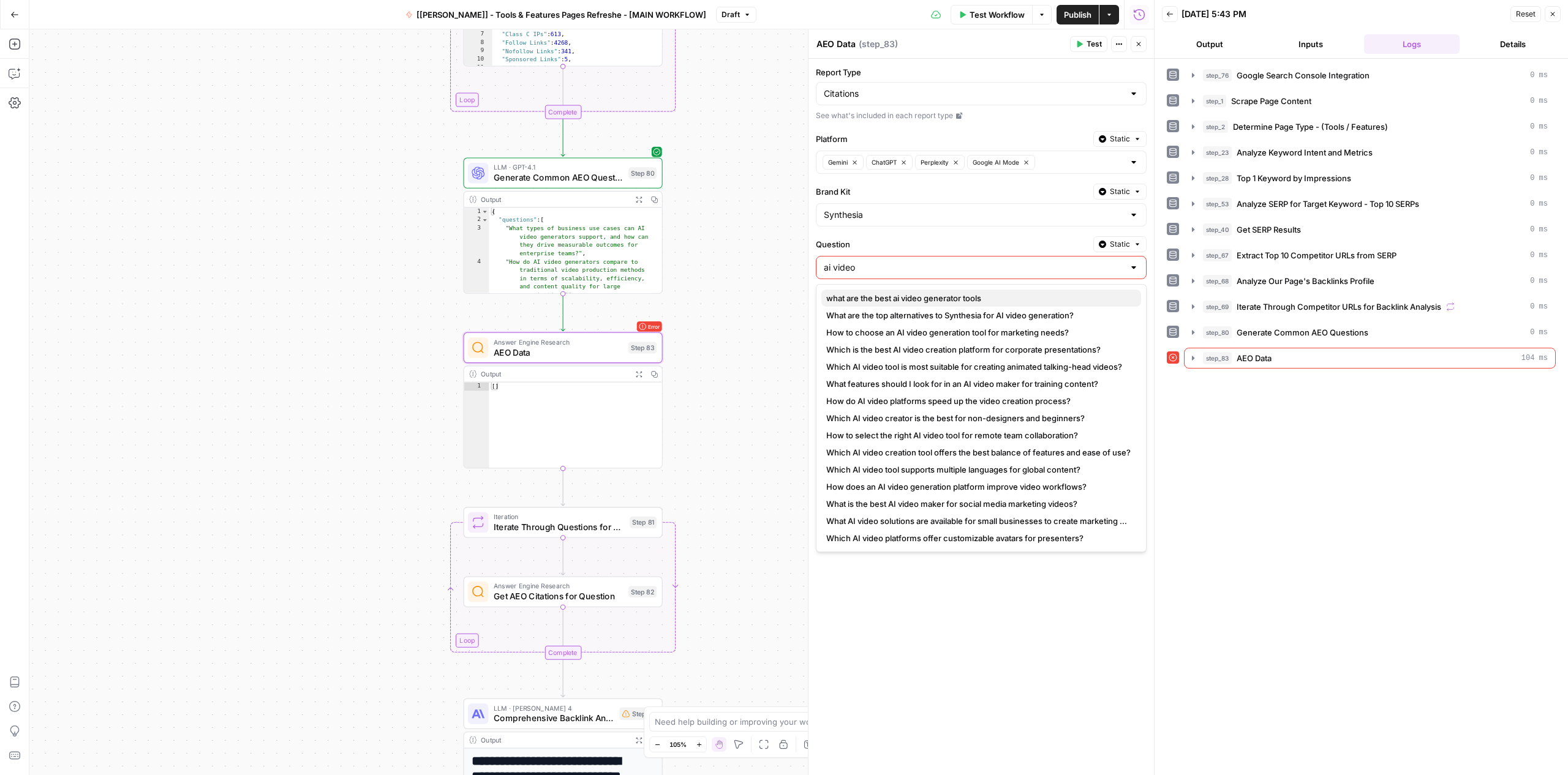
click at [994, 297] on span "what are the best ai video generator tools" at bounding box center [979, 297] width 305 height 12
type input "what are the best ai video generator tools"
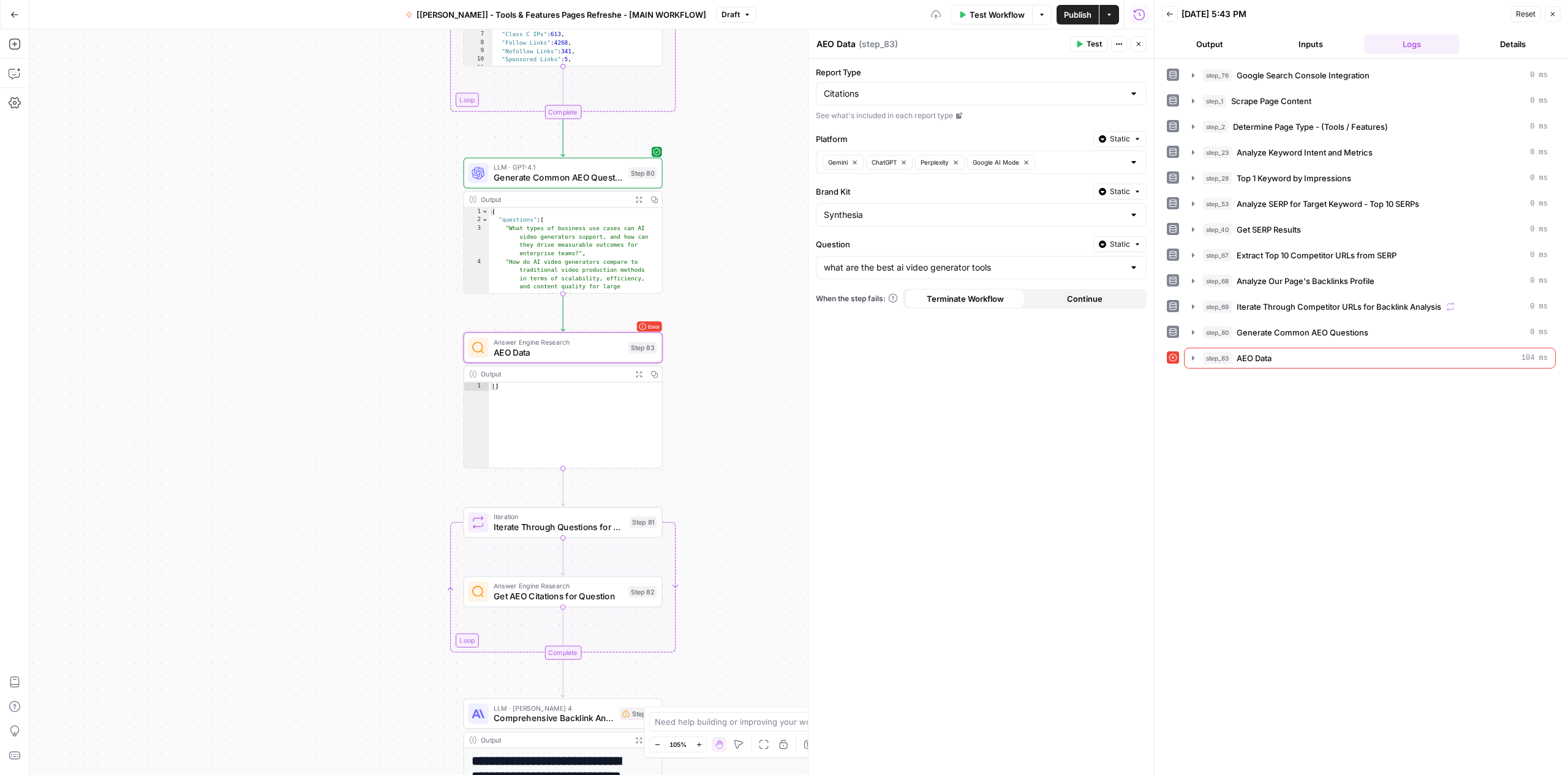
click at [1092, 47] on span "Test" at bounding box center [1094, 44] width 15 height 11
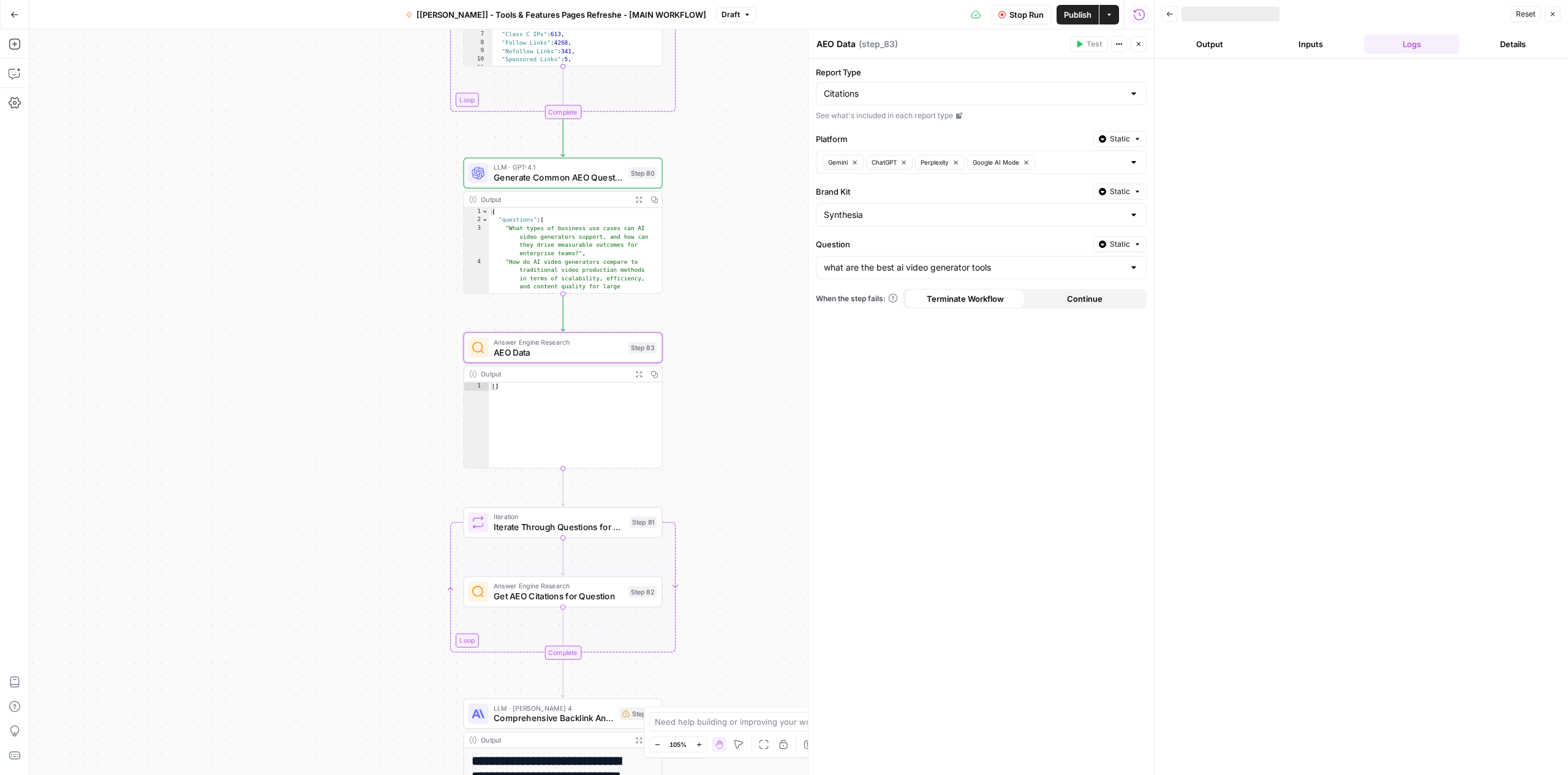
click at [1192, 45] on button "Output" at bounding box center [1209, 44] width 96 height 19
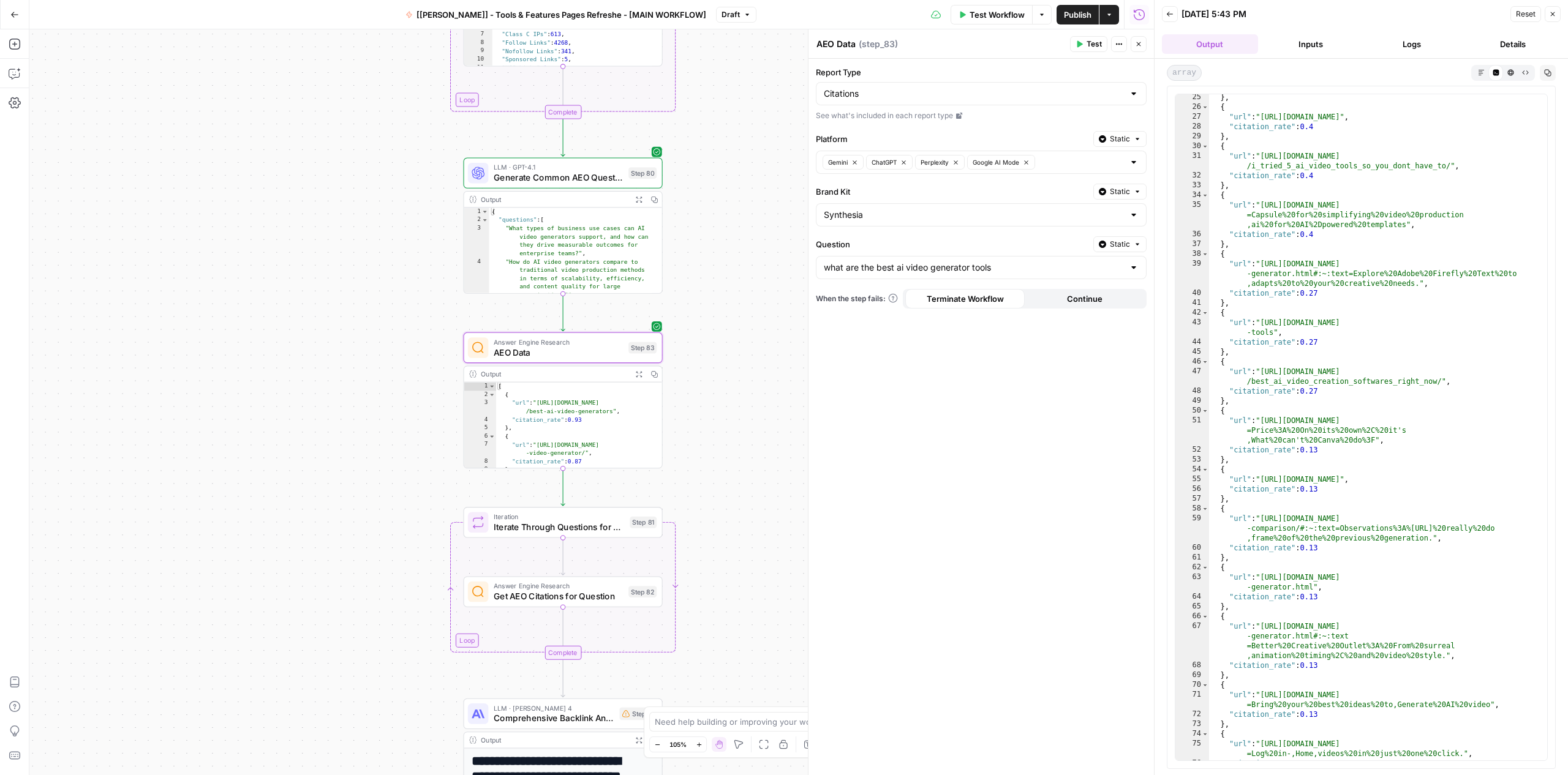
scroll to position [182, 0]
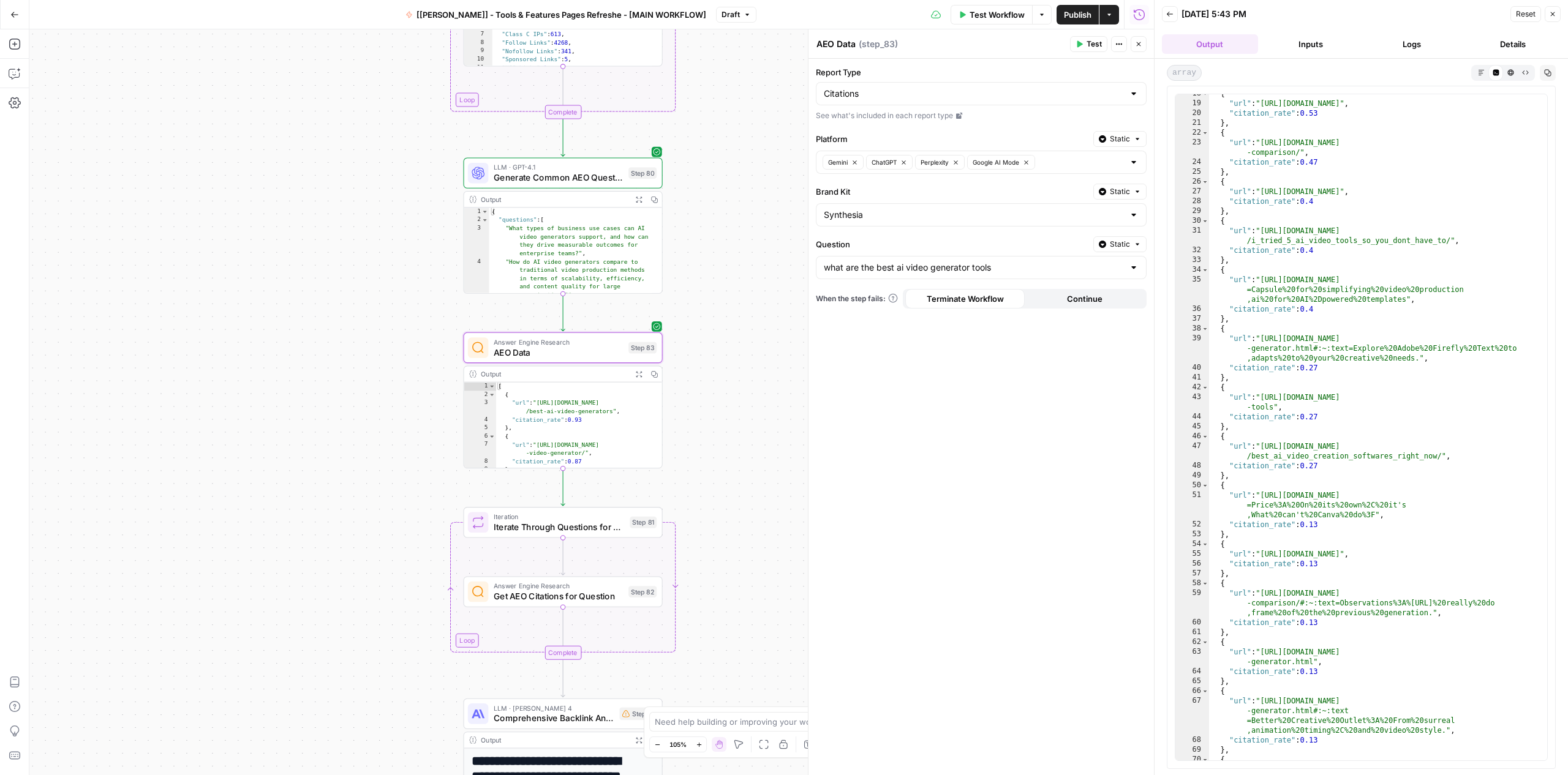
click at [989, 276] on div "what are the best ai video generator tools" at bounding box center [981, 267] width 331 height 23
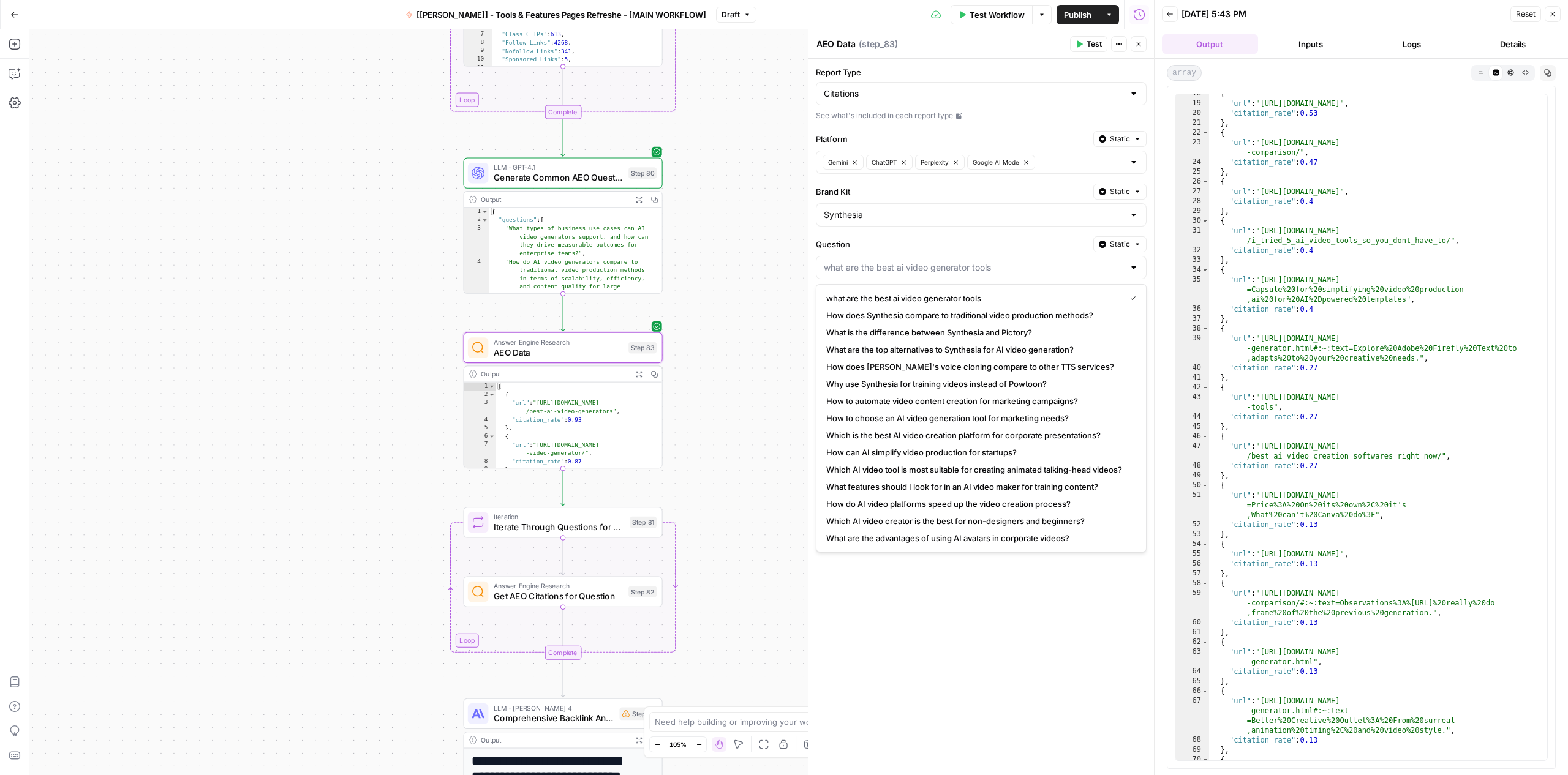
click at [989, 274] on div at bounding box center [981, 267] width 331 height 23
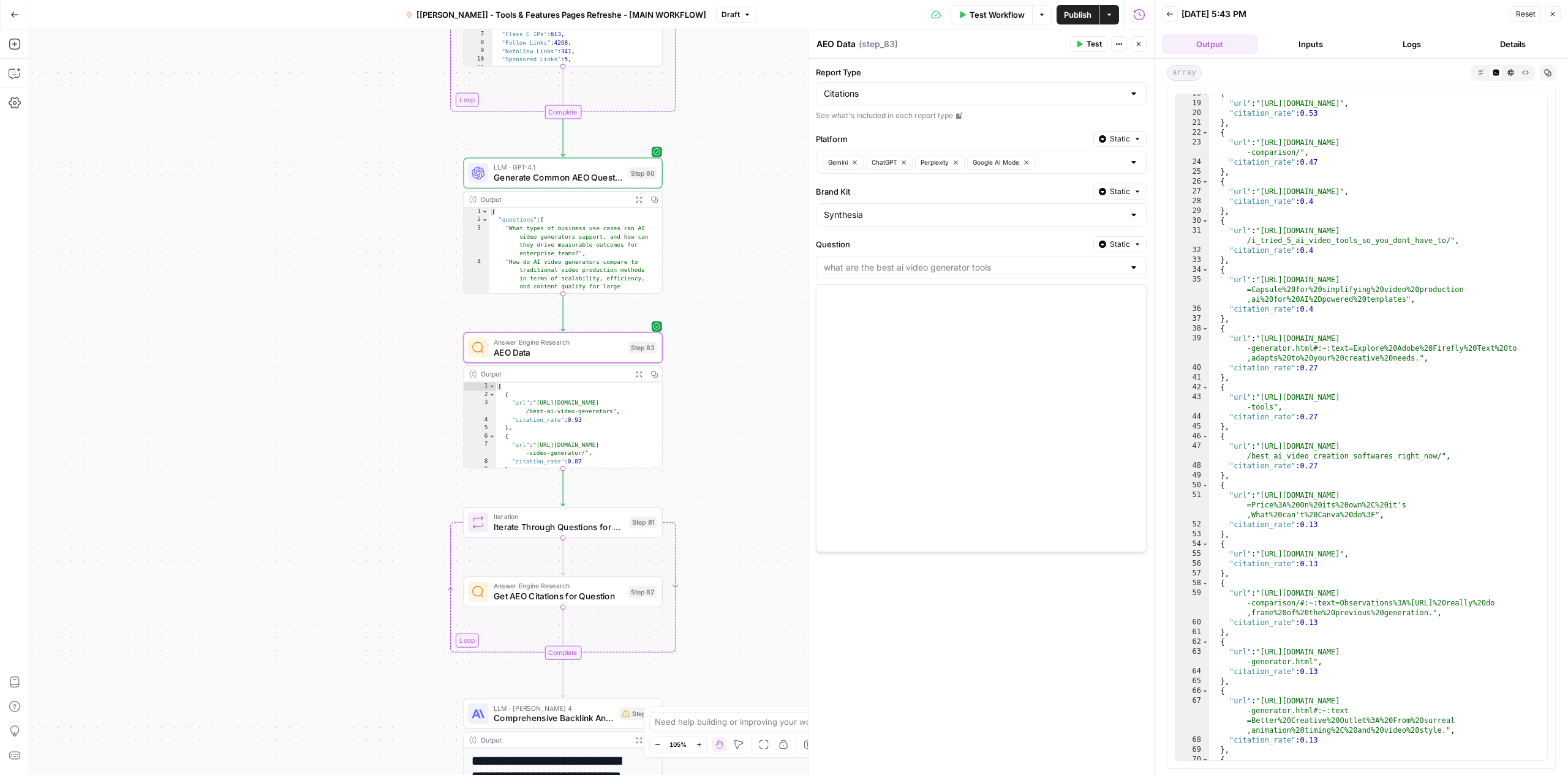
scroll to position [805, 0]
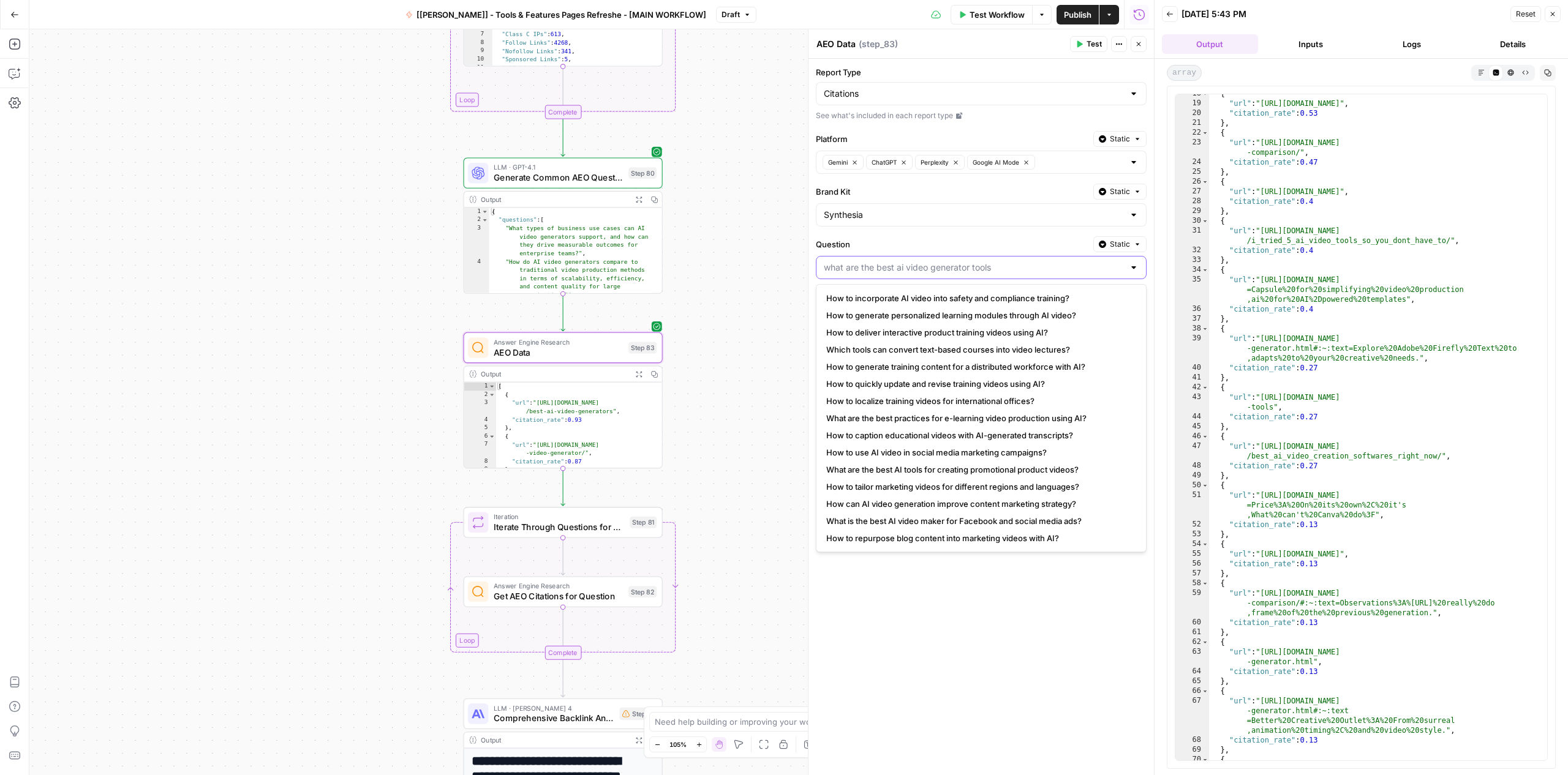
click at [977, 270] on input "Question" at bounding box center [974, 267] width 300 height 12
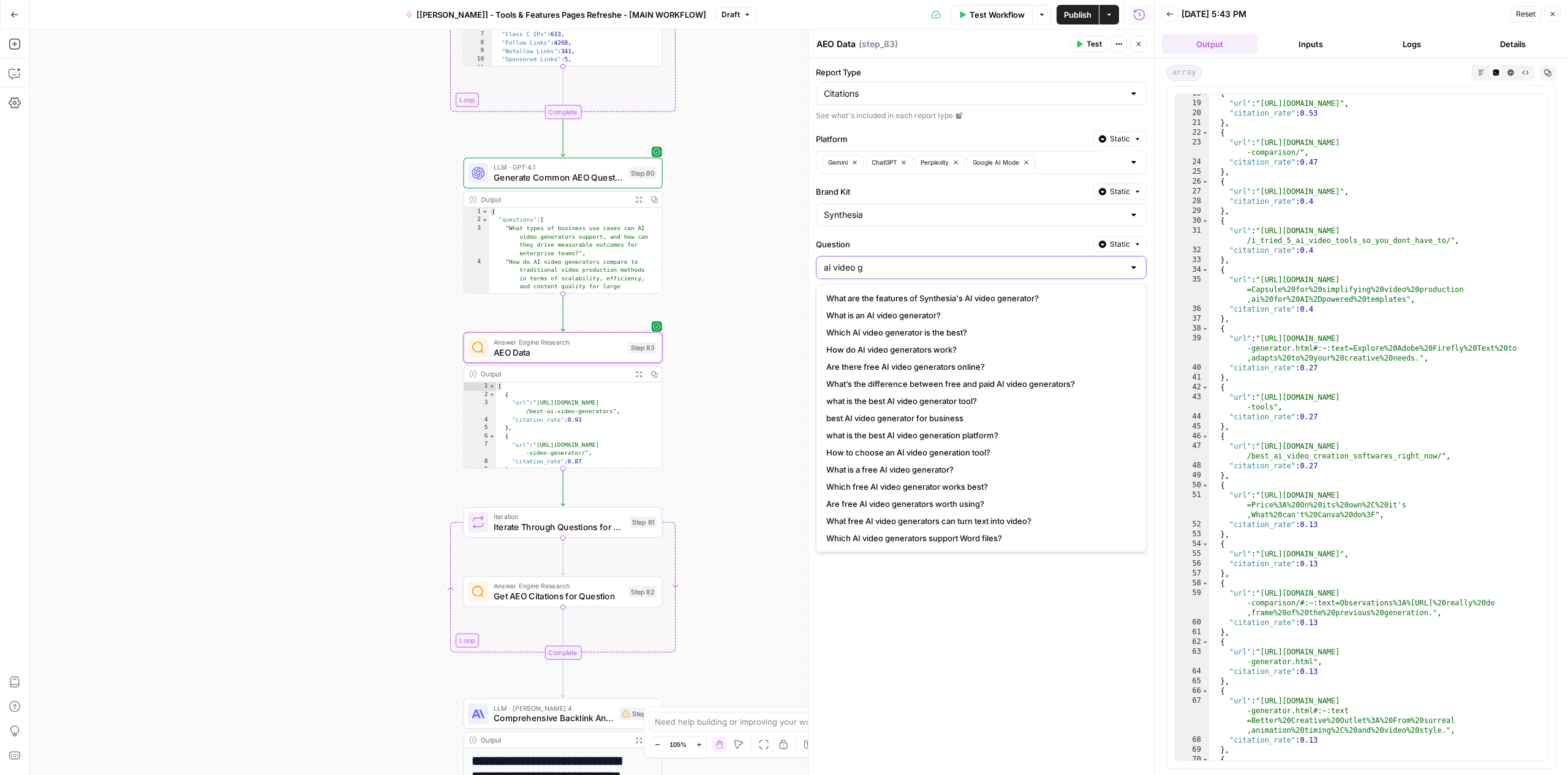
scroll to position [120, 0]
click at [947, 500] on span "Are free AI video generators worth using?" at bounding box center [979, 503] width 305 height 12
type input "Are free AI video generators worth using?"
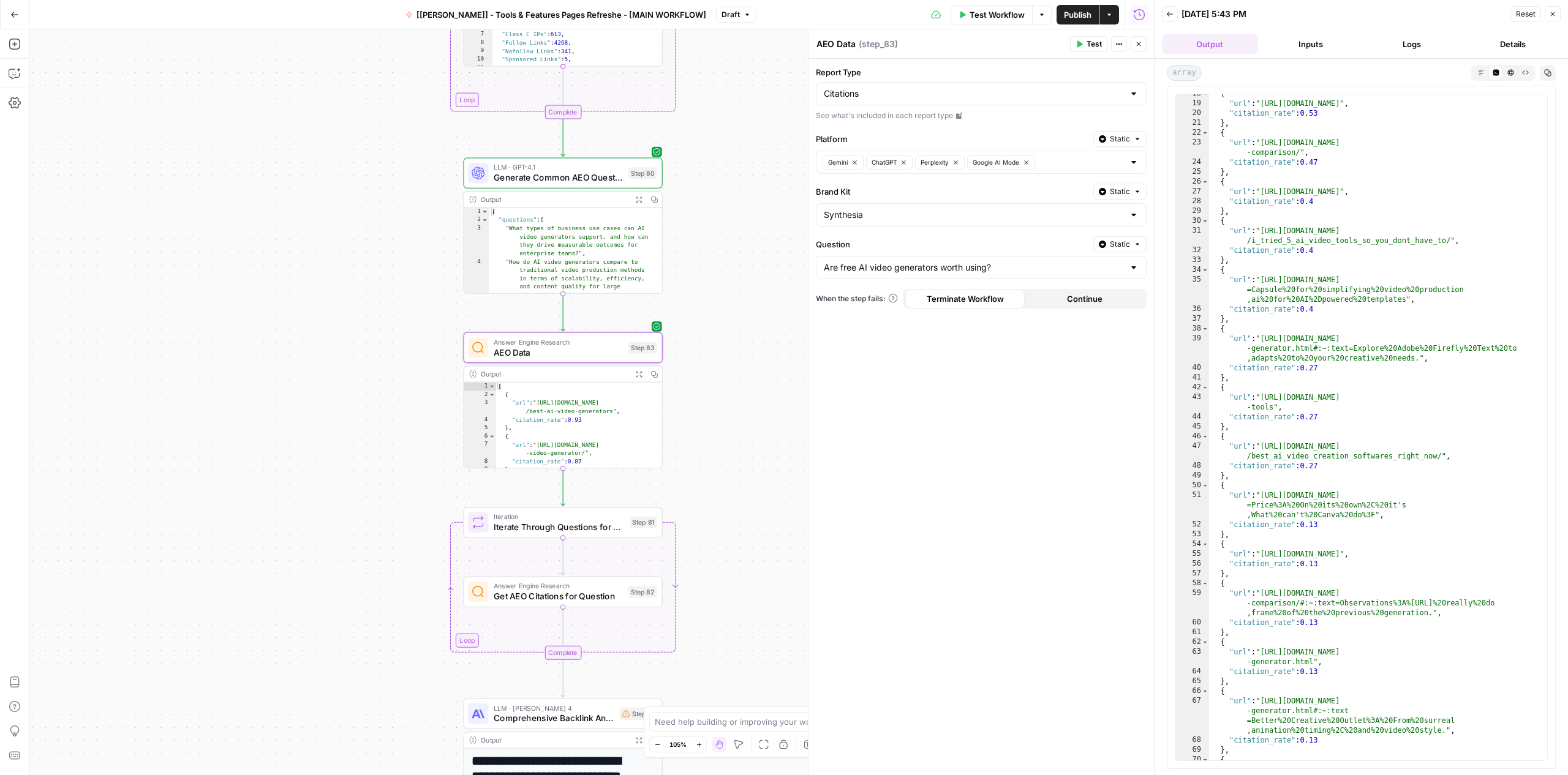
click at [1100, 47] on span "Test" at bounding box center [1094, 44] width 15 height 11
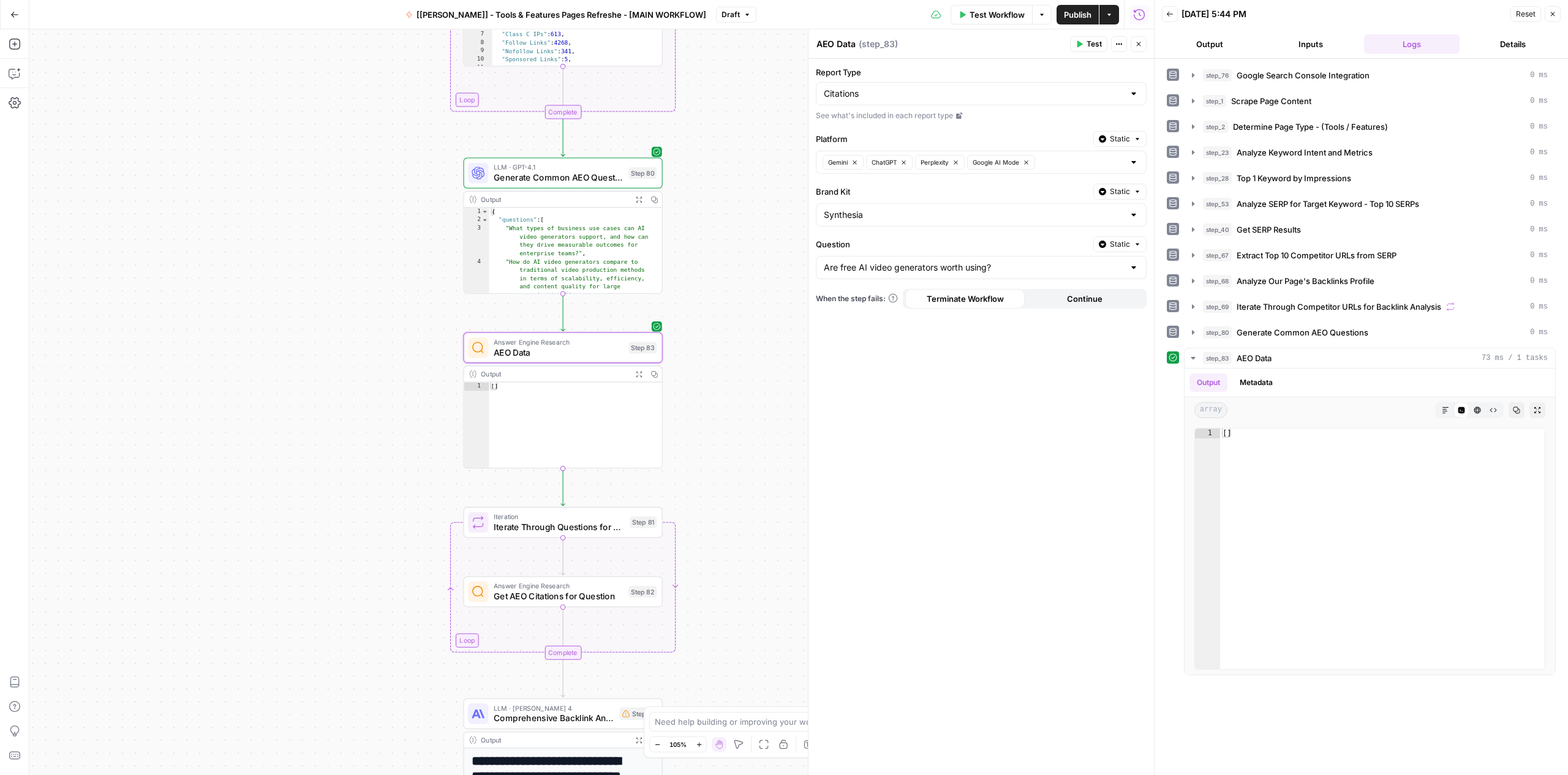
click at [926, 258] on div "Are free AI video generators worth using?" at bounding box center [981, 267] width 331 height 23
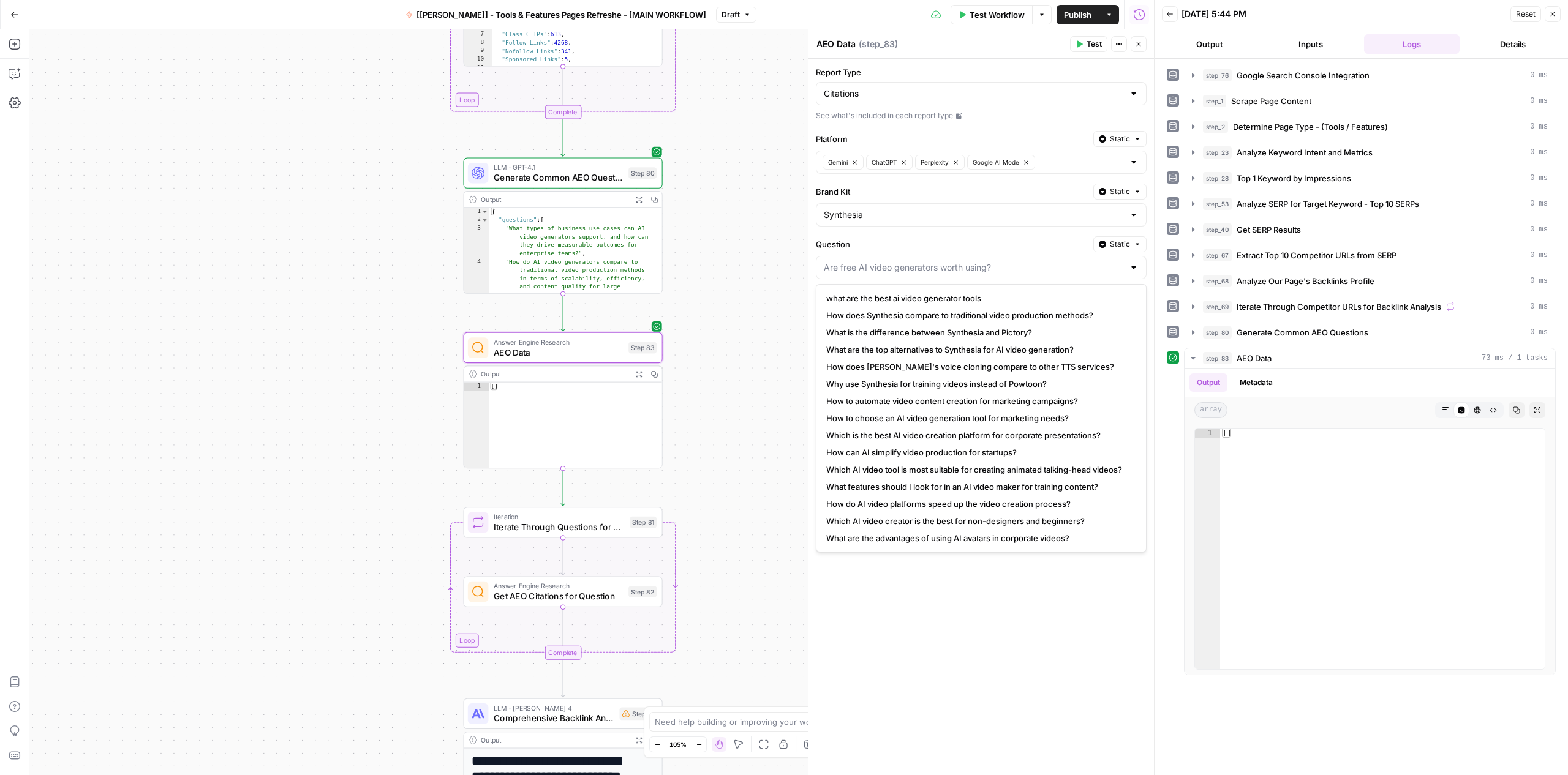
click at [926, 258] on div at bounding box center [981, 267] width 331 height 23
type input "Are free AI video generators worth using?"
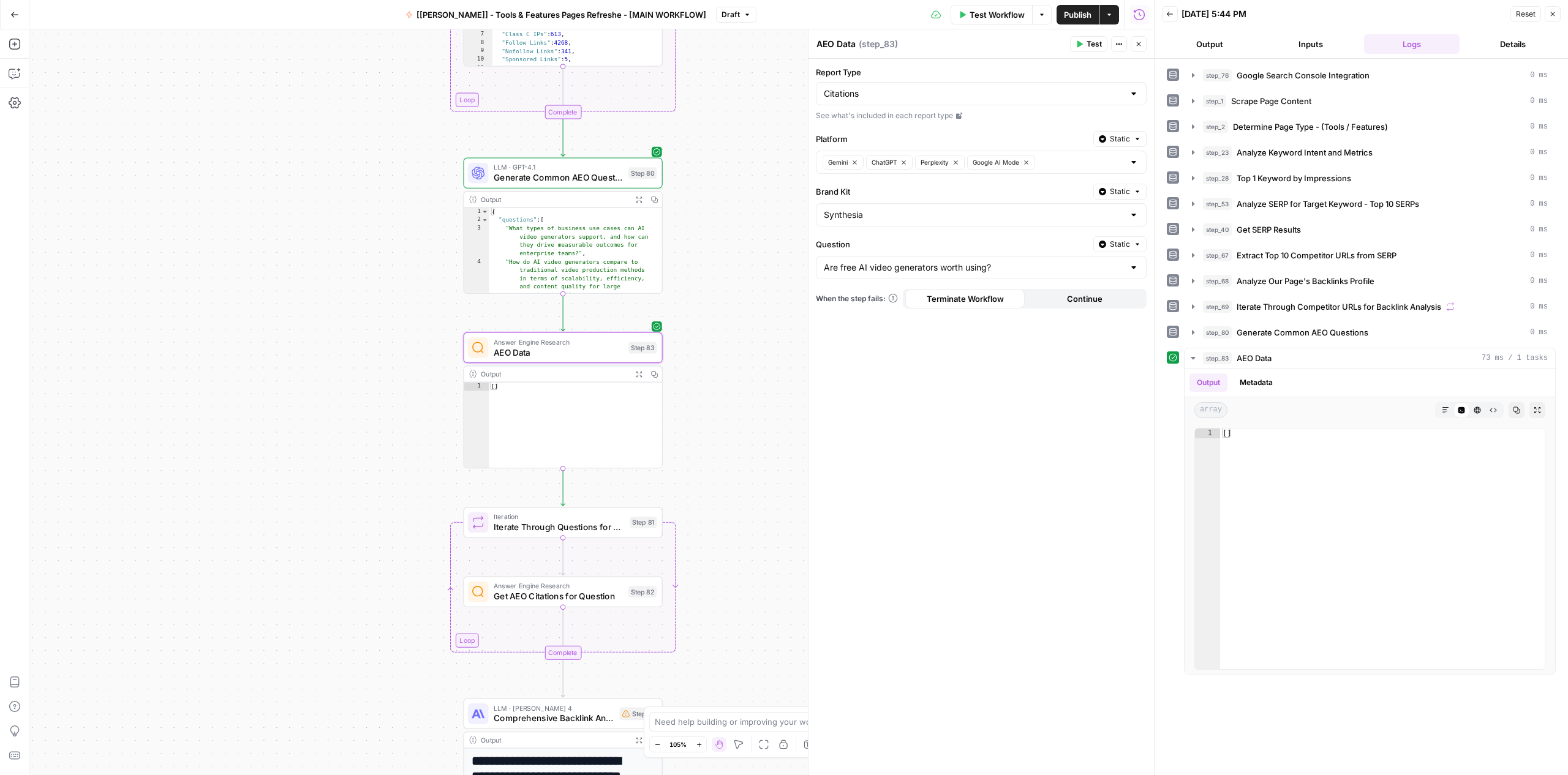
click at [925, 245] on label "Question" at bounding box center [952, 244] width 272 height 12
click at [925, 261] on input "Are free AI video generators worth using?" at bounding box center [974, 267] width 300 height 12
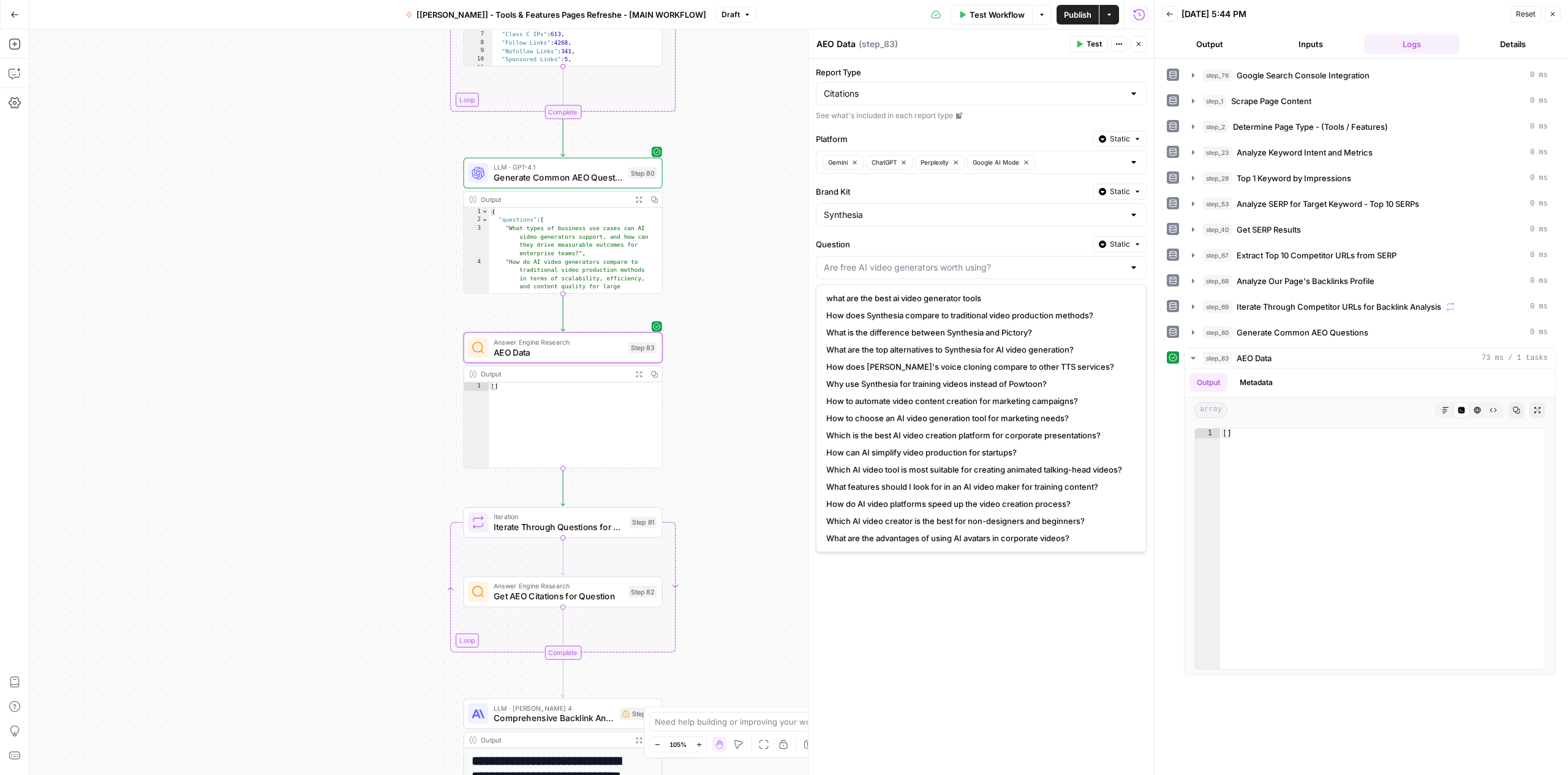
type input "Are free AI video generators worth using?"
click at [925, 247] on label "Question" at bounding box center [952, 244] width 272 height 12
click at [925, 261] on input "Are free AI video generators worth using?" at bounding box center [974, 267] width 300 height 12
type input "Are free AI video generators worth using?"
click at [934, 243] on label "Question" at bounding box center [952, 244] width 272 height 12
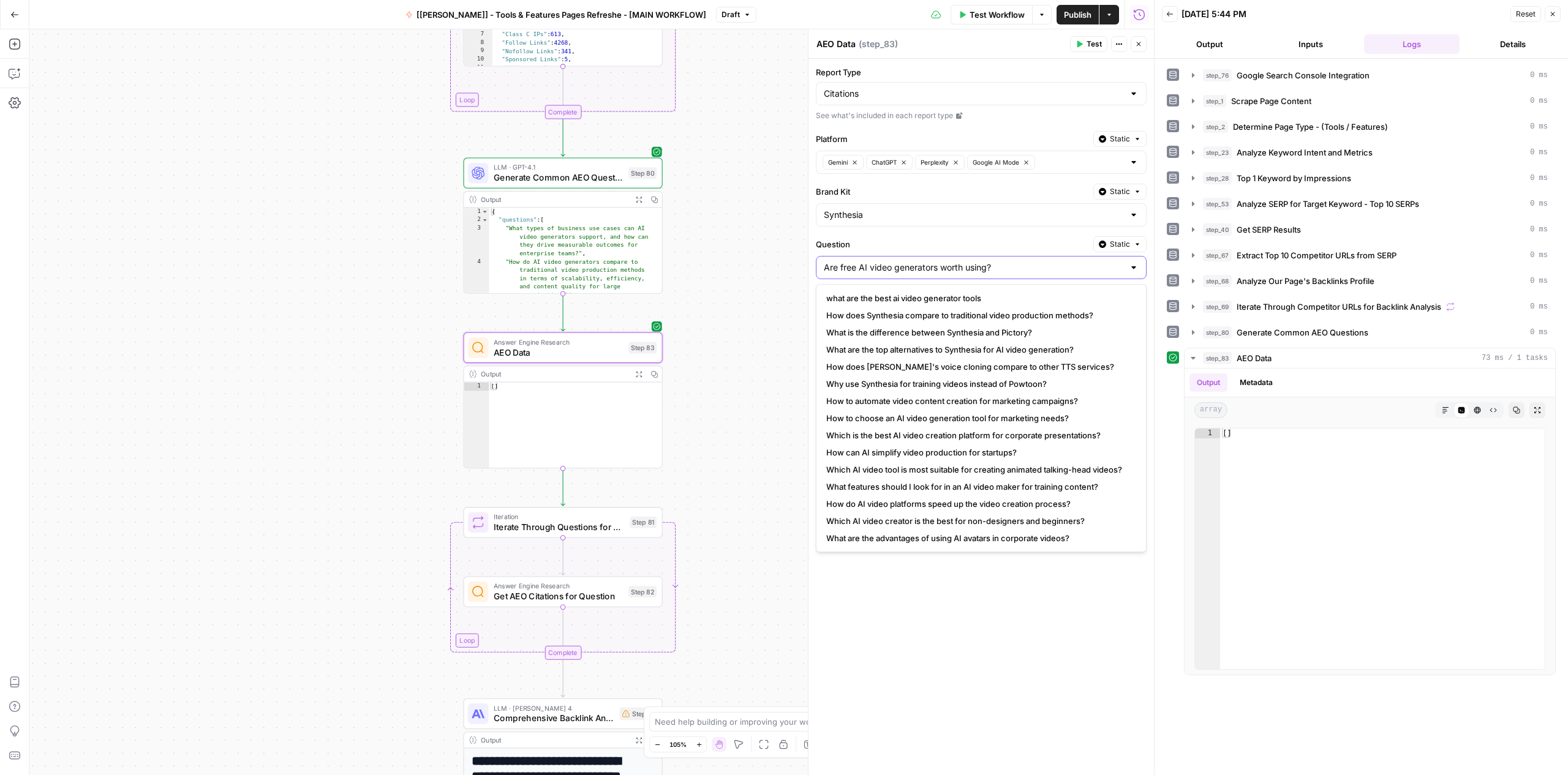
click at [934, 261] on input "Are free AI video generators worth using?" at bounding box center [974, 267] width 300 height 12
type input "Are free AI video generators worth using?"
click at [916, 238] on label "Question" at bounding box center [952, 244] width 272 height 12
click at [916, 261] on input "Are free AI video generators worth using?" at bounding box center [974, 267] width 300 height 12
type input "Are free AI video generators worth using?"
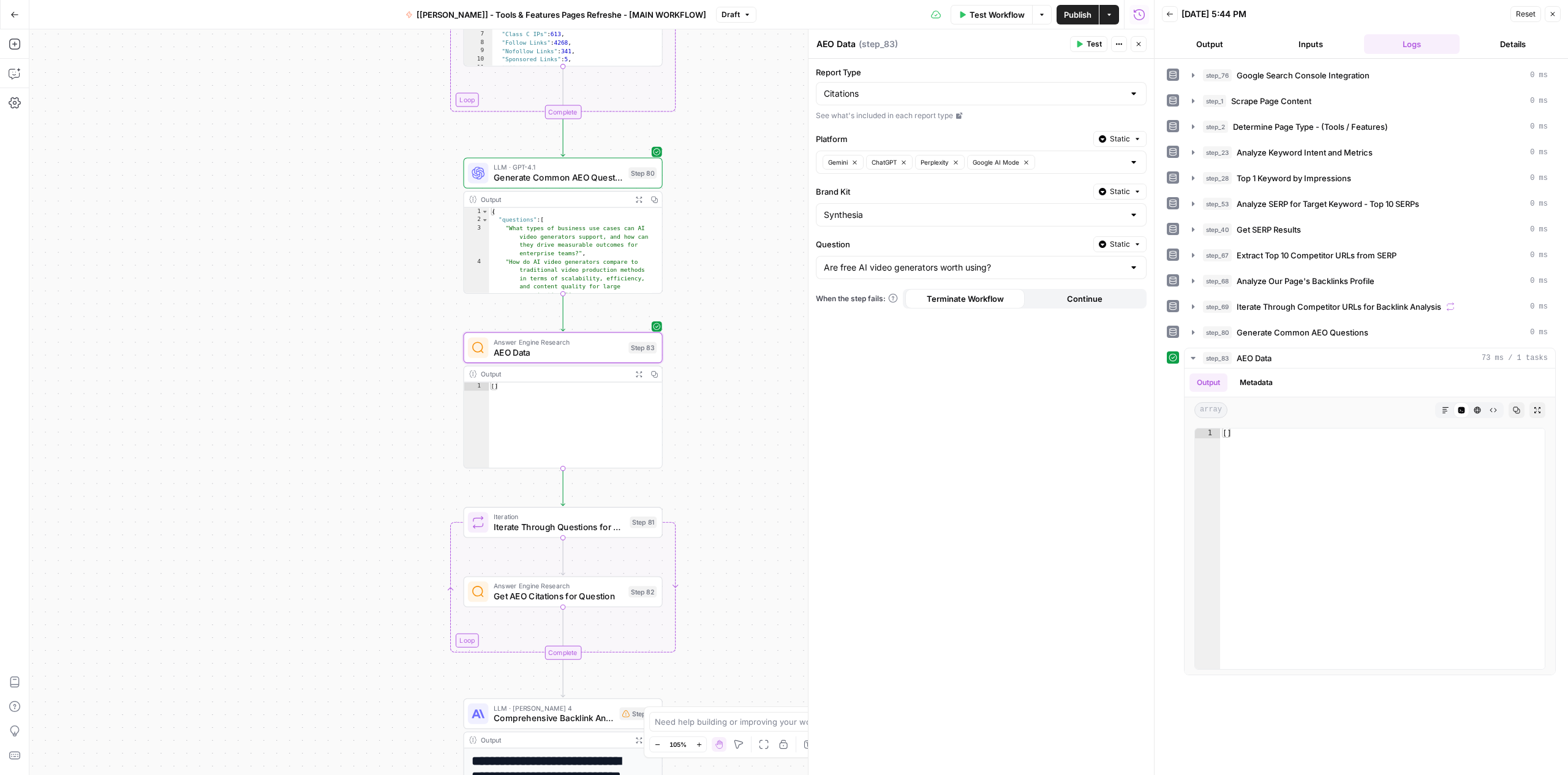
click at [869, 238] on label "Question" at bounding box center [952, 244] width 272 height 12
click at [869, 261] on input "Are free AI video generators worth using?" at bounding box center [974, 267] width 300 height 12
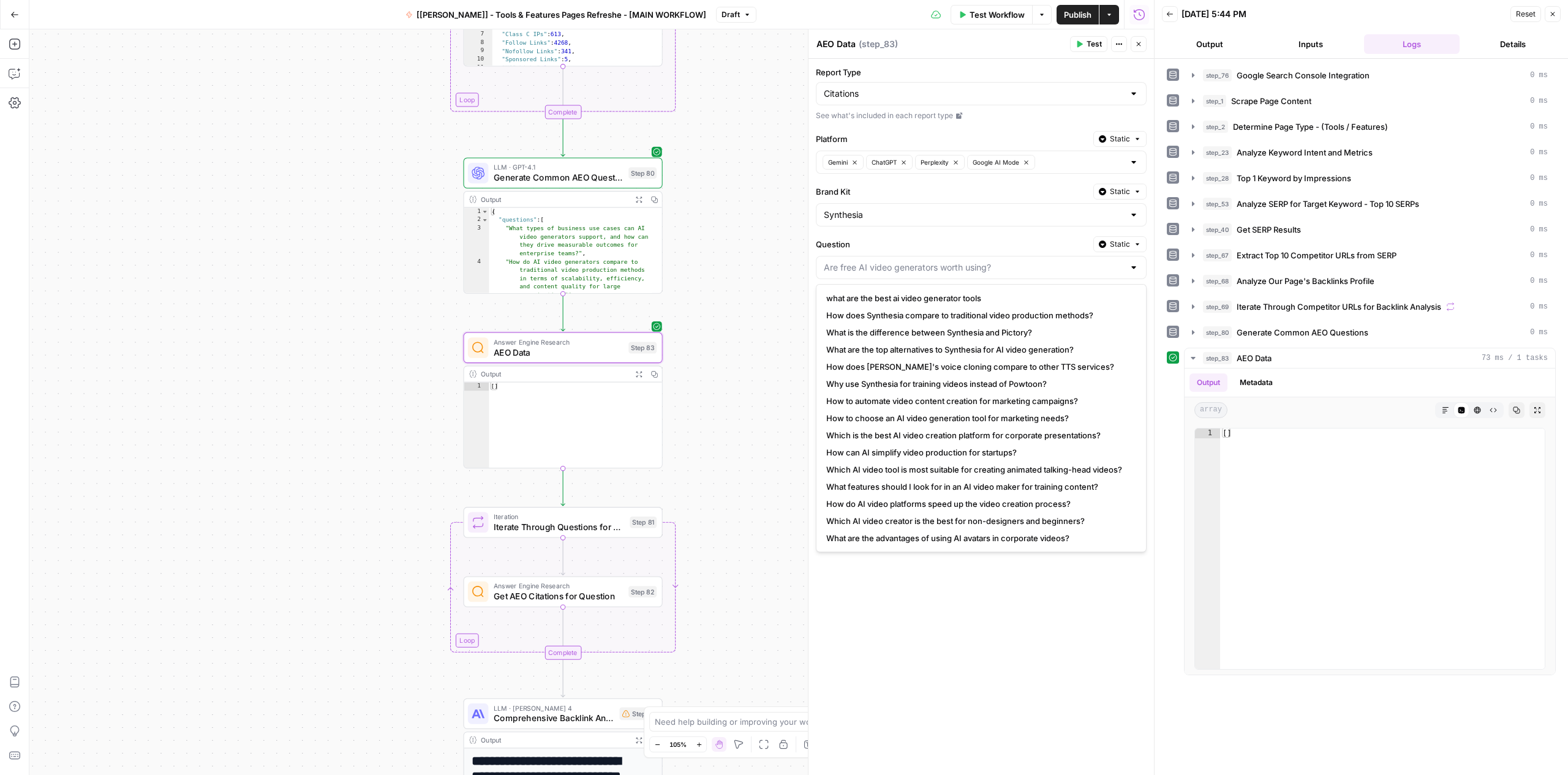
type input "Are free AI video generators worth using?"
click at [878, 238] on label "Question" at bounding box center [952, 244] width 272 height 12
click at [878, 261] on input "Are free AI video generators worth using?" at bounding box center [974, 267] width 300 height 12
type input "Are free AI video generators worth using?"
click at [930, 248] on label "Question" at bounding box center [952, 244] width 272 height 12
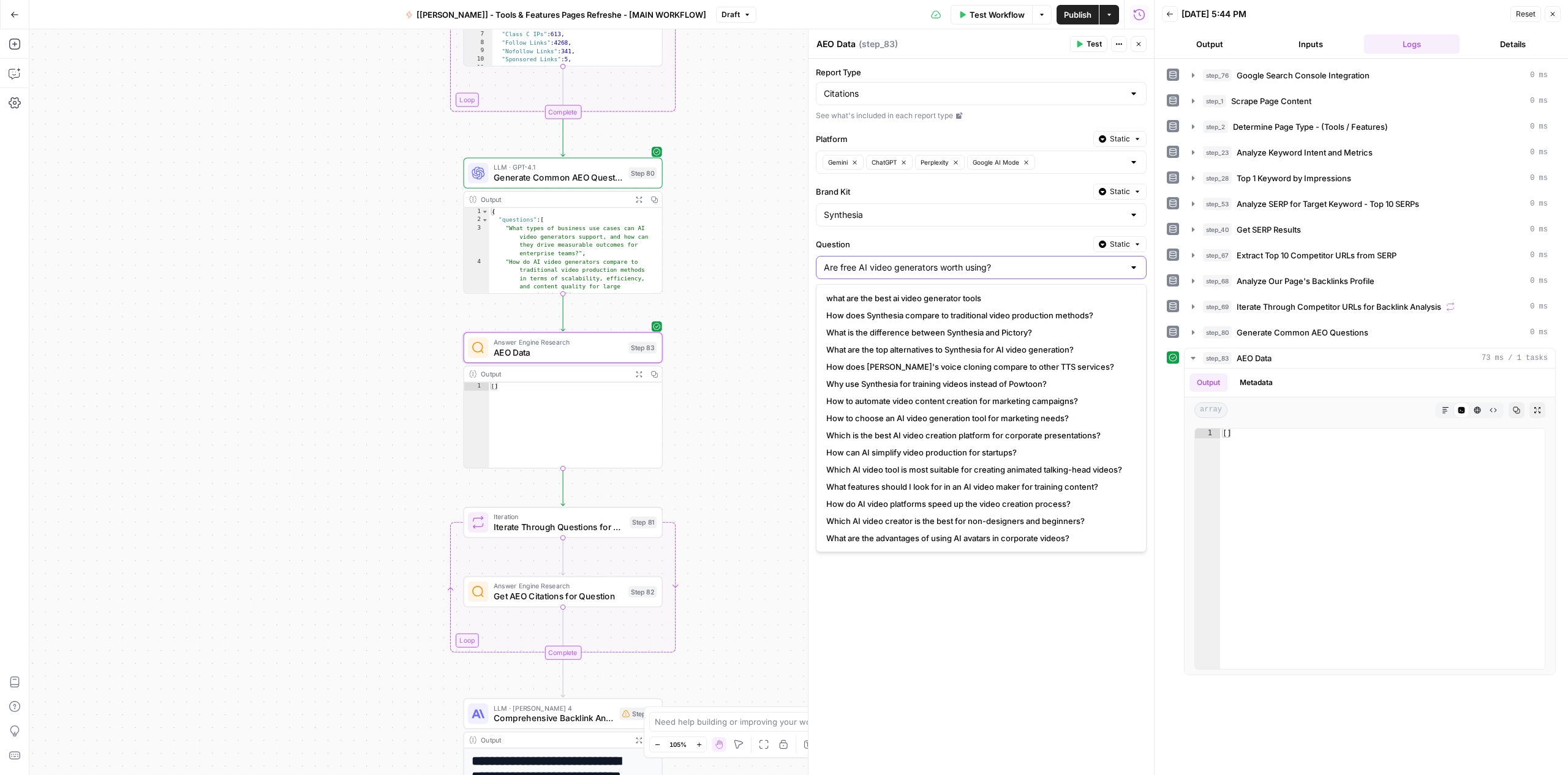
click at [930, 261] on input "Are free AI video generators worth using?" at bounding box center [974, 267] width 300 height 12
type input "Are free AI video generators worth using?"
click at [919, 241] on label "Question" at bounding box center [952, 244] width 272 height 12
click at [919, 261] on input "Are free AI video generators worth using?" at bounding box center [974, 267] width 300 height 12
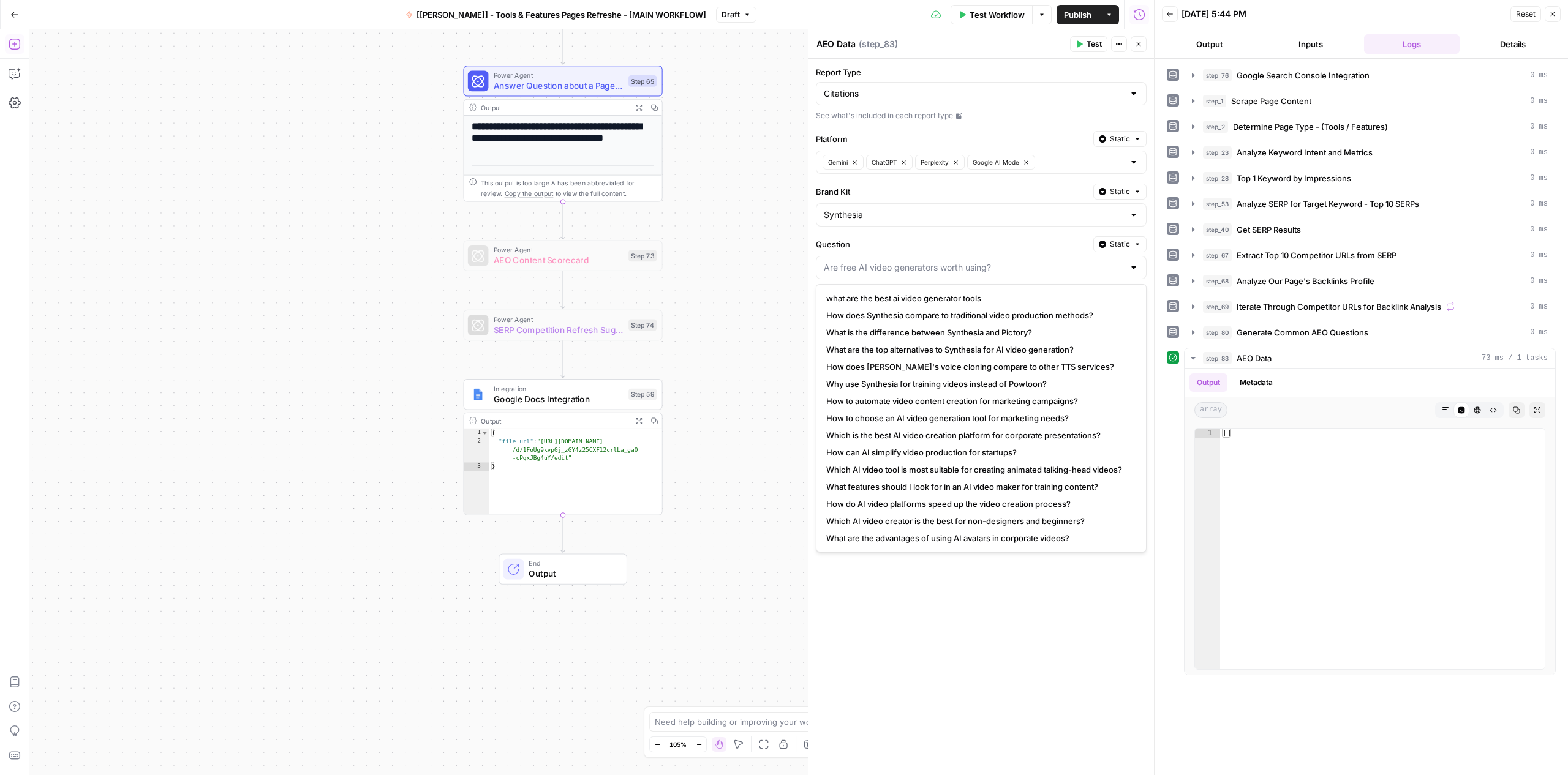
type input "Are free AI video generators worth using?"
click at [16, 40] on icon "button" at bounding box center [14, 44] width 12 height 12
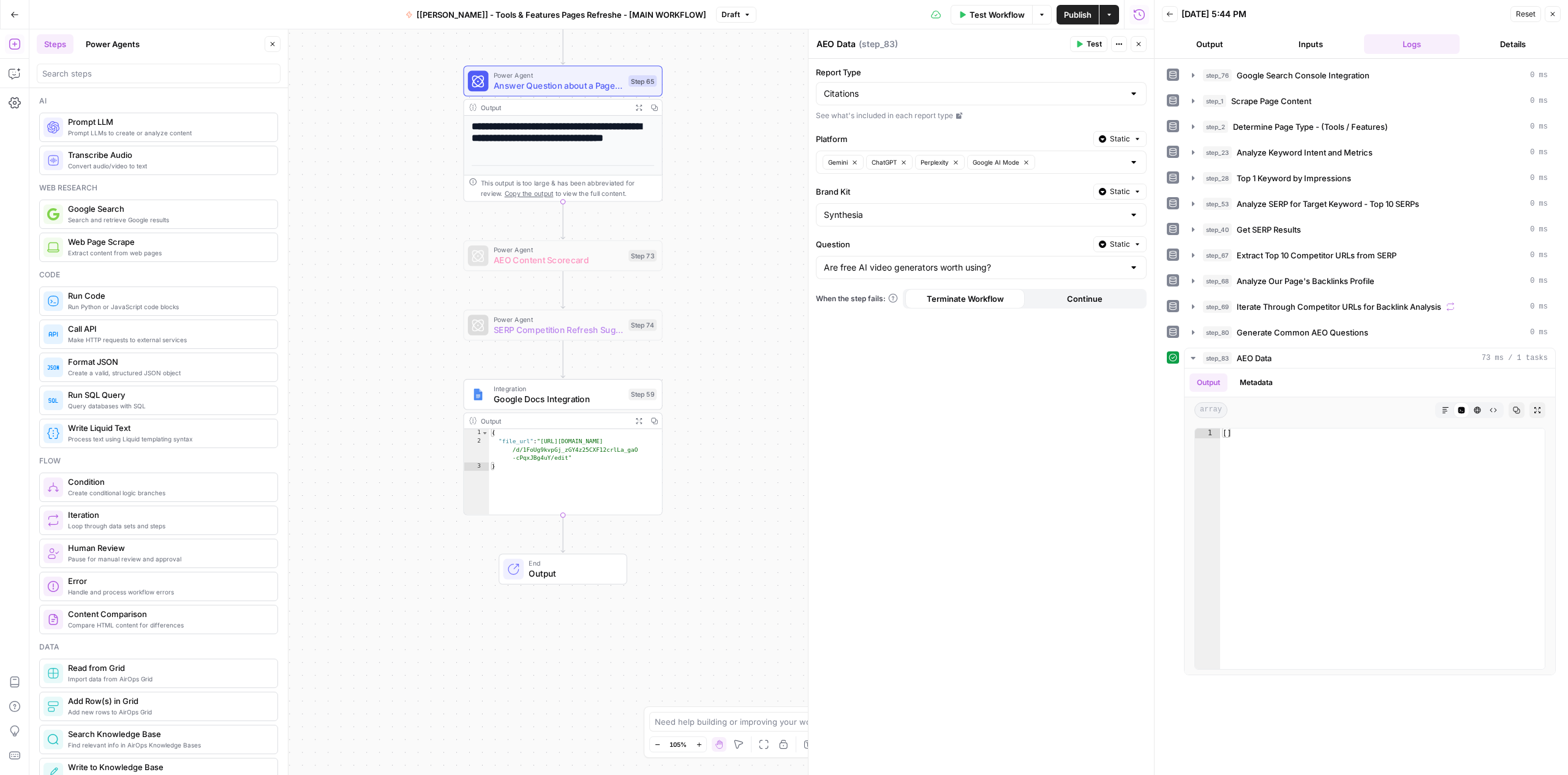
click at [141, 67] on div at bounding box center [159, 73] width 244 height 19
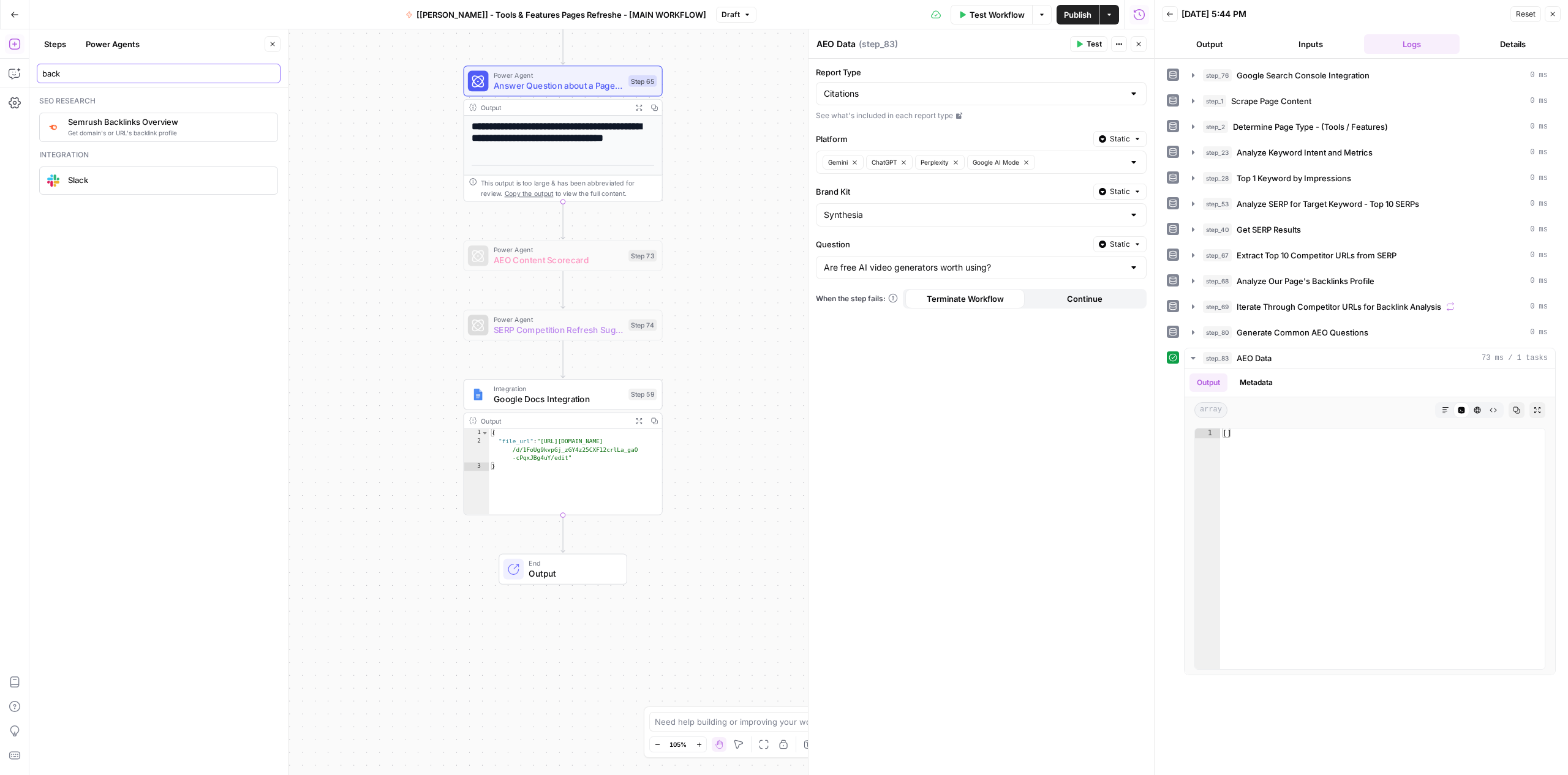
type input "back"
click at [129, 132] on span "Get domain's or URL's backlink profile" at bounding box center [167, 133] width 200 height 10
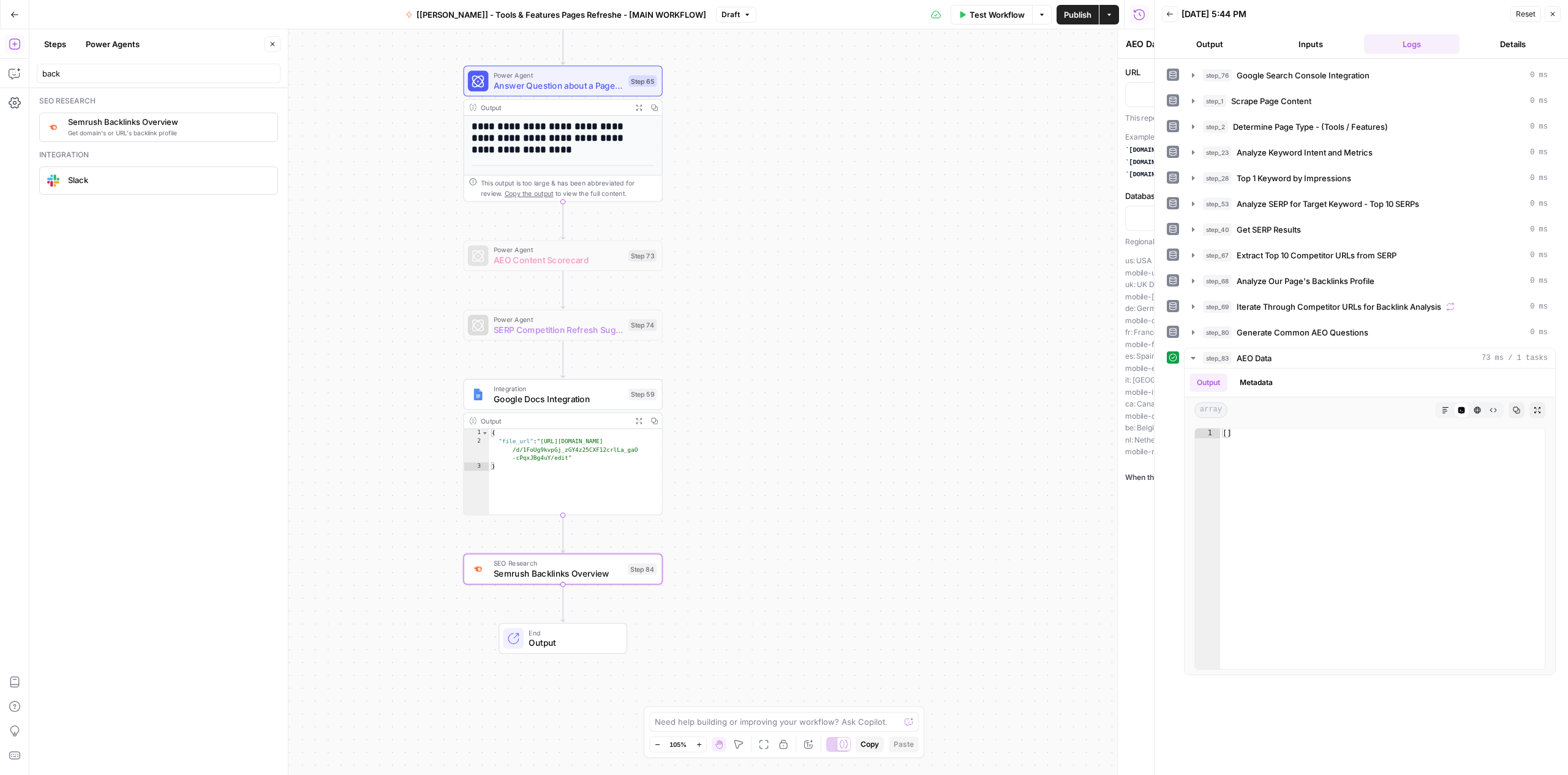
type textarea "Semrush Backlinks Overview"
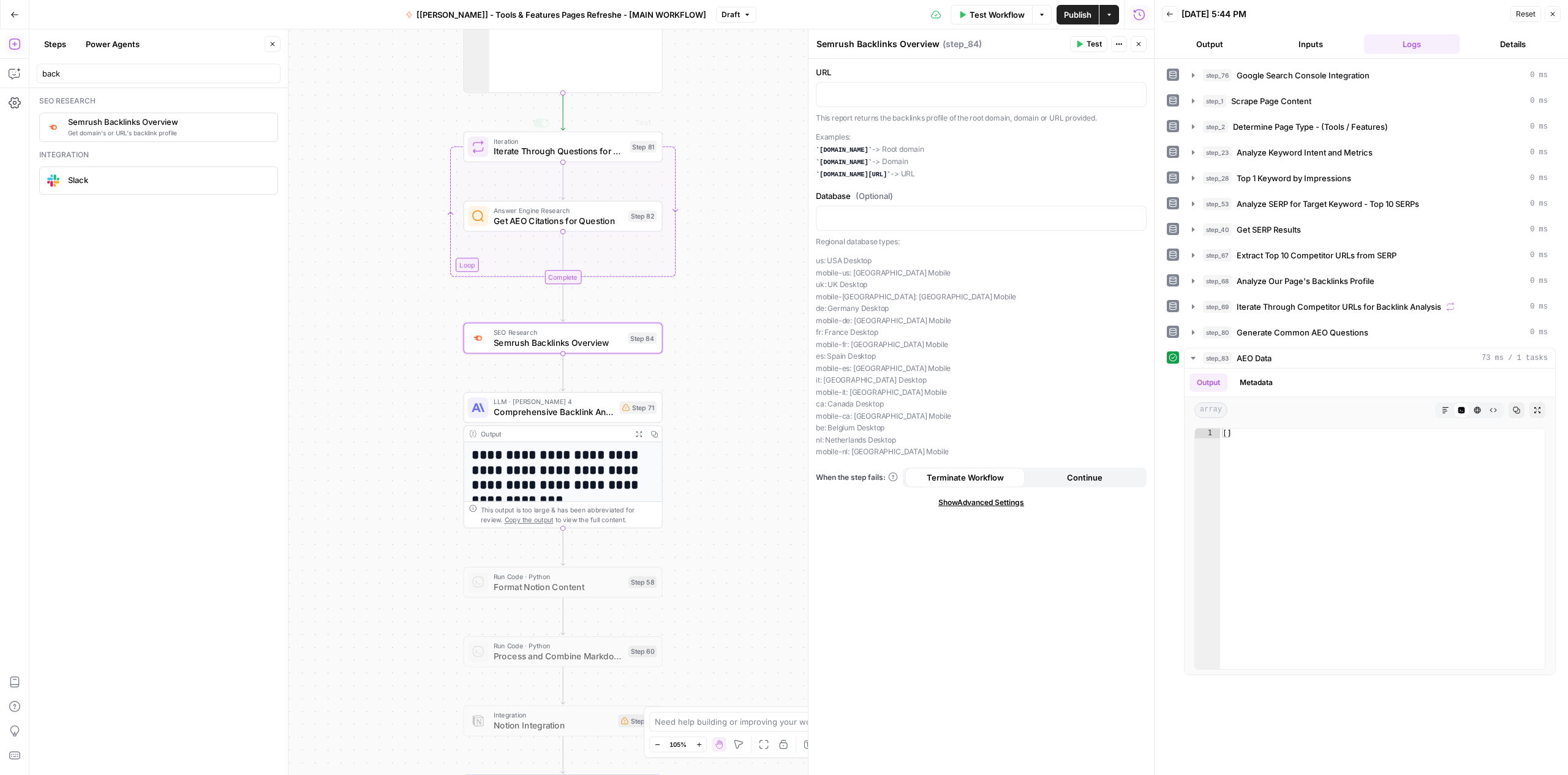
drag, startPoint x: 481, startPoint y: 339, endPoint x: 494, endPoint y: 110, distance: 229.4
click at [494, 110] on div "Workflow Set Inputs Inputs Integration Google Search Console Integration Step 7…" at bounding box center [592, 402] width 1124 height 745
click at [513, 339] on span "Semrush Backlinks Overview" at bounding box center [558, 343] width 129 height 13
click at [892, 98] on p at bounding box center [981, 94] width 315 height 12
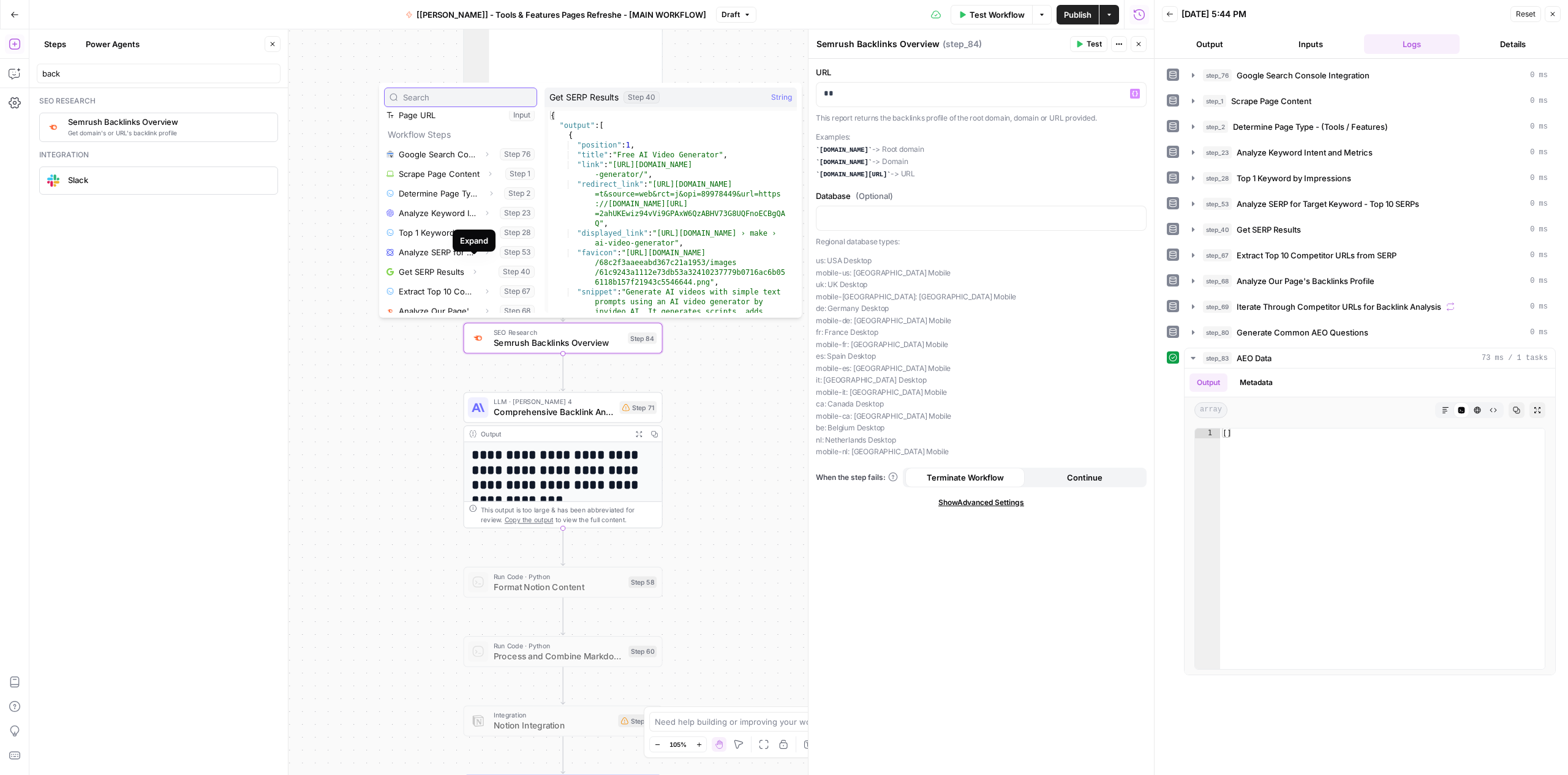
scroll to position [48, 0]
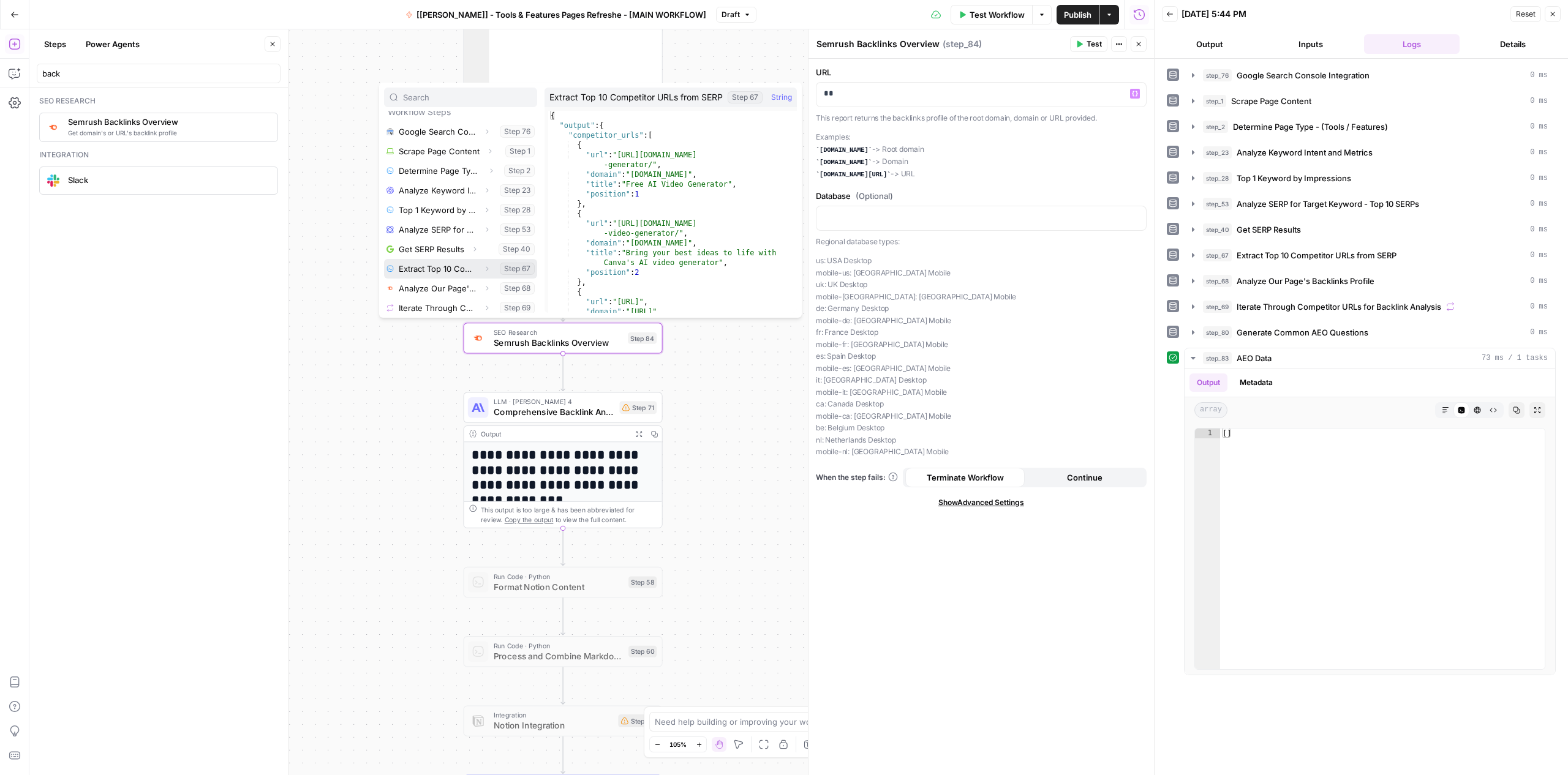
click at [484, 268] on icon "button" at bounding box center [487, 269] width 7 height 7
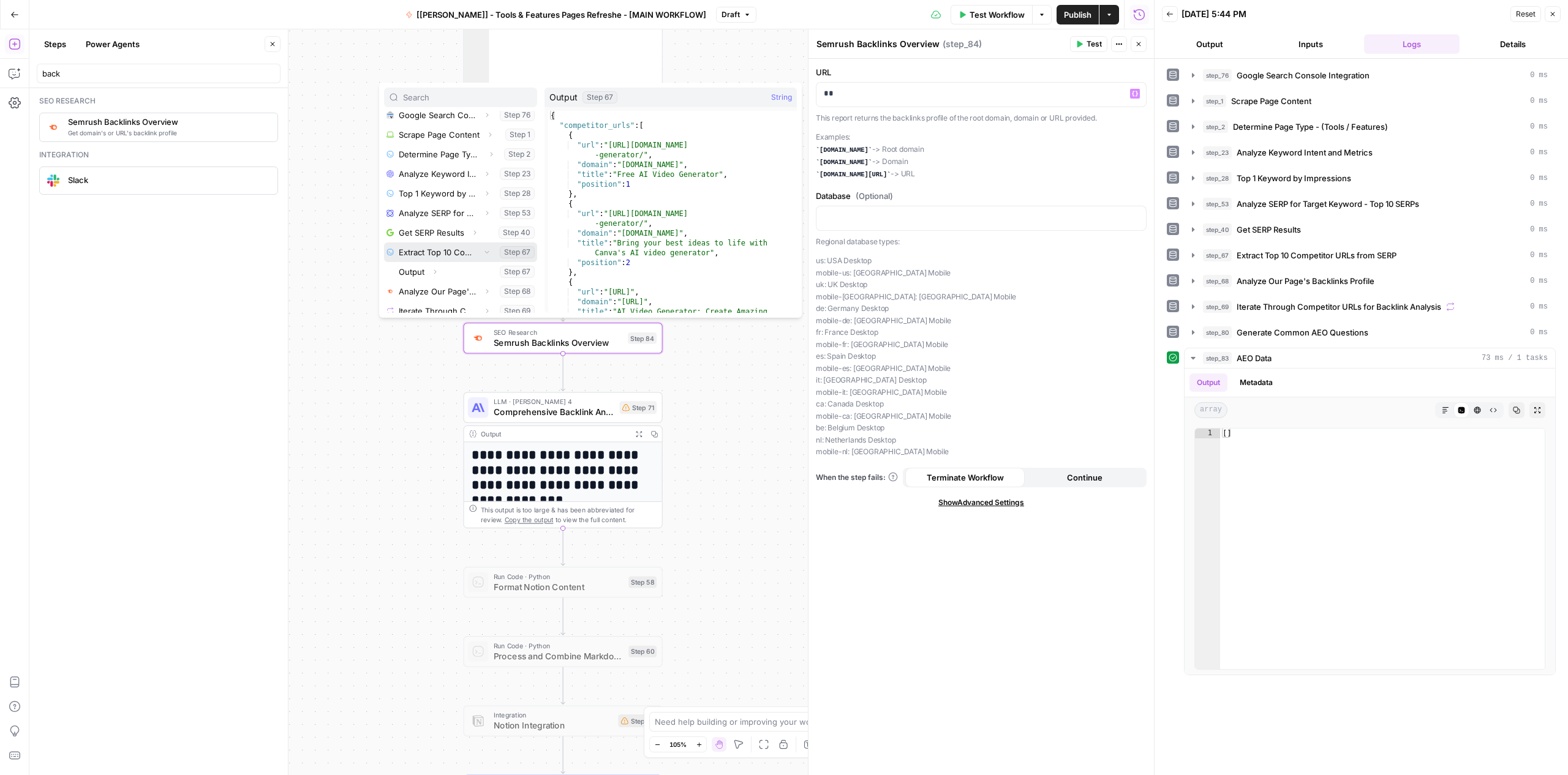
scroll to position [73, 0]
click at [435, 264] on icon "button" at bounding box center [435, 263] width 7 height 7
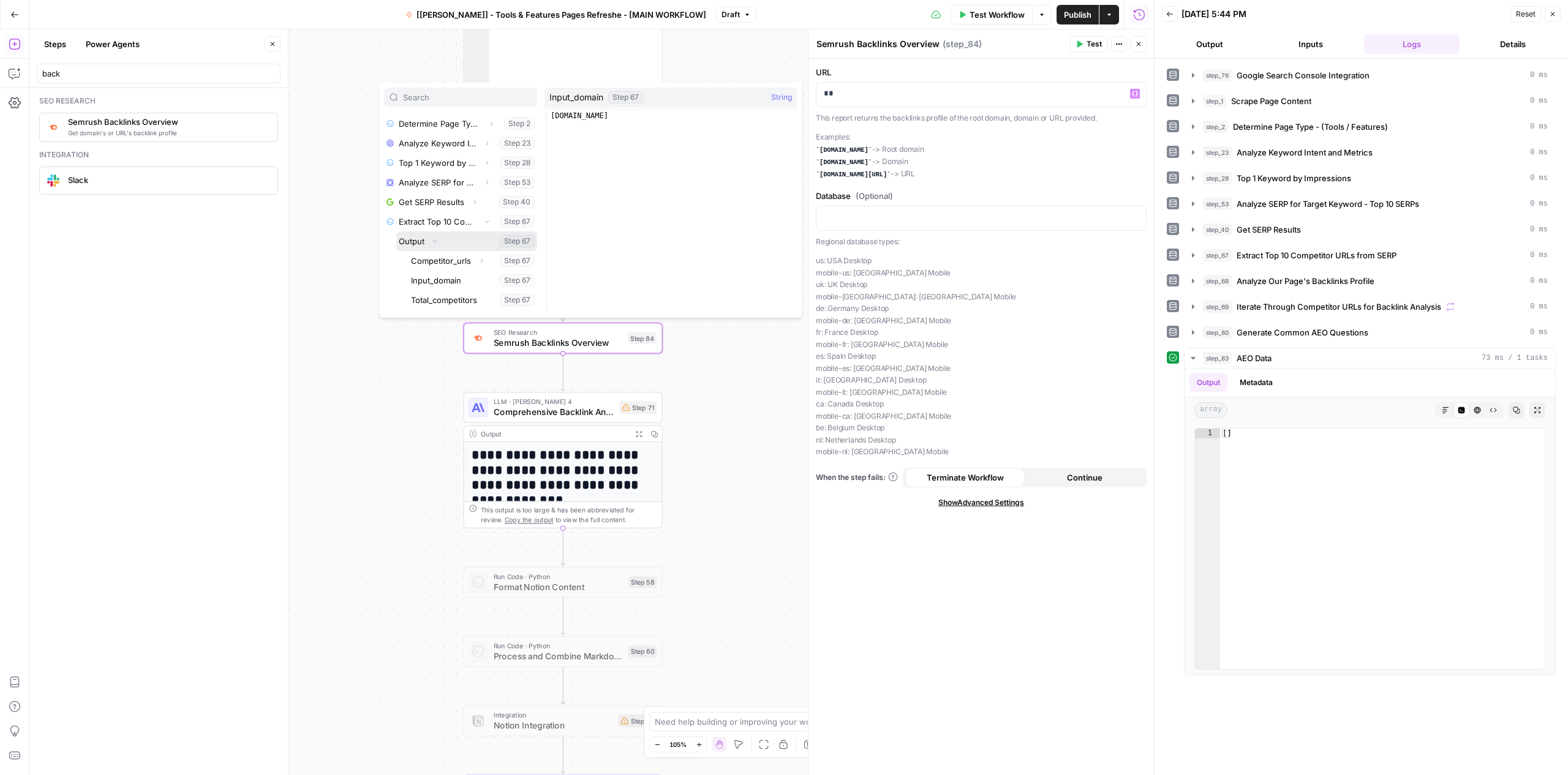
scroll to position [98, 0]
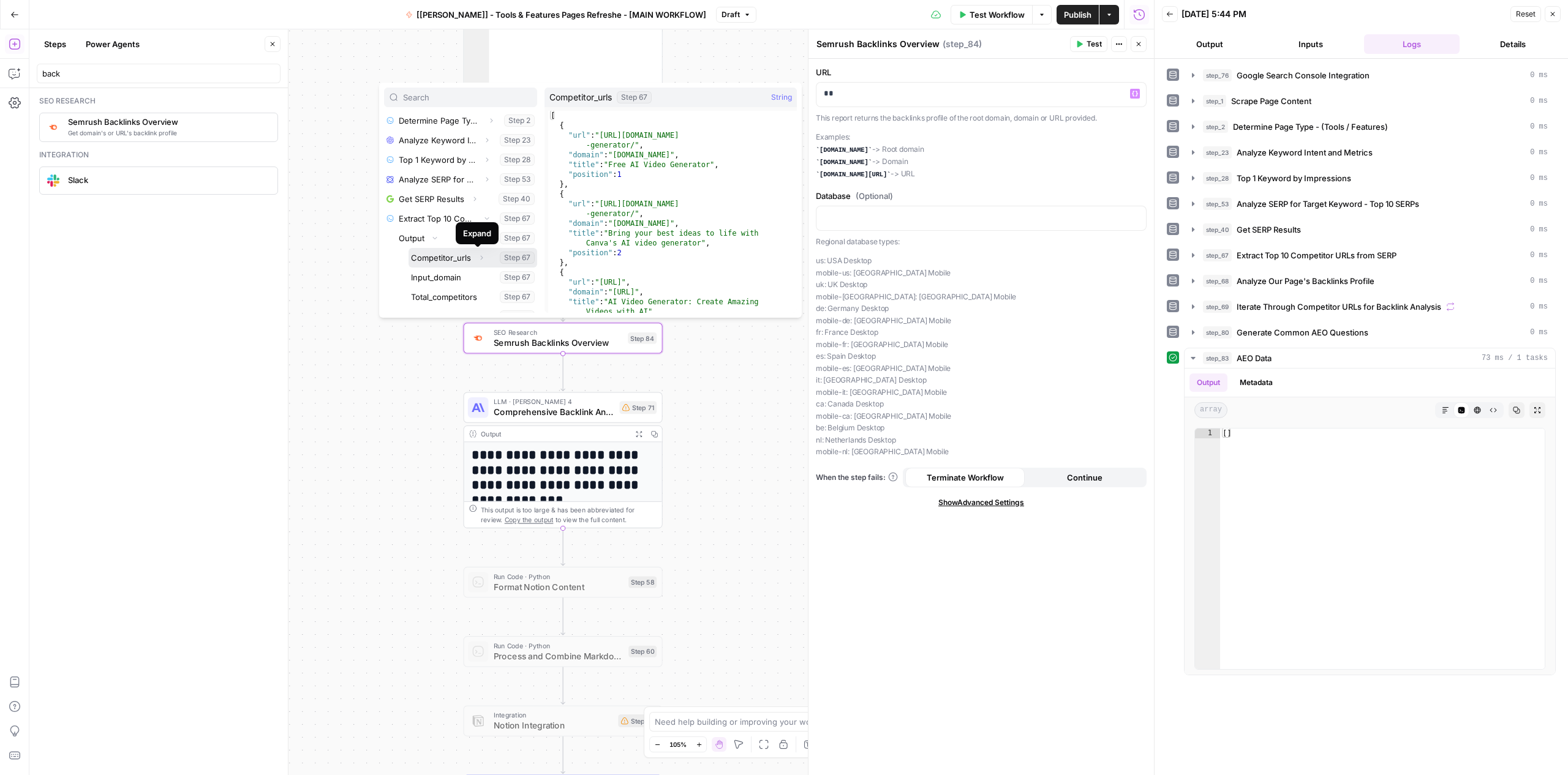
click at [478, 259] on icon "button" at bounding box center [481, 258] width 7 height 7
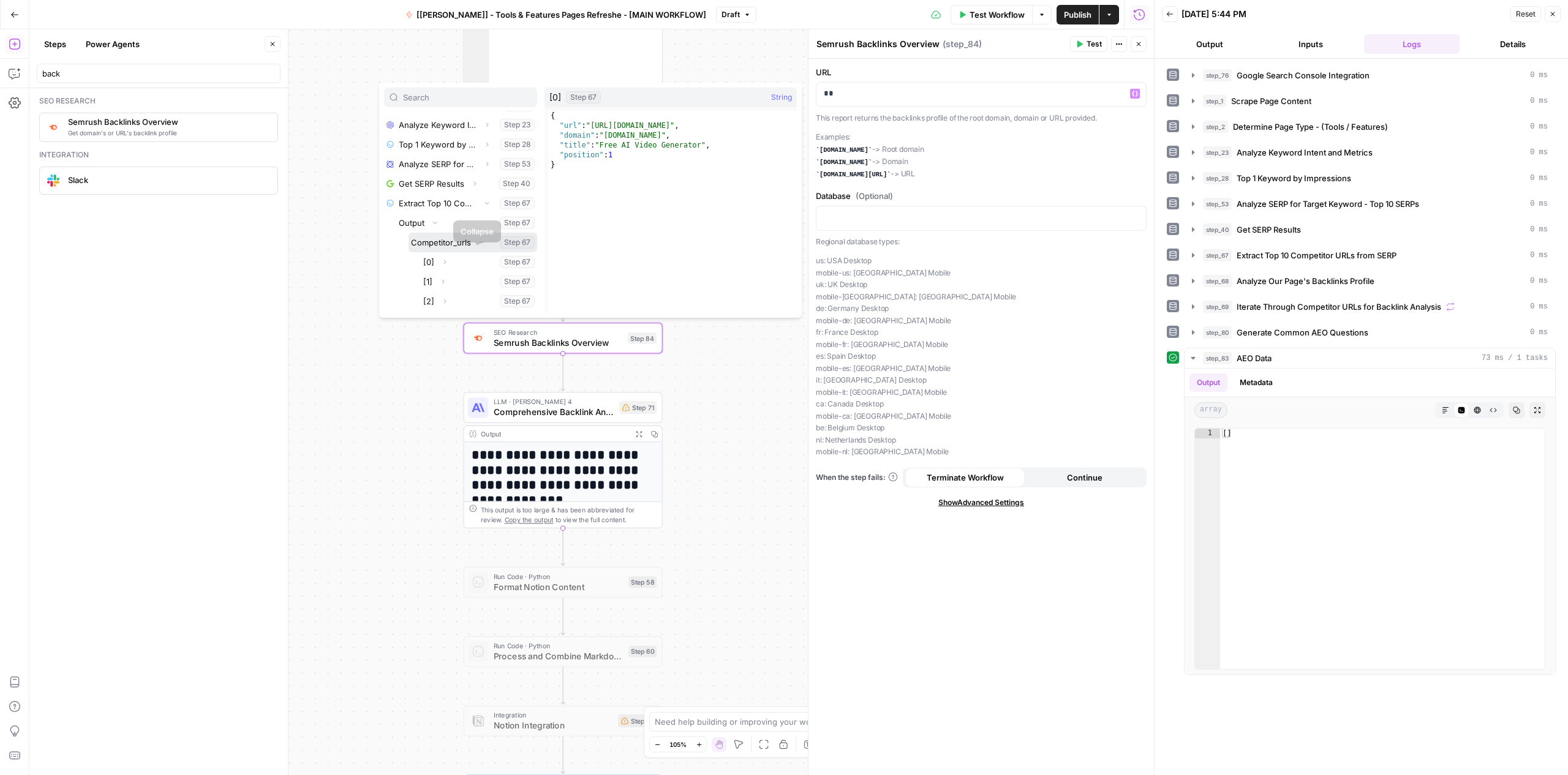
scroll to position [121, 0]
click at [447, 254] on icon "button" at bounding box center [445, 254] width 7 height 7
click at [454, 269] on button "Select variable Url" at bounding box center [485, 273] width 104 height 19
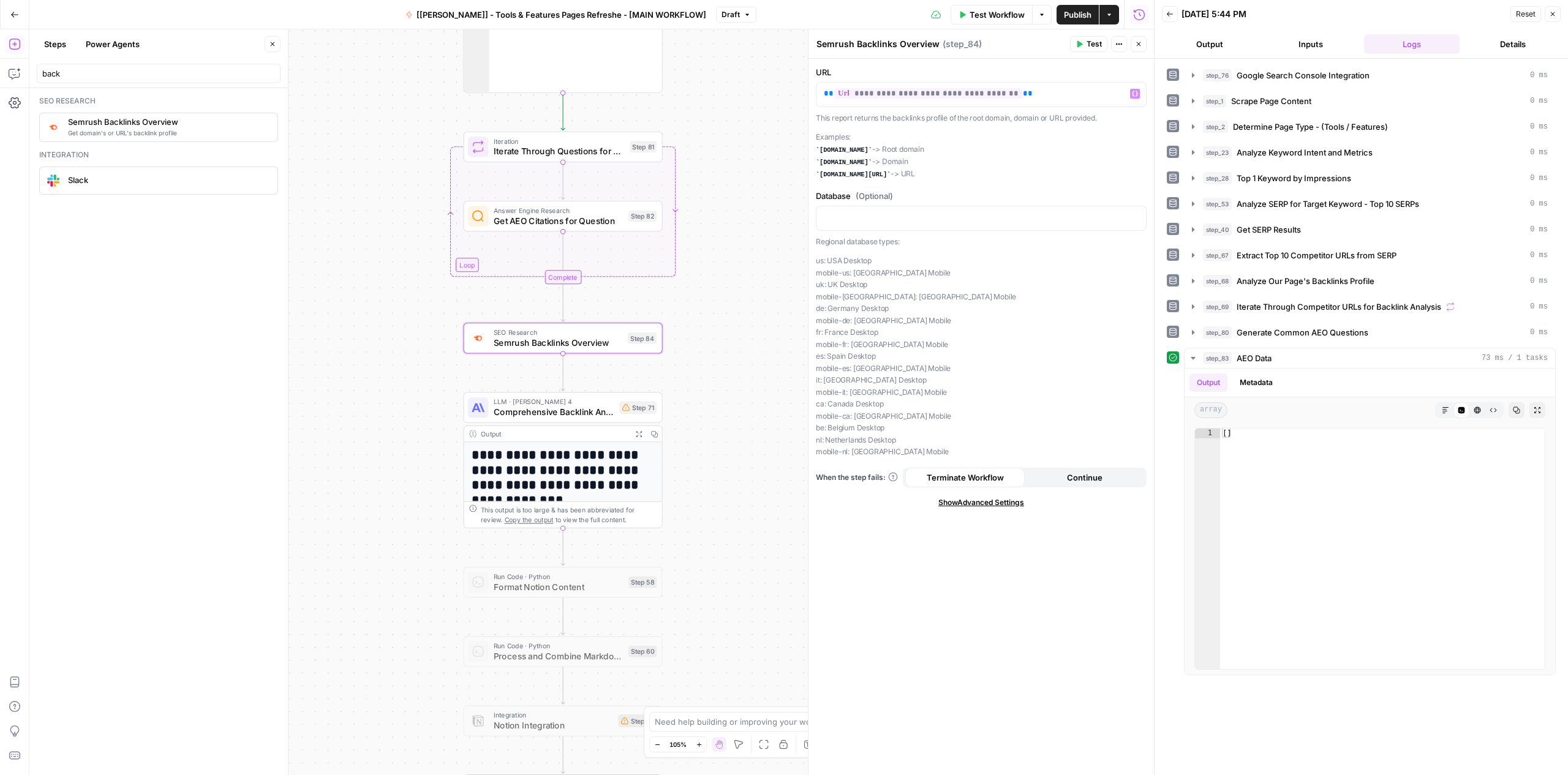
click at [1099, 47] on span "Test" at bounding box center [1094, 44] width 15 height 11
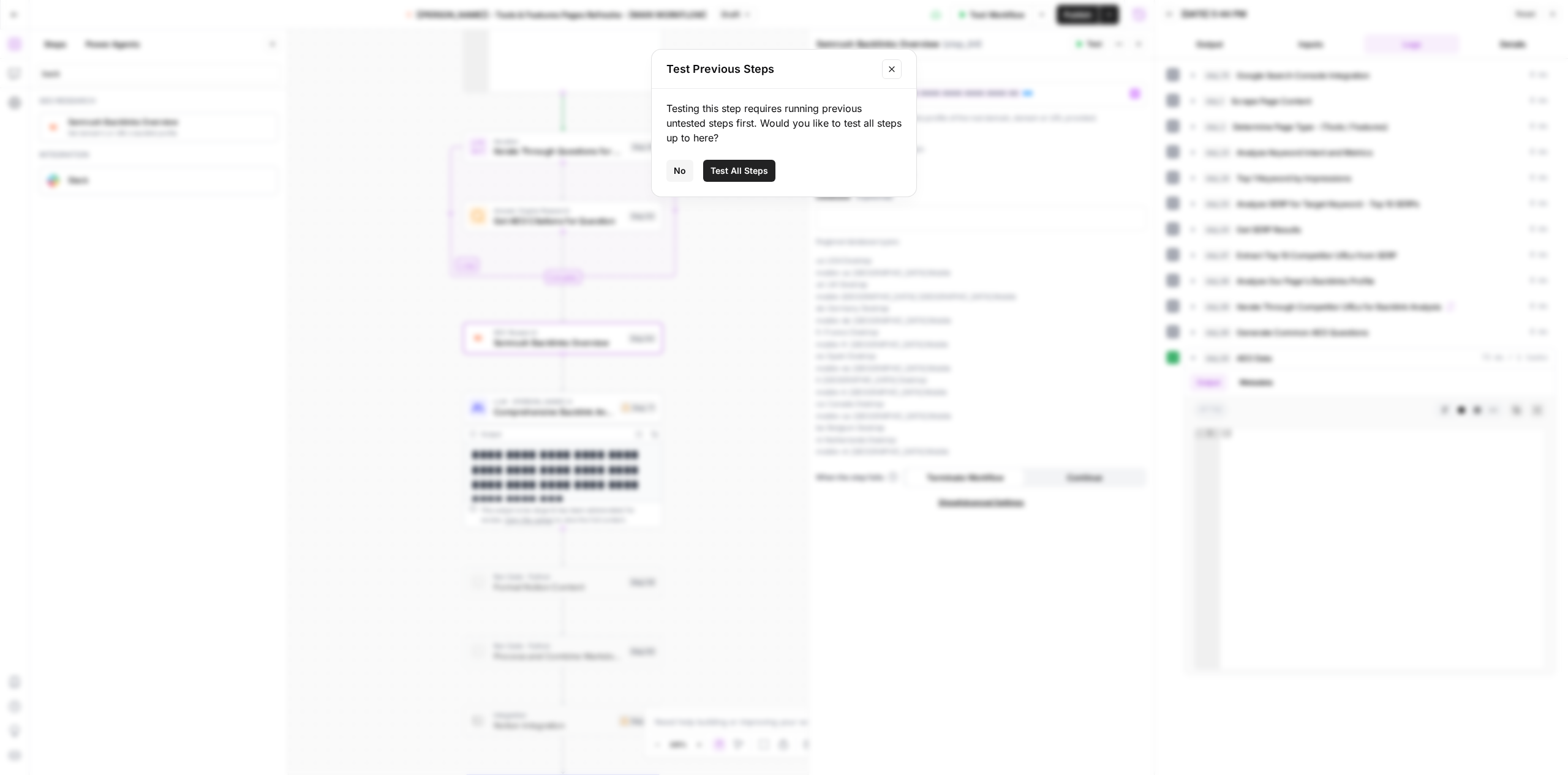
click at [685, 167] on span "No" at bounding box center [680, 171] width 12 height 12
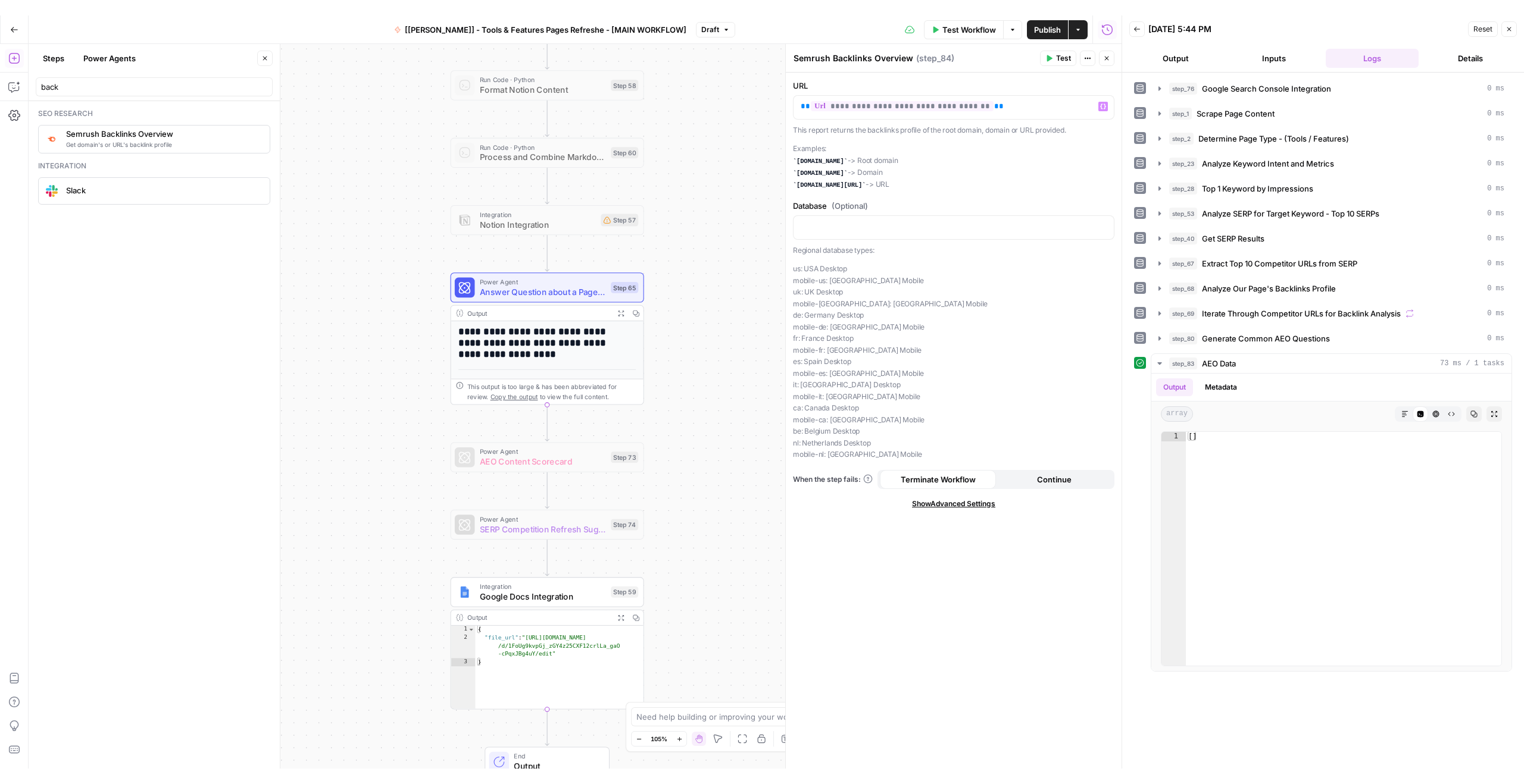
scroll to position [309, 0]
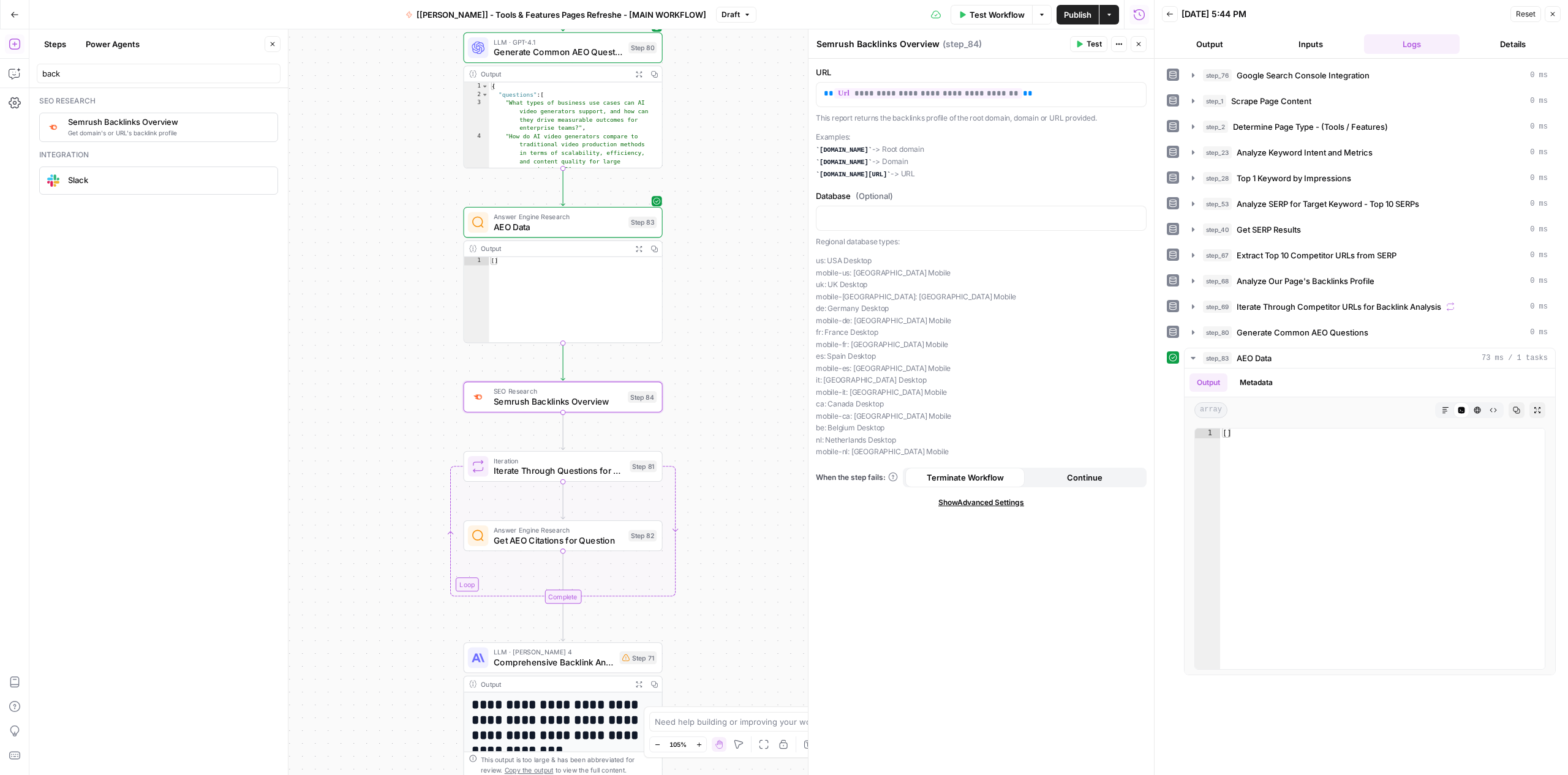
click at [1102, 45] on button "Test" at bounding box center [1089, 44] width 37 height 16
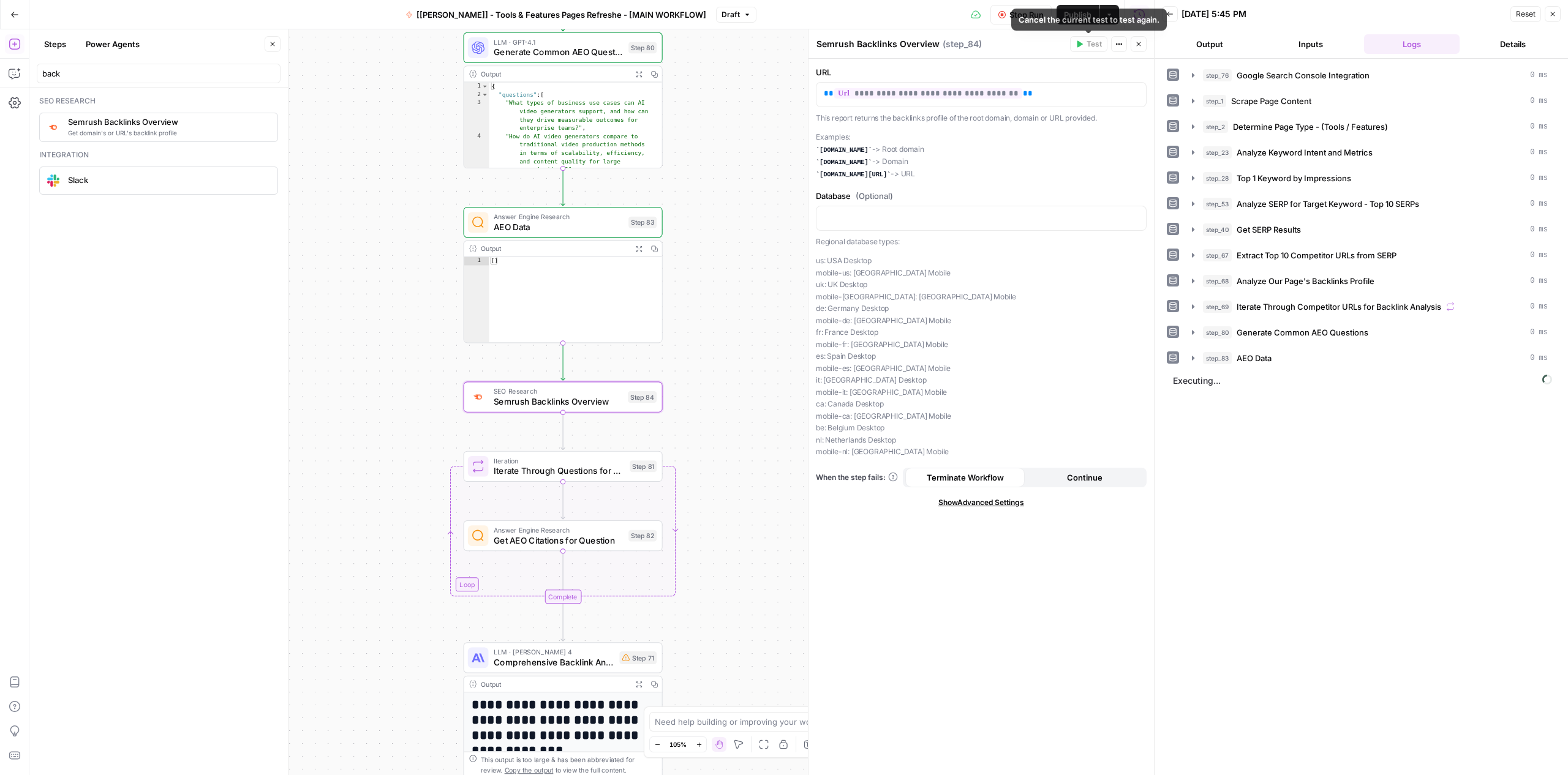
click at [1192, 39] on button "Output" at bounding box center [1209, 44] width 96 height 19
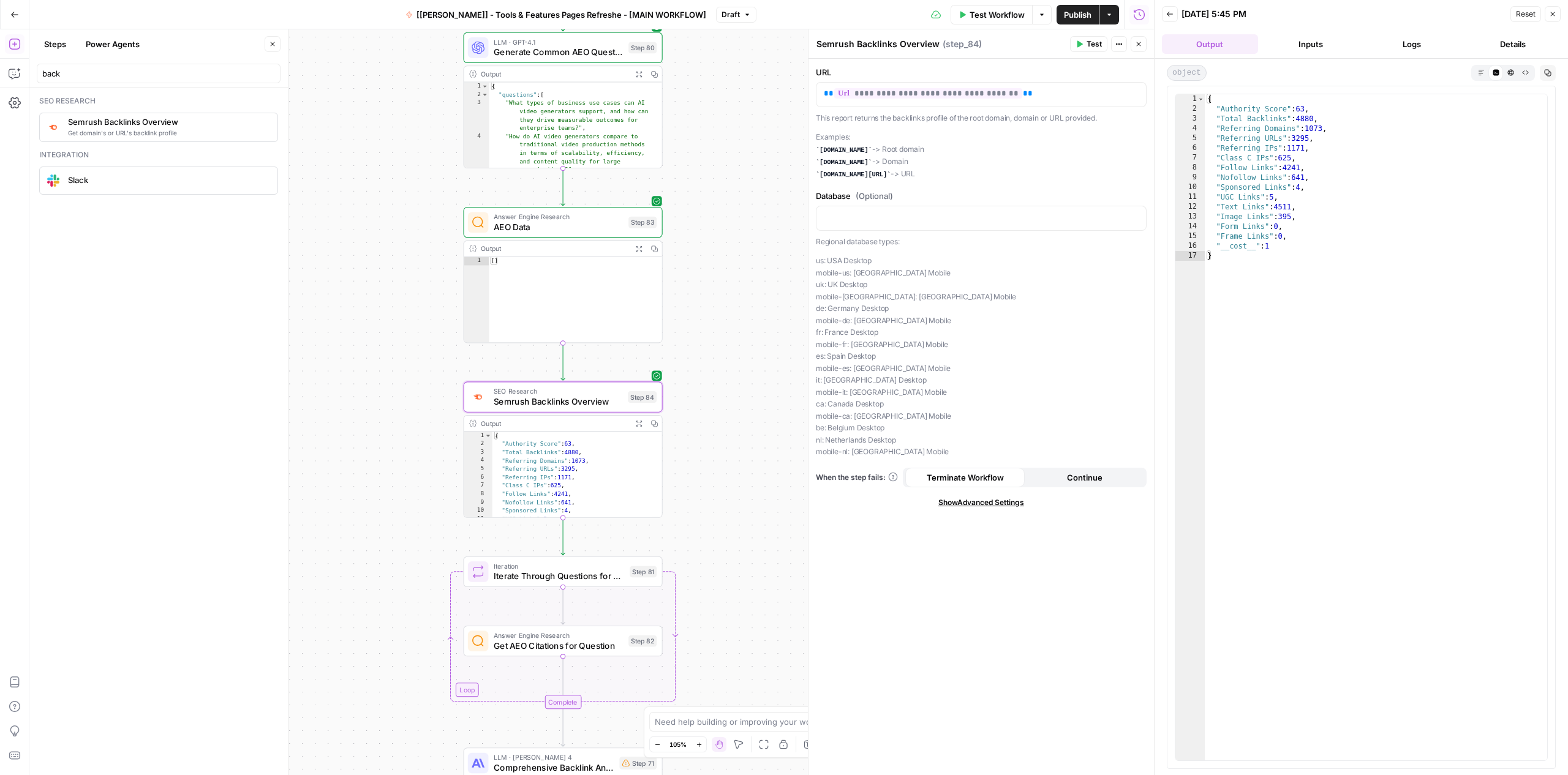
click at [1230, 116] on div "{ "Authority Score" : 63 , "Total Backlinks" : 4880 , "Referring Domains" : 107…" at bounding box center [1376, 437] width 342 height 686
click at [1274, 145] on div "{ "Authority Score" : 63 , "Total Backlinks" : 4880 , "Referring Domains" : 107…" at bounding box center [1376, 437] width 342 height 686
click at [1232, 129] on div "{ "Authority Score" : 63 , "Total Backlinks" : 4880 , "Referring Domains" : 107…" at bounding box center [1376, 437] width 342 height 686
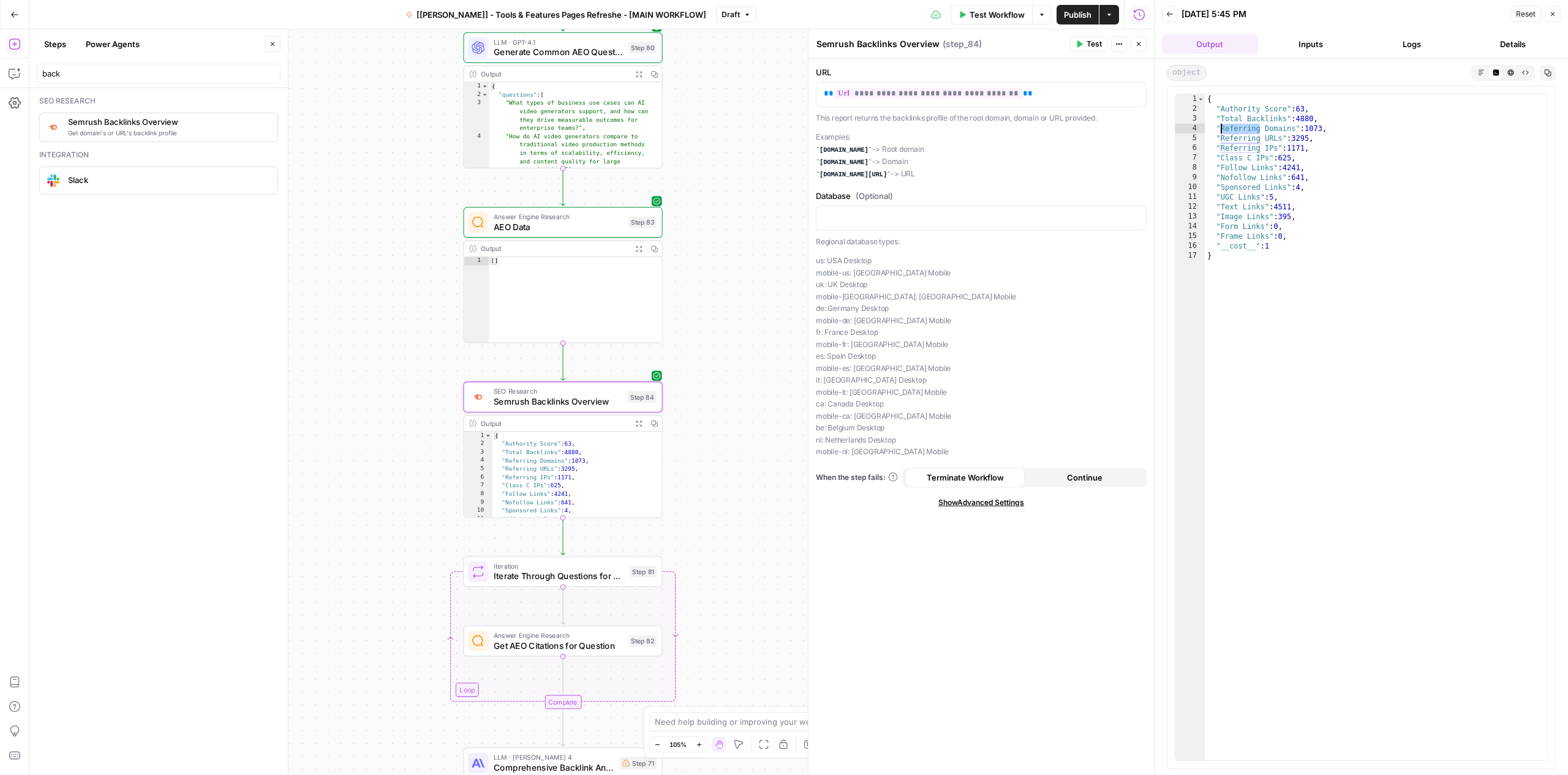
click at [1232, 129] on div "{ "Authority Score" : 63 , "Total Backlinks" : 4880 , "Referring Domains" : 107…" at bounding box center [1376, 437] width 342 height 686
click at [1248, 153] on div "{ "Authority Score" : 63 , "Total Backlinks" : 4880 , "Referring Domains" : 107…" at bounding box center [1376, 437] width 342 height 686
drag, startPoint x: 1221, startPoint y: 116, endPoint x: 1368, endPoint y: 116, distance: 147.0
click at [1368, 116] on div "{ "Authority Score" : 63 , "Total Backlinks" : 4880 , "Referring Domains" : 107…" at bounding box center [1376, 437] width 342 height 686
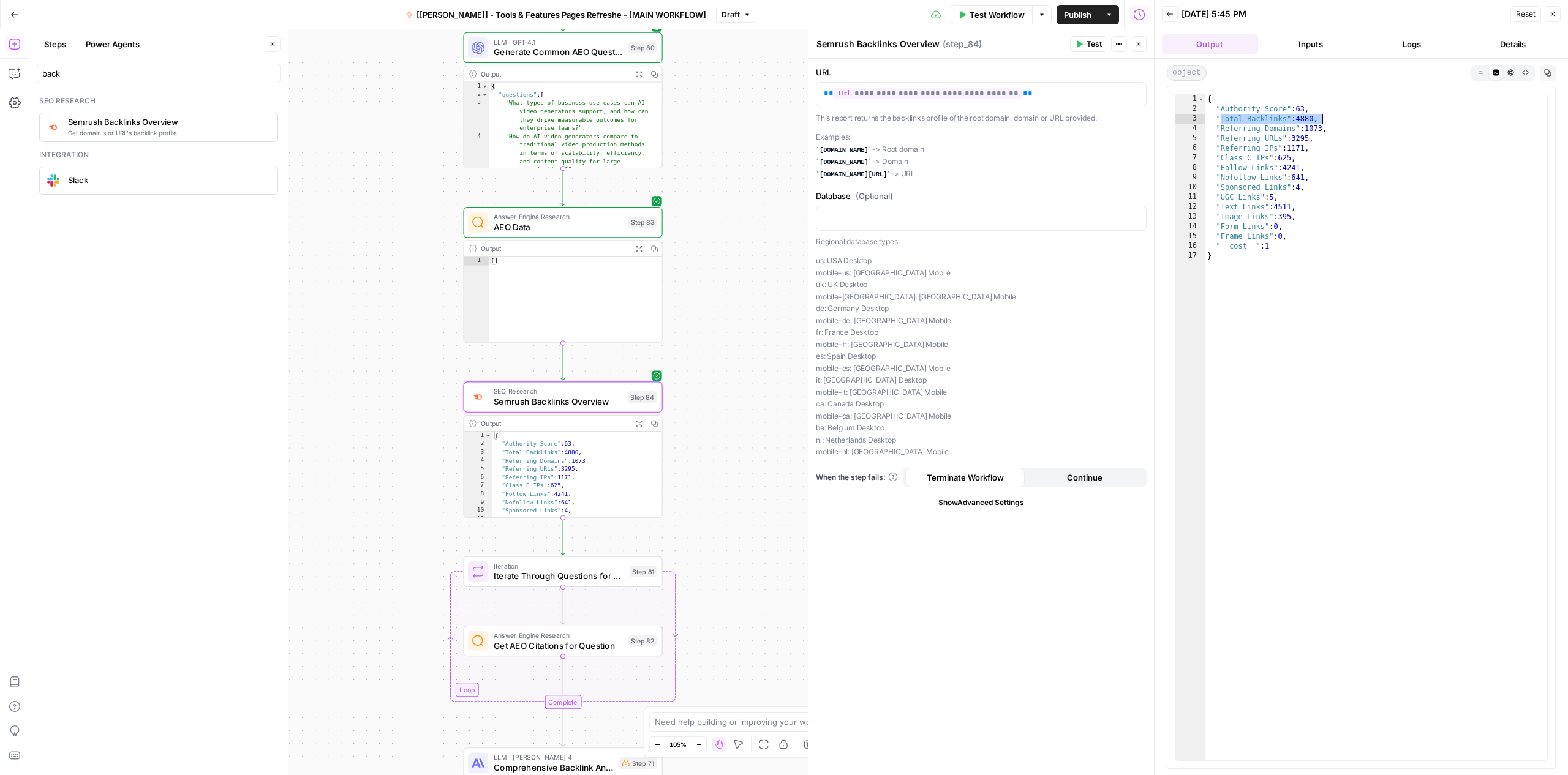
click at [1284, 112] on div "{ "Authority Score" : 63 , "Total Backlinks" : 4880 , "Referring Domains" : 107…" at bounding box center [1376, 437] width 342 height 686
click at [1298, 116] on div "{ "Authority Score" : 63 , "Total Backlinks" : 4880 , "Referring Domains" : 107…" at bounding box center [1376, 437] width 342 height 686
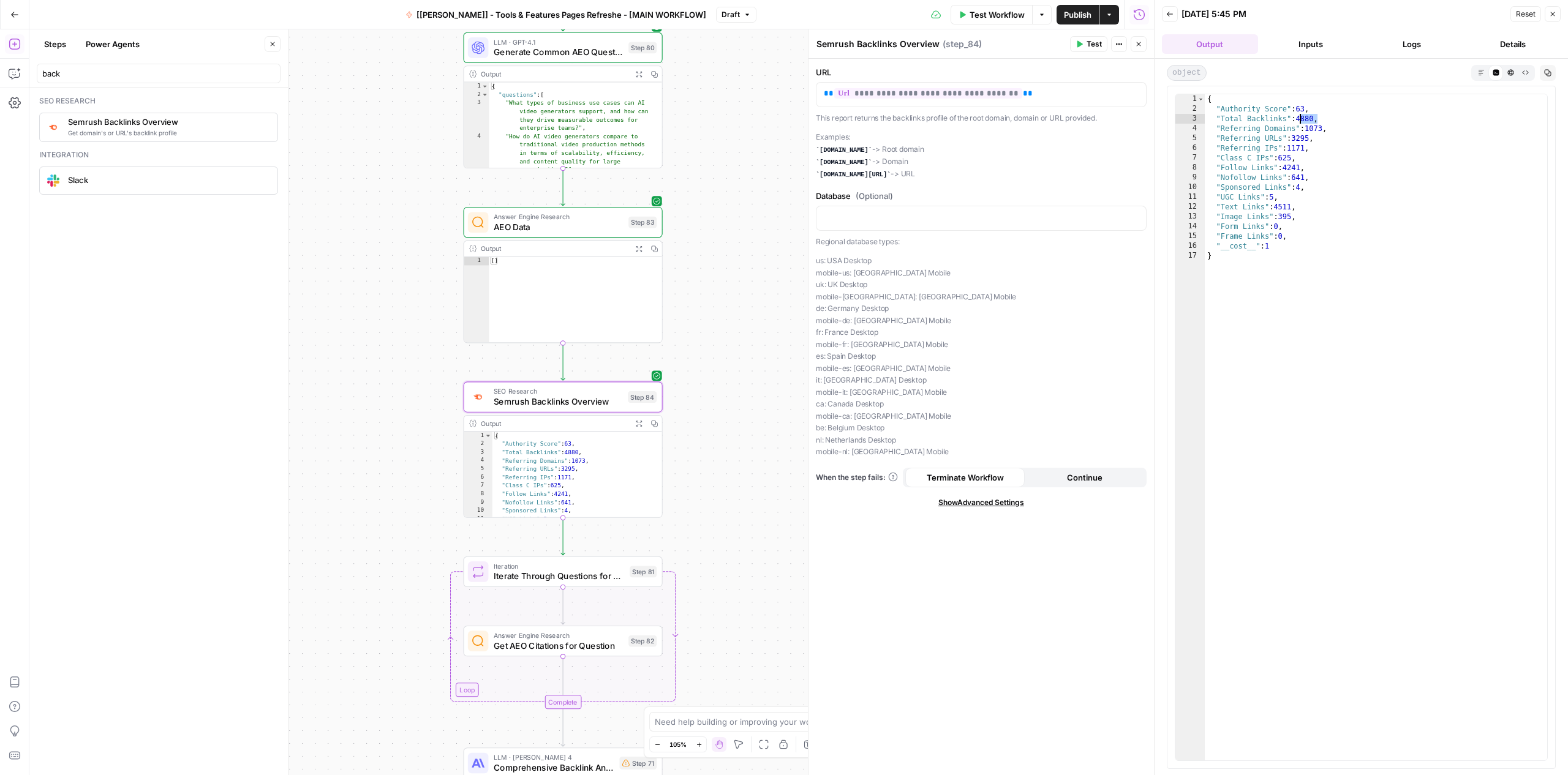
click at [1298, 116] on div "{ "Authority Score" : 63 , "Total Backlinks" : 4880 , "Referring Domains" : 107…" at bounding box center [1376, 437] width 342 height 686
click at [1288, 117] on div "{ "Authority Score" : 63 , "Total Backlinks" : 4880 , "Referring Domains" : 107…" at bounding box center [1376, 437] width 342 height 686
type textarea "**********"
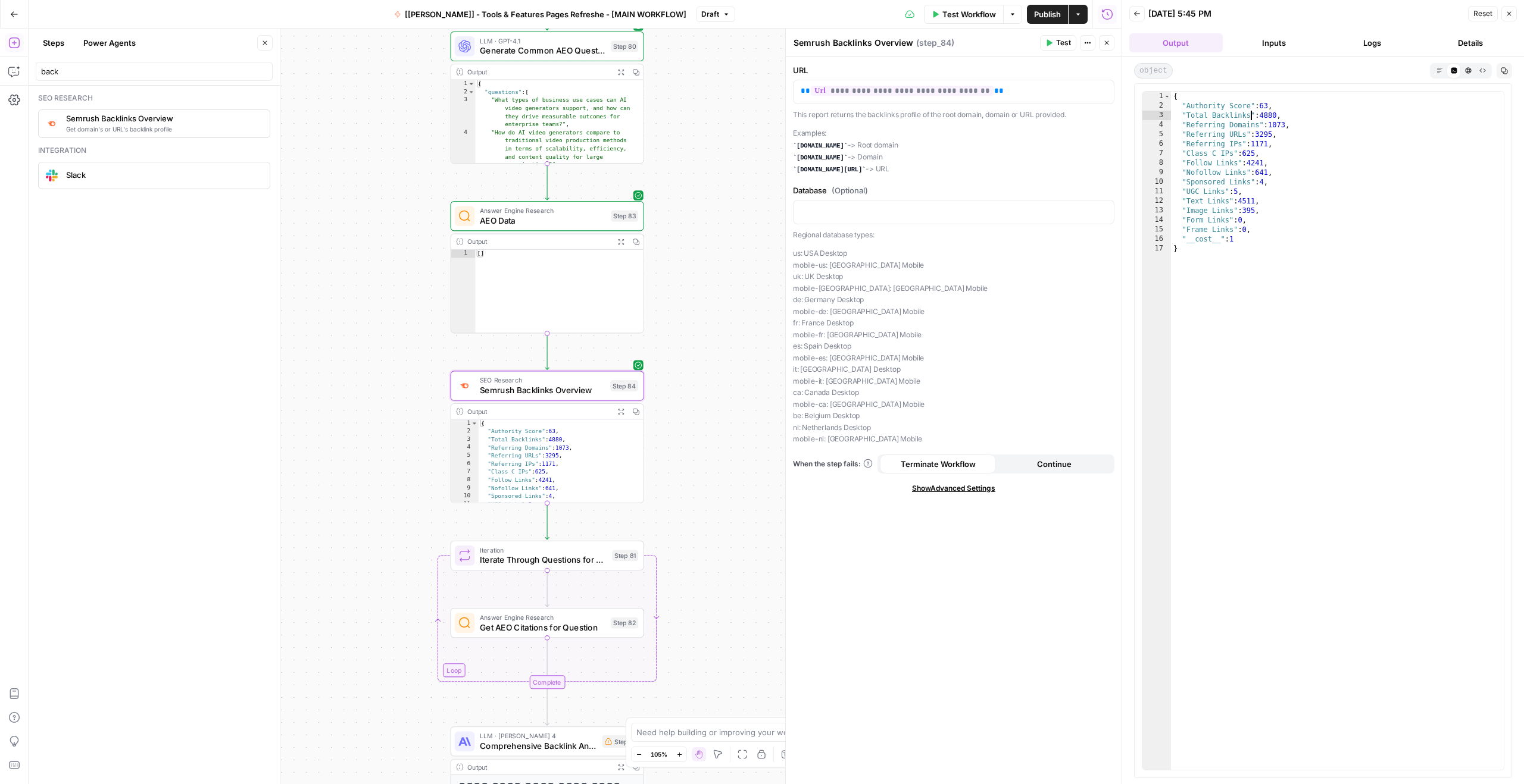
click at [533, 395] on span "Semrush Backlinks Overview" at bounding box center [542, 390] width 125 height 13
click at [527, 360] on div at bounding box center [529, 362] width 6 height 6
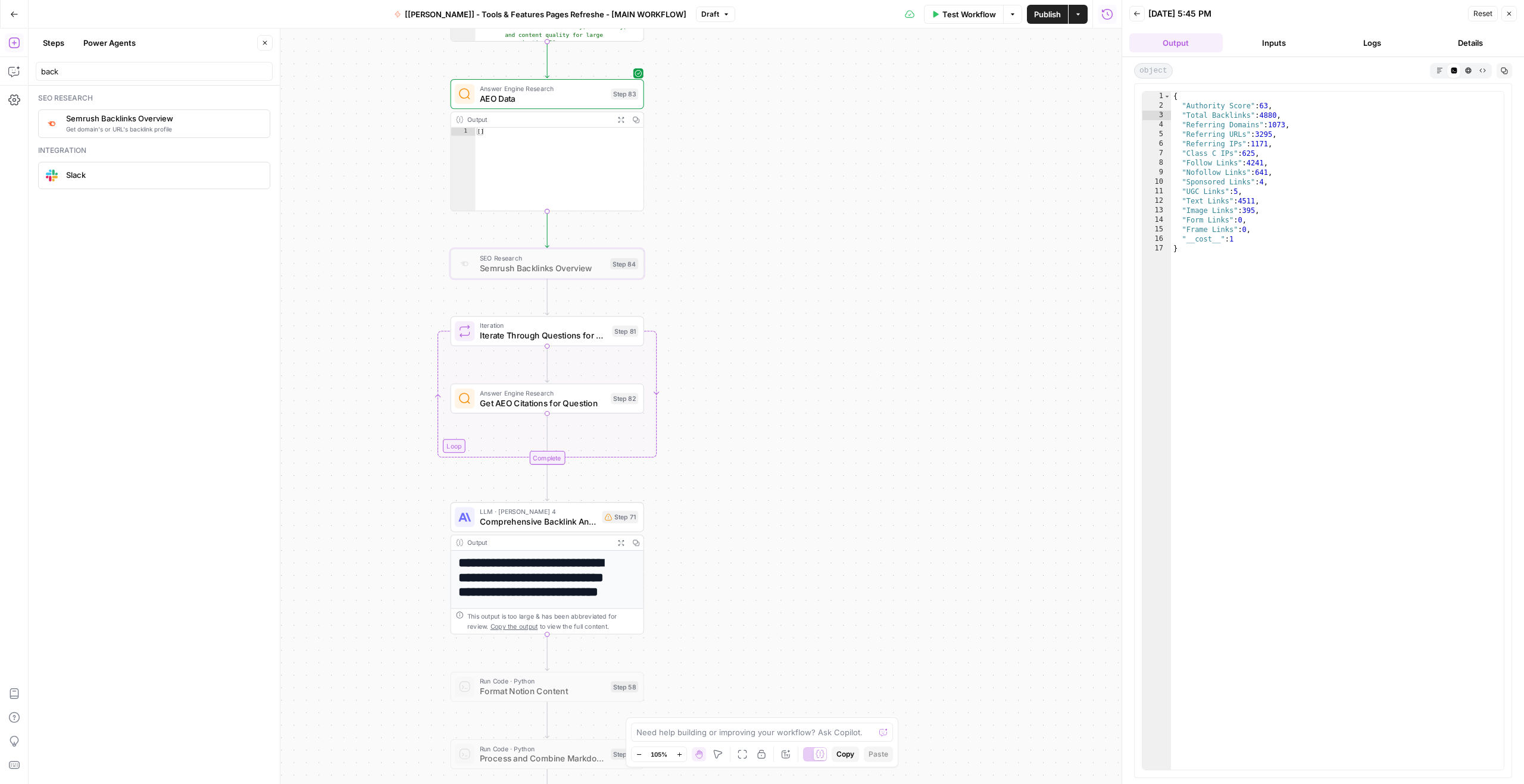
click at [522, 330] on span "Iterate Through Questions for AEO Analysis" at bounding box center [543, 336] width 127 height 13
click at [524, 307] on div at bounding box center [526, 308] width 15 height 9
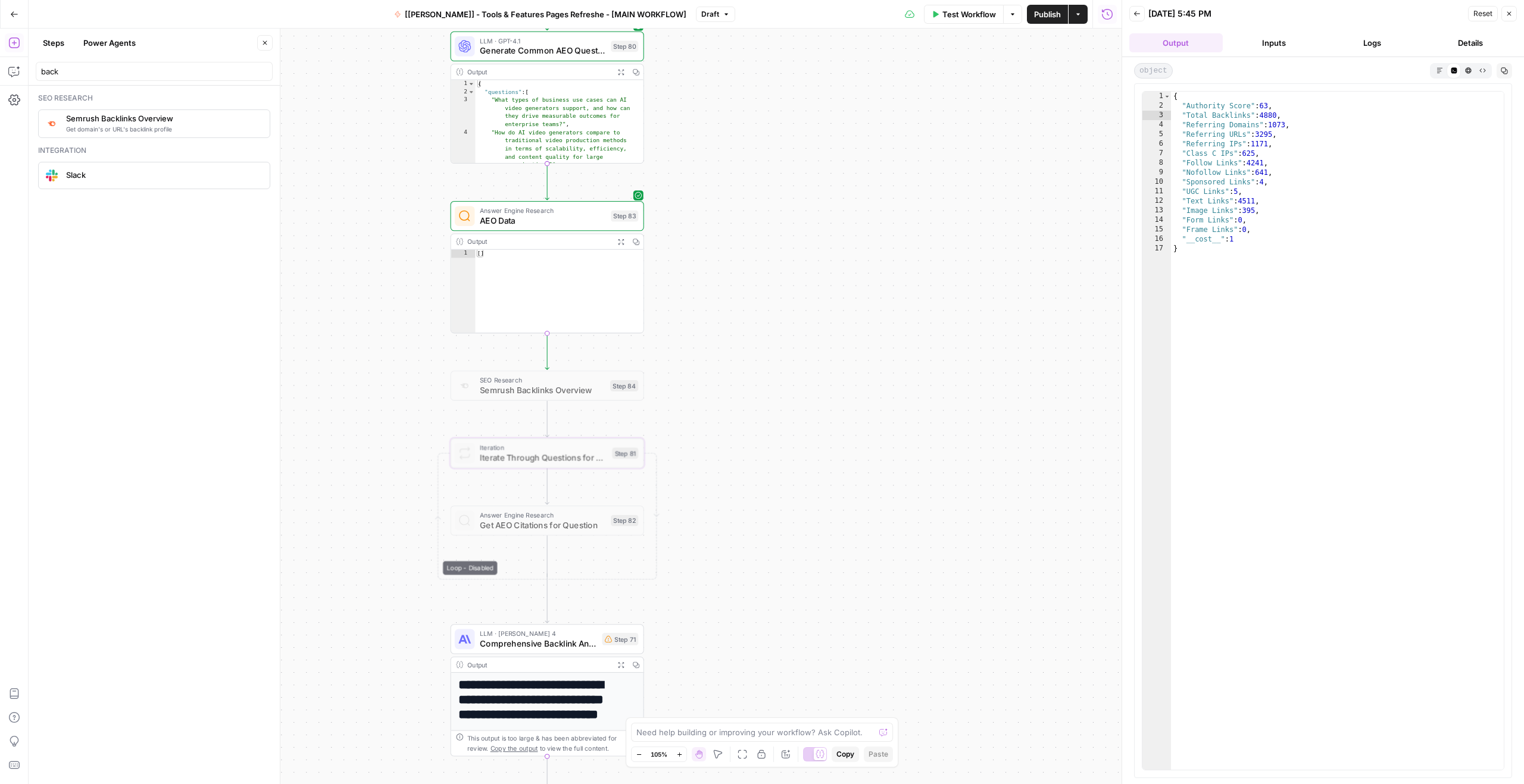
click at [529, 222] on span "AEO Data" at bounding box center [543, 220] width 126 height 13
click at [527, 195] on div at bounding box center [529, 192] width 6 height 6
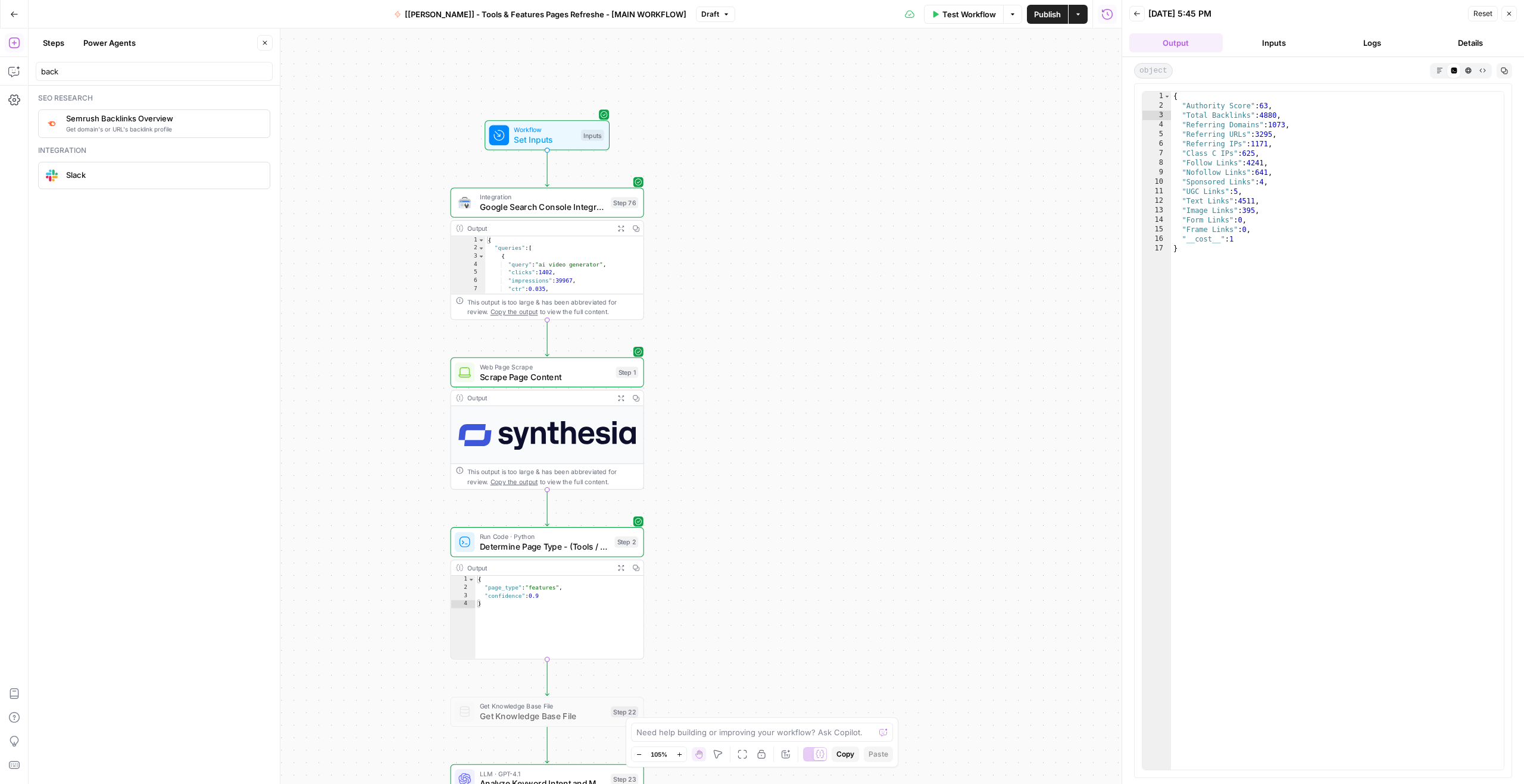
click at [816, 108] on div "Workflow Set Inputs Inputs Integration Google Search Console Integration Step 7…" at bounding box center [575, 406] width 1093 height 755
click at [1042, 16] on span "Publish" at bounding box center [1047, 14] width 27 height 12
click at [702, 68] on div "Workflow Set Inputs Inputs Integration Google Search Console Integration Step 7…" at bounding box center [575, 406] width 1093 height 755
click at [525, 144] on span "Set Inputs" at bounding box center [544, 139] width 62 height 13
click at [898, 93] on URL "Page URL" at bounding box center [960, 95] width 288 height 12
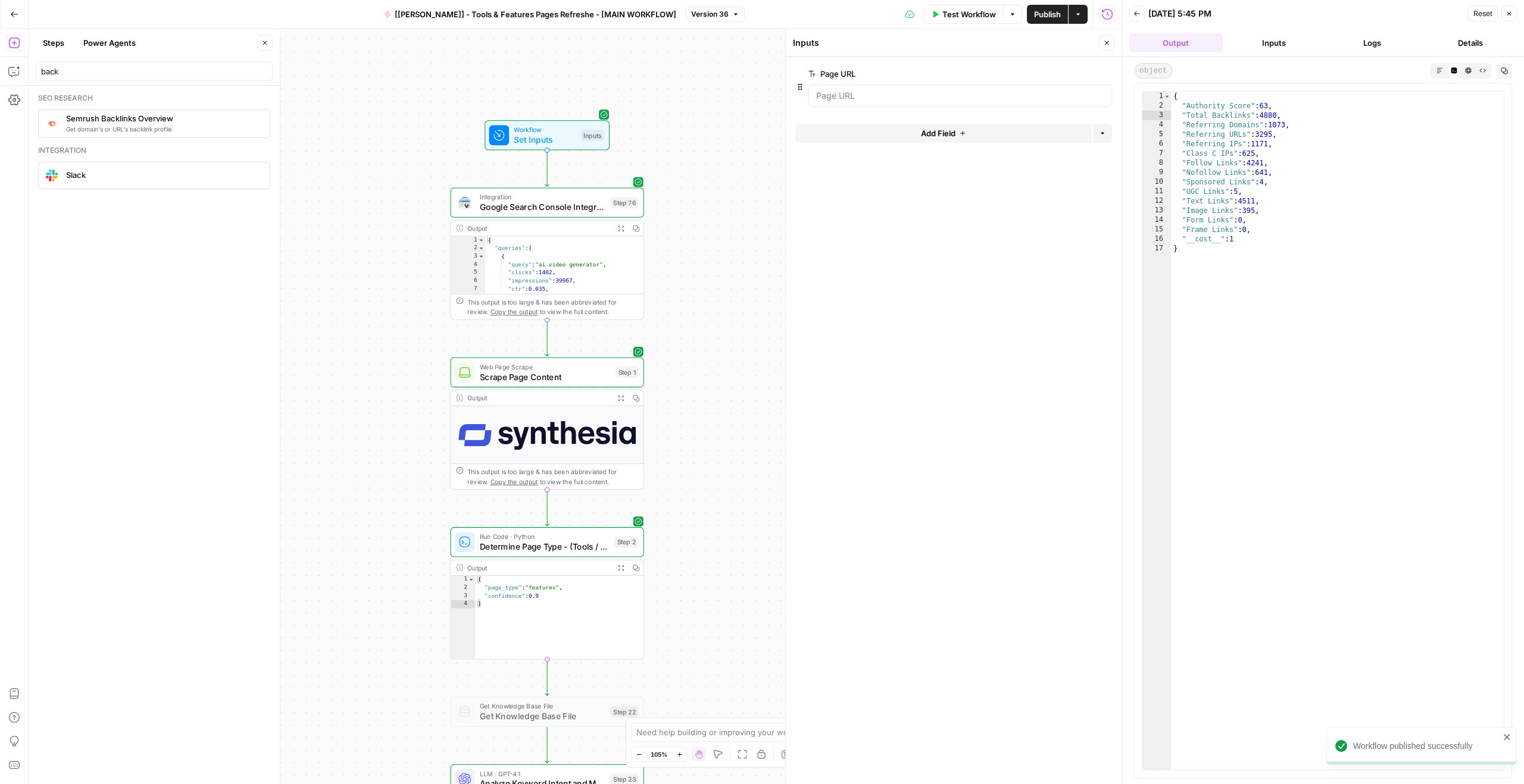
click at [894, 85] on div at bounding box center [960, 96] width 303 height 22
click at [732, 87] on div "Workflow Set Inputs Inputs Integration Google Search Console Integration Step 7…" at bounding box center [575, 406] width 1093 height 755
click at [1051, 15] on span "Publish" at bounding box center [1047, 14] width 27 height 12
click at [555, 127] on span "Workflow" at bounding box center [544, 130] width 62 height 10
click at [974, 14] on span "Test Workflow" at bounding box center [969, 14] width 53 height 12
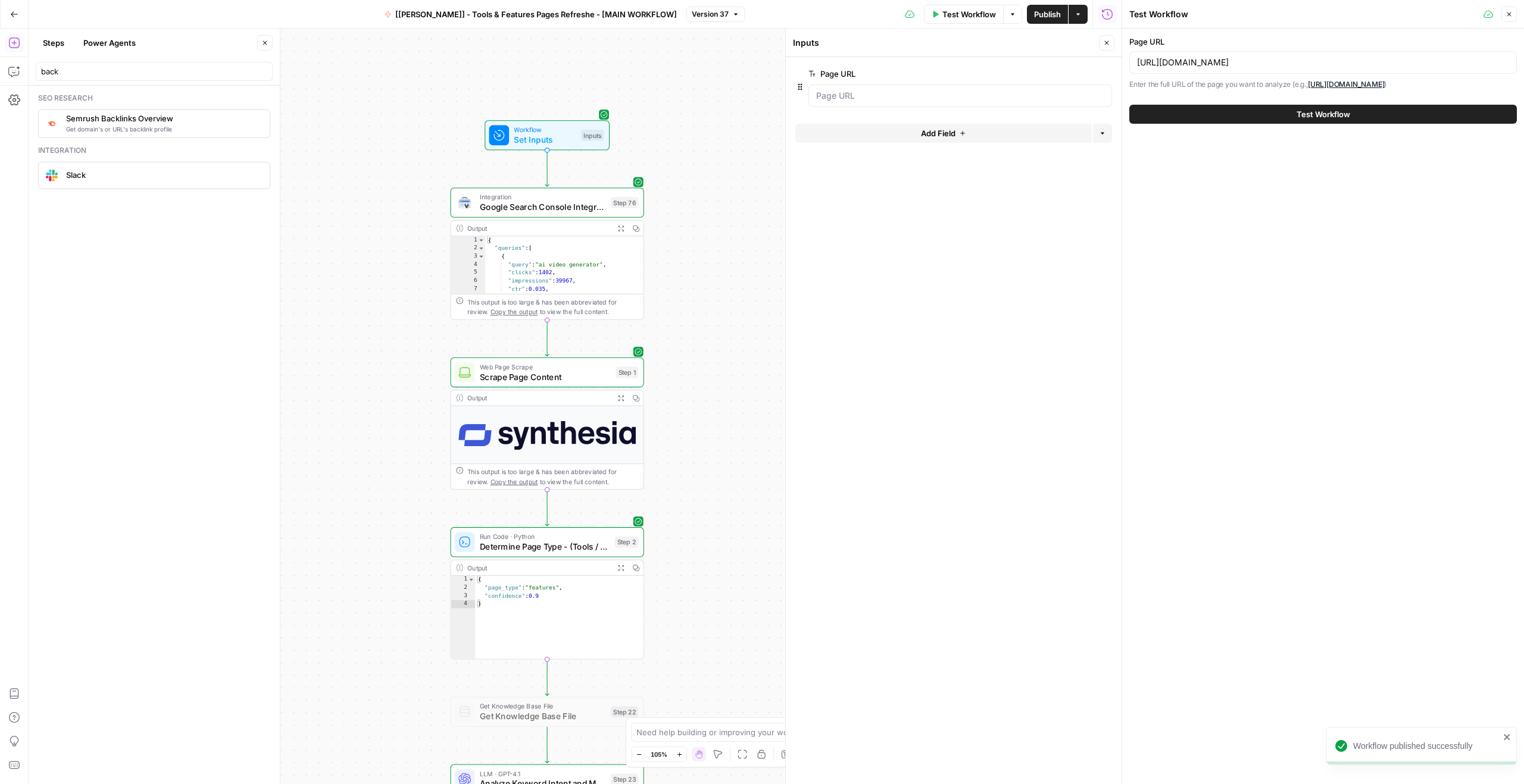
click at [1233, 56] on div "https://www.synthesia.io/features/ai-video-generator" at bounding box center [1322, 62] width 387 height 22
click at [1231, 59] on input "https://www.synthesia.io/features/ai-video-generator" at bounding box center [1322, 62] width 372 height 12
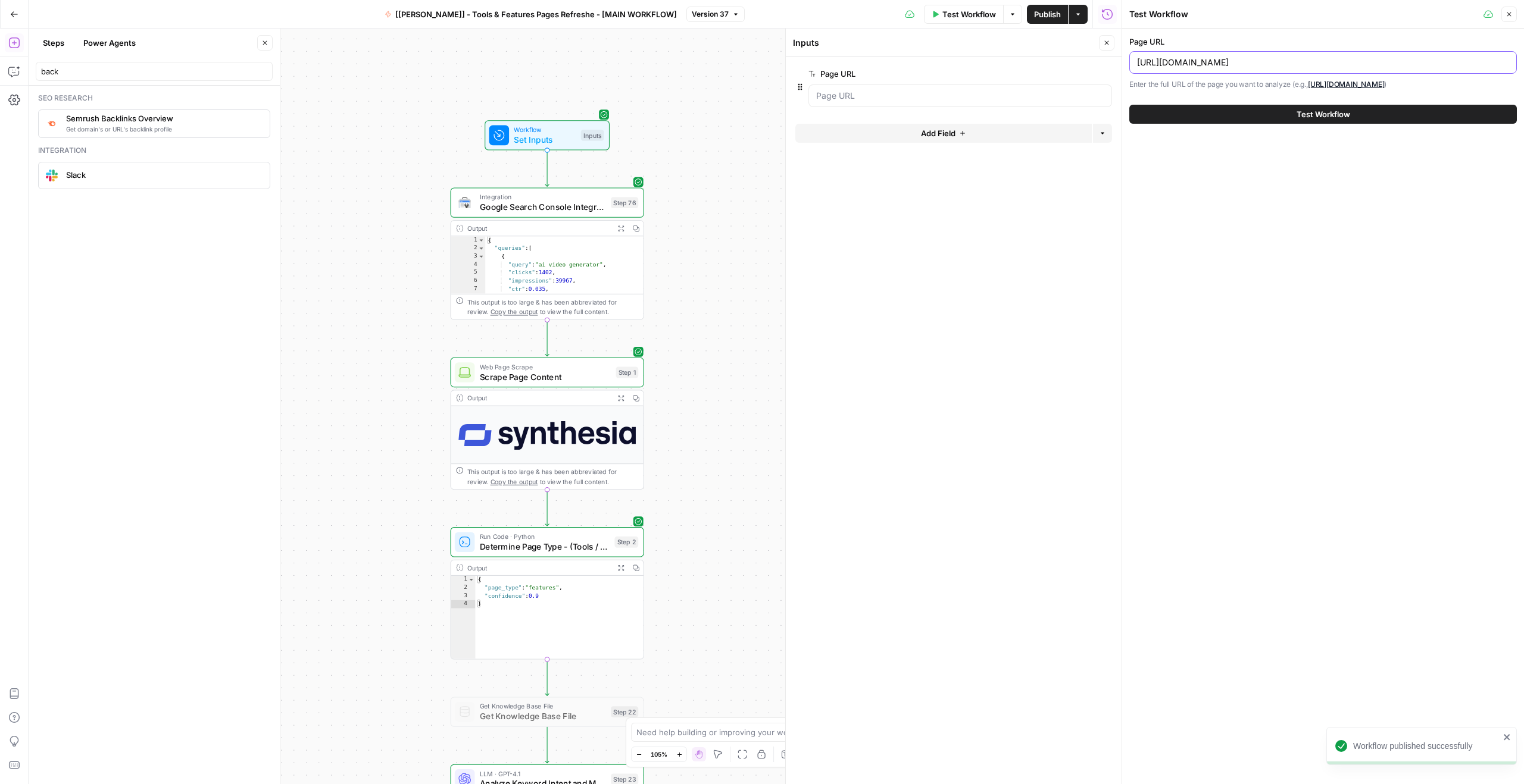
click at [1231, 59] on input "https://www.synthesia.io/features/ai-video-generator" at bounding box center [1322, 62] width 372 height 12
paste input "text-to-video"
type input "[URL][DOMAIN_NAME]"
click at [1298, 113] on span "Test Workflow" at bounding box center [1323, 114] width 53 height 12
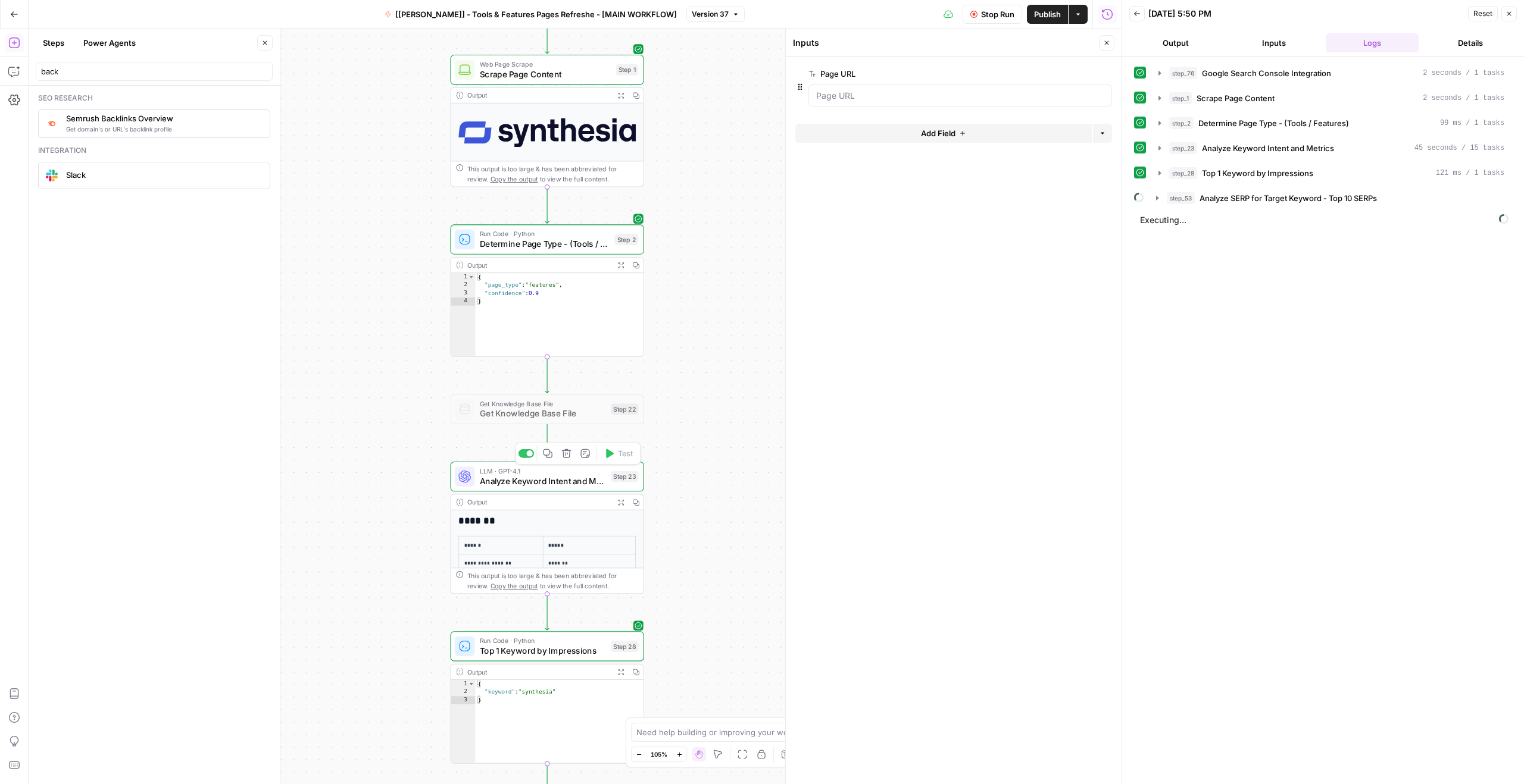
click at [514, 477] on span "Analyze Keyword Intent and Metrics" at bounding box center [543, 481] width 126 height 13
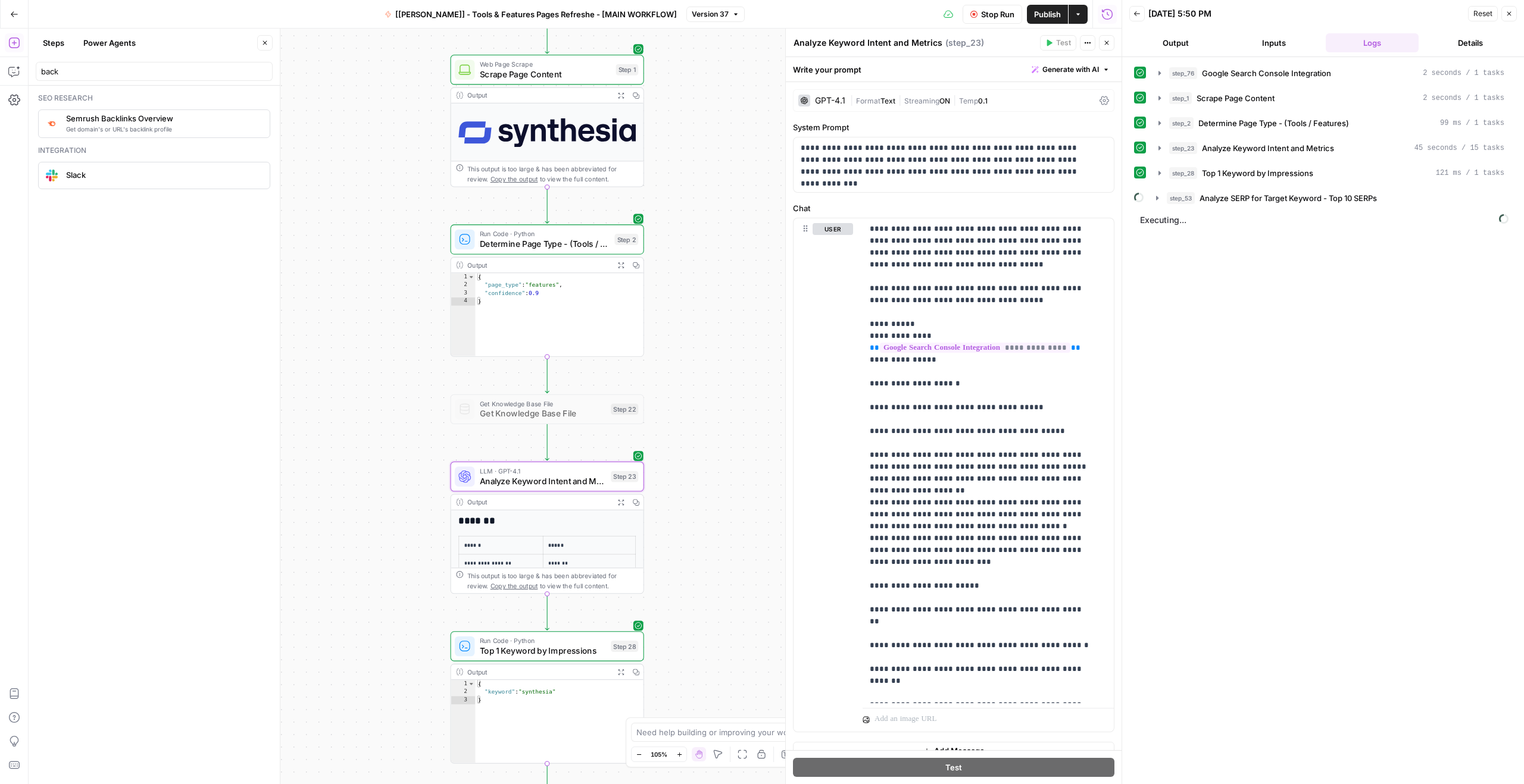
click at [1186, 46] on button "Output" at bounding box center [1175, 43] width 93 height 19
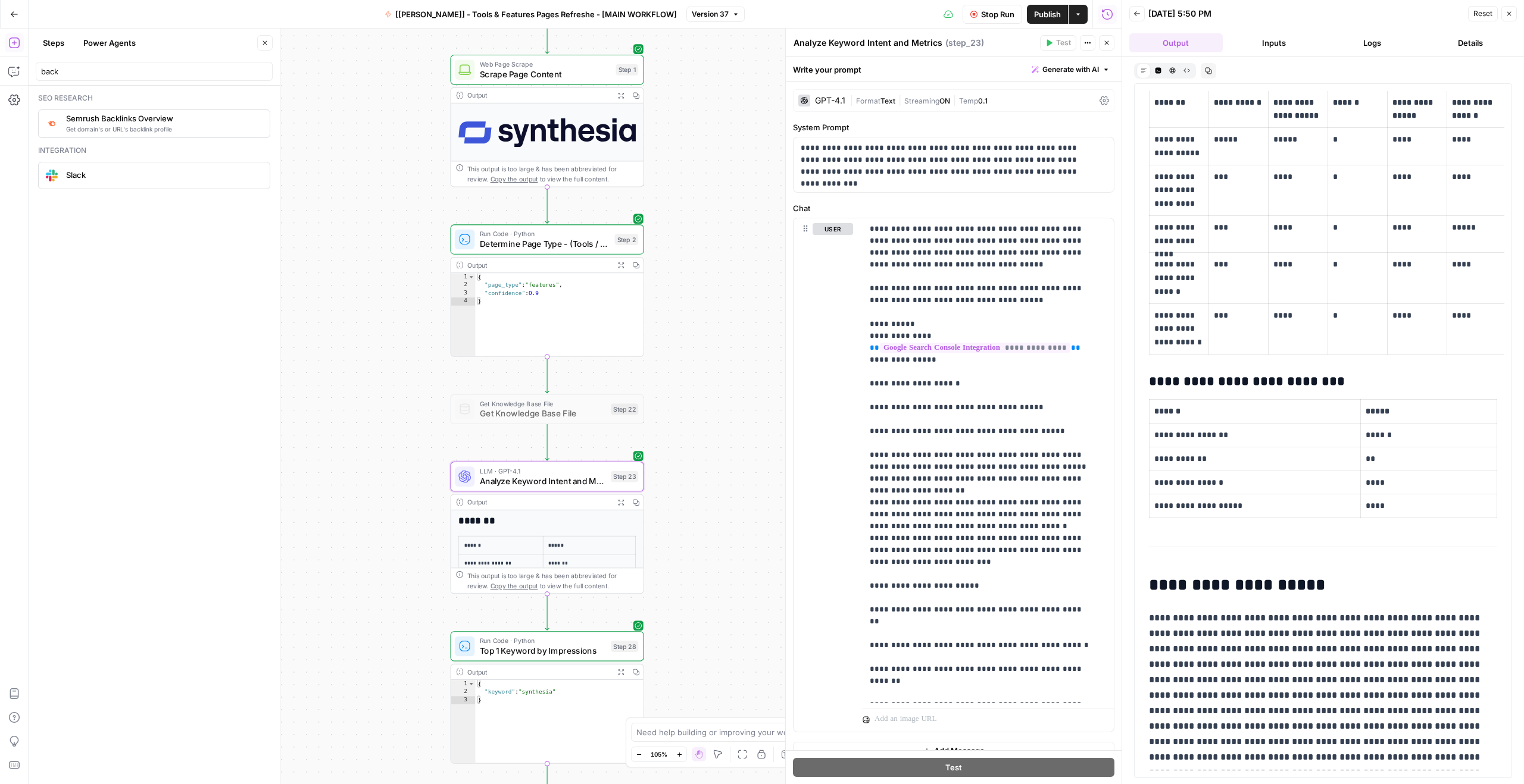
scroll to position [2032, 0]
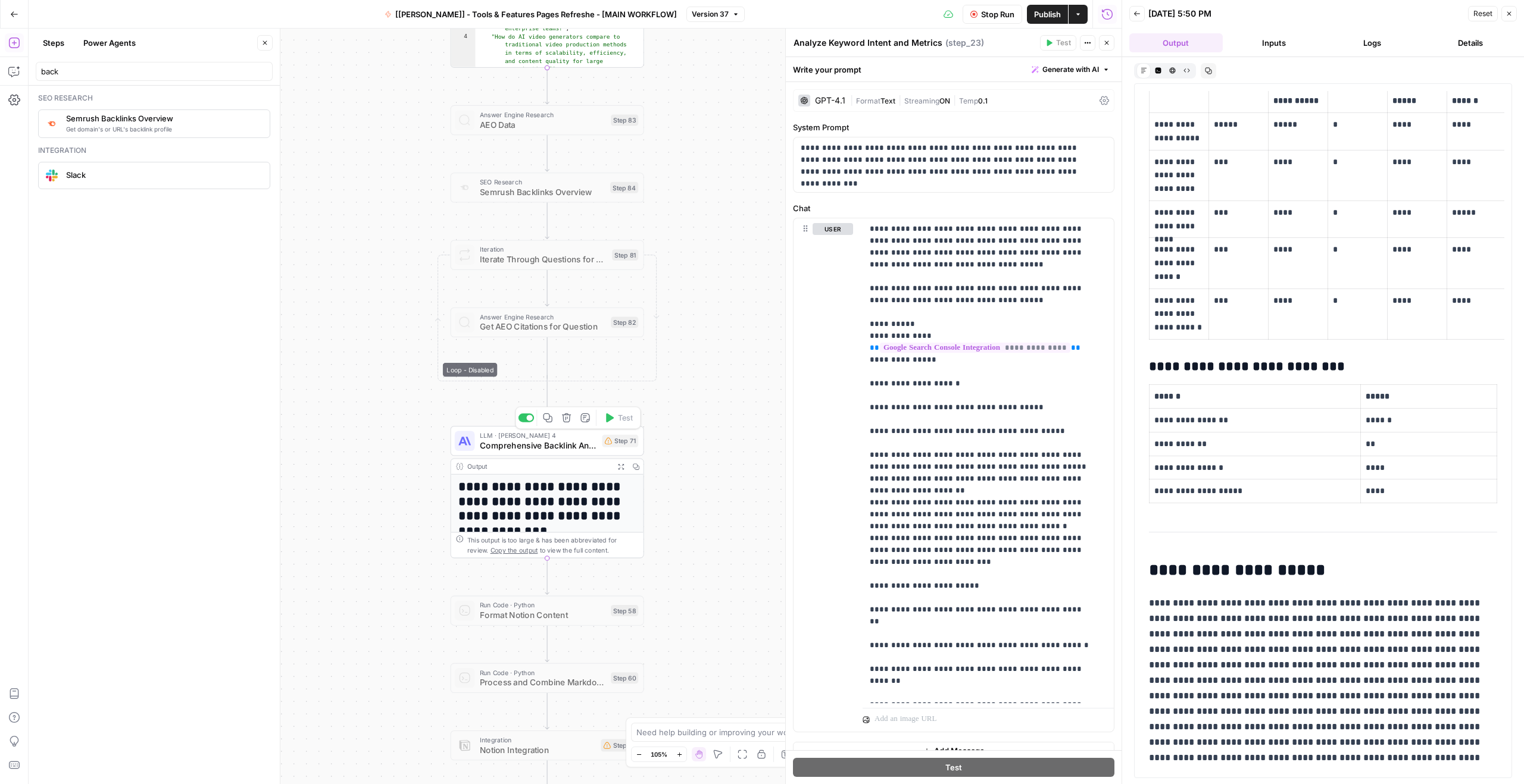
click at [569, 445] on span "Comprehensive Backlink Analysis and Recommendations" at bounding box center [538, 445] width 117 height 13
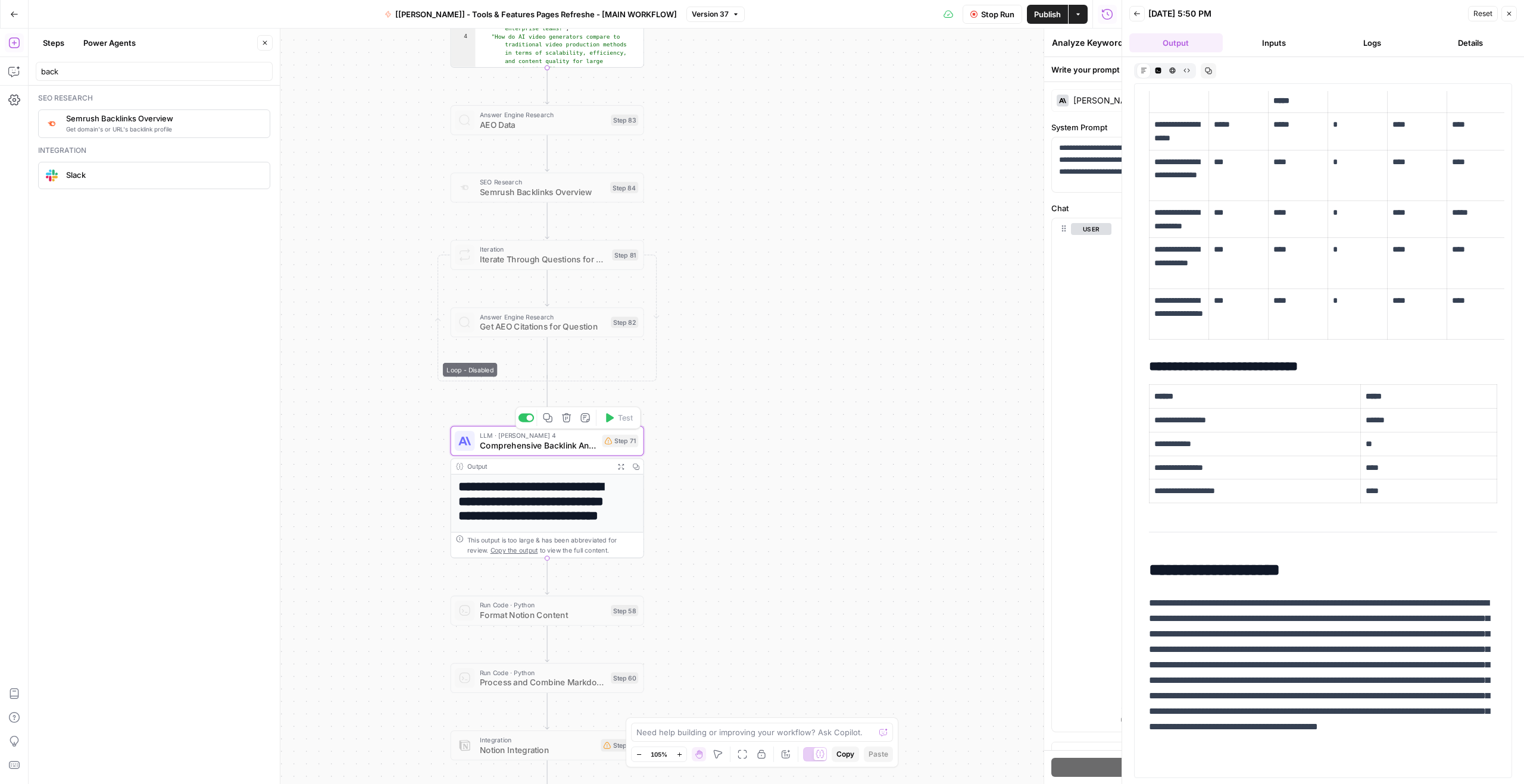
type textarea "Comprehensive Backlink Analysis and Recommendations"
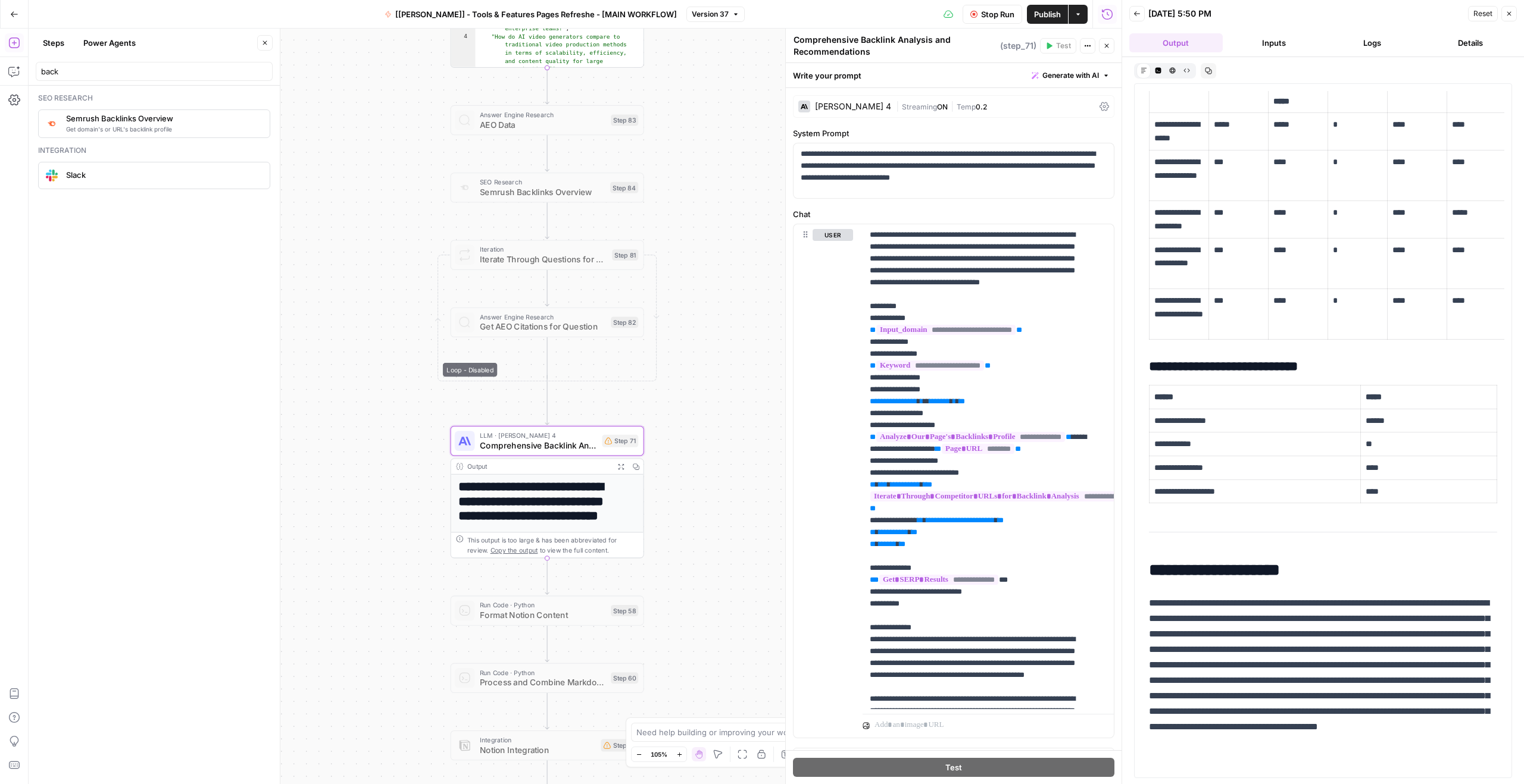
click at [1167, 48] on button "Output" at bounding box center [1175, 43] width 93 height 19
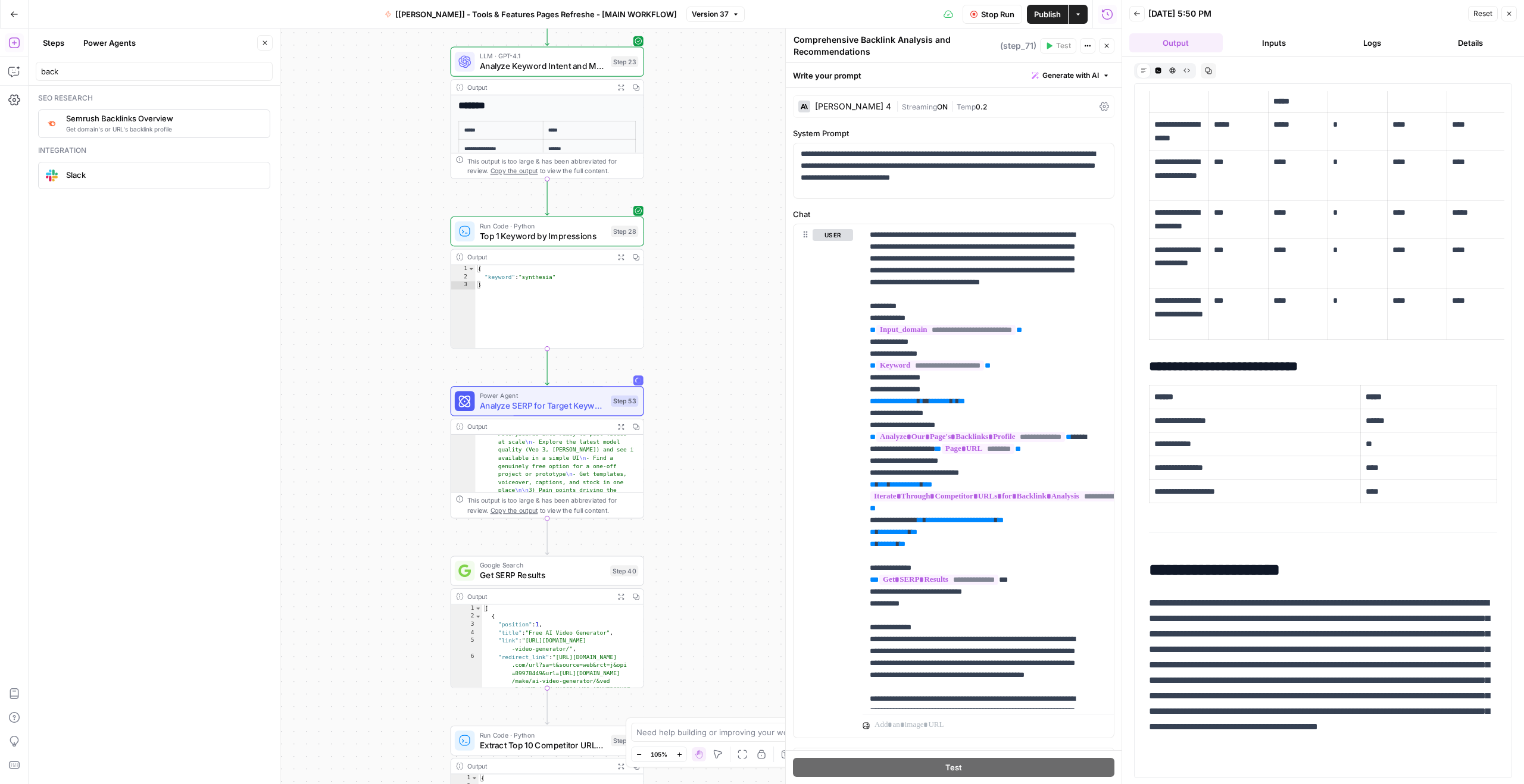
scroll to position [507, 0]
click at [622, 424] on icon "button" at bounding box center [621, 427] width 7 height 7
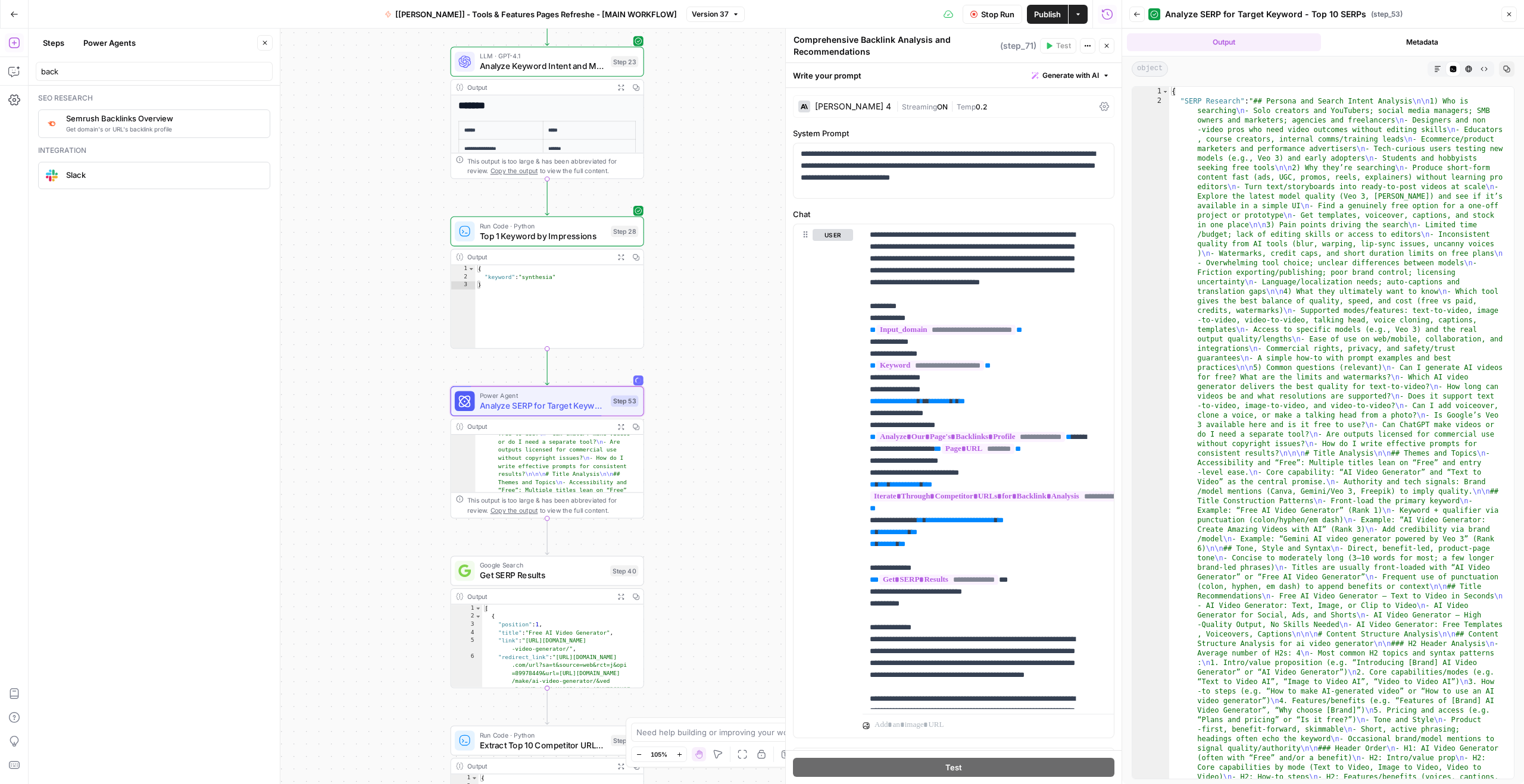
scroll to position [80, 0]
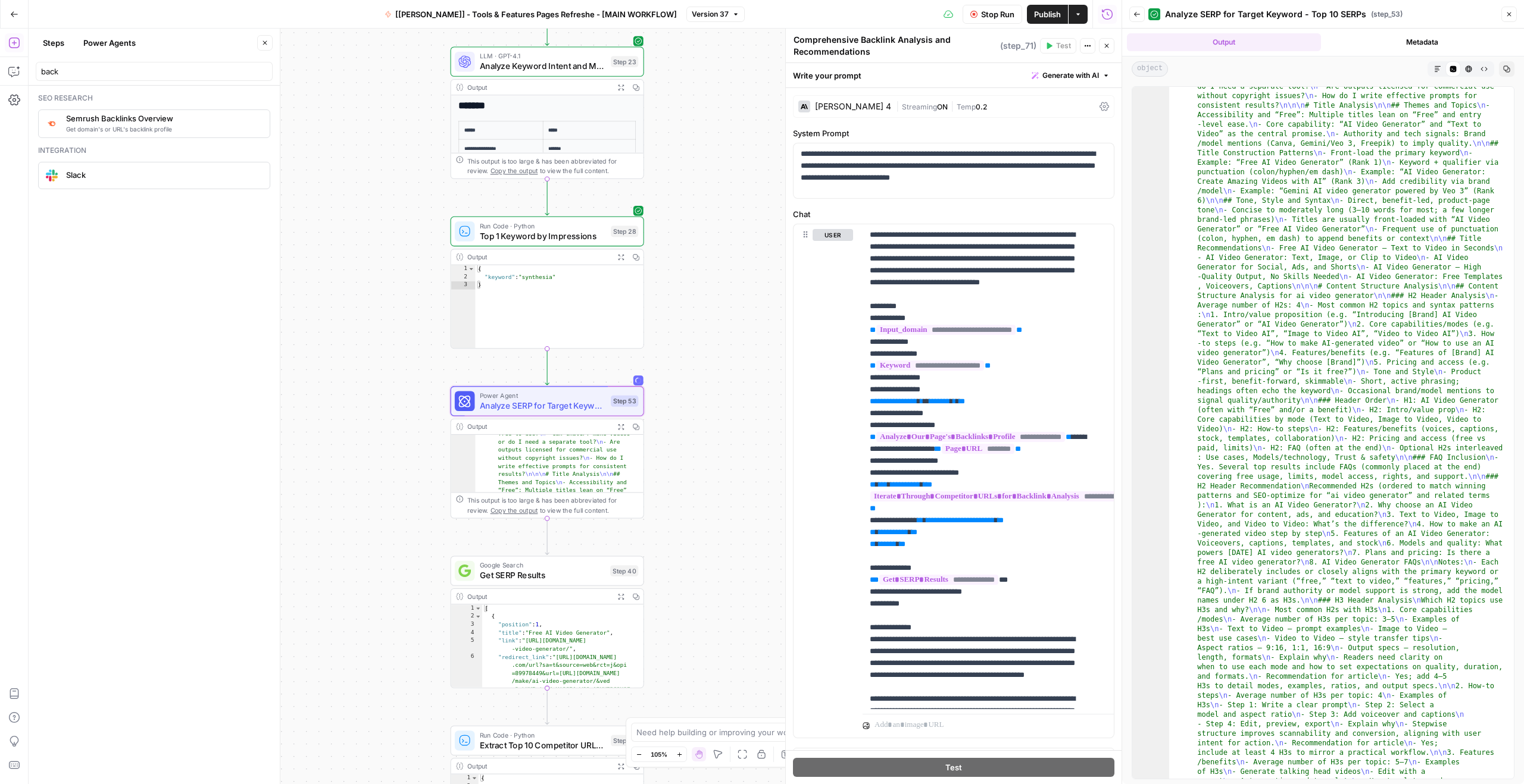
click at [1434, 70] on icon "button" at bounding box center [1437, 69] width 7 height 7
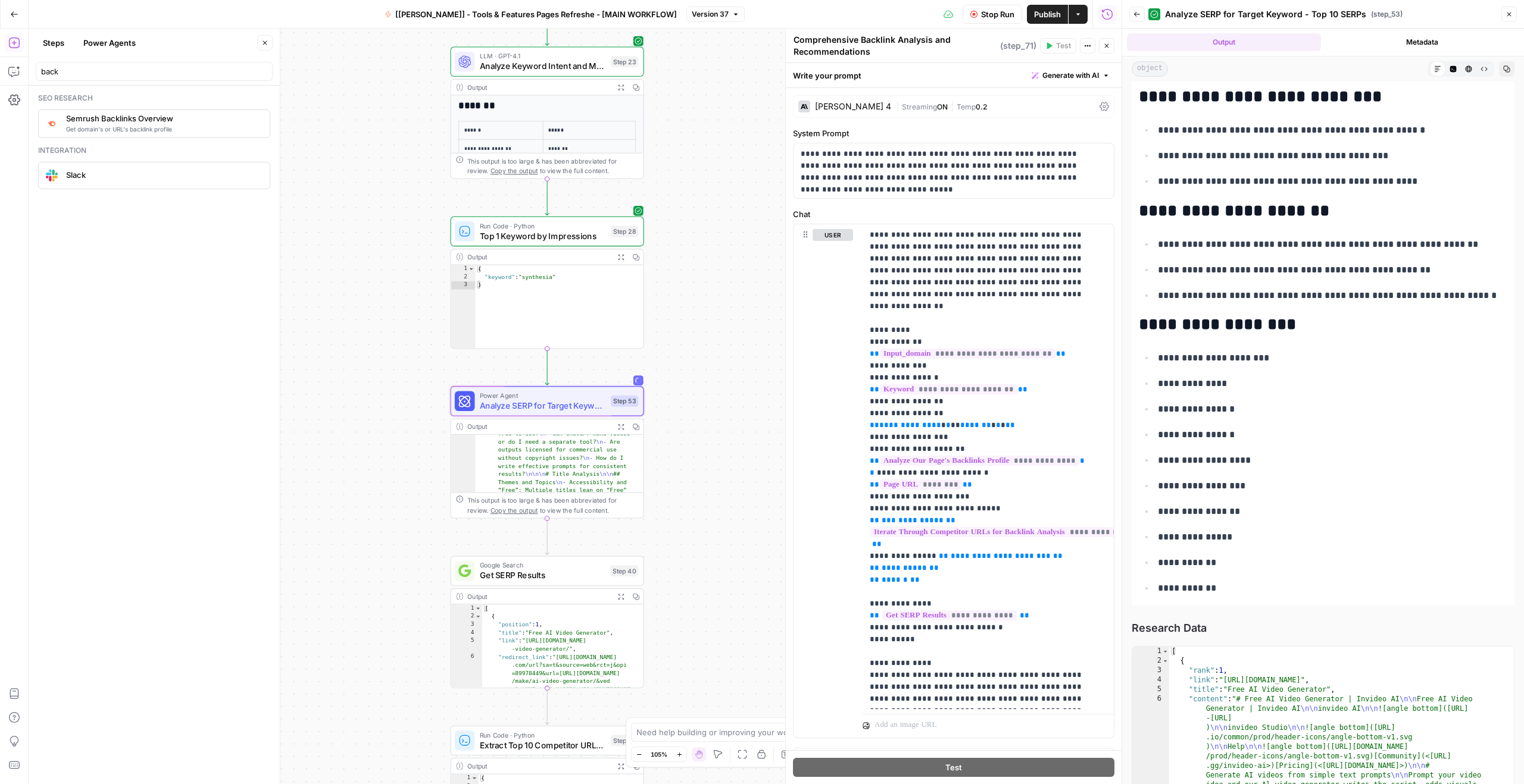
scroll to position [4818, 0]
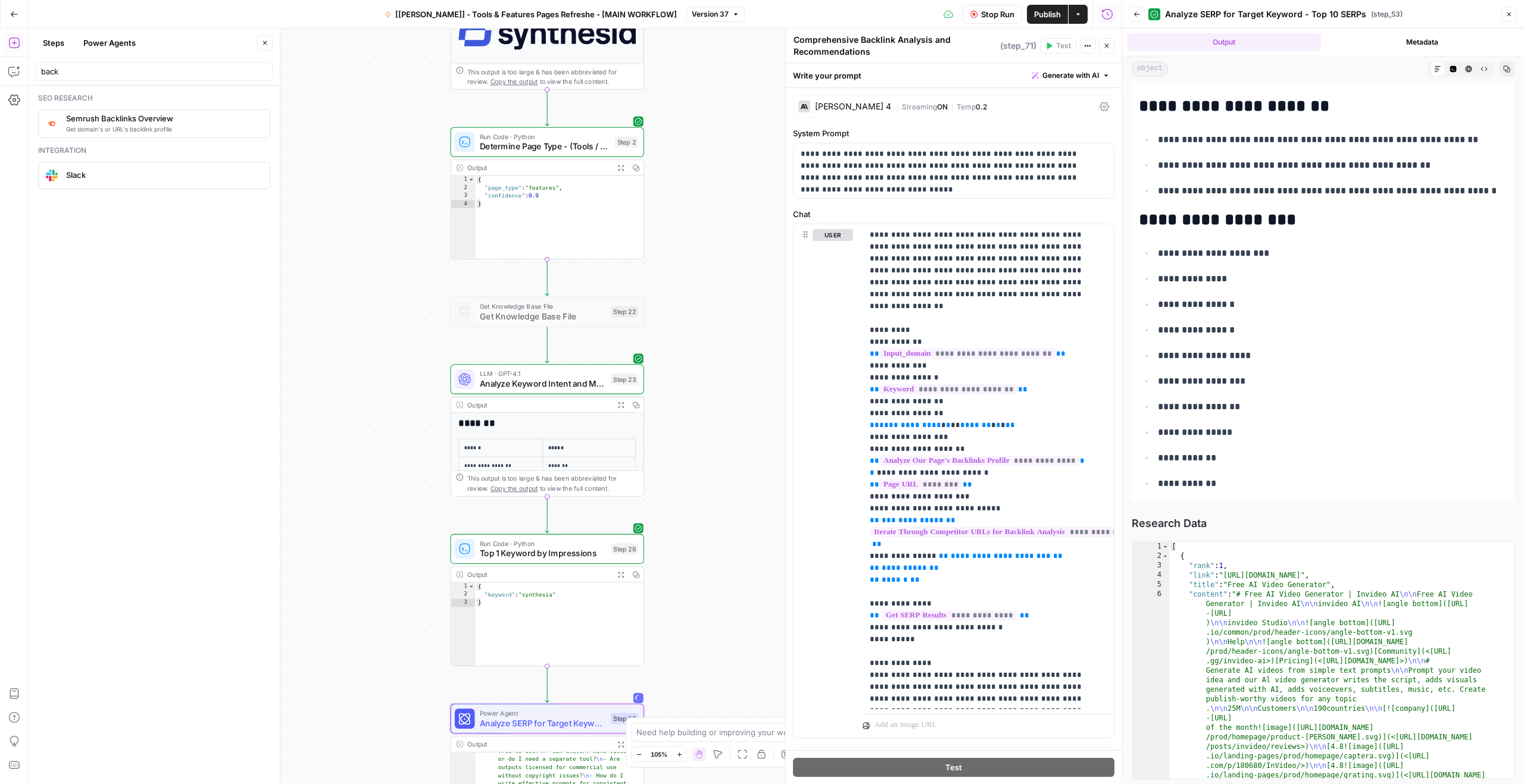
click at [569, 383] on span "Analyze Keyword Intent and Metrics" at bounding box center [543, 384] width 126 height 13
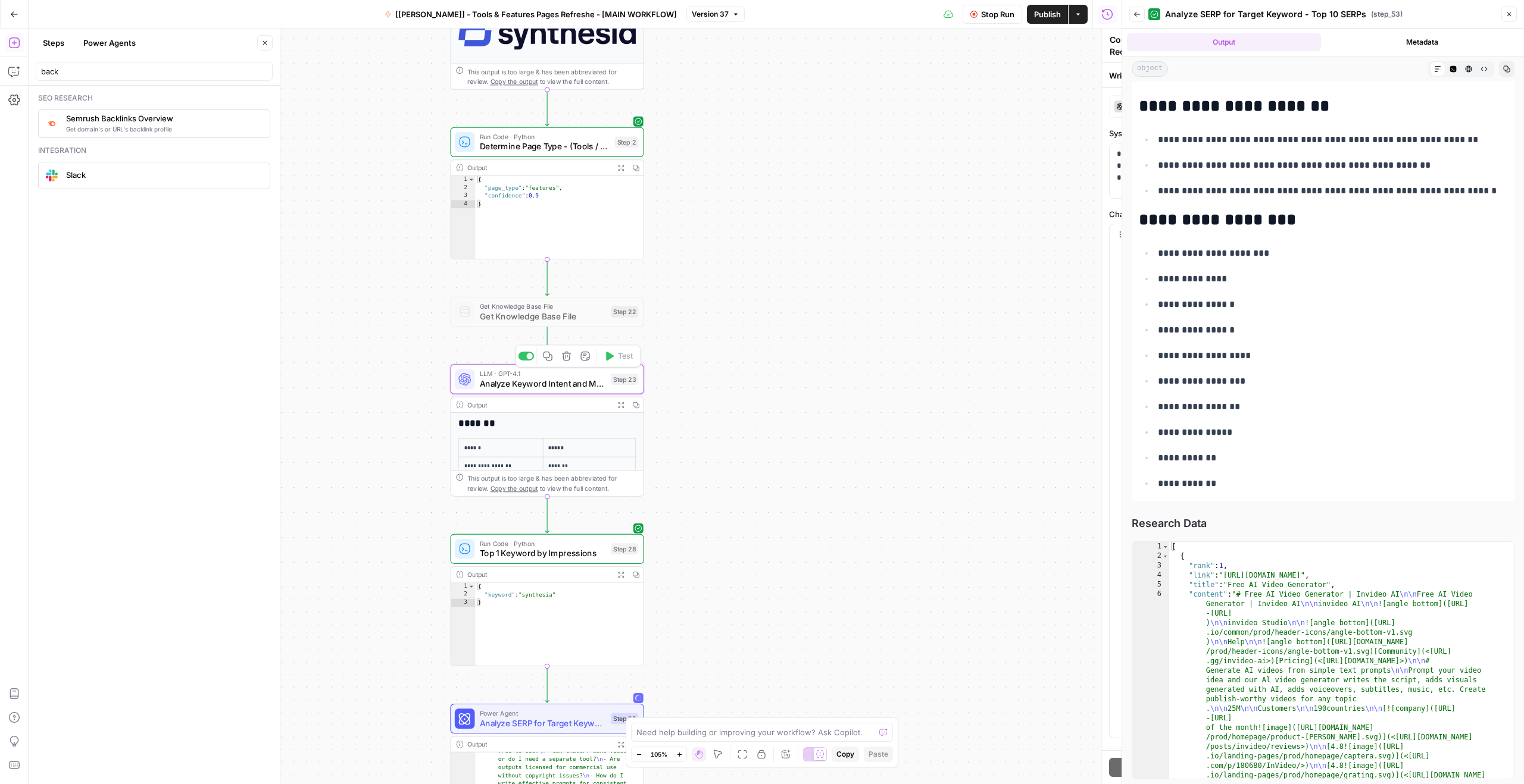
type textarea "Analyze Keyword Intent and Metrics"
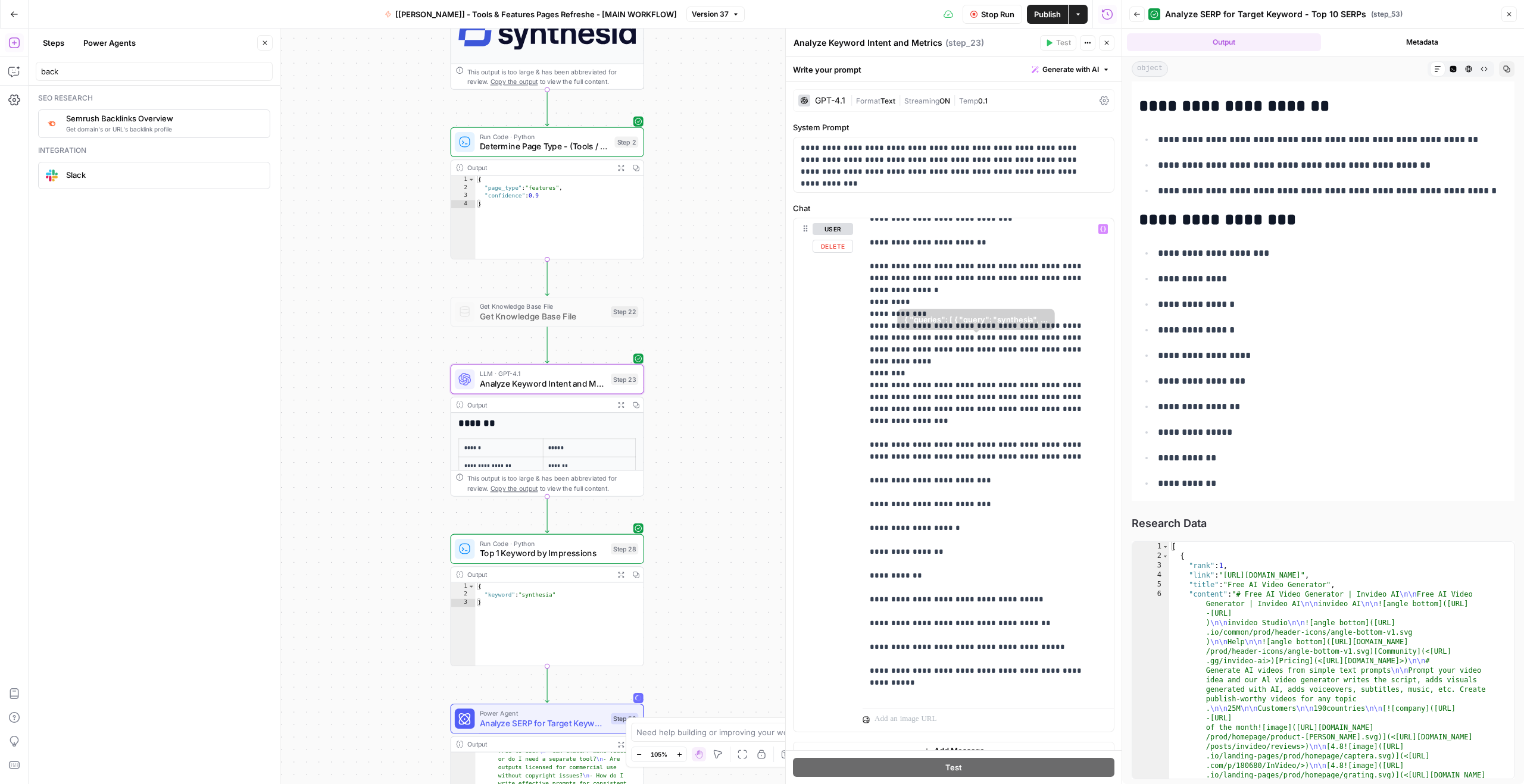
scroll to position [997, 0]
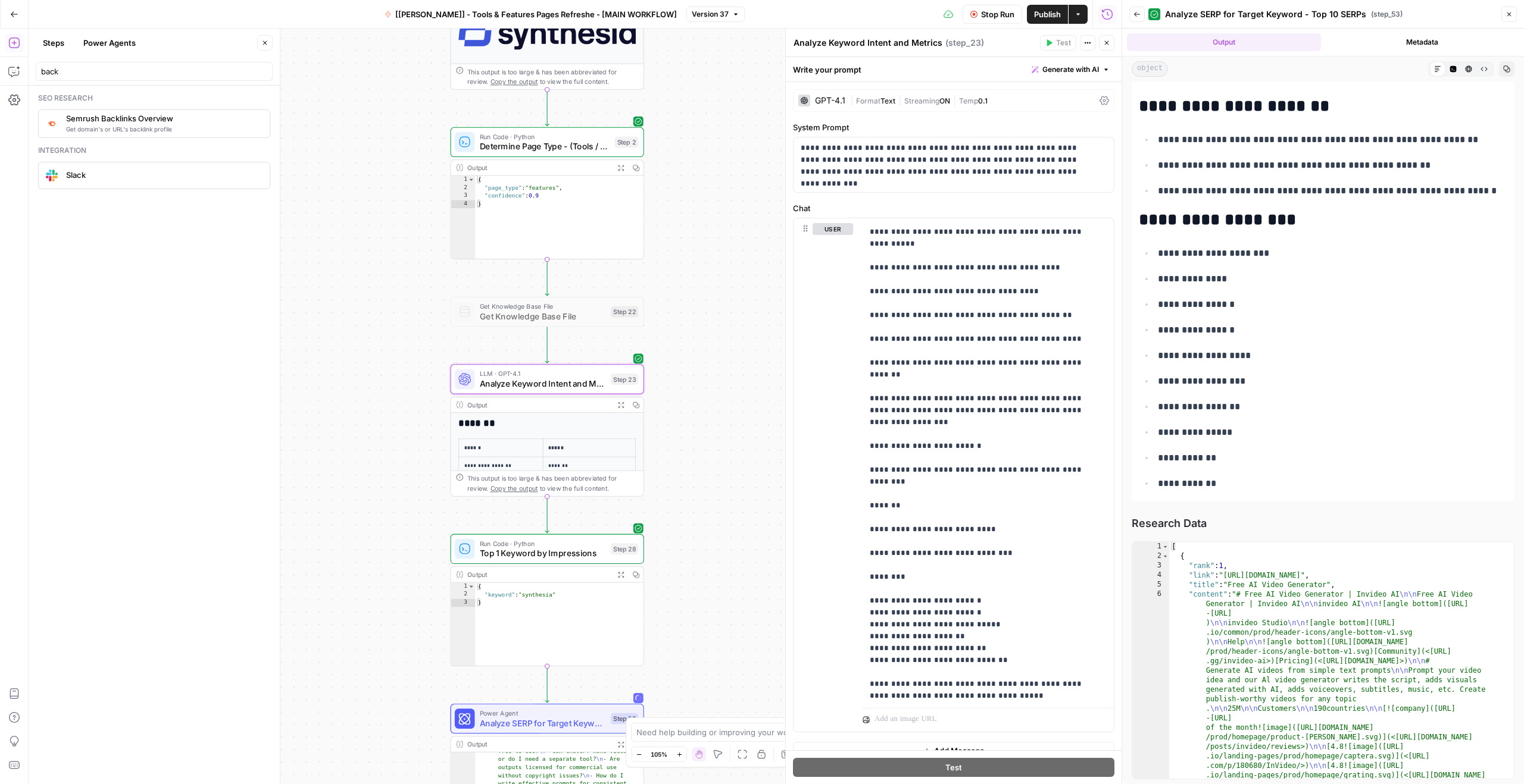
click at [1200, 41] on button "Output" at bounding box center [1224, 42] width 194 height 18
click at [560, 382] on span "Analyze Keyword Intent and Metrics" at bounding box center [543, 384] width 126 height 13
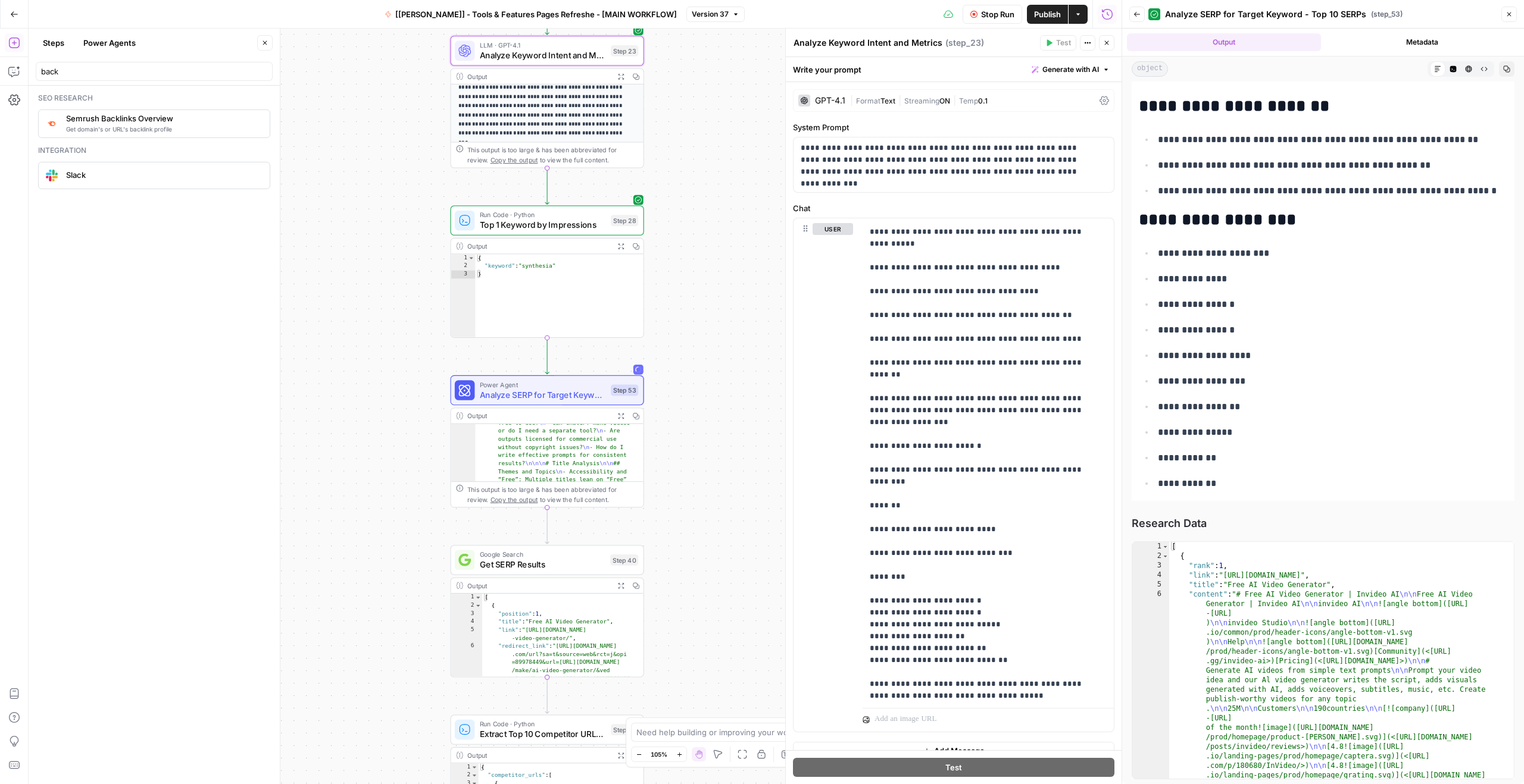
click at [557, 396] on span "Analyze SERP for Target Keyword - Top 10 SERPs" at bounding box center [543, 395] width 126 height 13
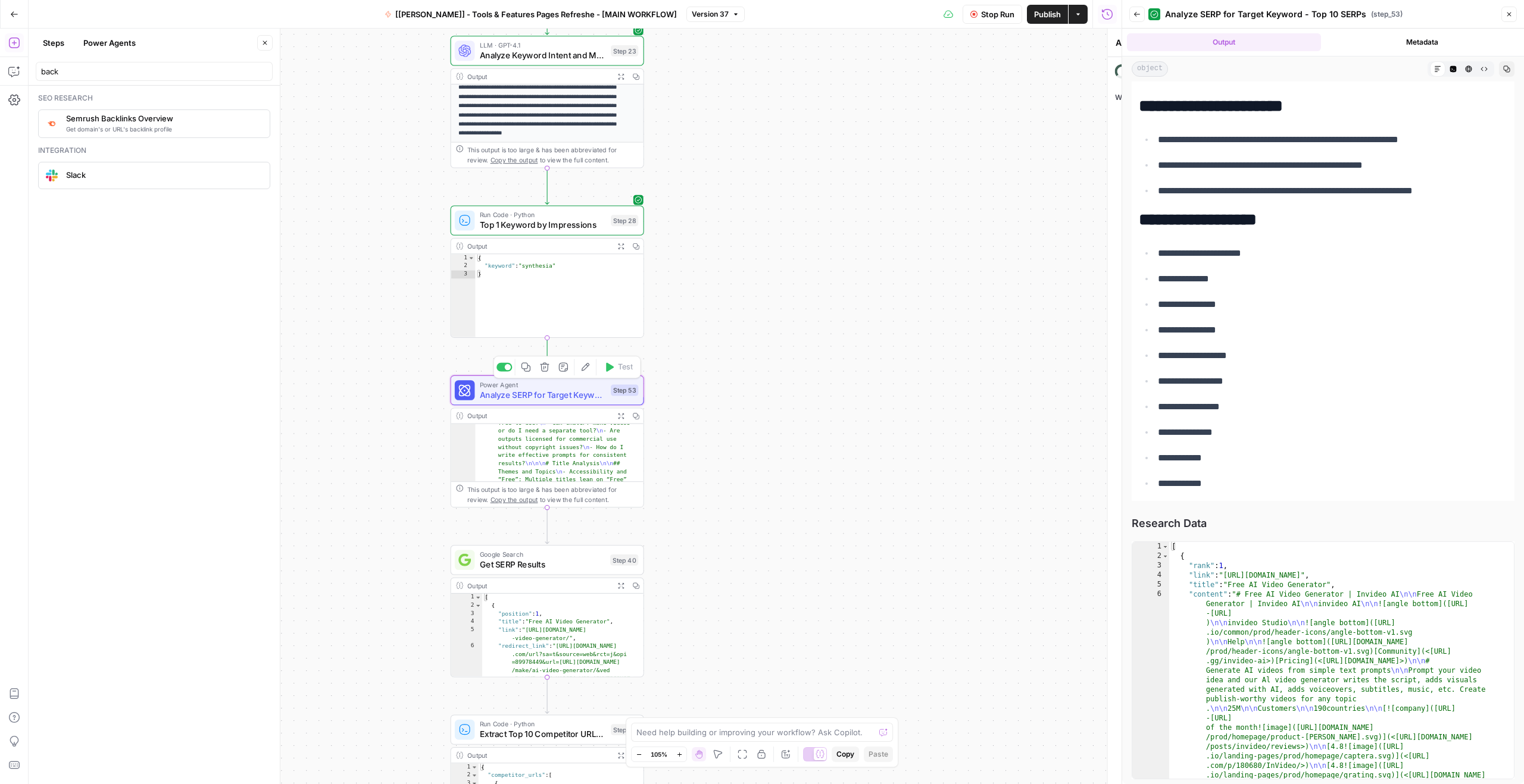
type textarea "Analyze SERP for Target Keyword - Top 10 SERPs"
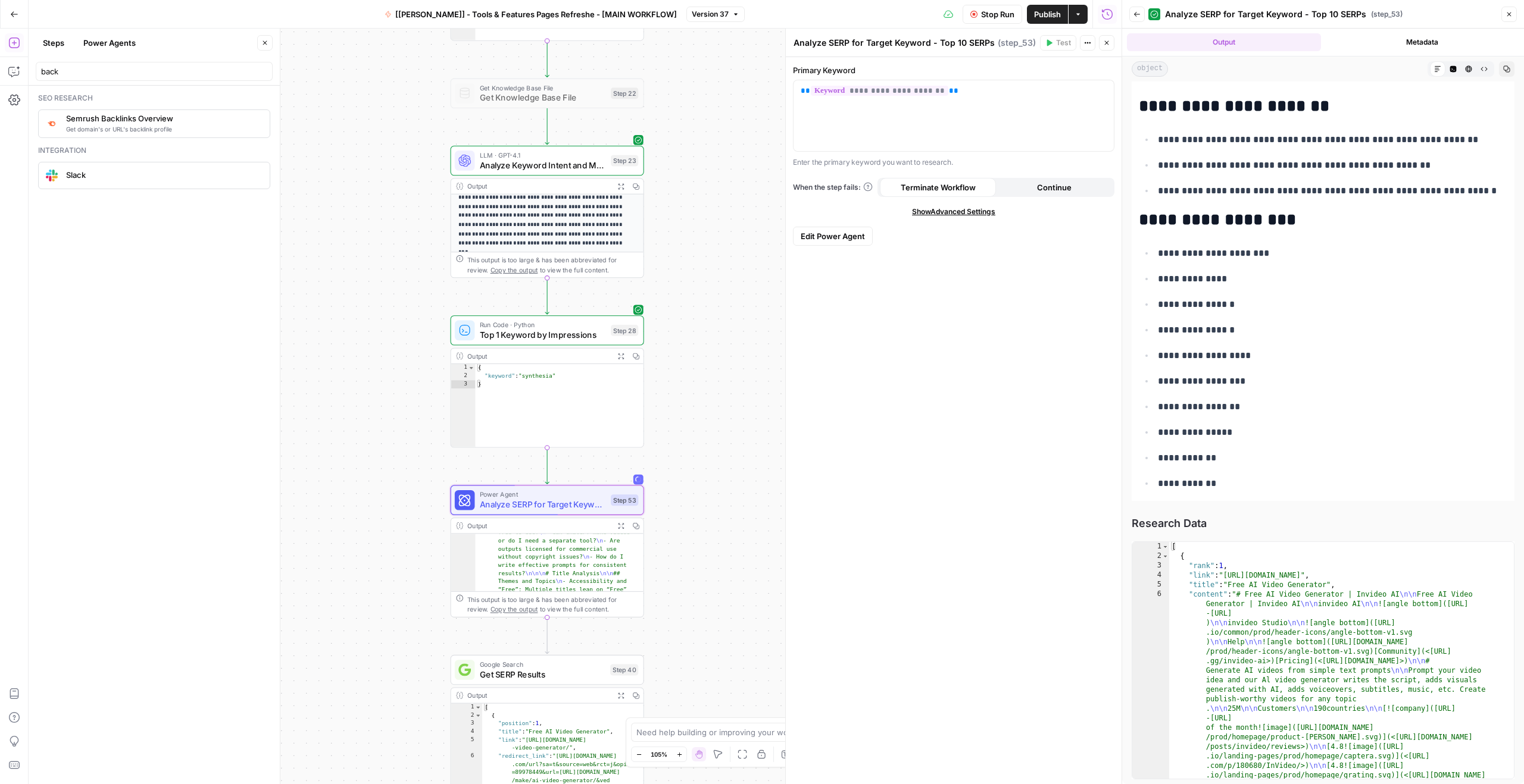
click at [1143, 79] on div "object Markdown Code Editor HTML Viewer Raw Output Copy" at bounding box center [1323, 69] width 402 height 25
click at [580, 501] on span "Analyze SERP for Target Keyword - Top 10 SERPs" at bounding box center [543, 505] width 126 height 13
click at [616, 521] on button "Expand Output" at bounding box center [620, 525] width 15 height 15
click at [618, 522] on icon "button" at bounding box center [621, 526] width 7 height 7
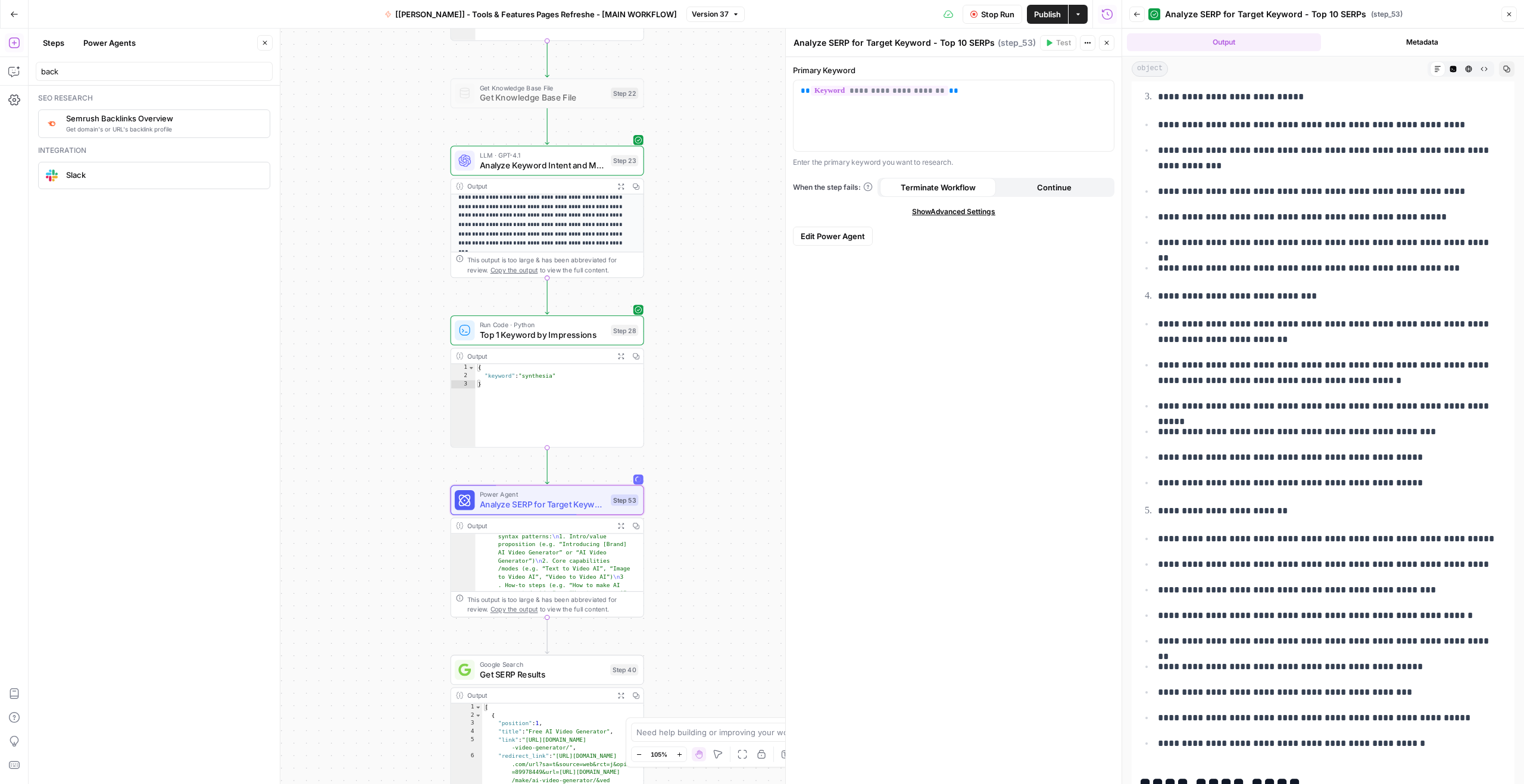
scroll to position [0, 0]
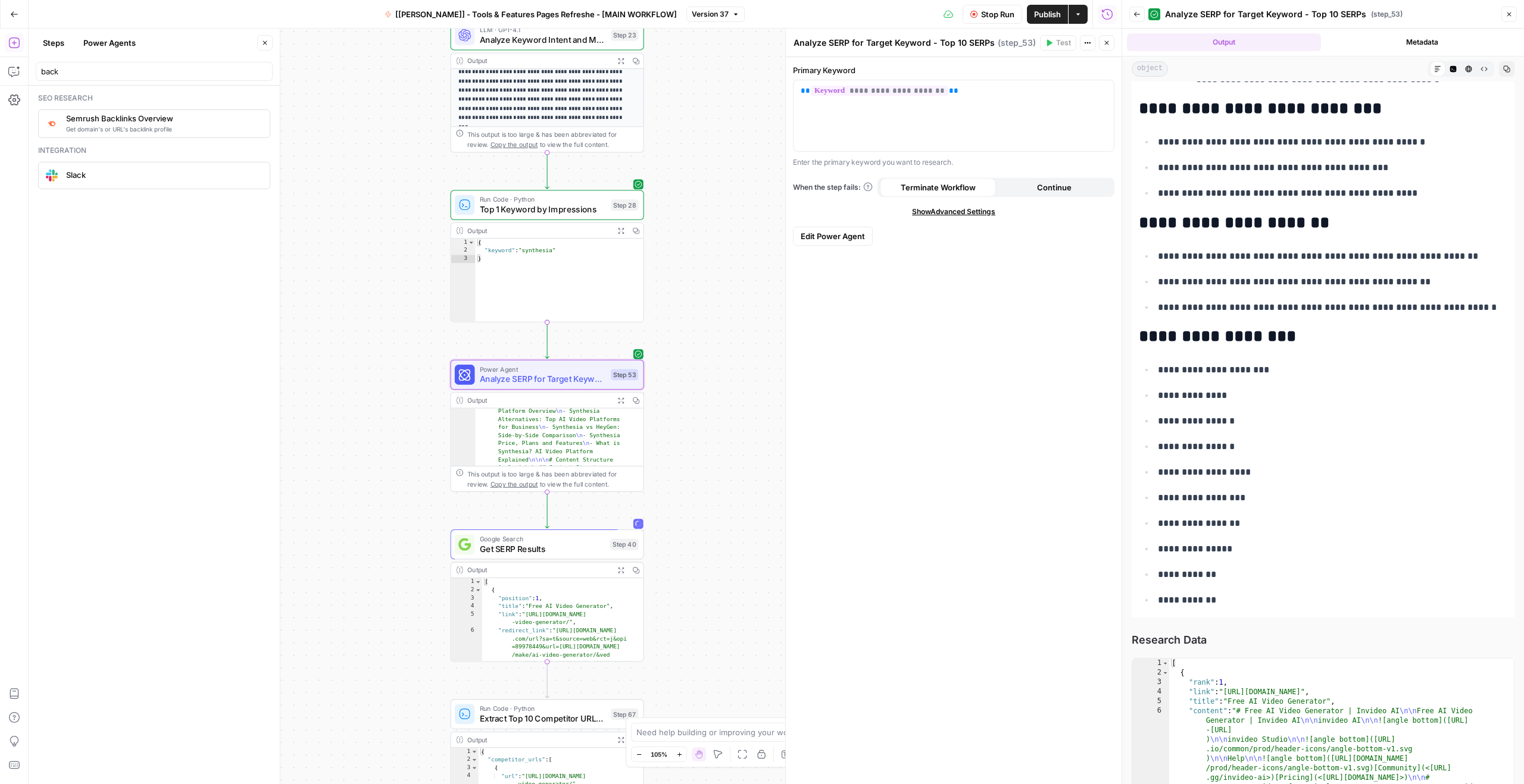
scroll to position [4818, 0]
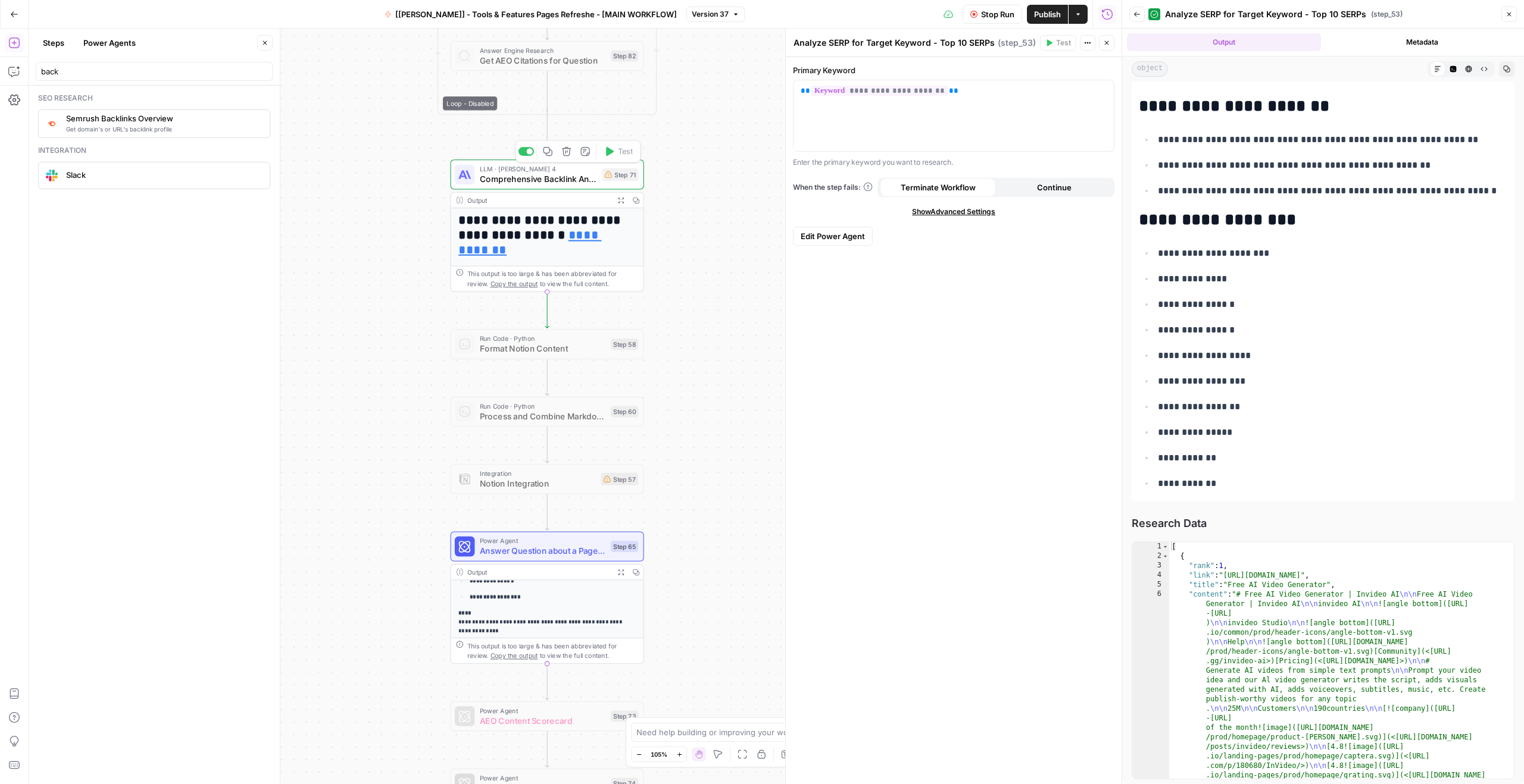
click at [555, 179] on span "Comprehensive Backlink Analysis and Recommendations" at bounding box center [538, 178] width 117 height 13
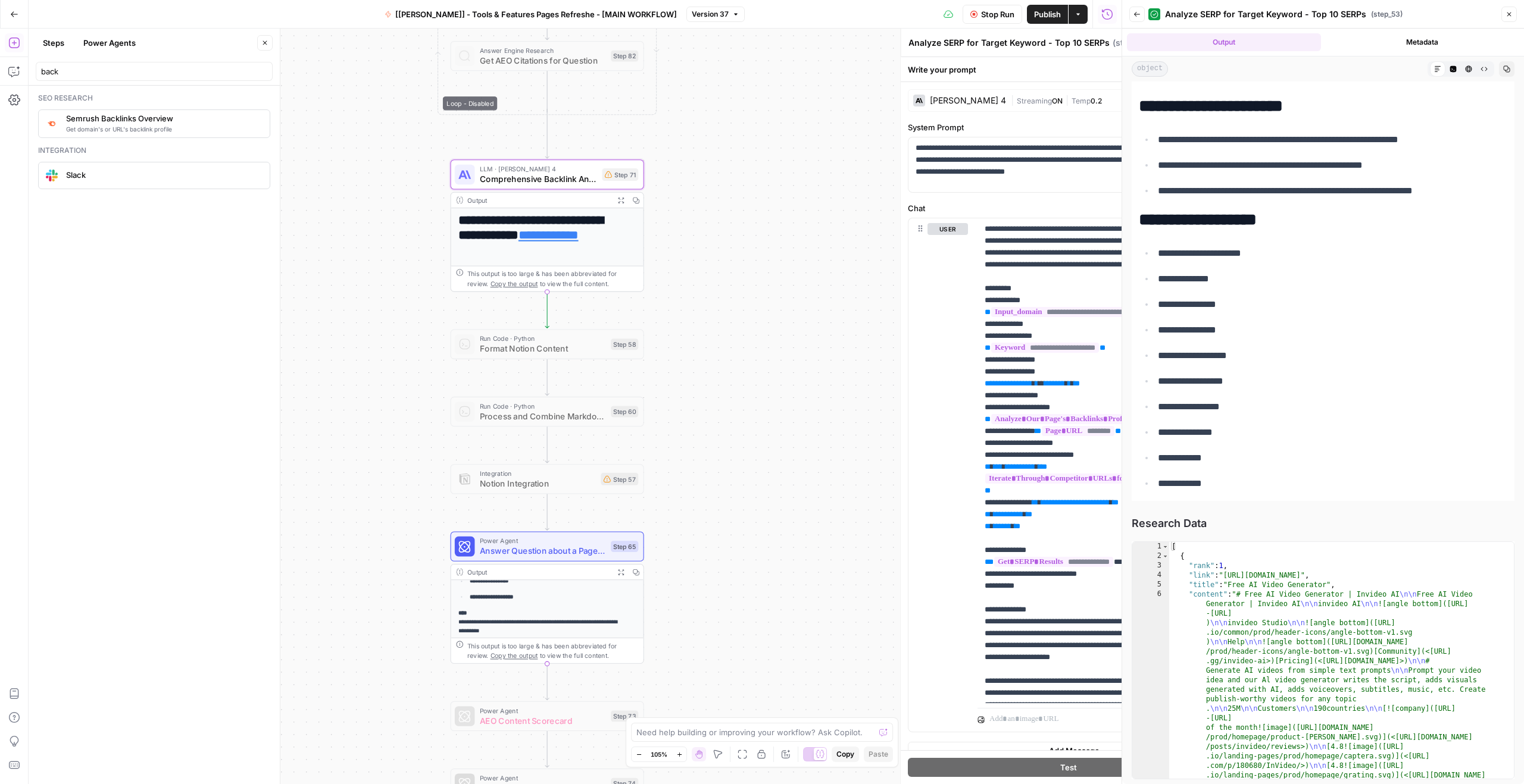
type textarea "Comprehensive Backlink Analysis and Recommendations"
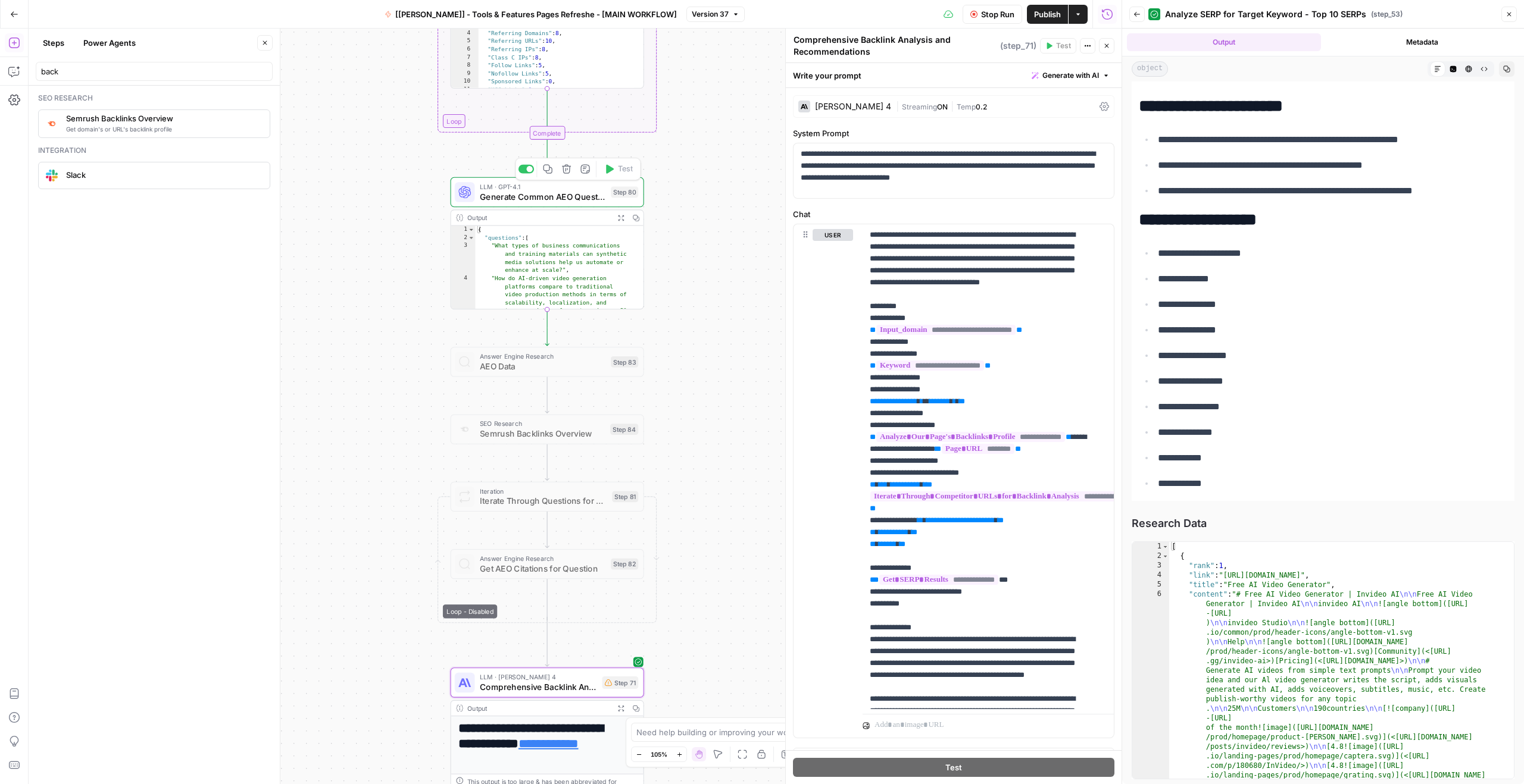
click at [555, 194] on span "Generate Common AEO Questions" at bounding box center [543, 197] width 126 height 13
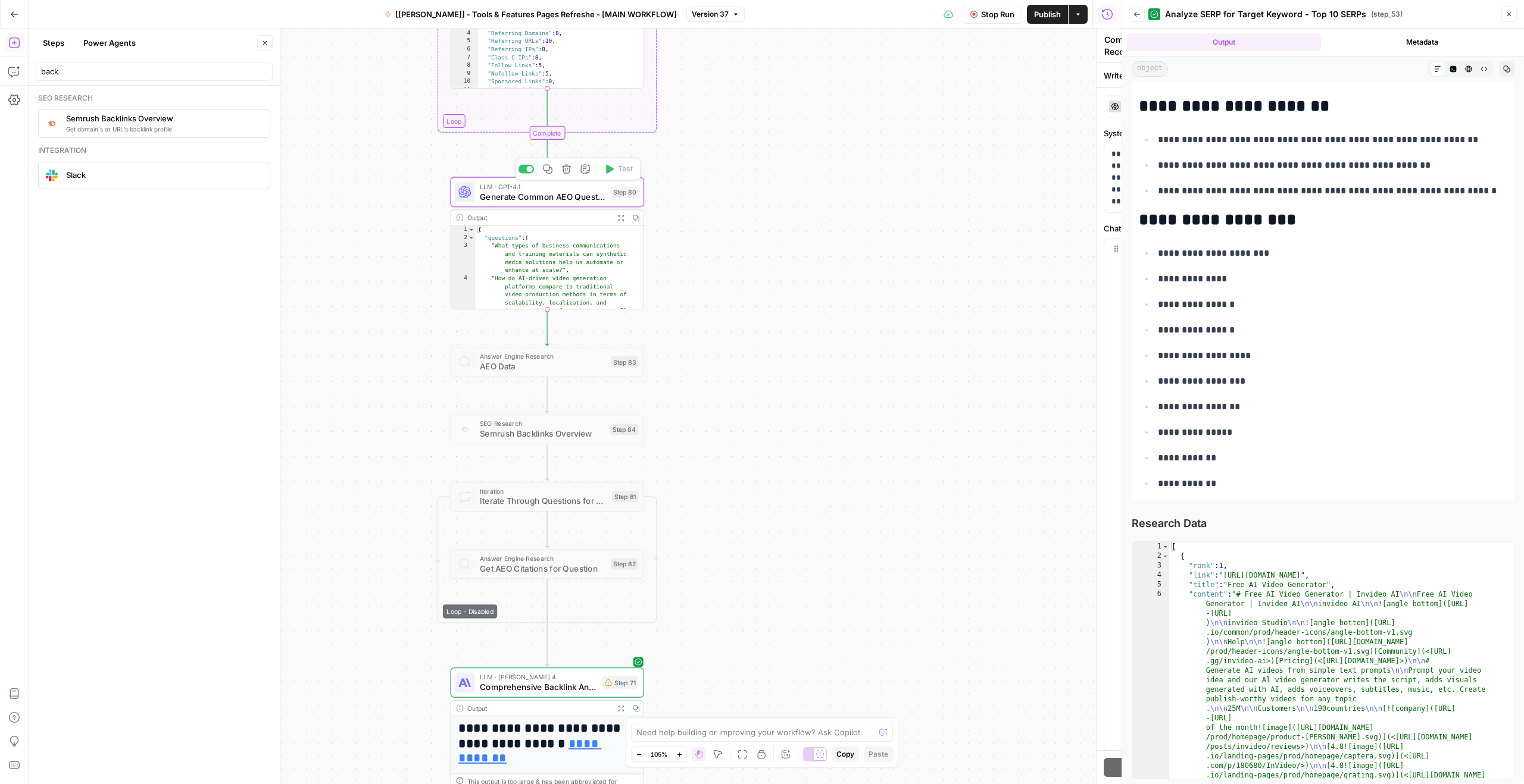
type textarea "Generate Common AEO Questions"
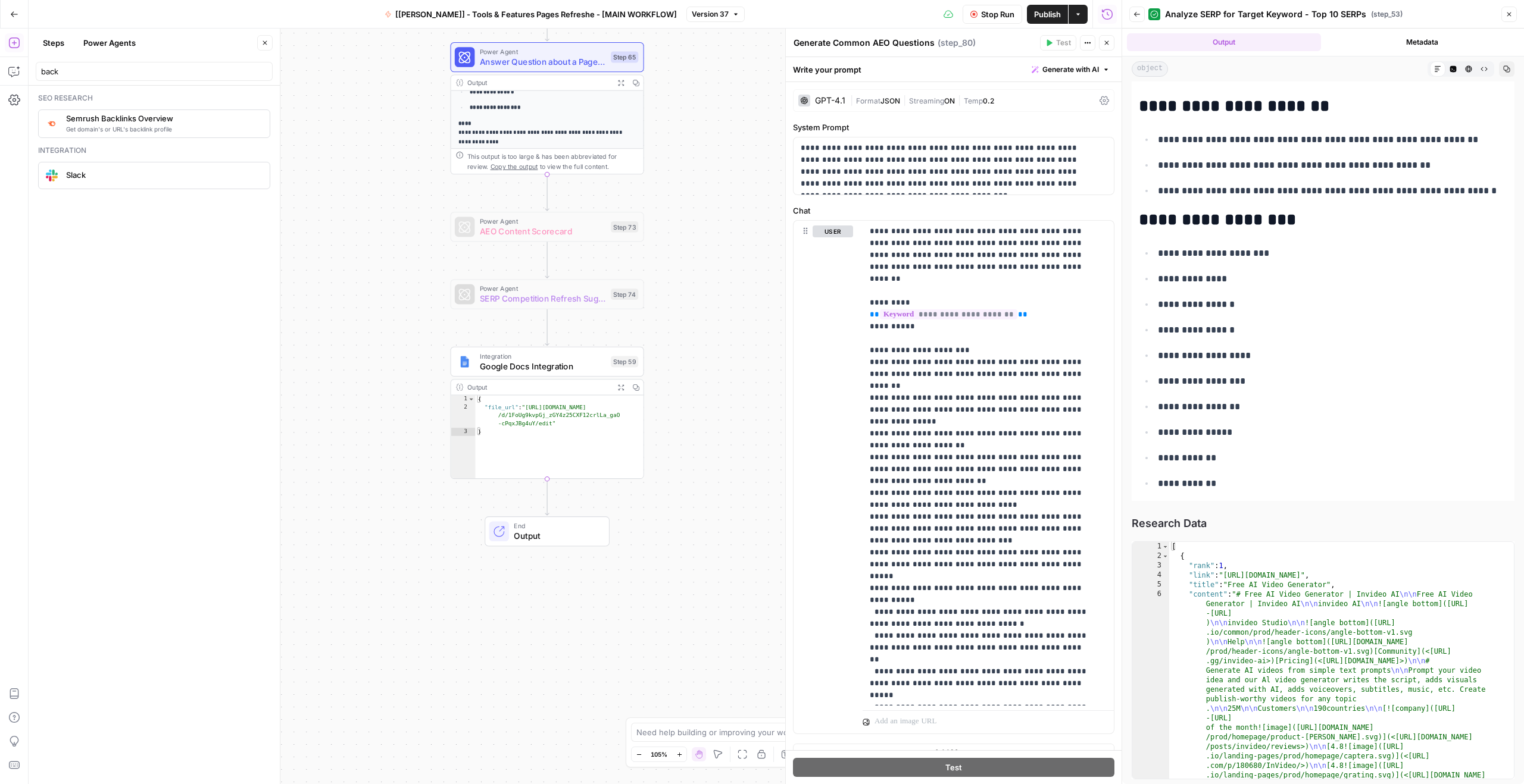
click at [553, 402] on div "{ "file_url" : "[URL][DOMAIN_NAME] /d/1FoUg9kvpGj_zGY4z25CXF12crlLa_gaO -cPqxJB…" at bounding box center [559, 446] width 169 height 101
click at [536, 418] on div "{ "file_url" : "[URL][DOMAIN_NAME] /d/1FoUg9kvpGj_zGY4z25CXF12crlLa_gaO -cPqxJB…" at bounding box center [559, 446] width 169 height 101
drag, startPoint x: 527, startPoint y: 405, endPoint x: 552, endPoint y: 422, distance: 30.2
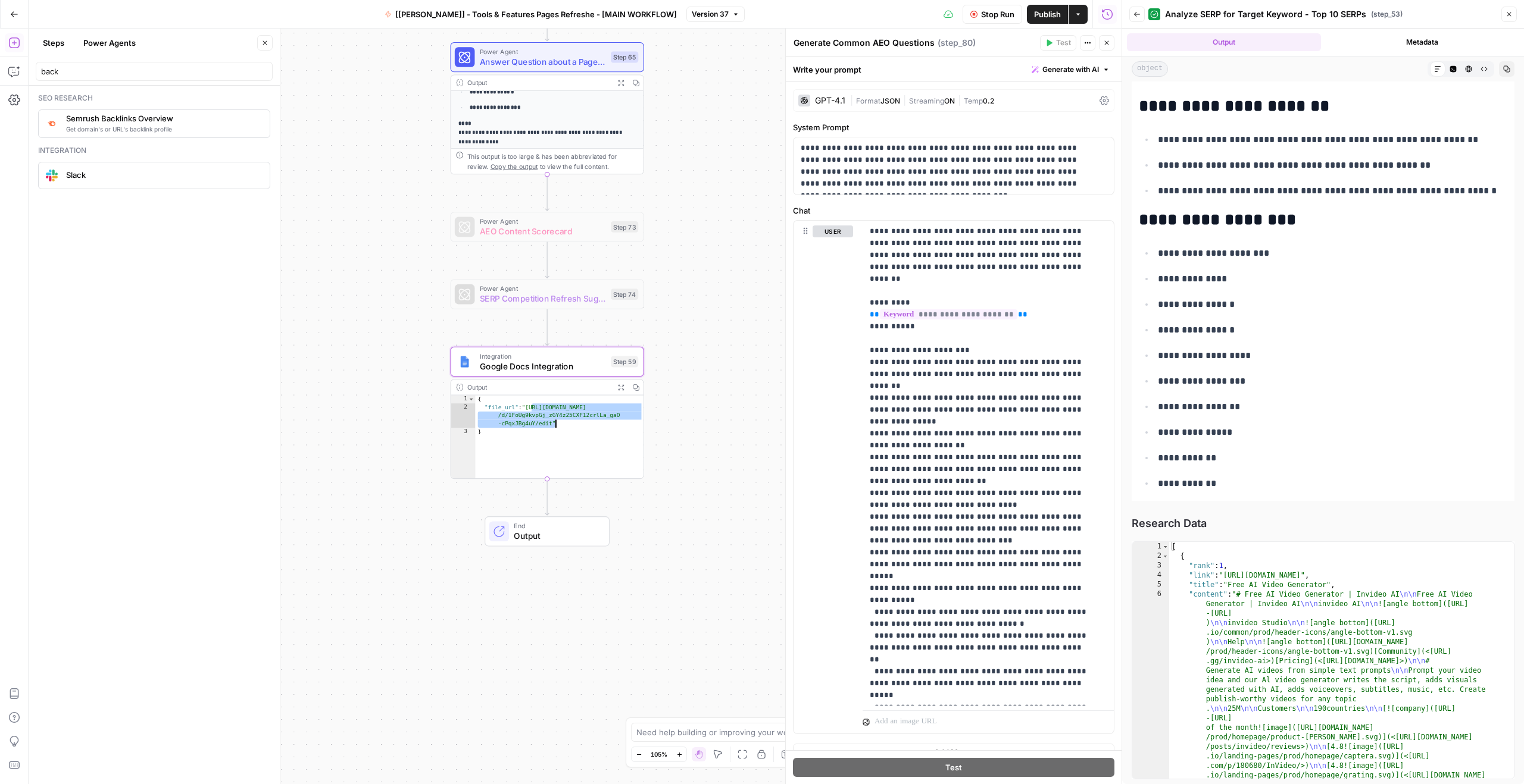
click at [552, 422] on div "{ "file_url" : "[URL][DOMAIN_NAME] /d/1FoUg9kvpGj_zGY4z25CXF12crlLa_gaO -cPqxJB…" at bounding box center [559, 446] width 169 height 101
click at [546, 433] on div "{ "file_url" : "[URL][DOMAIN_NAME] /d/1FoUg9kvpGj_zGY4z25CXF12crlLa_gaO -cPqxJB…" at bounding box center [559, 446] width 169 height 101
drag, startPoint x: 527, startPoint y: 406, endPoint x: 553, endPoint y: 424, distance: 31.6
click at [553, 424] on div "{ "file_url" : "[URL][DOMAIN_NAME] /d/1FoUg9kvpGj_zGY4z25CXF12crlLa_gaO -cPqxJB…" at bounding box center [559, 446] width 169 height 101
type textarea "**********"
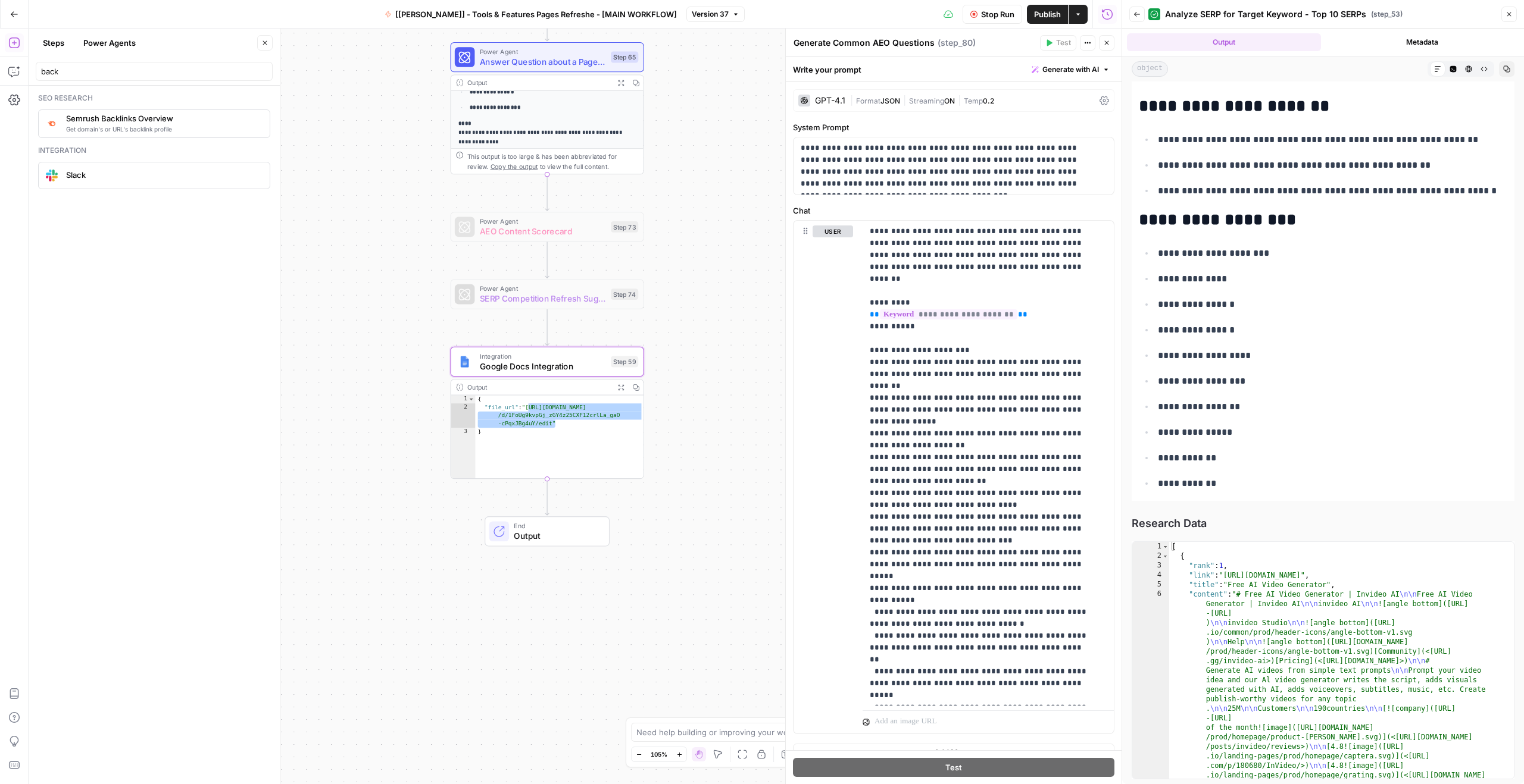
click at [612, 255] on div "**********" at bounding box center [575, 406] width 1093 height 755
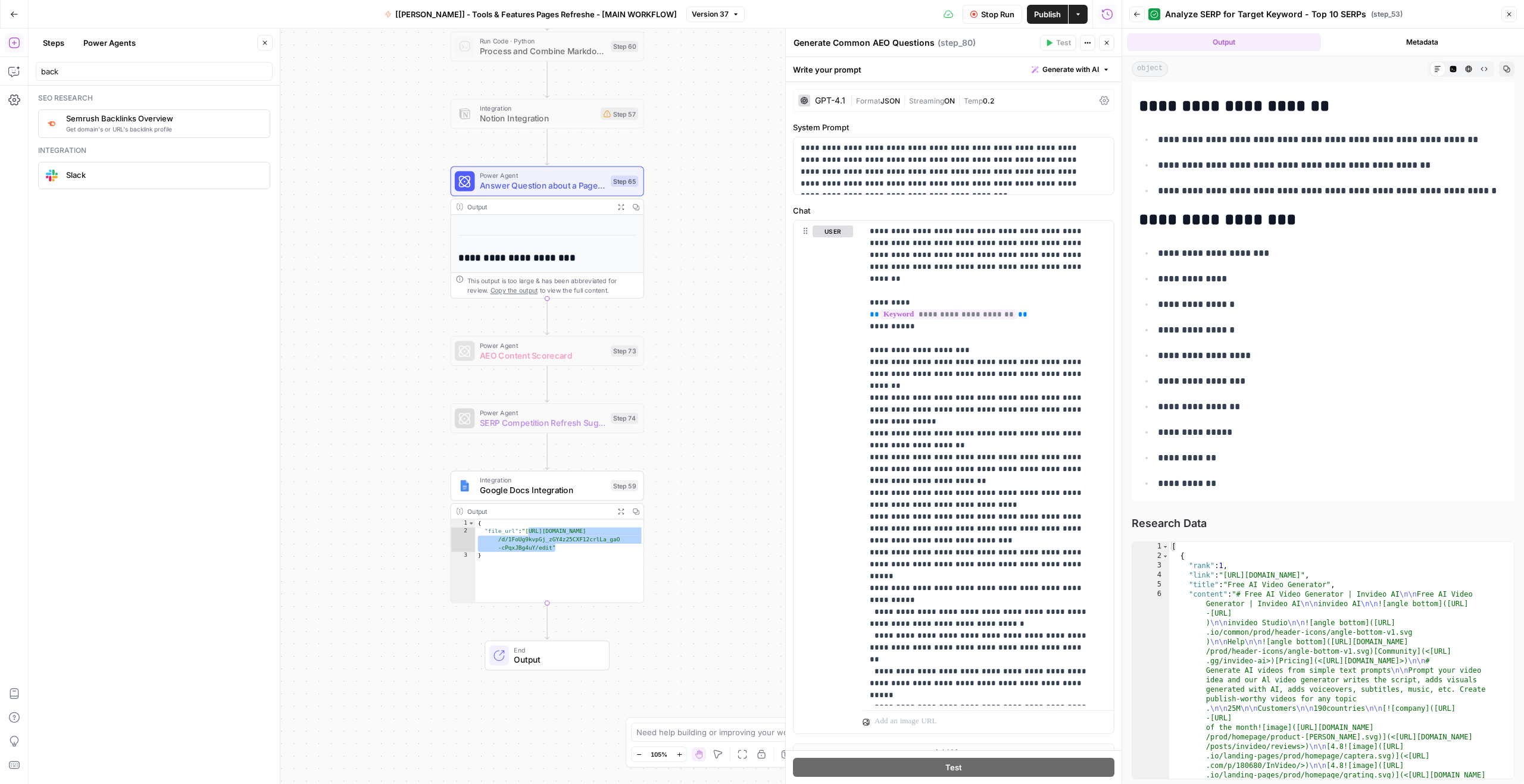
scroll to position [0, 0]
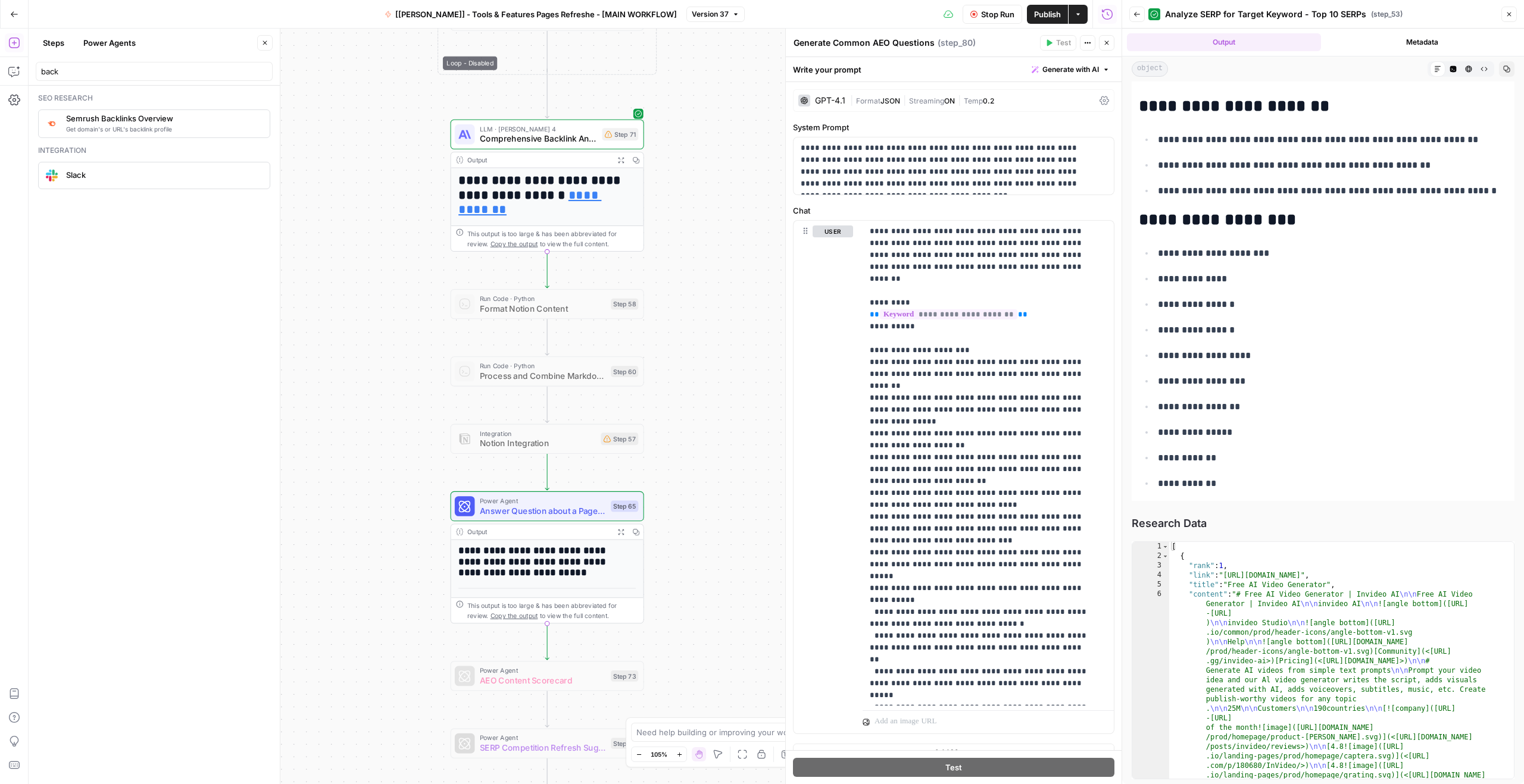
click at [564, 125] on span "LLM · [PERSON_NAME] 4" at bounding box center [538, 129] width 117 height 10
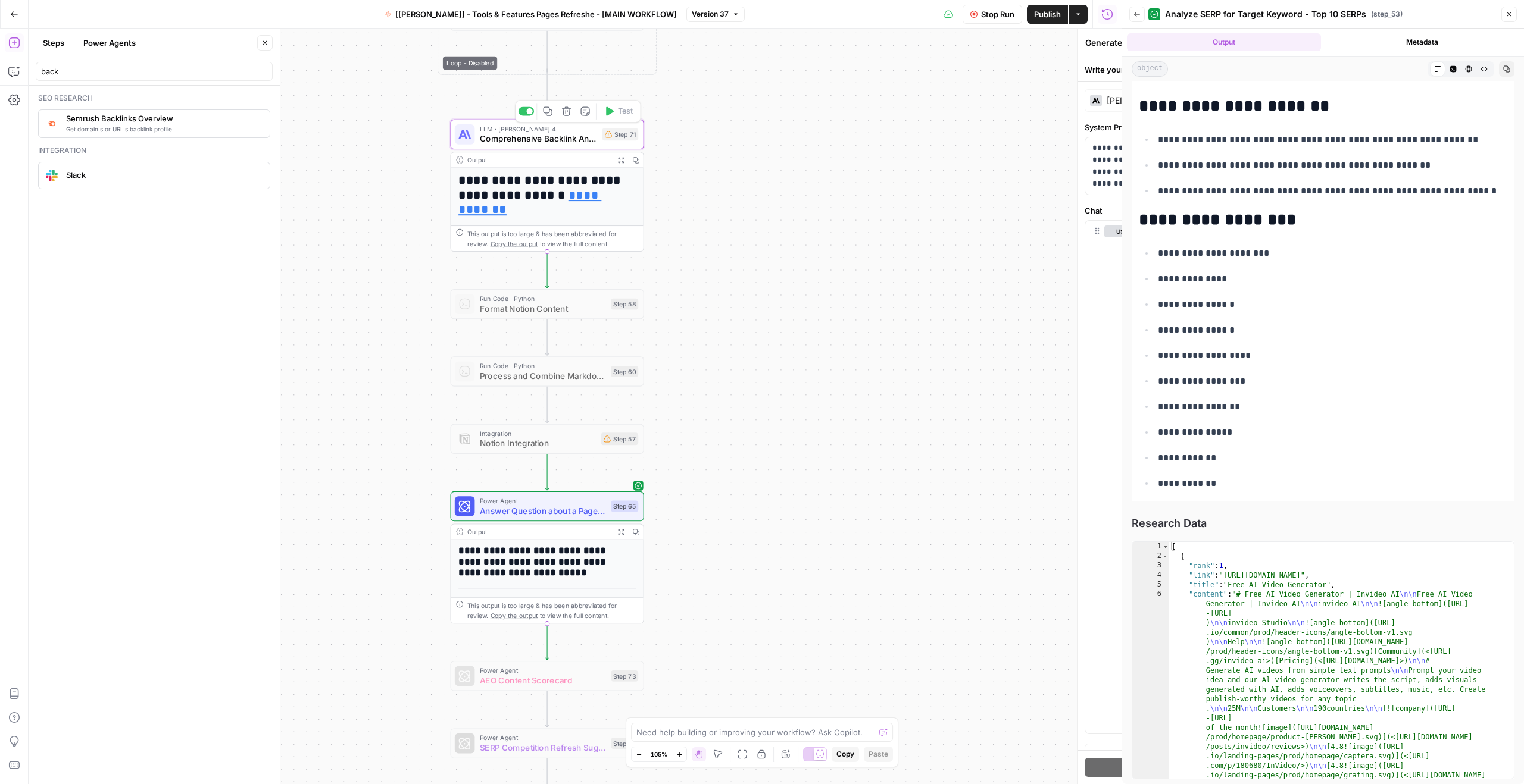
type textarea "Comprehensive Backlink Analysis and Recommendations"
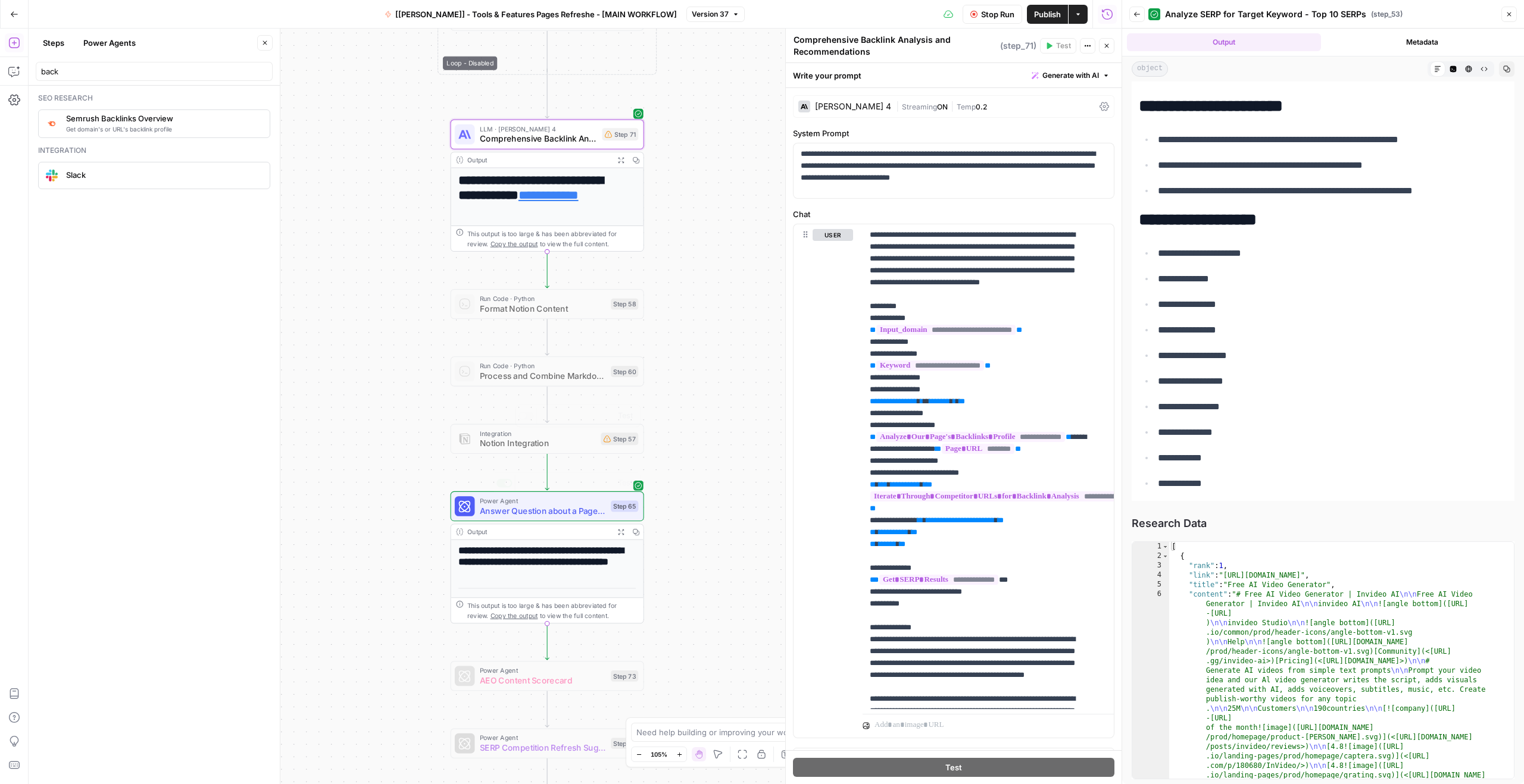
click at [540, 507] on span "Answer Question about a Page - Fork" at bounding box center [543, 511] width 126 height 13
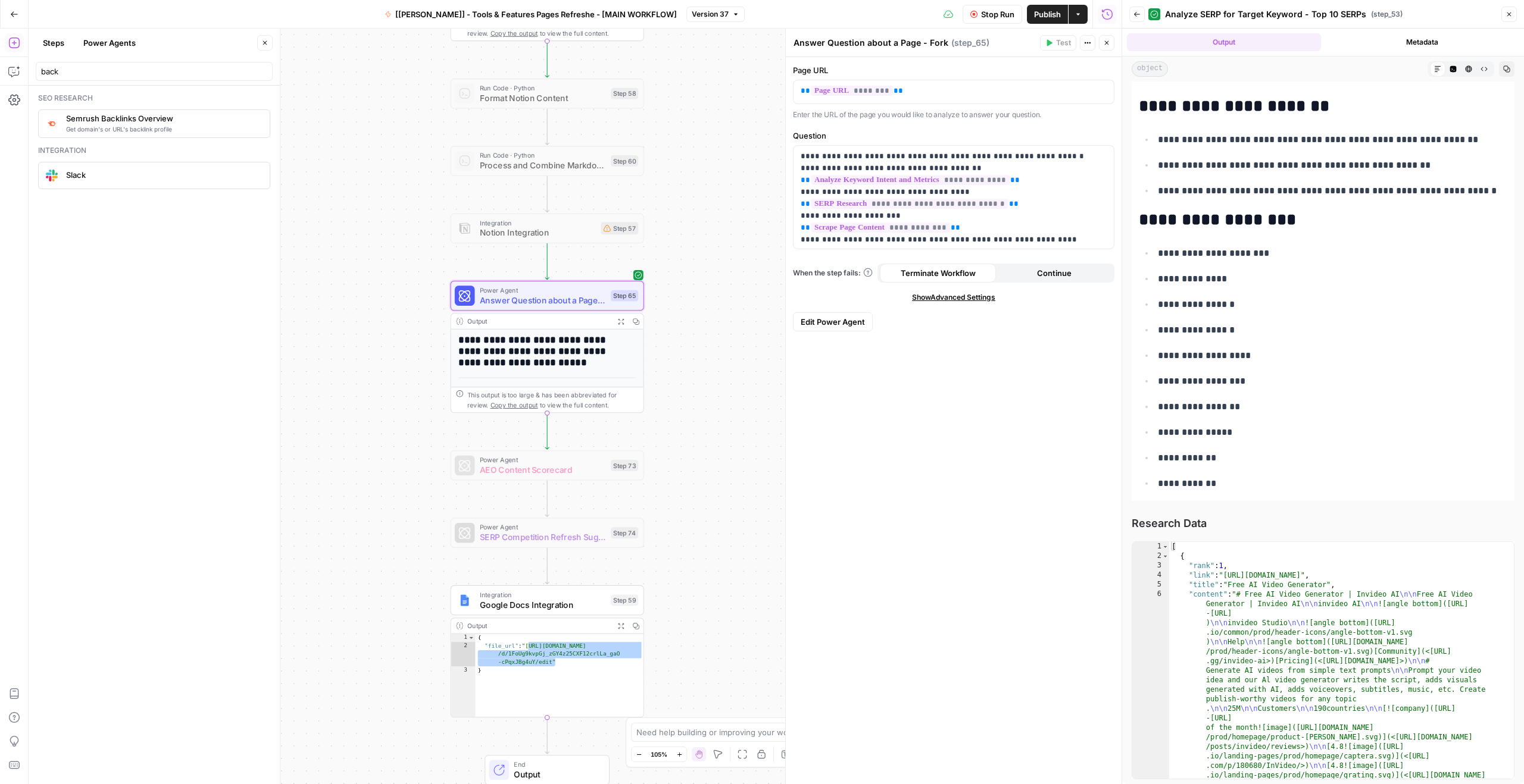
click at [730, 432] on div "**********" at bounding box center [575, 406] width 1093 height 755
click at [366, 560] on div "**********" at bounding box center [575, 406] width 1093 height 755
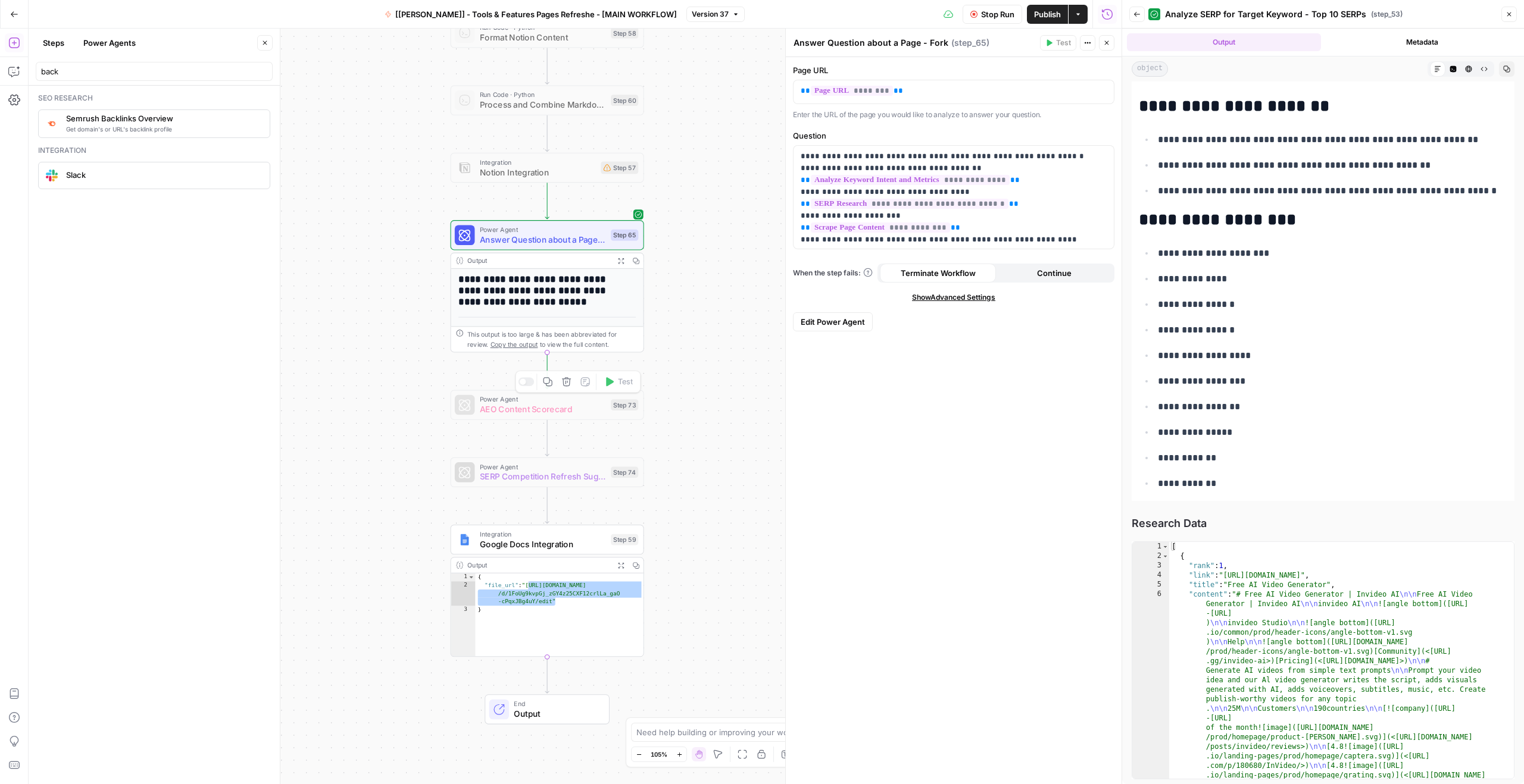
click at [696, 402] on div "**********" at bounding box center [575, 406] width 1093 height 755
click at [541, 599] on div "{ "file_url" : "[URL][DOMAIN_NAME] /d/1FoUg9kvpGj_zGY4z25CXF12crlLa_gaO -cPqxJB…" at bounding box center [559, 624] width 169 height 101
click at [718, 487] on div "**********" at bounding box center [575, 406] width 1093 height 755
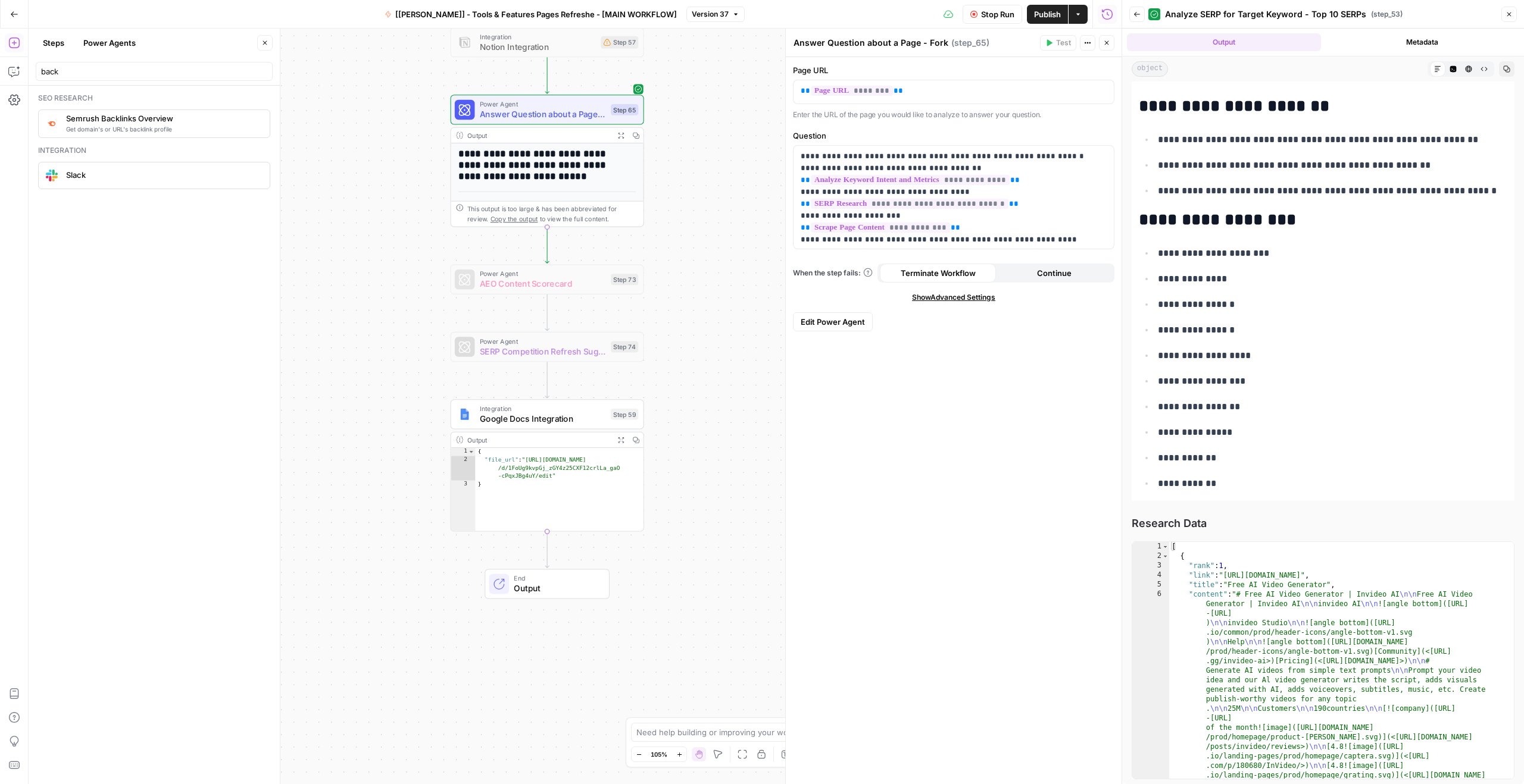
click at [538, 575] on span "End" at bounding box center [556, 578] width 85 height 10
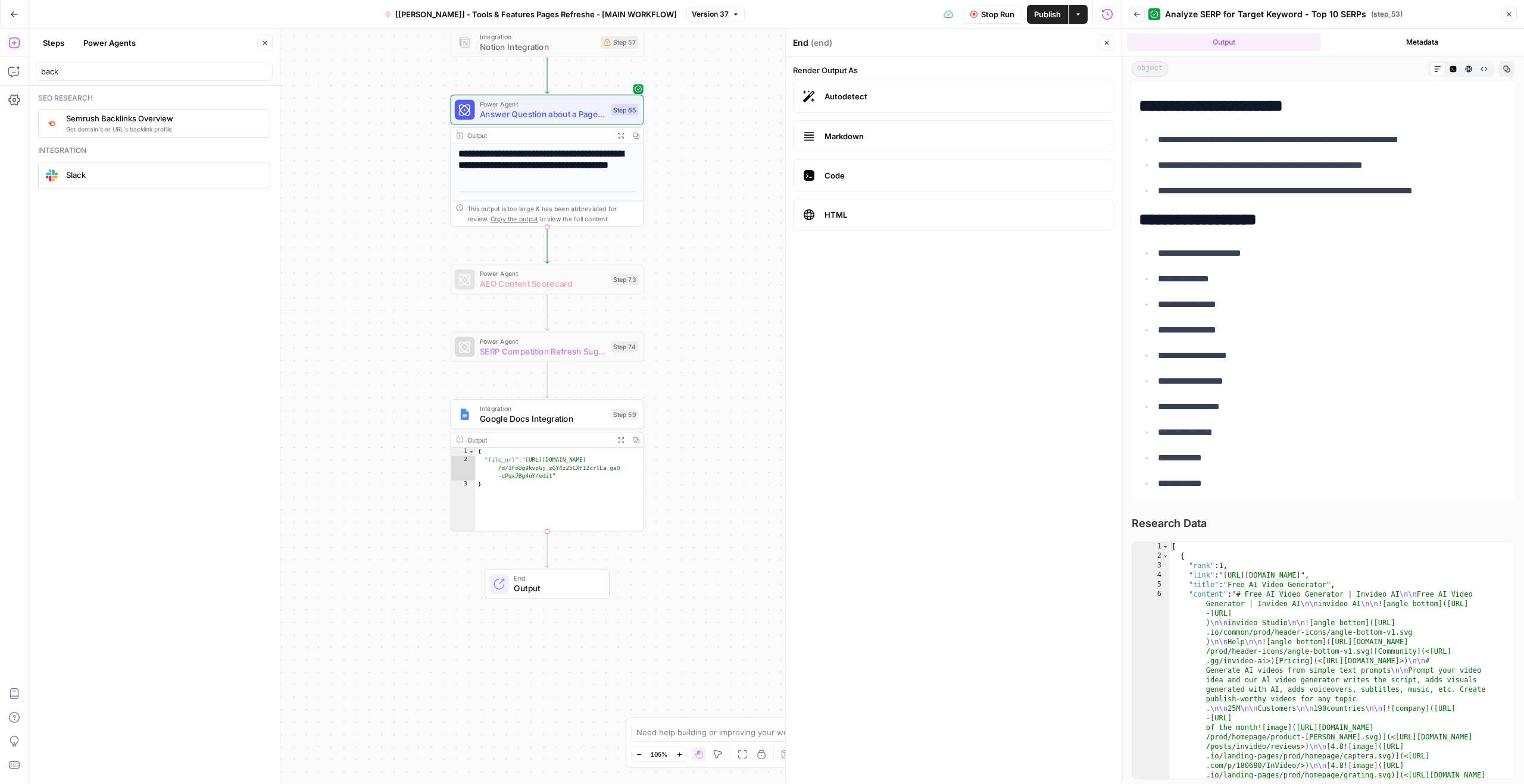
click at [549, 423] on span "Google Docs Integration" at bounding box center [543, 419] width 126 height 13
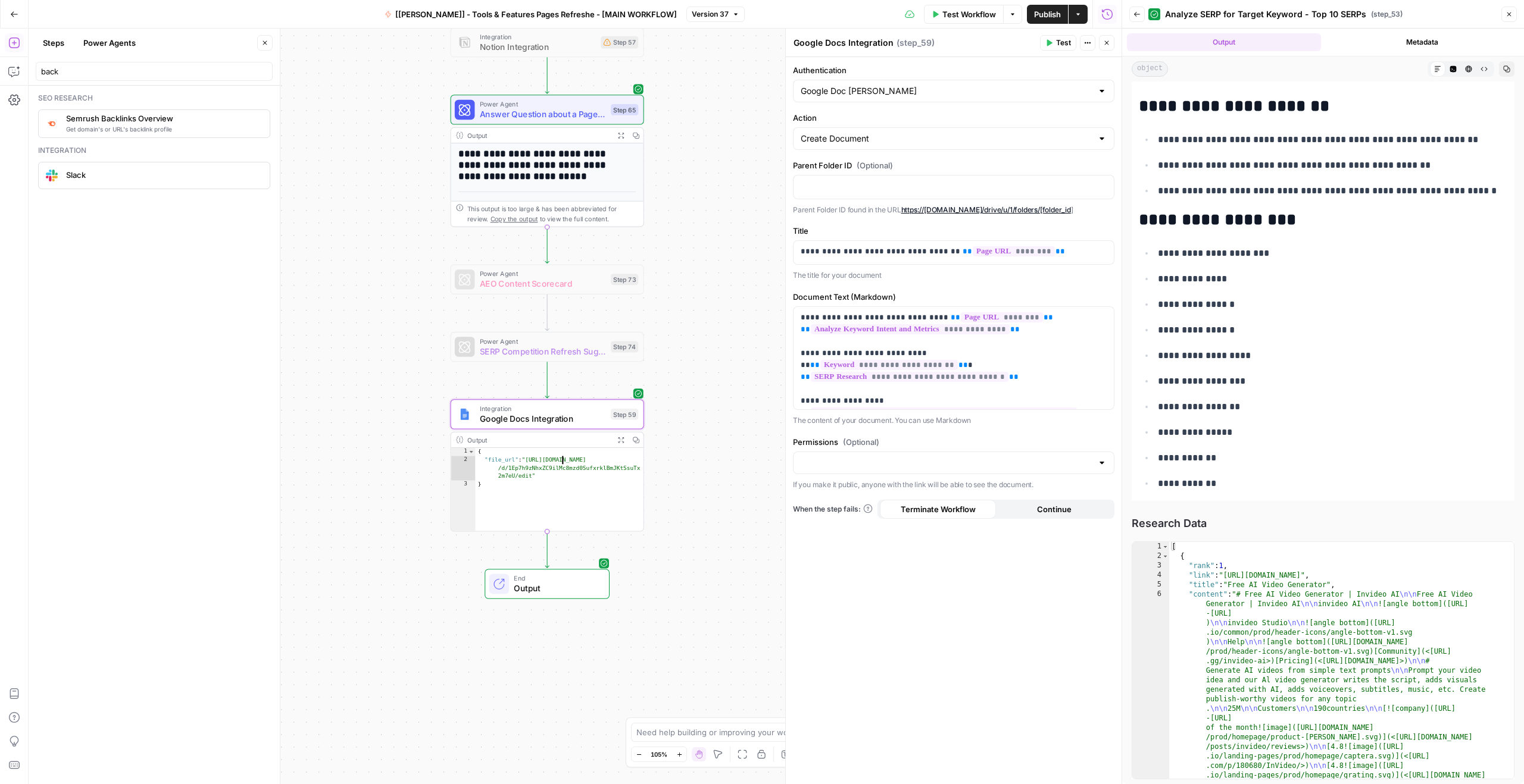
click at [559, 461] on div "{ "file_url" : "[URL][DOMAIN_NAME] /d/1Ep7h9zNhxZC9ilMc8mzd0SufxrklBmJKtSsuTx 2…" at bounding box center [559, 498] width 169 height 101
drag, startPoint x: 527, startPoint y: 458, endPoint x: 532, endPoint y: 474, distance: 16.8
click at [532, 474] on div "{ "file_url" : "[URL][DOMAIN_NAME] /d/1Ep7h9zNhxZC9ilMc8mzd0SufxrklBmJKtSsuTx 2…" at bounding box center [559, 498] width 169 height 101
click at [540, 460] on div "{ "file_url" : "[URL][DOMAIN_NAME] /d/1Ep7h9zNhxZC9ilMc8mzd0SufxrklBmJKtSsuTx 2…" at bounding box center [559, 498] width 169 height 101
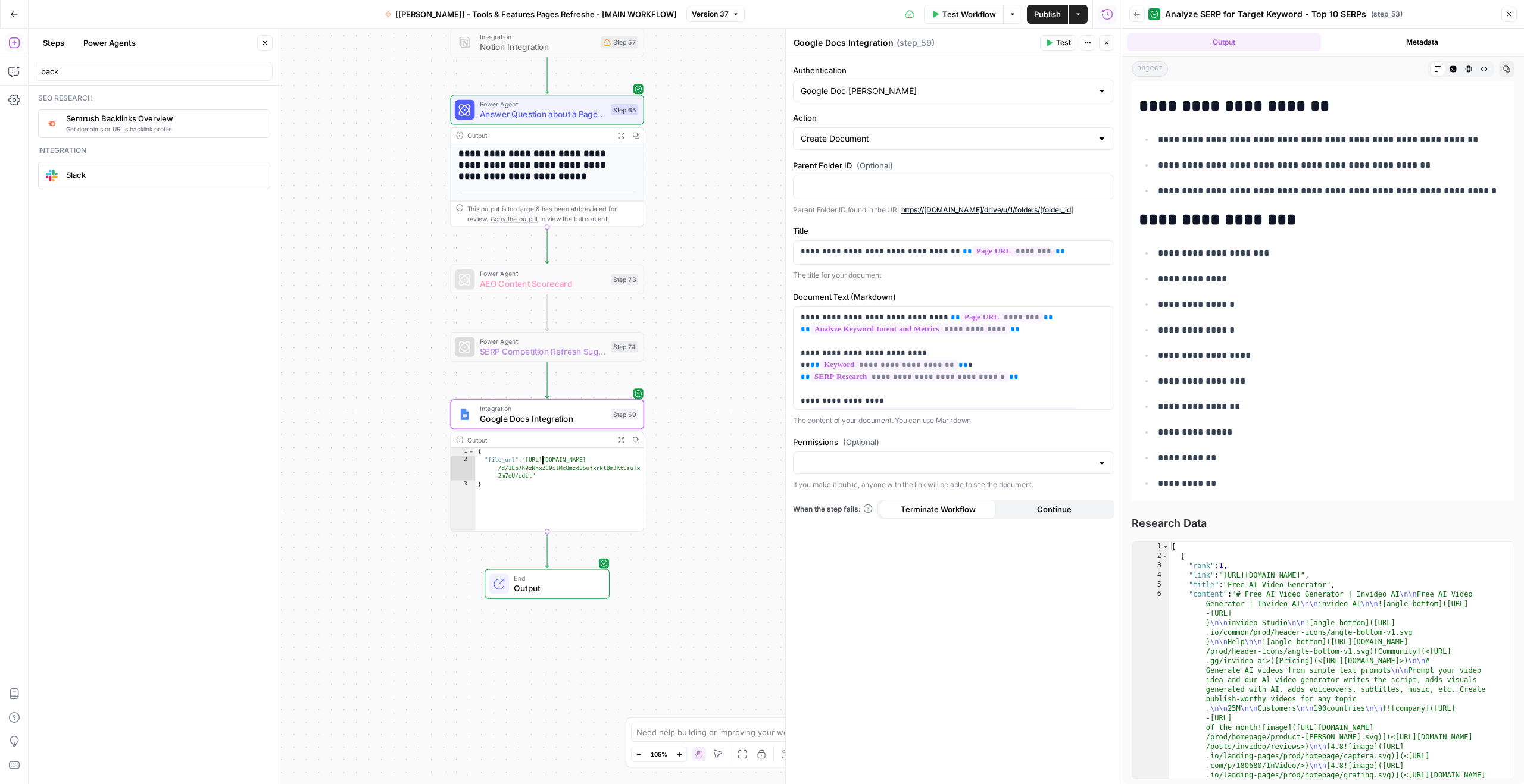
click at [540, 460] on div "{ "file_url" : "[URL][DOMAIN_NAME] /d/1Ep7h9zNhxZC9ilMc8mzd0SufxrklBmJKtSsuTx 2…" at bounding box center [559, 498] width 169 height 101
click at [539, 465] on div "{ "file_url" : "[URL][DOMAIN_NAME] /d/1Ep7h9zNhxZC9ilMc8mzd0SufxrklBmJKtSsuTx 2…" at bounding box center [559, 498] width 169 height 101
drag, startPoint x: 528, startPoint y: 459, endPoint x: 530, endPoint y: 474, distance: 15.1
click at [530, 474] on div "{ "file_url" : "[URL][DOMAIN_NAME] /d/1Ep7h9zNhxZC9ilMc8mzd0SufxrklBmJKtSsuTx 2…" at bounding box center [559, 498] width 169 height 101
click at [513, 465] on div "{ "file_url" : "[URL][DOMAIN_NAME] /d/1Ep7h9zNhxZC9ilMc8mzd0SufxrklBmJKtSsuTx 2…" at bounding box center [559, 498] width 169 height 101
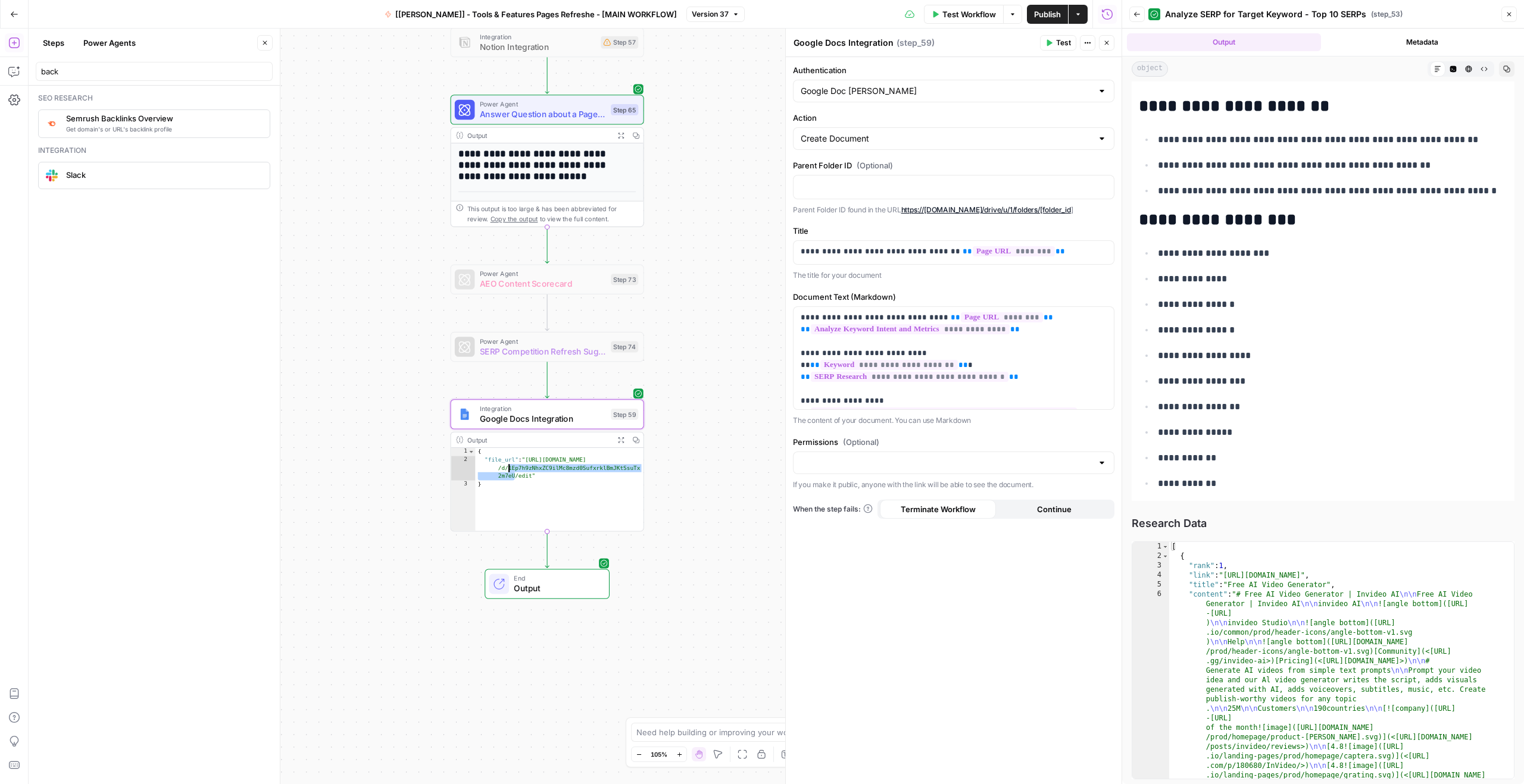
click at [513, 465] on div "{ "file_url" : "[URL][DOMAIN_NAME] /d/1Ep7h9zNhxZC9ilMc8mzd0SufxrklBmJKtSsuTx 2…" at bounding box center [559, 498] width 169 height 101
type textarea "**********"
click at [564, 419] on span "Google Docs Integration" at bounding box center [543, 419] width 126 height 13
click at [864, 208] on p "Parent Folder ID found in the URL https://[DOMAIN_NAME]/drive/u/1/folders/[fold…" at bounding box center [953, 210] width 321 height 12
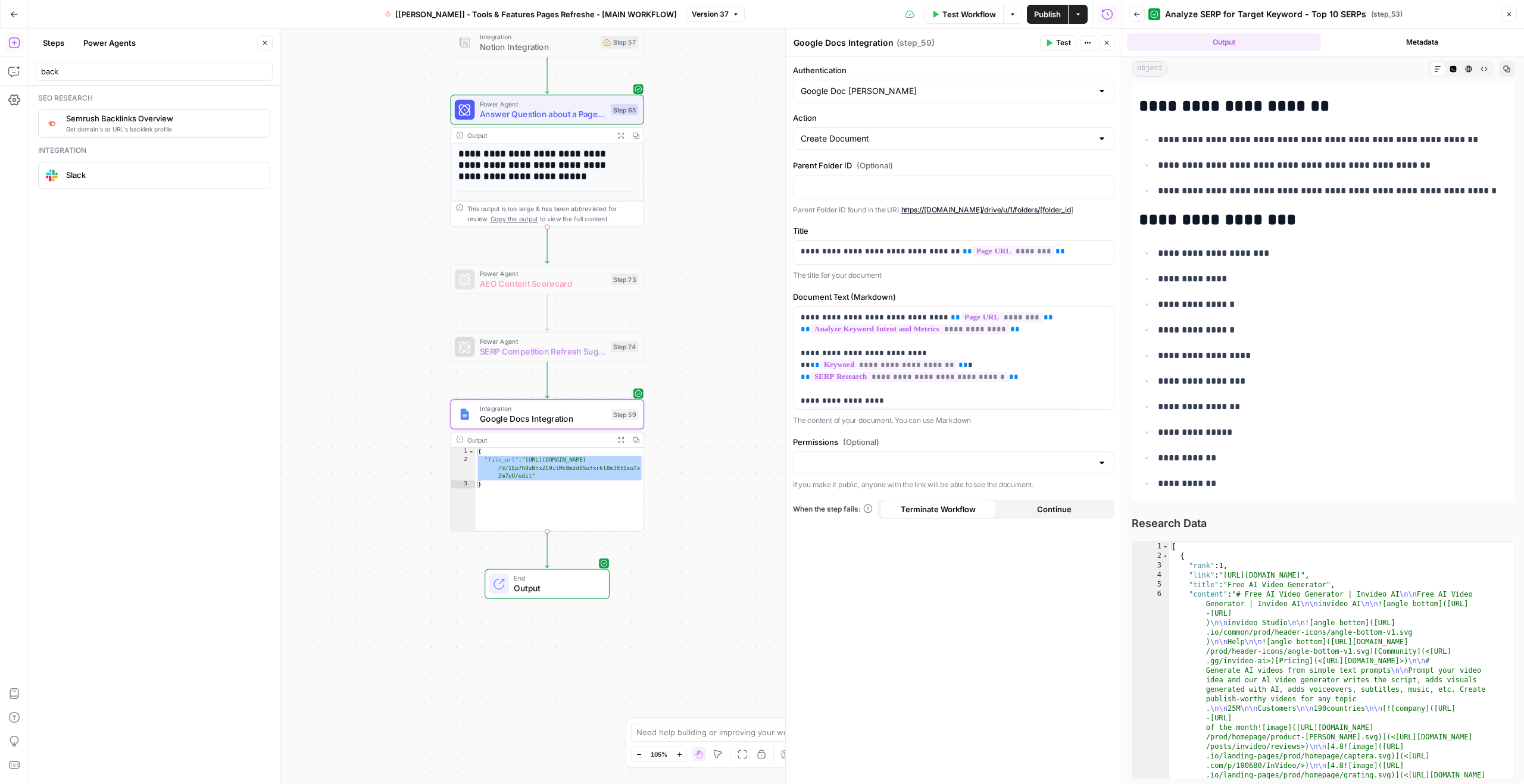
click at [875, 209] on p "Parent Folder ID found in the URL https://[DOMAIN_NAME]/drive/u/1/folders/[fold…" at bounding box center [953, 210] width 321 height 12
click at [871, 186] on p at bounding box center [953, 186] width 306 height 12
drag, startPoint x: 852, startPoint y: 164, endPoint x: 791, endPoint y: 167, distance: 61.1
click at [791, 167] on div "**********" at bounding box center [953, 406] width 336 height 755
click at [796, 169] on label "Parent Folder ID (Optional)" at bounding box center [953, 165] width 321 height 12
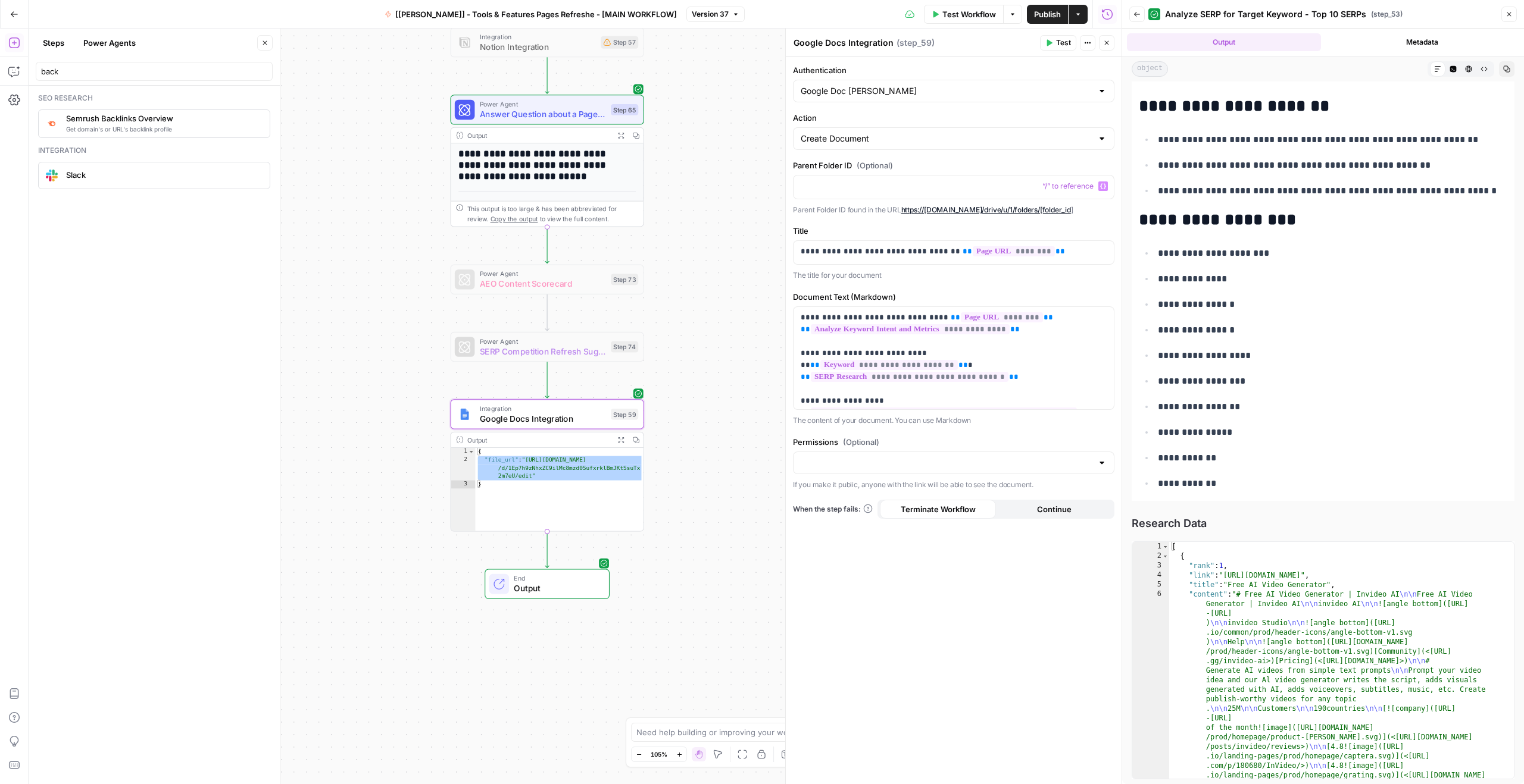
drag, startPoint x: 850, startPoint y: 164, endPoint x: 794, endPoint y: 170, distance: 56.3
click at [794, 170] on label "Parent Folder ID (Optional)" at bounding box center [953, 165] width 321 height 12
copy label "Parent Folder ID"
click at [871, 192] on div at bounding box center [953, 187] width 320 height 23
click at [994, 158] on div "**********" at bounding box center [953, 421] width 335 height 727
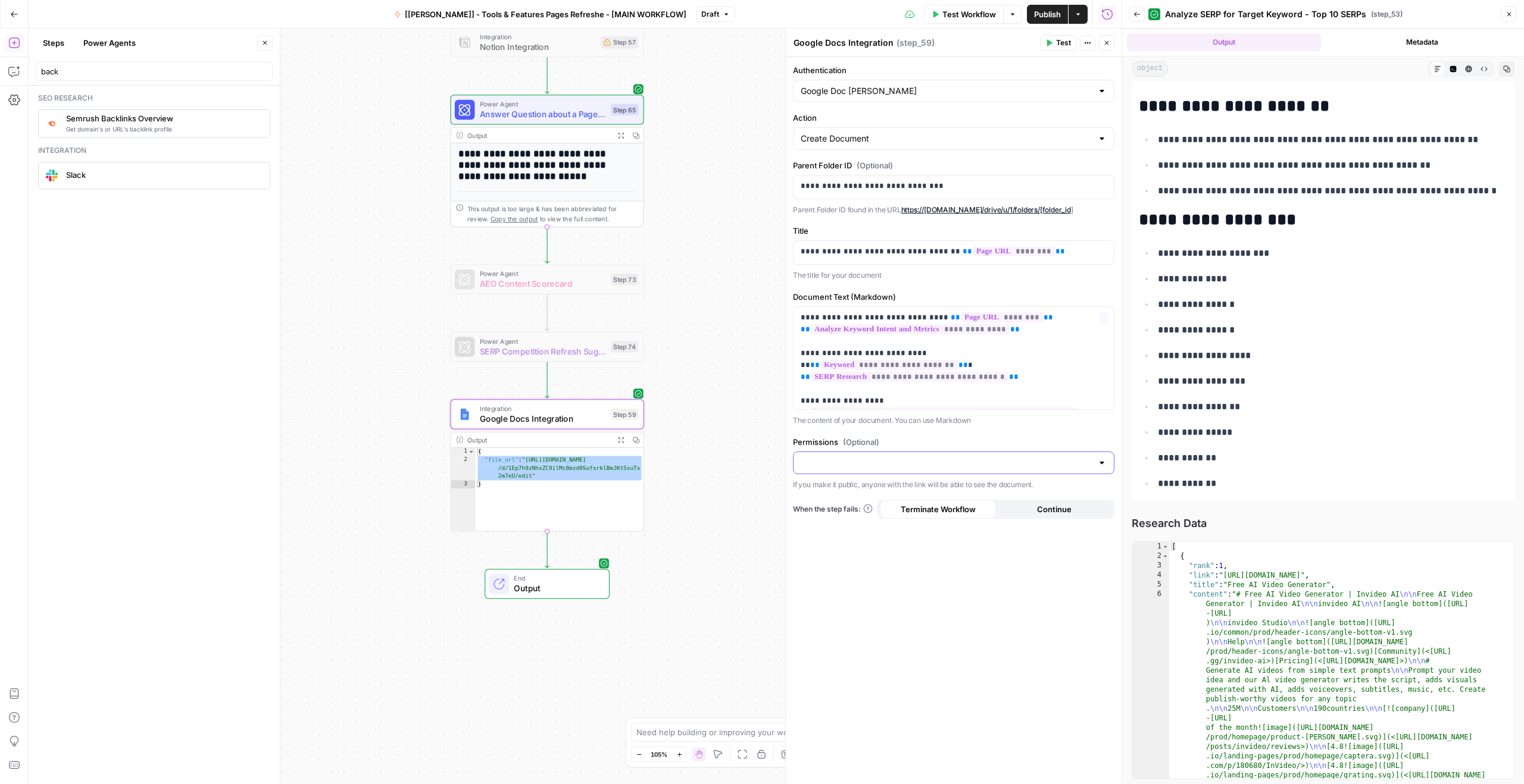
click at [904, 463] on input "Permissions (Optional)" at bounding box center [946, 463] width 291 height 12
click at [844, 490] on span "Private" at bounding box center [951, 492] width 296 height 12
type input "Private"
click at [1013, 442] on label "Permissions (Optional)" at bounding box center [953, 442] width 321 height 12
click at [1013, 457] on input "Private" at bounding box center [946, 463] width 291 height 12
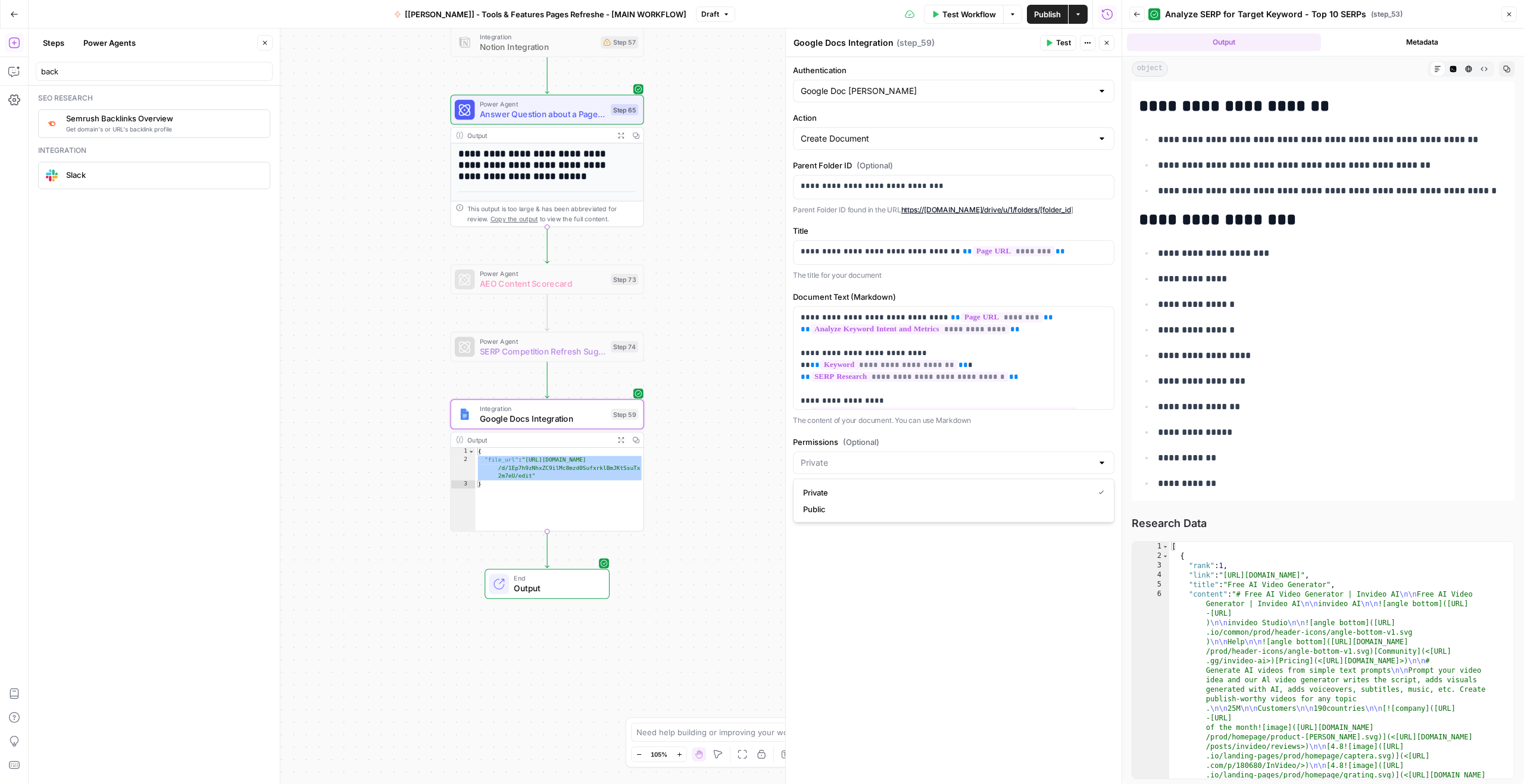
type input "Private"
click at [1029, 433] on div "**********" at bounding box center [953, 421] width 335 height 727
click at [944, 459] on input "Permissions (Optional)" at bounding box center [946, 463] width 291 height 12
type input "Private"
click at [945, 444] on label "Permissions (Optional)" at bounding box center [953, 442] width 321 height 12
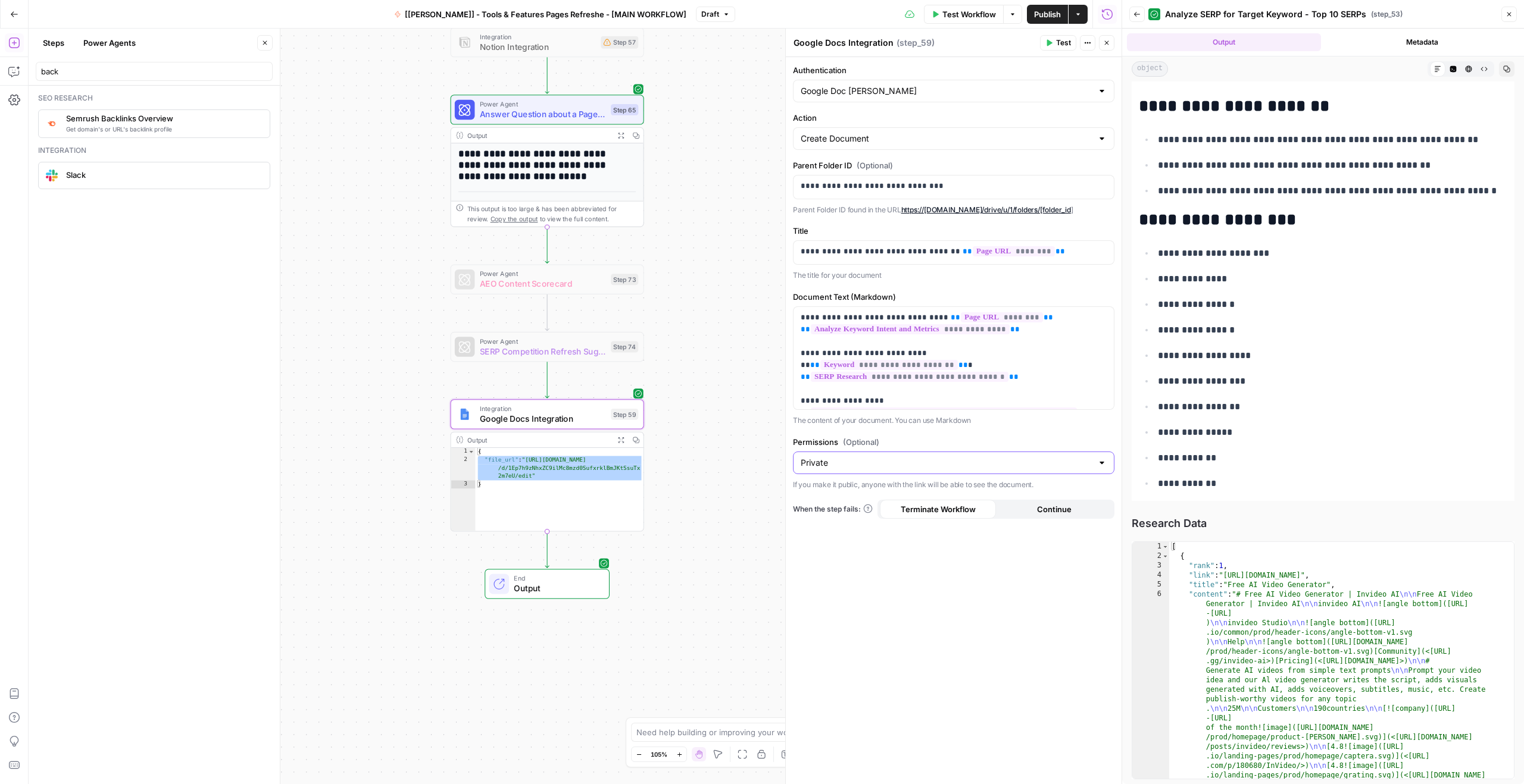
click at [945, 457] on input "Private" at bounding box center [946, 463] width 291 height 12
type input "Private"
click at [942, 438] on label "Permissions (Optional)" at bounding box center [953, 442] width 321 height 12
click at [942, 457] on input "Private" at bounding box center [946, 463] width 291 height 12
type input "Private"
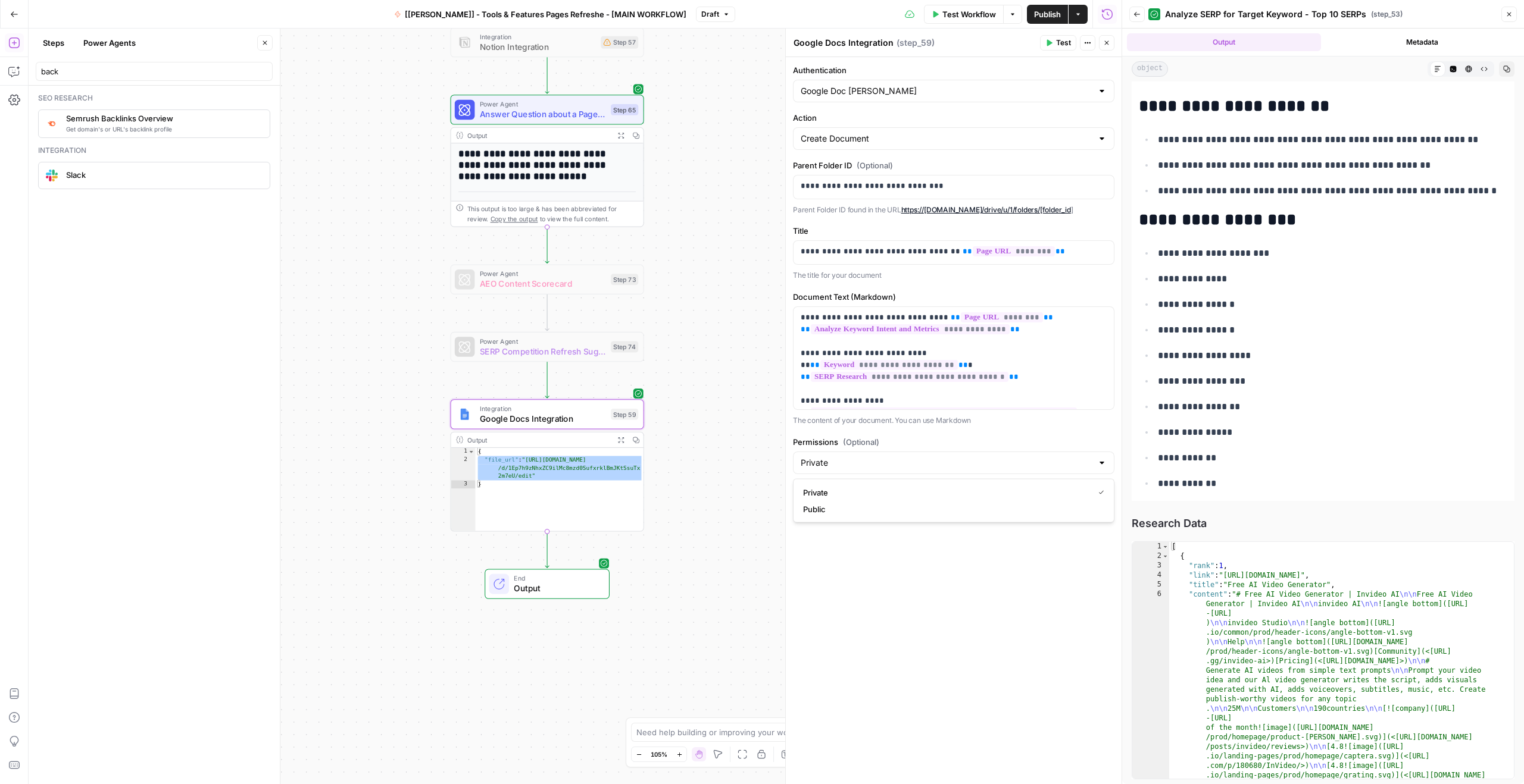
click at [839, 636] on div "**********" at bounding box center [953, 421] width 335 height 727
drag, startPoint x: 694, startPoint y: 475, endPoint x: 655, endPoint y: 457, distance: 43.0
click at [694, 475] on div "**********" at bounding box center [575, 406] width 1093 height 755
click at [565, 416] on span "Google Docs Integration" at bounding box center [543, 419] width 126 height 13
type textarea "*"
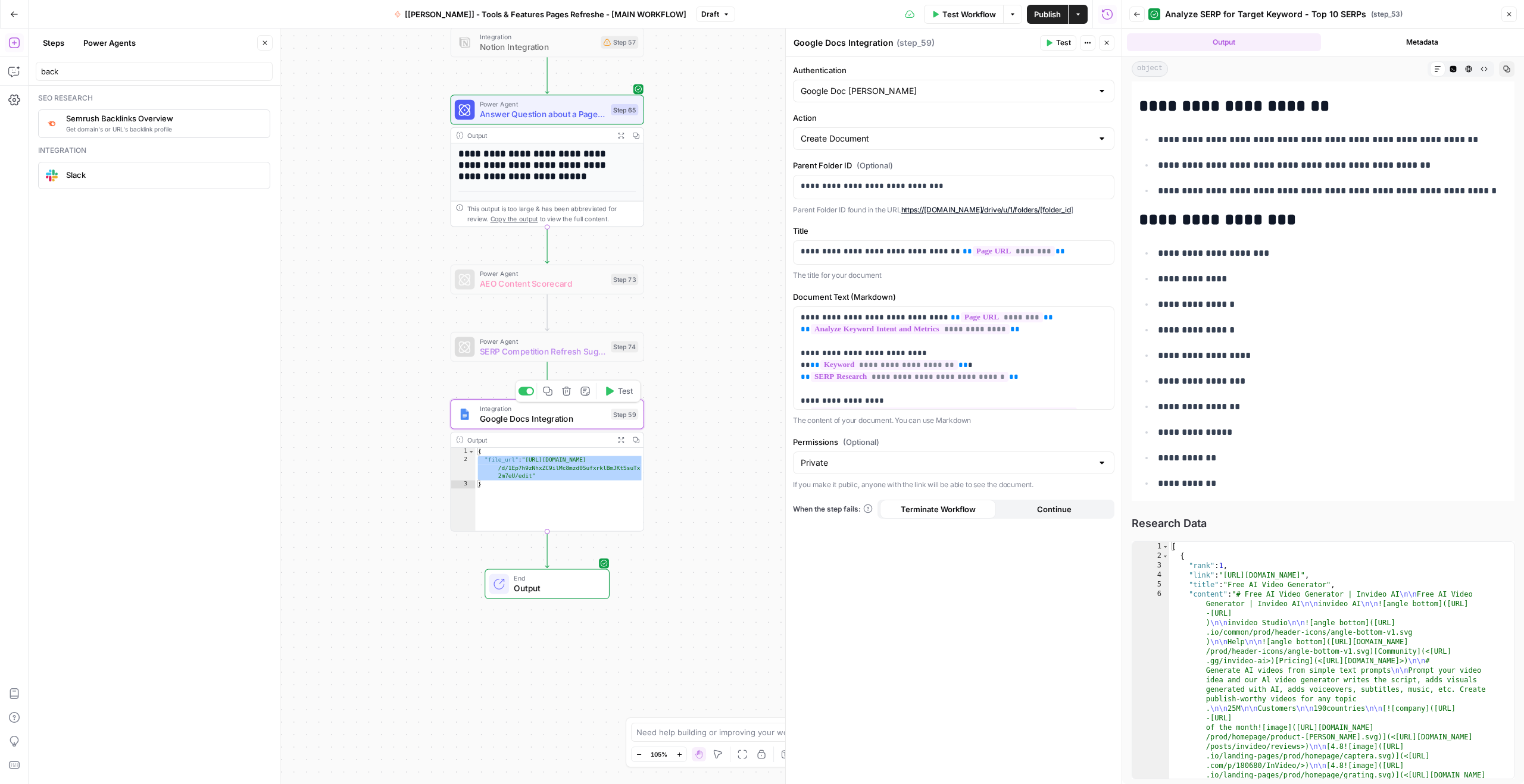
click at [590, 480] on div "{ "file_url" : "[URL][DOMAIN_NAME] /d/1Ep7h9zNhxZC9ilMc8mzd0SufxrklBmJKtSsuTx 2…" at bounding box center [559, 498] width 169 height 101
click at [1048, 38] on button "Test" at bounding box center [1058, 43] width 36 height 15
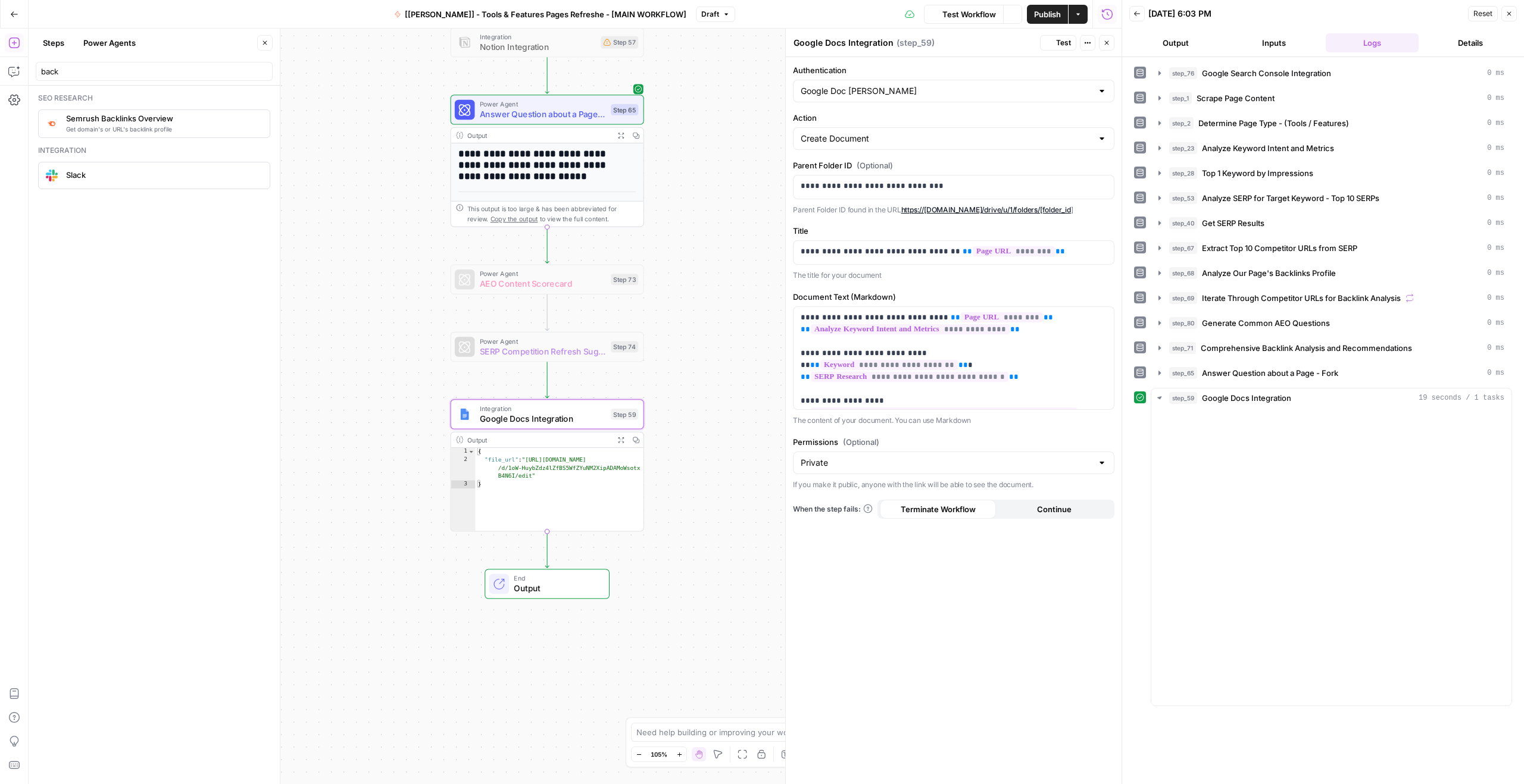
click at [1061, 13] on button "Publish" at bounding box center [1047, 14] width 41 height 19
